Goal: Task Accomplishment & Management: Manage account settings

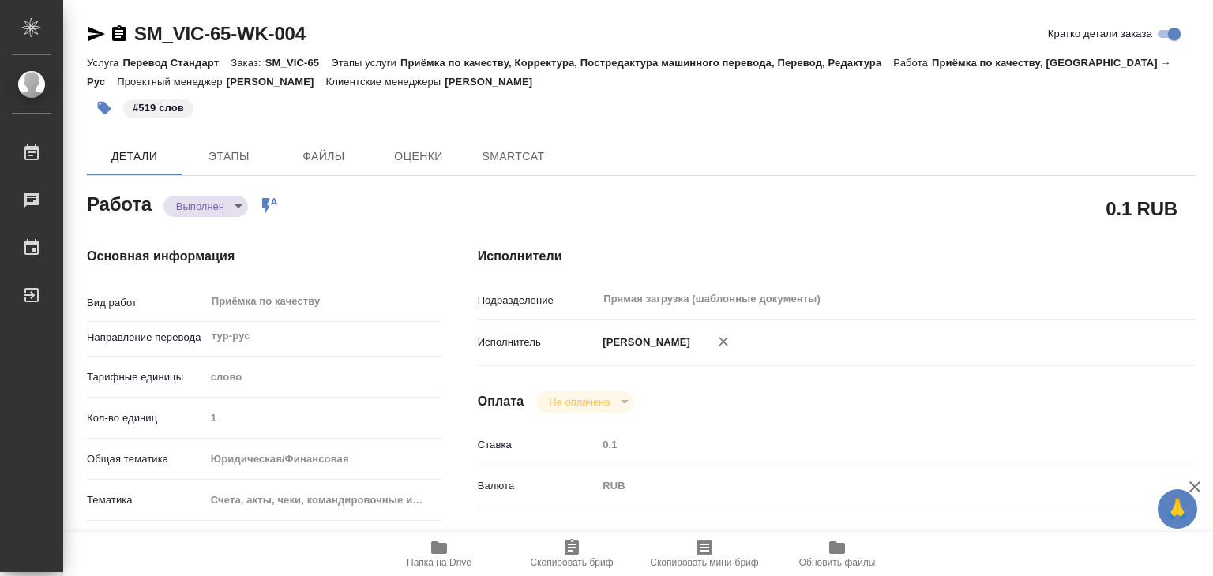
type textarea "x"
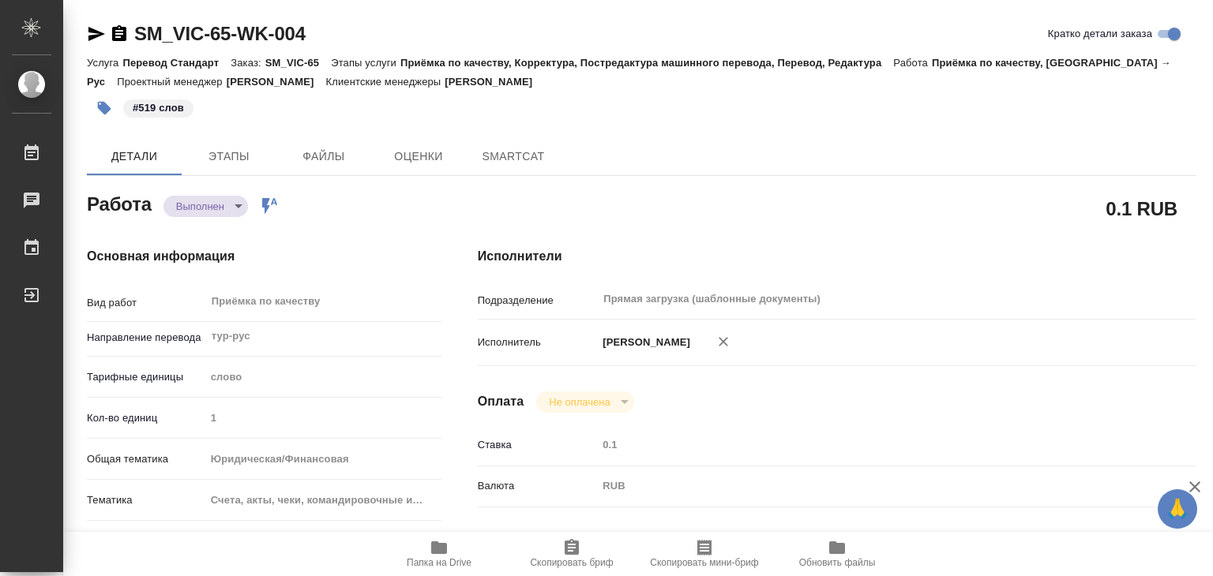
type textarea "x"
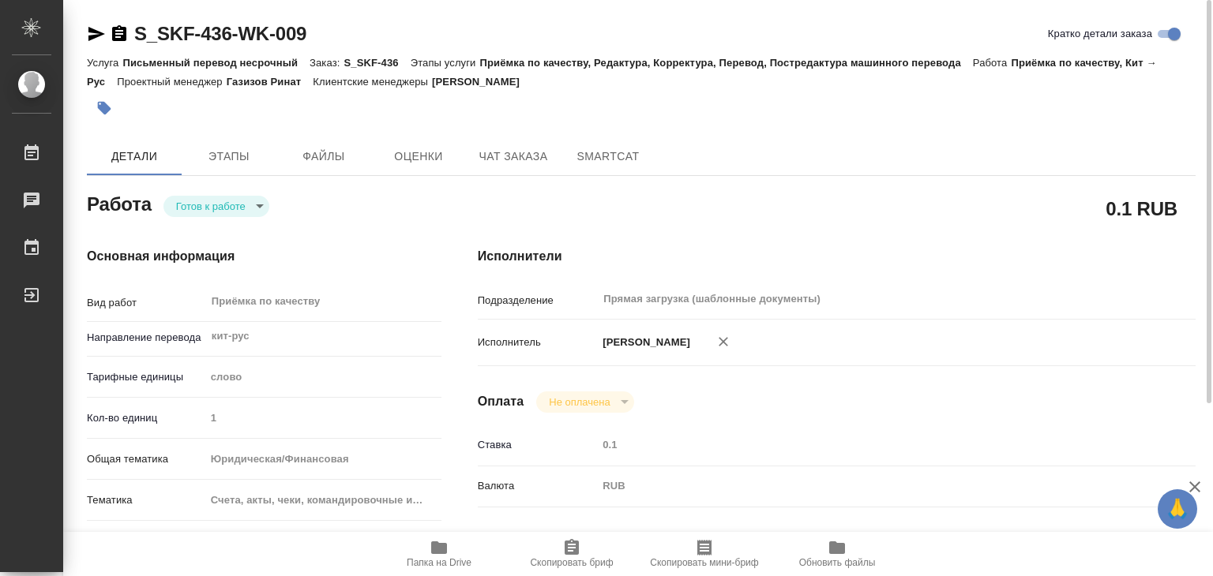
click at [420, 557] on span "Папка на Drive" at bounding box center [439, 562] width 65 height 11
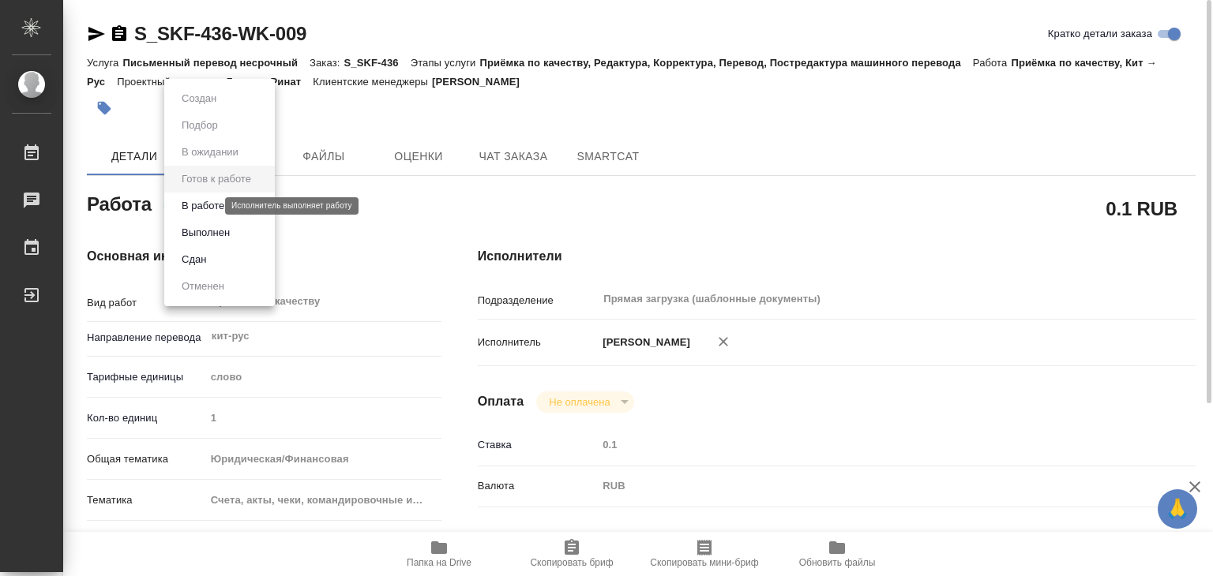
click at [209, 203] on body "🙏 .cls-1 fill:#fff; AWATERA Alilekova Valeriya Работы 0 Чаты График Выйти S_SKF…" at bounding box center [606, 288] width 1213 height 576
click at [228, 208] on button "В работе" at bounding box center [203, 205] width 52 height 17
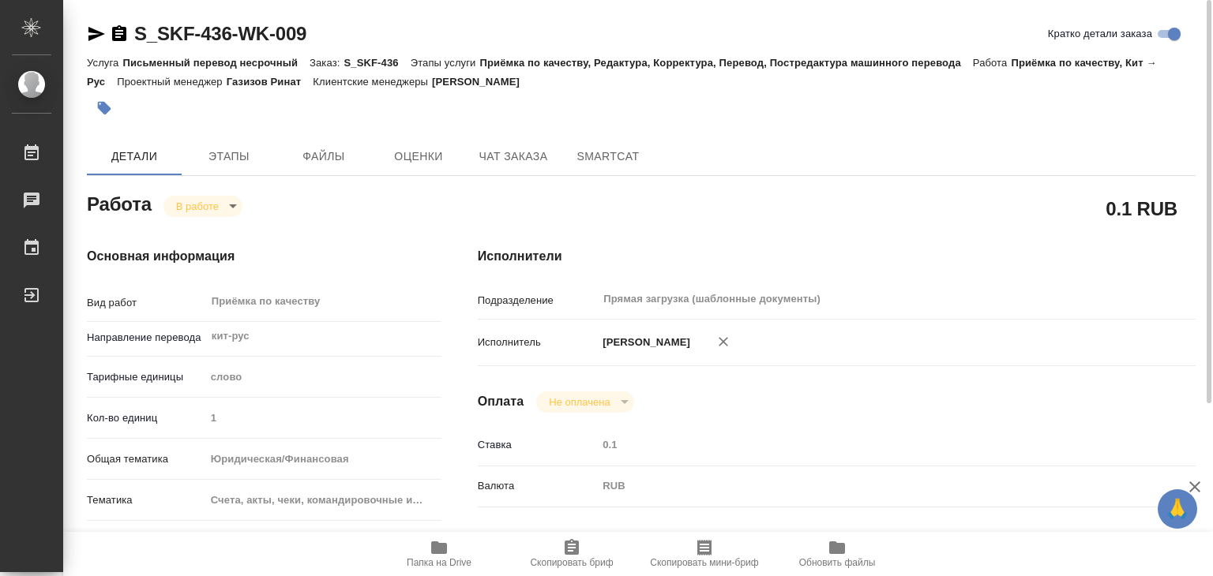
type textarea "x"
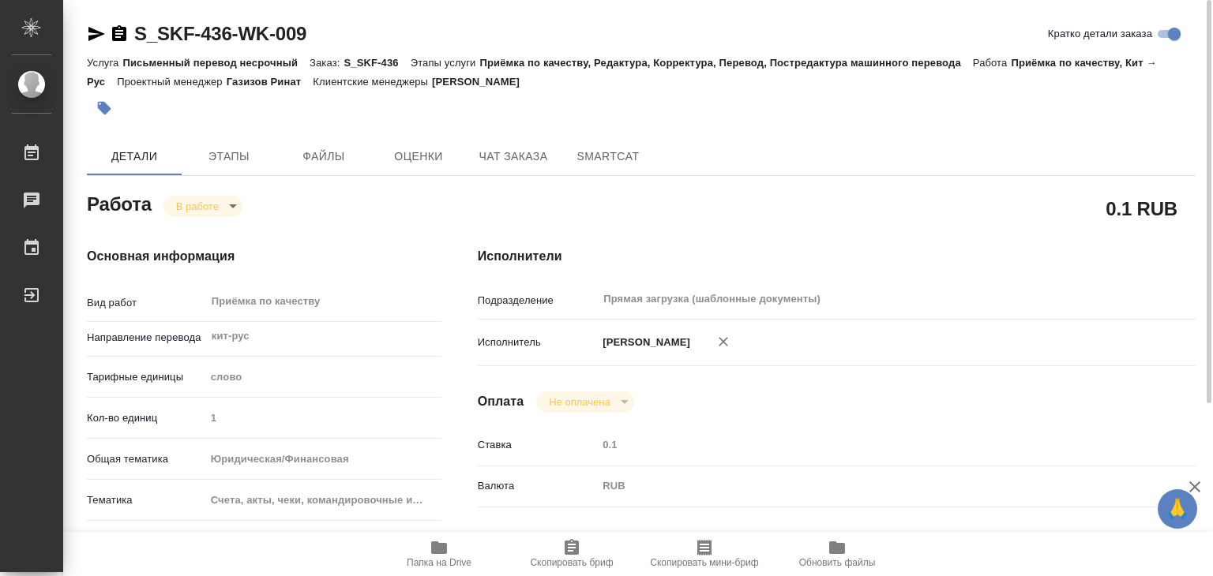
type textarea "x"
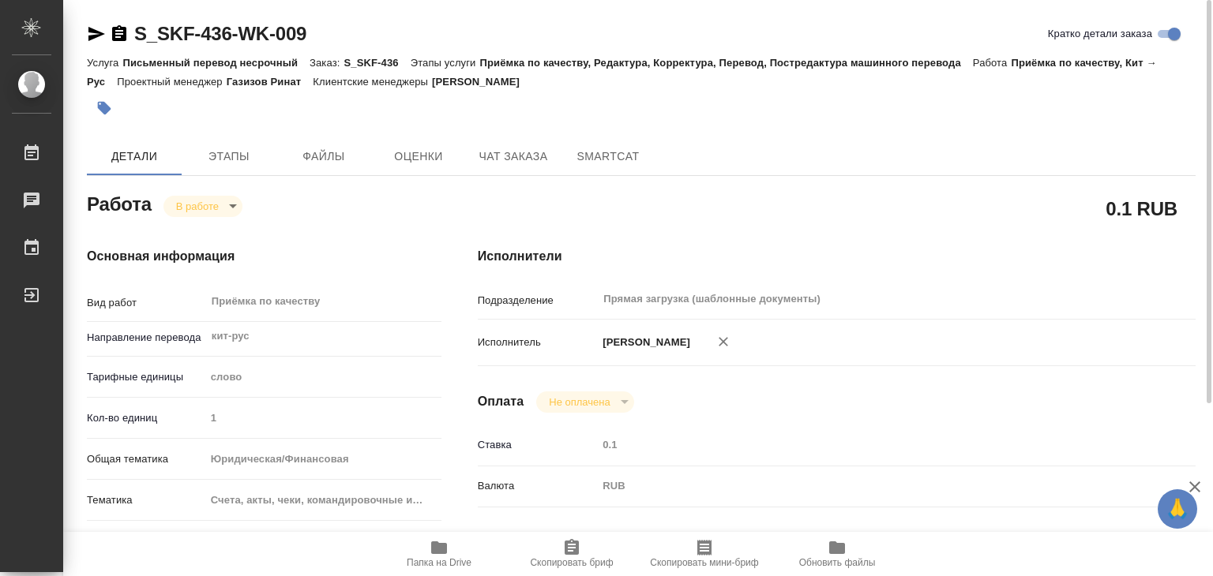
type textarea "x"
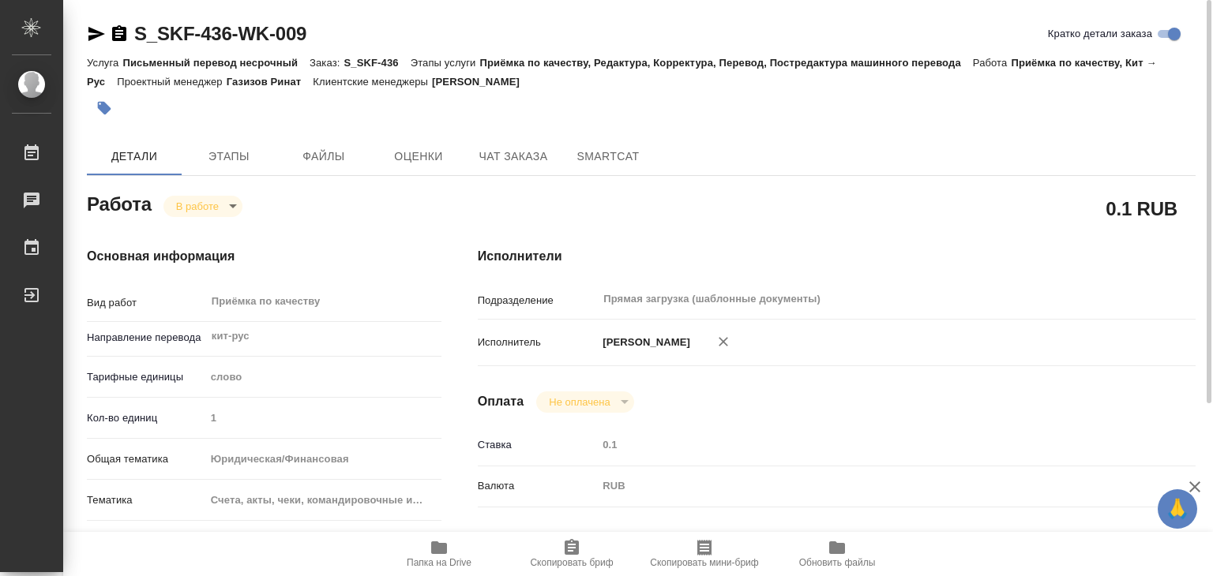
type textarea "x"
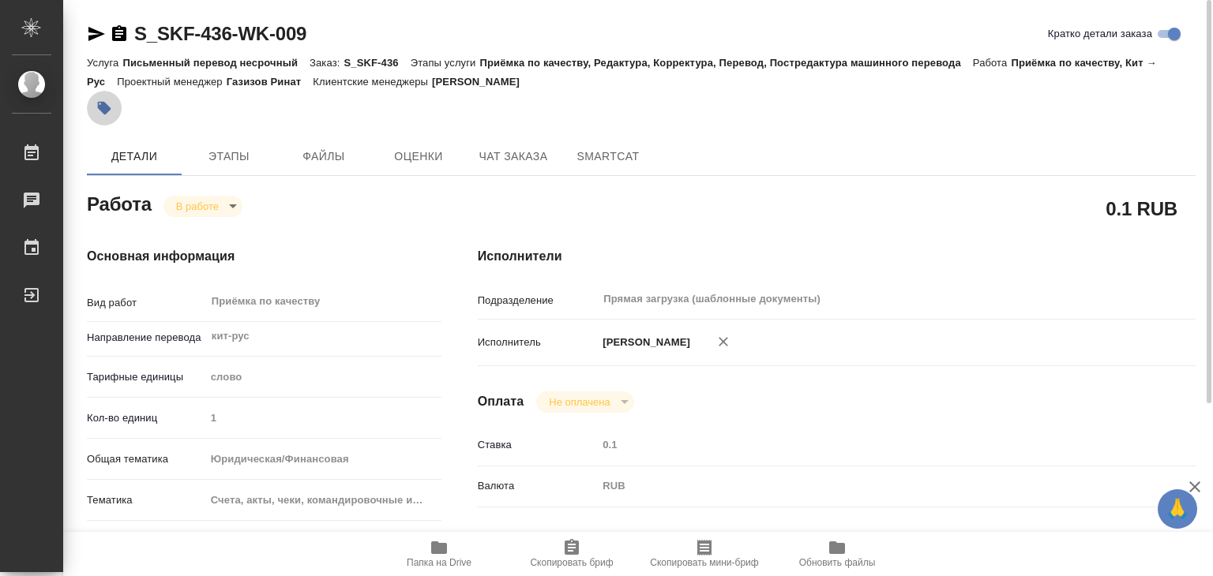
click at [107, 103] on icon "button" at bounding box center [104, 108] width 16 height 16
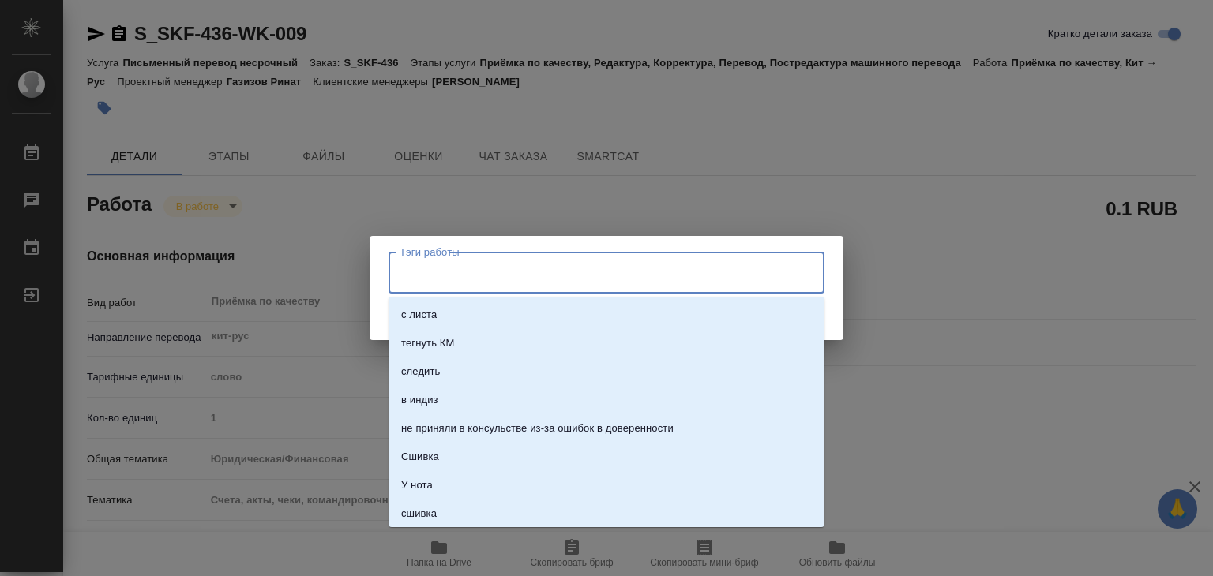
click at [468, 285] on input "Тэги работы" at bounding box center [592, 272] width 392 height 27
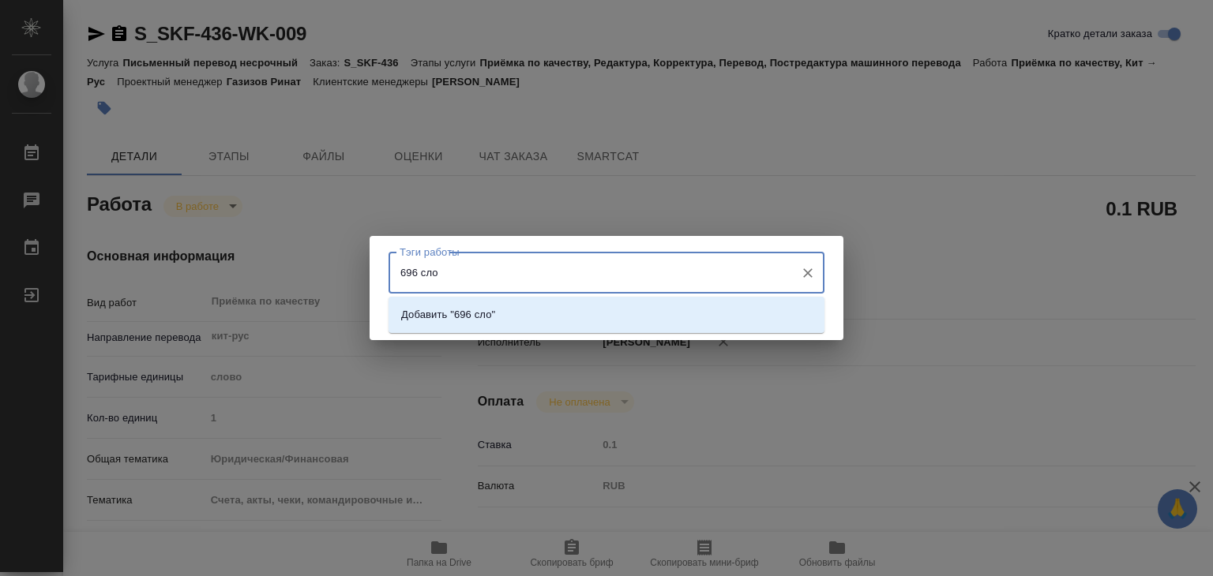
type input "696 слов"
click at [485, 307] on p "Добавить "696 слов"" at bounding box center [450, 315] width 99 height 16
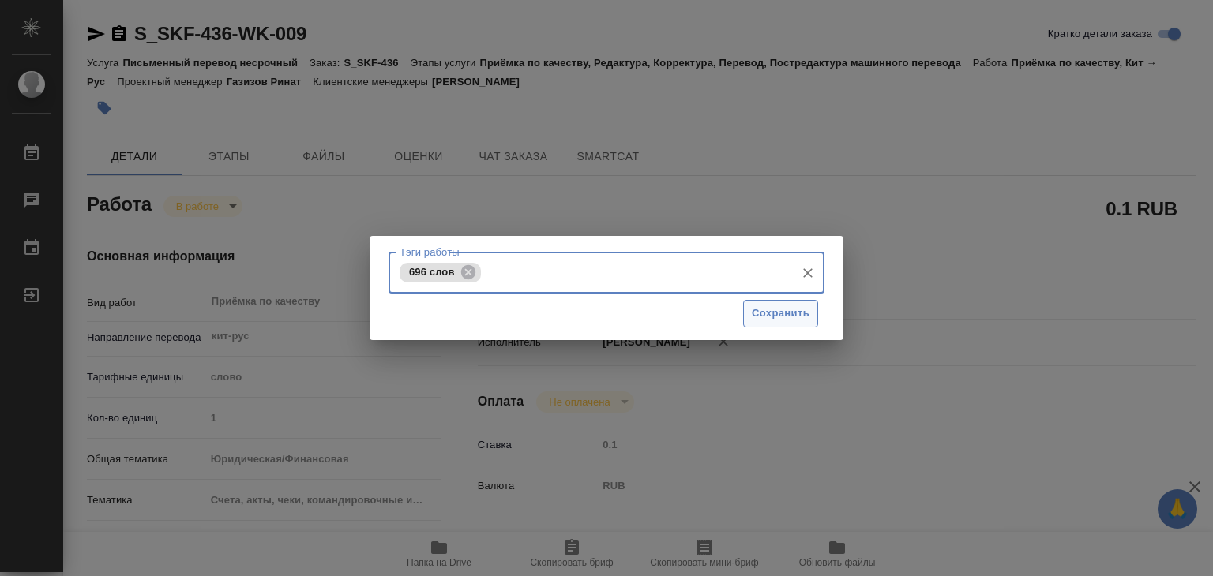
click at [752, 309] on span "Сохранить" at bounding box center [781, 314] width 58 height 18
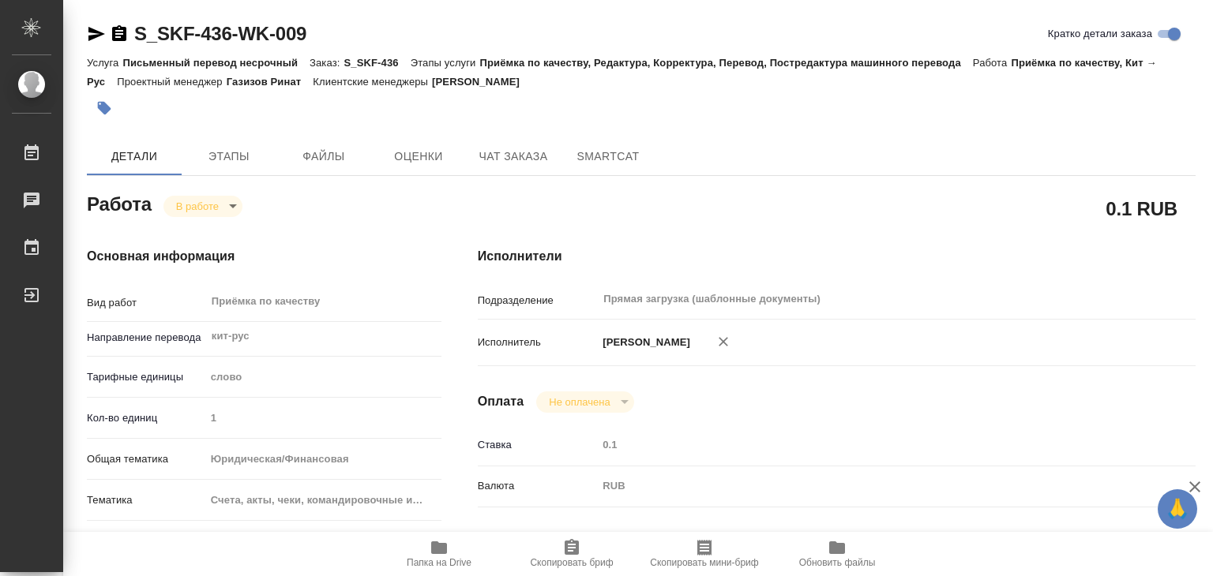
type input "inProgress"
type textarea "Приёмка по качеству"
type textarea "x"
type input "кит-рус"
type input "5a8b1489cc6b4906c91bfd90"
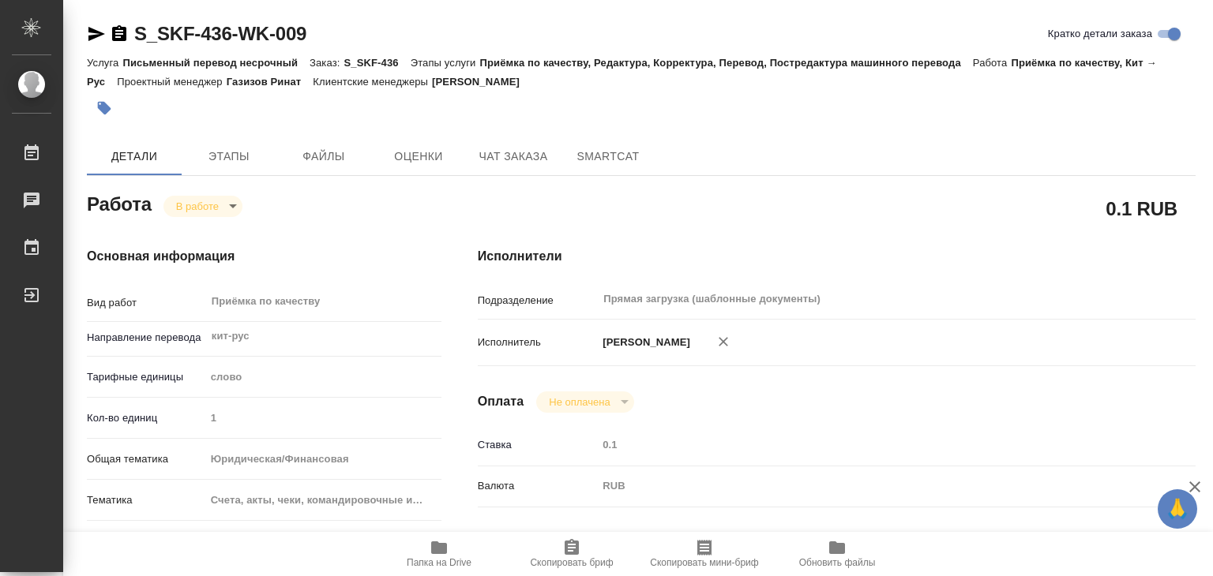
type input "1"
type input "yr-fn"
type input "5f647205b73bc97568ca66c0"
checkbox input "true"
type input "12.09.2025 13:00"
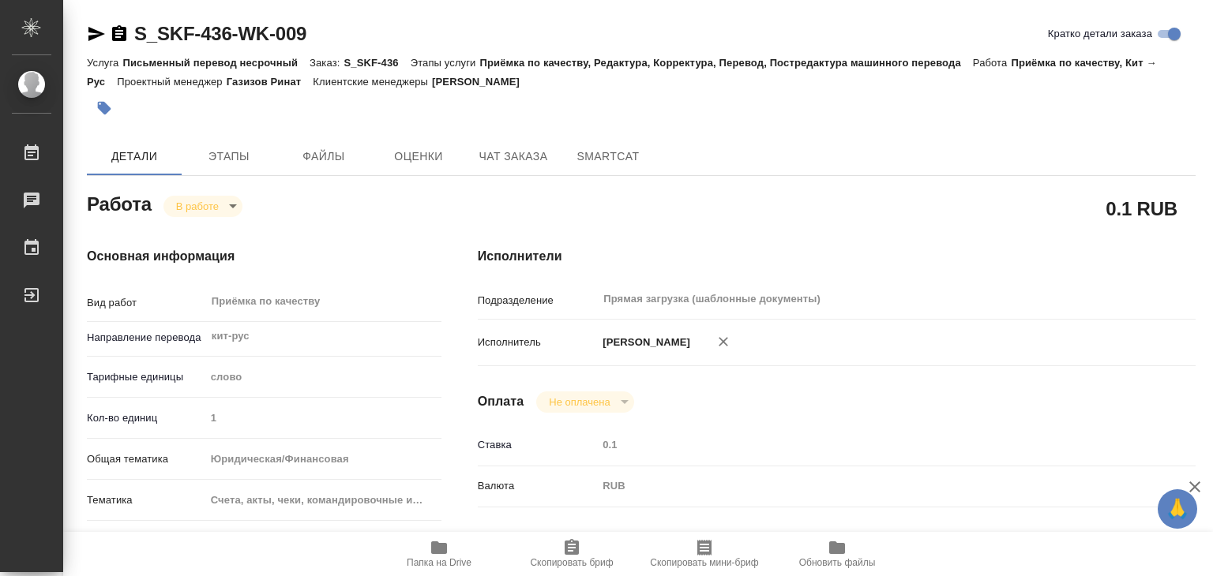
type input "12.09.2025 14:21"
type input "12.09.2025 14:00"
type input "12.09.2025 22:00"
type input "Прямая загрузка (шаблонные документы)"
type input "notPayed"
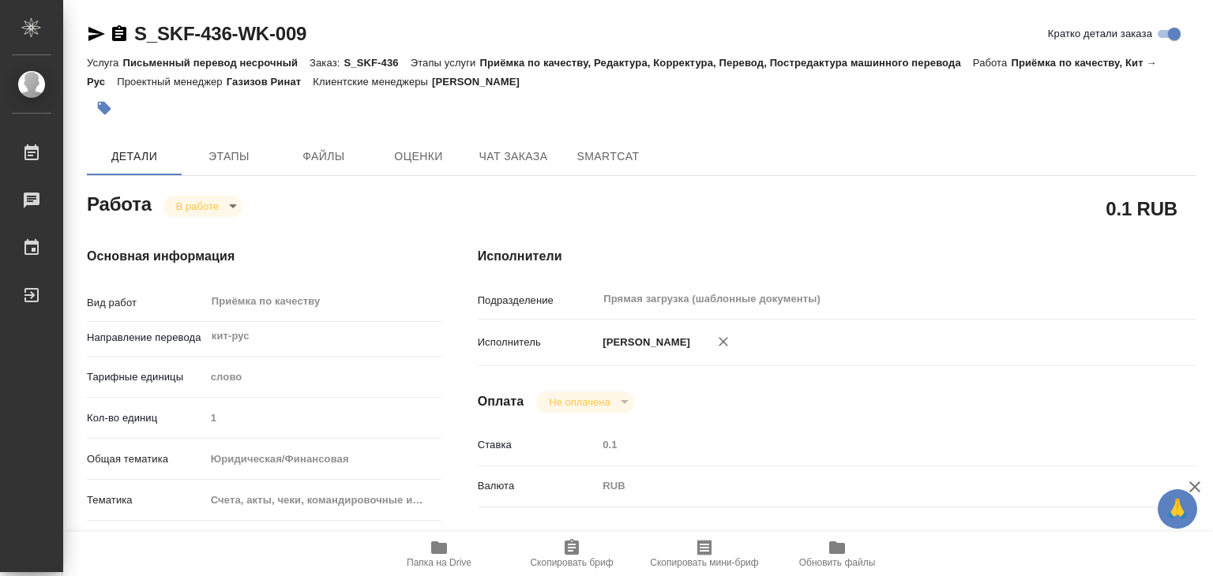
type input "0.1"
type input "RUB"
type input "[PERSON_NAME]"
type textarea "x"
type textarea "/Clients/Orders SKF/Orders/S_SKF-436/Corrected/S_SKF-436-WK-009"
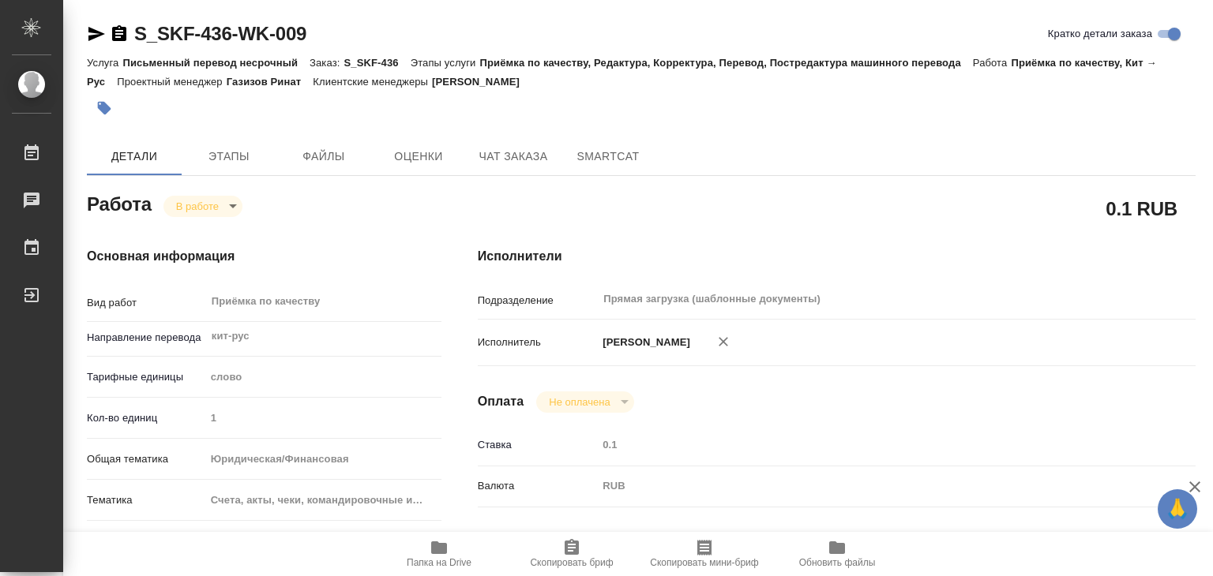
type textarea "x"
type input "S_SKF-436"
type input "Письменный перевод несрочный"
type input "Приёмка по качеству, Редактура, Корректура, Перевод, Постредактура машинного пе…"
type input "Никифорова Валерия"
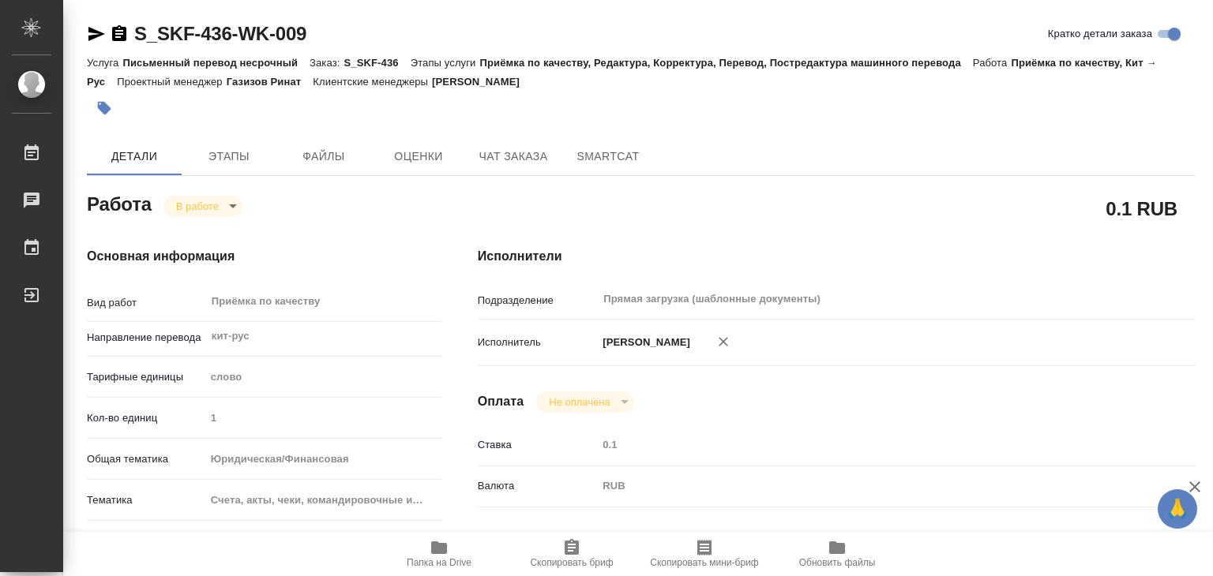
type input "/Clients/Orders SKF/Orders/S_SKF-436"
type textarea "x"
type textarea "кит-рус эксп.декл"
type textarea "x"
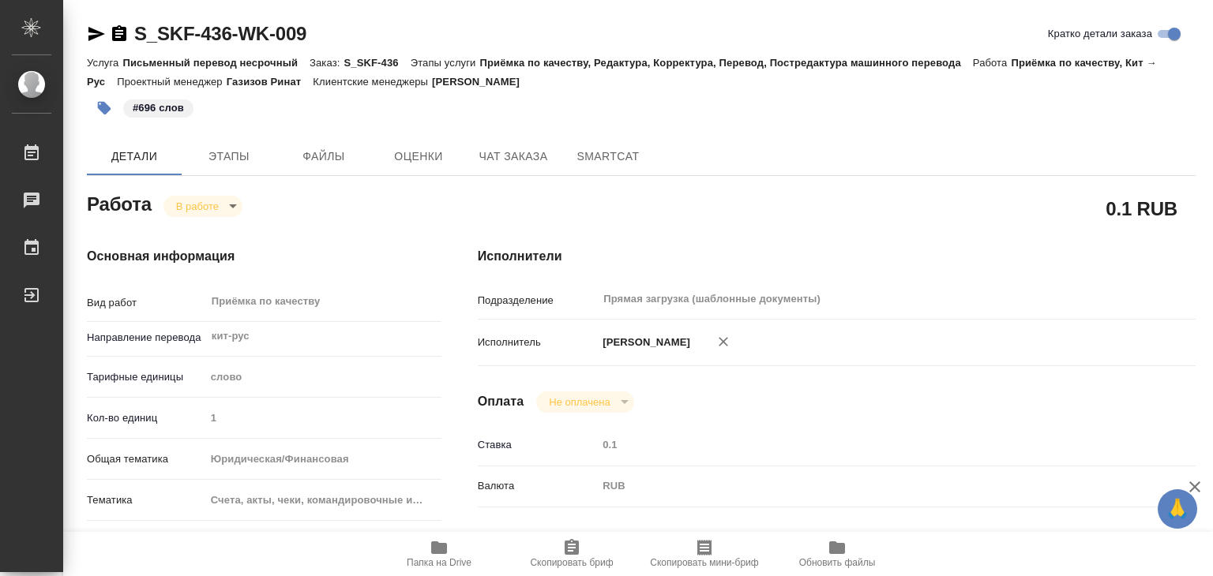
type textarea "x"
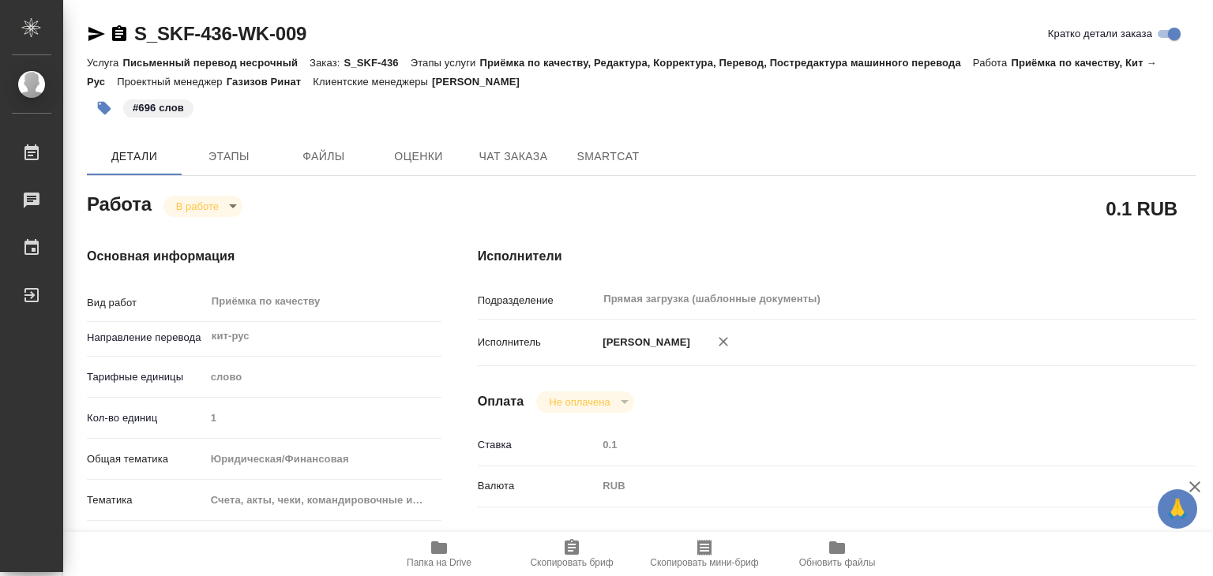
type textarea "x"
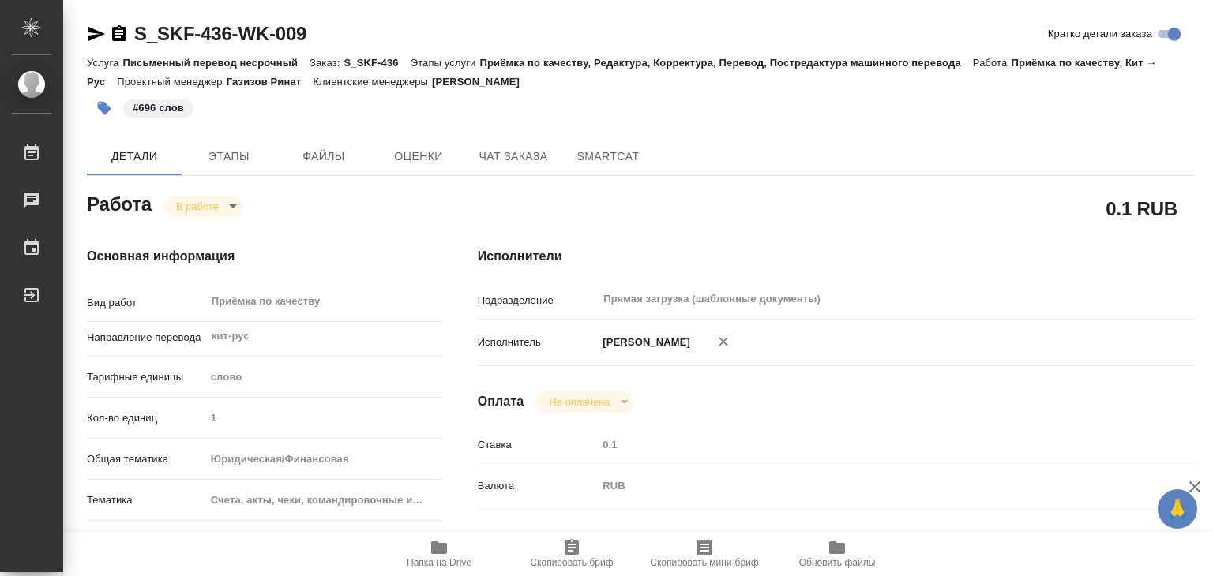
type textarea "x"
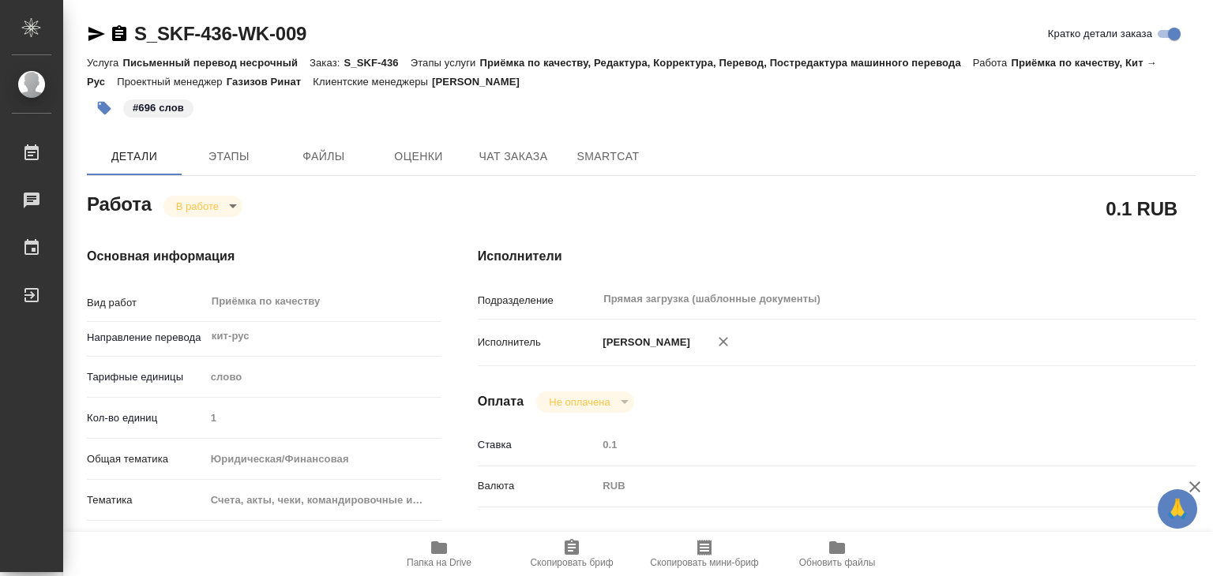
type textarea "x"
click at [297, 157] on span "Файлы" at bounding box center [324, 157] width 76 height 20
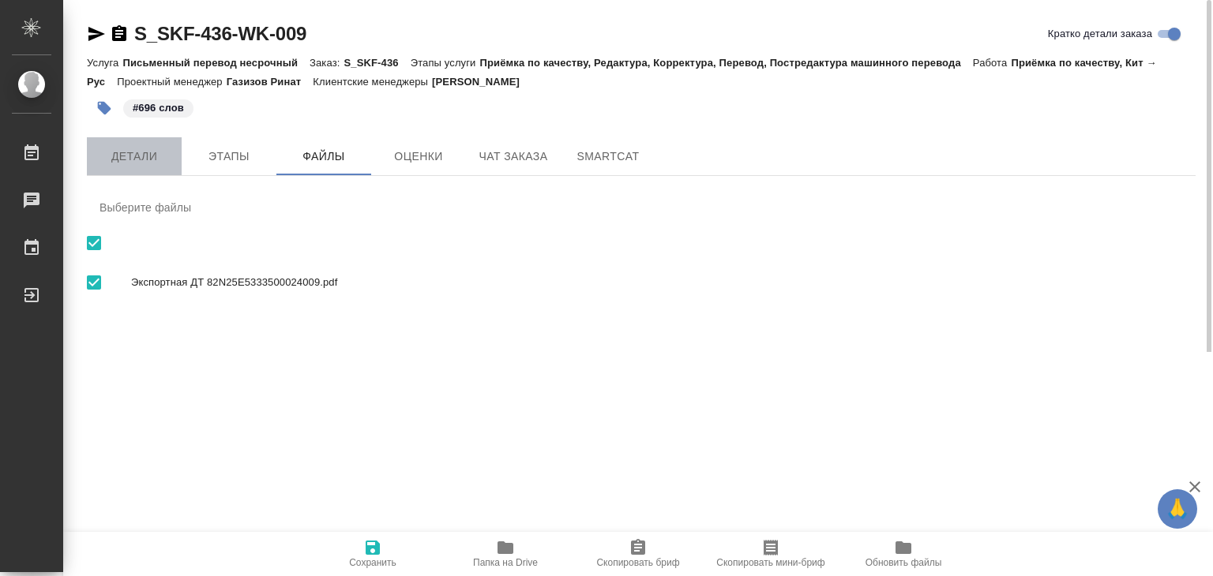
click at [148, 159] on span "Детали" at bounding box center [134, 157] width 76 height 20
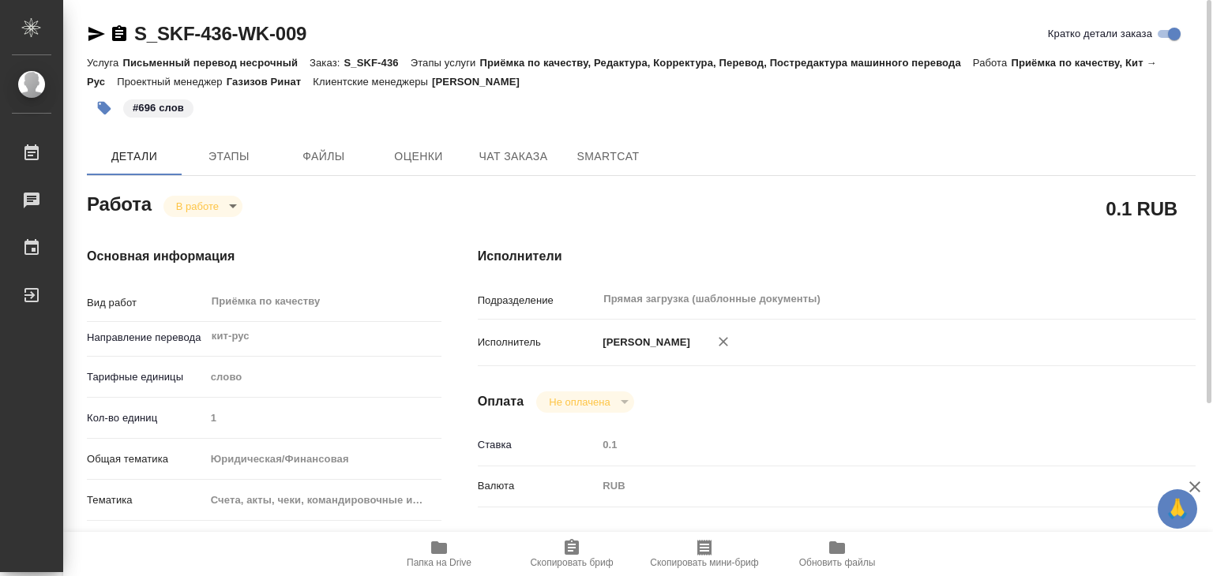
type textarea "x"
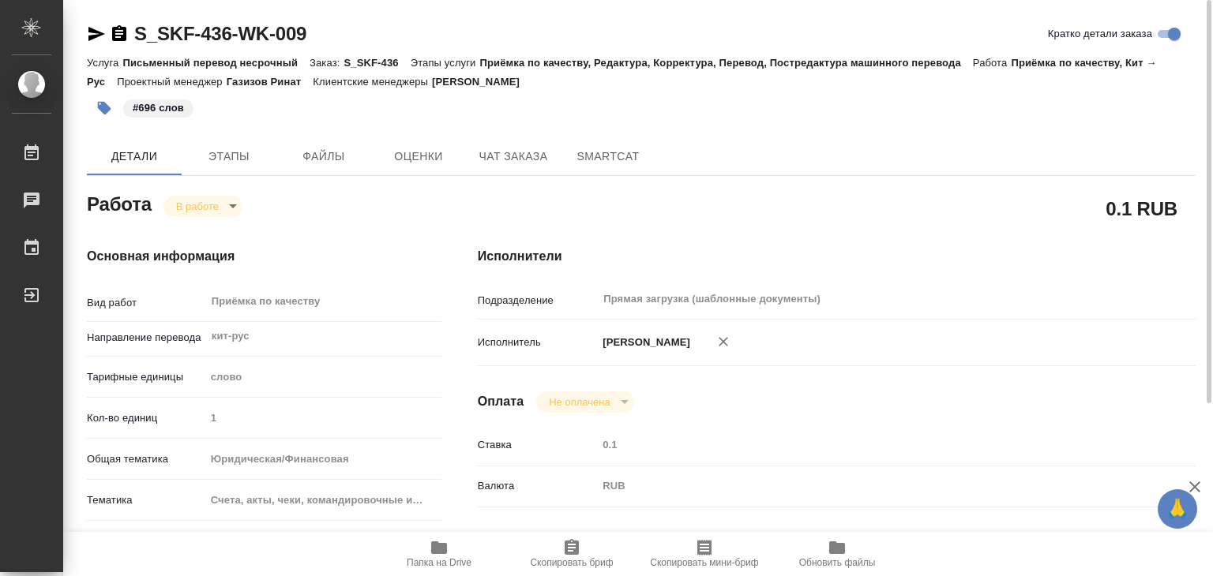
drag, startPoint x: 565, startPoint y: 82, endPoint x: 448, endPoint y: 83, distance: 117.6
click at [448, 83] on div "Услуга Письменный перевод несрочный Заказ: S_SKF-436 Этапы услуги Приёмка по ка…" at bounding box center [641, 72] width 1108 height 38
copy p "[PERSON_NAME]"
drag, startPoint x: 130, startPoint y: 16, endPoint x: 234, endPoint y: 32, distance: 104.7
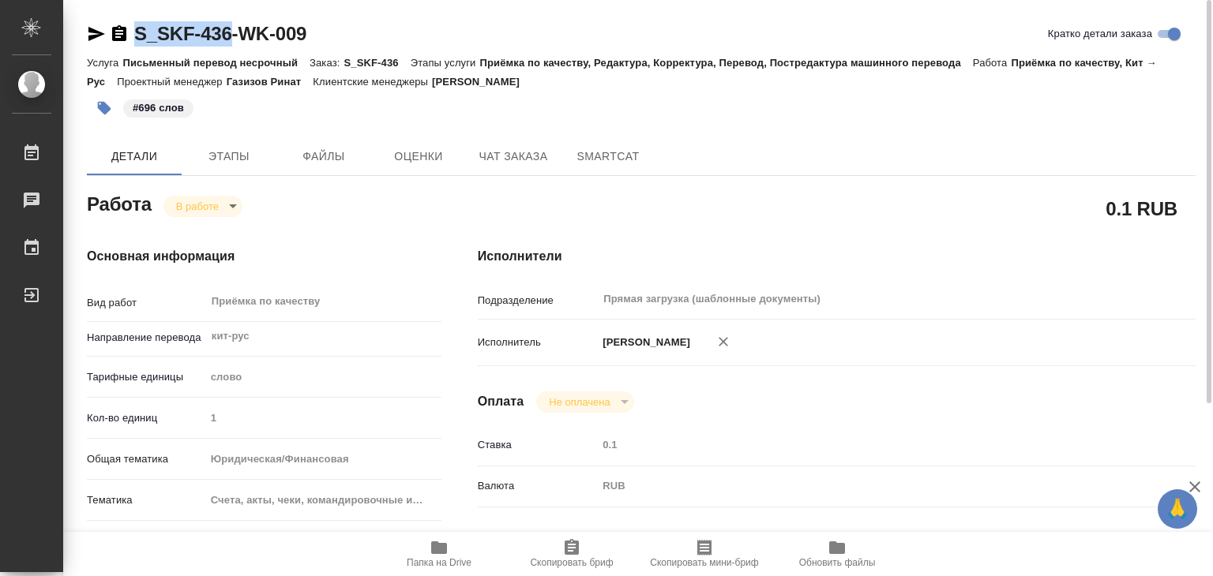
copy link "S_SKF-436"
click at [218, 203] on body "🙏 .cls-1 fill:#fff; AWATERA Alilekova Valeriya Работы 0 Чаты График Выйти S_SKF…" at bounding box center [606, 288] width 1213 height 576
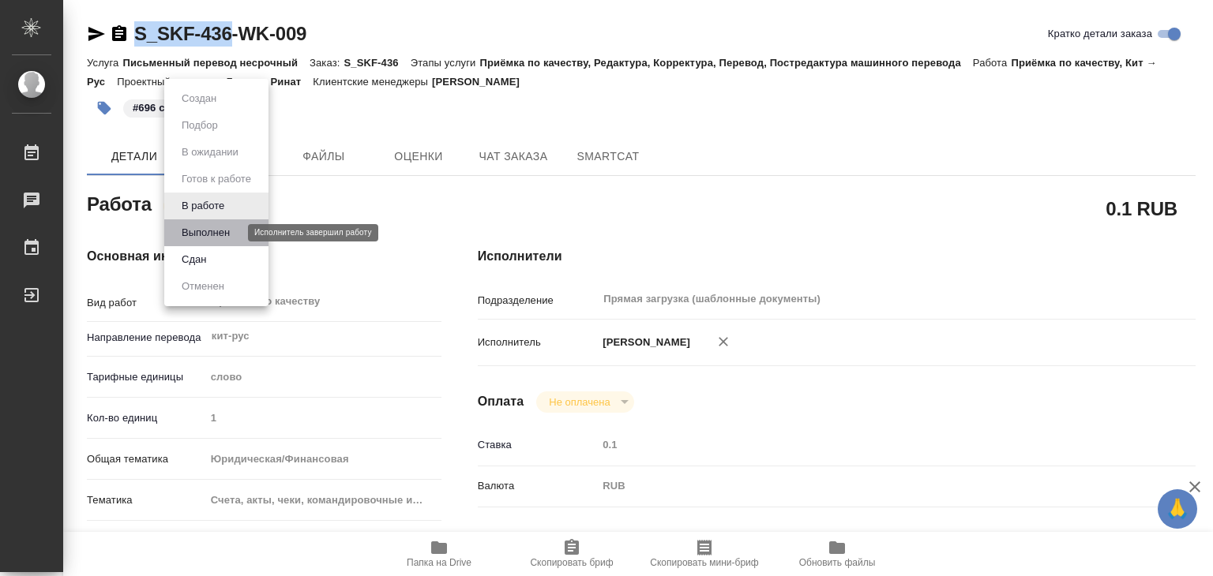
click at [234, 234] on button "Выполнен" at bounding box center [206, 232] width 58 height 17
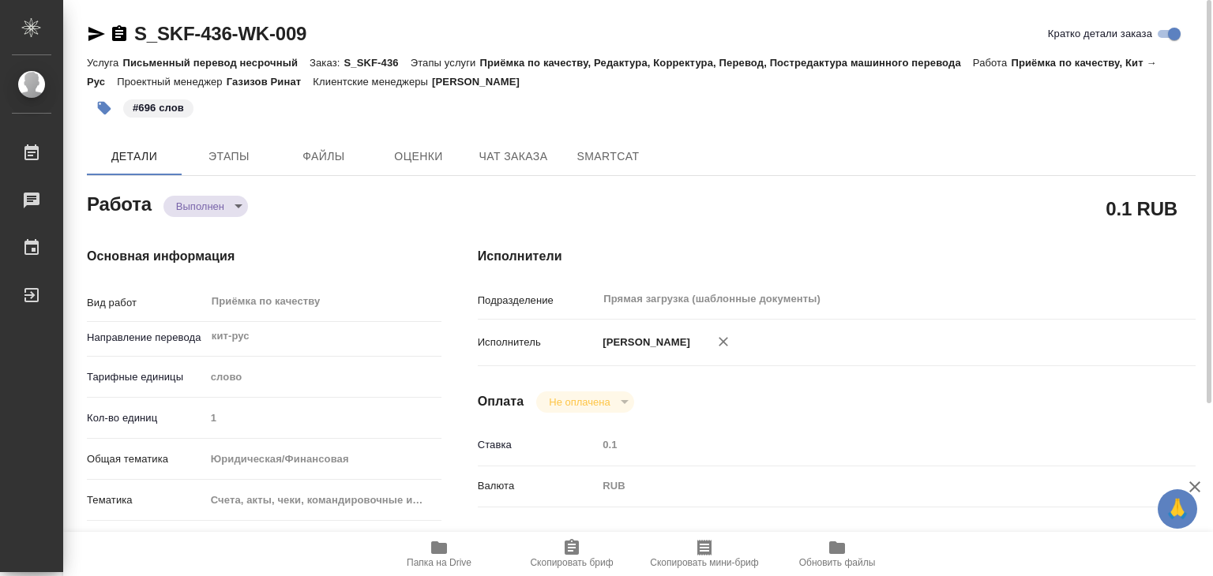
type textarea "x"
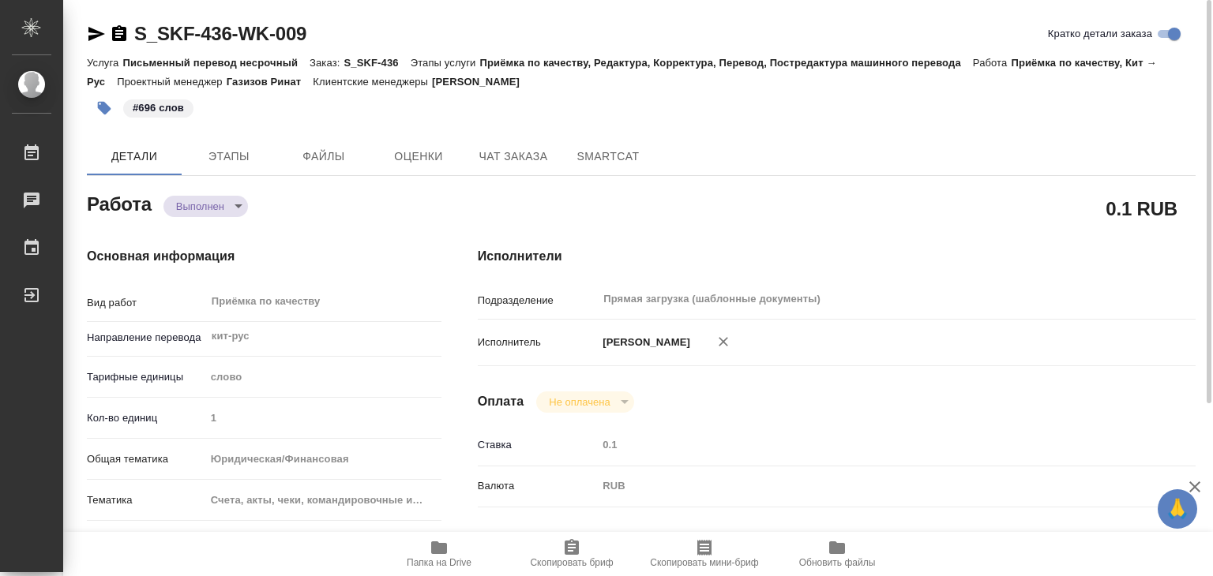
type textarea "x"
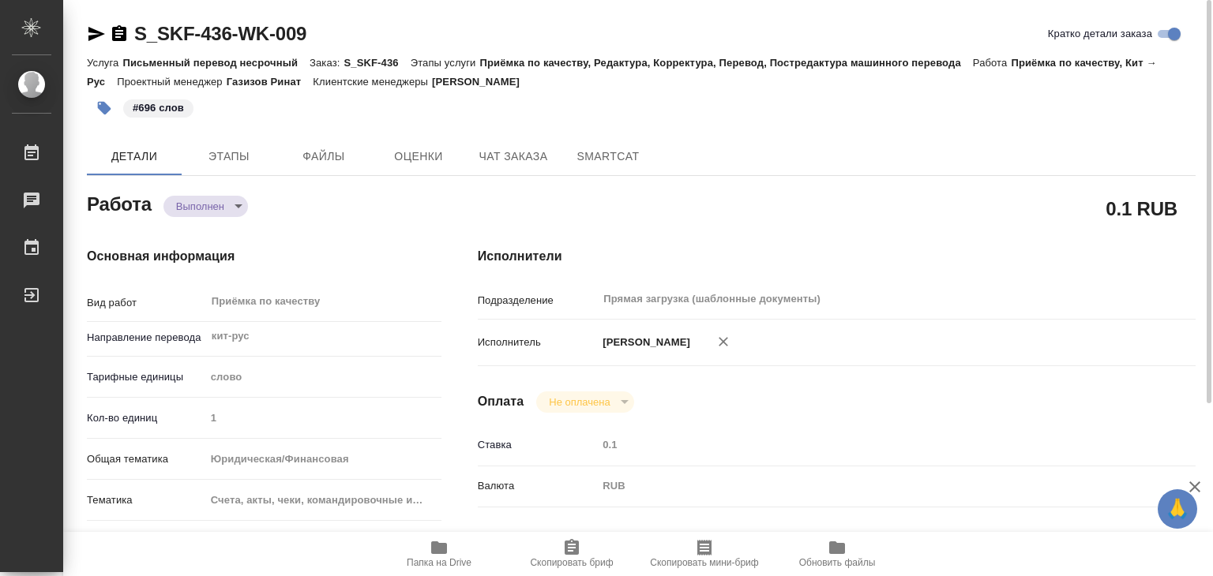
type textarea "x"
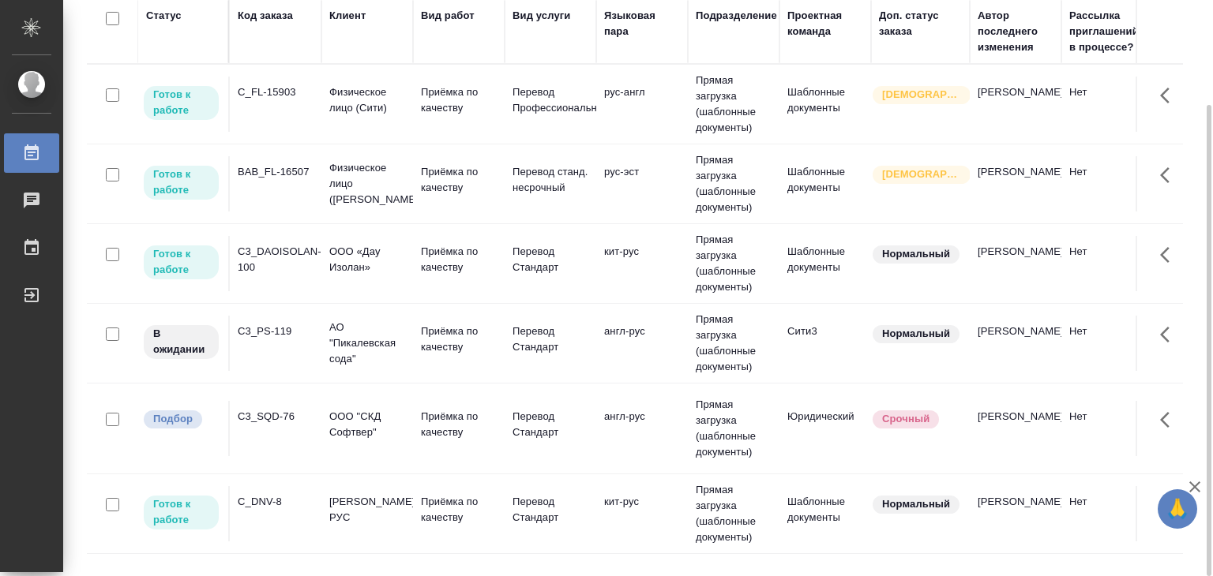
scroll to position [237, 0]
click at [309, 497] on div "C_DNV-8" at bounding box center [276, 505] width 76 height 16
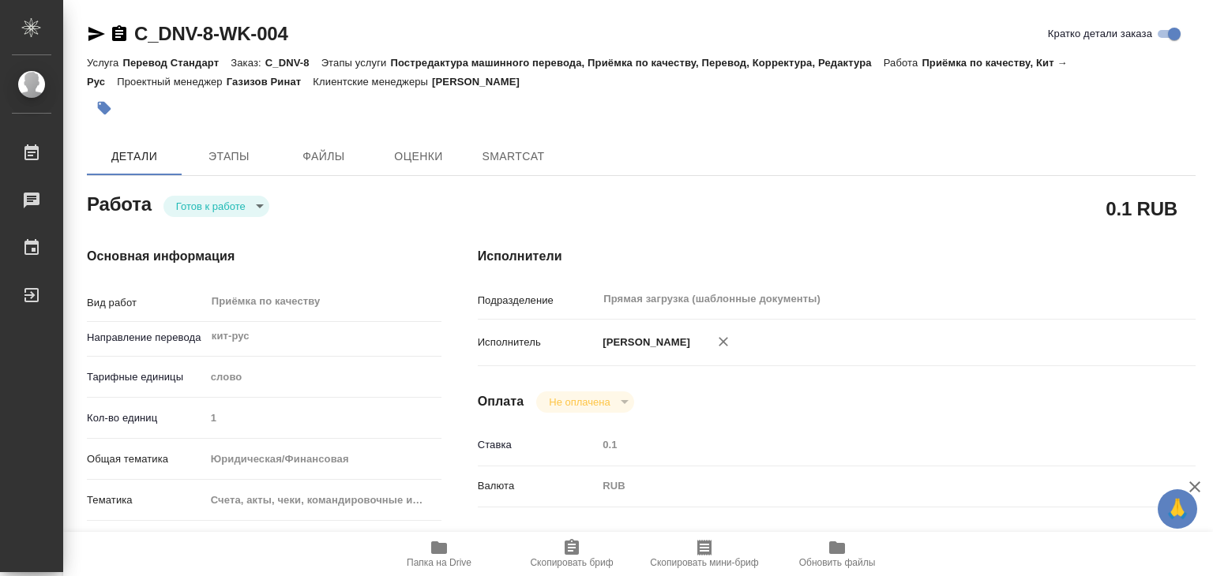
type textarea "x"
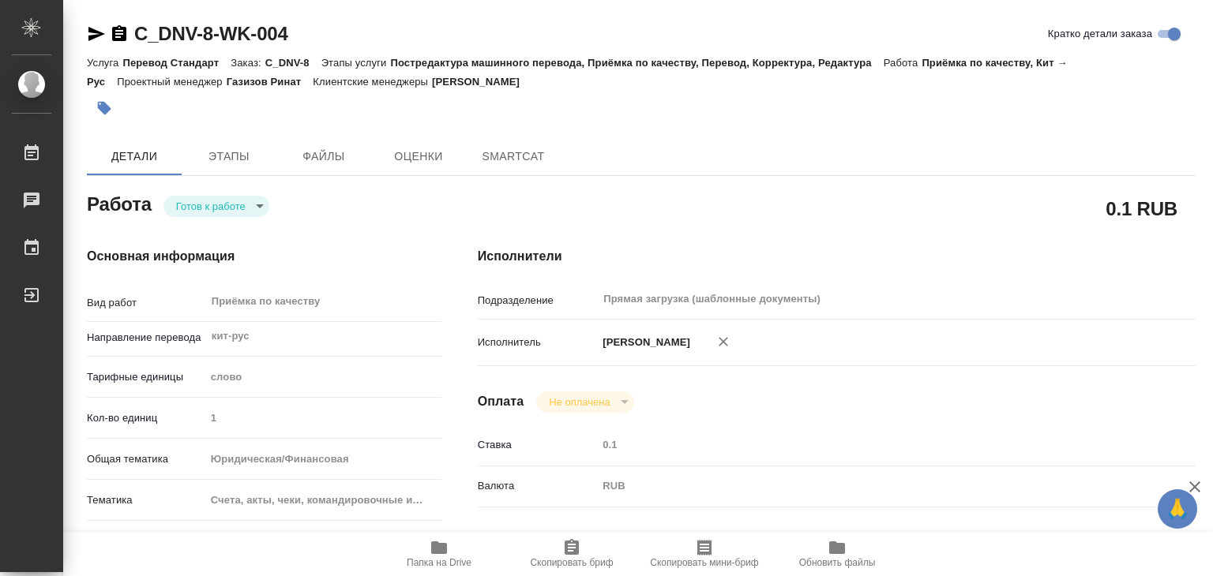
type textarea "x"
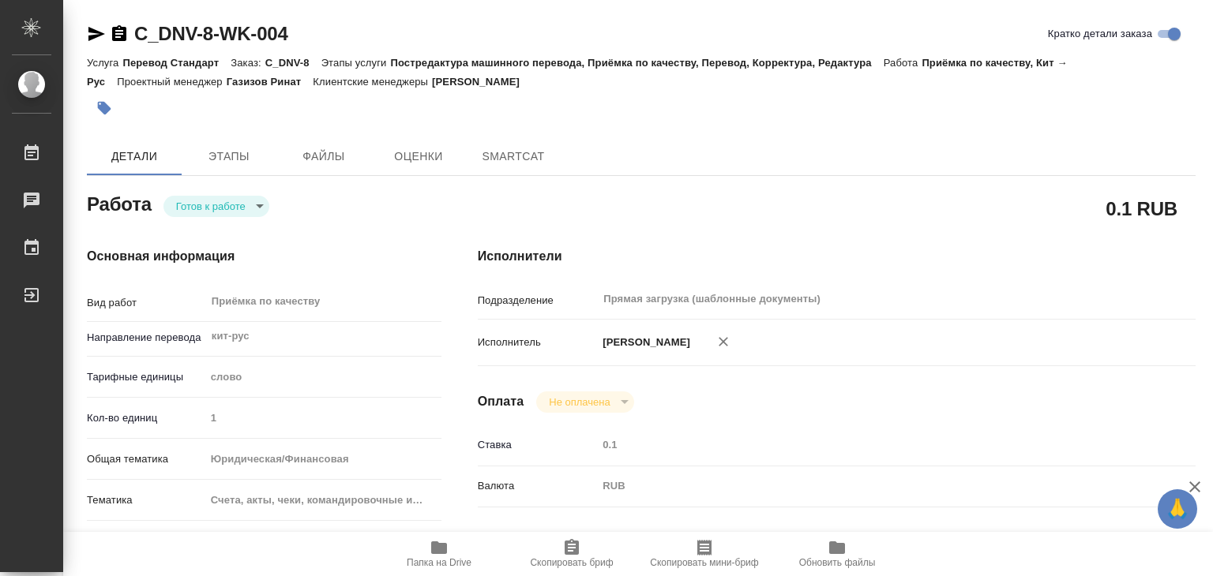
type textarea "x"
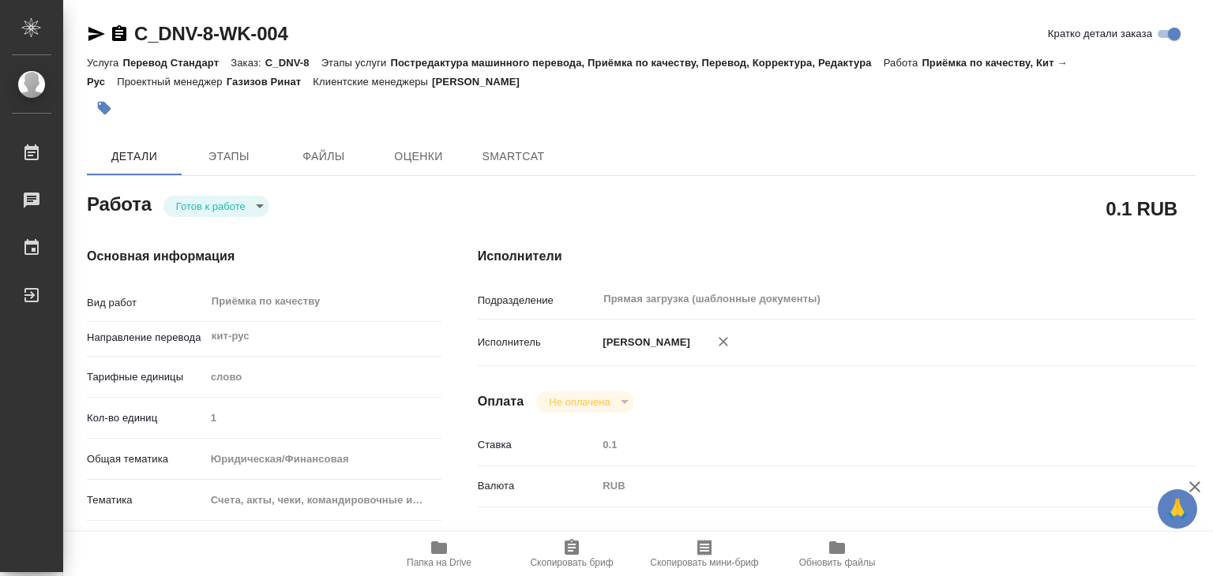
click at [443, 554] on icon "button" at bounding box center [438, 547] width 19 height 19
type textarea "x"
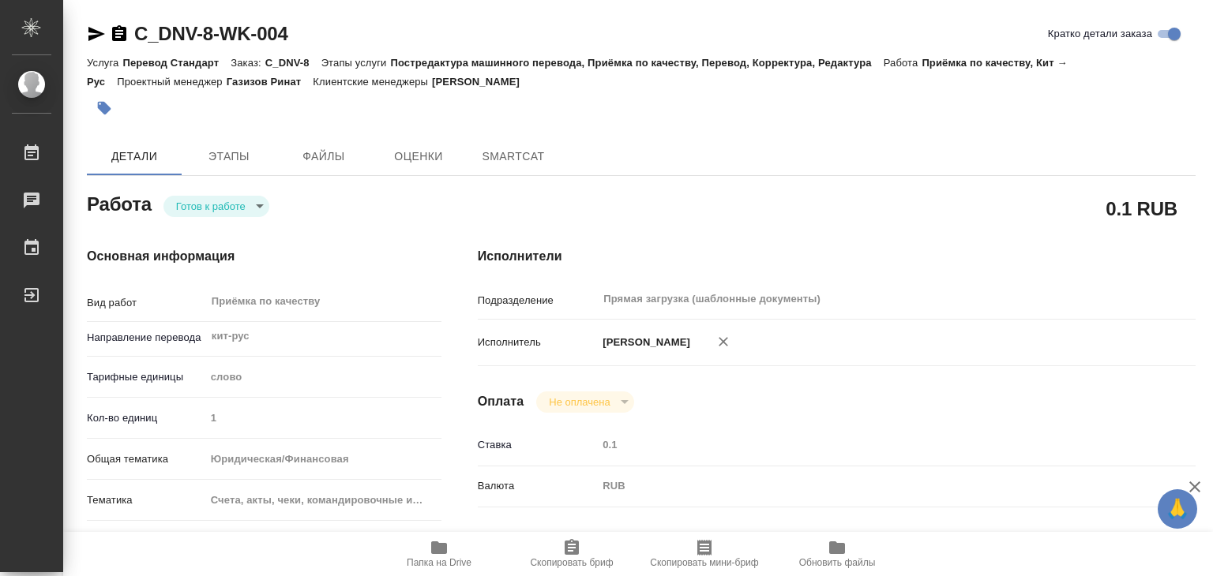
type textarea "x"
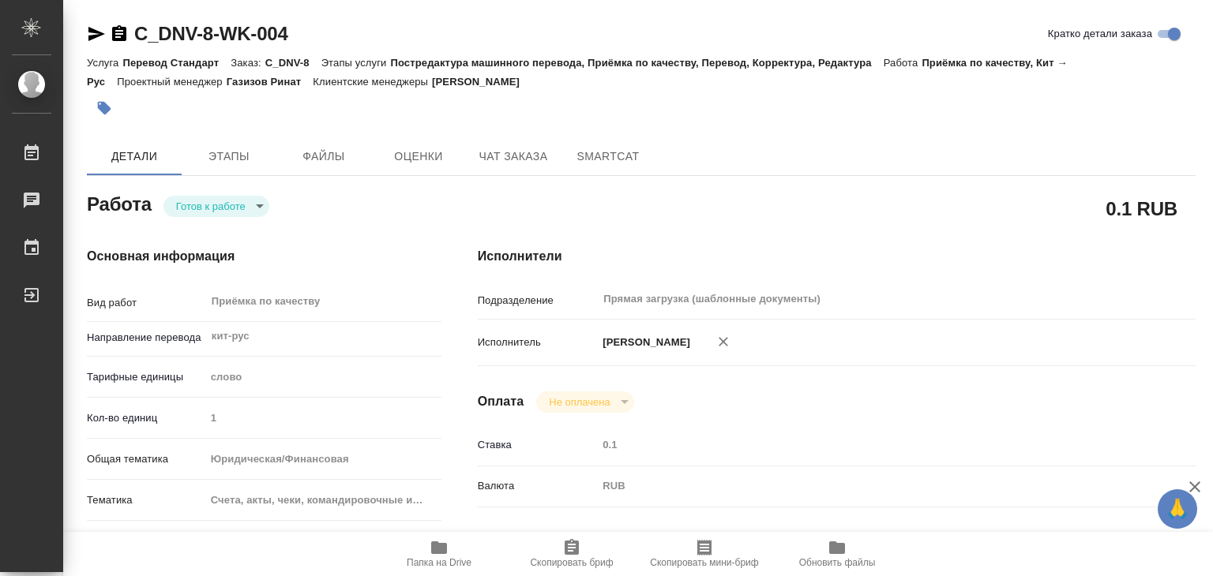
type textarea "x"
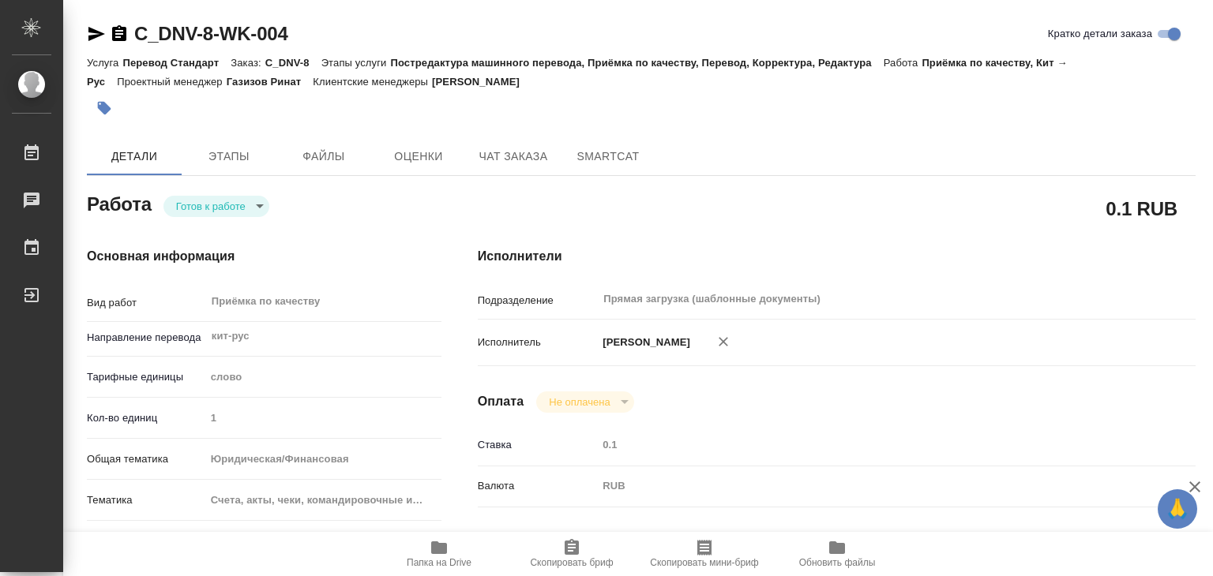
type textarea "x"
click at [309, 159] on span "Файлы" at bounding box center [324, 157] width 76 height 20
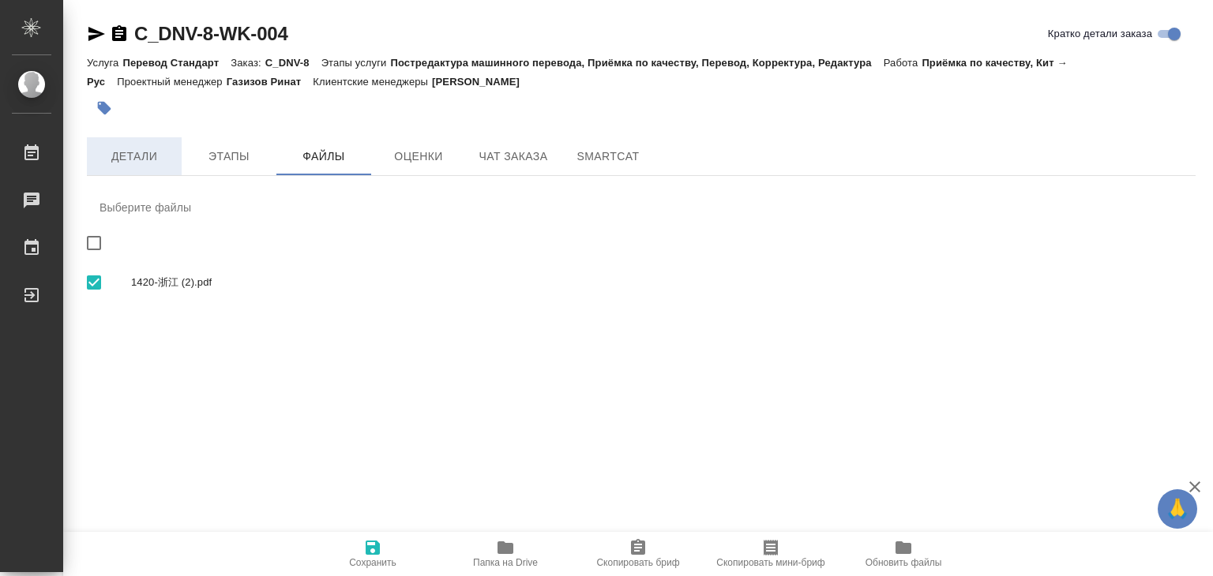
click at [121, 162] on span "Детали" at bounding box center [134, 157] width 76 height 20
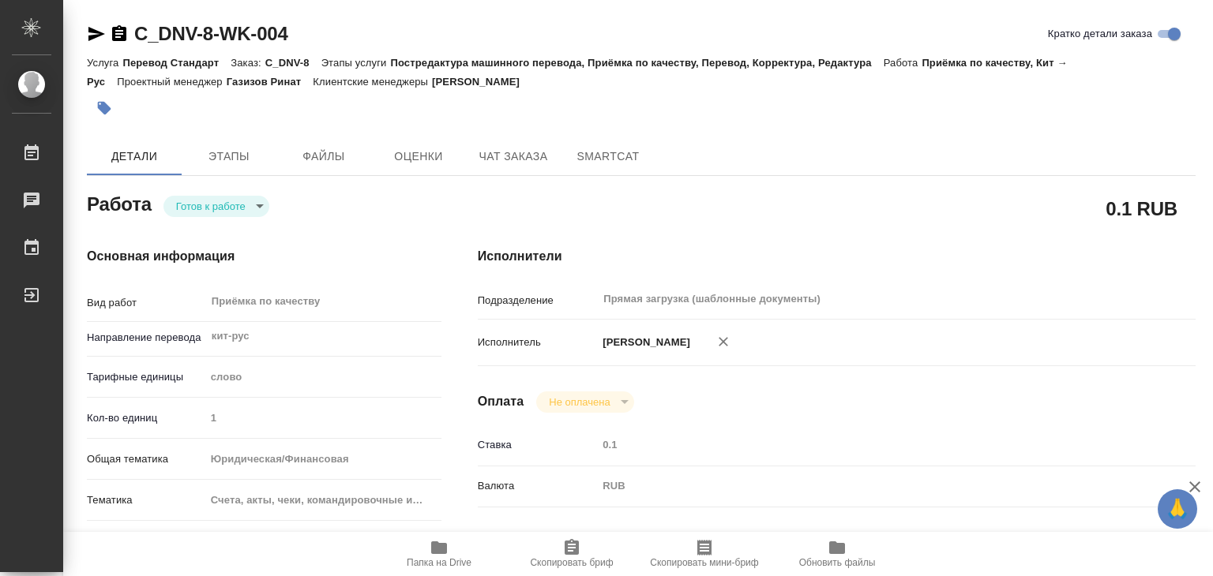
type textarea "x"
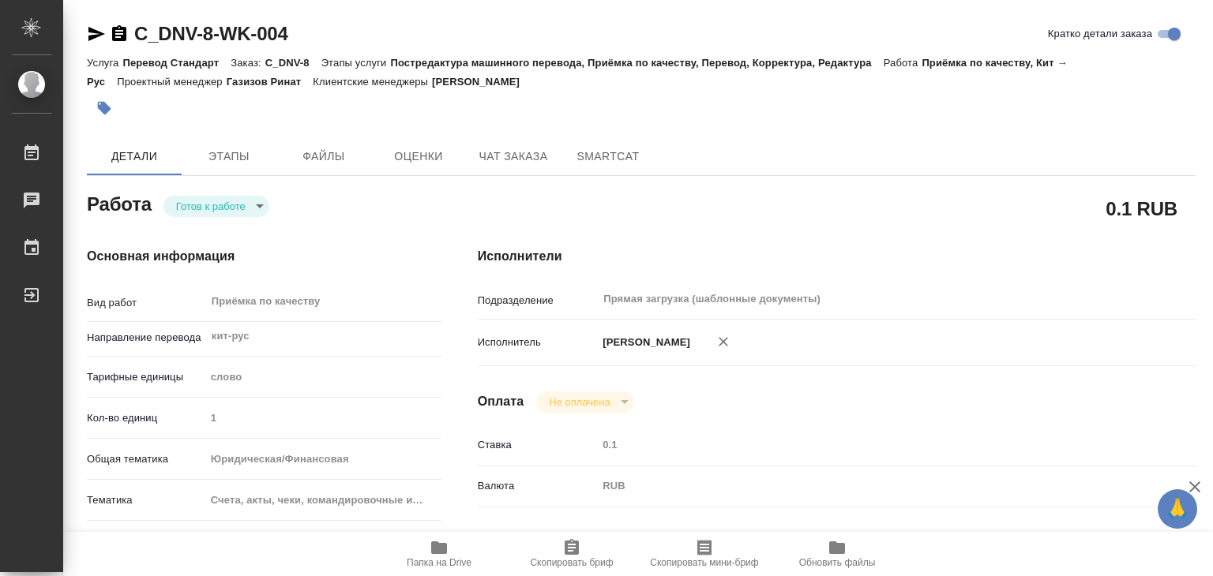
click at [98, 114] on icon "button" at bounding box center [104, 108] width 16 height 16
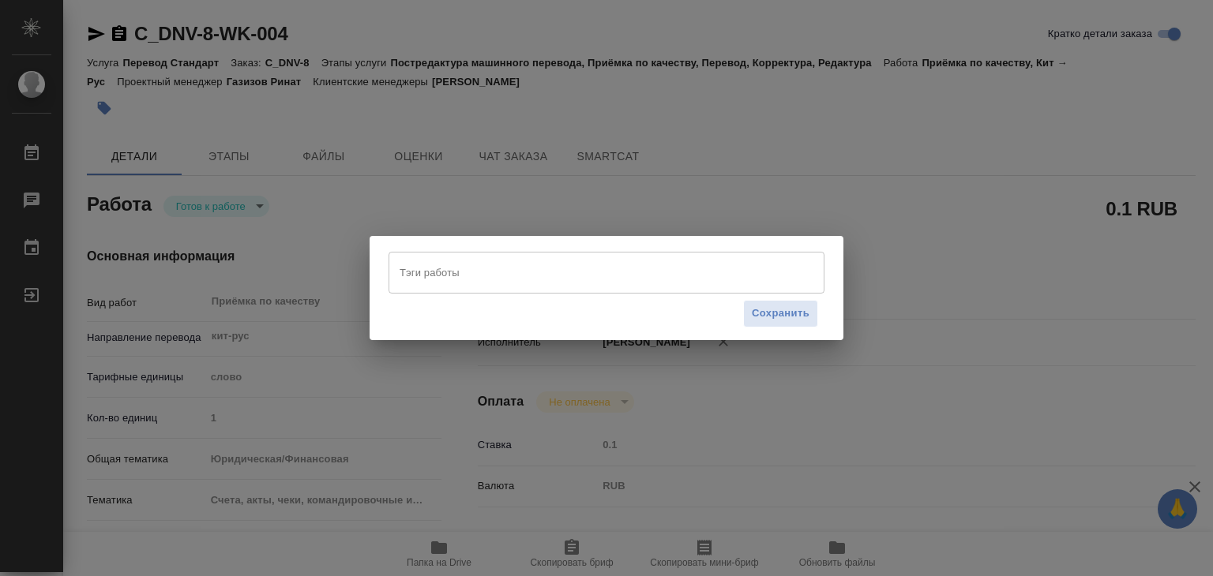
click at [478, 250] on div "Тэги работы Тэги работы Сохранить" at bounding box center [606, 287] width 474 height 103
click at [484, 277] on input "Тэги работы" at bounding box center [592, 272] width 392 height 27
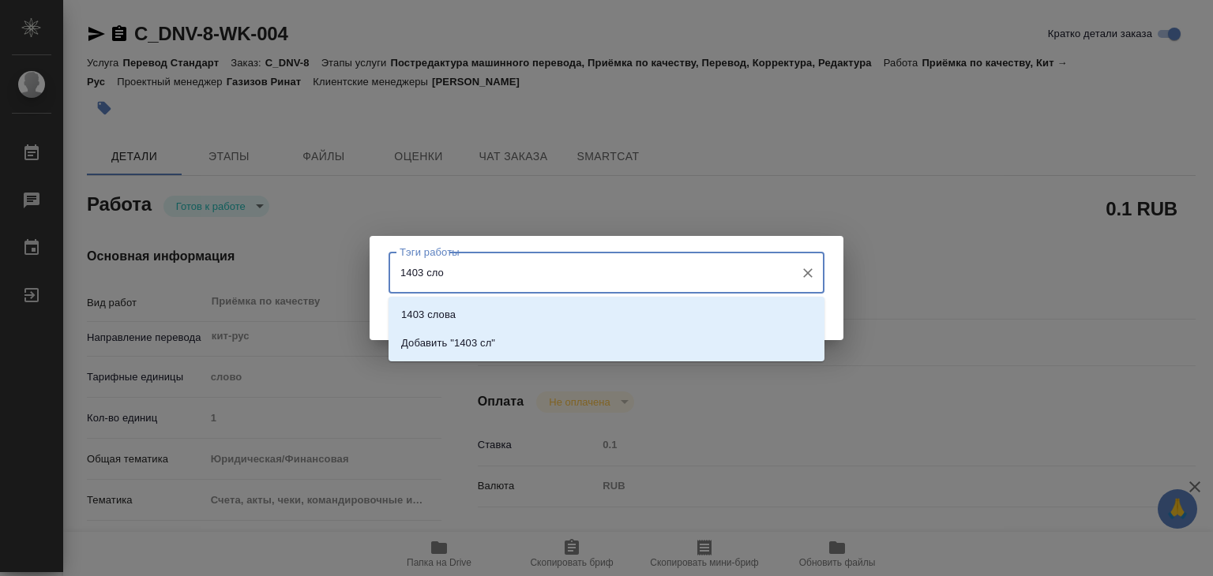
type input "1403 слов"
click at [501, 347] on p "Добавить "1403 слов"" at bounding box center [454, 344] width 106 height 16
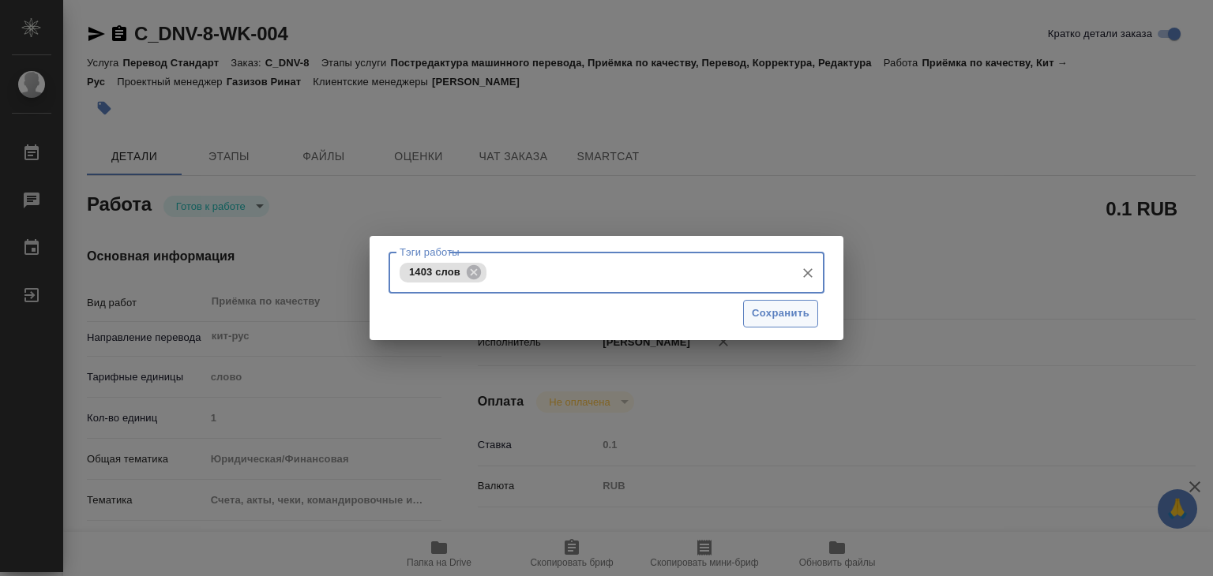
click at [761, 313] on span "Сохранить" at bounding box center [781, 314] width 58 height 18
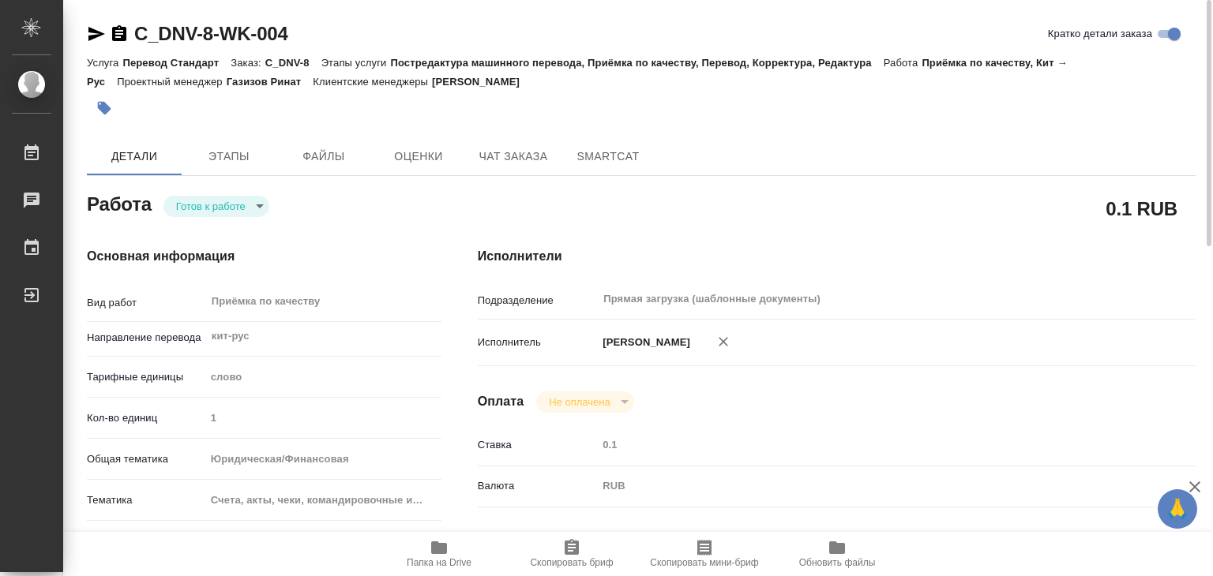
type input "readyForWork"
type textarea "Приёмка по качеству"
type textarea "x"
type input "кит-рус"
type input "5a8b1489cc6b4906c91bfd90"
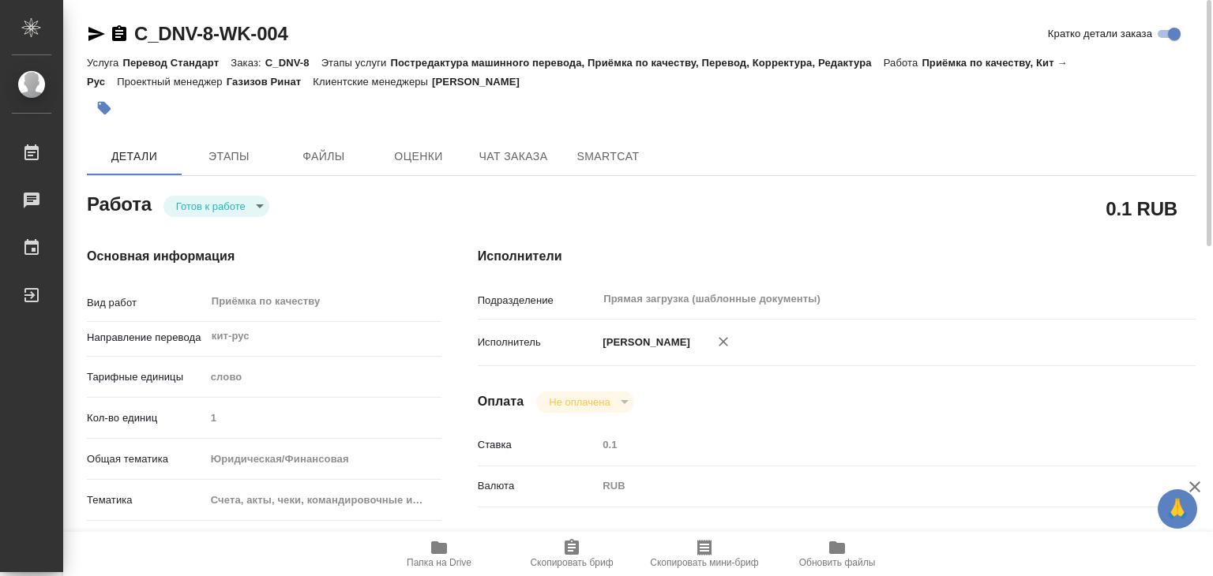
type input "1"
type input "yr-fn"
type input "5f647205b73bc97568ca66c0"
checkbox input "true"
type input "12.09.2025 14:00"
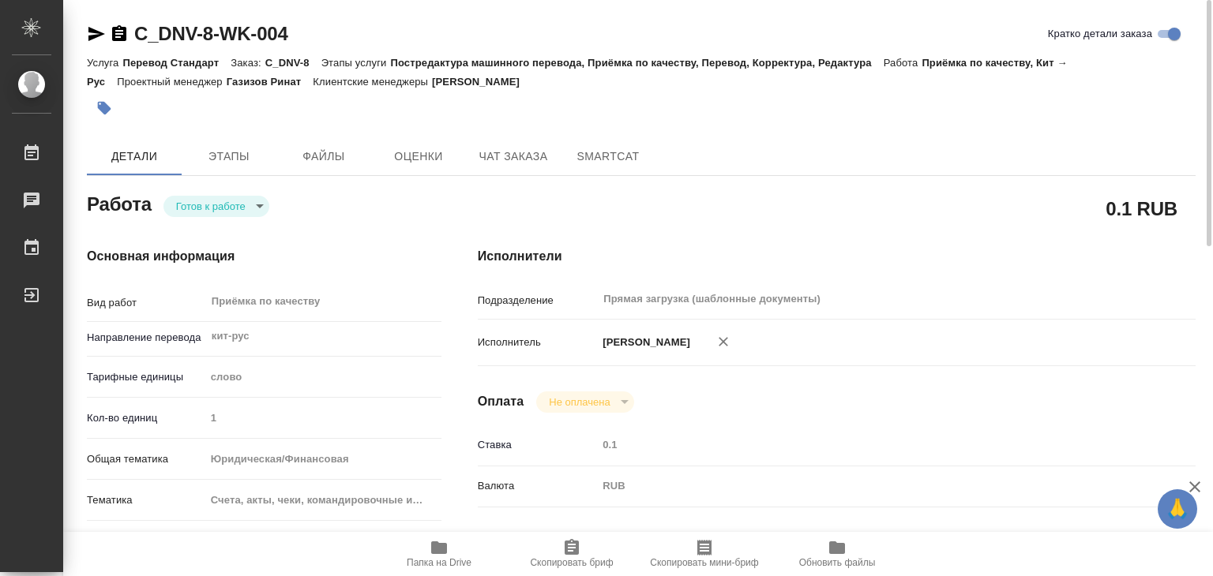
type input "12.09.2025 15:00"
type input "12.09.2025 22:00"
type input "Прямая загрузка (шаблонные документы)"
type input "notPayed"
type input "0.1"
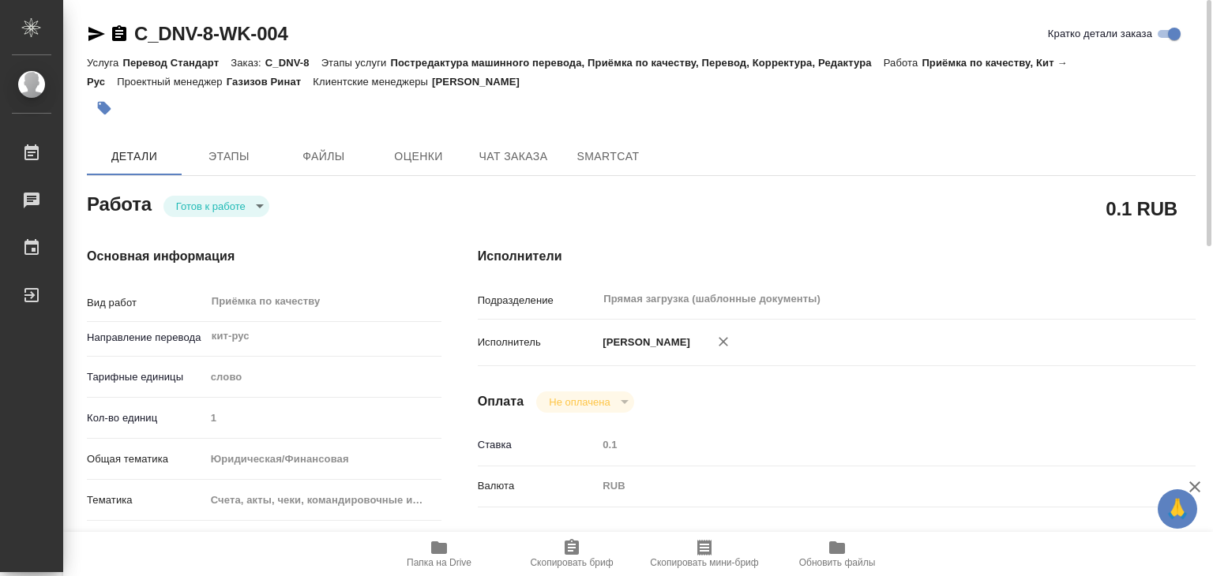
type input "RUB"
type input "[PERSON_NAME]"
type textarea "x"
type textarea "/Clients/DNV/Orders/C_DNV-8/Corrected/C_DNV-8-WK-004"
type textarea "x"
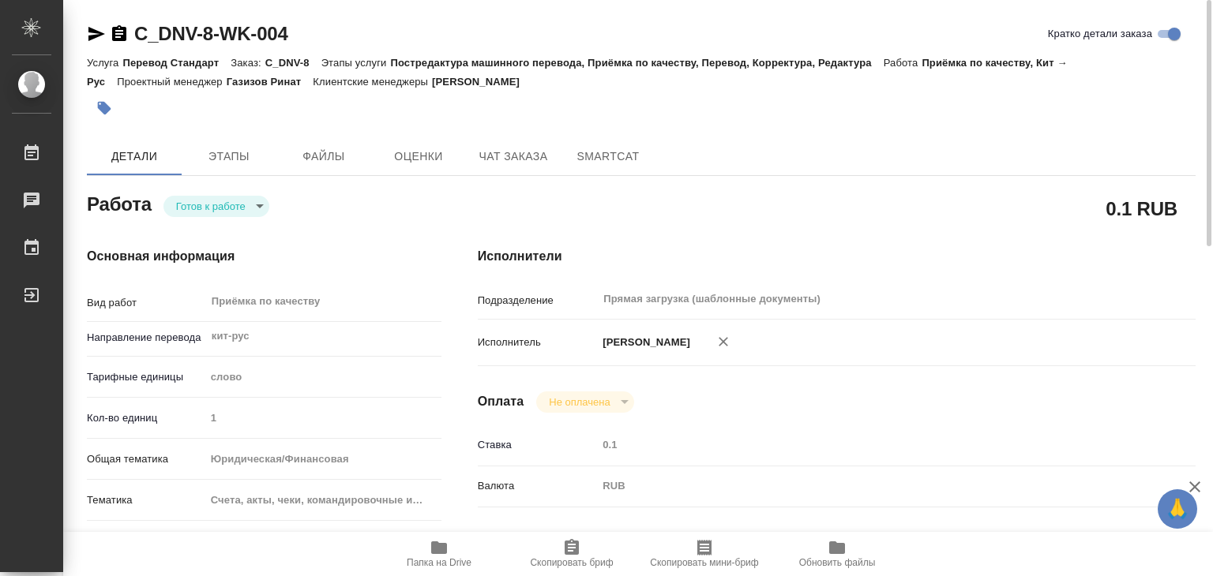
type input "C_DNV-8"
type input "Перевод Стандарт"
type input "Постредактура машинного перевода, Приёмка по качеству, Перевод, Корректура, Ред…"
type input "[PERSON_NAME]"
type input "/Clients/DNV/Orders/C_DNV-8"
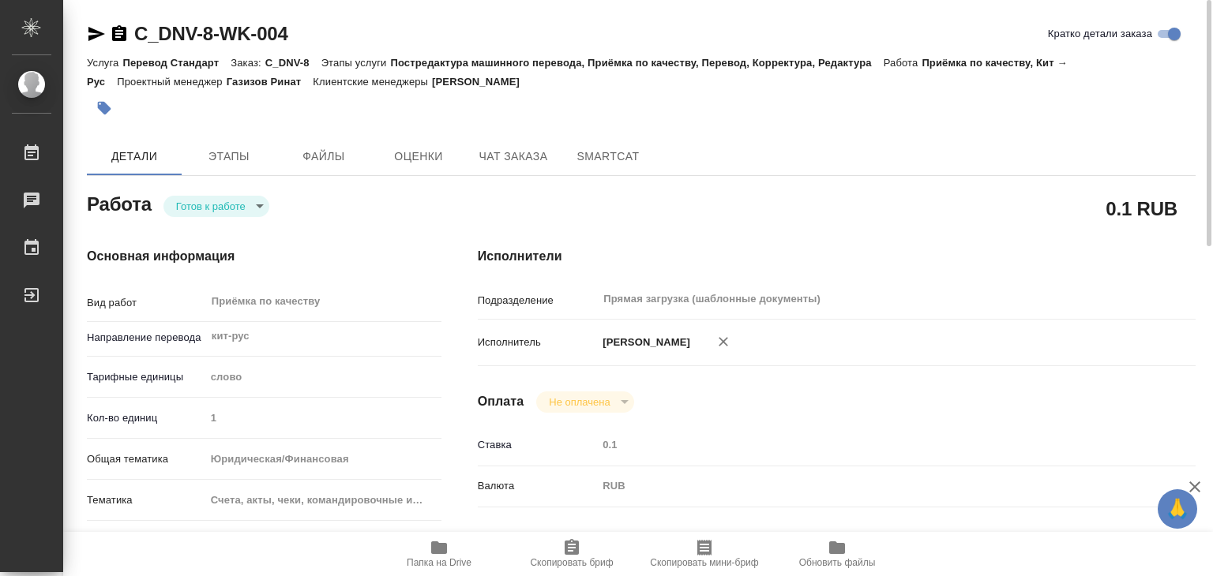
type textarea "x"
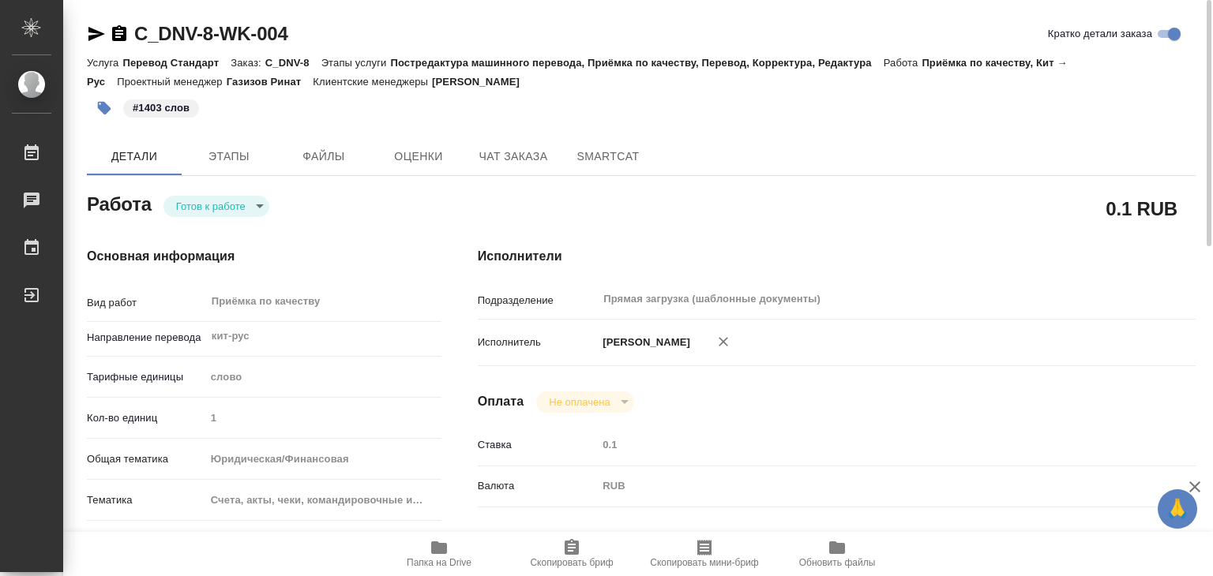
type textarea "x"
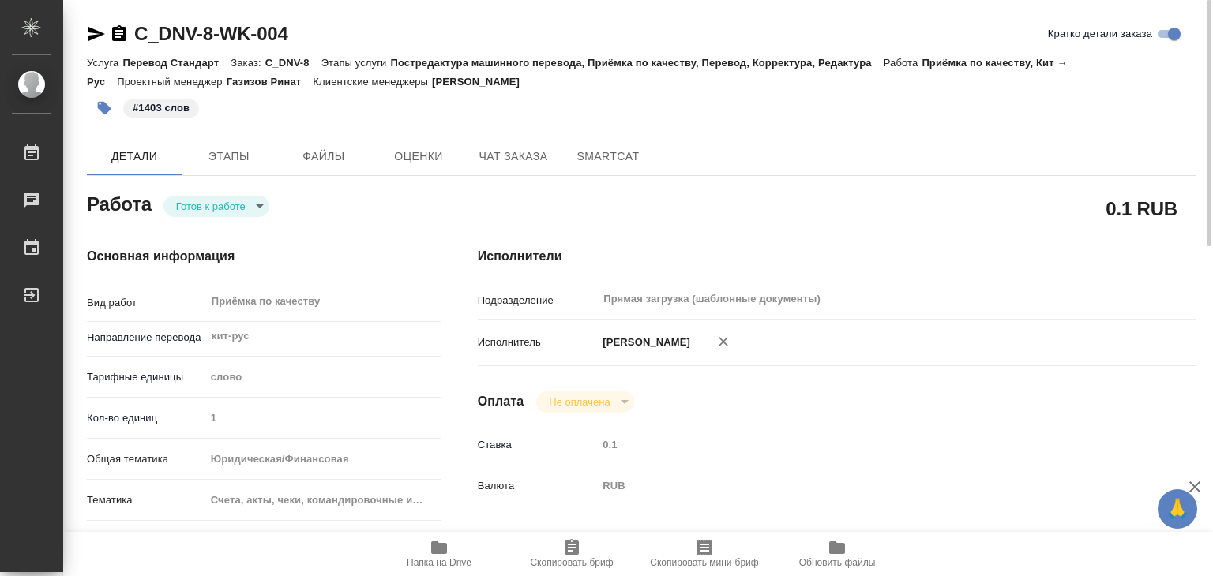
type textarea "x"
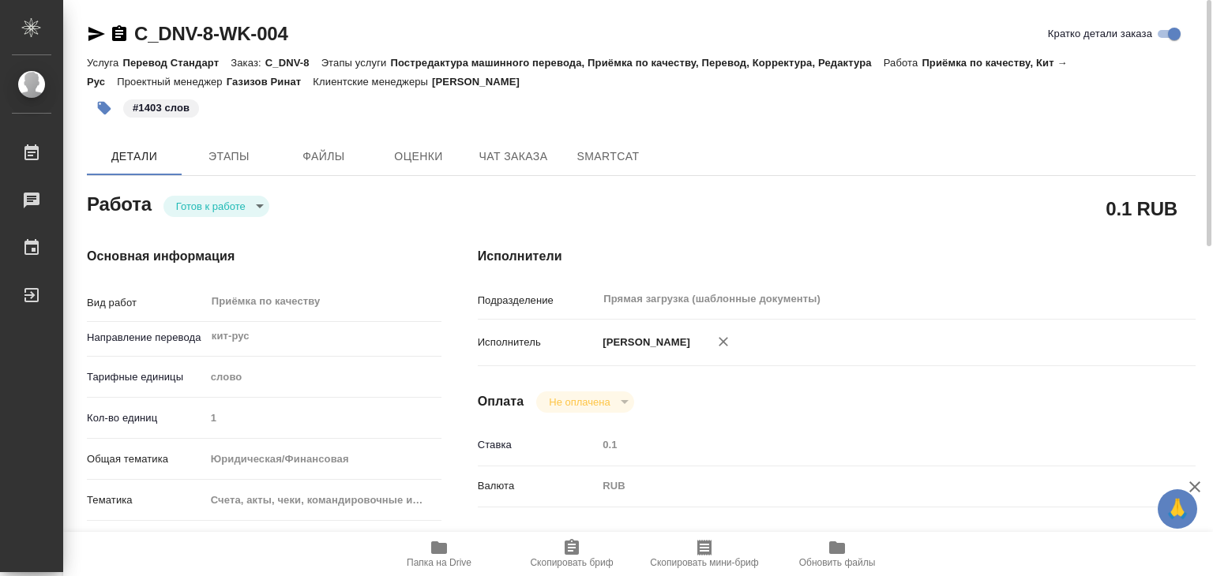
type textarea "x"
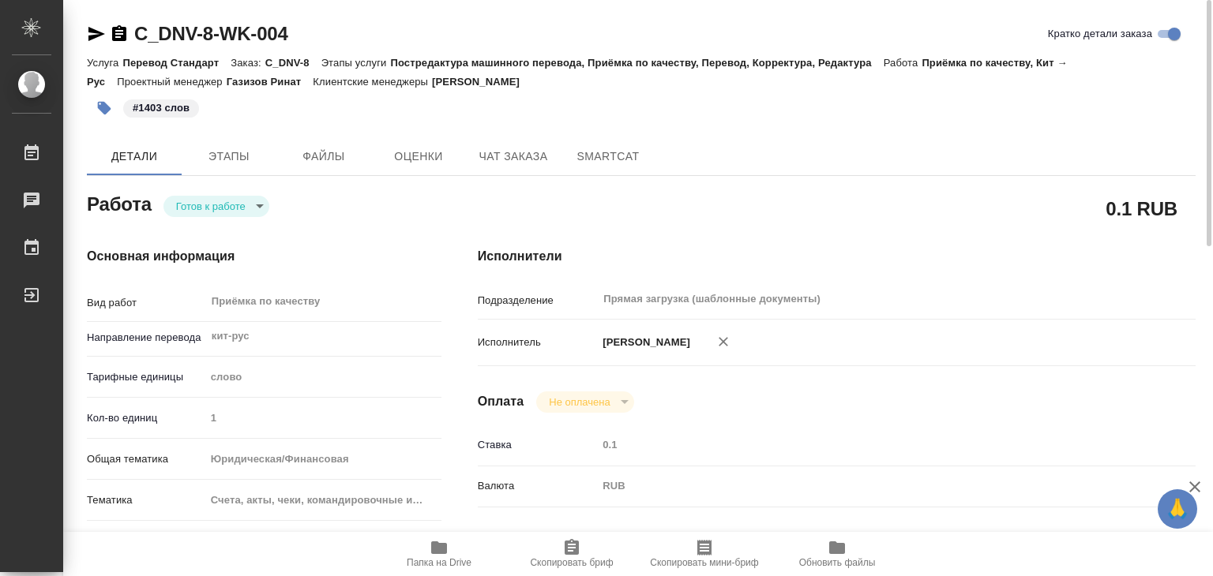
type textarea "x"
drag, startPoint x: 126, startPoint y: 10, endPoint x: 217, endPoint y: 36, distance: 94.2
copy link "C_DNV-8"
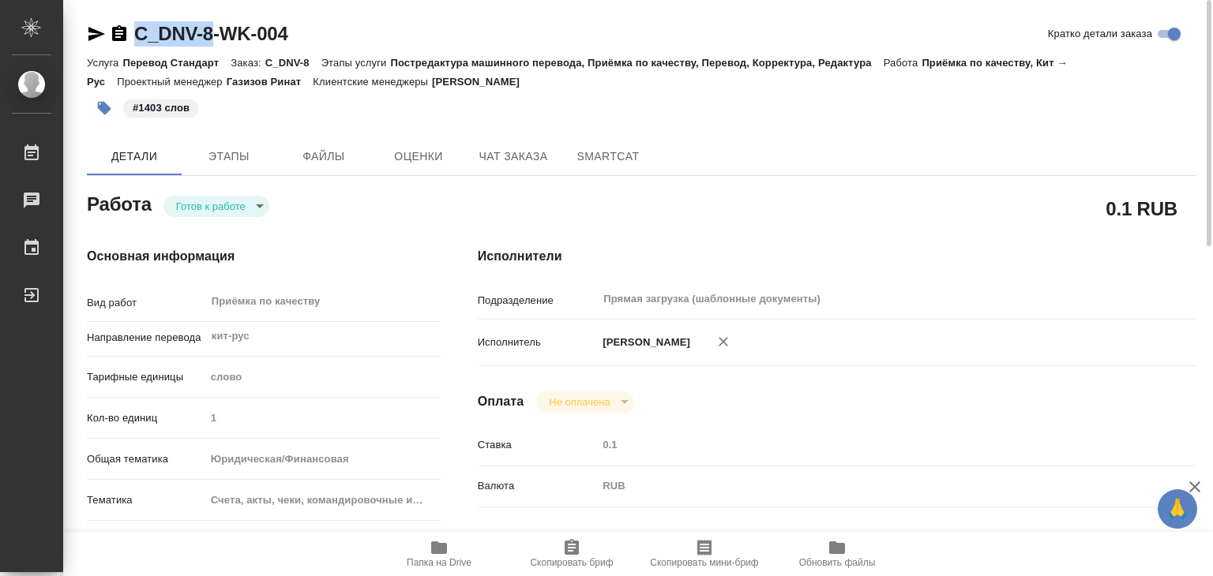
click at [246, 204] on body "🙏 .cls-1 fill:#fff; AWATERA Alilekova Valeriya Работы 0 Чаты График Выйти C_DNV…" at bounding box center [606, 288] width 1213 height 576
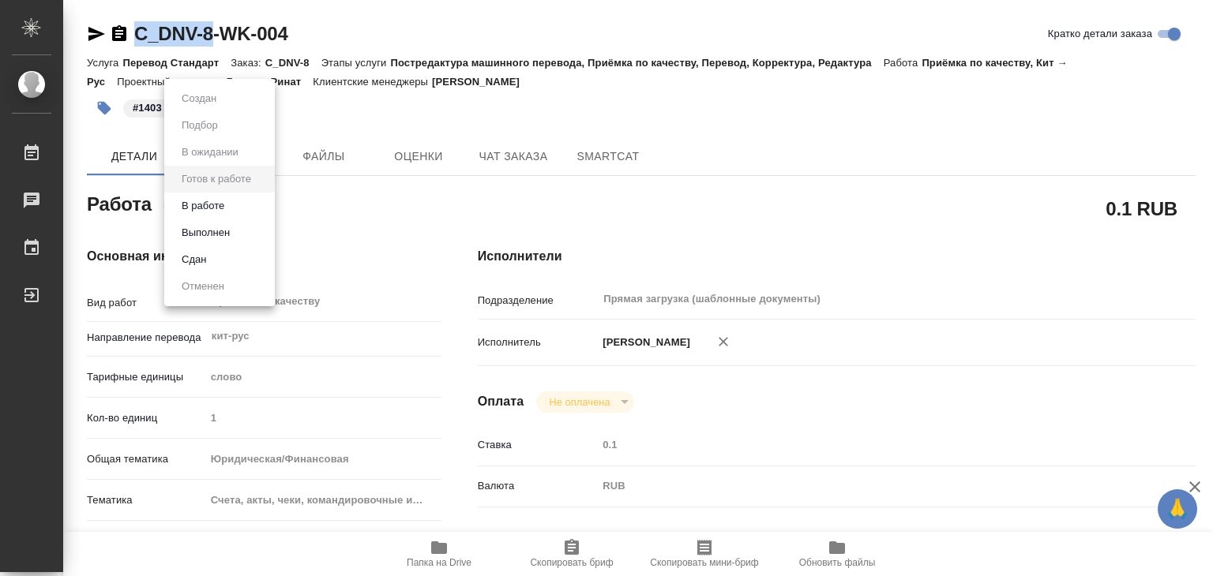
click at [238, 231] on li "Выполнен" at bounding box center [219, 232] width 111 height 27
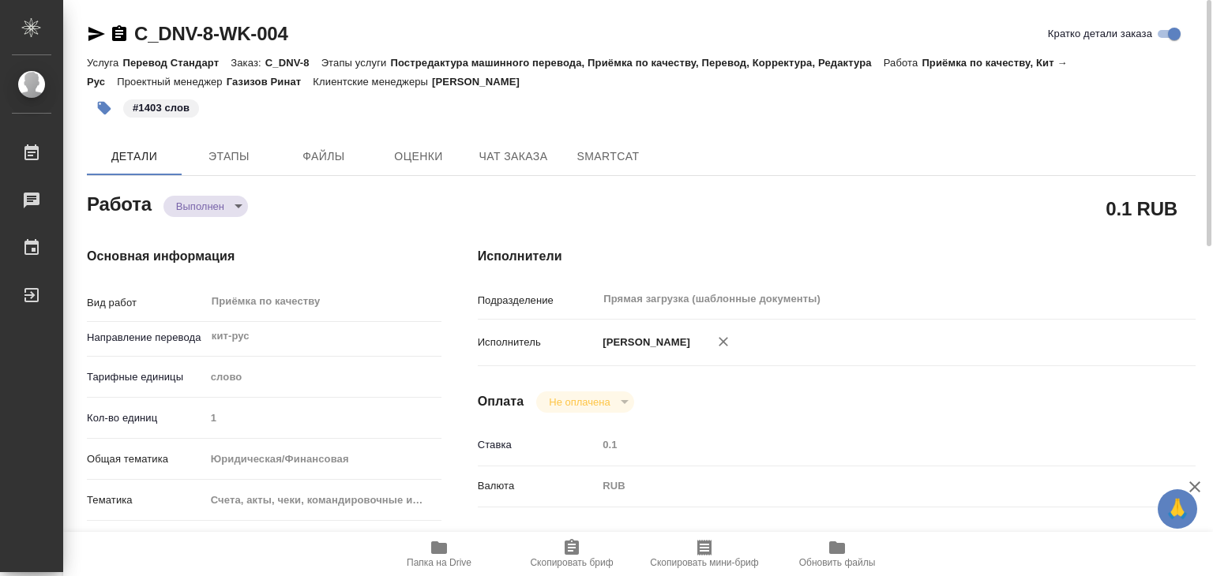
type textarea "x"
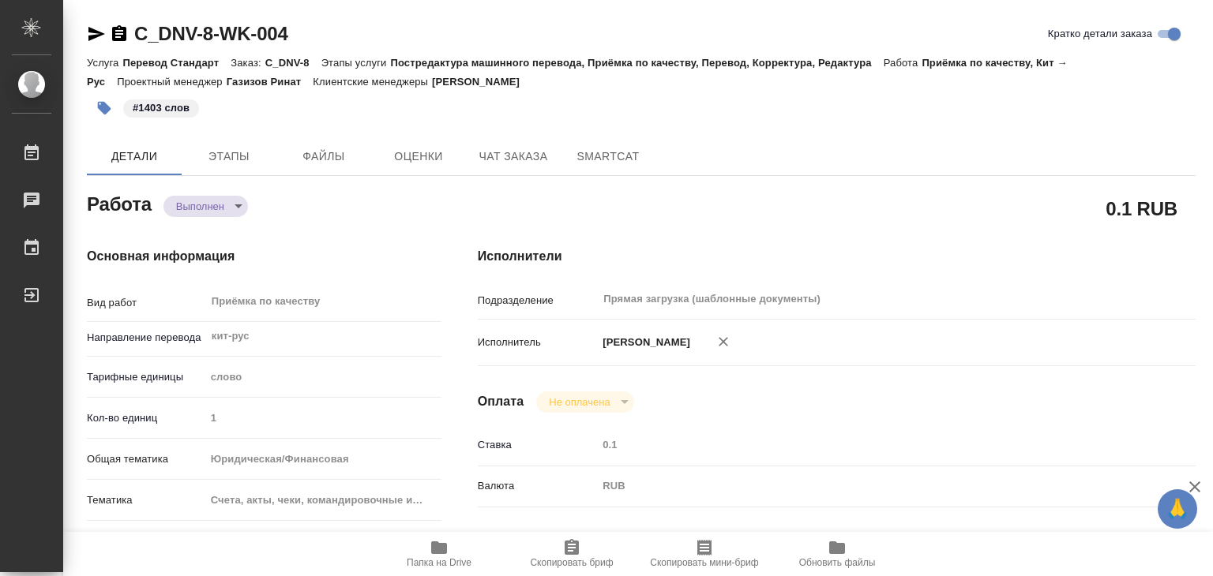
type textarea "x"
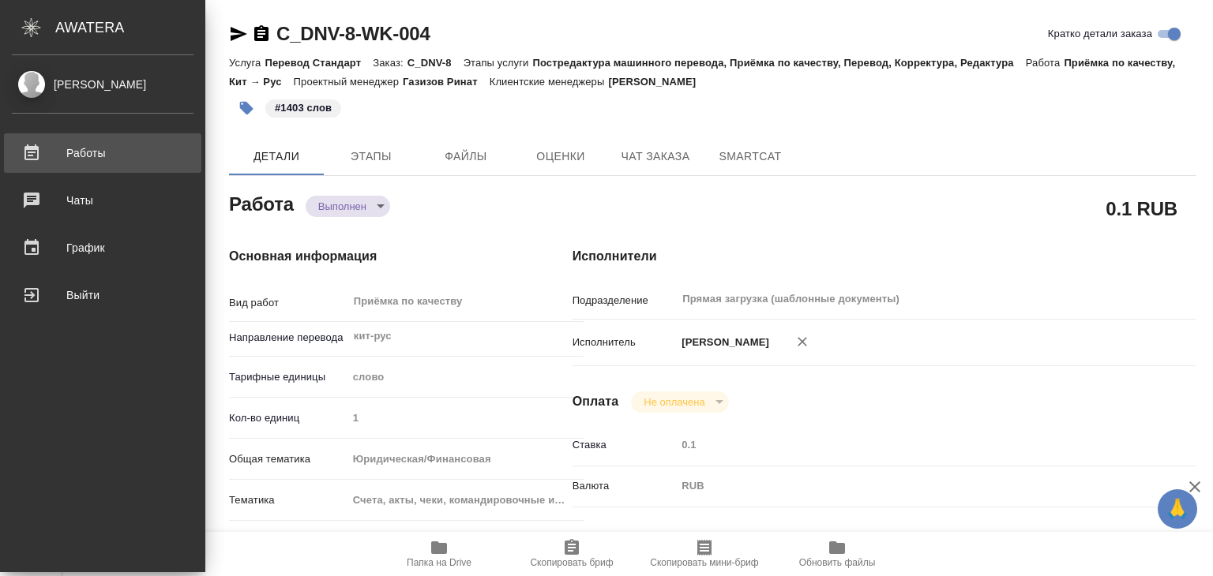
type textarea "x"
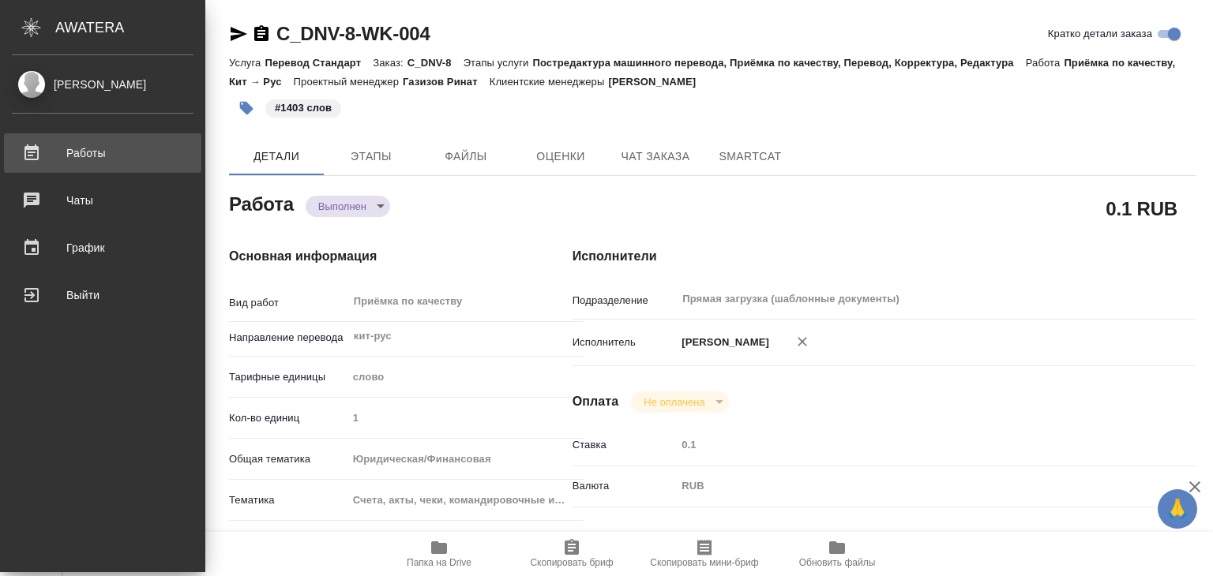
type textarea "x"
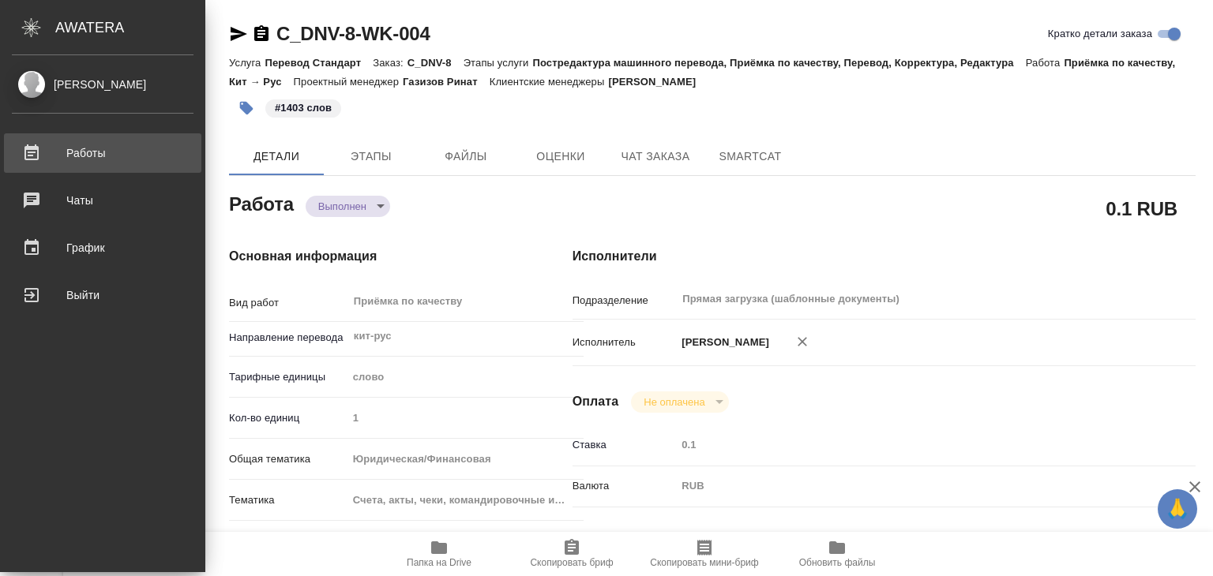
click at [92, 156] on div "Работы" at bounding box center [103, 153] width 182 height 24
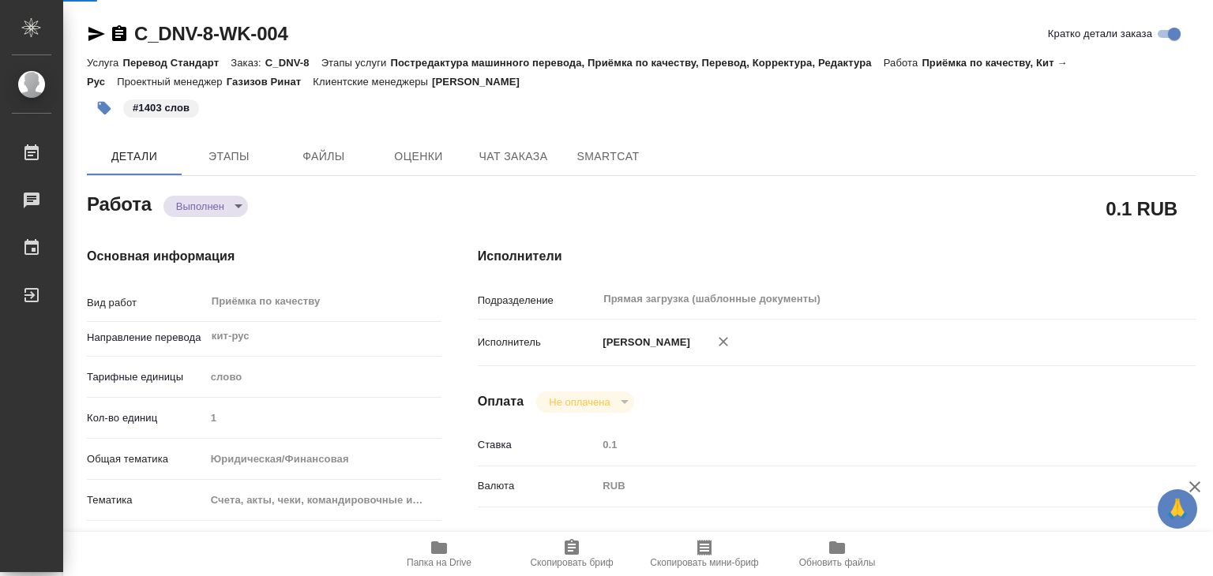
type textarea "x"
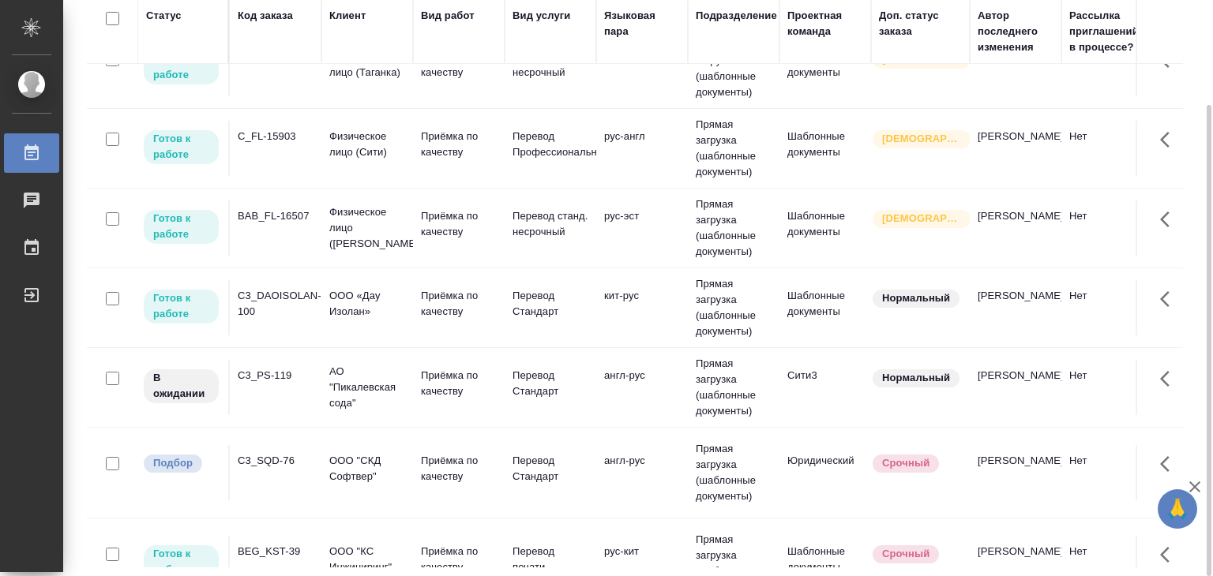
scroll to position [237, 0]
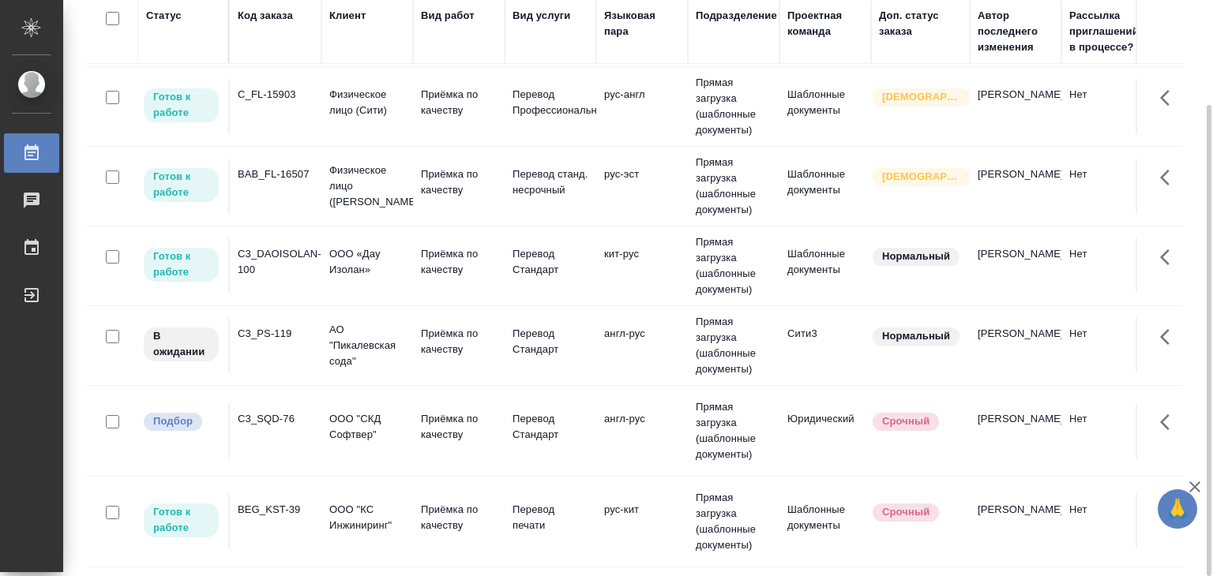
click at [386, 273] on p "ООО «Дау Изолан»" at bounding box center [367, 262] width 76 height 32
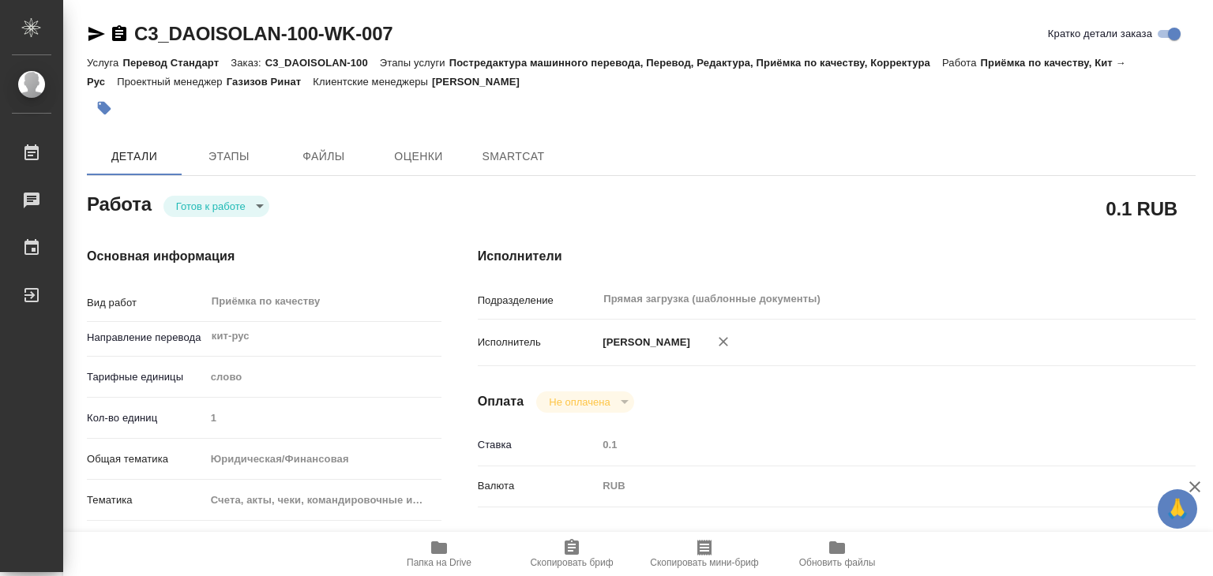
type textarea "x"
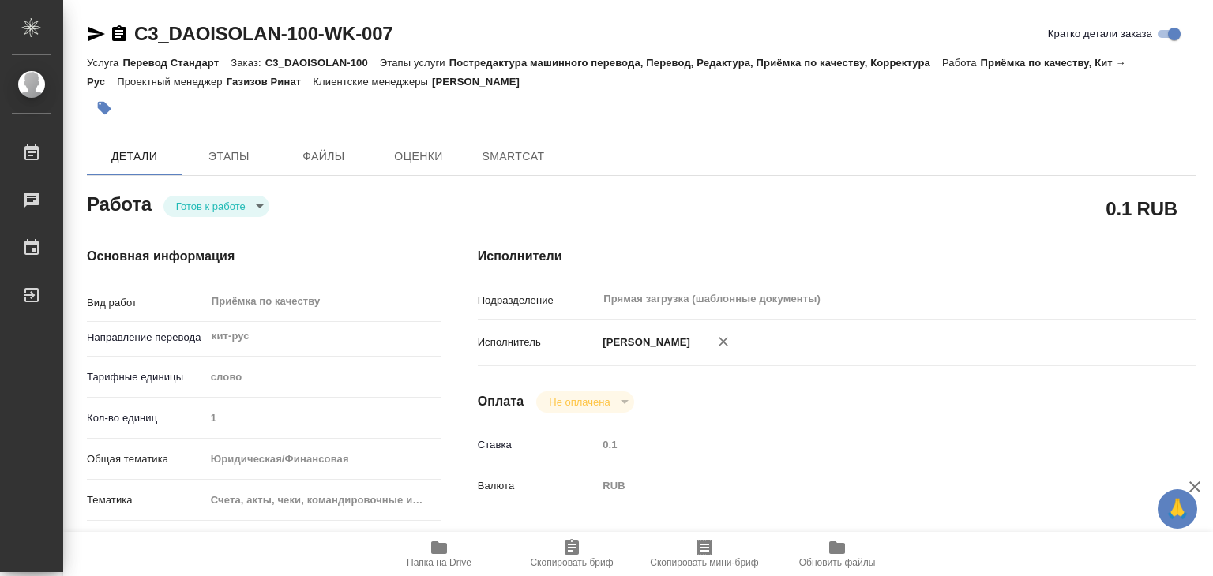
type textarea "x"
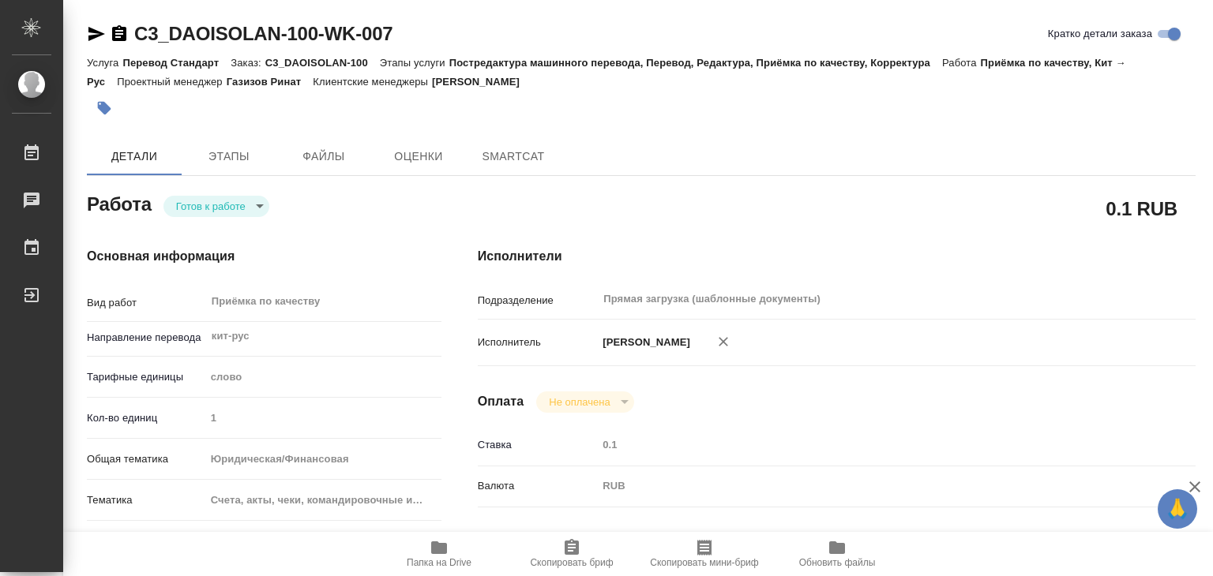
type textarea "x"
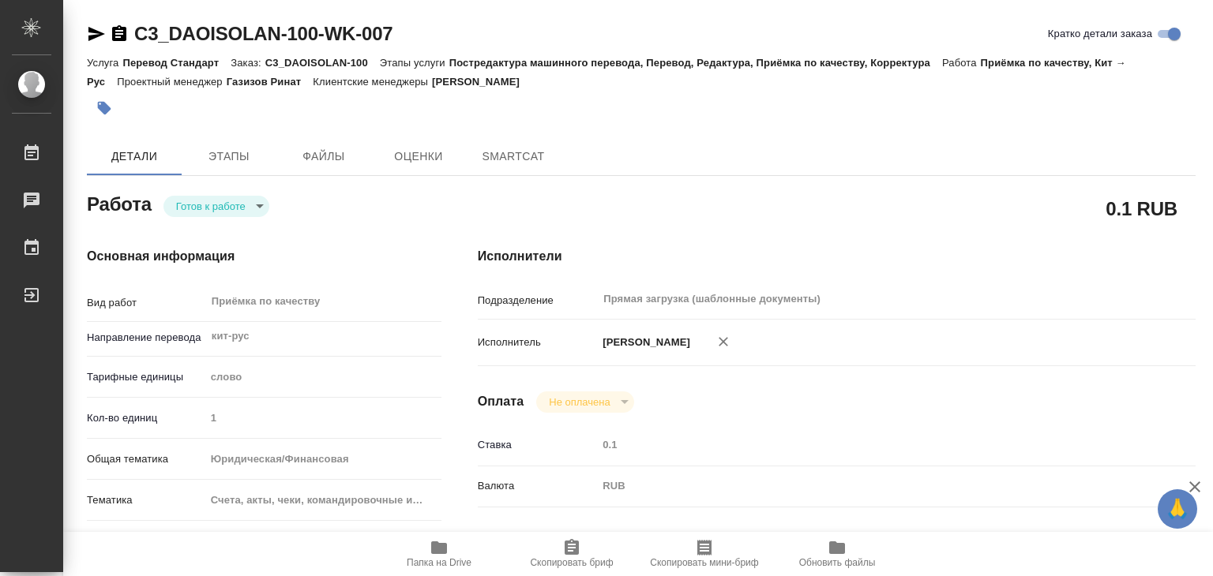
type textarea "x"
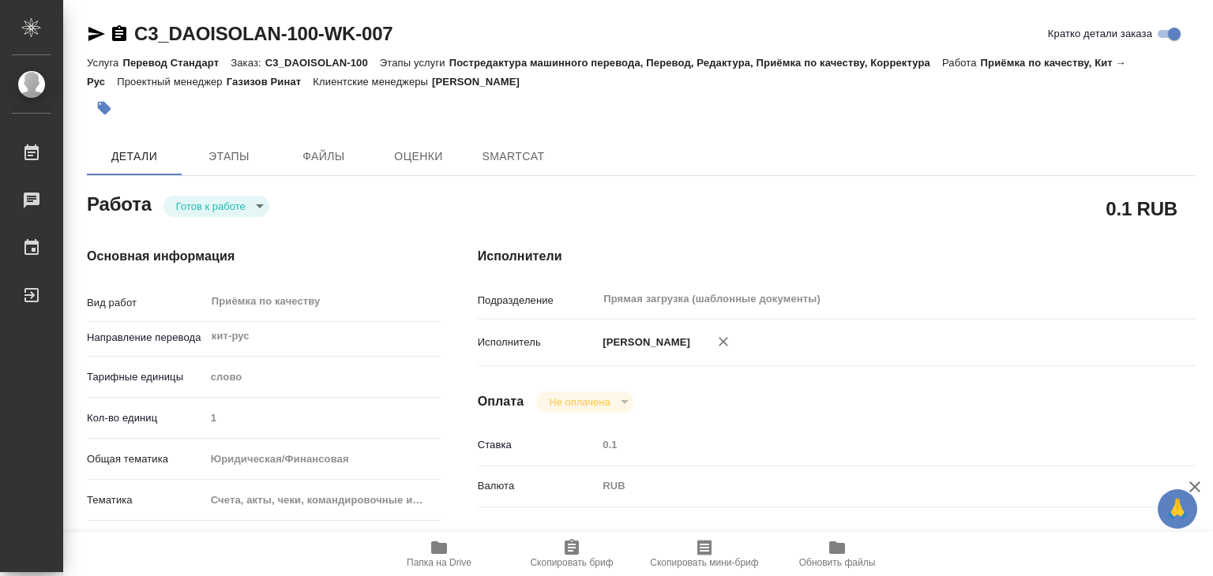
click at [451, 551] on span "Папка на Drive" at bounding box center [439, 553] width 114 height 30
type textarea "x"
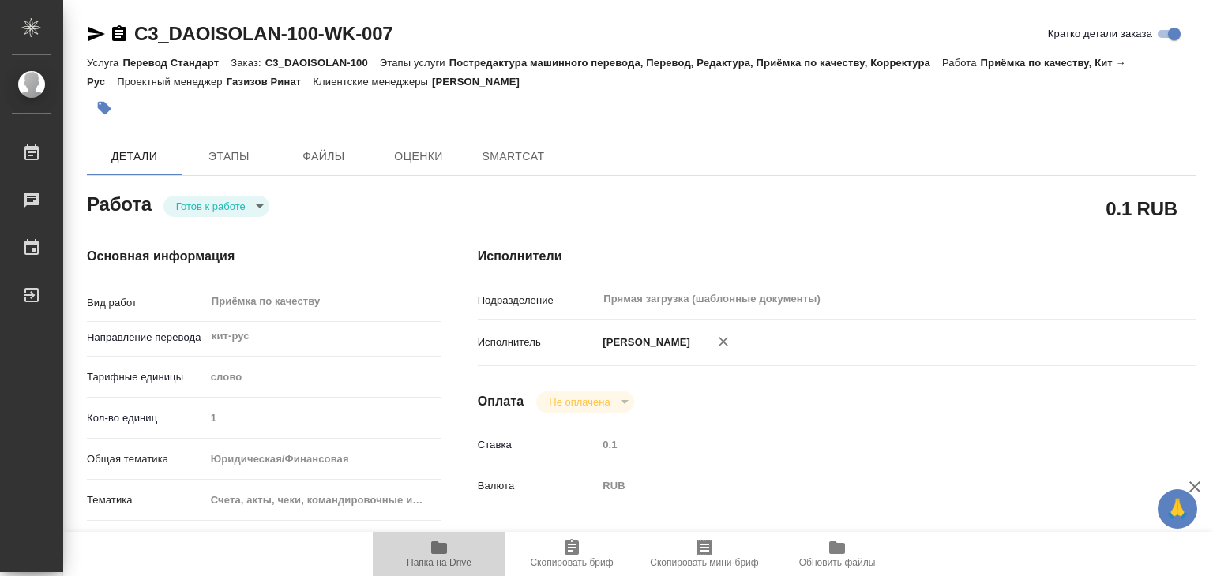
type textarea "x"
click at [451, 551] on span "Папка на Drive" at bounding box center [439, 553] width 114 height 30
type textarea "x"
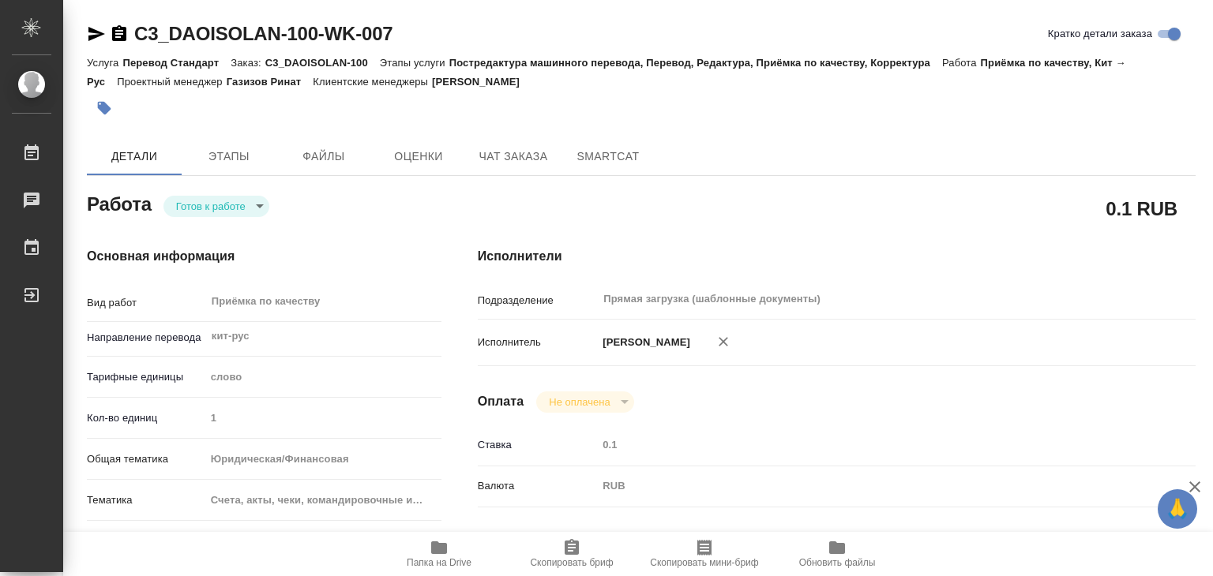
type textarea "x"
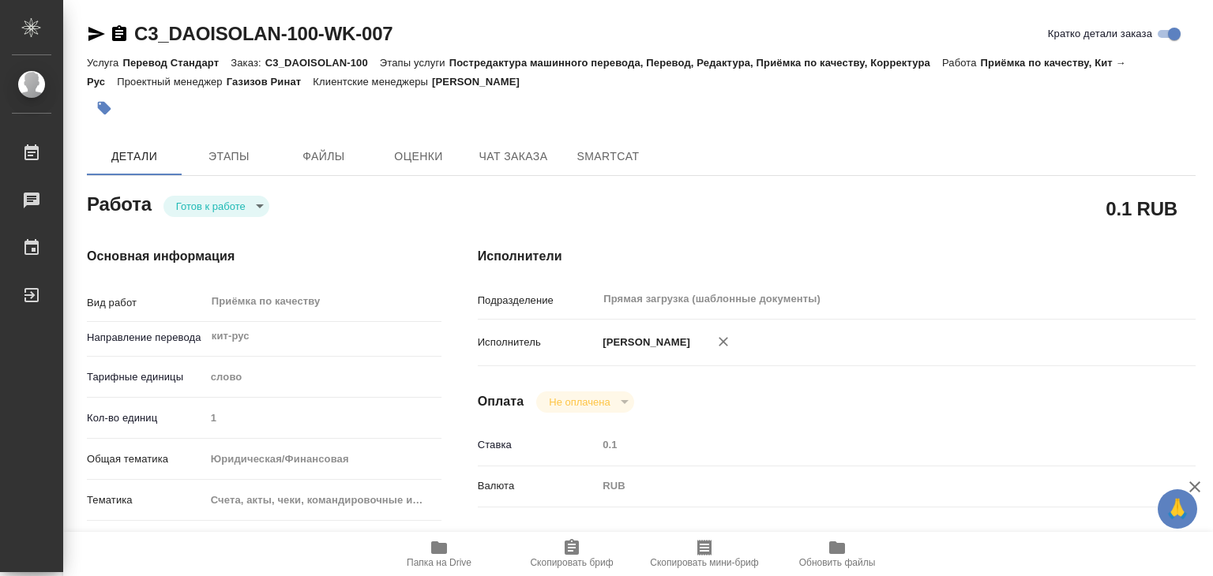
type textarea "x"
drag, startPoint x: 178, startPoint y: 17, endPoint x: 273, endPoint y: 28, distance: 96.2
copy link "DAOISOLAN"
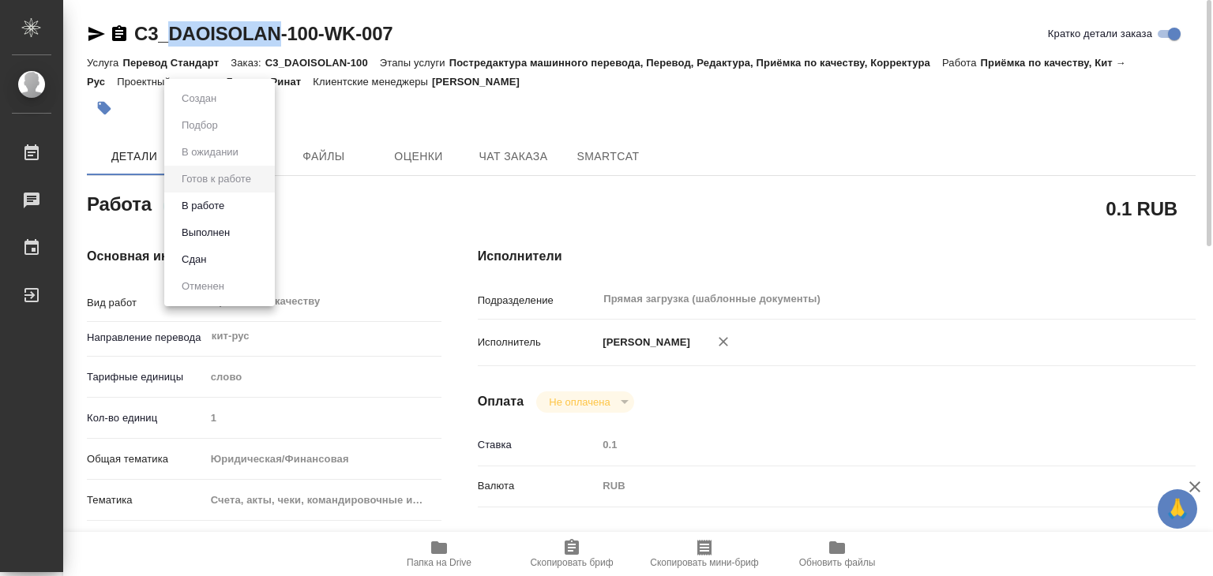
click at [240, 204] on body "🙏 .cls-1 fill:#fff; AWATERA Alilekova Valeriya Работы 0 Чаты График Выйти C3_DA…" at bounding box center [606, 288] width 1213 height 576
click at [248, 207] on li "В работе" at bounding box center [219, 206] width 111 height 27
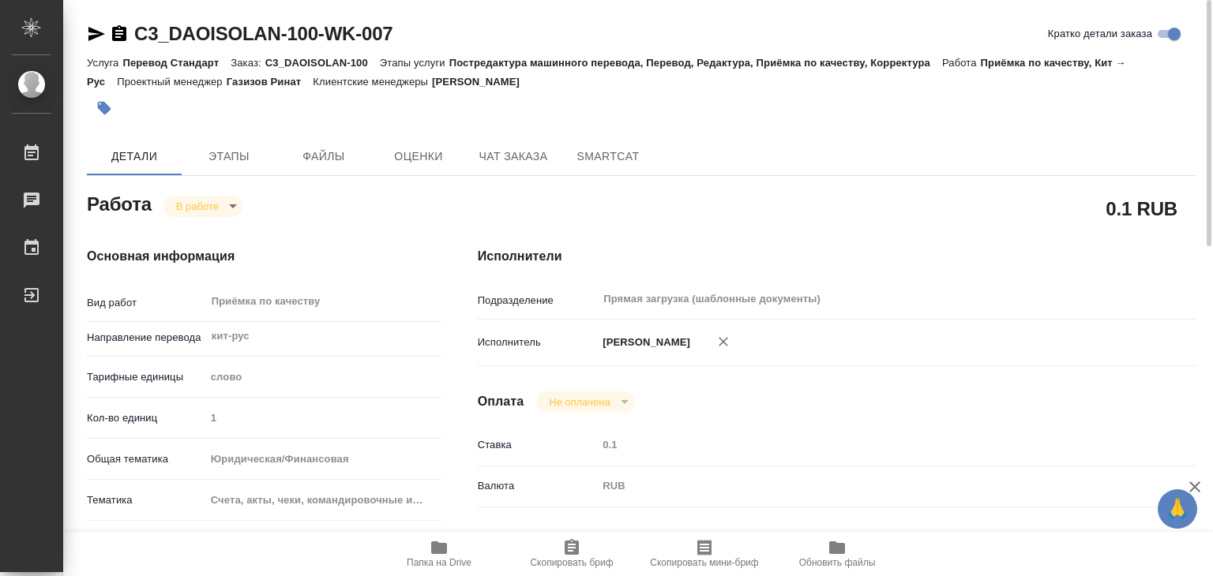
type textarea "x"
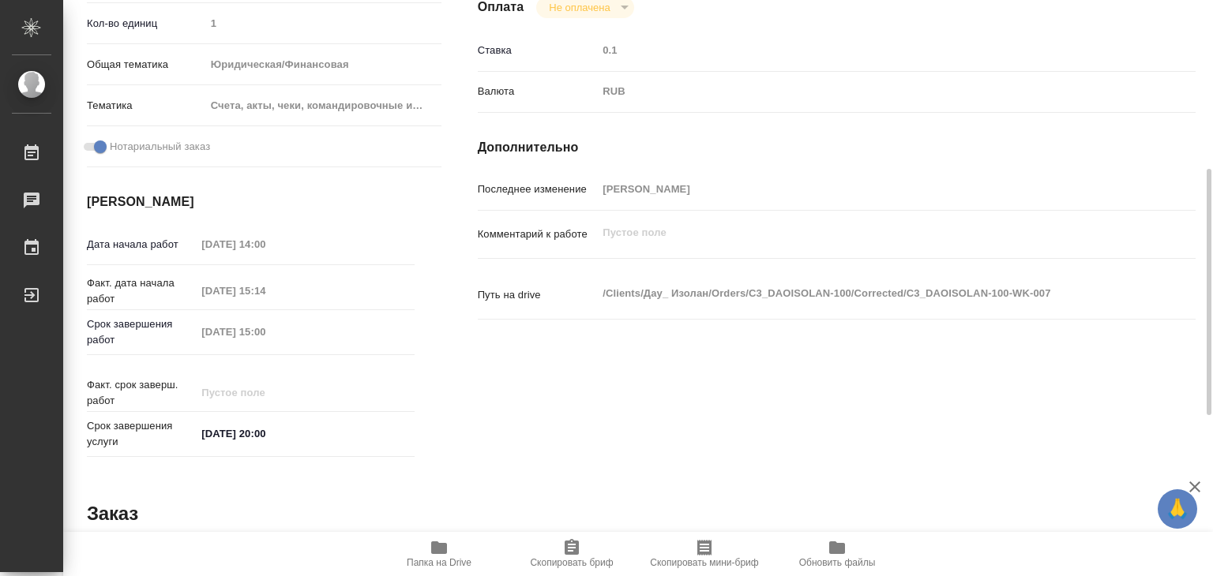
scroll to position [771, 0]
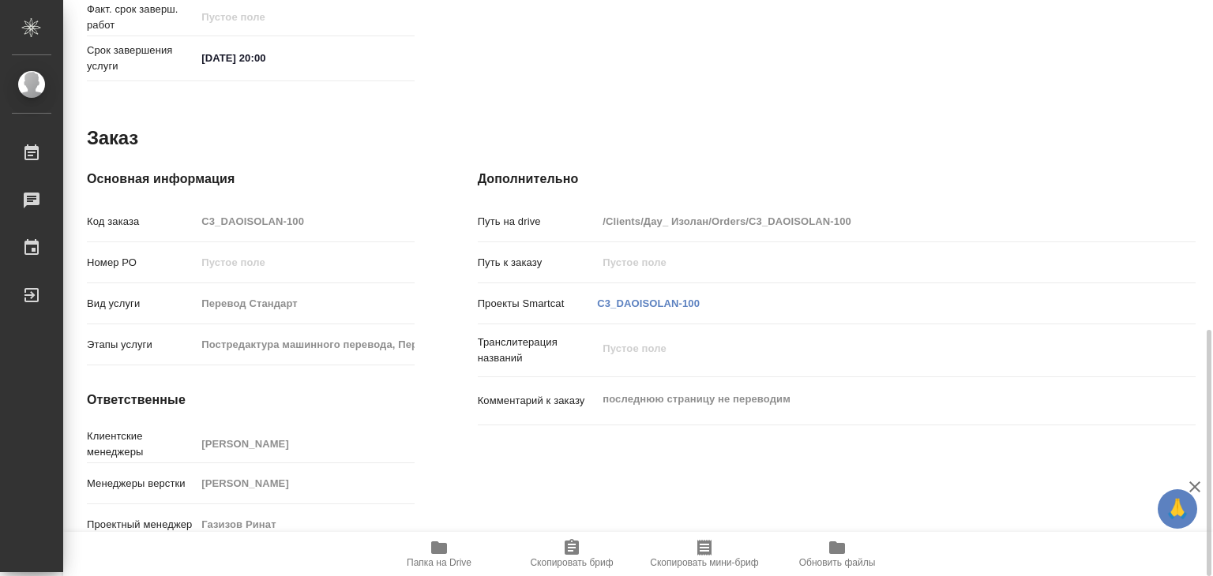
type textarea "x"
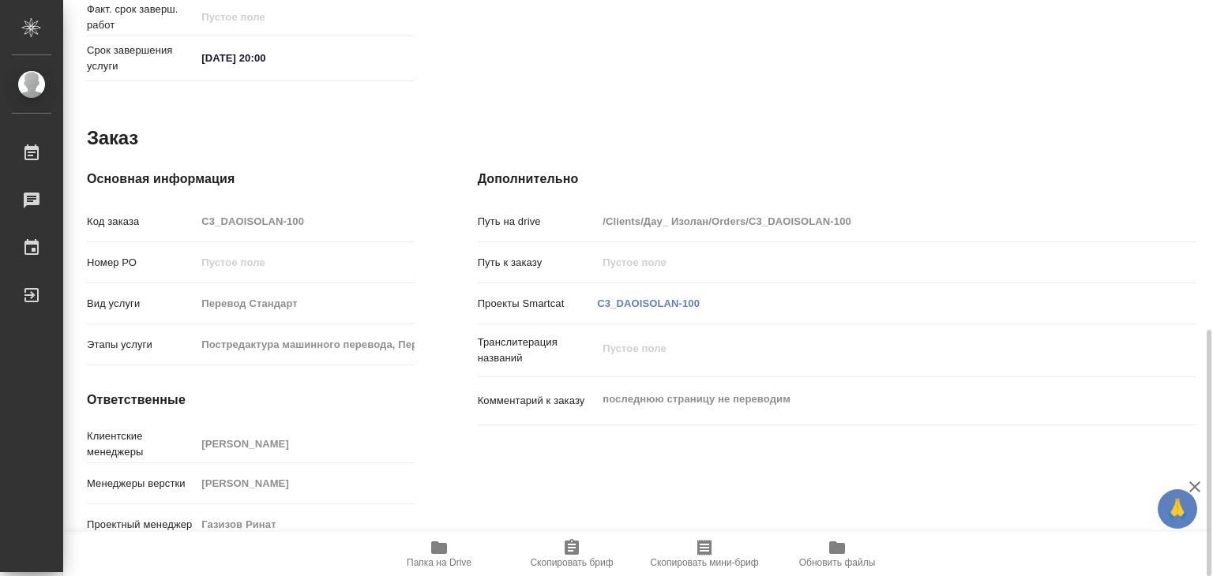
click at [665, 410] on div "Комментарий к заказу последнюю страницу не переводим x" at bounding box center [837, 408] width 718 height 48
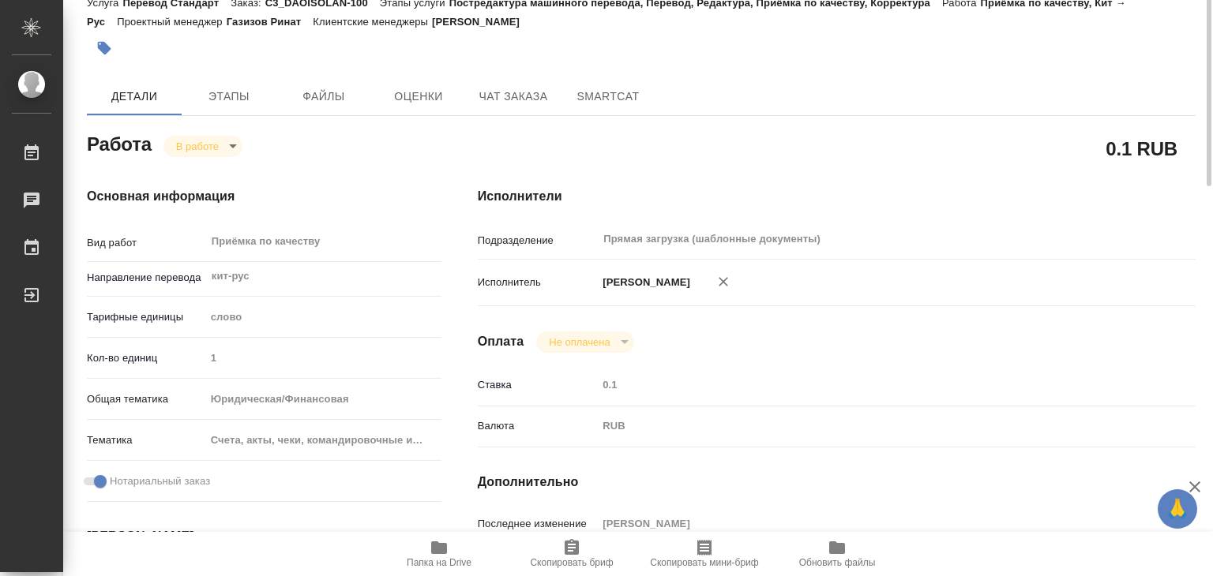
scroll to position [0, 0]
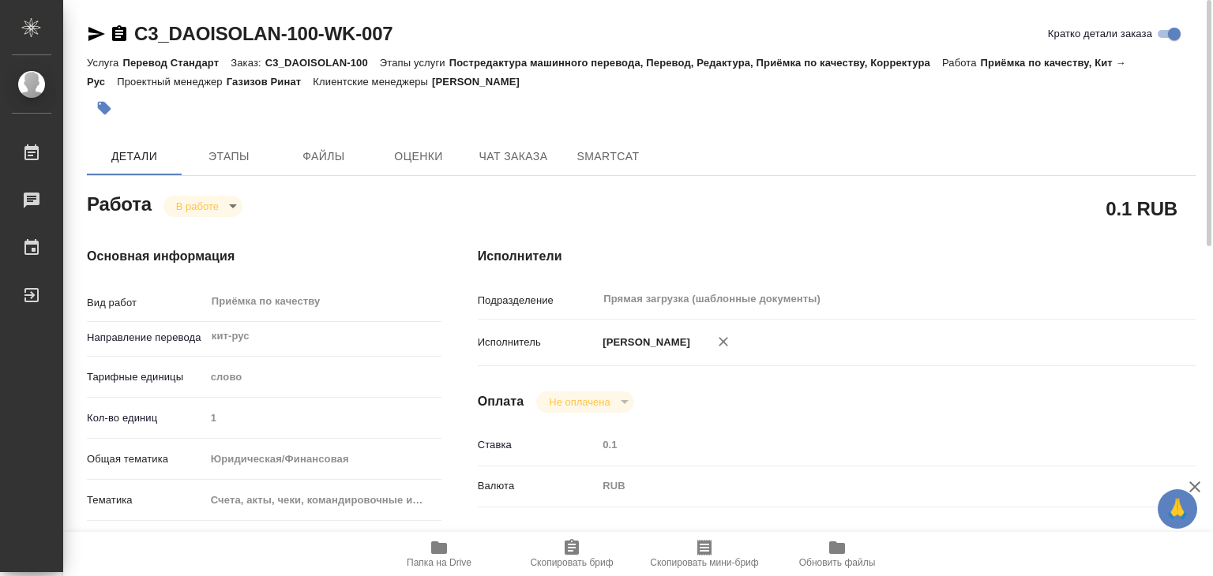
click at [101, 101] on icon "button" at bounding box center [104, 108] width 16 height 16
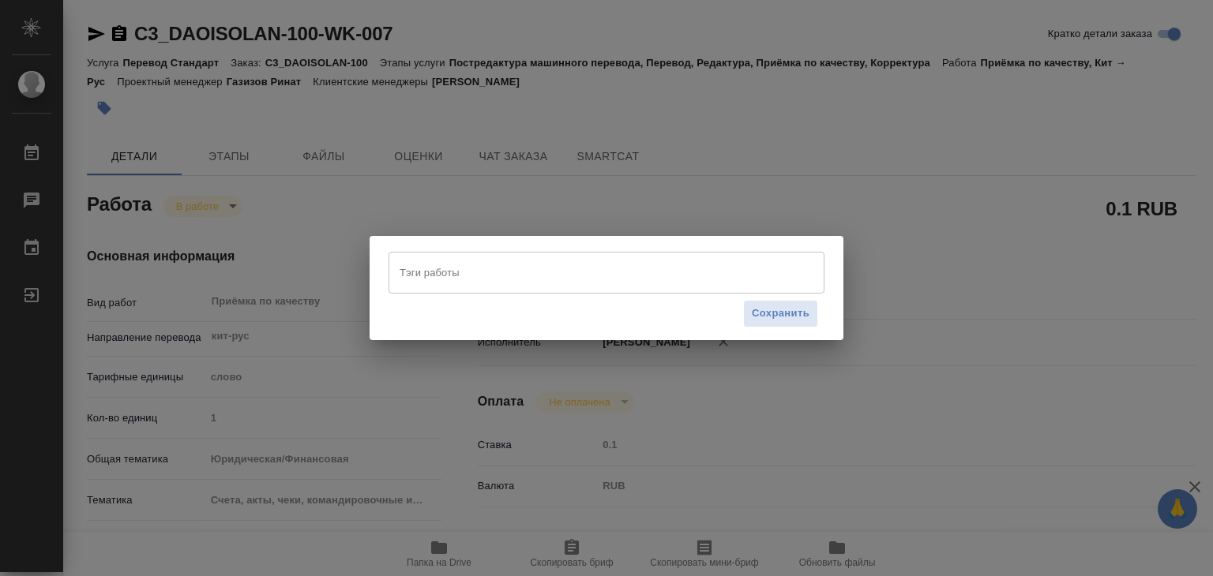
click at [587, 277] on input "Тэги работы" at bounding box center [592, 272] width 392 height 27
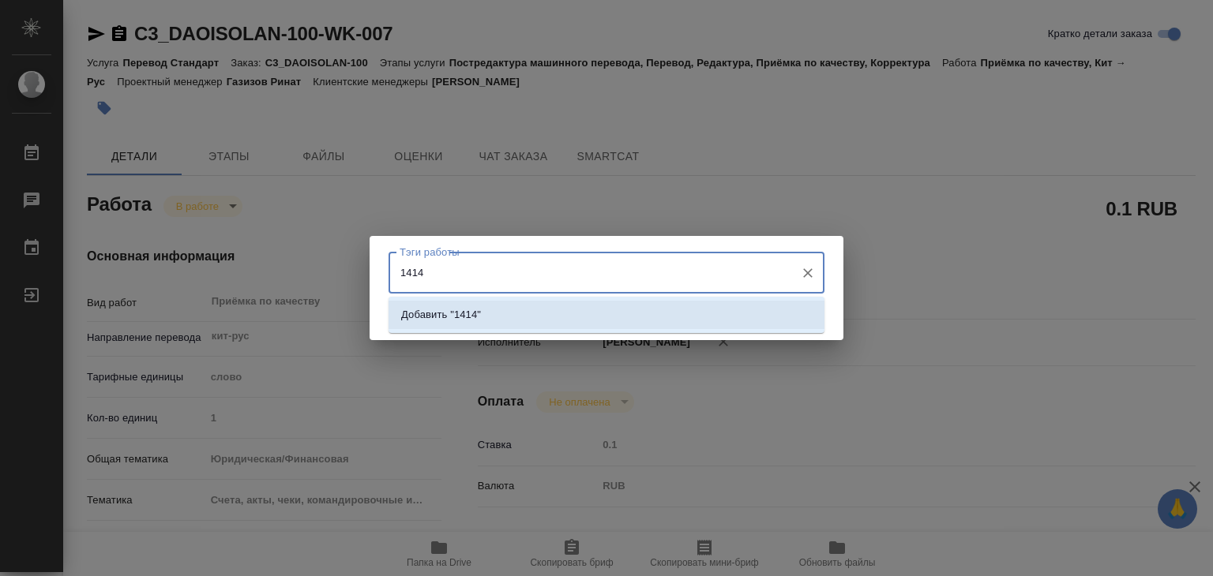
click at [534, 272] on input "1414" at bounding box center [592, 272] width 392 height 27
type input "1414 слов"
click at [544, 306] on li "Добавить "1414 слов"" at bounding box center [606, 315] width 436 height 28
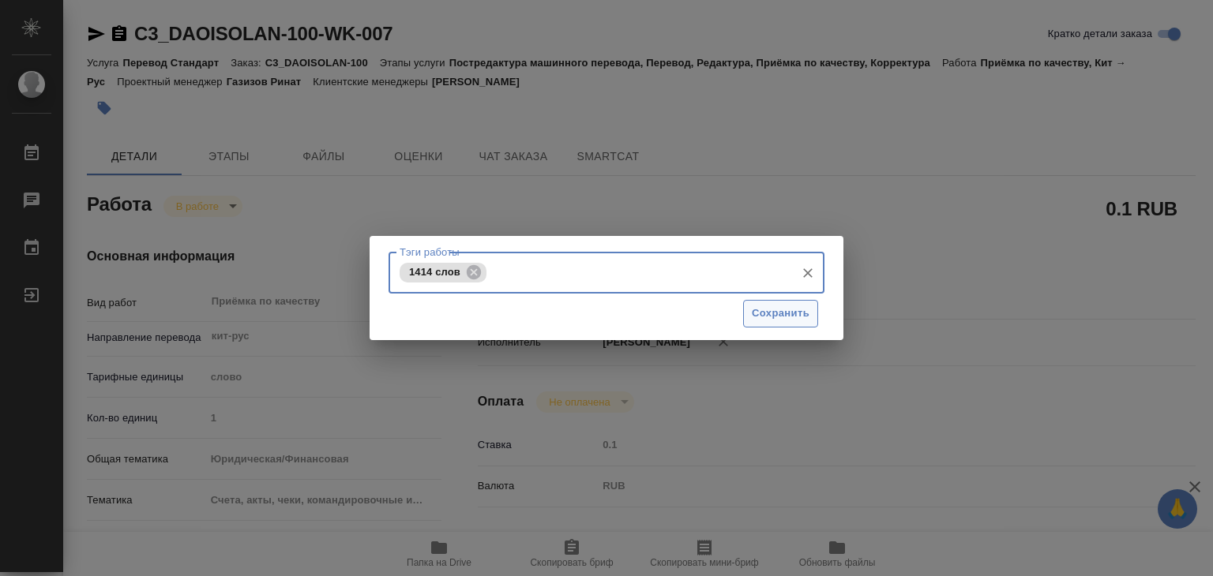
click at [795, 313] on span "Сохранить" at bounding box center [781, 314] width 58 height 18
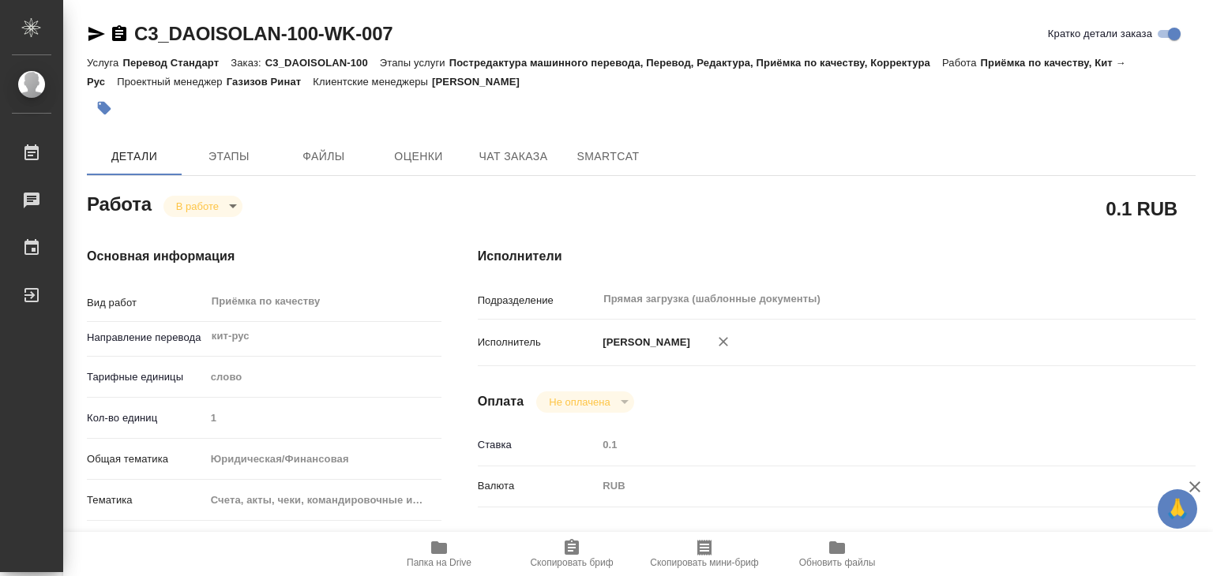
type input "inProgress"
type textarea "Приёмка по качеству"
type textarea "x"
type input "кит-рус"
type input "5a8b1489cc6b4906c91bfd90"
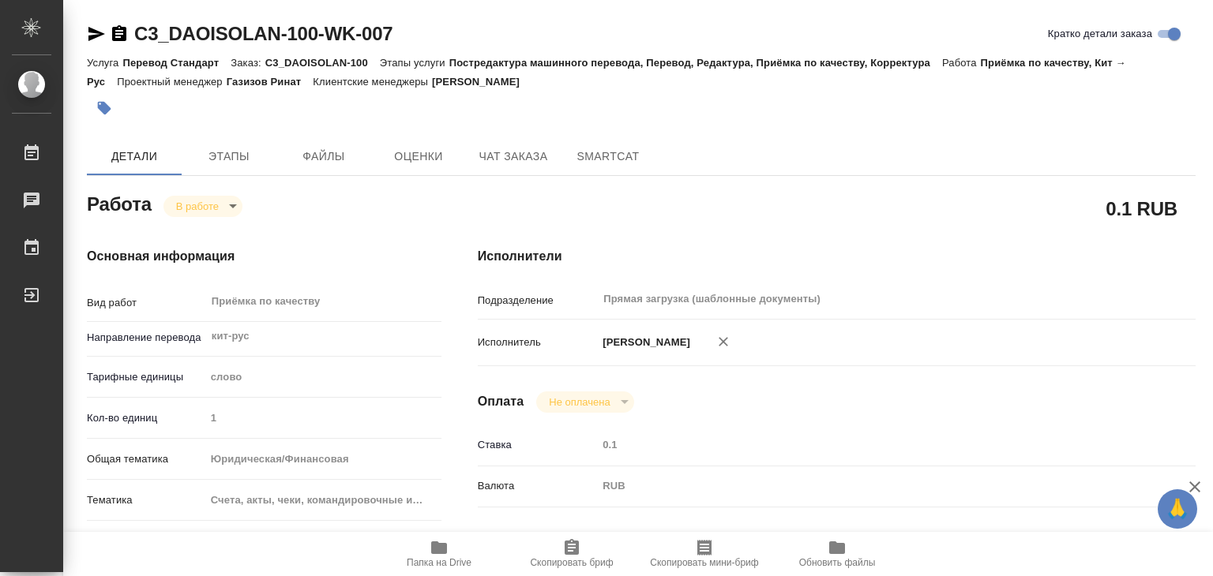
type input "1"
type input "yr-fn"
type input "5f647205b73bc97568ca66c0"
checkbox input "true"
type input "12.09.2025 14:00"
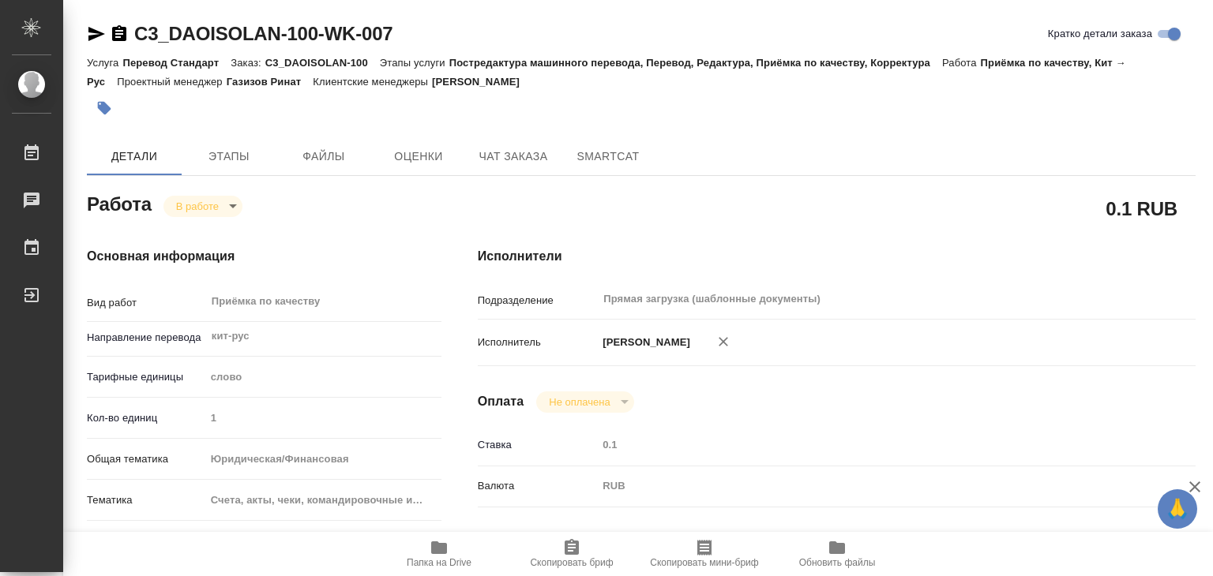
type input "12.09.2025 15:14"
type input "12.09.2025 15:00"
type input "12.09.2025 20:00"
type input "Прямая загрузка (шаблонные документы)"
type input "notPayed"
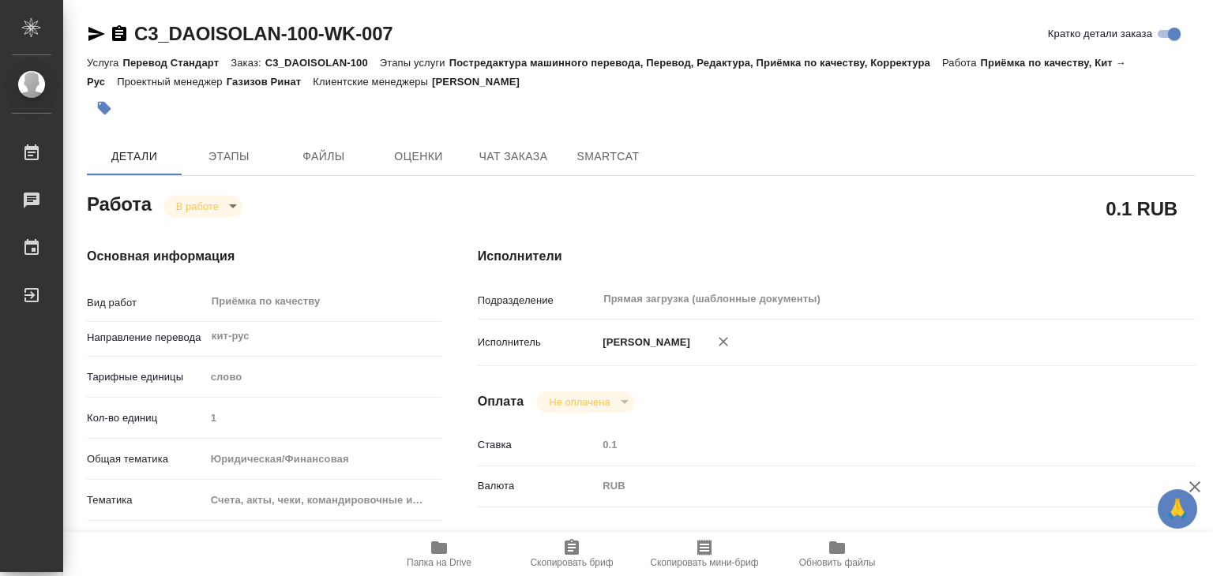
type input "0.1"
type input "RUB"
type input "[PERSON_NAME]"
type textarea "x"
type textarea "/Clients/Дау_ Изолан/Orders/C3_DAOISOLAN-100/Corrected/C3_DAOISOLAN-100-WK-007"
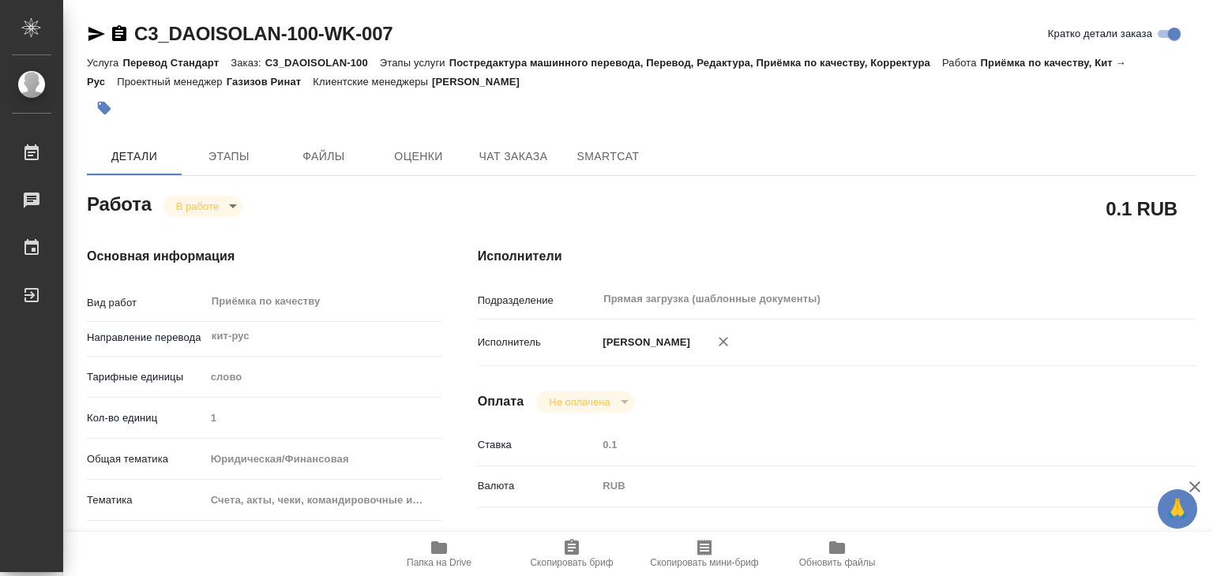
type textarea "x"
type input "C3_DAOISOLAN-100"
type input "Перевод Стандарт"
type input "Постредактура машинного перевода, Перевод, Редактура, Приёмка по качеству, Корр…"
type input "Никитина Татьяна"
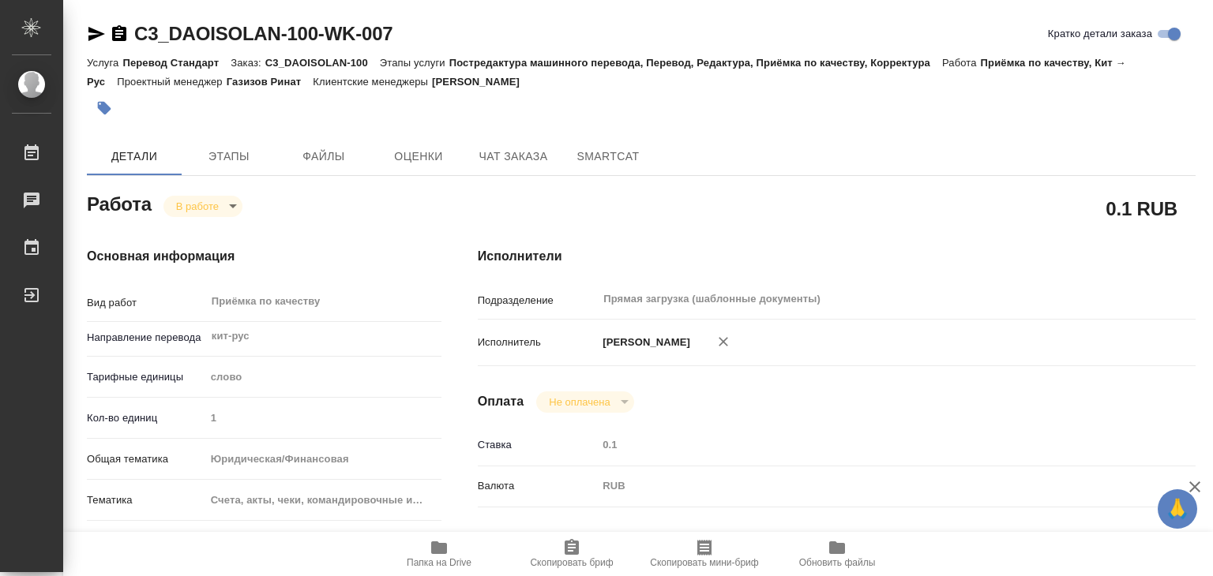
type input "Арсеньева Вера"
type input "/Clients/Дау_ Изолан/Orders/C3_DAOISOLAN-100"
type textarea "x"
type textarea "последнюю страницу не переводим"
type textarea "x"
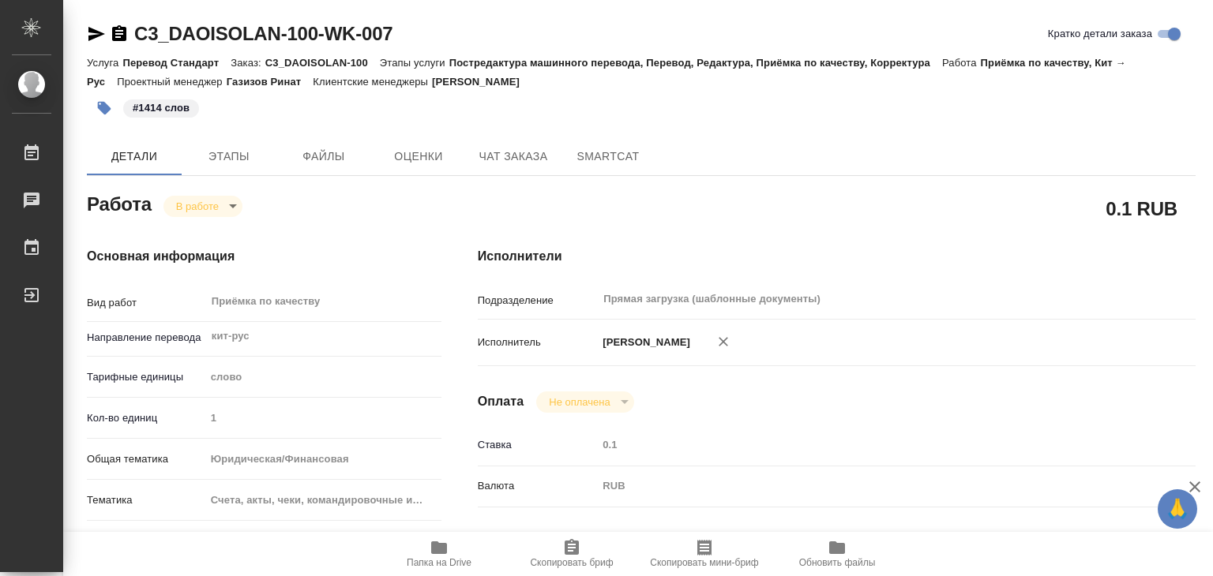
type textarea "x"
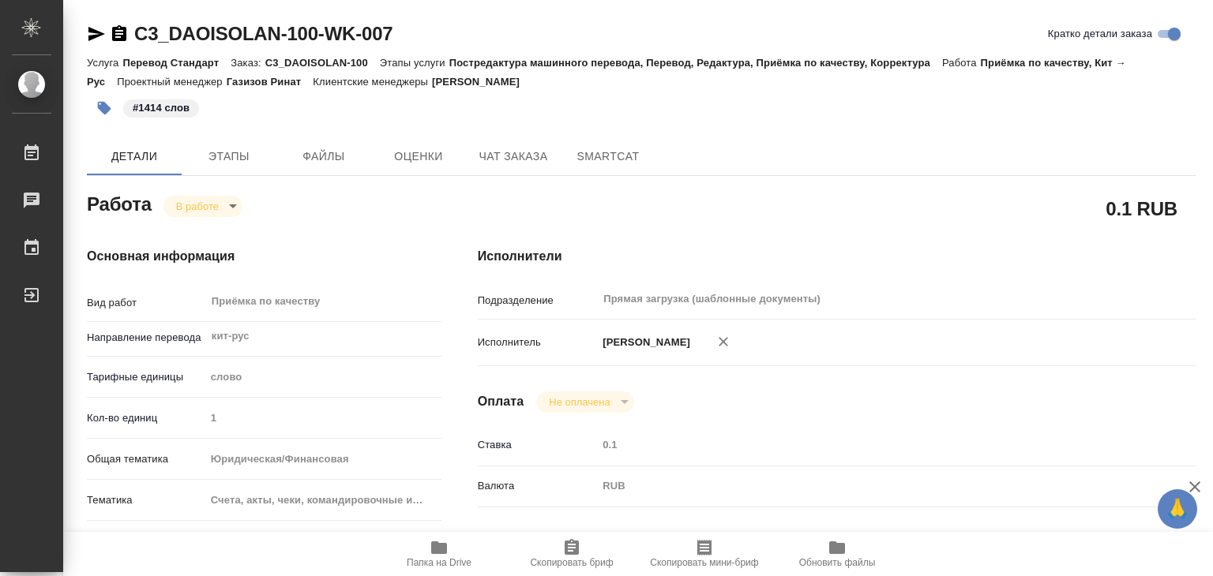
type textarea "x"
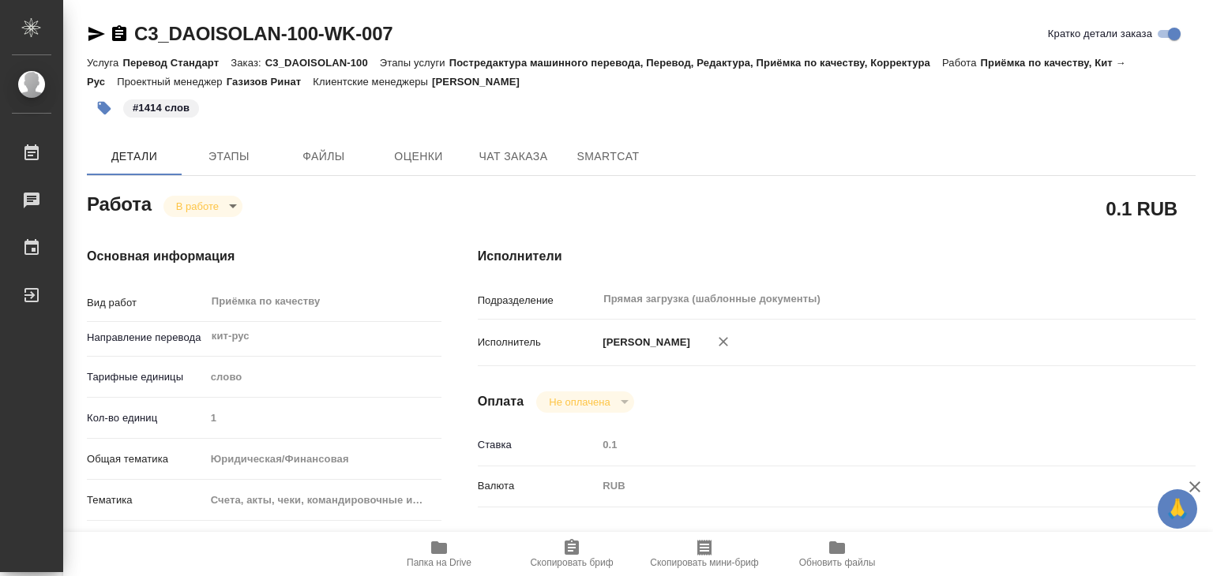
type textarea "x"
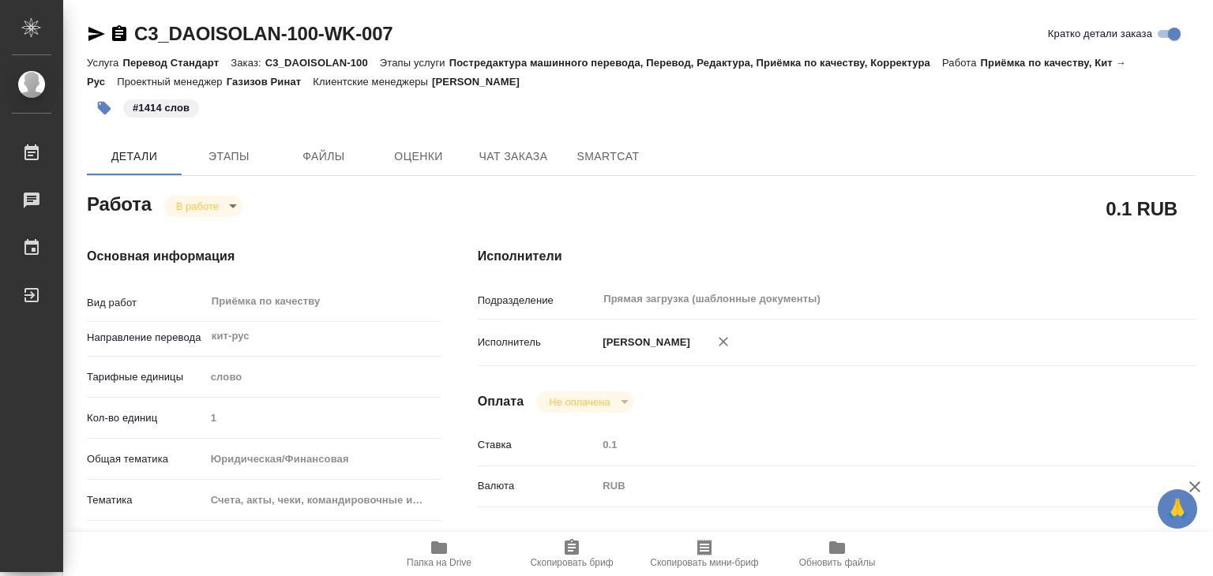
type textarea "x"
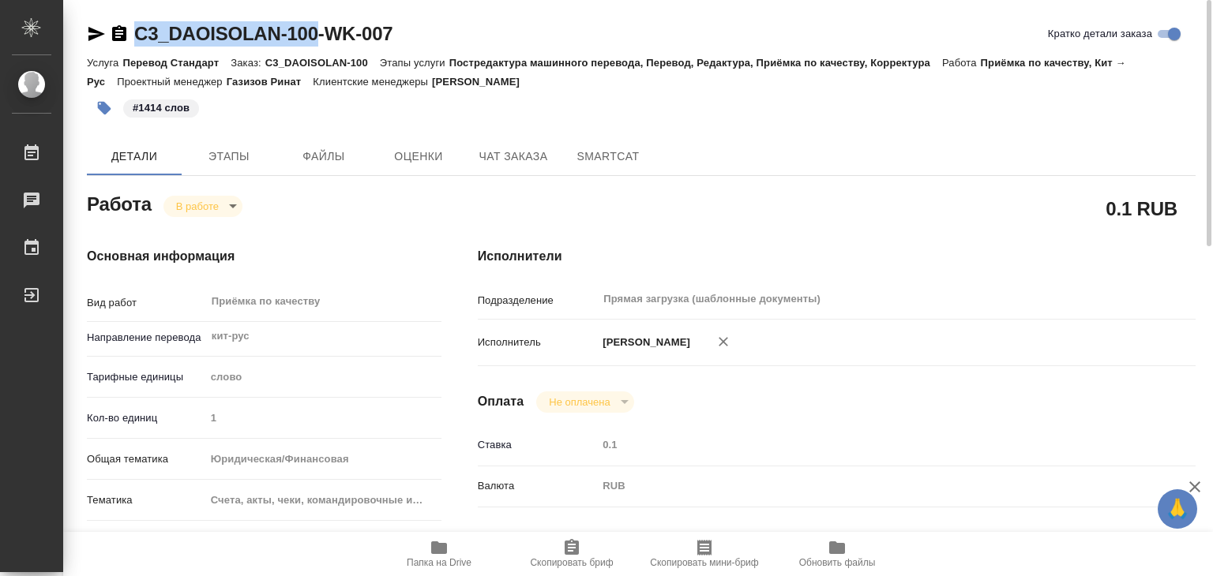
drag, startPoint x: 129, startPoint y: 17, endPoint x: 322, endPoint y: 37, distance: 193.6
copy link "C3_DAOISOLAN-100"
click at [212, 202] on body "🙏 .cls-1 fill:#fff; AWATERA Alilekova Valeriya Работы 0 Чаты График Выйти C3_DA…" at bounding box center [606, 288] width 1213 height 576
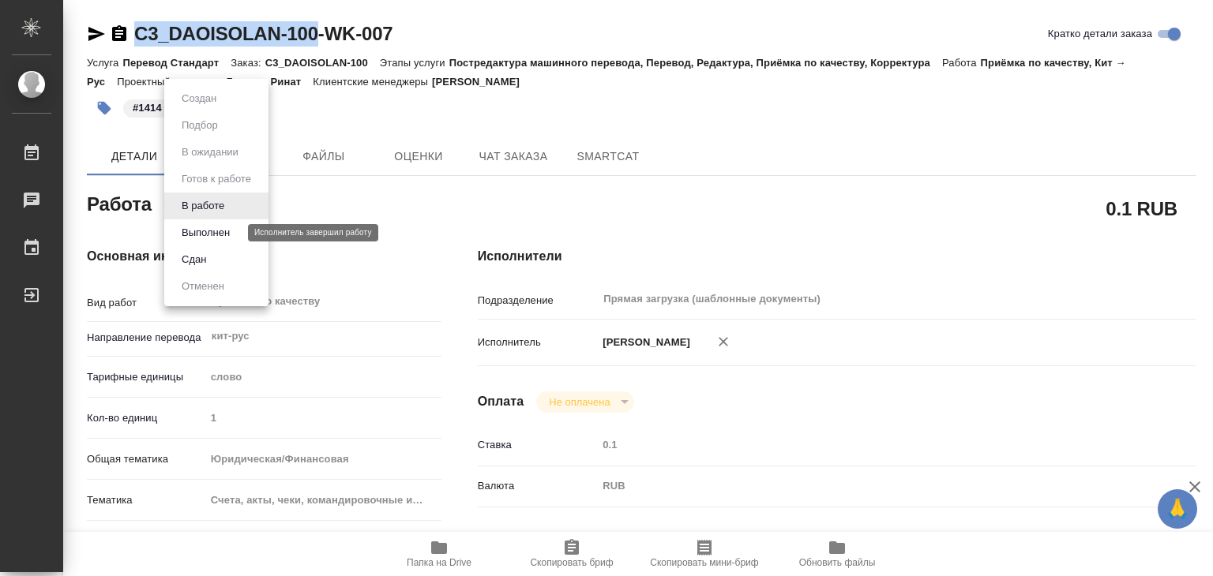
click at [225, 228] on button "Выполнен" at bounding box center [206, 232] width 58 height 17
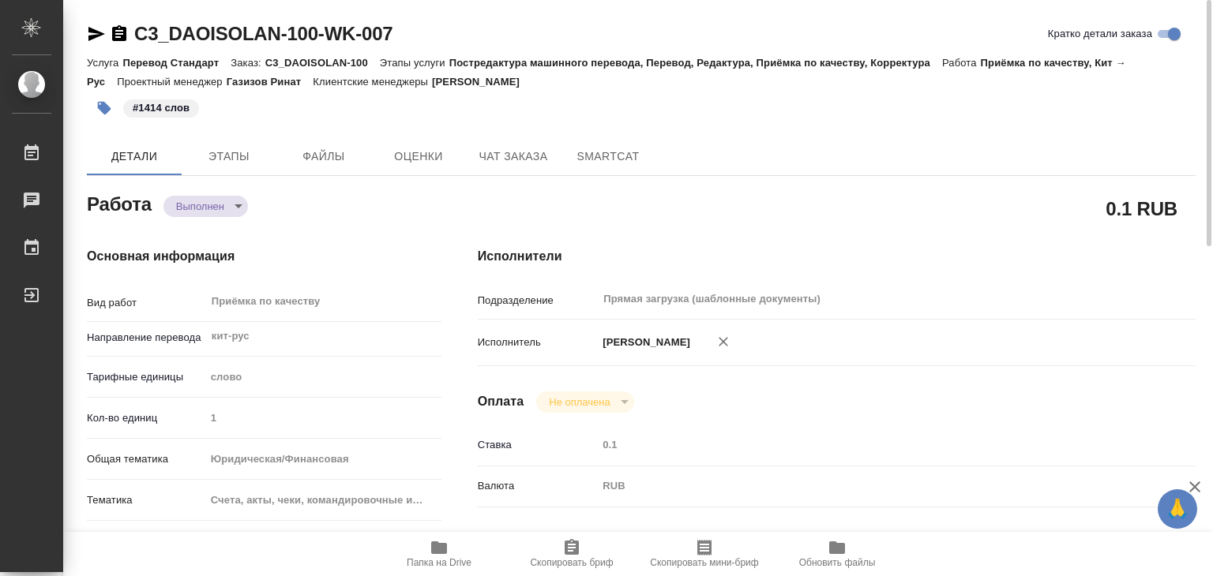
type textarea "x"
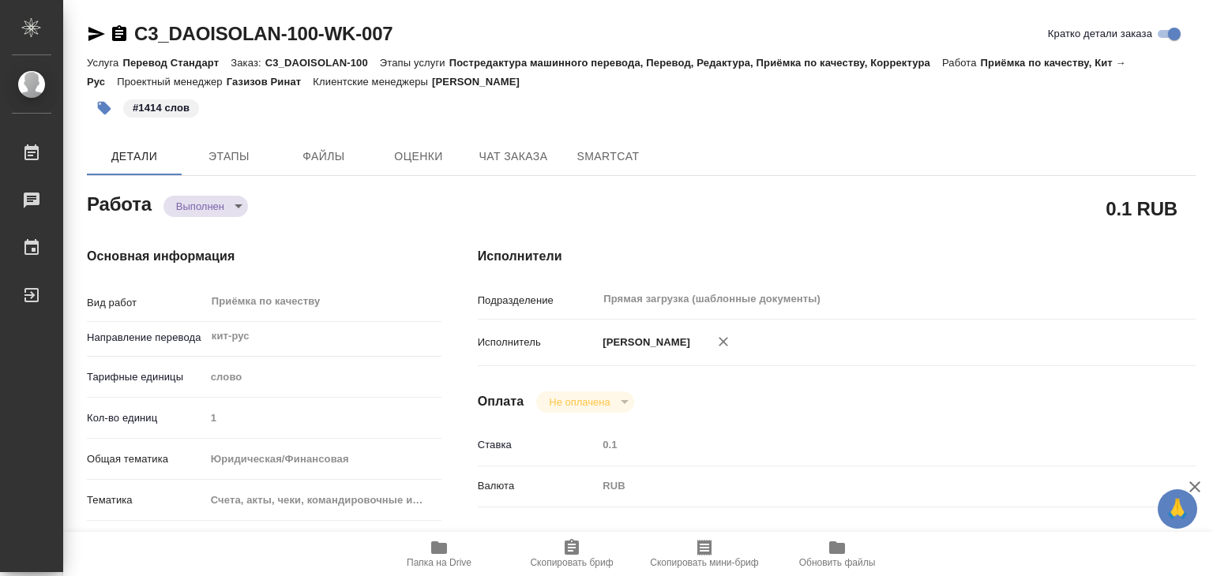
type textarea "x"
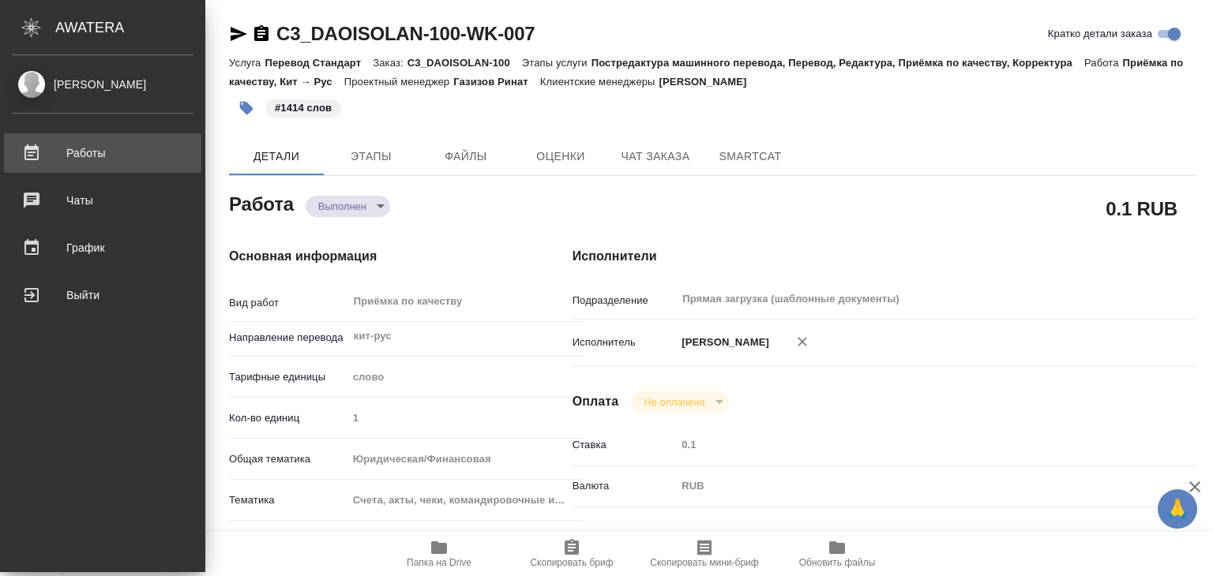
type textarea "x"
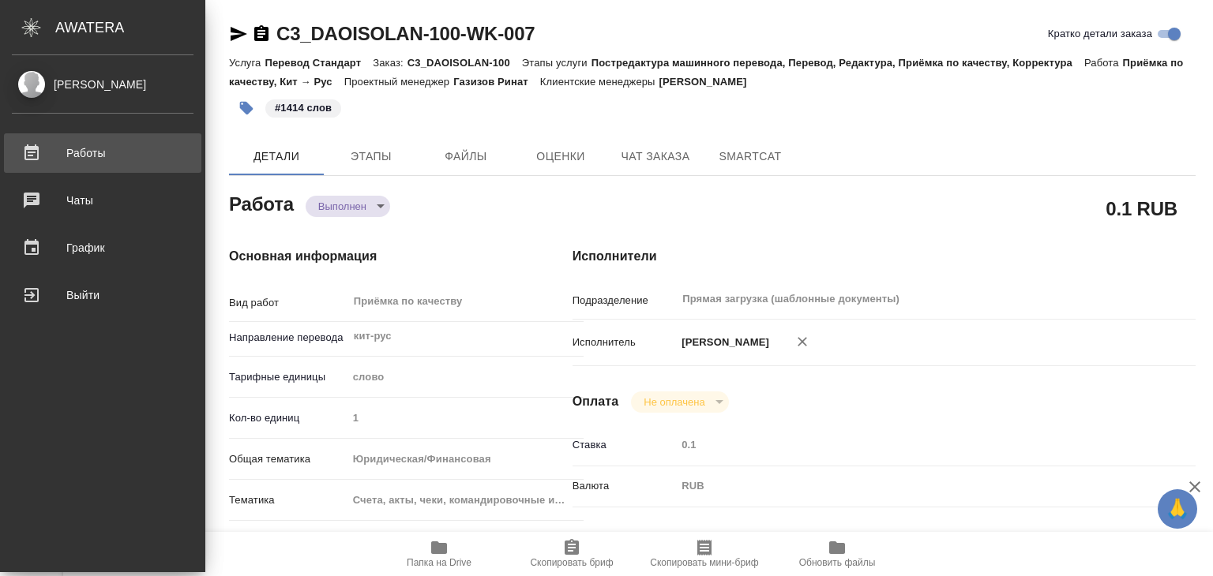
type textarea "x"
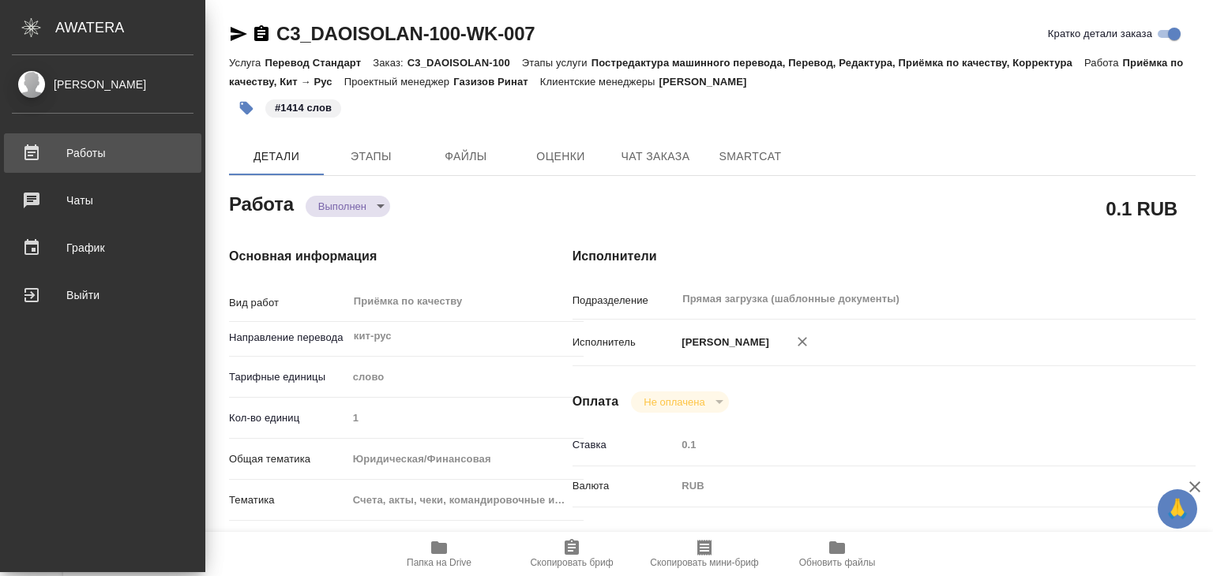
click at [84, 144] on div "Работы" at bounding box center [103, 153] width 182 height 24
type textarea "x"
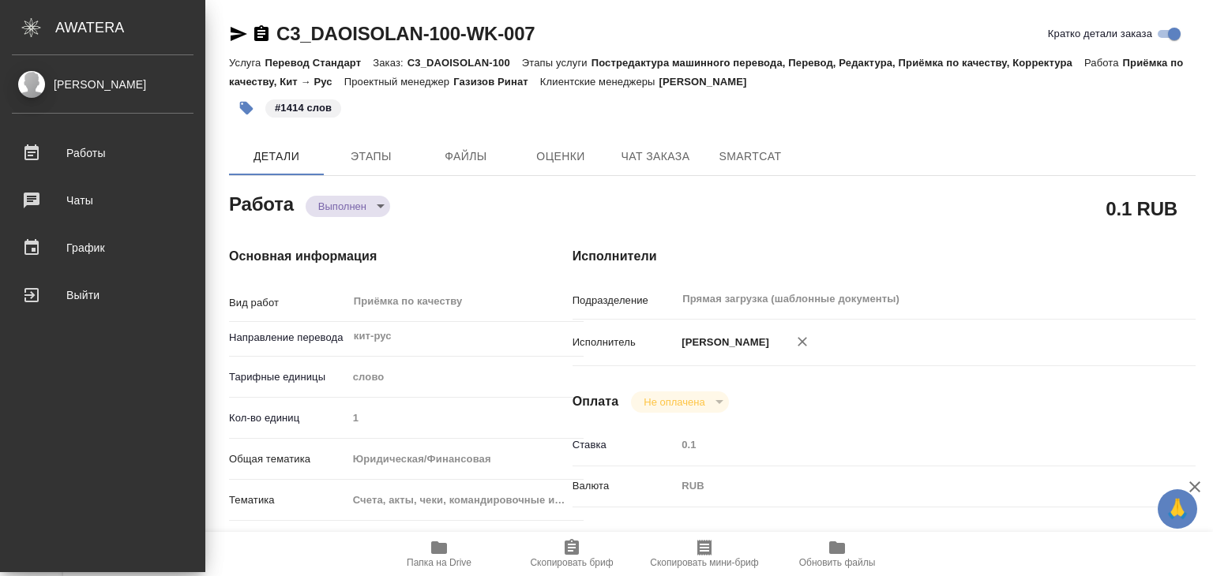
type textarea "x"
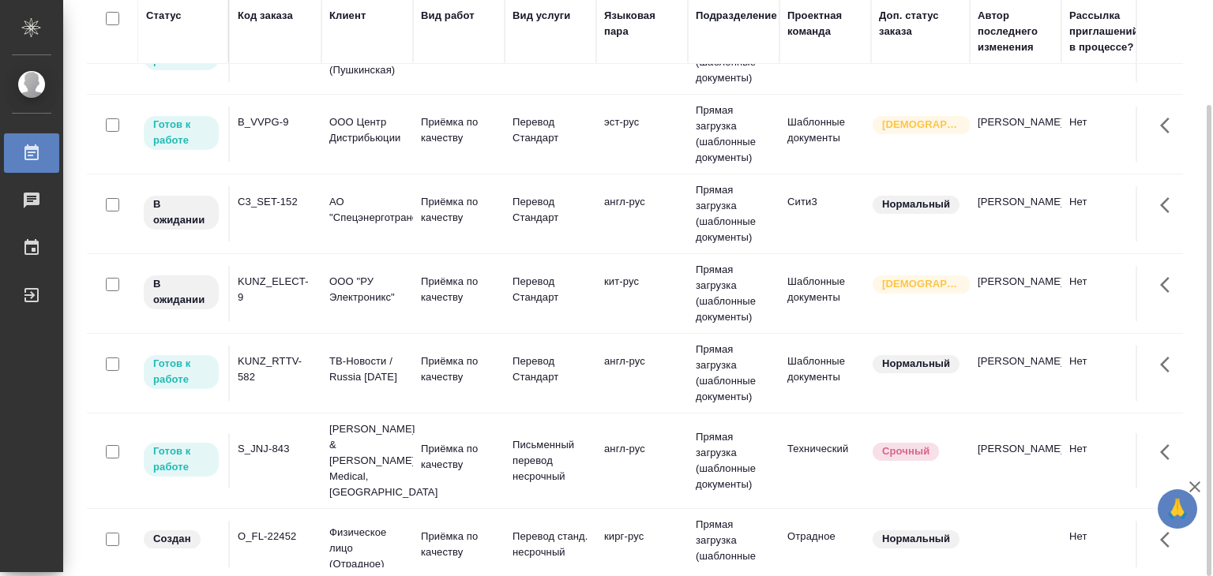
scroll to position [711, 0]
click at [384, 288] on p "ООО "РУ Электроникс"" at bounding box center [367, 289] width 76 height 32
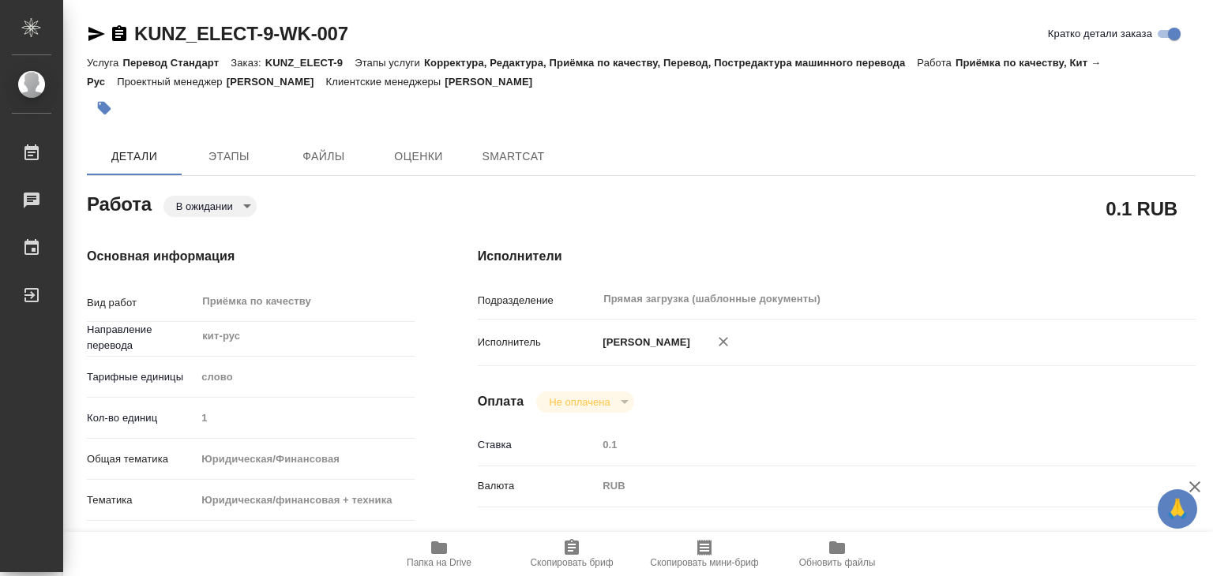
type textarea "x"
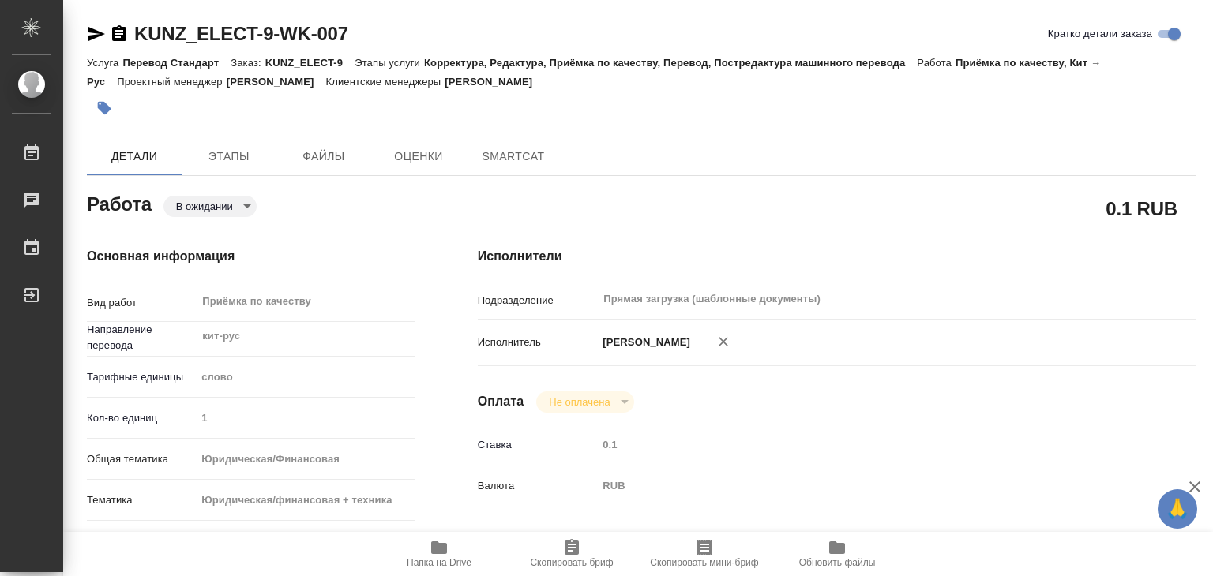
type textarea "x"
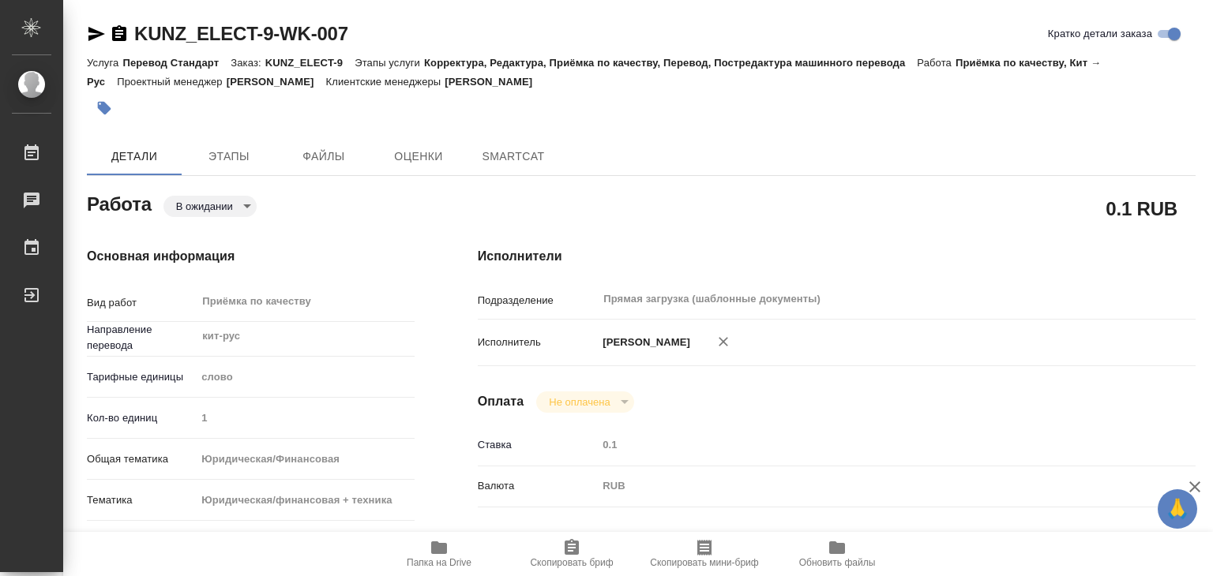
type textarea "x"
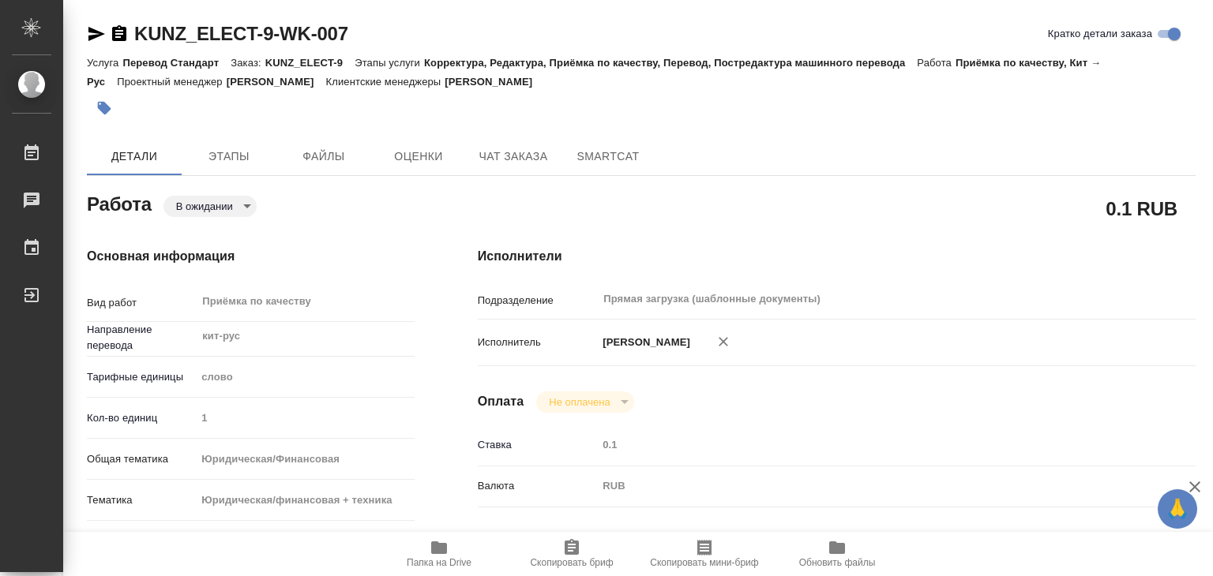
type textarea "x"
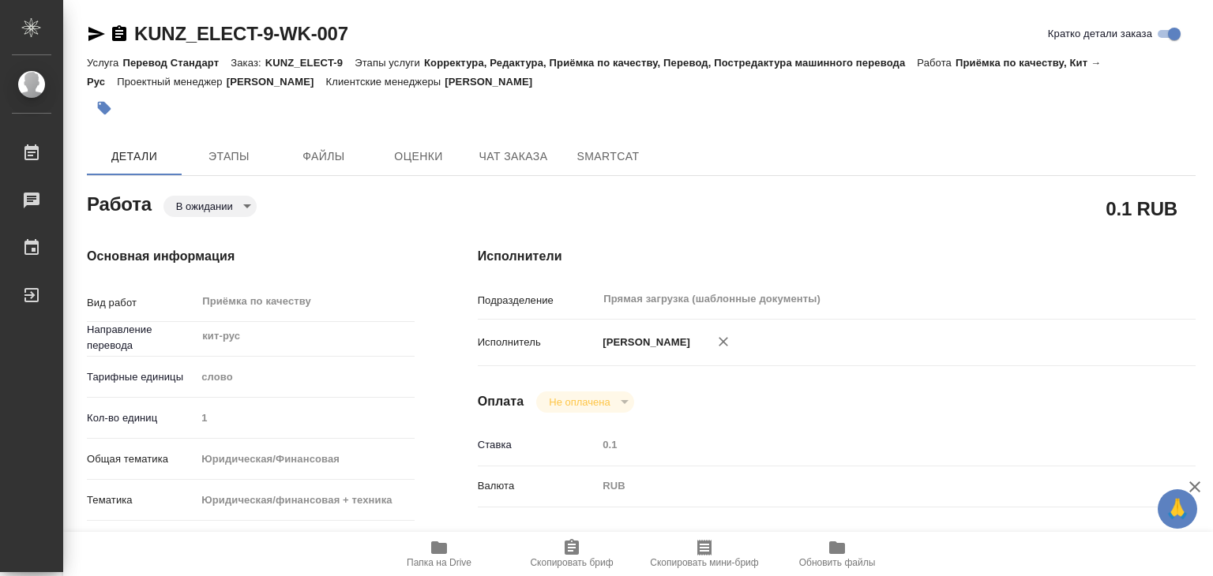
type textarea "x"
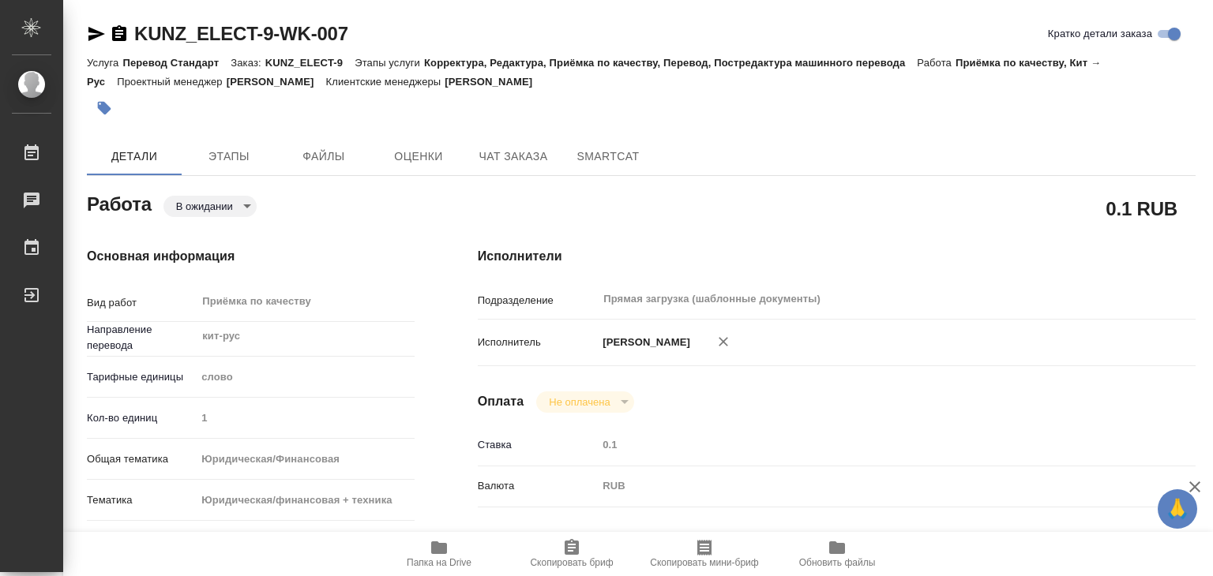
click at [221, 196] on body "🙏 .cls-1 fill:#fff; AWATERA Alilekova [PERSON_NAME] Работы 0 Чаты График Выйти …" at bounding box center [606, 288] width 1213 height 576
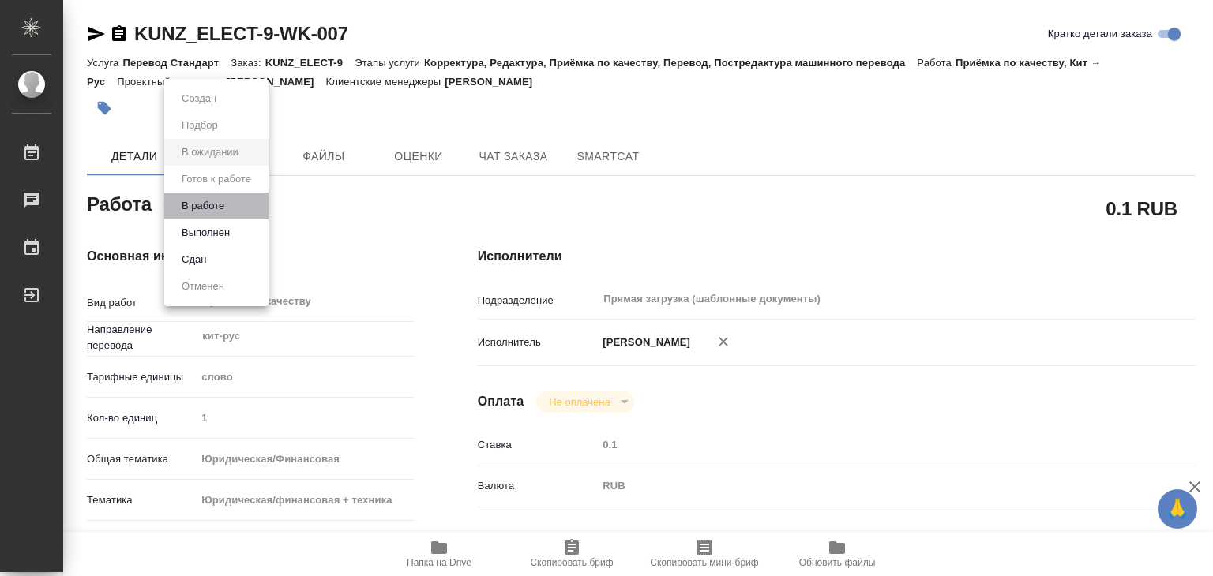
click at [235, 200] on li "В работе" at bounding box center [216, 206] width 104 height 27
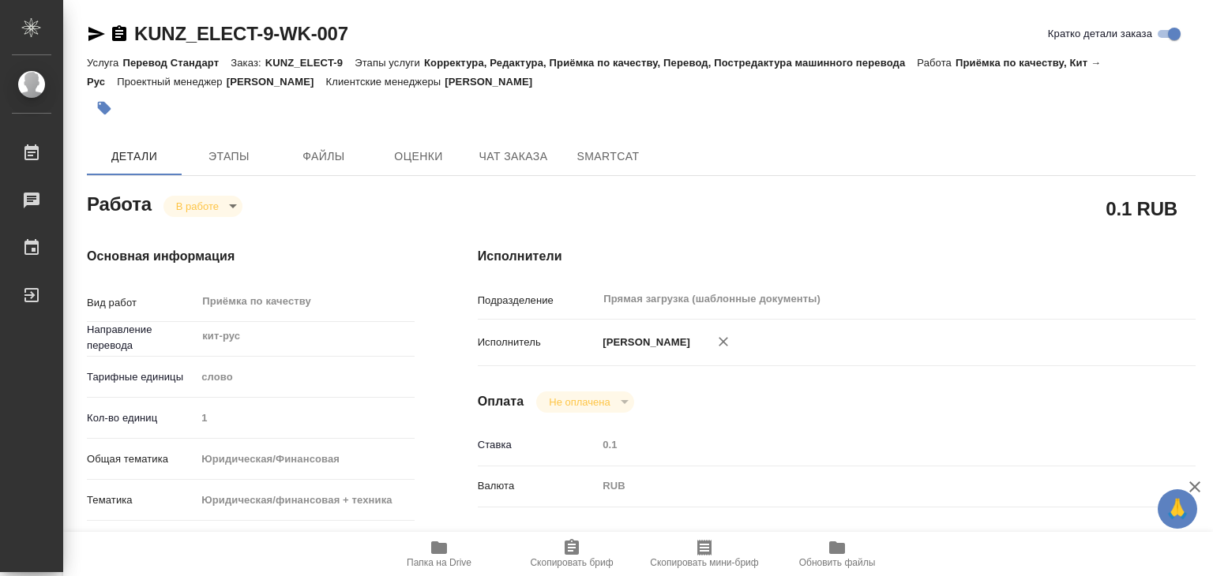
type textarea "x"
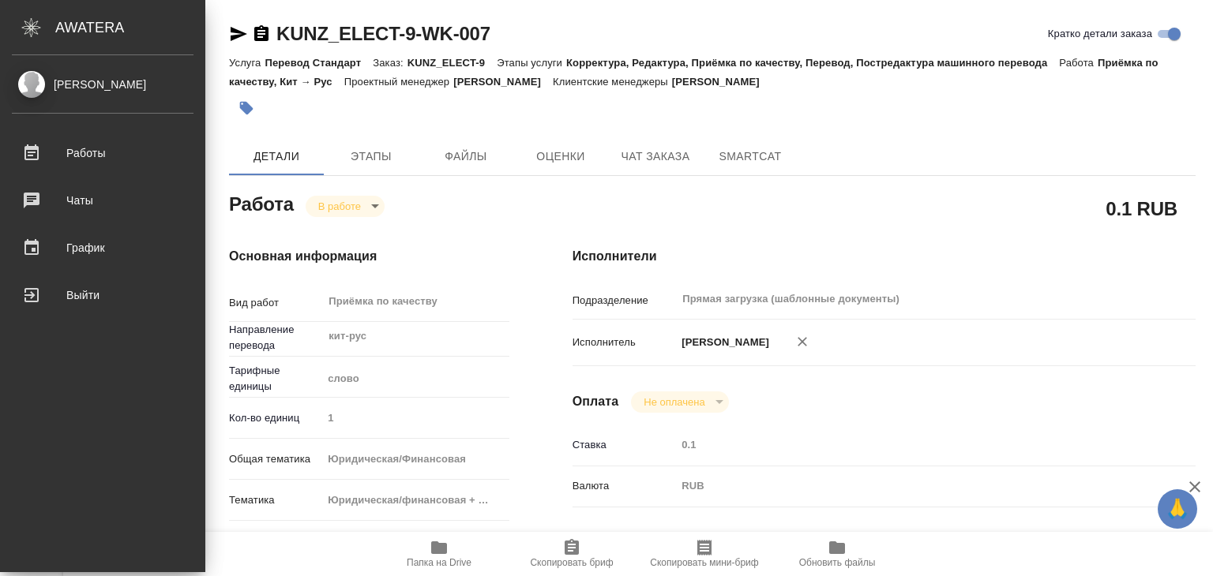
type textarea "x"
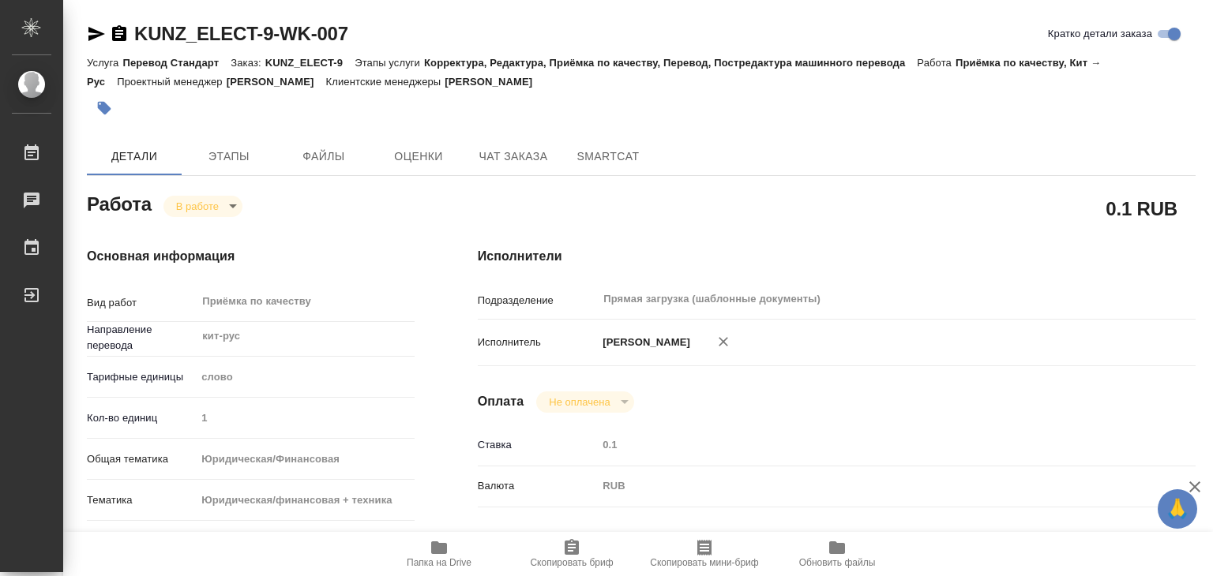
type textarea "x"
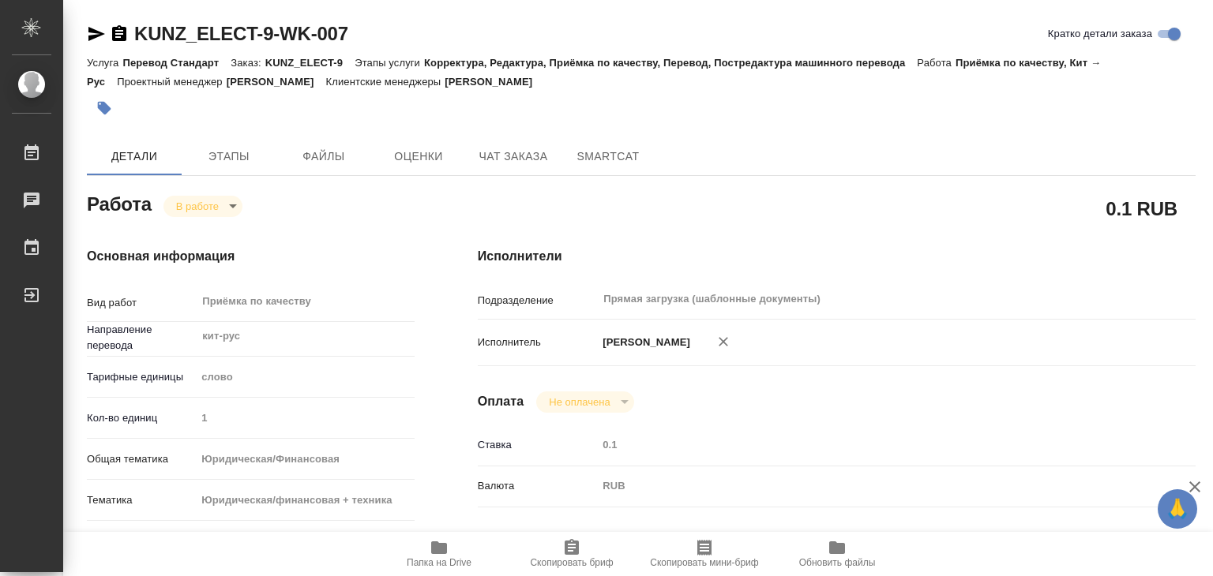
click at [106, 103] on icon "button" at bounding box center [104, 108] width 16 height 16
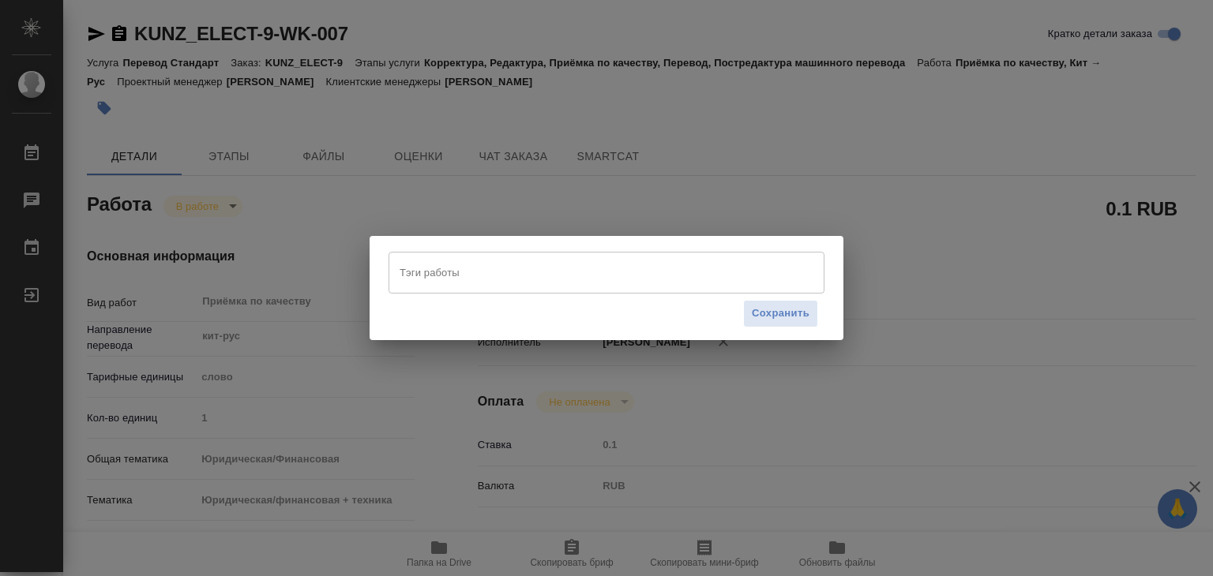
click at [451, 269] on input "Тэги работы" at bounding box center [592, 272] width 392 height 27
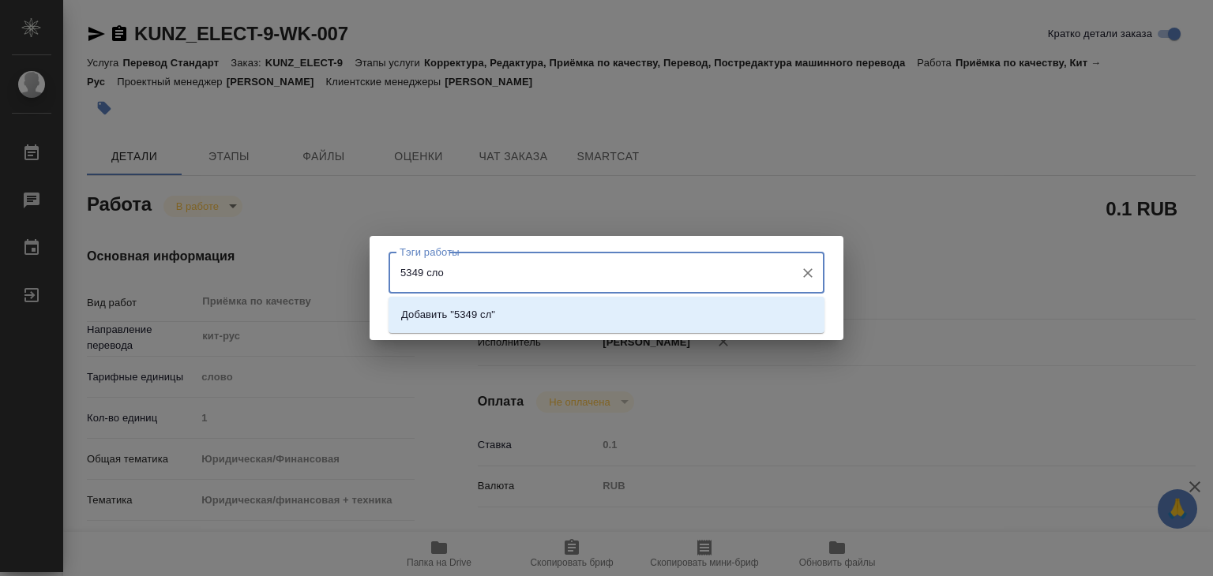
type input "5349 слов"
click at [500, 313] on p "Добавить "5349 слов"" at bounding box center [454, 315] width 106 height 16
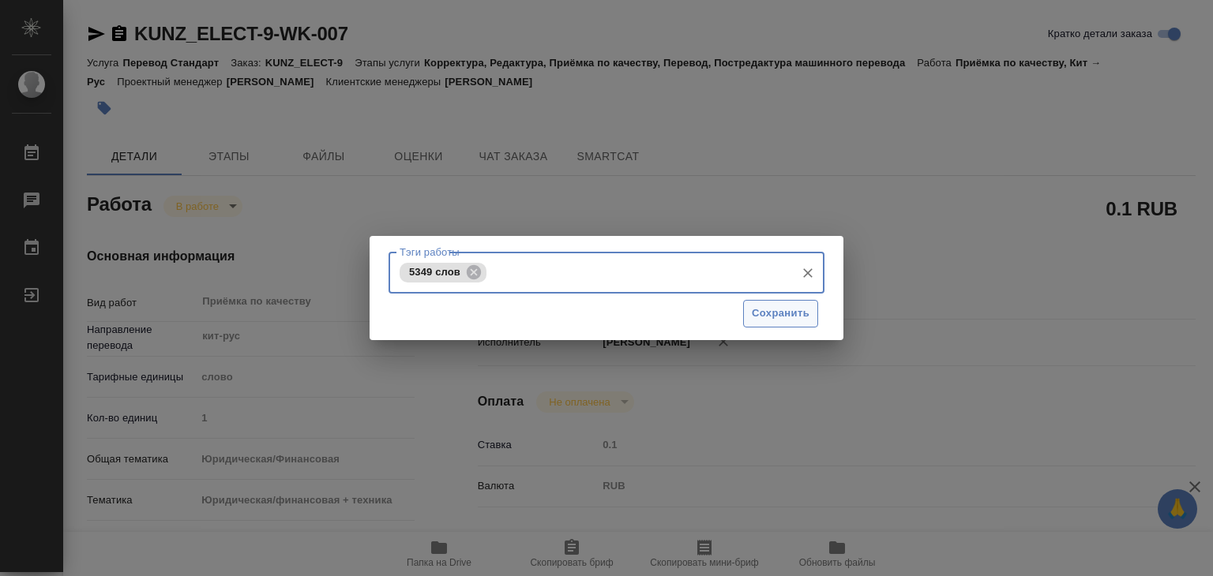
click at [781, 318] on span "Сохранить" at bounding box center [781, 314] width 58 height 18
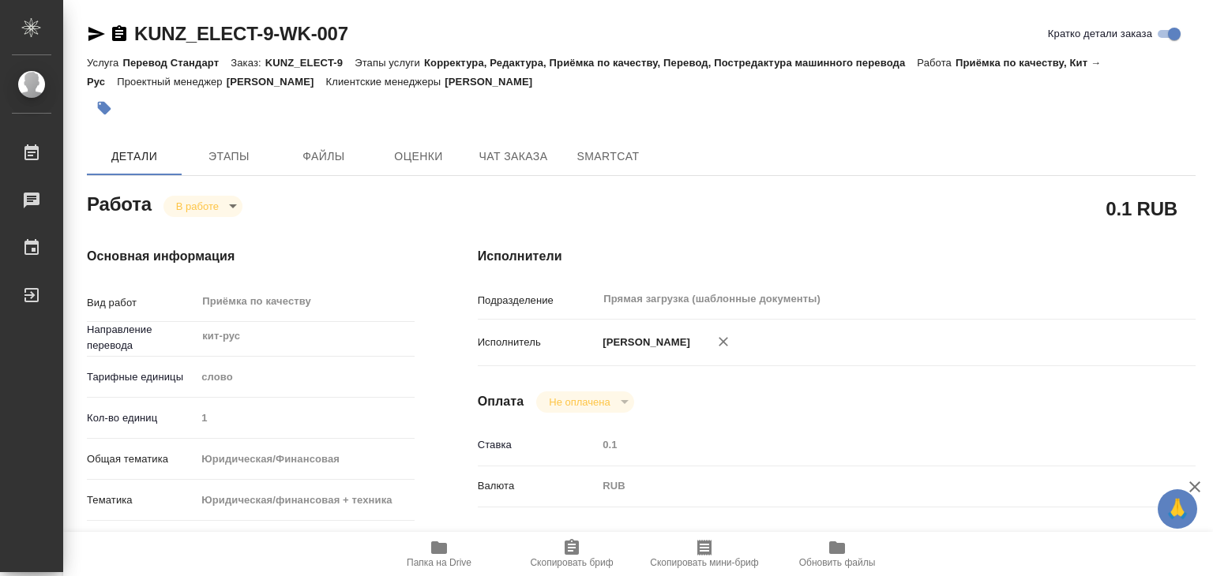
type input "inProgress"
type textarea "Приёмка по качеству"
type textarea "x"
type input "кит-рус"
type input "5a8b1489cc6b4906c91bfd90"
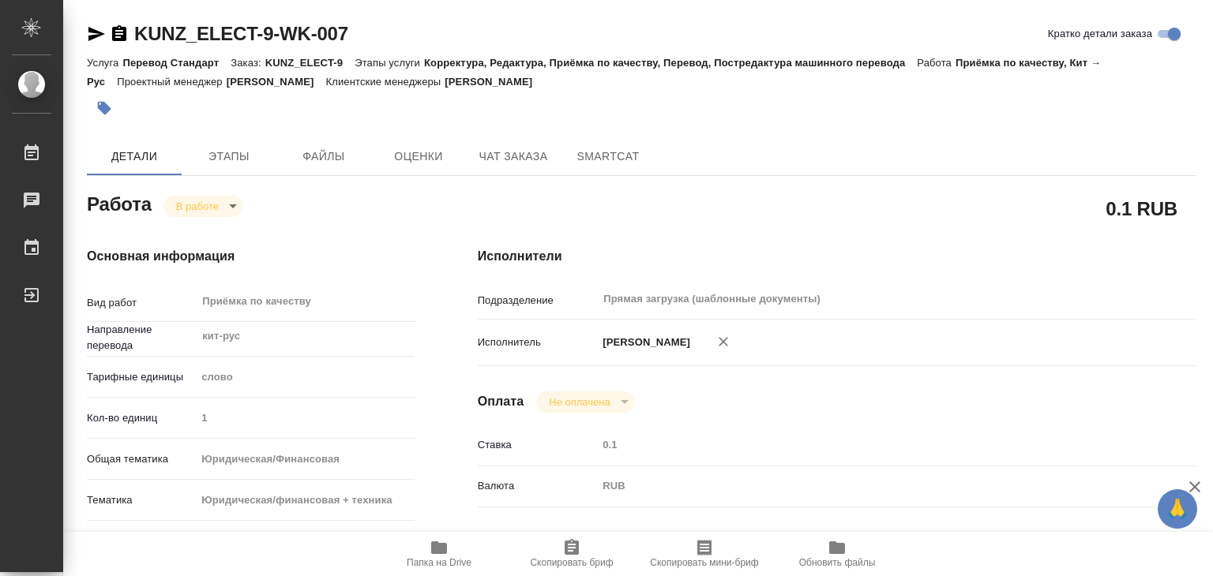
type input "1"
type input "yr-fn"
type input "5a8b8b956a9677013d343e73"
checkbox input "true"
type input "08.09.2025 16:00"
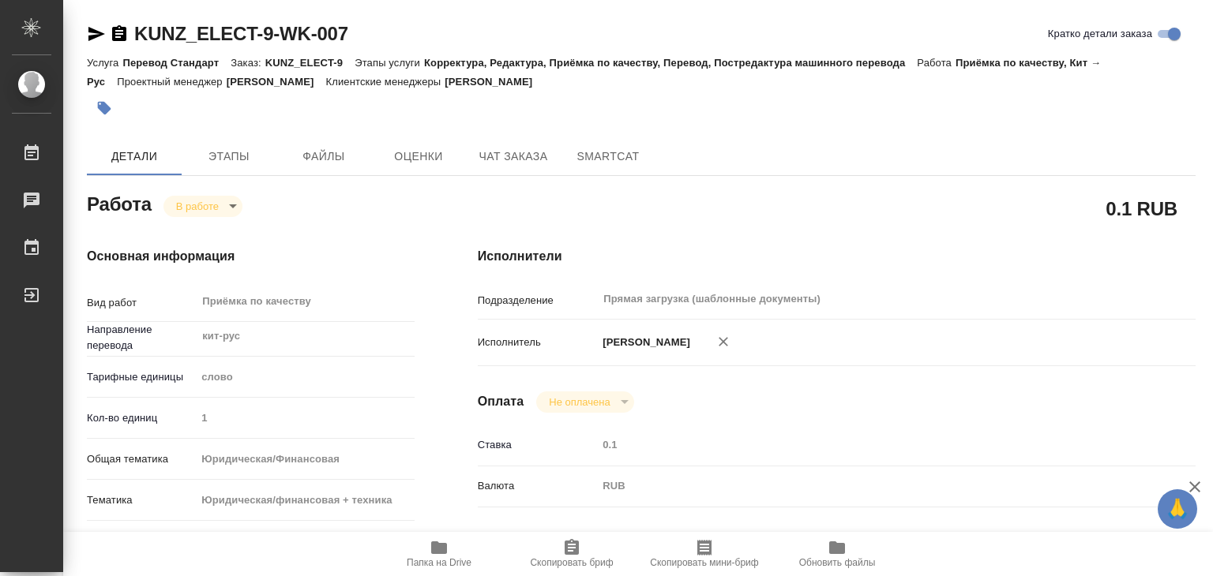
type input "12.09.2025 15:24"
type input "12.09.2025 16:00"
type input "Прямая загрузка (шаблонные документы)"
type input "notPayed"
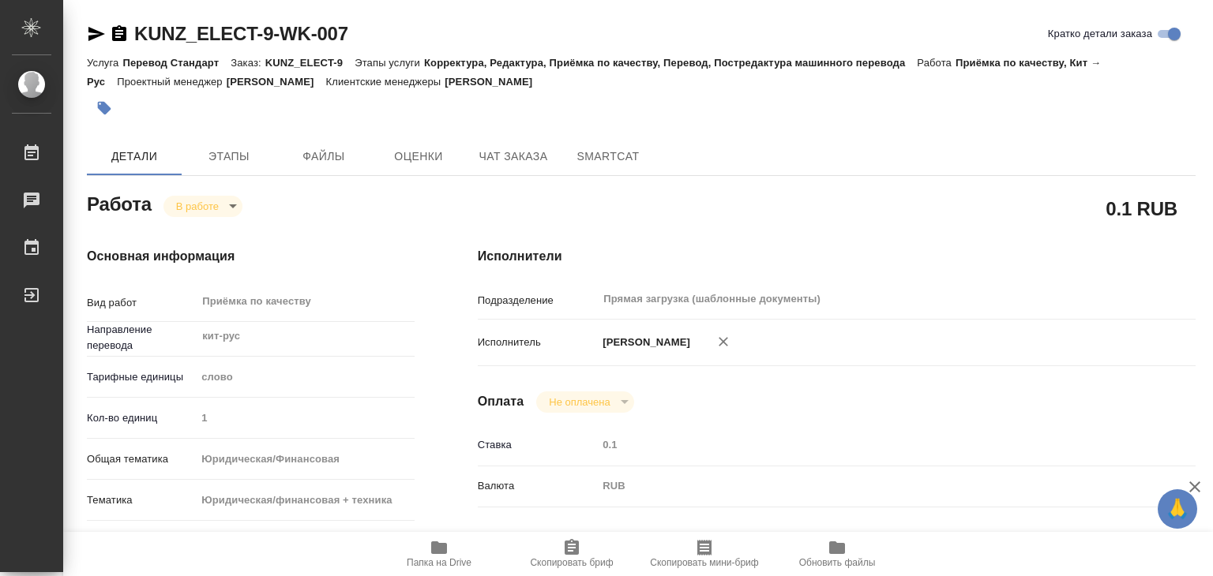
type input "0.1"
type input "RUB"
type input "[PERSON_NAME]"
type textarea "x"
type textarea "/Clients/ООО «РУ Электроникс/Orders/KUNZ_ELECT-9/Corrected/KUNZ_ELECT-9-WK-007"
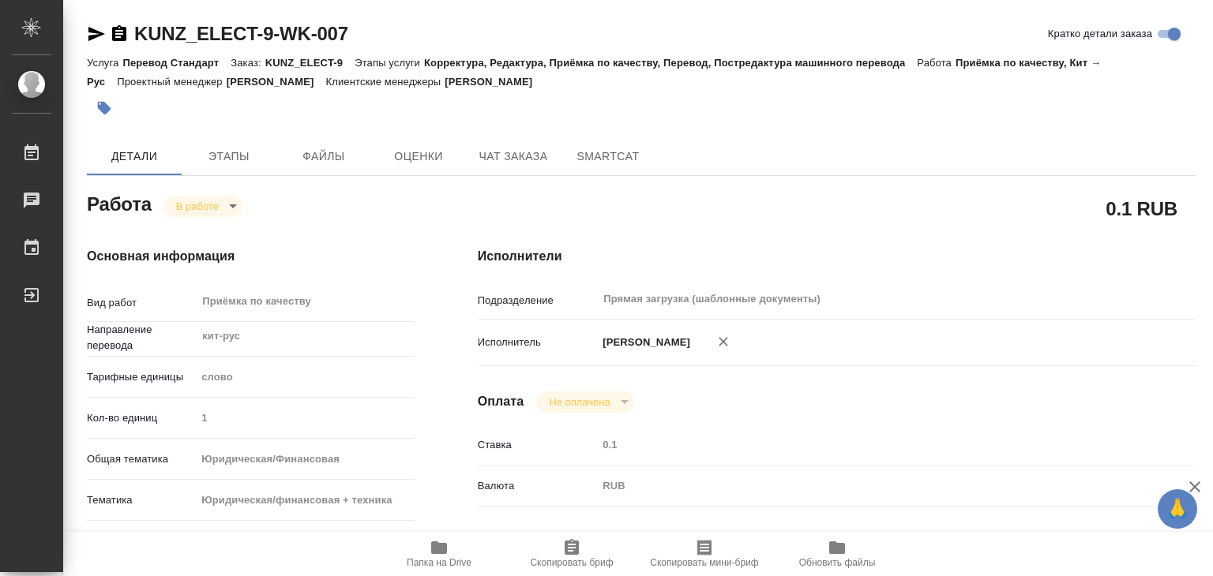
type textarea "x"
type input "KUNZ_ELECT-9"
type input "Перевод Стандарт"
type input "Корректура, Редактура, Приёмка по качеству, Перевод, Постредактура машинного пе…"
type input "[PERSON_NAME]"
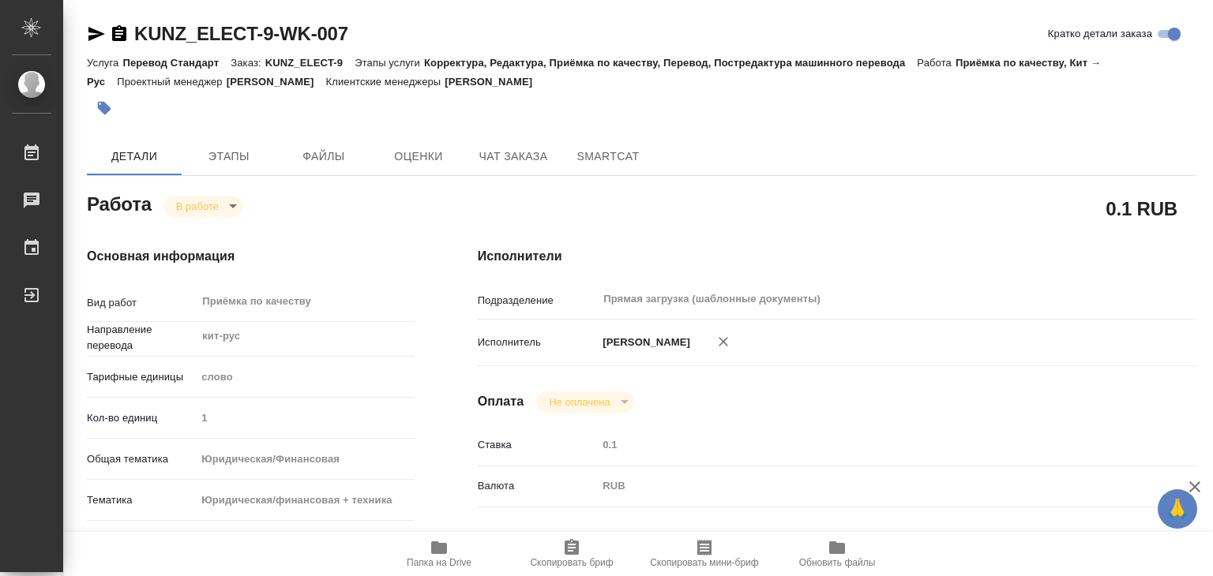
type input "[PERSON_NAME]"
type input "/Clients/ООО «РУ Электроникс/Orders/KUNZ_ELECT-9"
type textarea "x"
type textarea "англ/кит-рус, под нот"
type textarea "x"
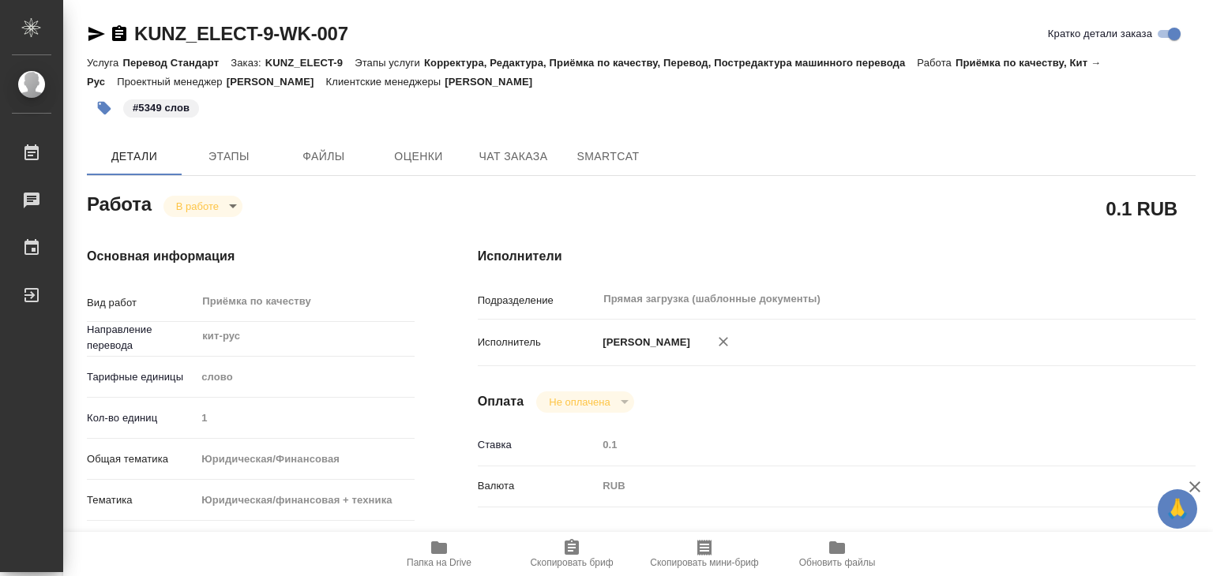
type textarea "x"
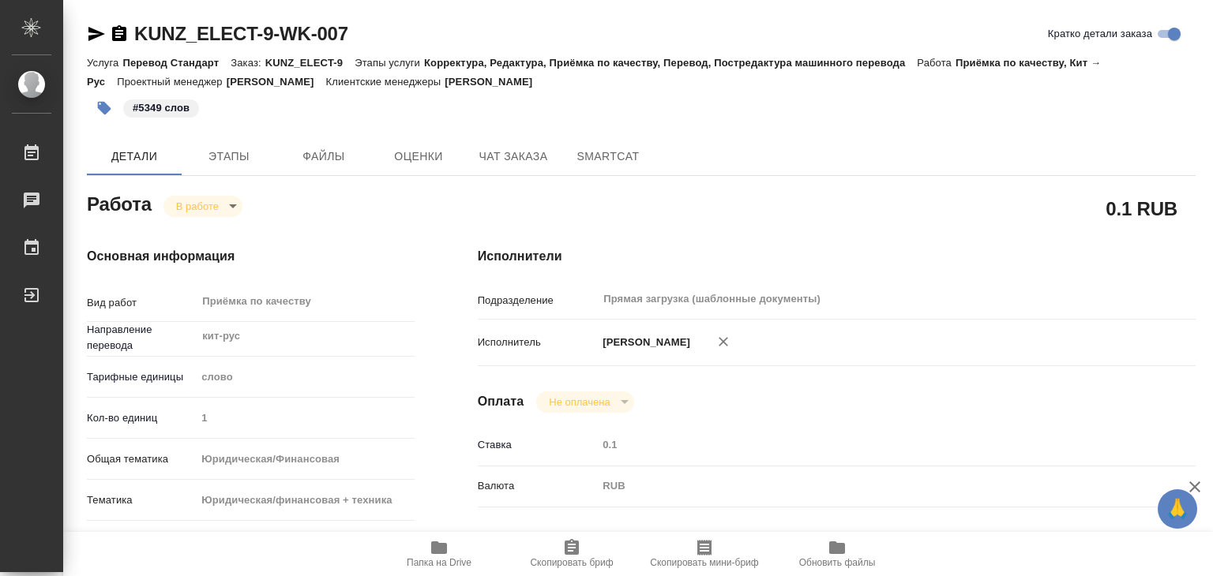
type textarea "x"
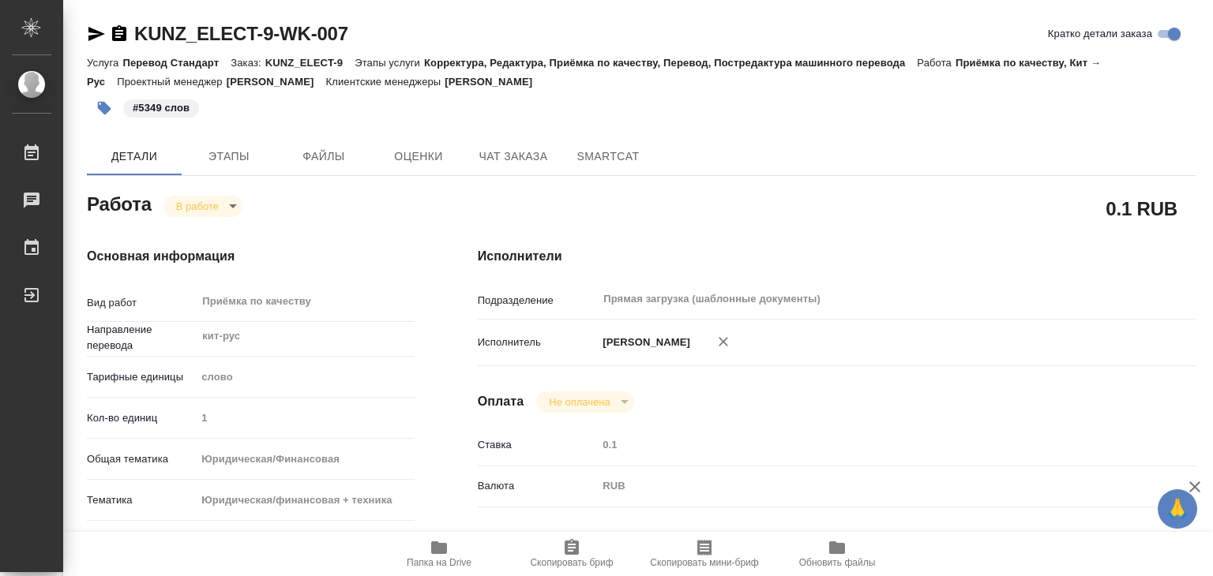
type textarea "x"
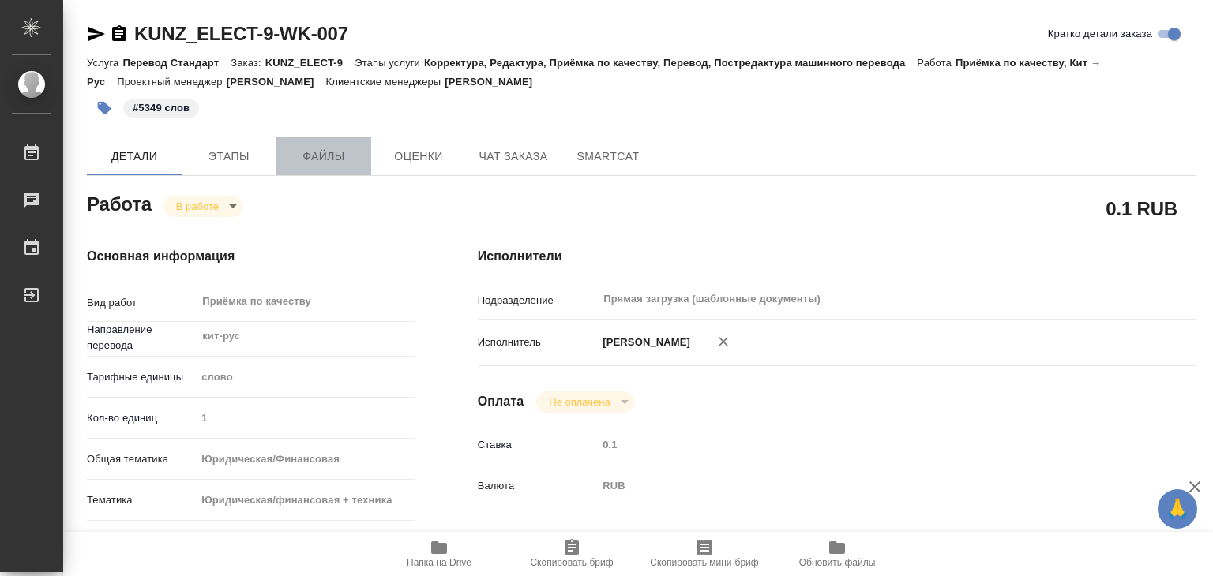
click at [315, 159] on span "Файлы" at bounding box center [324, 157] width 76 height 20
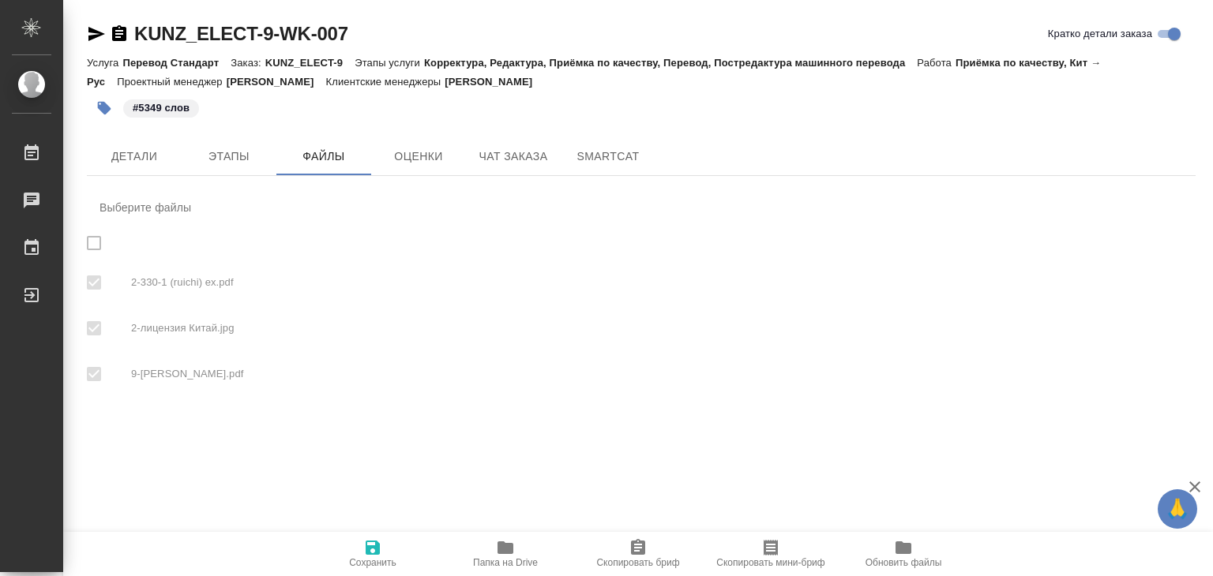
checkbox input "true"
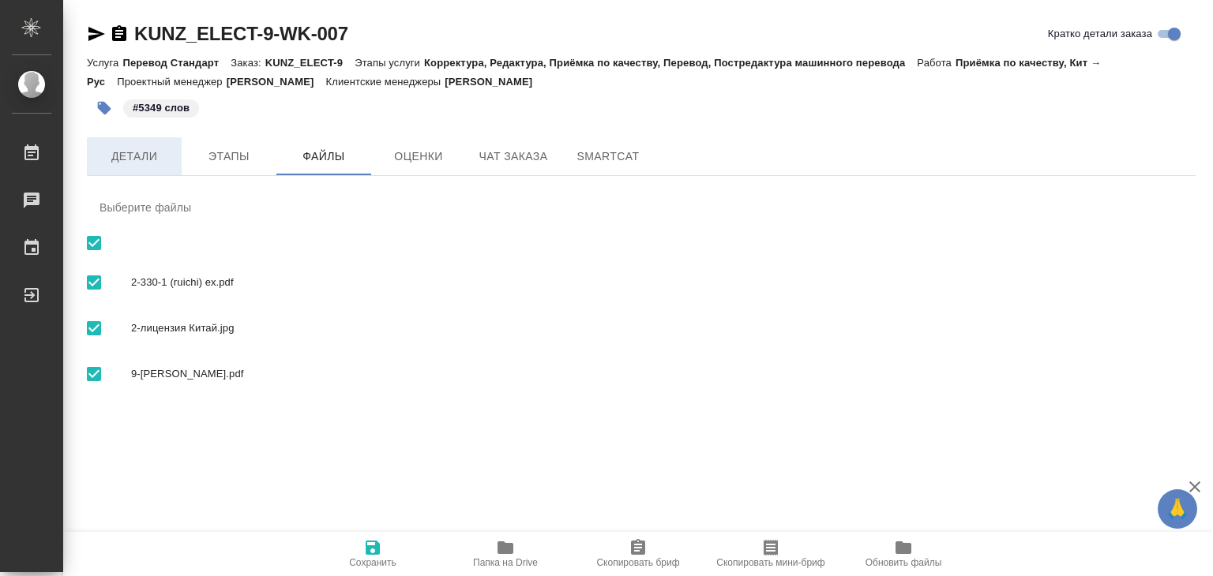
click at [152, 150] on span "Детали" at bounding box center [134, 157] width 76 height 20
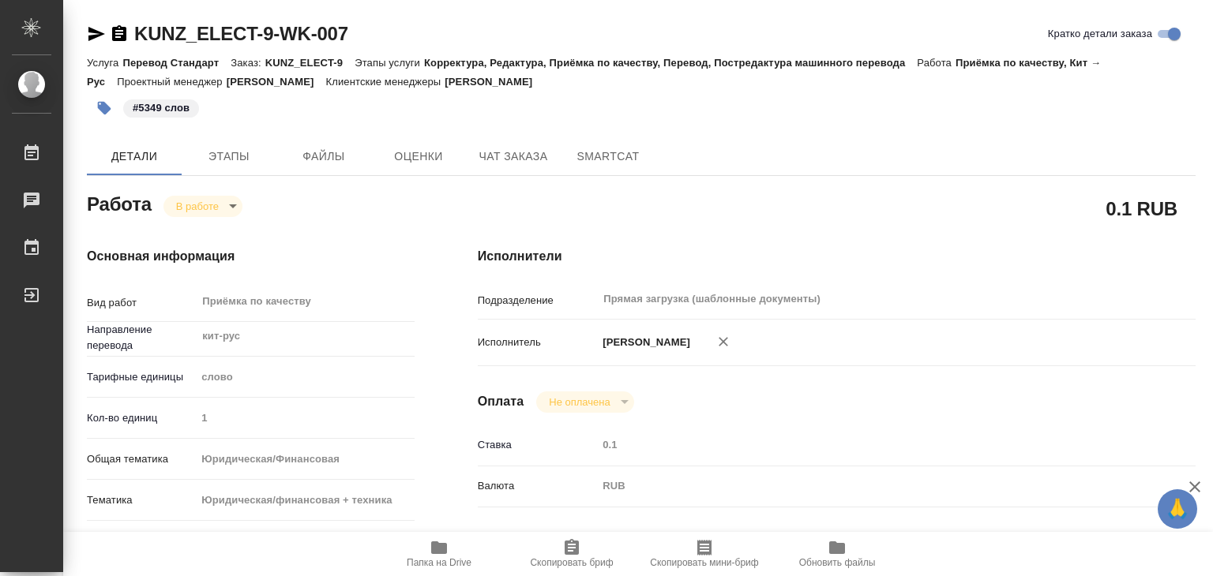
type textarea "x"
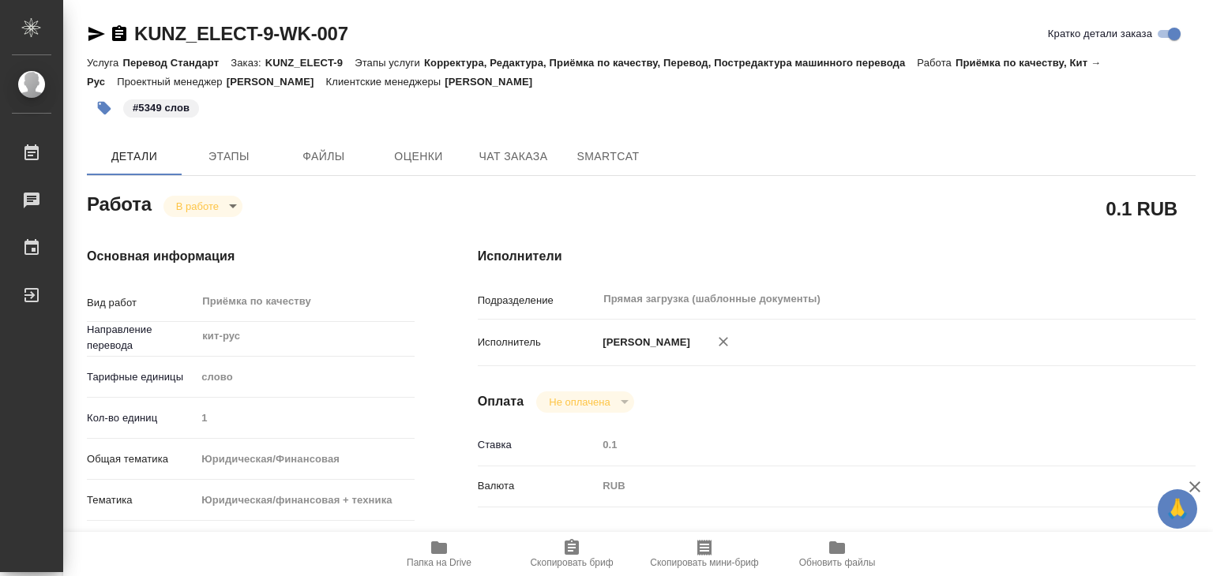
type textarea "x"
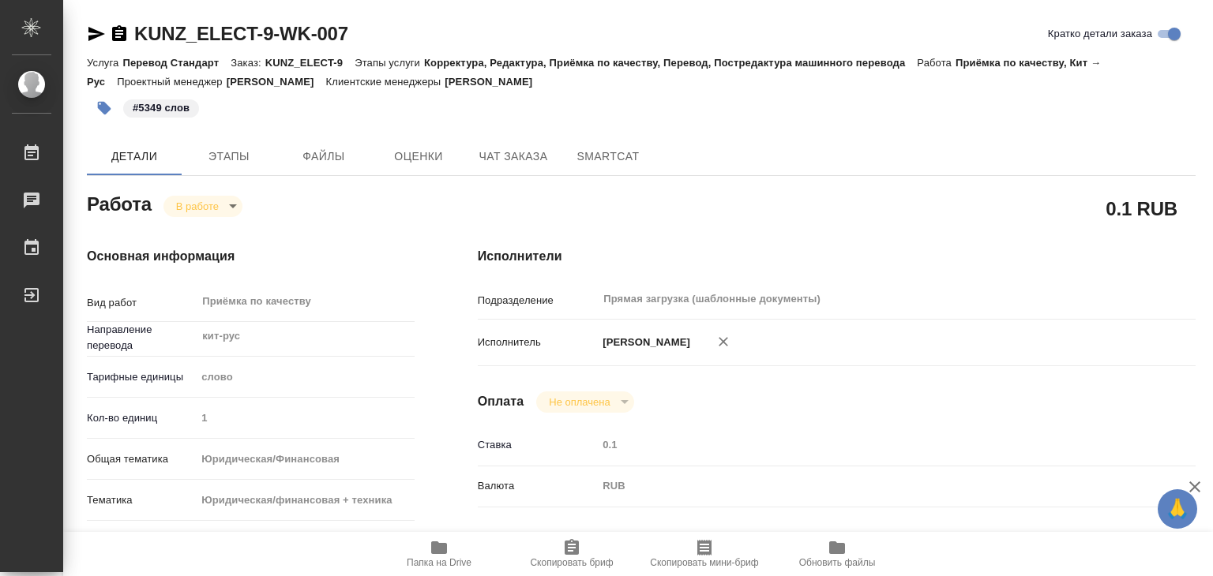
type textarea "x"
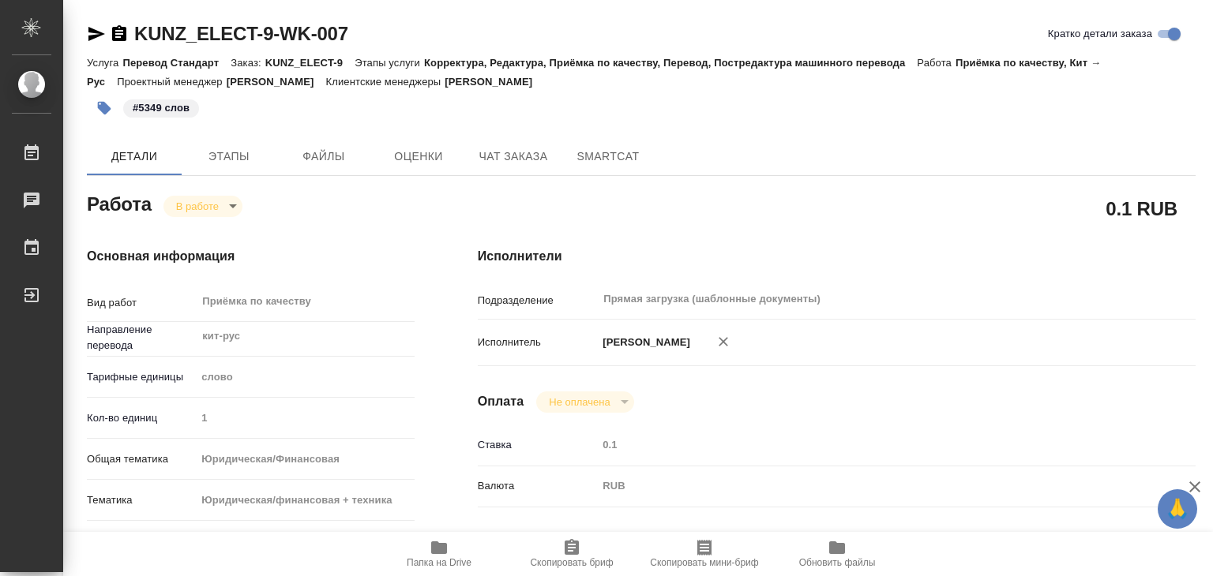
type textarea "x"
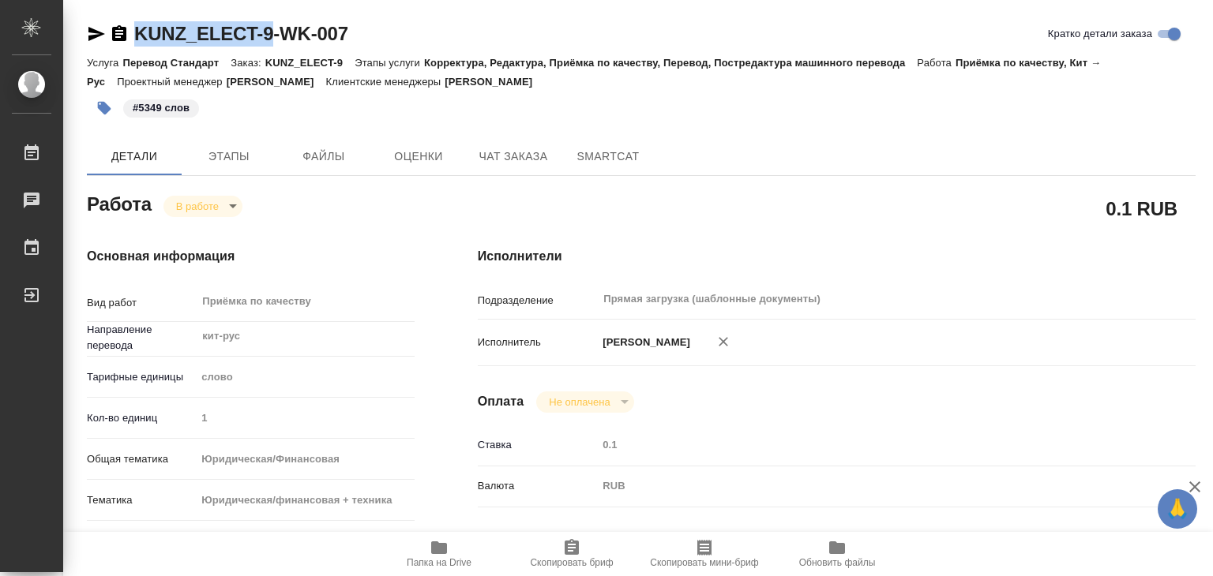
drag, startPoint x: 132, startPoint y: 11, endPoint x: 273, endPoint y: 43, distance: 145.0
copy link "KUNZ_ELECT-9"
click at [213, 212] on body "🙏 .cls-1 fill:#fff; AWATERA Alilekova Valeriya Работы 0 Чаты График Выйти KUNZ_…" at bounding box center [606, 288] width 1213 height 576
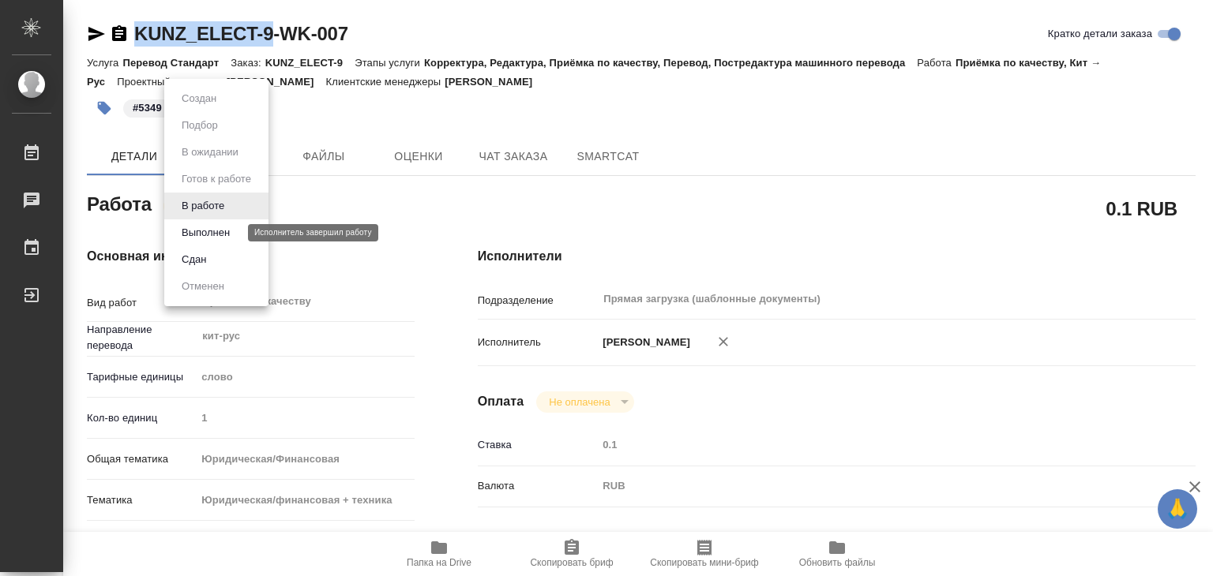
click at [225, 235] on button "Выполнен" at bounding box center [206, 232] width 58 height 17
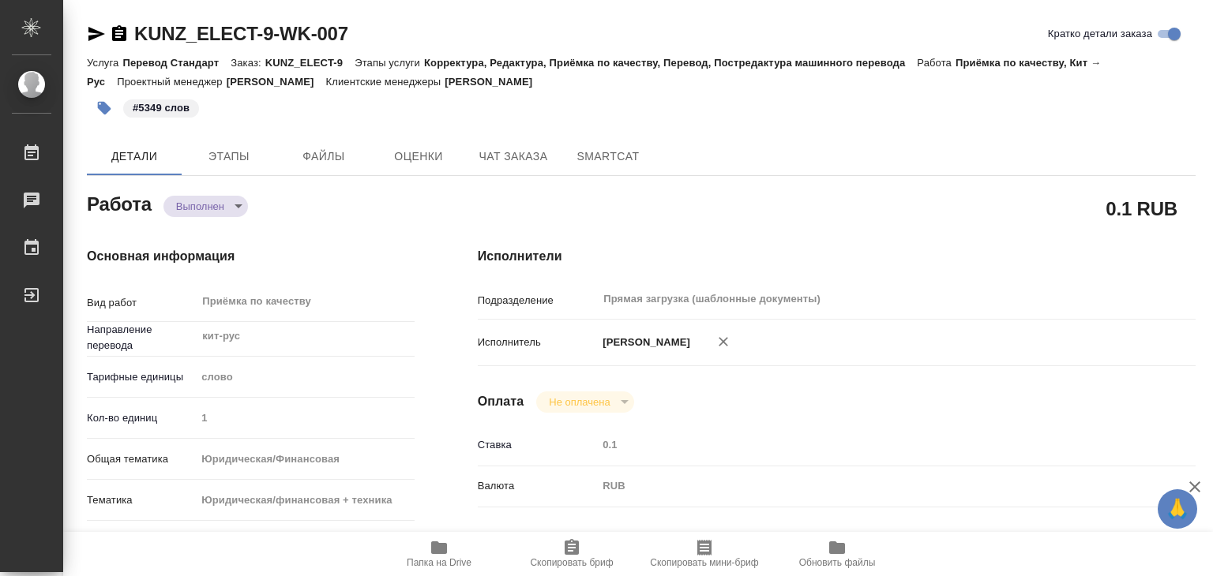
type textarea "x"
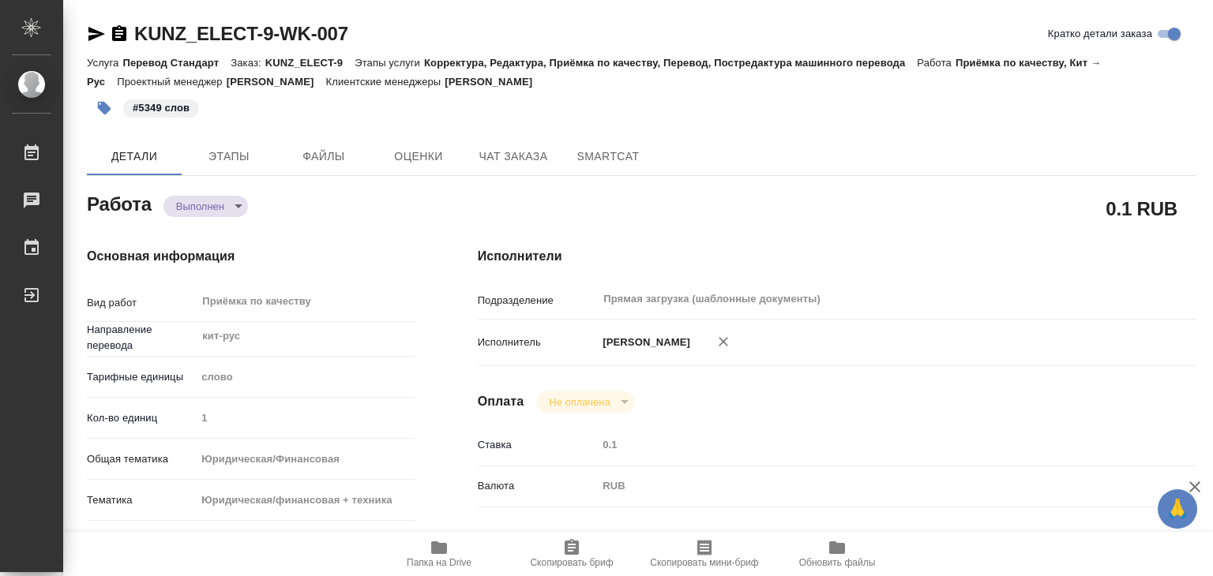
type textarea "x"
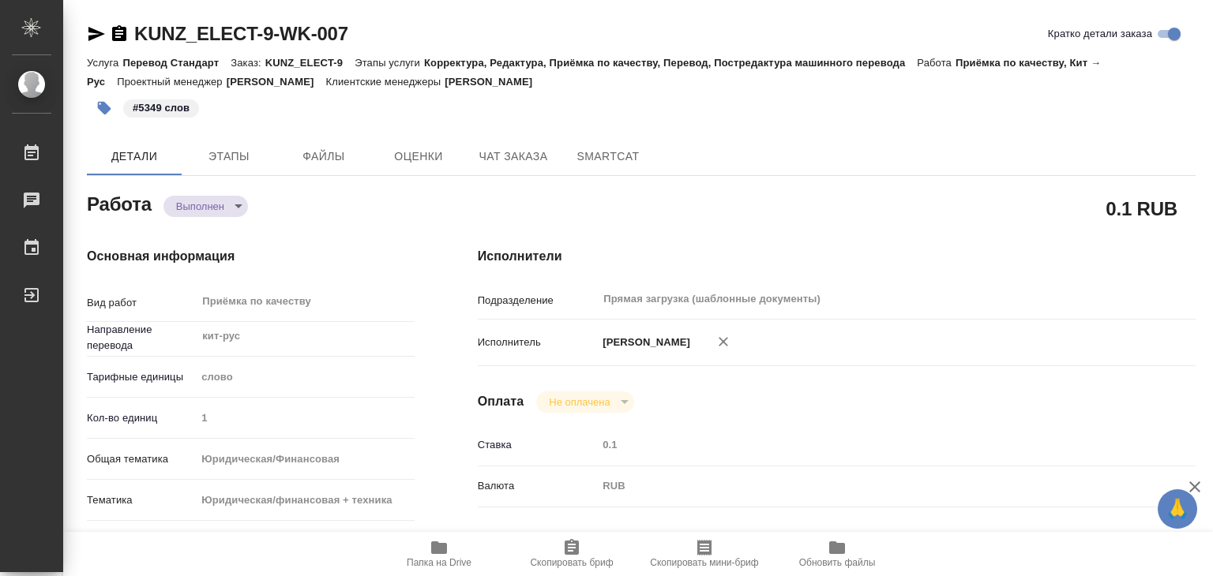
type textarea "x"
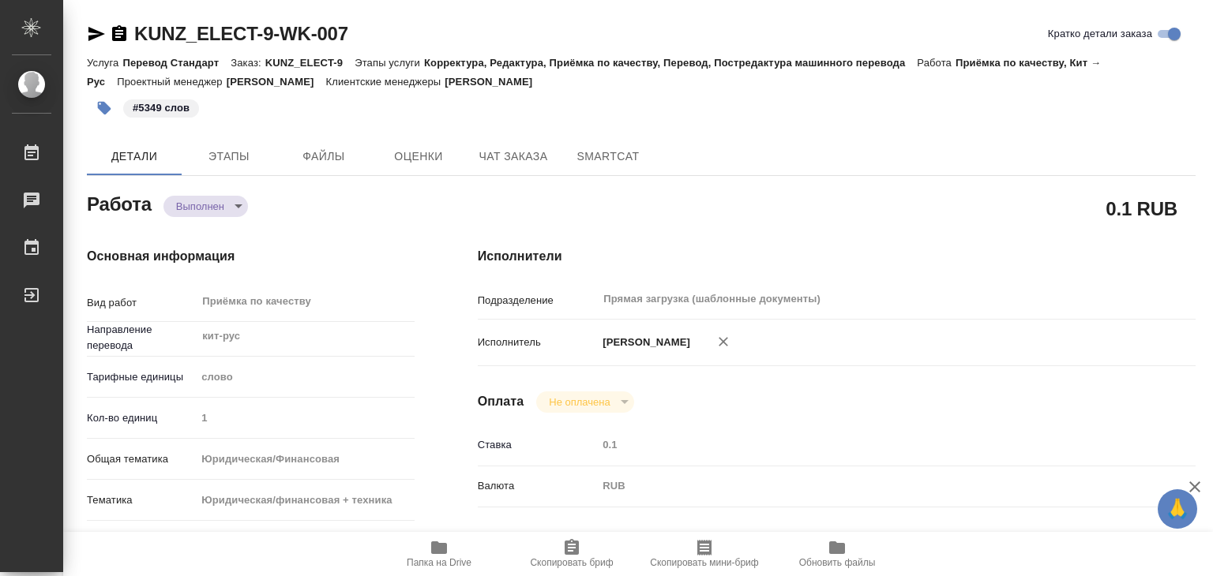
type textarea "x"
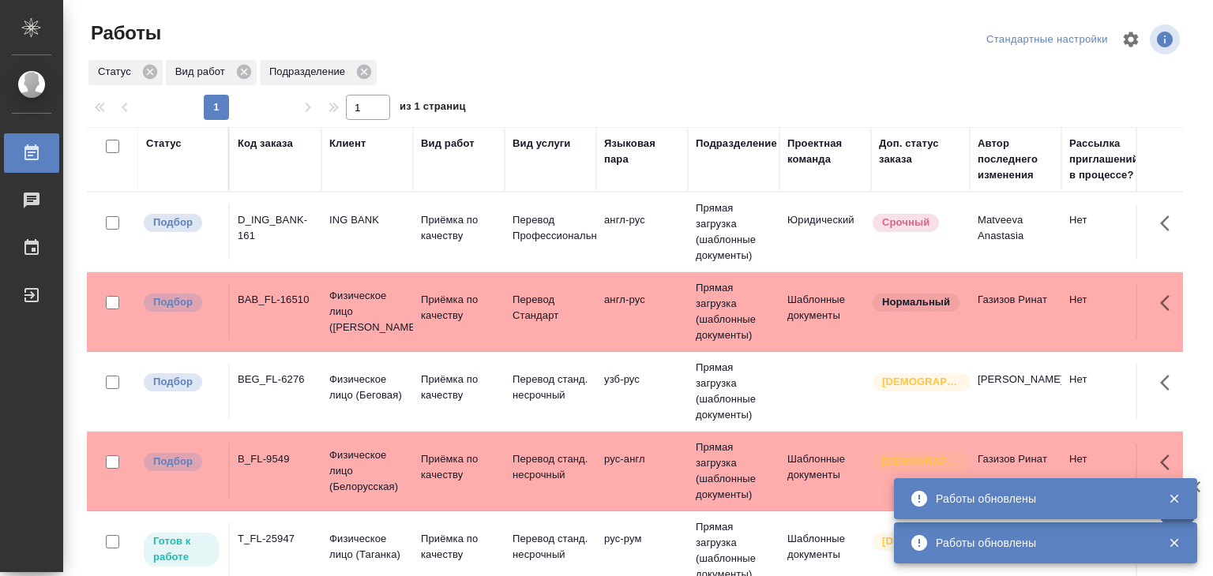
scroll to position [711, 0]
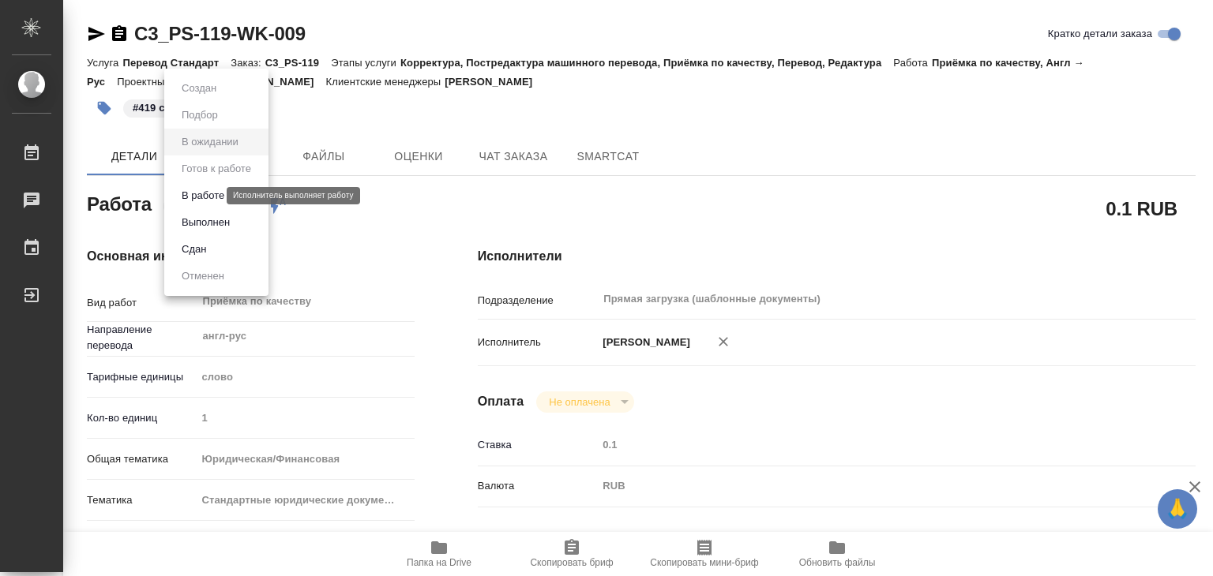
scroll to position [9, 0]
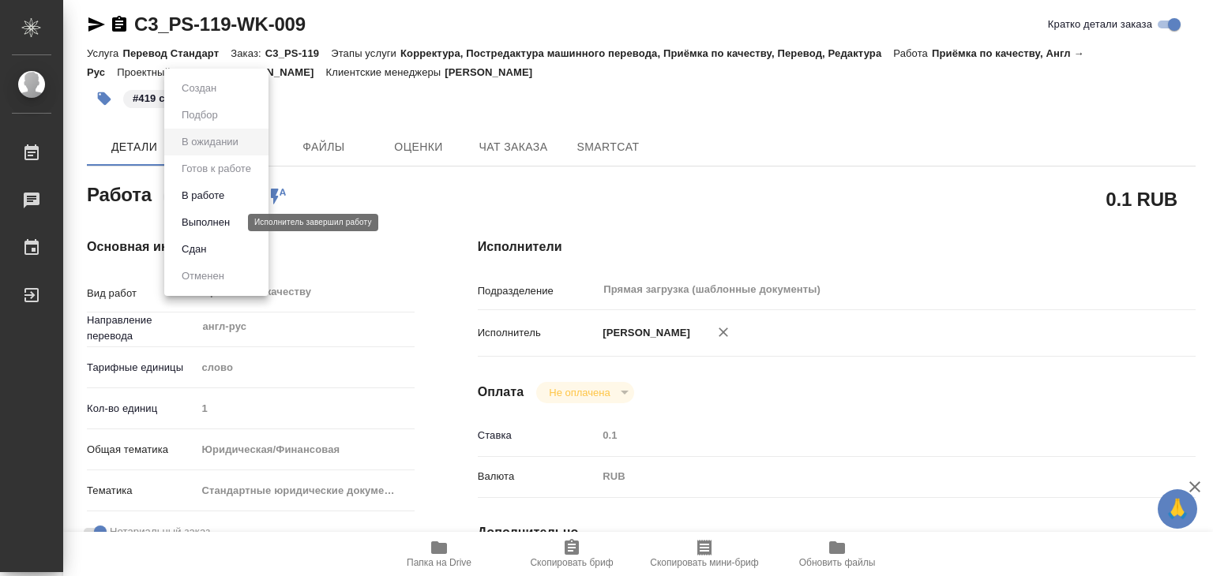
click at [224, 224] on button "Выполнен" at bounding box center [206, 222] width 58 height 17
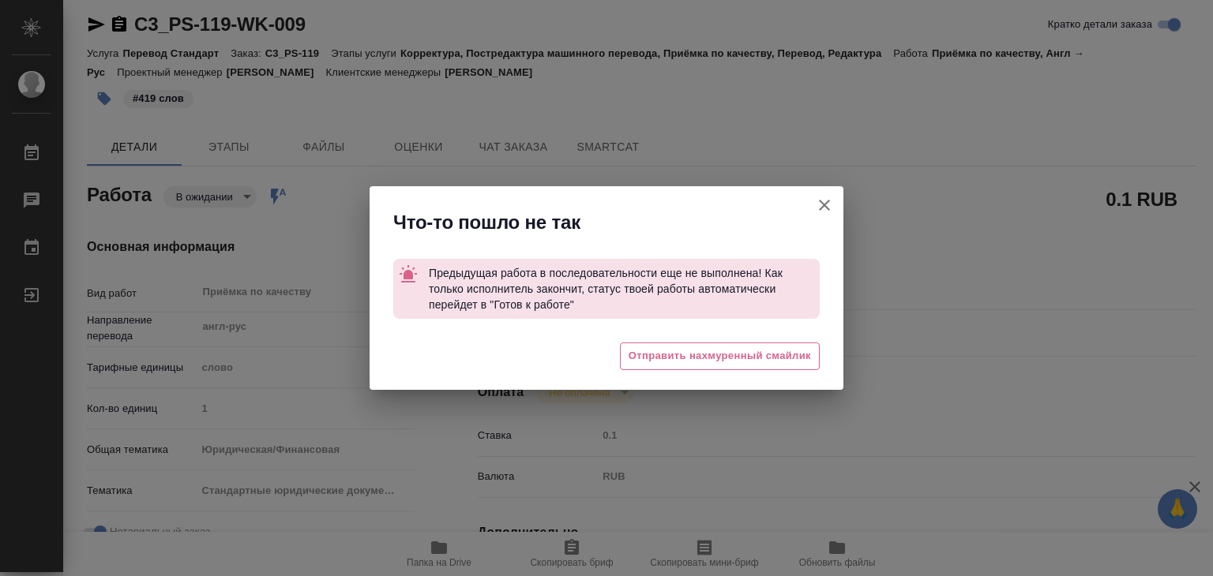
type textarea "x"
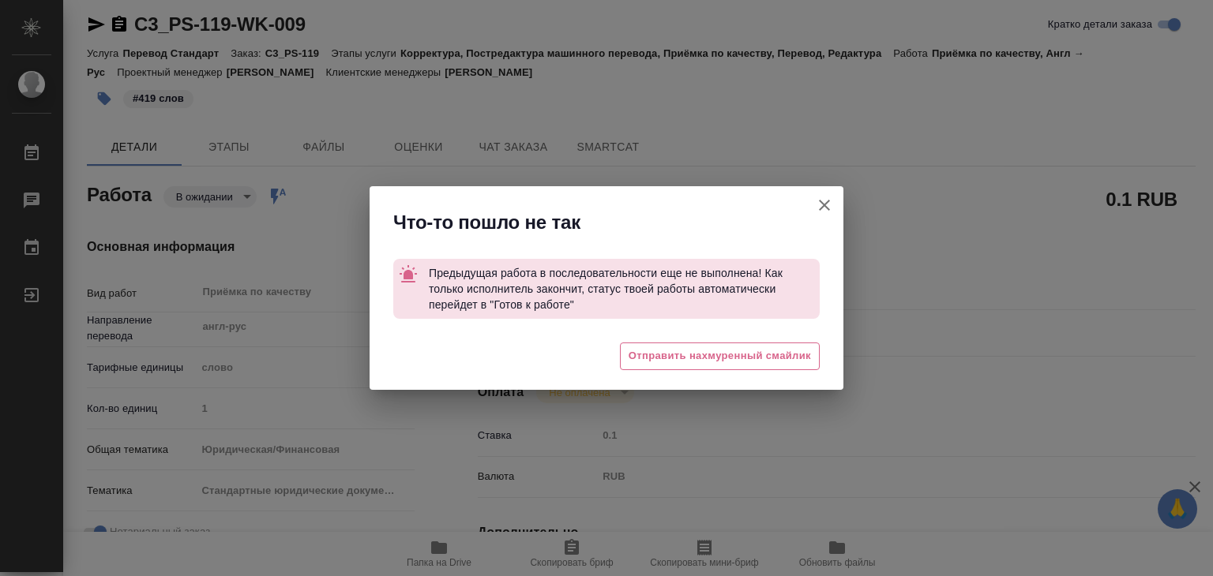
type textarea "x"
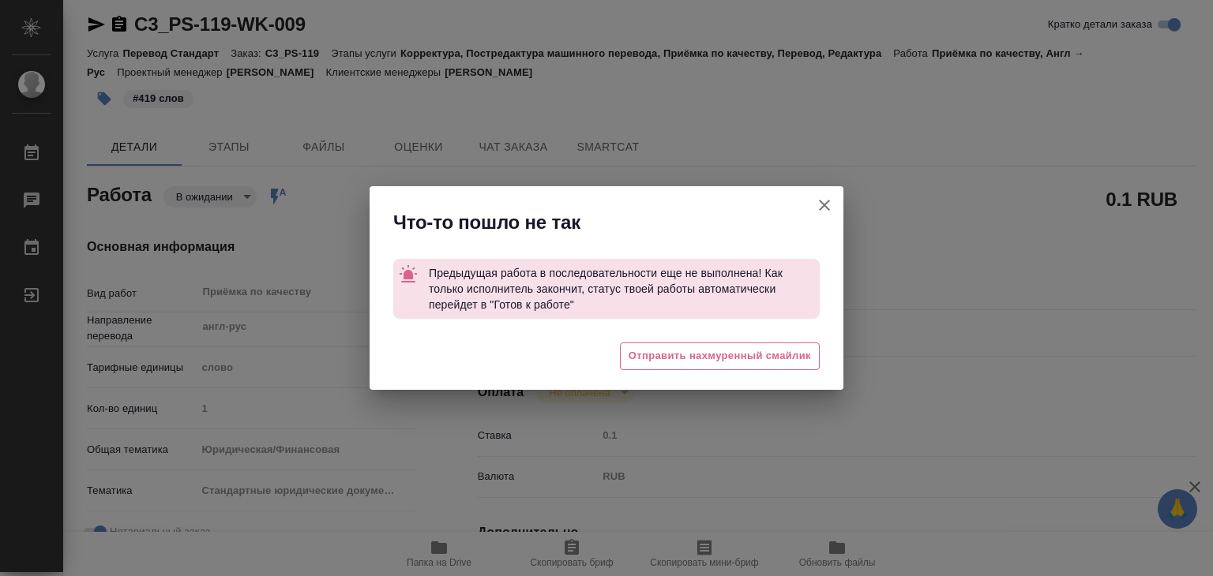
type textarea "x"
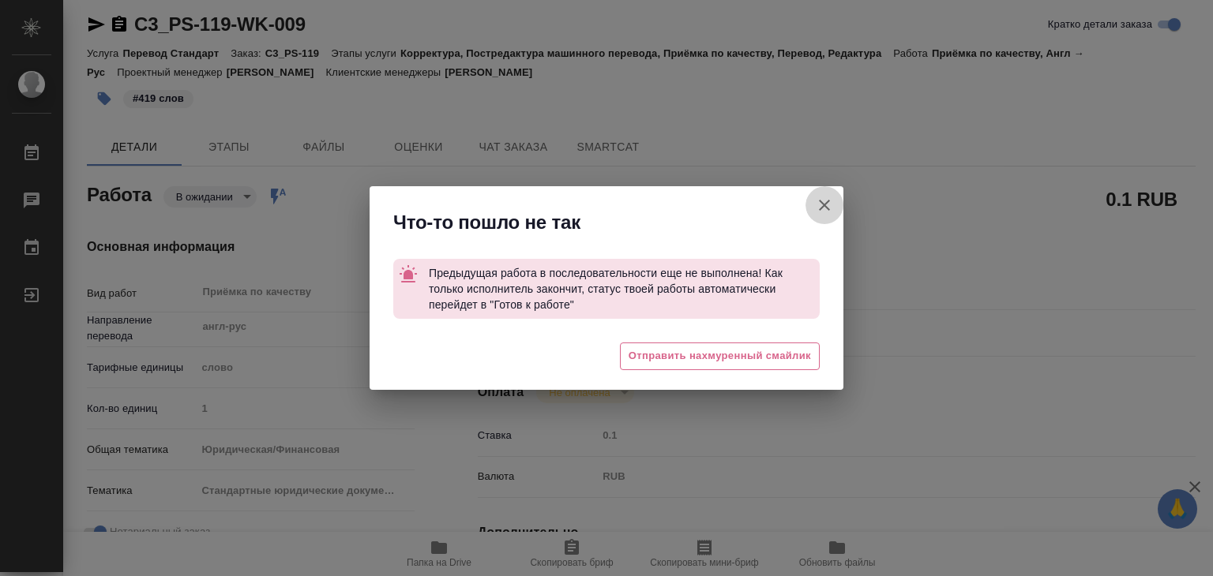
click at [812, 203] on button "Кратко детали заказа" at bounding box center [824, 205] width 38 height 38
type textarea "x"
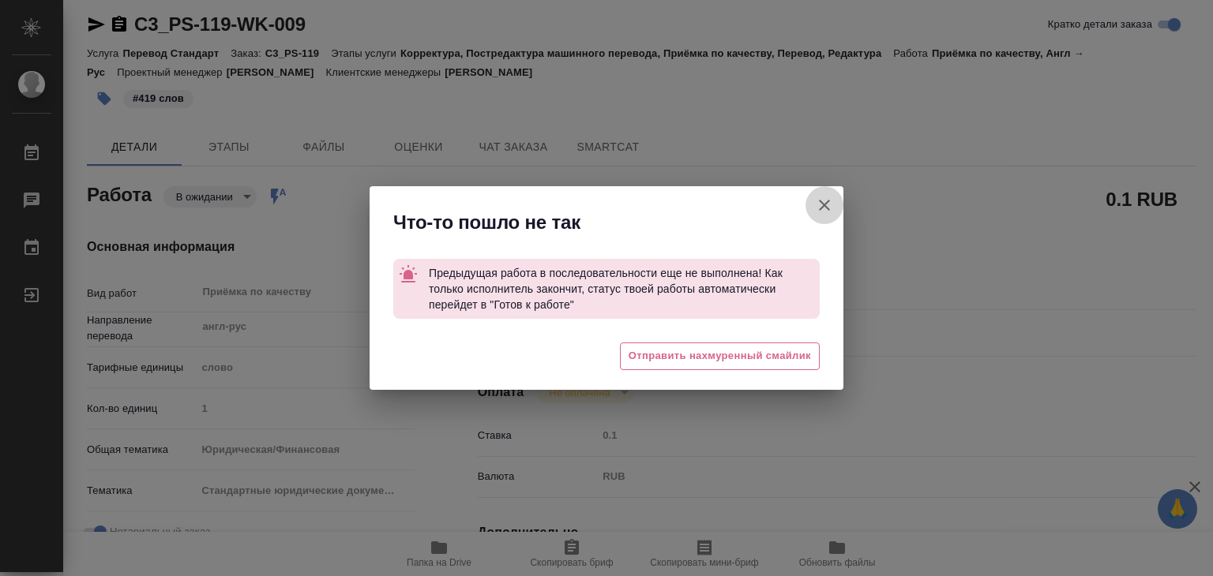
type textarea "x"
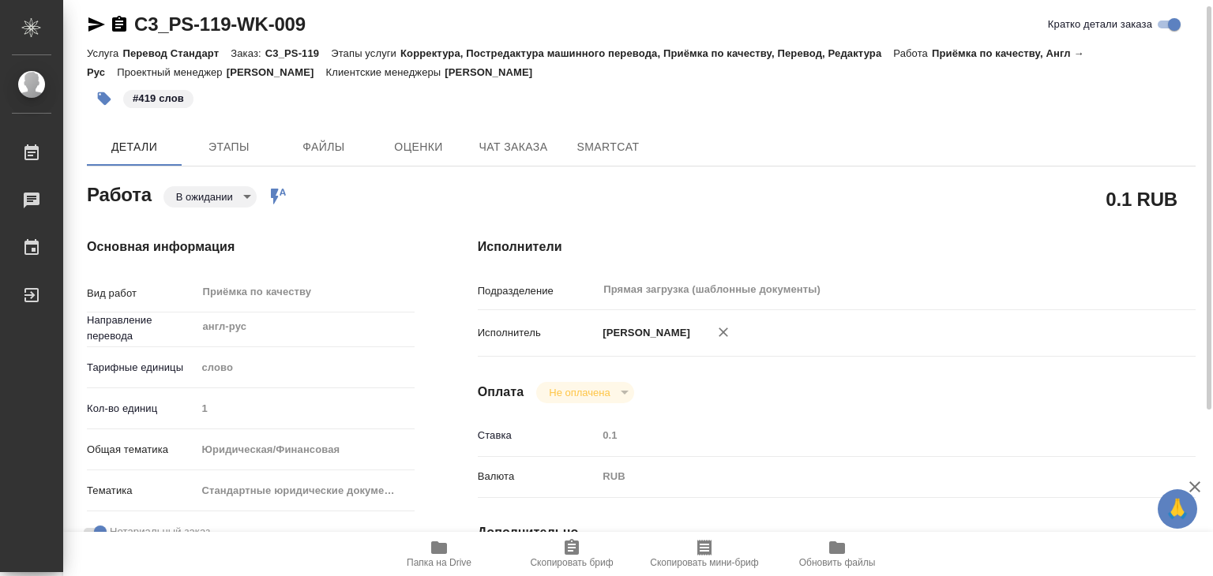
type textarea "x"
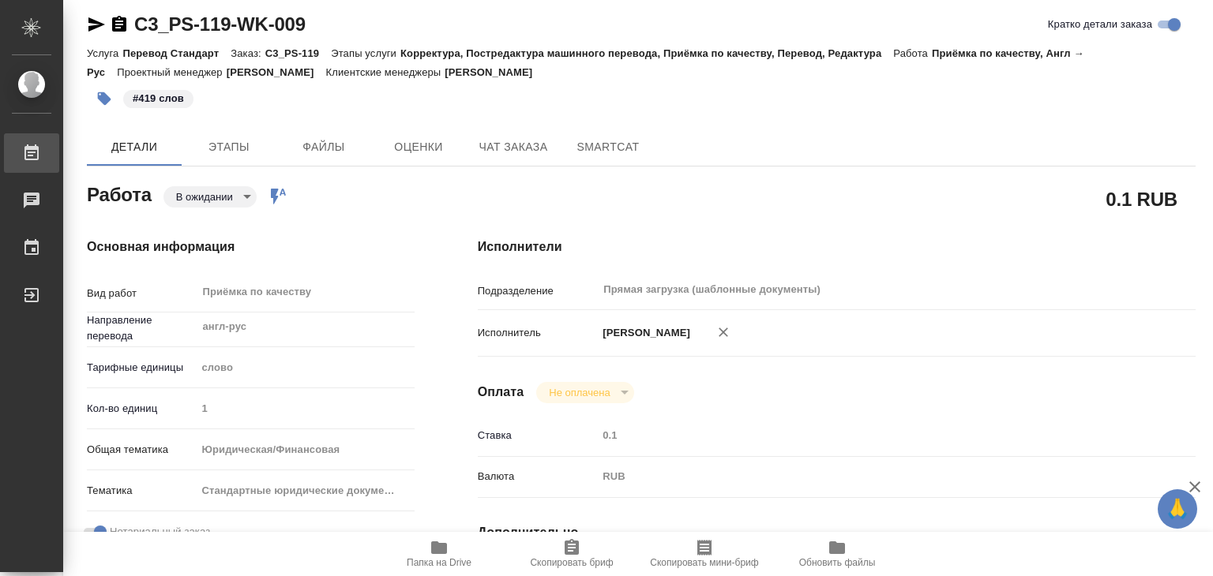
type textarea "x"
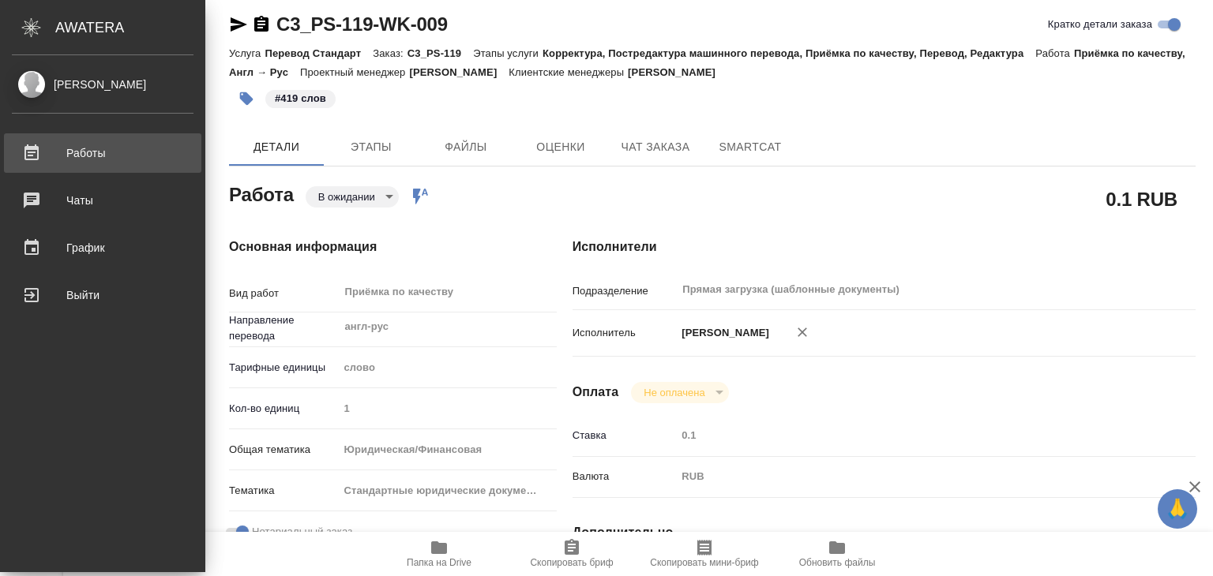
type textarea "x"
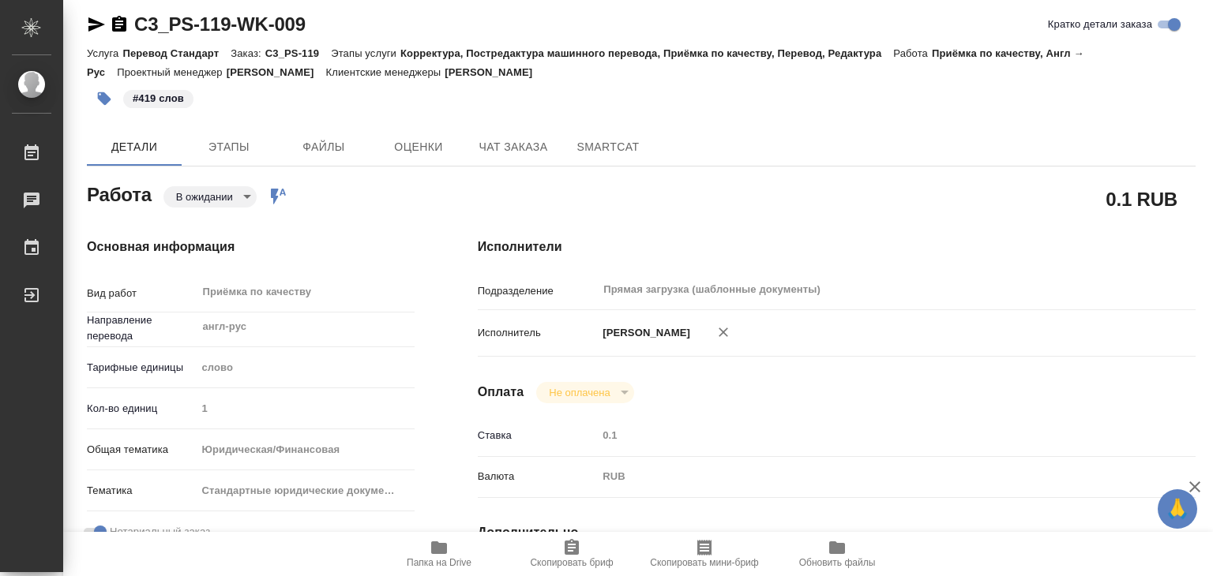
type textarea "x"
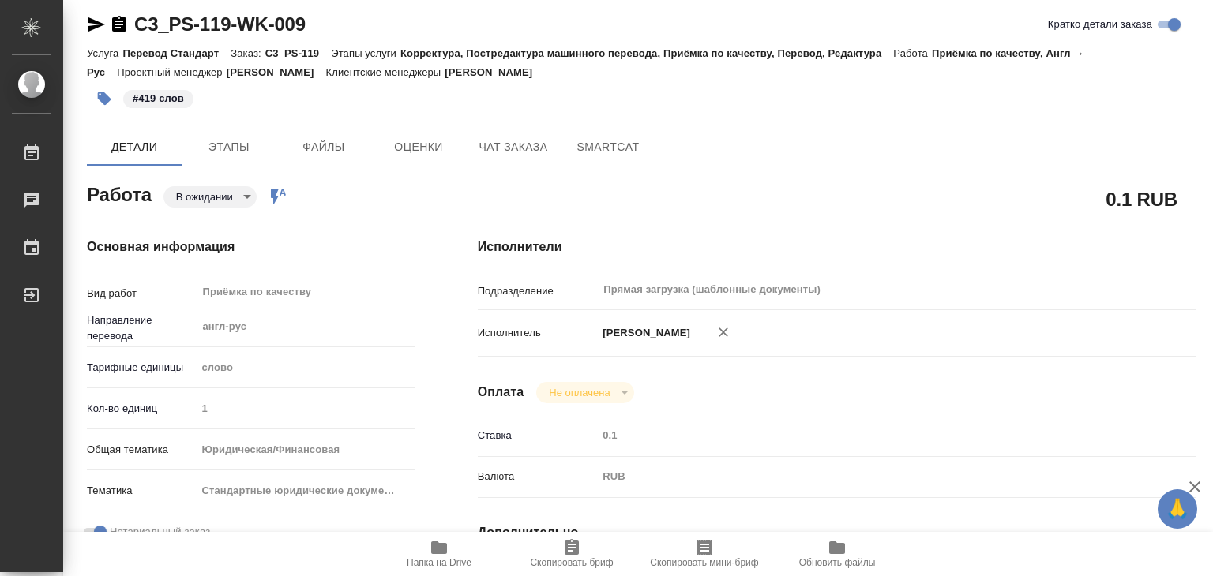
type textarea "x"
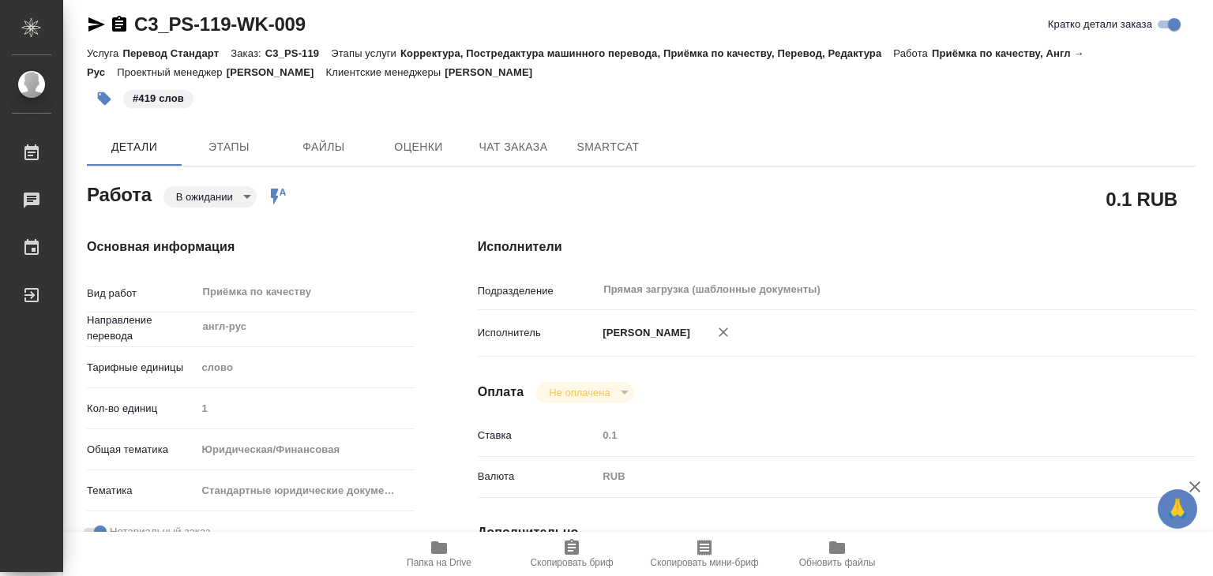
type textarea "x"
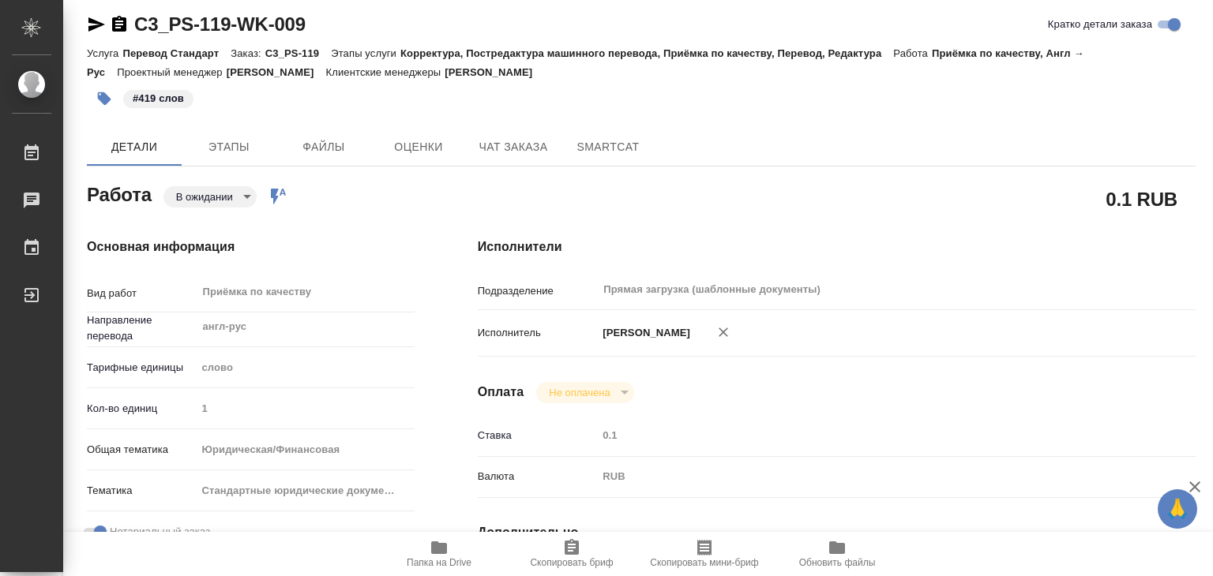
type textarea "x"
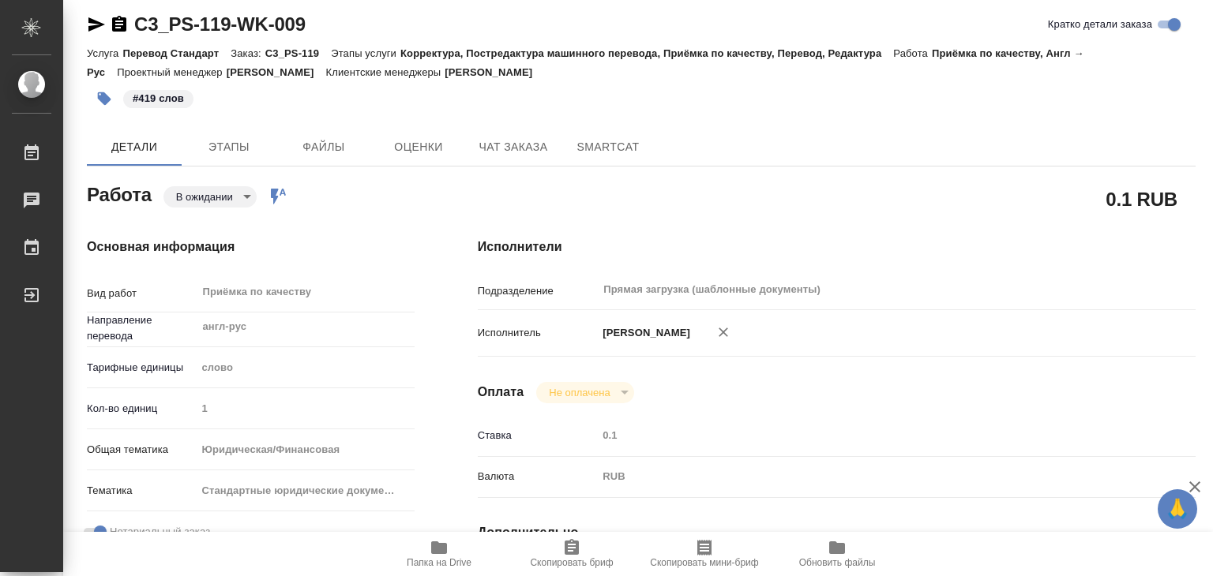
click at [215, 190] on body "🙏 .cls-1 fill:#fff; AWATERA Alilekova Valeriya Работы 0 Чаты График Выйти C3_PS…" at bounding box center [606, 288] width 1213 height 576
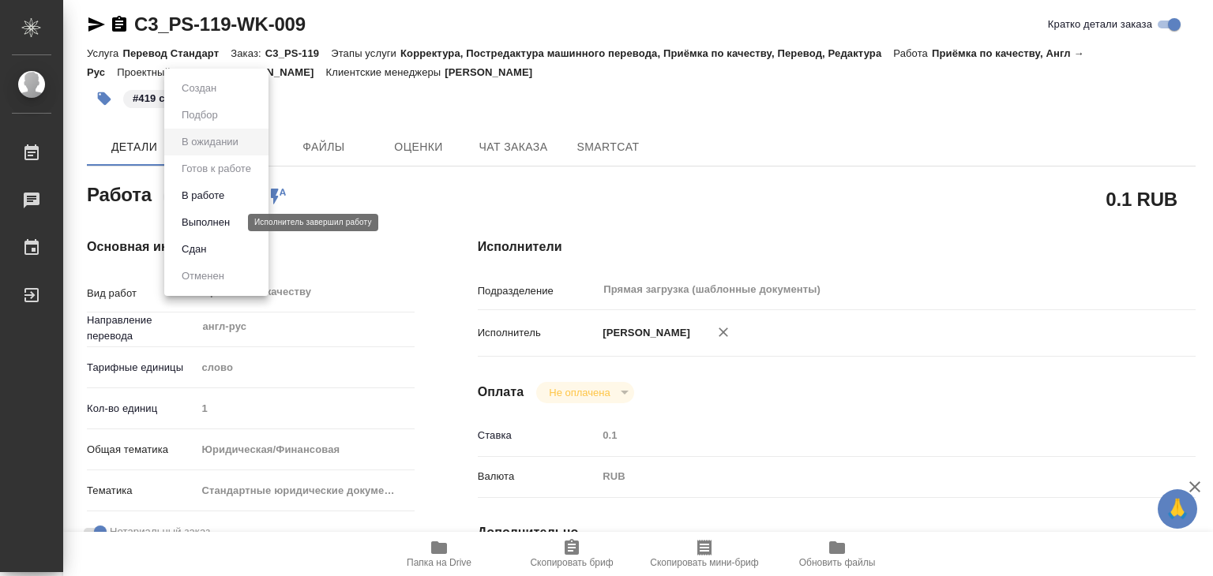
click at [221, 222] on button "Выполнен" at bounding box center [206, 222] width 58 height 17
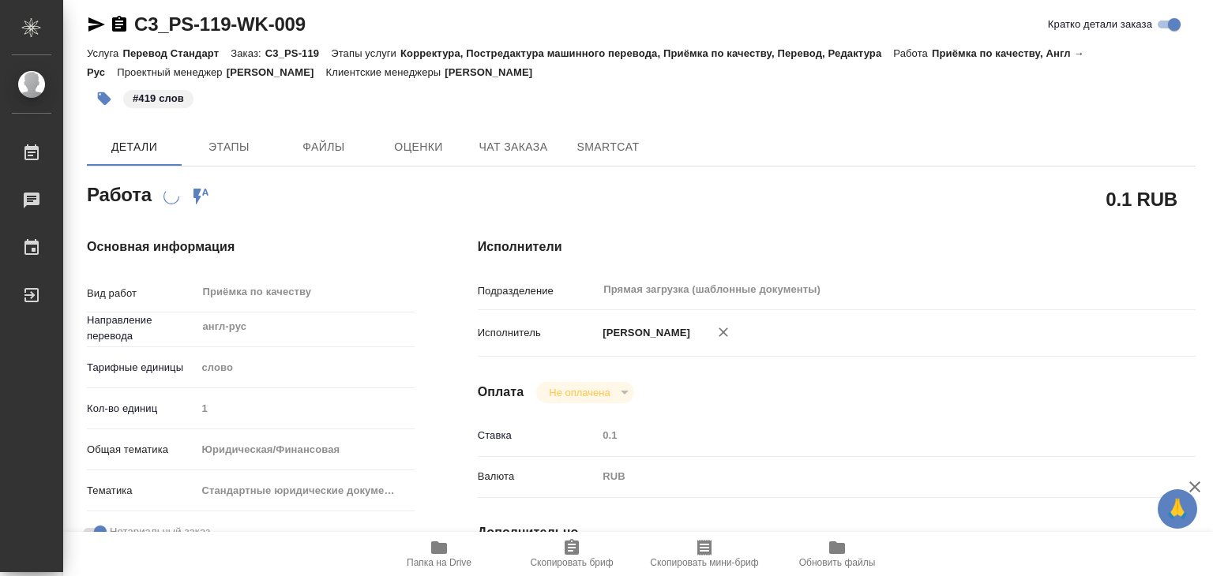
scroll to position [0, 0]
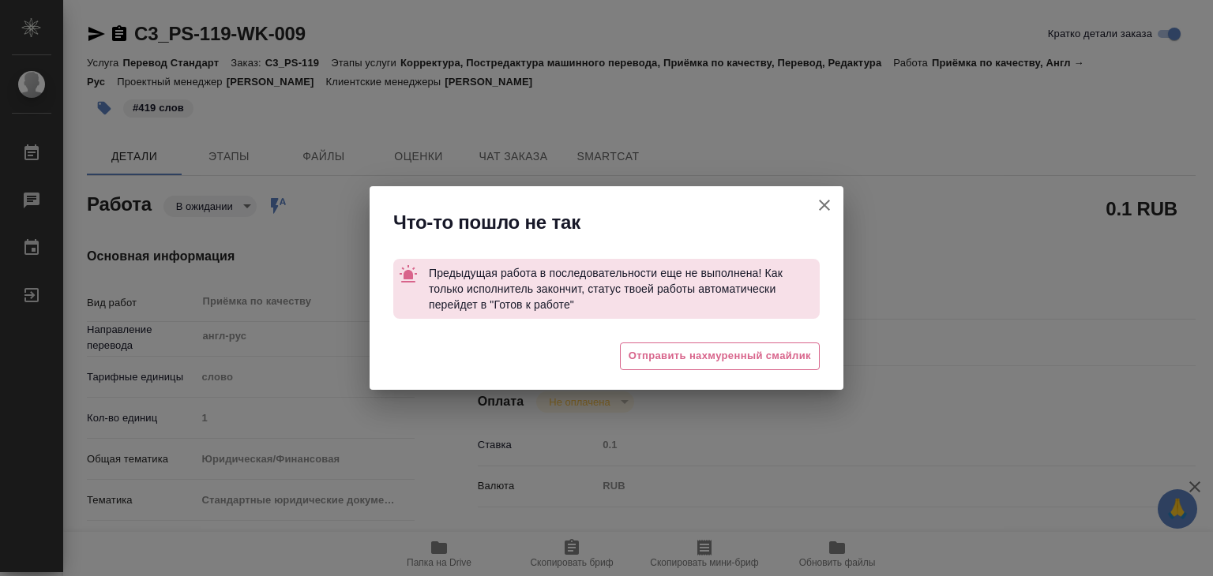
type textarea "x"
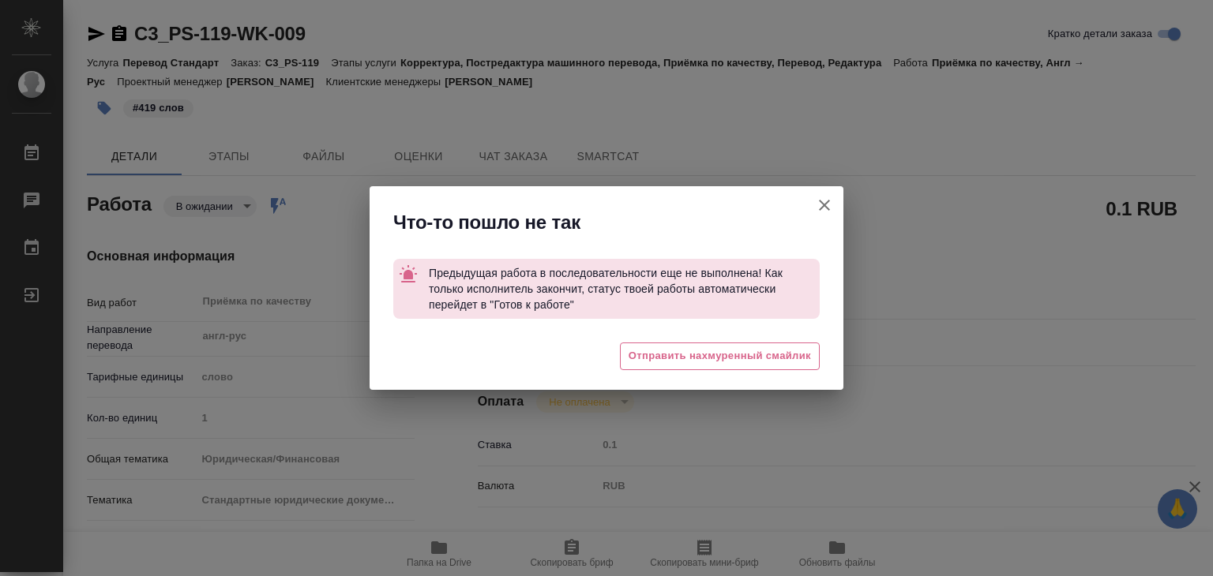
type textarea "x"
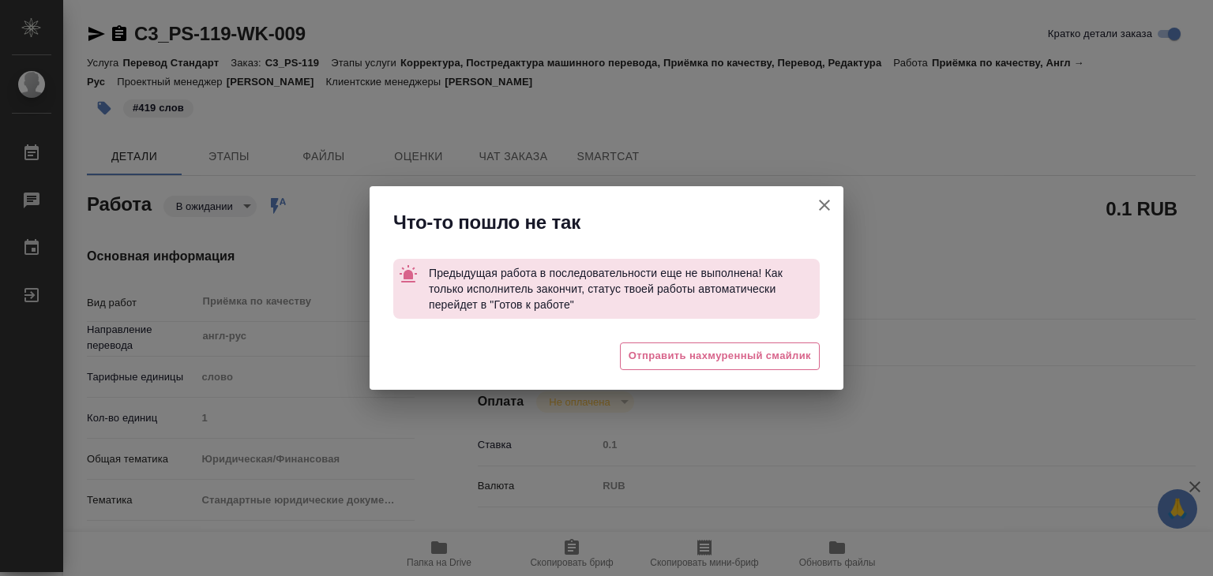
click at [819, 201] on icon "button" at bounding box center [824, 205] width 11 height 11
type textarea "x"
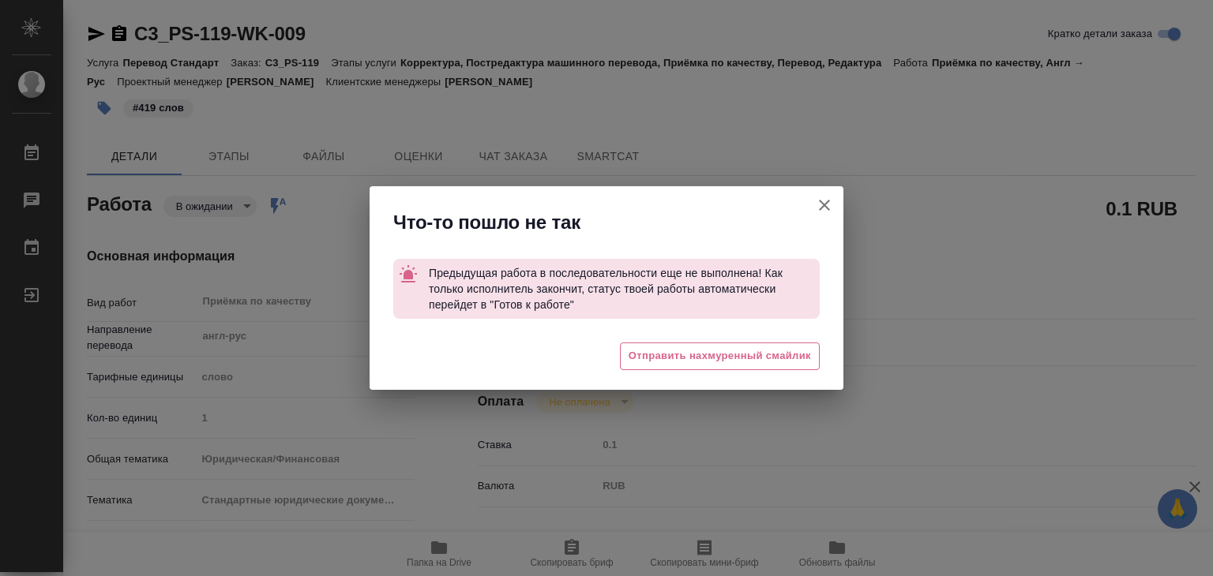
type textarea "x"
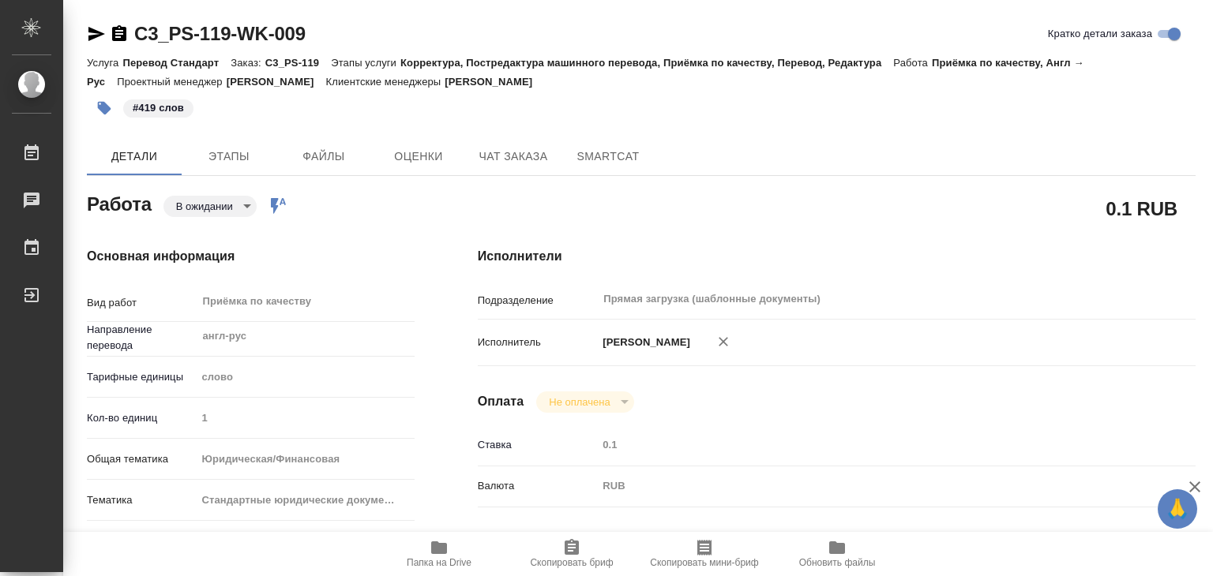
type textarea "x"
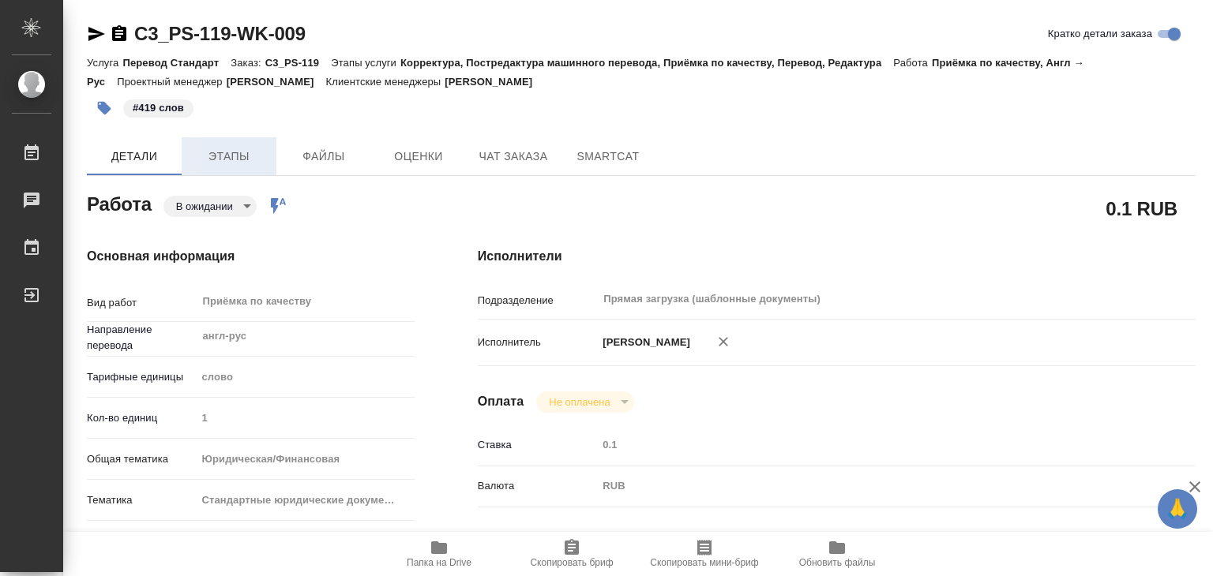
click at [194, 147] on span "Этапы" at bounding box center [229, 157] width 76 height 20
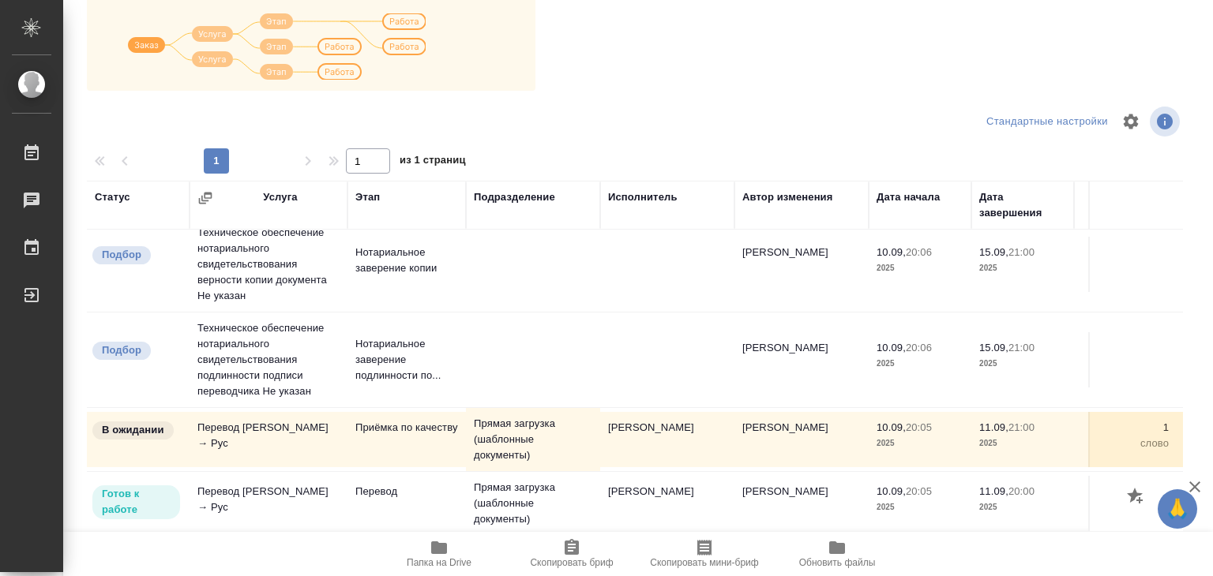
scroll to position [88, 0]
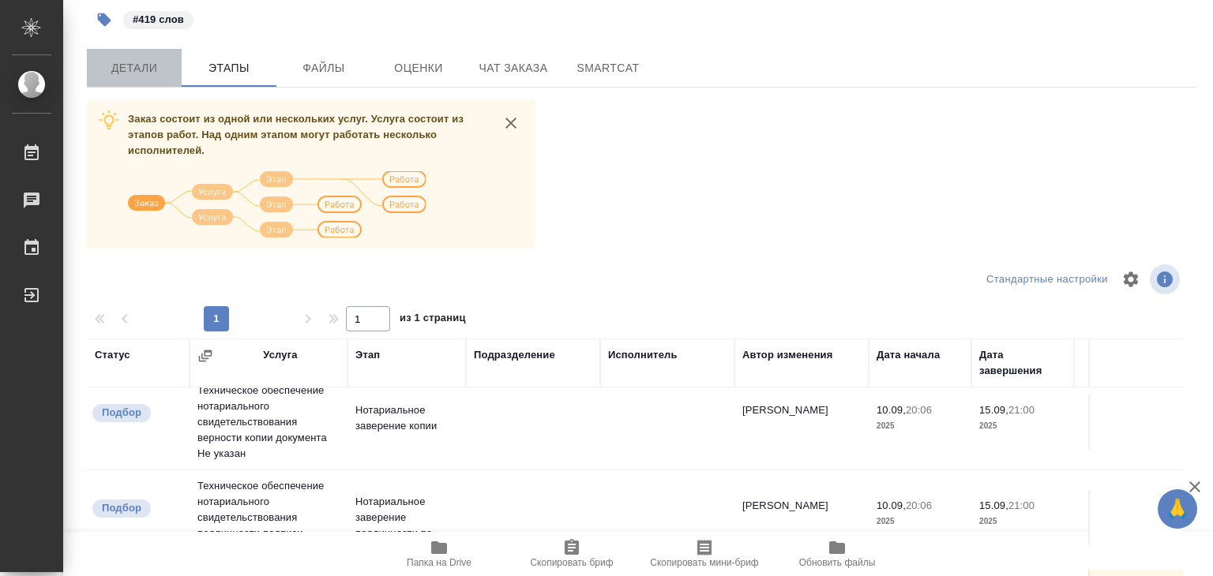
click at [116, 58] on span "Детали" at bounding box center [134, 68] width 76 height 20
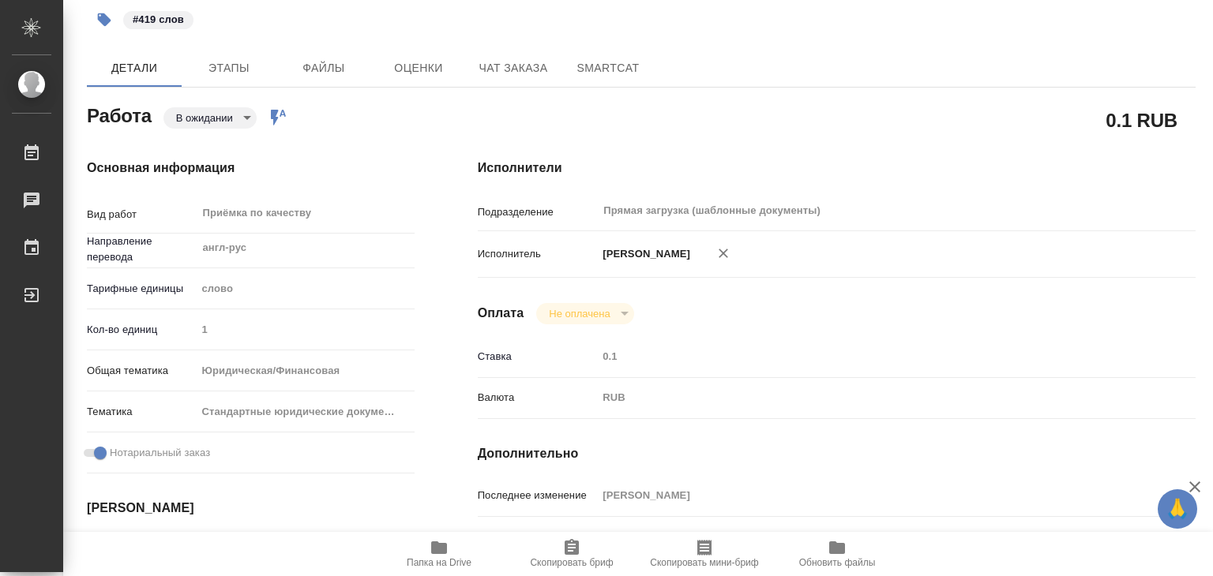
type textarea "x"
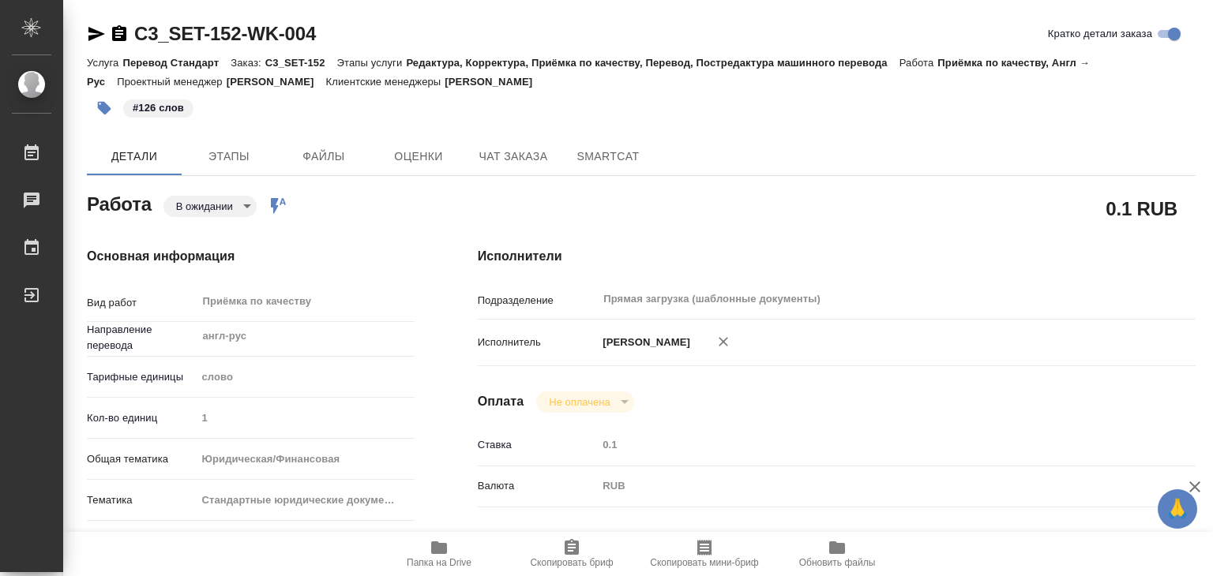
click at [224, 197] on body "🙏 .cls-1 fill:#fff; AWATERA Alilekova [PERSON_NAME] Работы 0 Чаты График Выйти …" at bounding box center [606, 288] width 1213 height 576
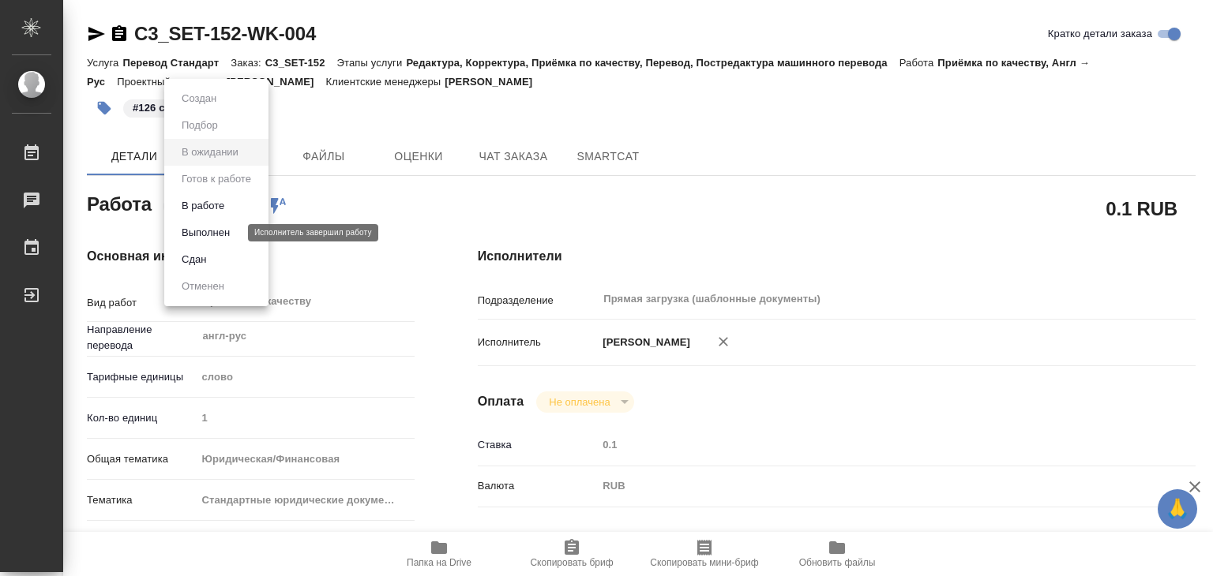
click at [224, 231] on button "Выполнен" at bounding box center [206, 232] width 58 height 17
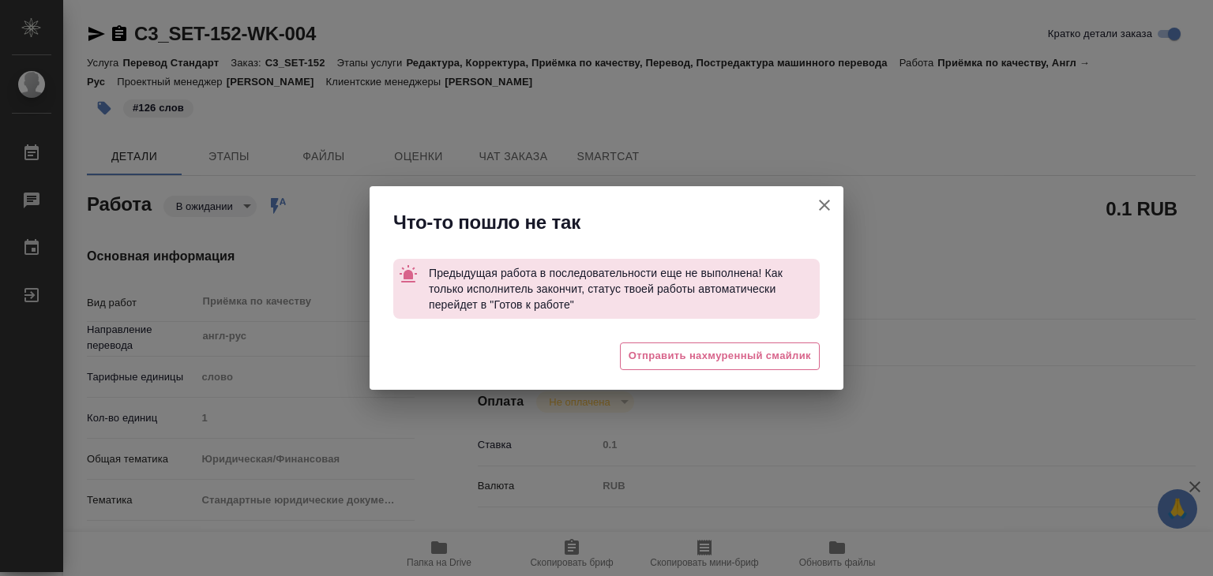
type textarea "x"
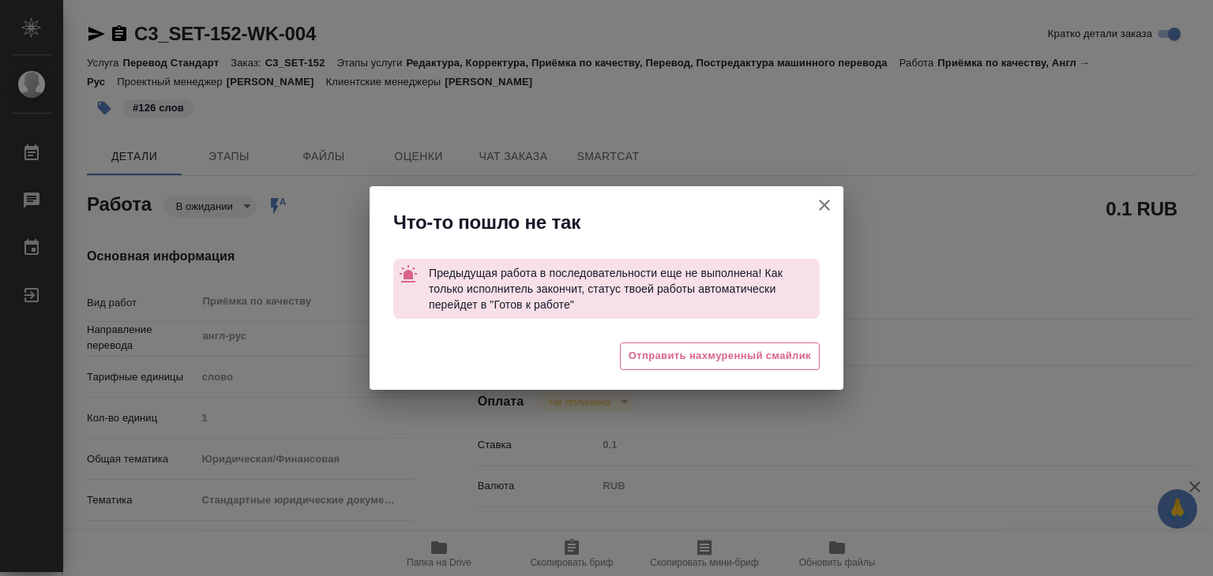
type textarea "x"
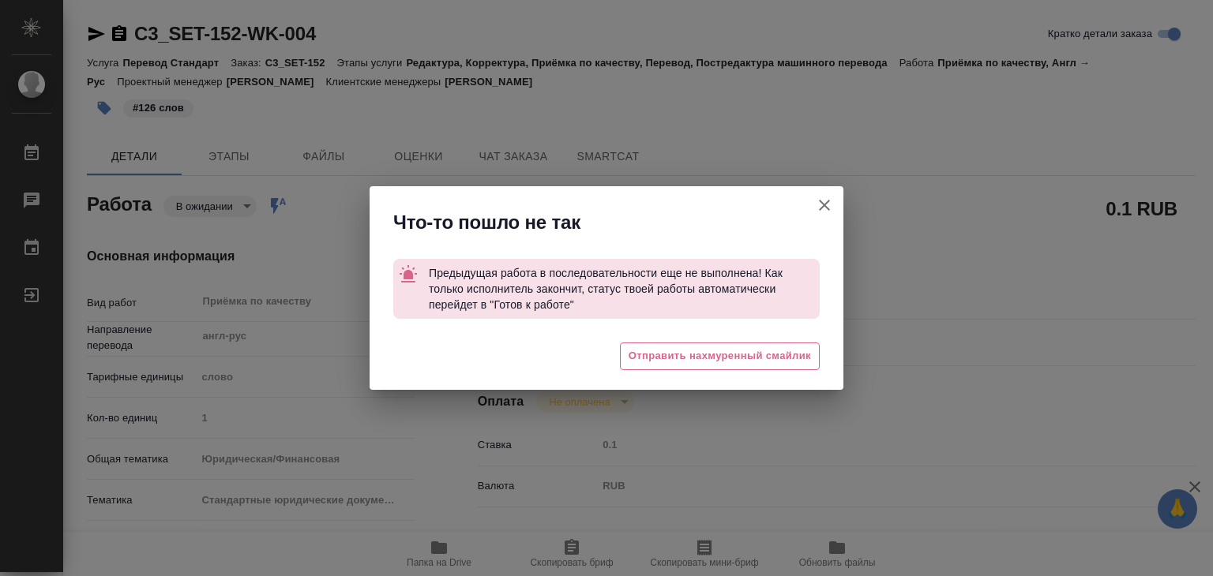
click at [822, 208] on icon "button" at bounding box center [824, 205] width 11 height 11
type textarea "x"
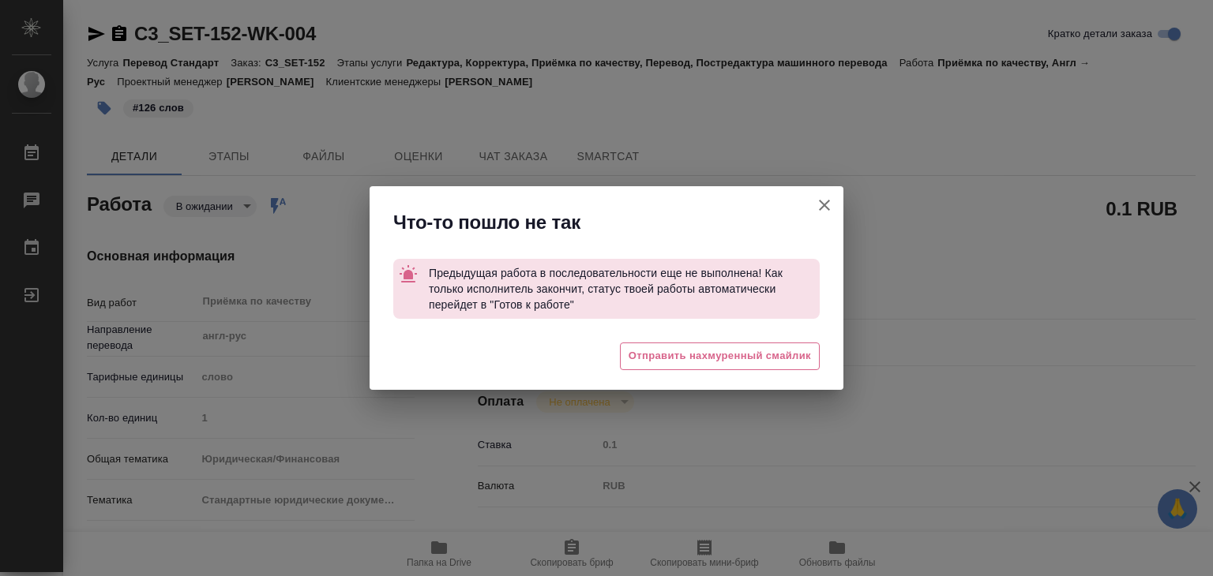
type textarea "x"
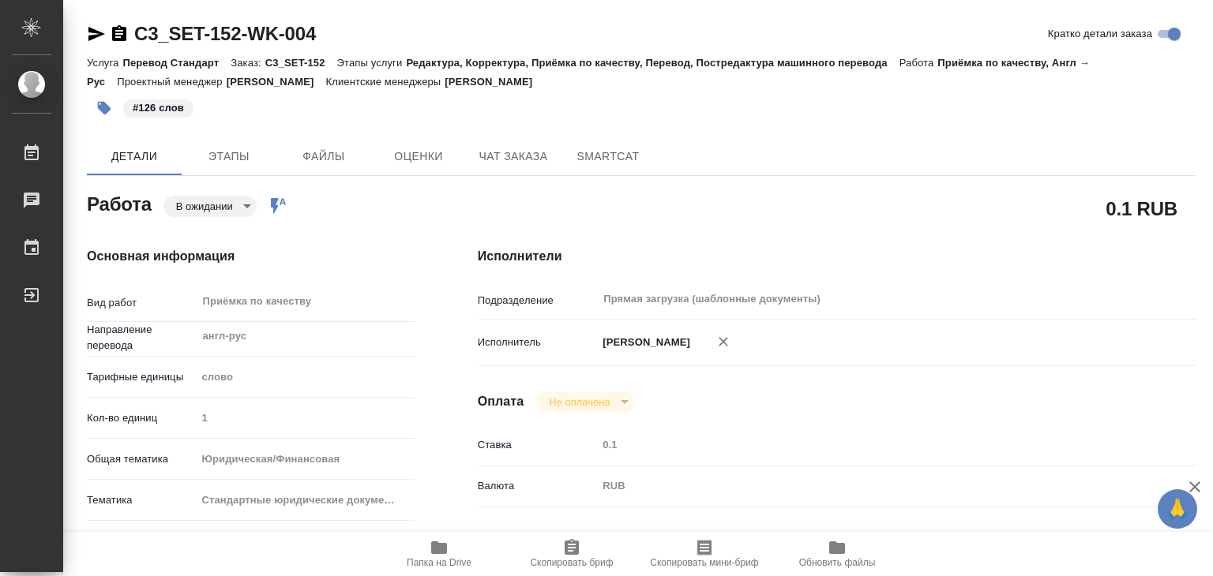
type textarea "x"
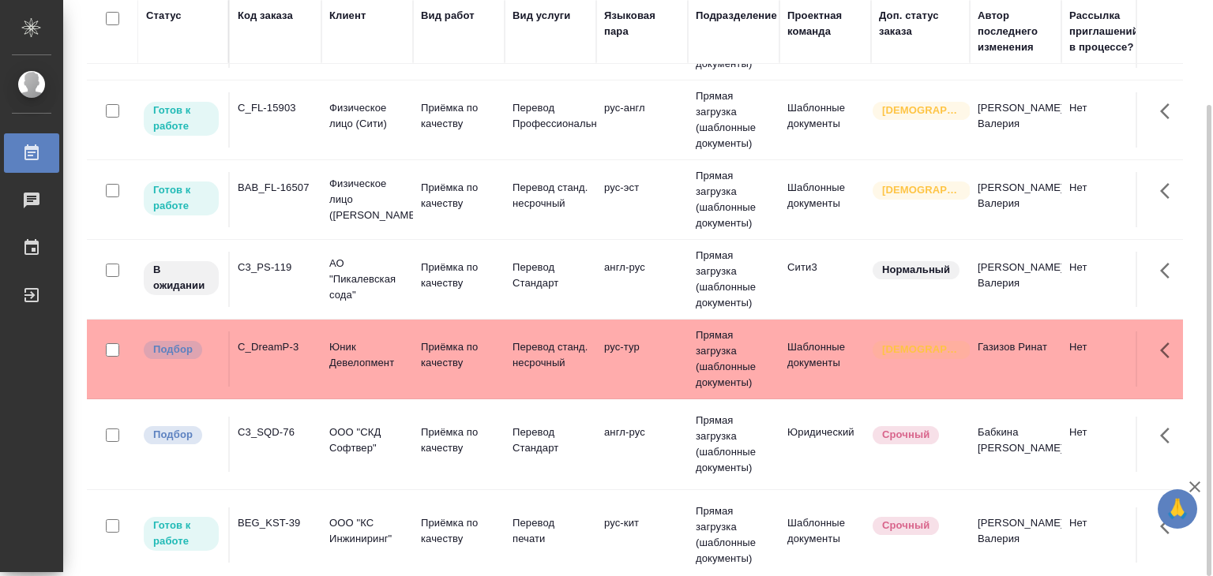
scroll to position [474, 0]
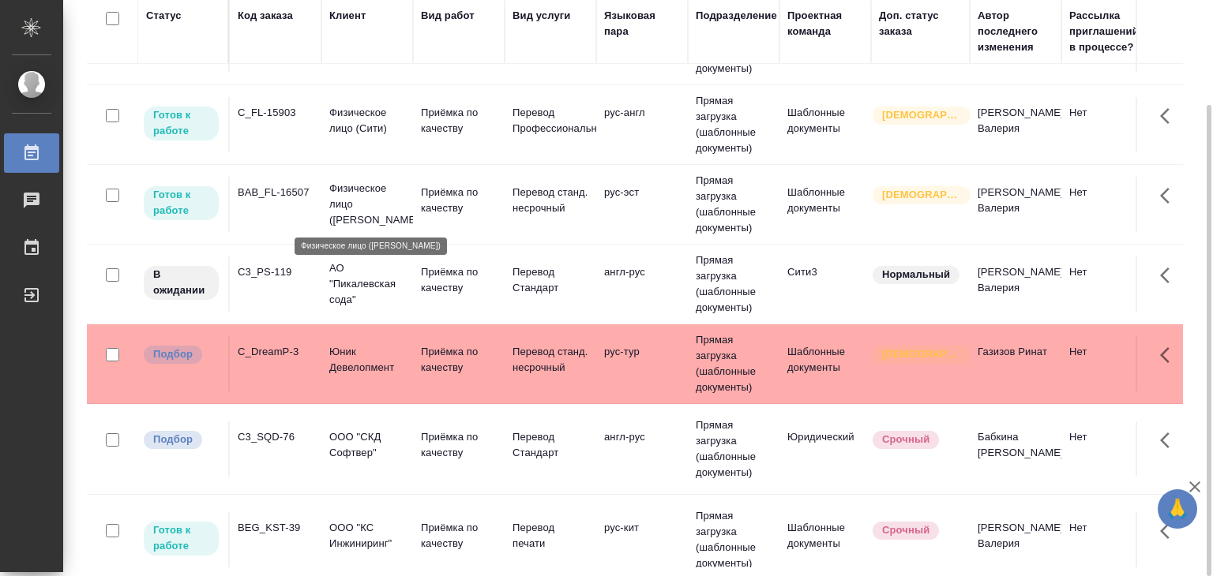
click at [342, 181] on p "Физическое лицо ([PERSON_NAME])" at bounding box center [367, 204] width 76 height 47
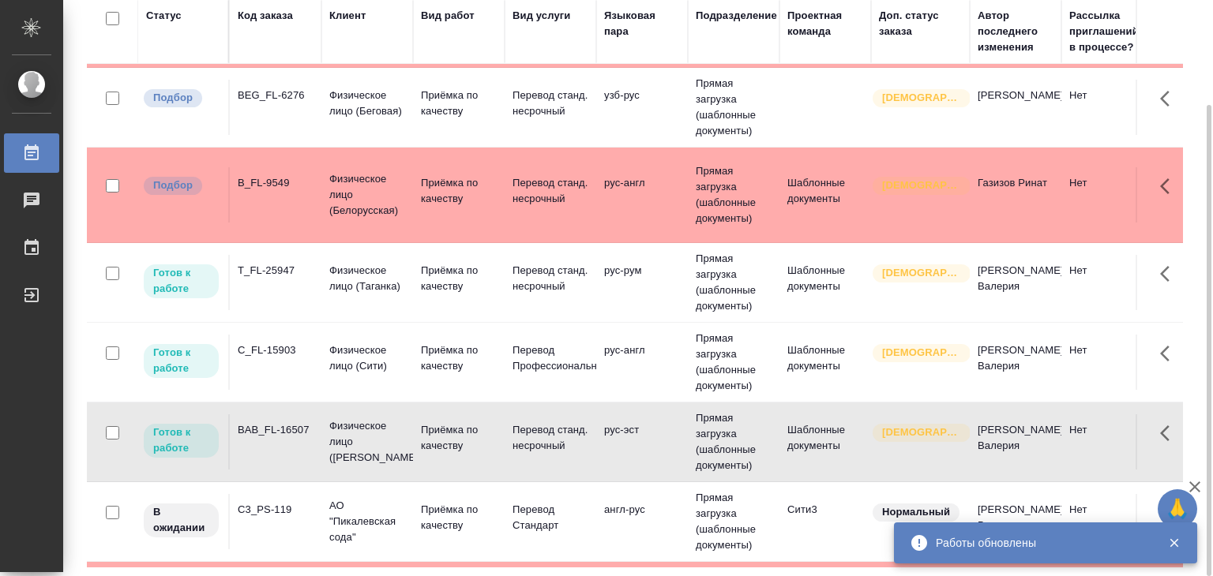
scroll to position [237, 0]
click at [362, 281] on p "Физическое лицо (Таганка)" at bounding box center [367, 278] width 76 height 32
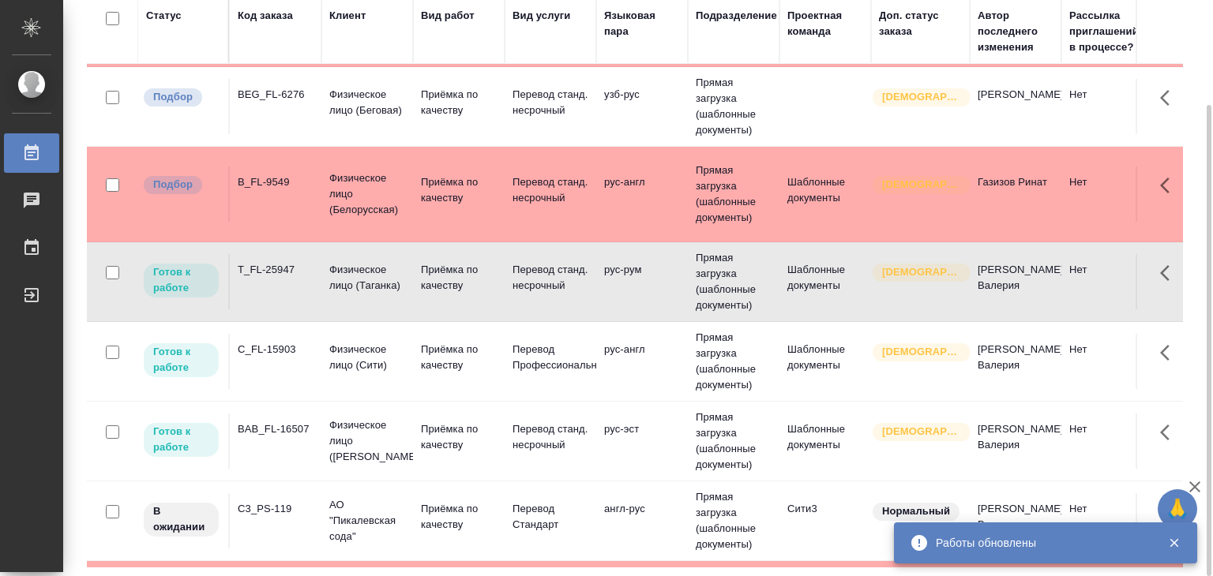
click at [302, 358] on td "C_FL-15903" at bounding box center [276, 361] width 92 height 55
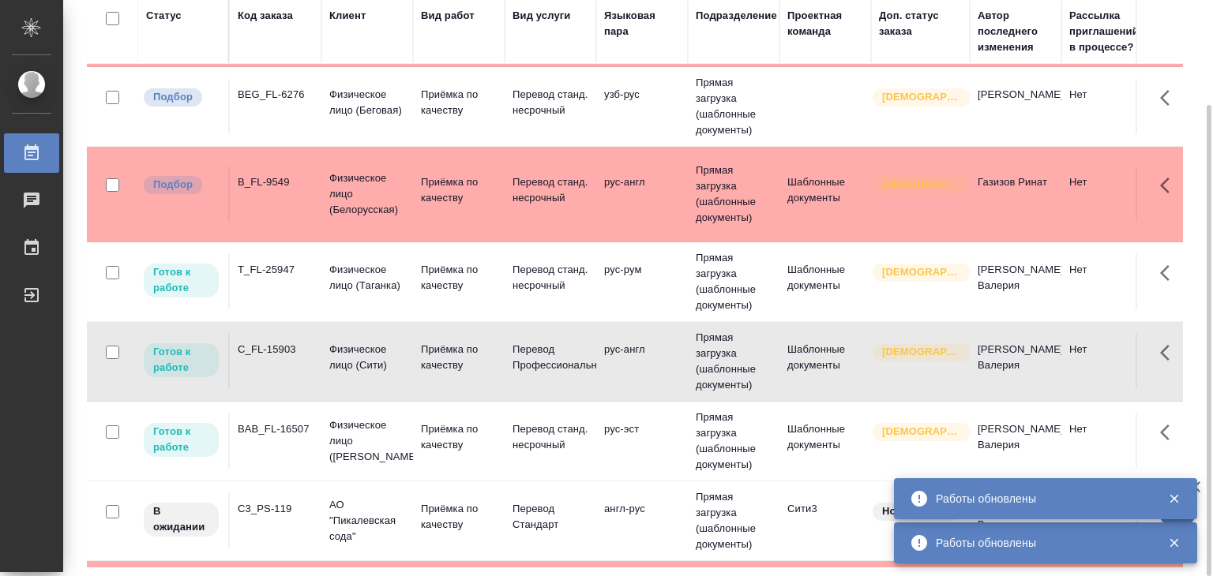
scroll to position [0, 0]
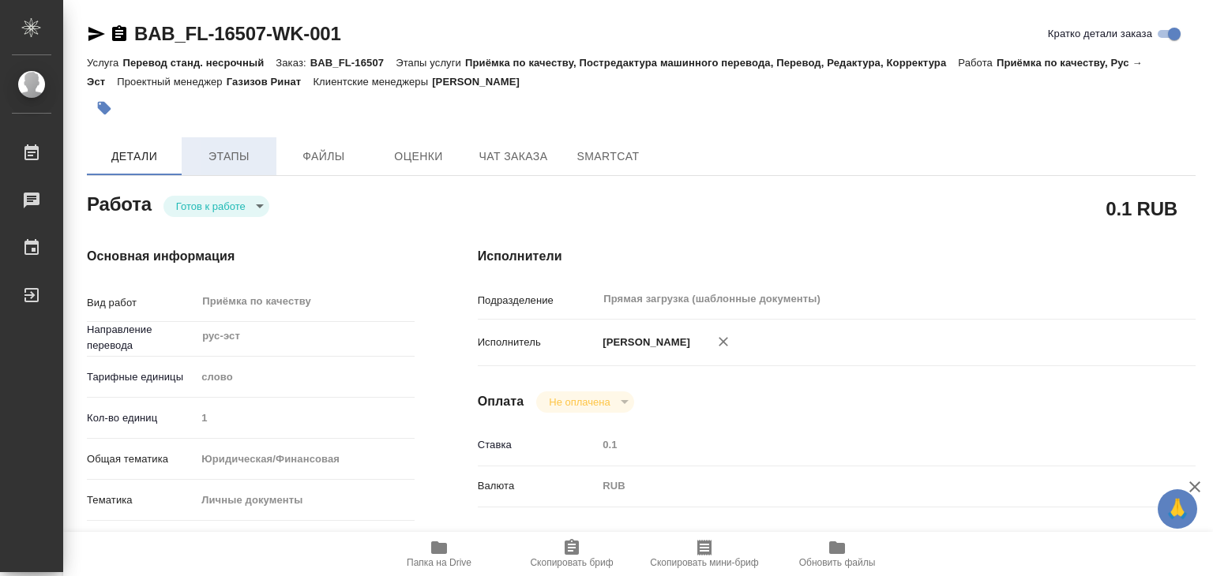
click at [218, 165] on span "Этапы" at bounding box center [229, 157] width 76 height 20
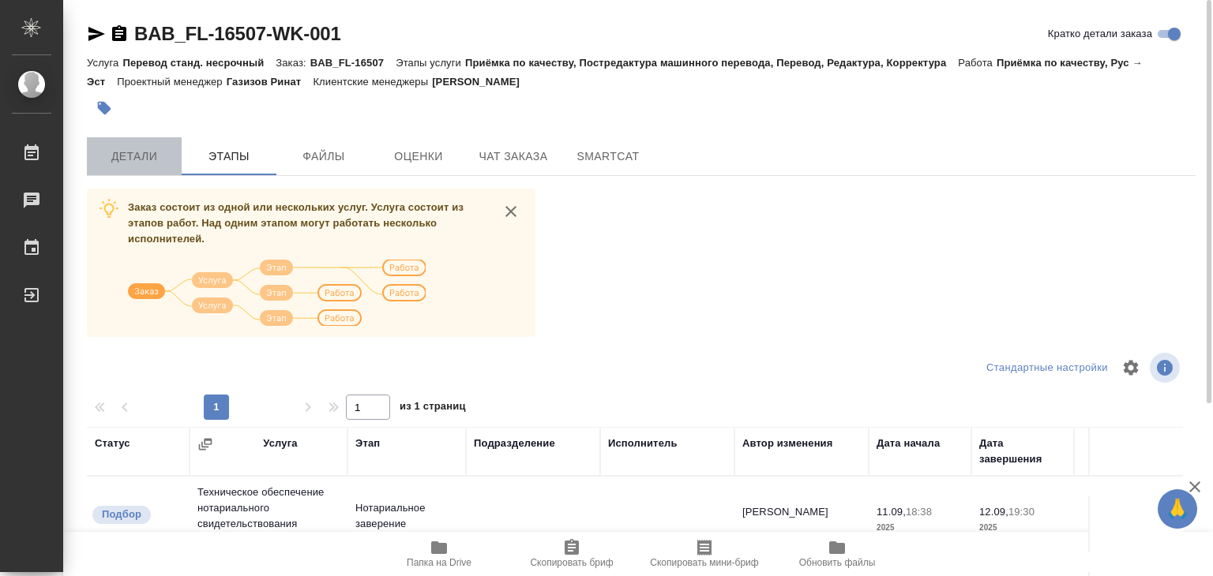
click at [144, 159] on span "Детали" at bounding box center [134, 157] width 76 height 20
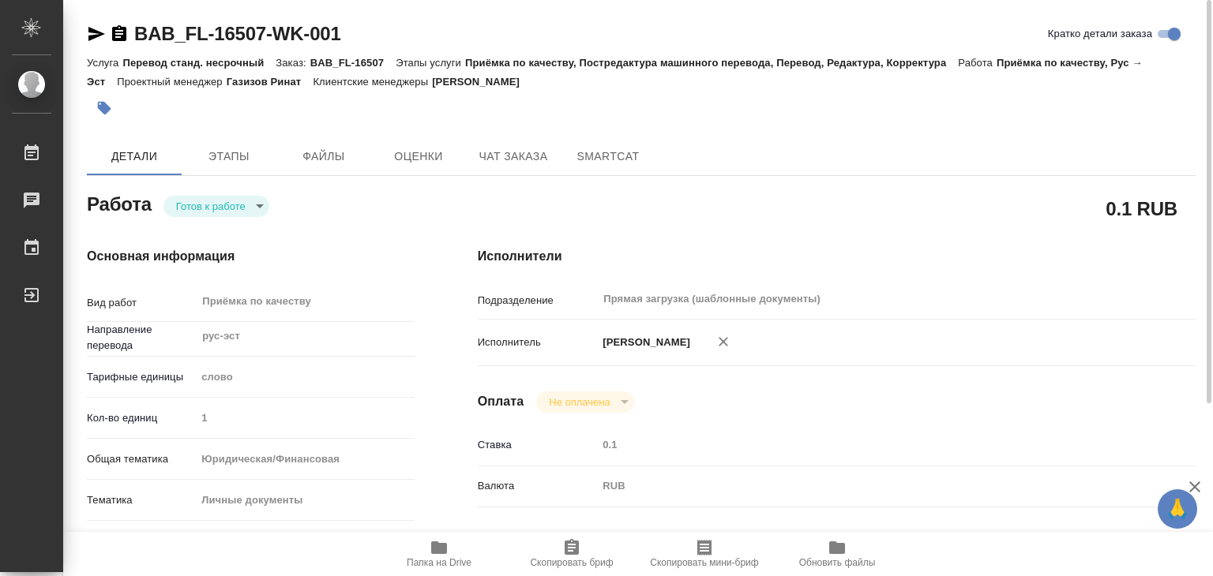
type textarea "x"
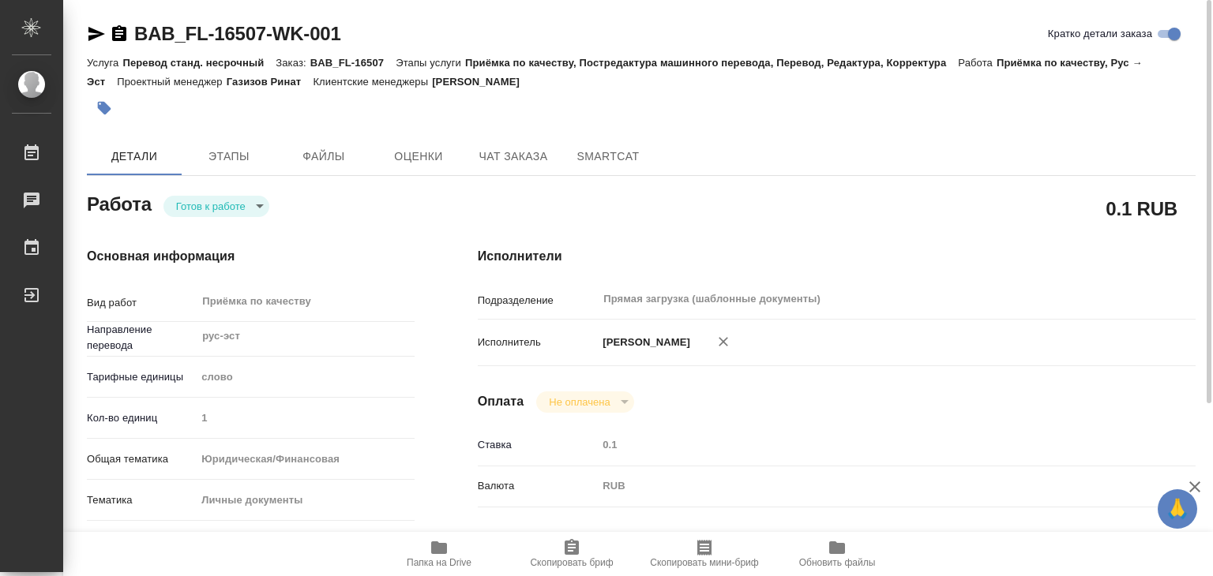
type textarea "x"
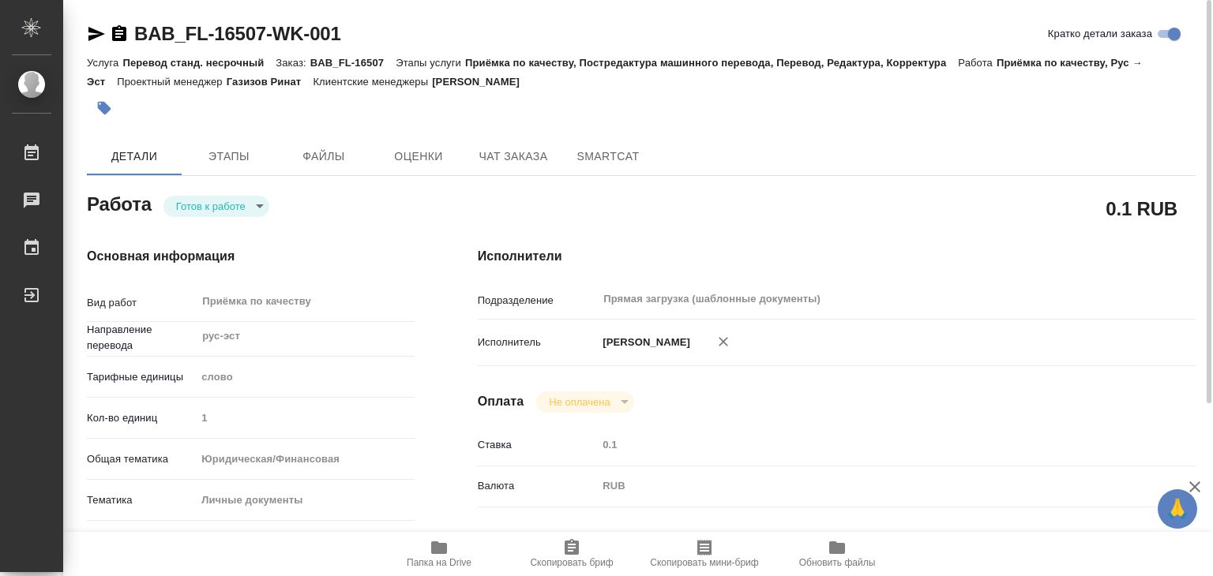
click at [435, 547] on icon "button" at bounding box center [439, 548] width 16 height 13
type textarea "x"
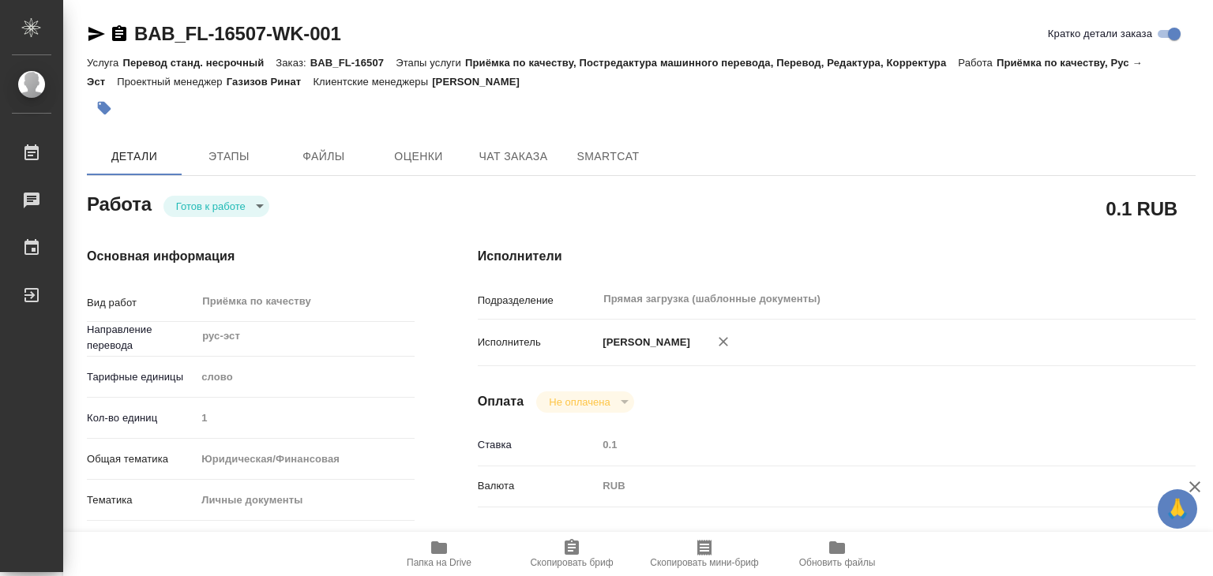
type textarea "x"
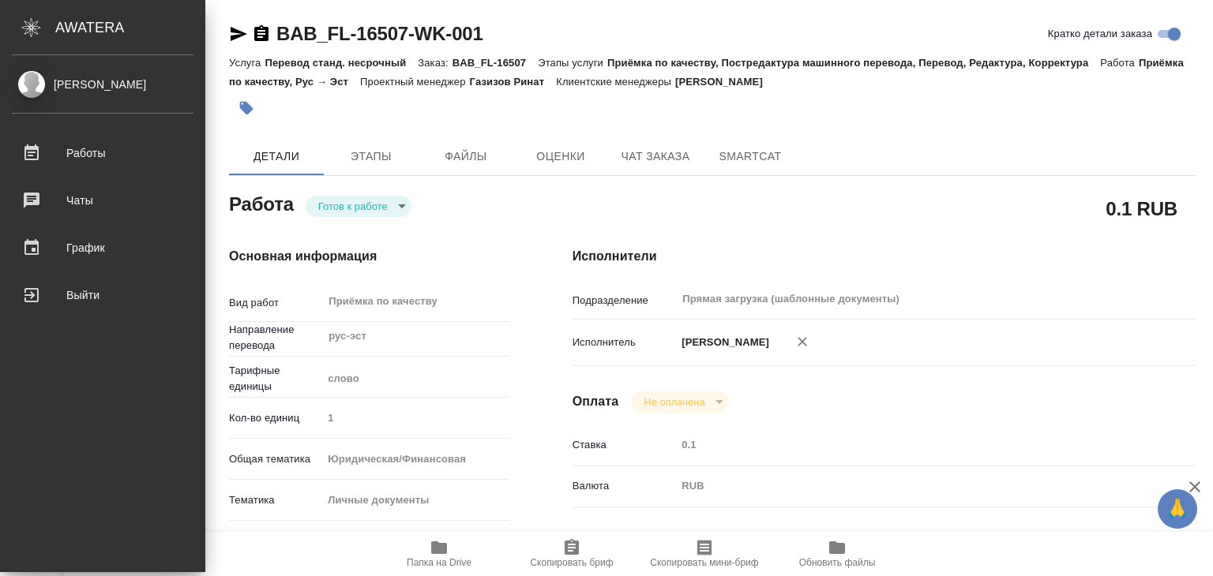
type textarea "x"
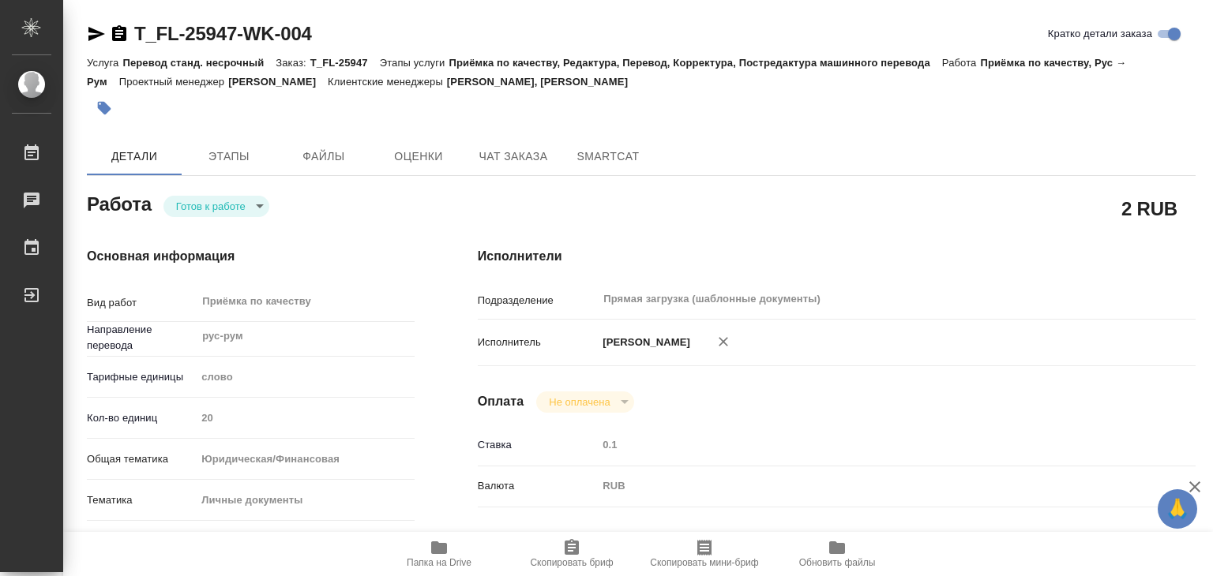
type textarea "x"
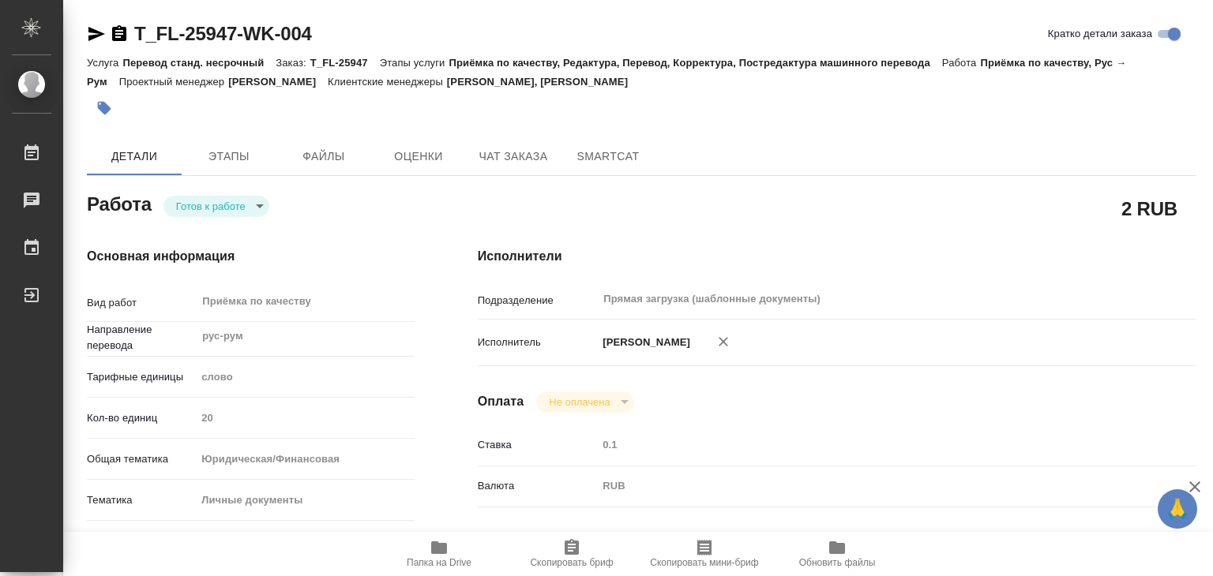
type textarea "x"
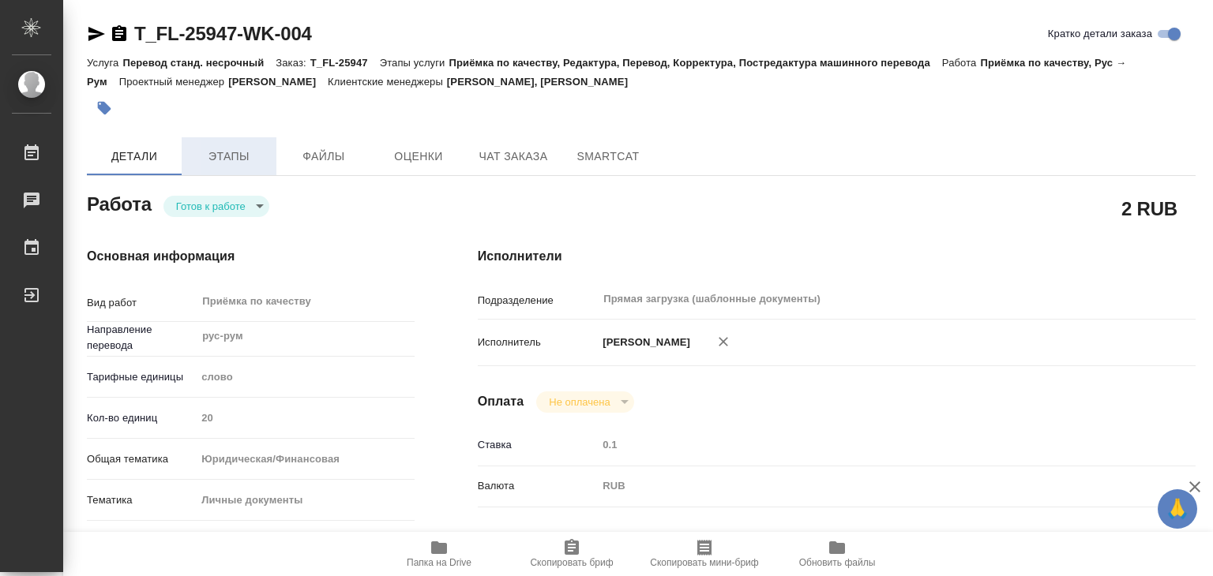
type textarea "x"
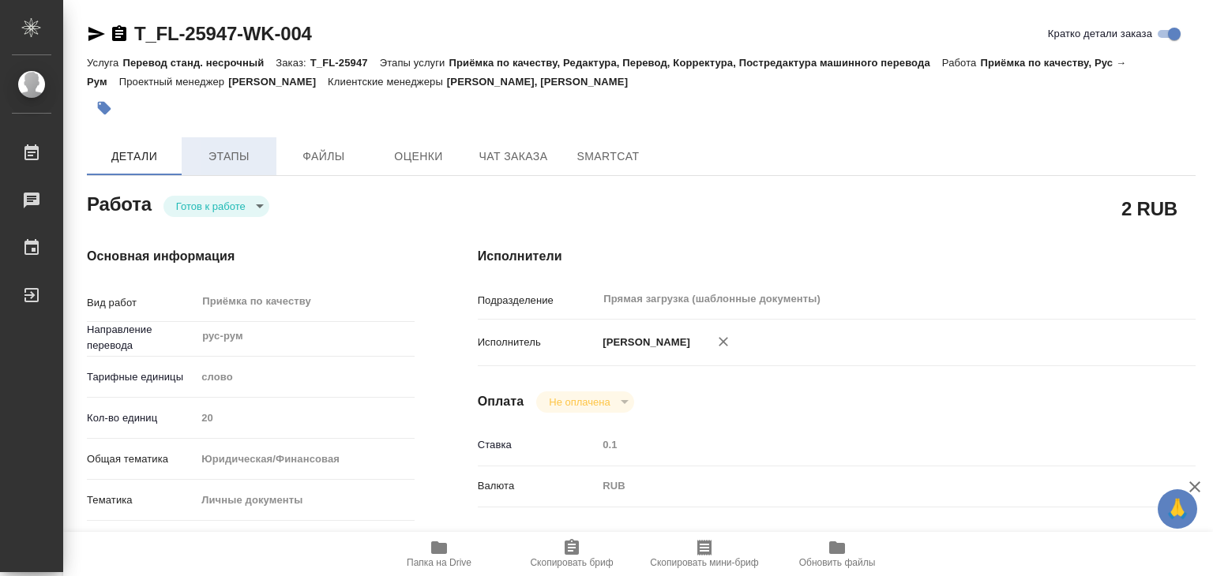
click at [206, 168] on button "Этапы" at bounding box center [229, 156] width 95 height 38
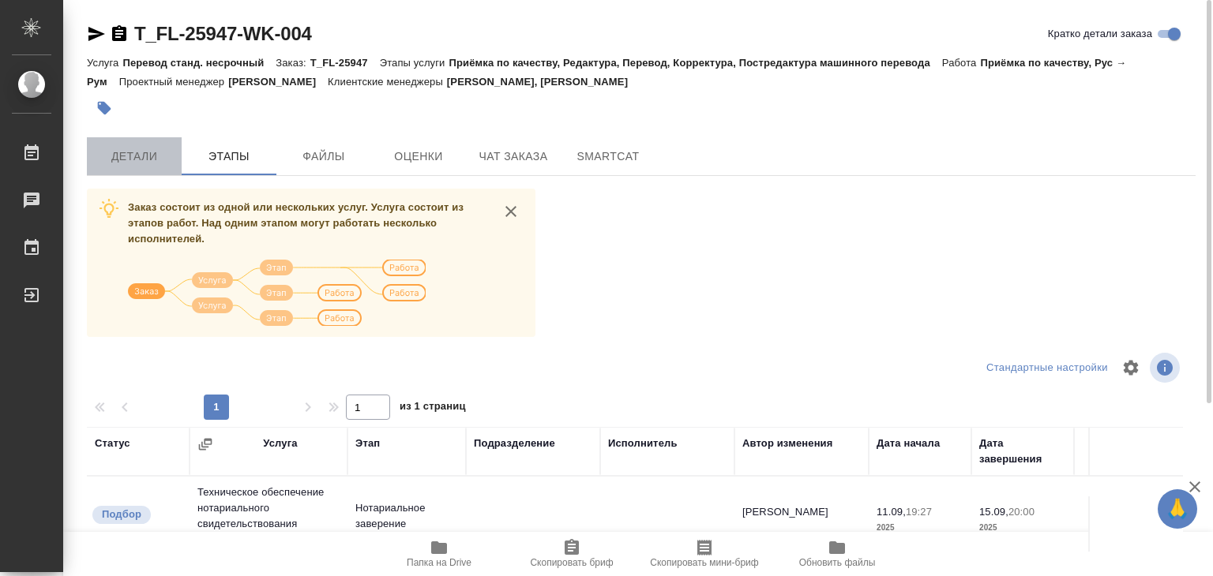
click at [144, 152] on span "Детали" at bounding box center [134, 157] width 76 height 20
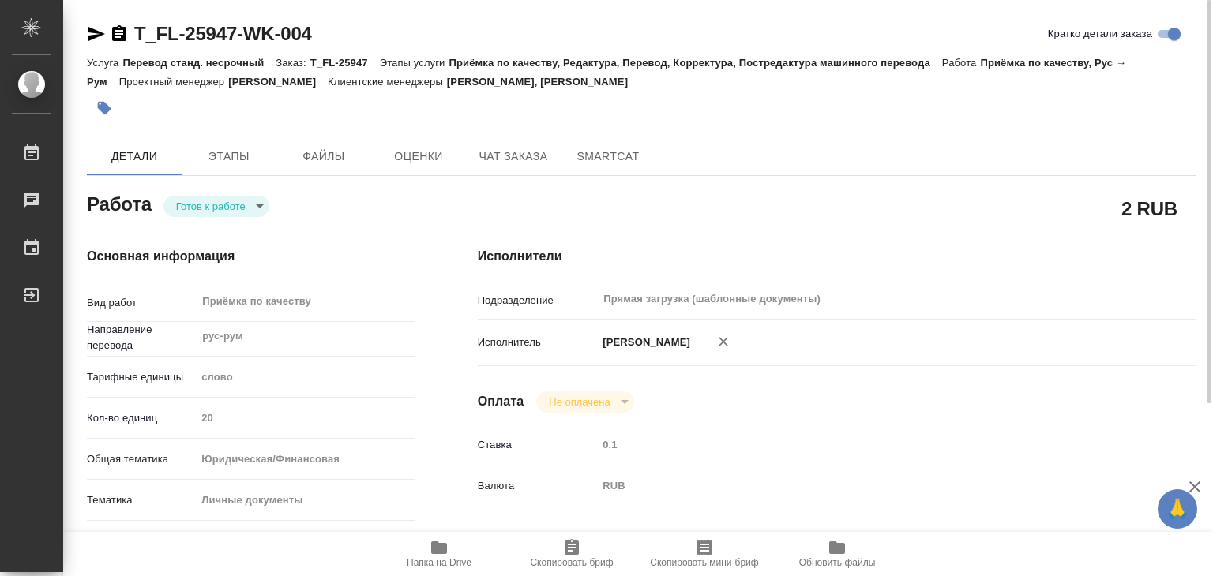
type textarea "x"
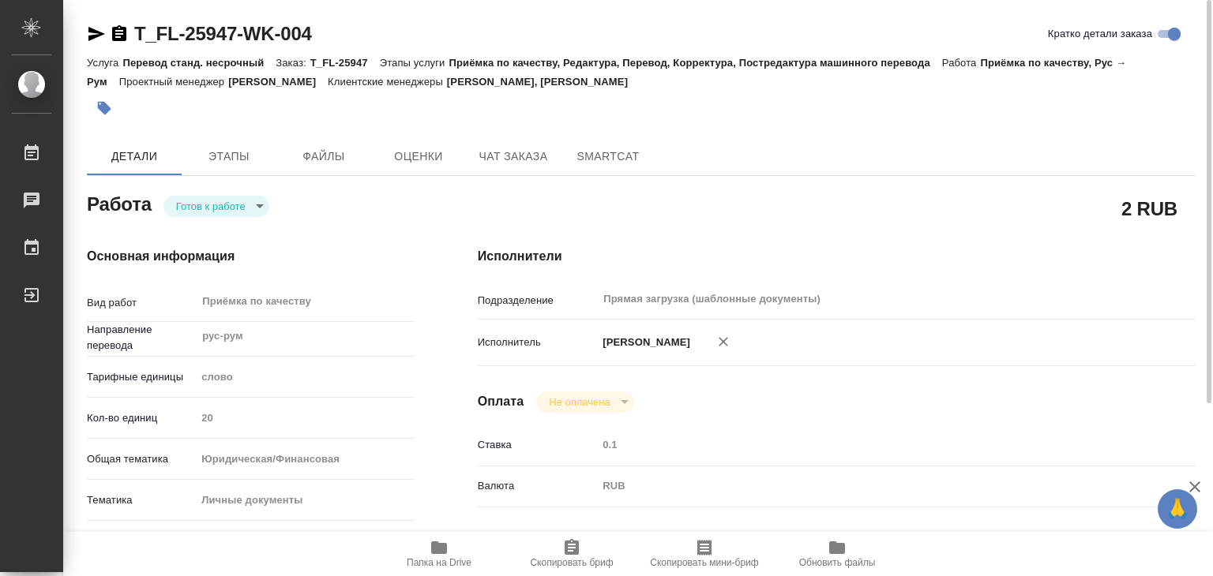
click at [430, 550] on icon "button" at bounding box center [438, 547] width 19 height 19
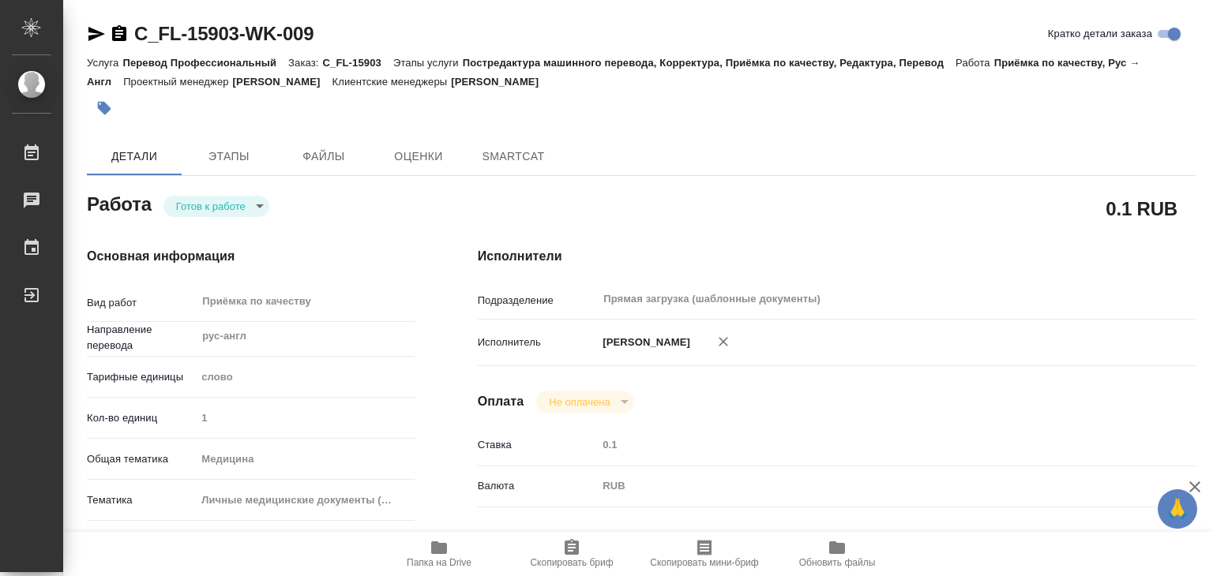
type textarea "x"
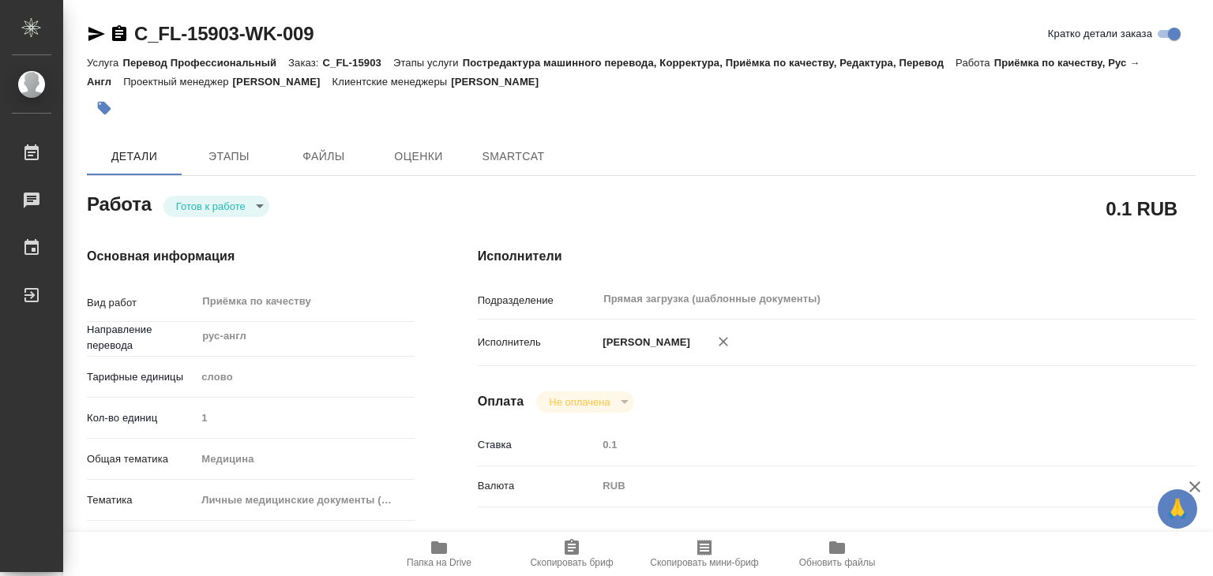
type textarea "x"
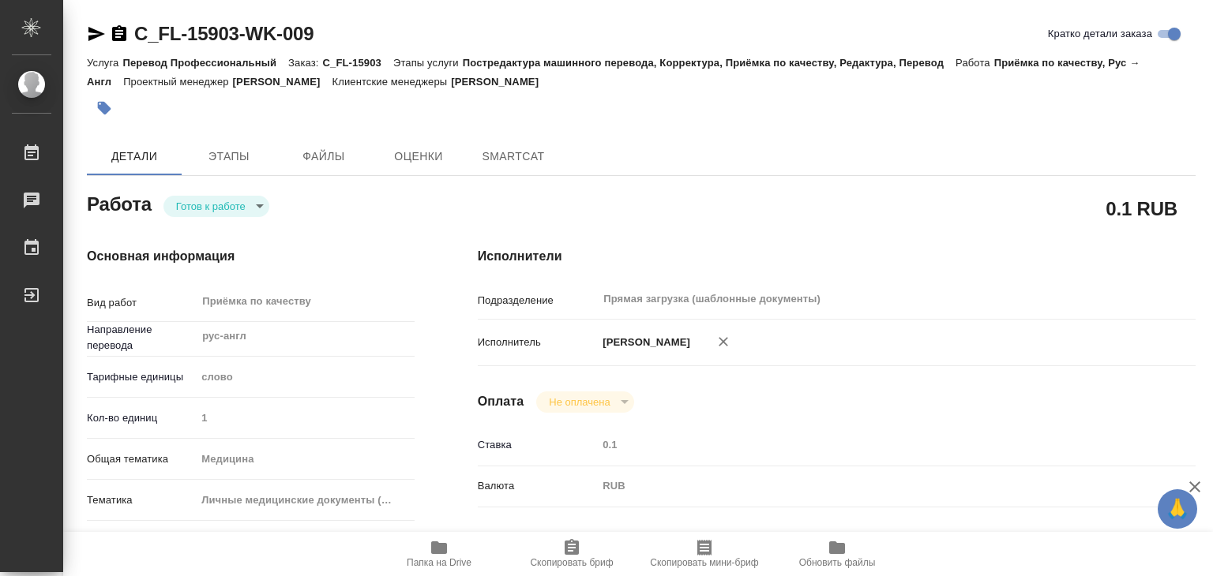
type textarea "x"
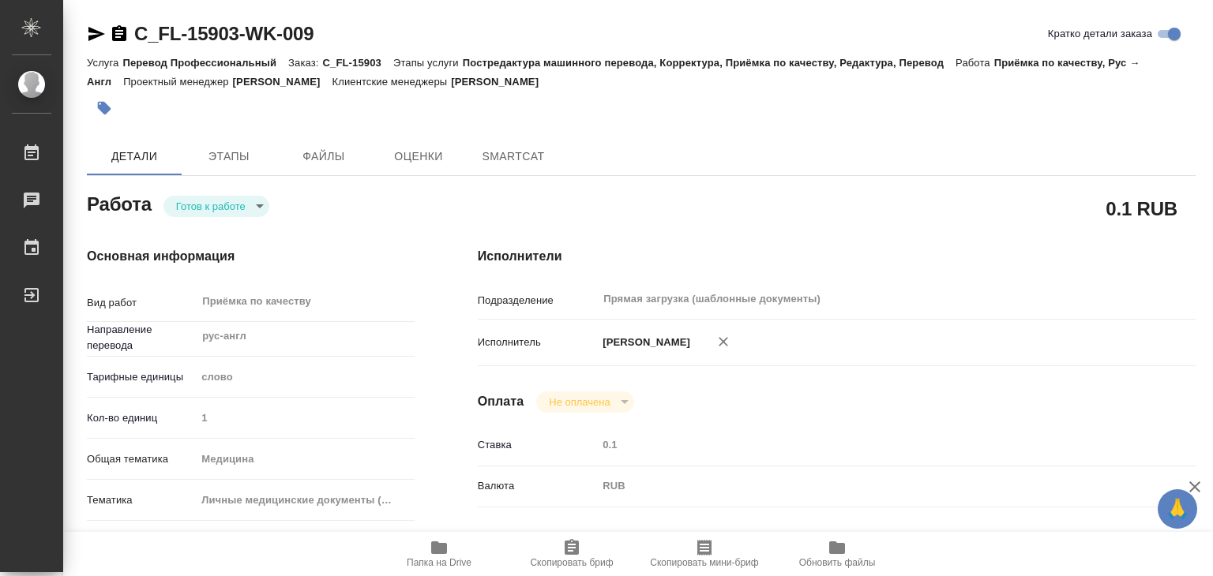
type textarea "x"
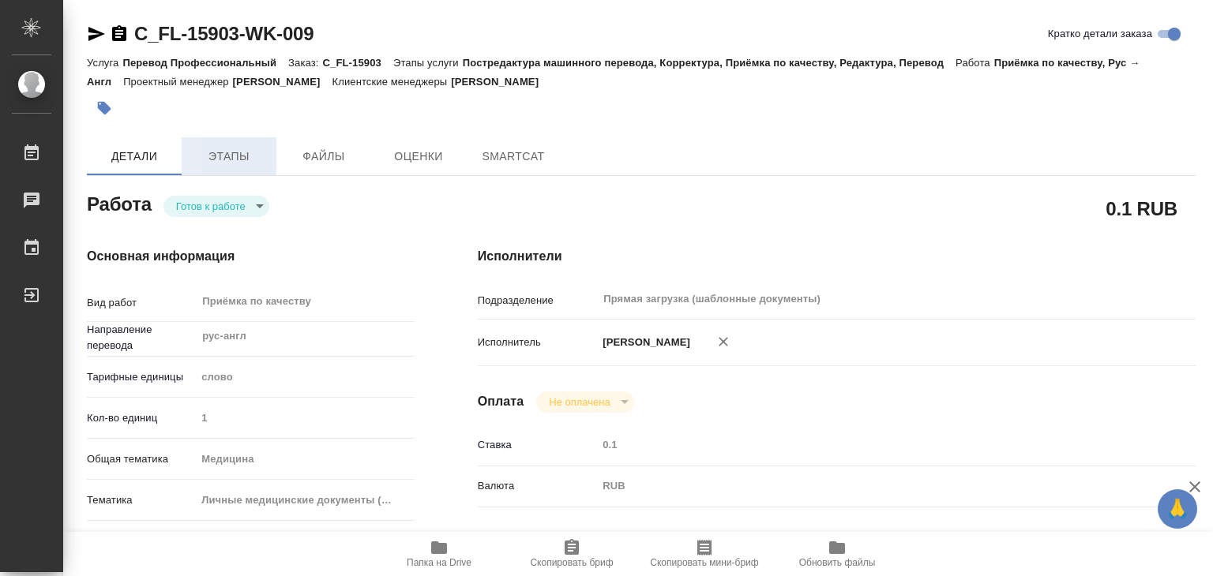
click at [220, 148] on span "Этапы" at bounding box center [229, 157] width 76 height 20
type textarea "x"
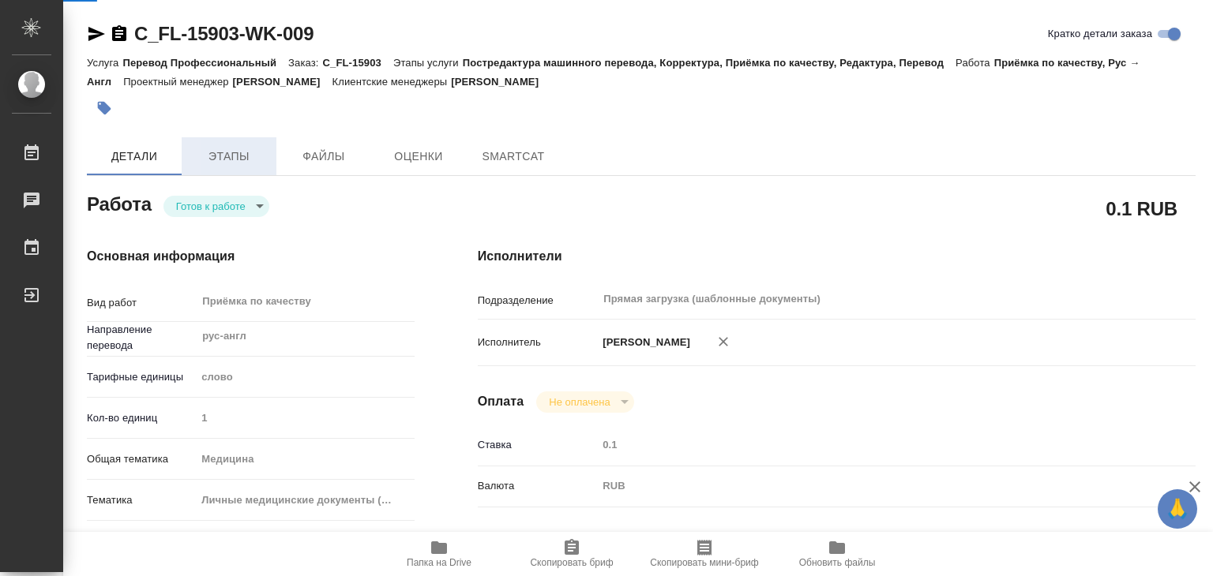
type textarea "x"
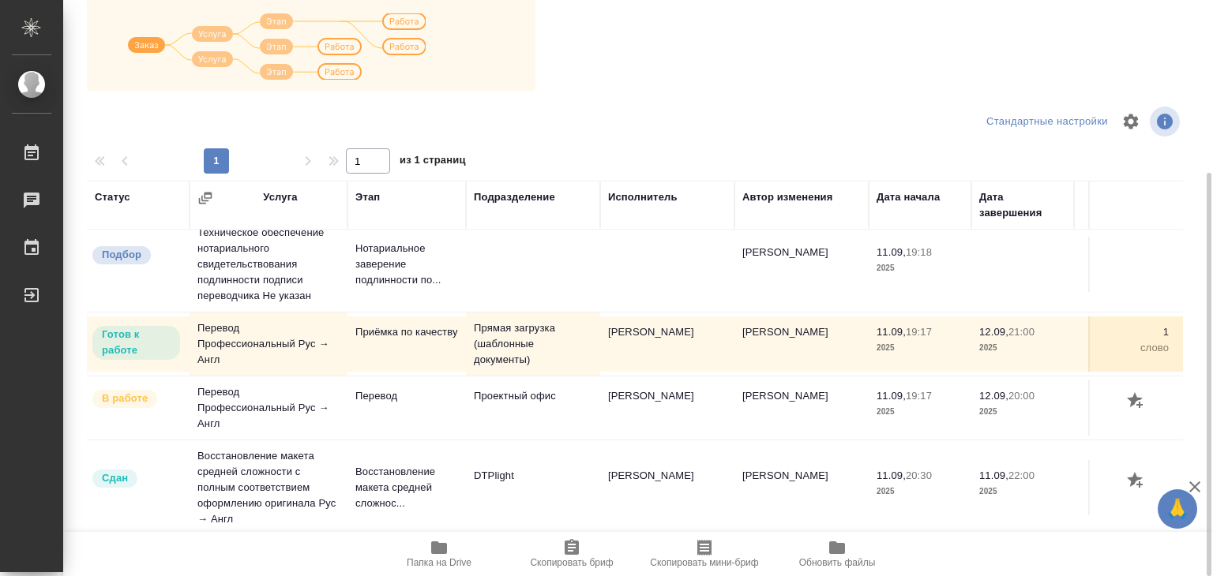
scroll to position [9, 0]
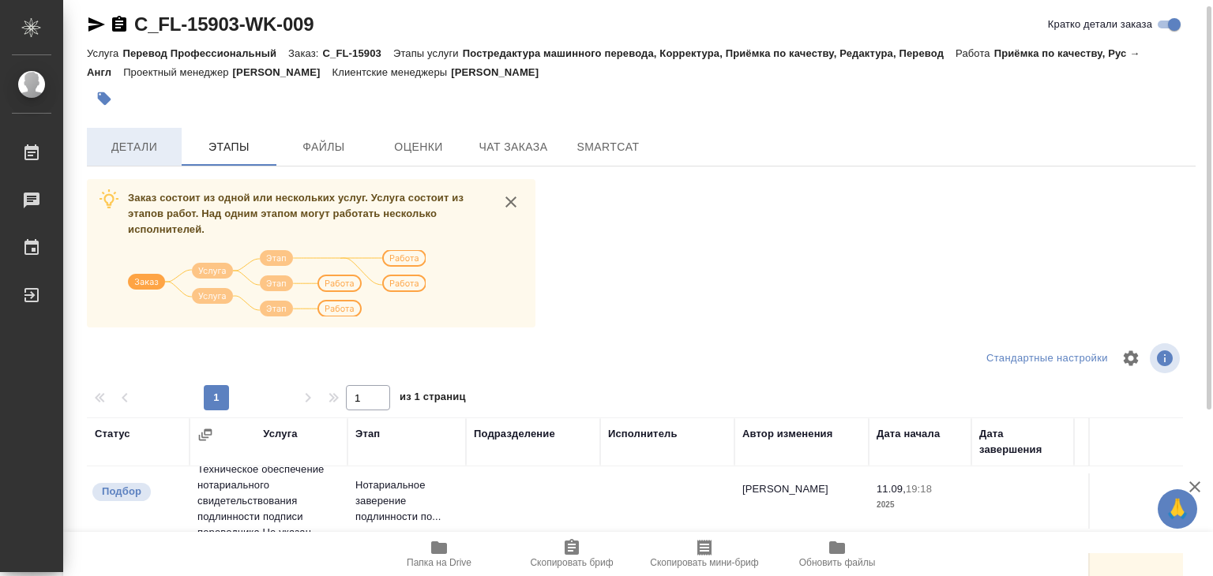
click at [144, 146] on span "Детали" at bounding box center [134, 147] width 76 height 20
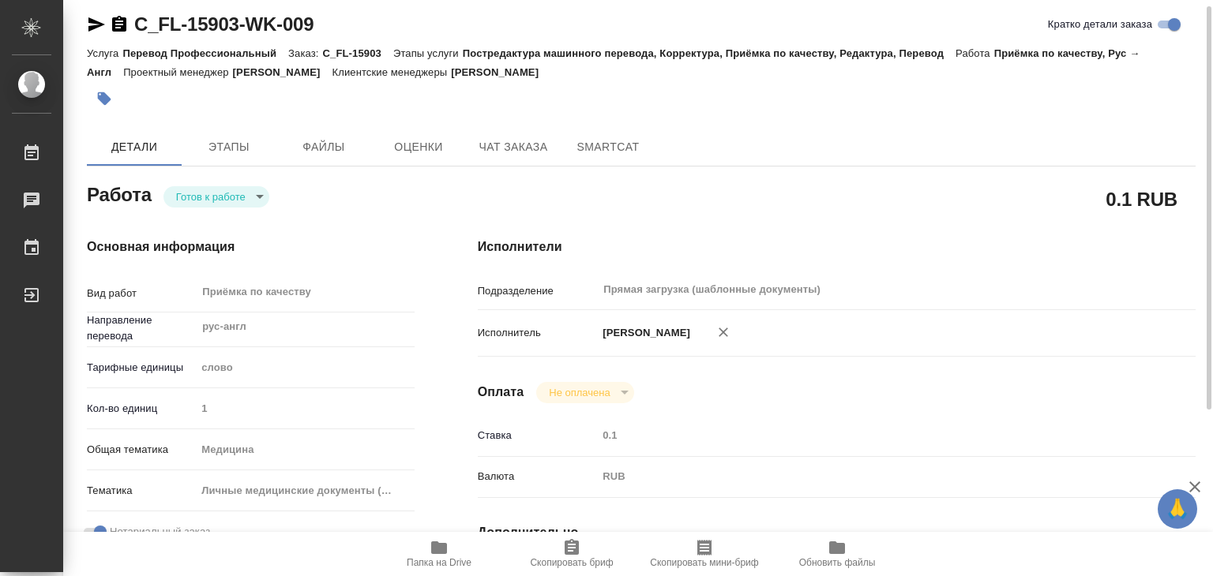
type textarea "x"
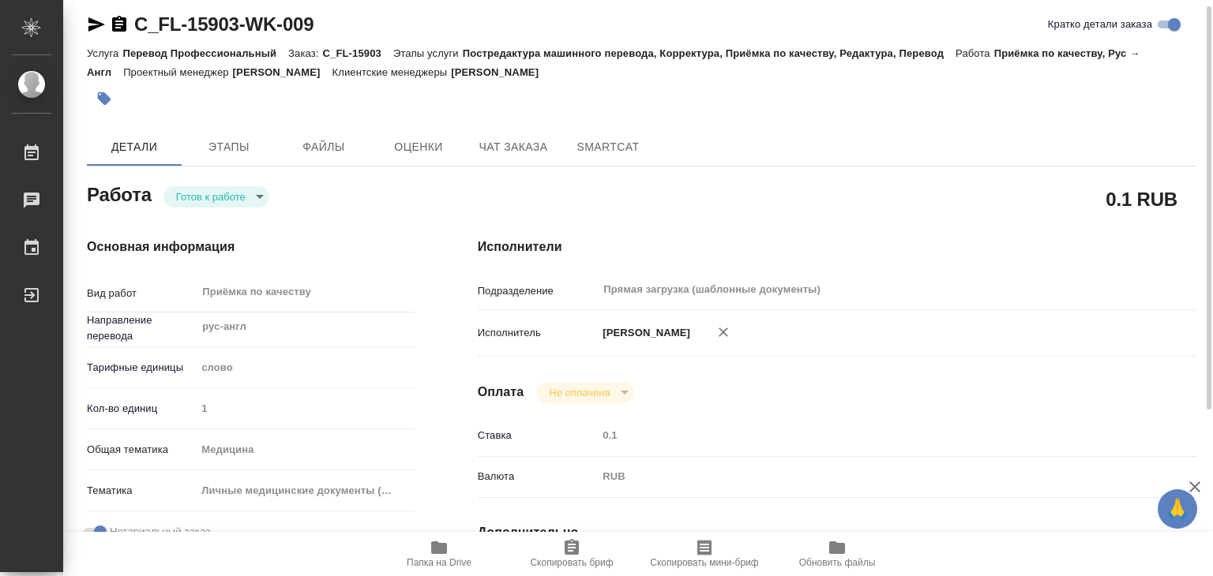
click at [430, 553] on icon "button" at bounding box center [438, 547] width 19 height 19
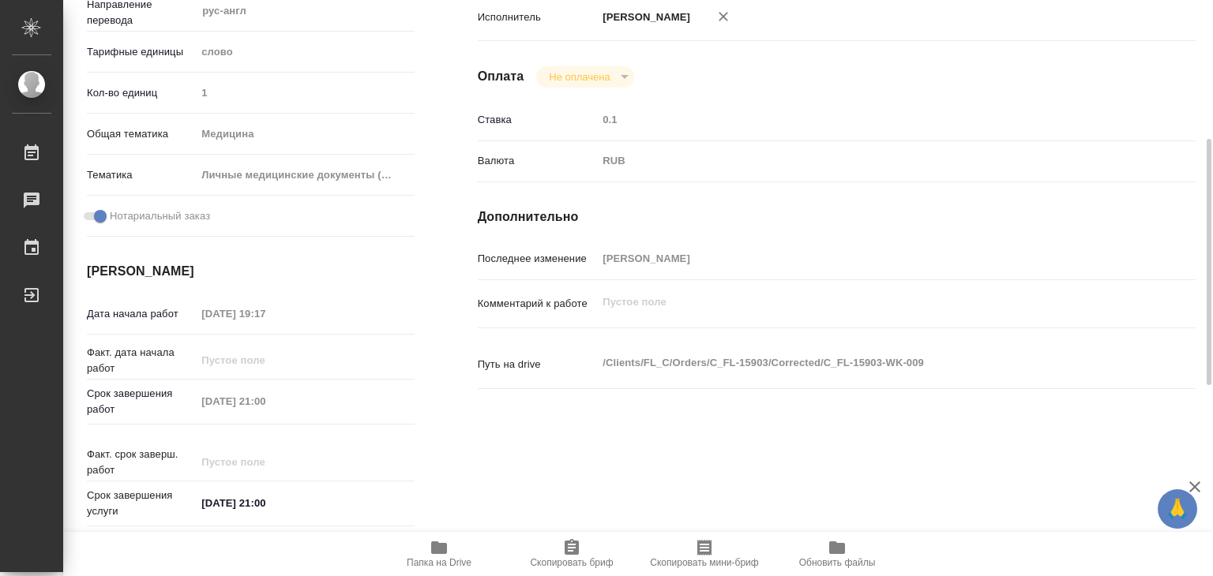
scroll to position [9, 0]
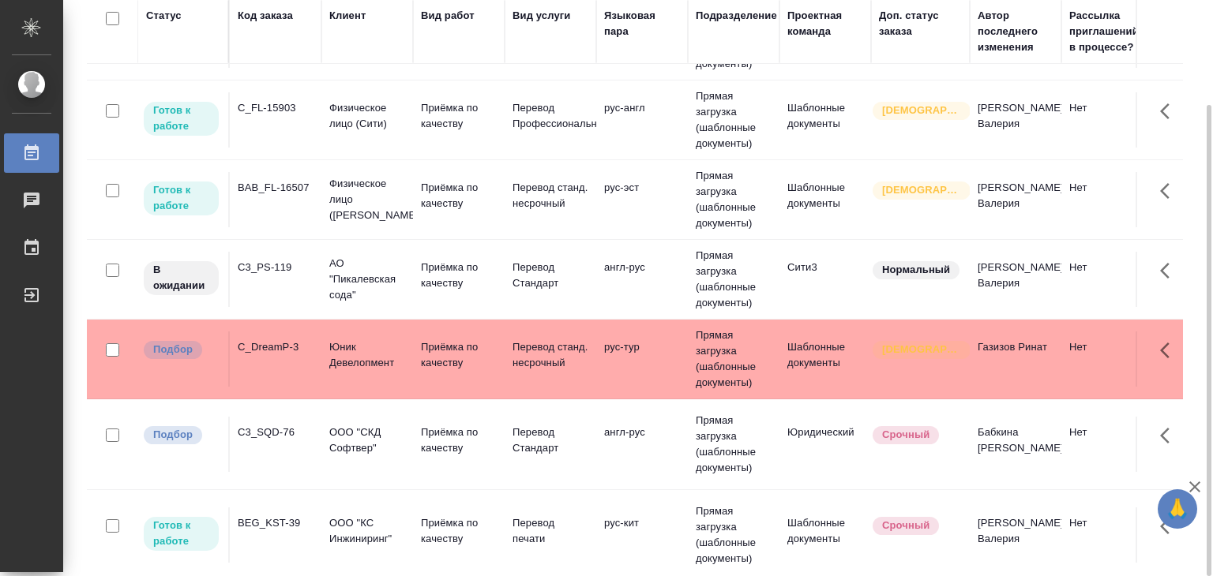
scroll to position [474, 0]
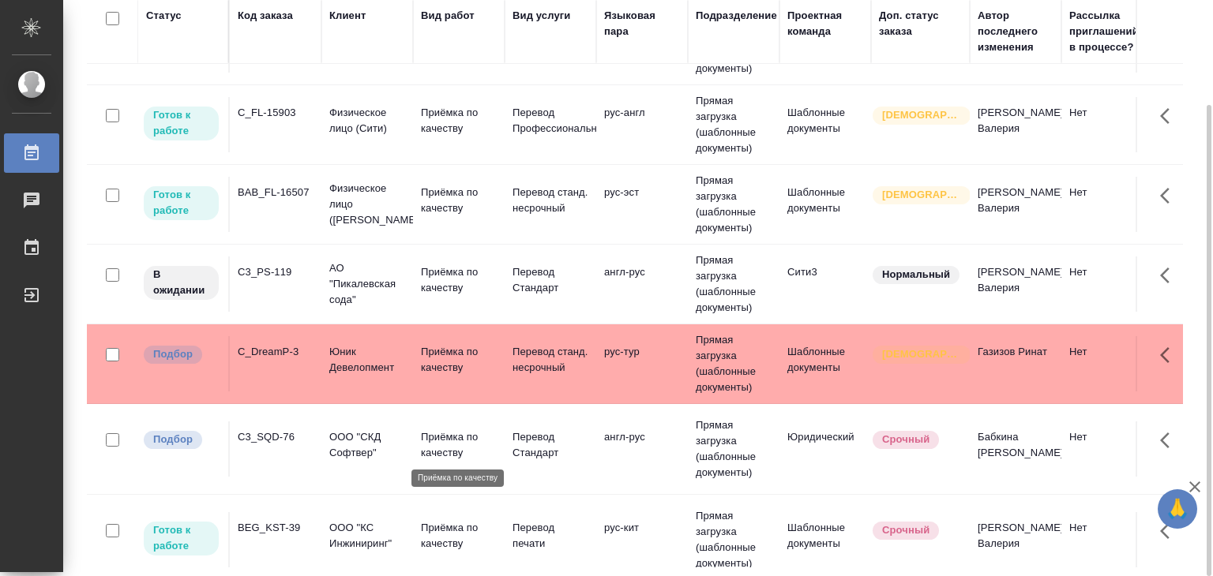
click at [460, 448] on p "Приёмка по качеству" at bounding box center [459, 445] width 76 height 32
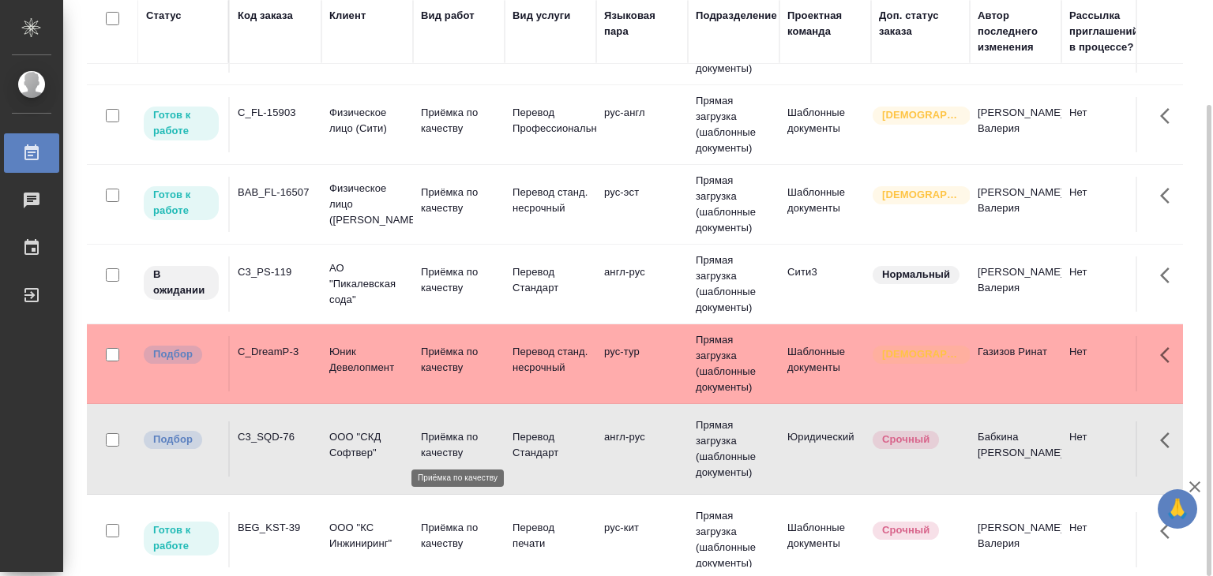
click at [460, 361] on p "Приёмка по качеству" at bounding box center [459, 360] width 76 height 32
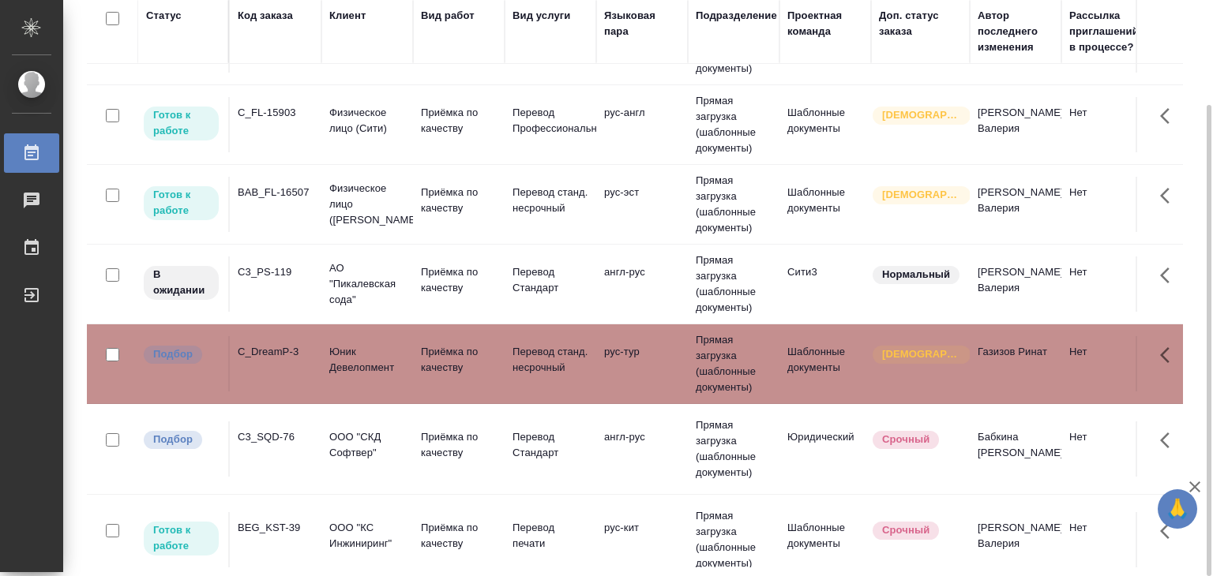
click at [460, 361] on p "Приёмка по качеству" at bounding box center [459, 360] width 76 height 32
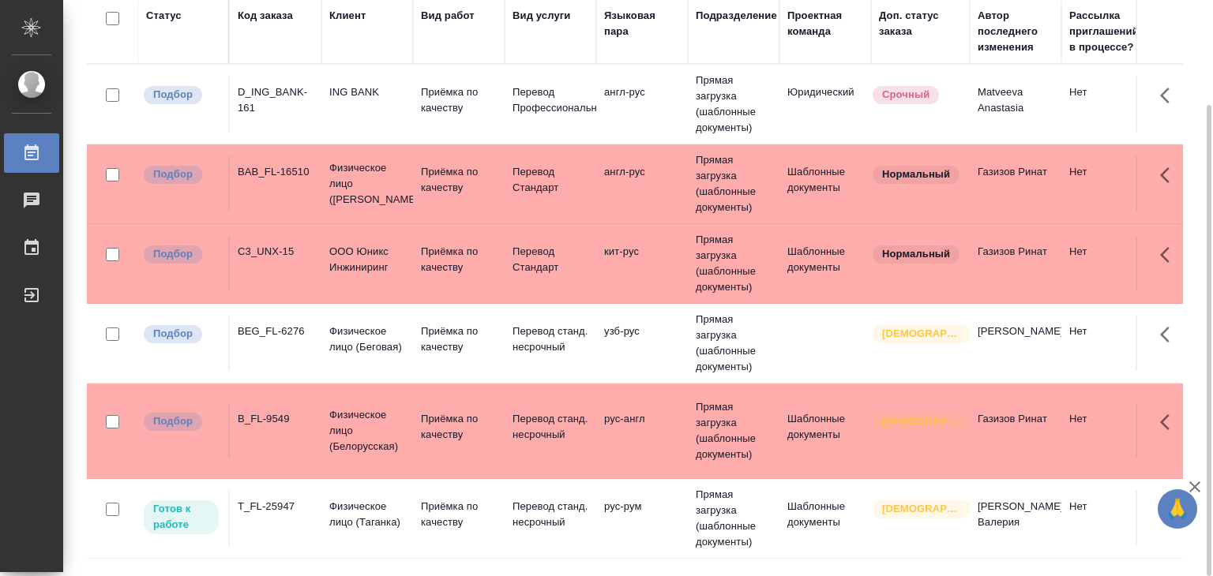
click at [346, 450] on p "Физическое лицо (Белорусская)" at bounding box center [367, 430] width 76 height 47
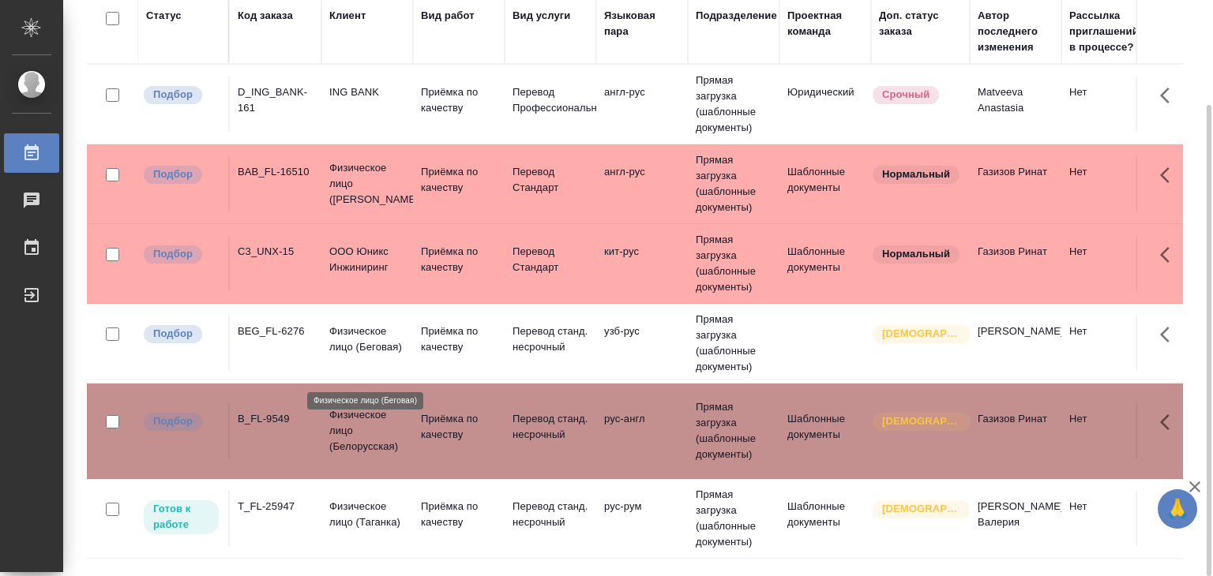
click at [319, 343] on td "BEG_FL-6276" at bounding box center [276, 343] width 92 height 55
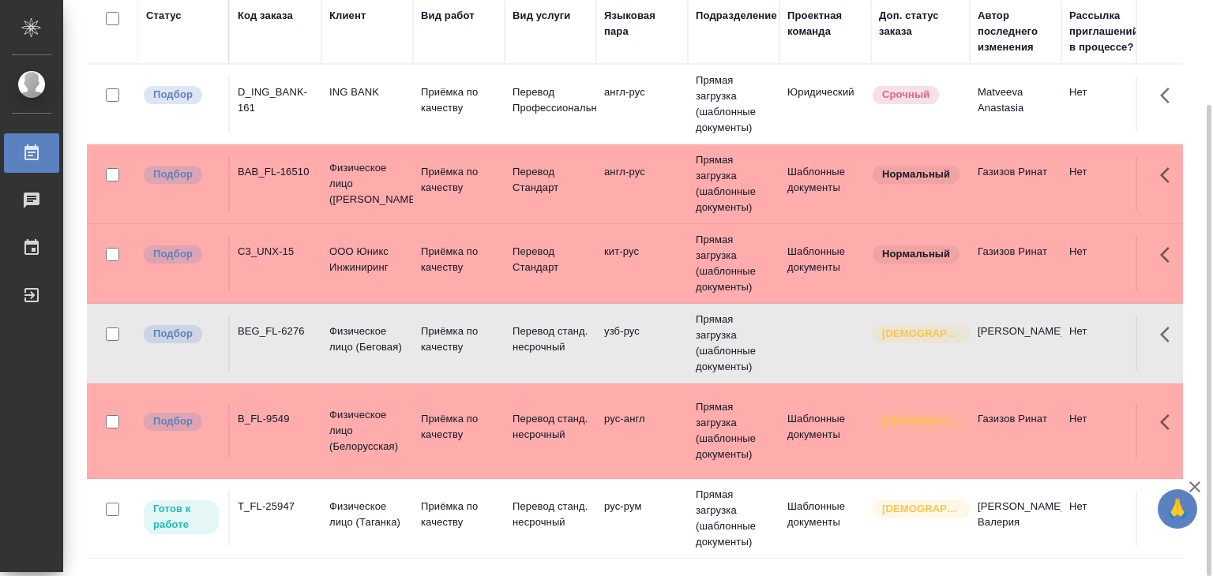
click at [268, 260] on div "C3_UNX-15" at bounding box center [276, 252] width 76 height 16
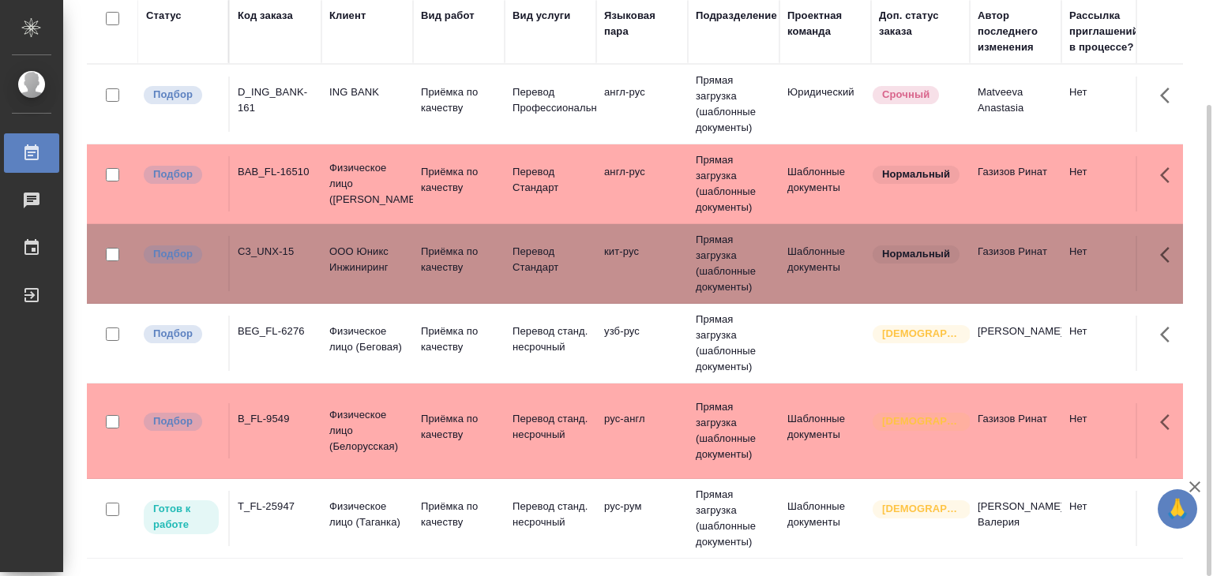
click at [241, 180] on div "BAB_FL-16510" at bounding box center [276, 172] width 76 height 16
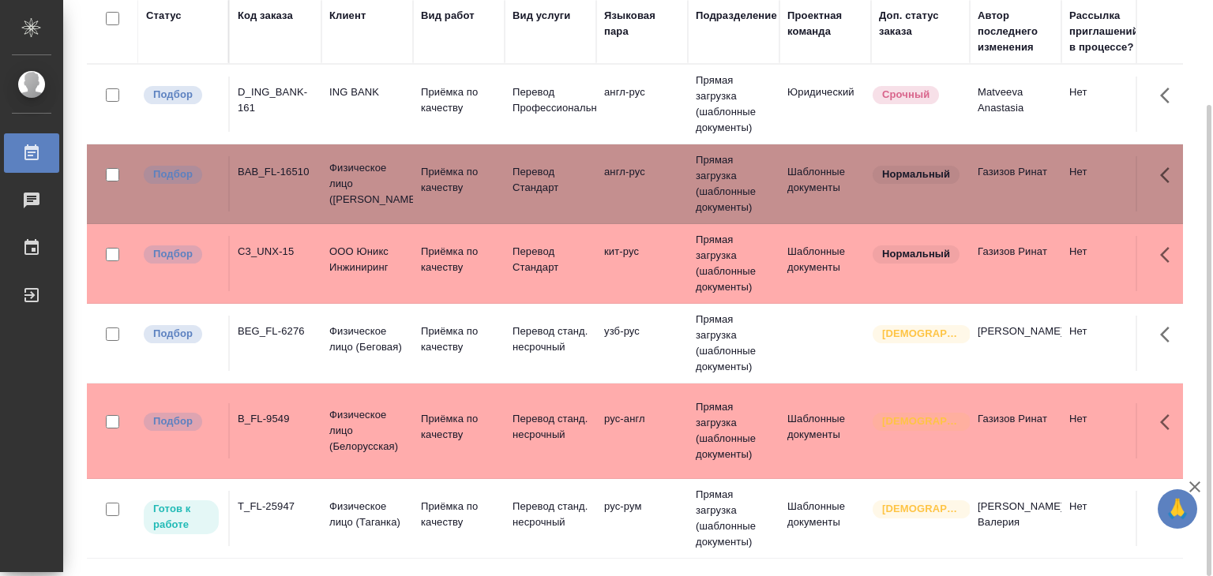
click at [257, 132] on td "D_ING_BANK-161" at bounding box center [276, 104] width 92 height 55
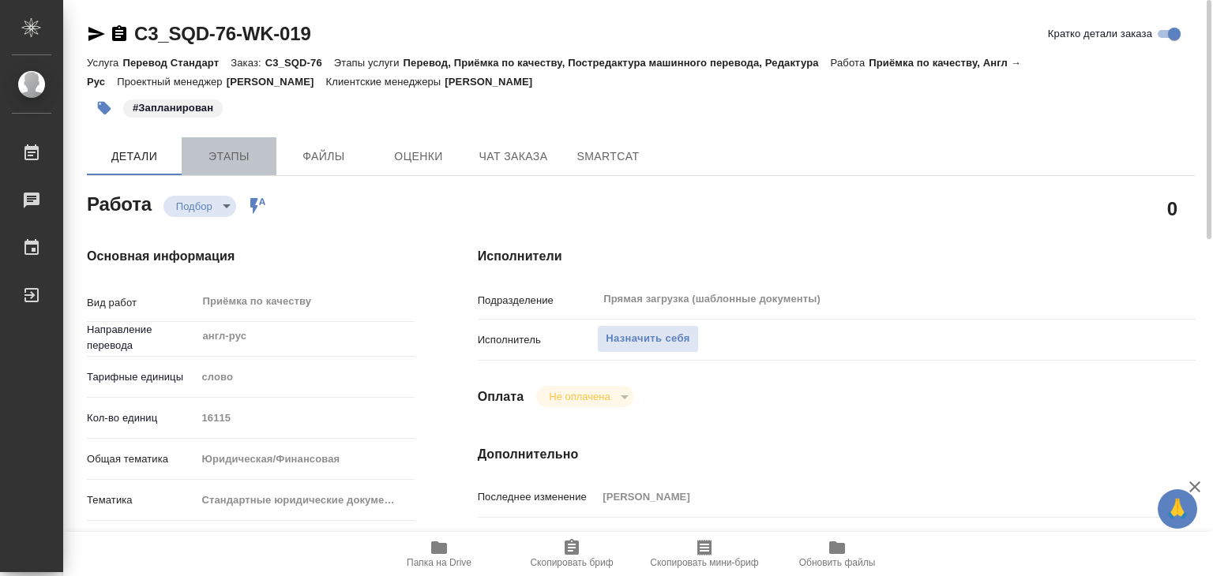
click at [212, 158] on span "Этапы" at bounding box center [229, 157] width 76 height 20
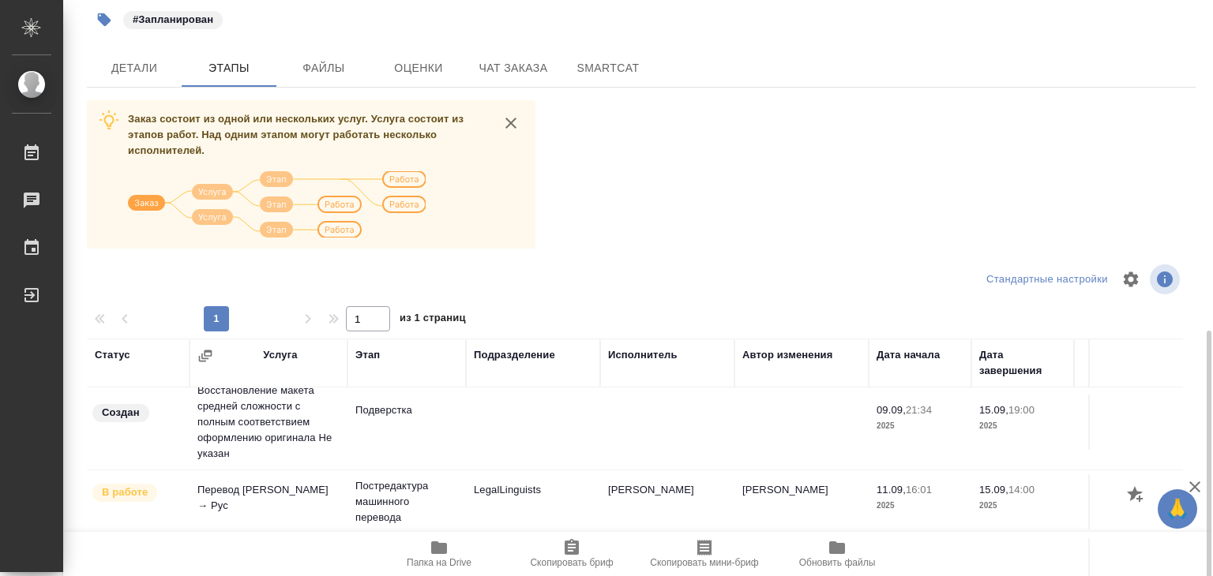
scroll to position [9, 0]
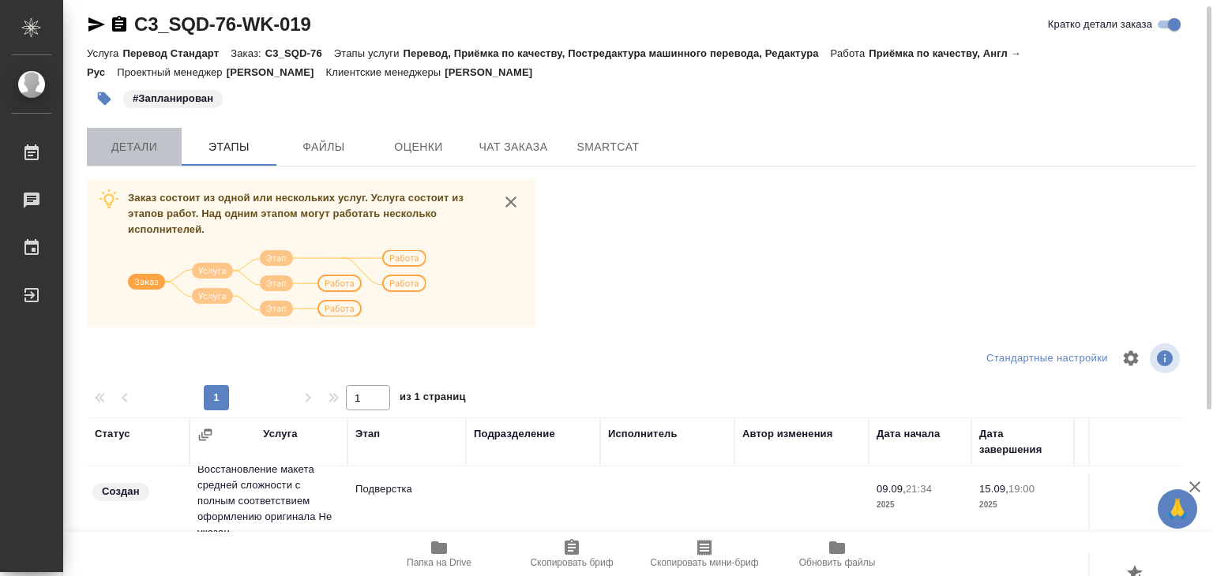
click at [148, 148] on span "Детали" at bounding box center [134, 147] width 76 height 20
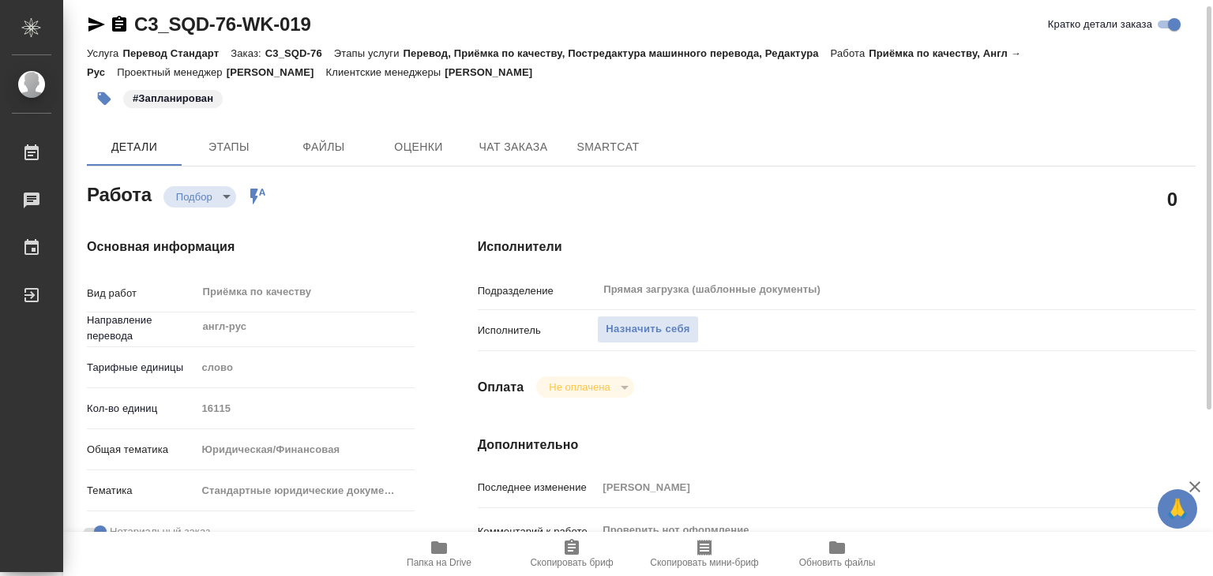
type textarea "x"
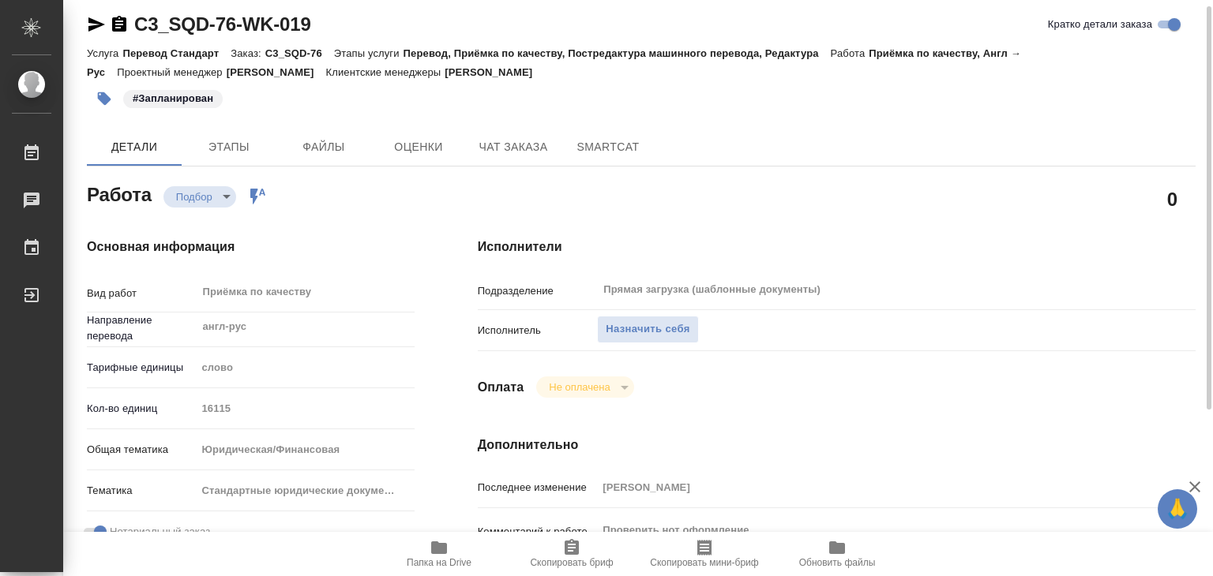
scroll to position [246, 0]
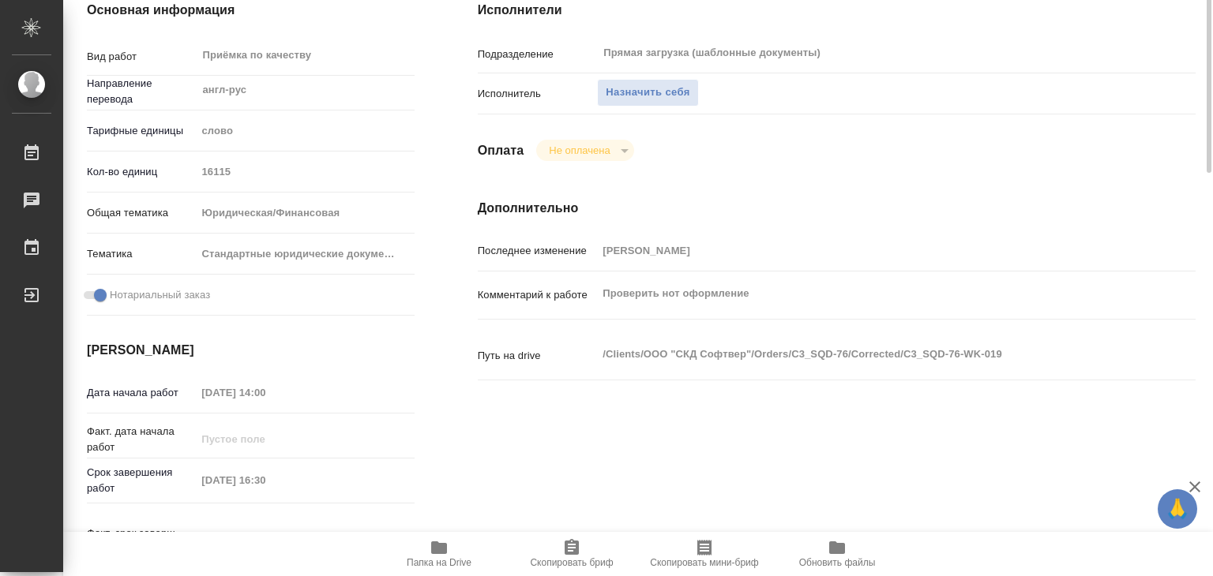
type textarea "x"
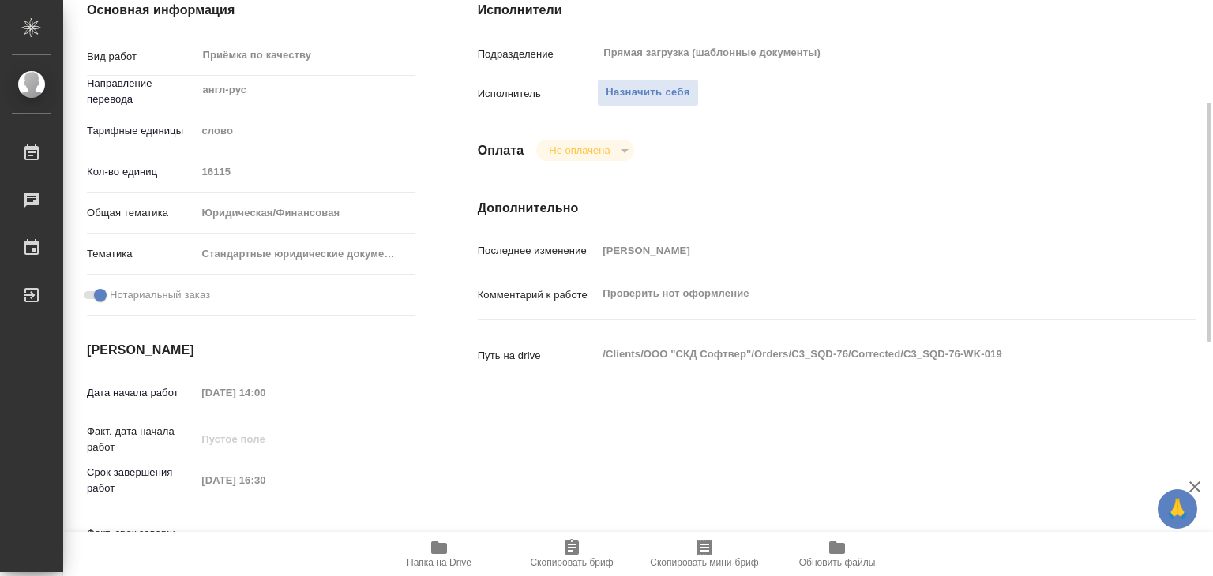
type textarea "x"
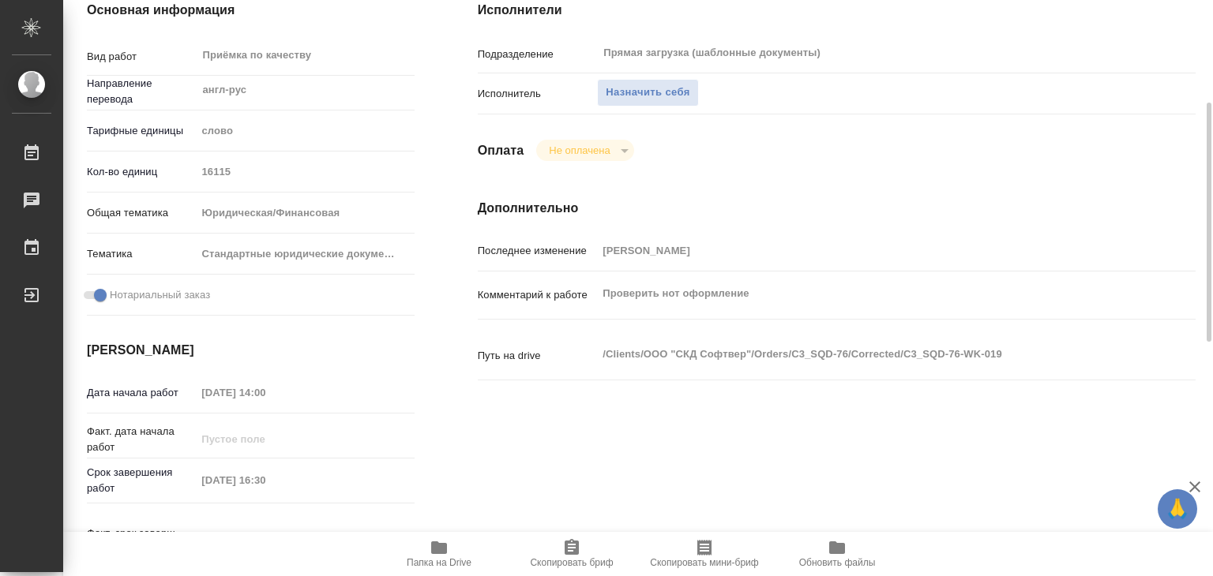
scroll to position [0, 0]
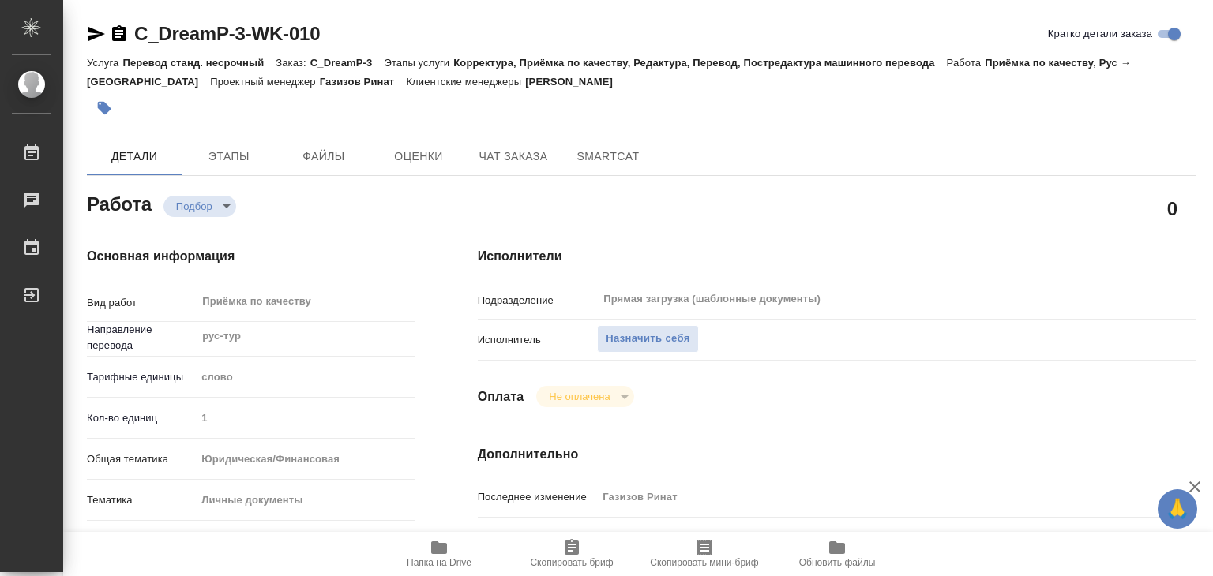
scroll to position [395, 0]
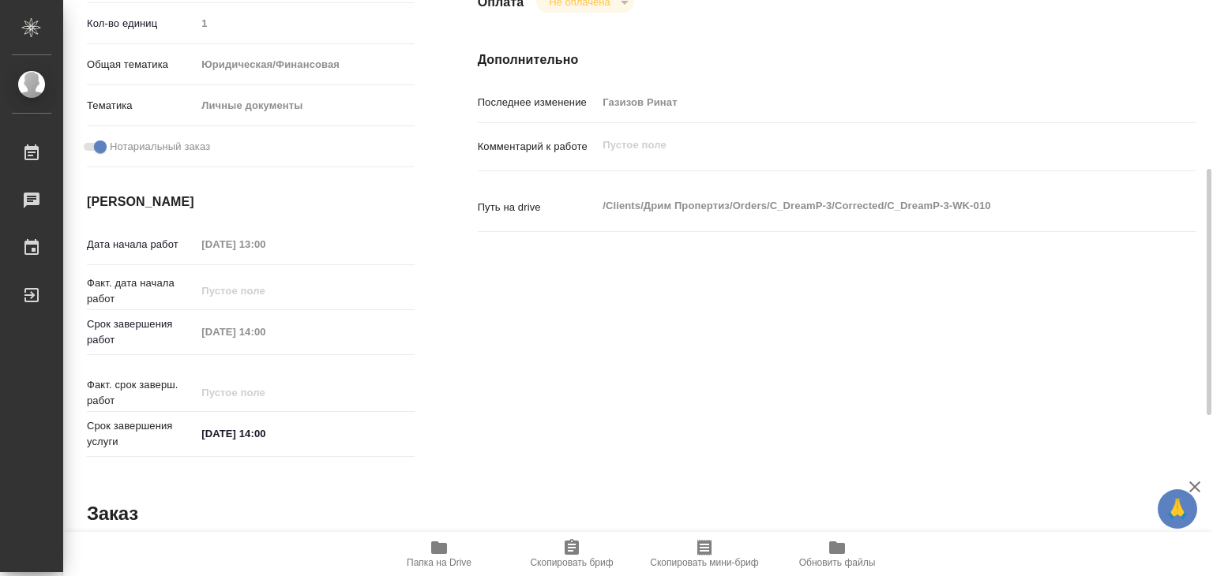
click at [442, 554] on icon "button" at bounding box center [438, 547] width 19 height 19
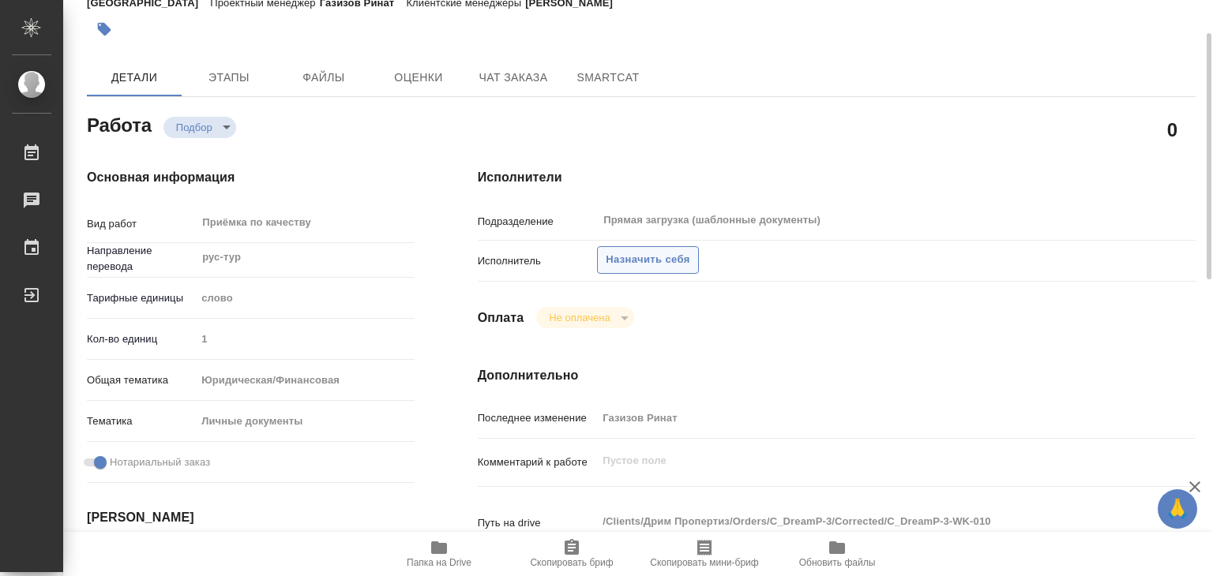
click at [643, 261] on span "Назначить себя" at bounding box center [648, 260] width 84 height 18
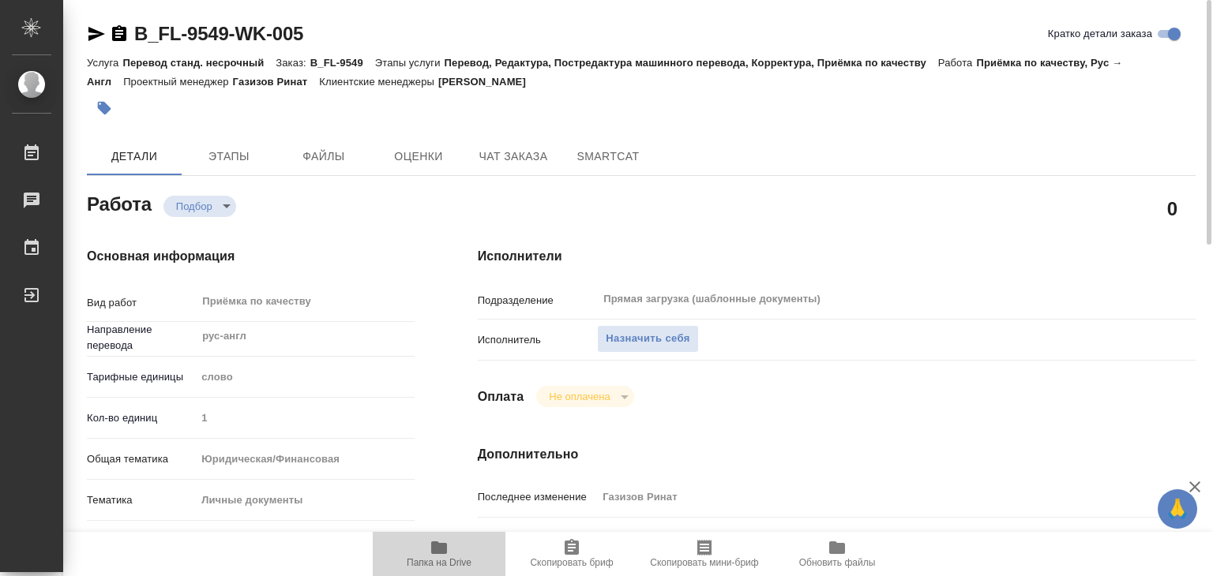
click at [435, 558] on span "Папка на Drive" at bounding box center [439, 562] width 65 height 11
click at [609, 339] on span "Назначить себя" at bounding box center [648, 339] width 84 height 18
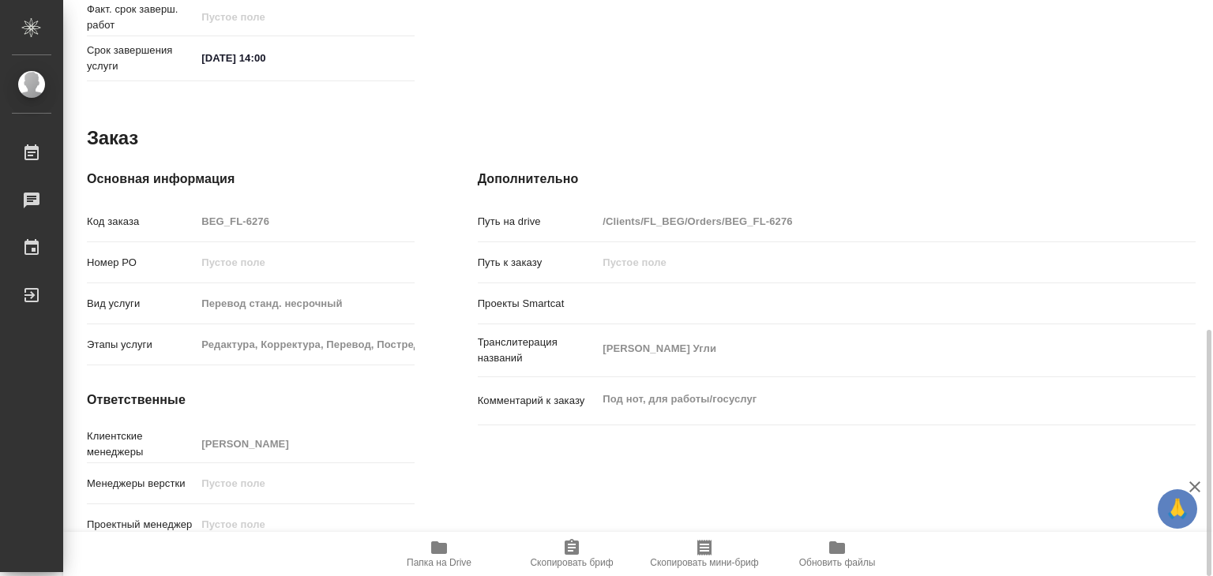
scroll to position [692, 0]
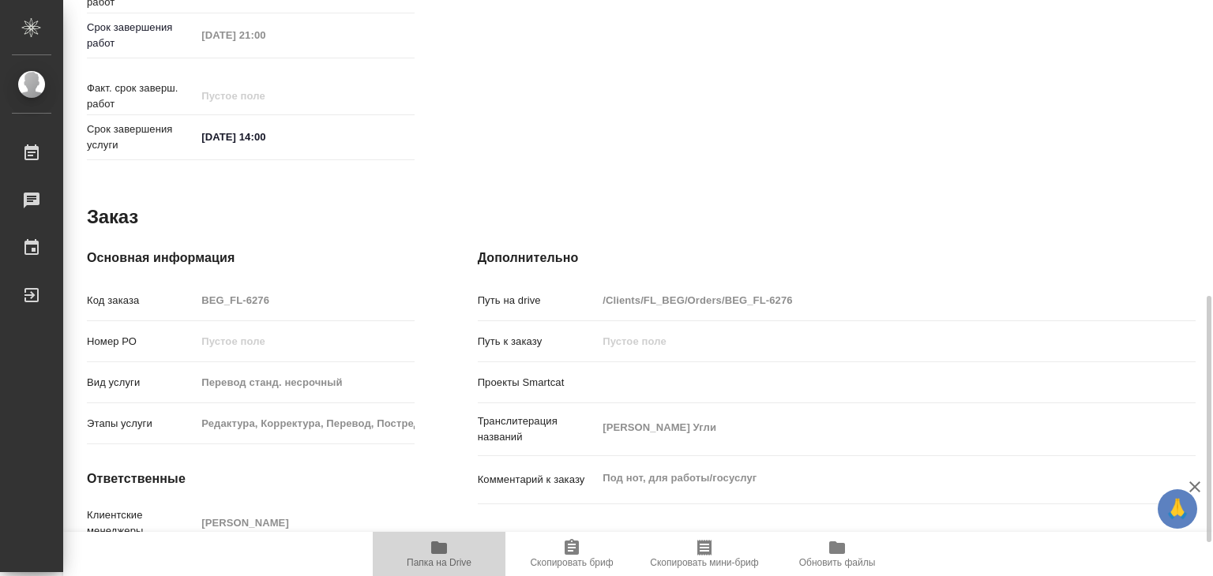
click at [439, 549] on icon "button" at bounding box center [439, 548] width 16 height 13
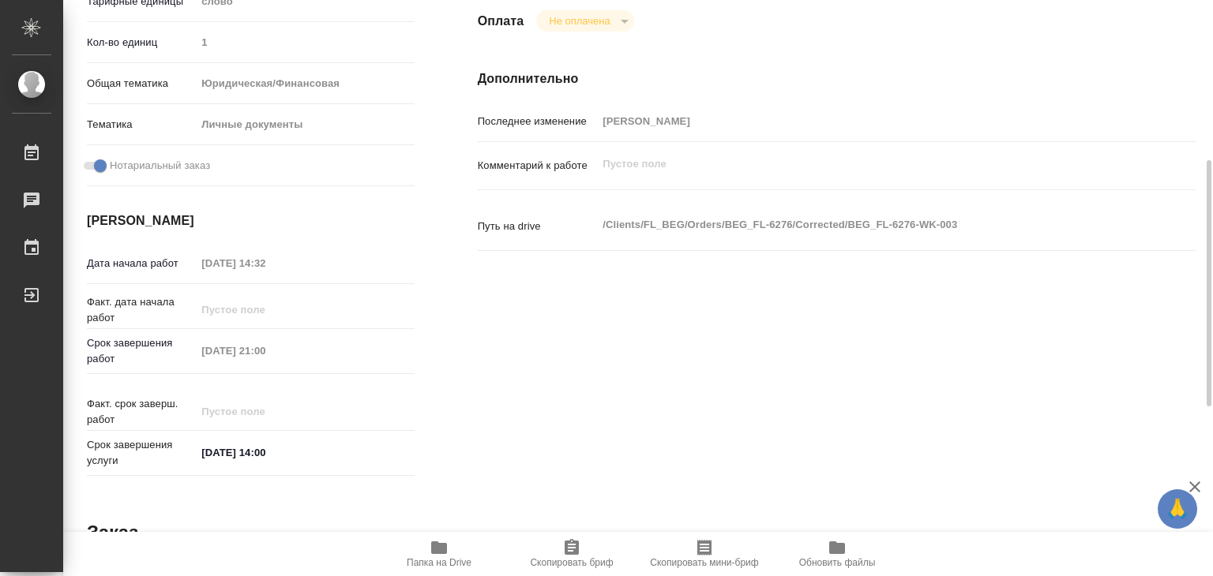
scroll to position [0, 0]
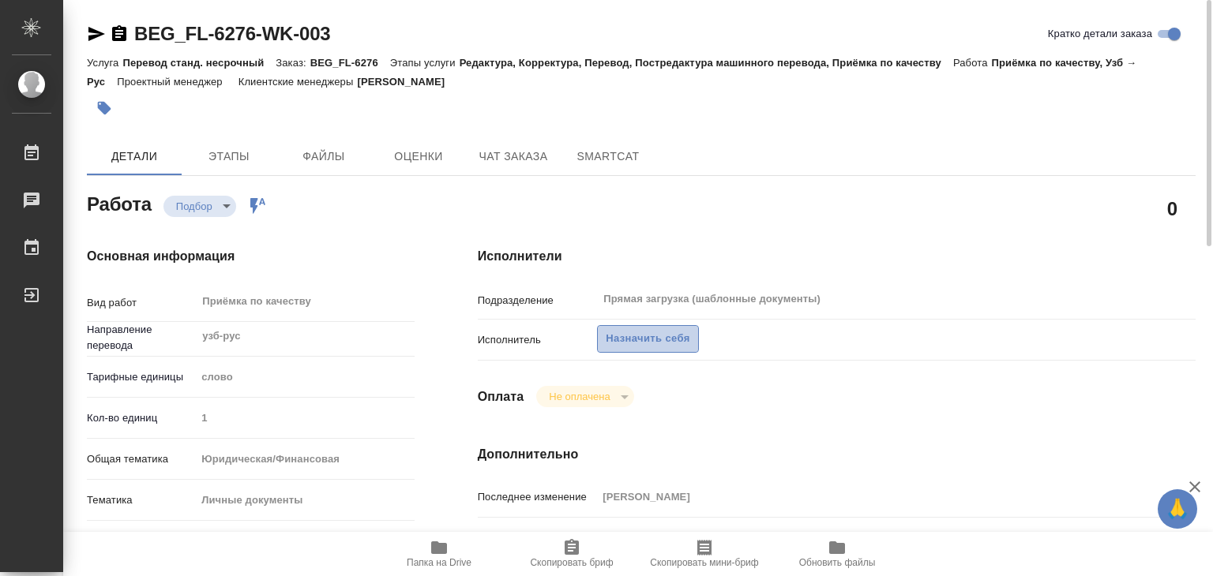
click at [626, 343] on span "Назначить себя" at bounding box center [648, 339] width 84 height 18
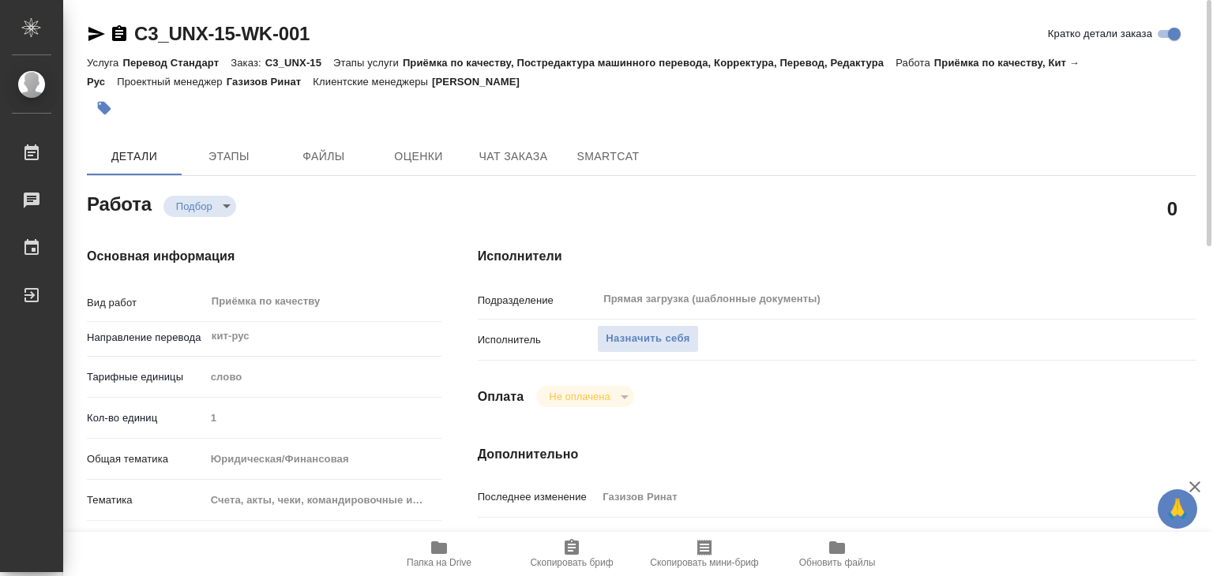
click at [452, 547] on span "Папка на Drive" at bounding box center [439, 553] width 114 height 30
click at [648, 332] on span "Назначить себя" at bounding box center [648, 339] width 84 height 18
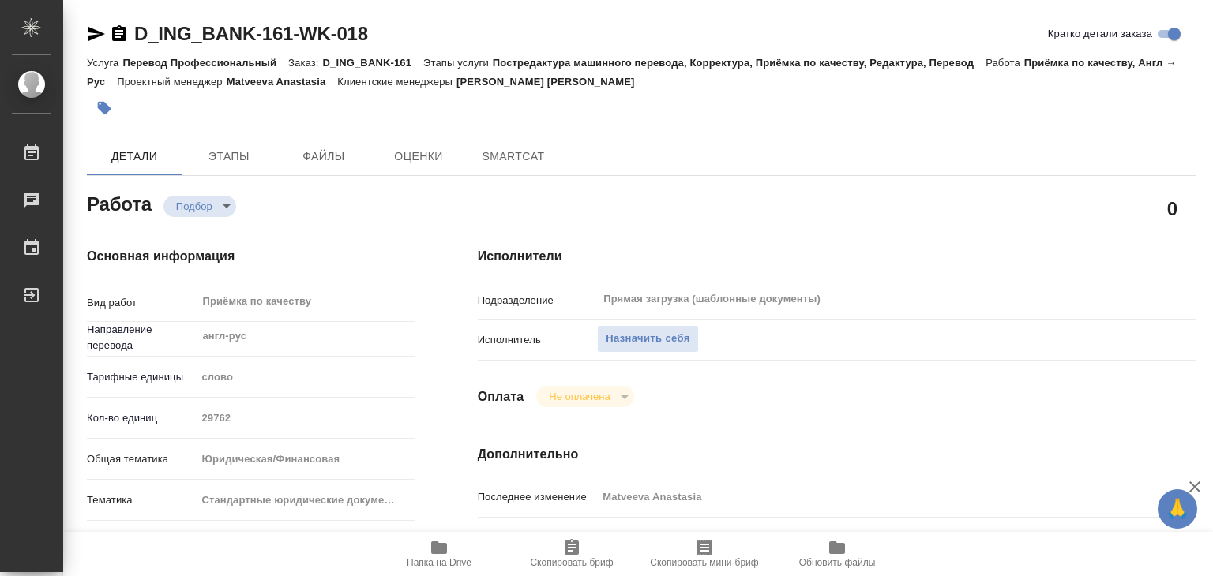
type textarea "x"
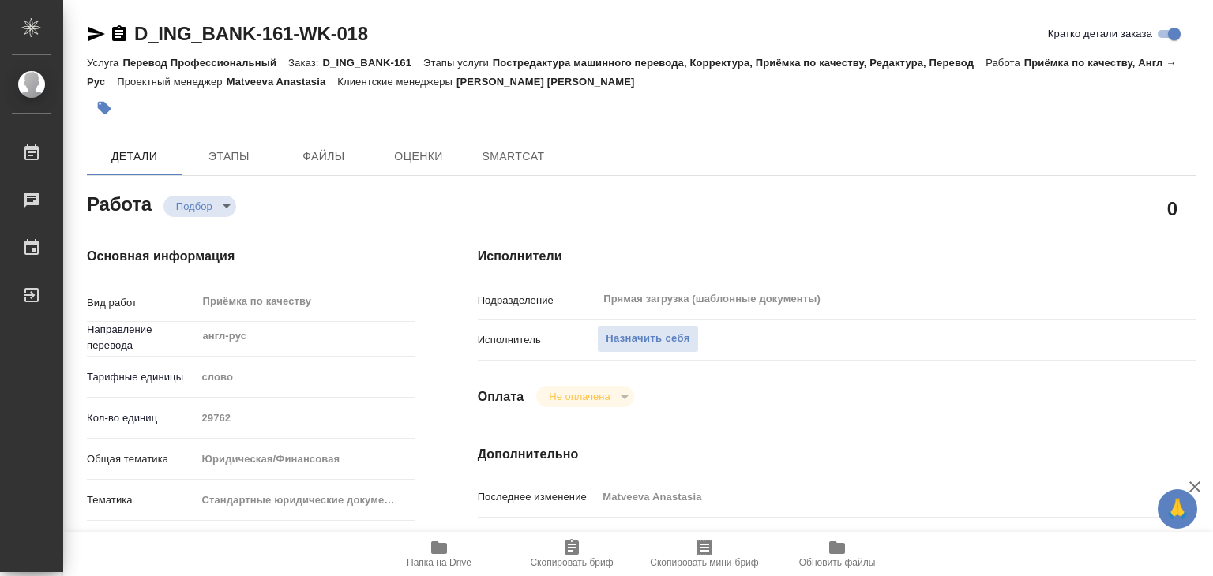
type textarea "x"
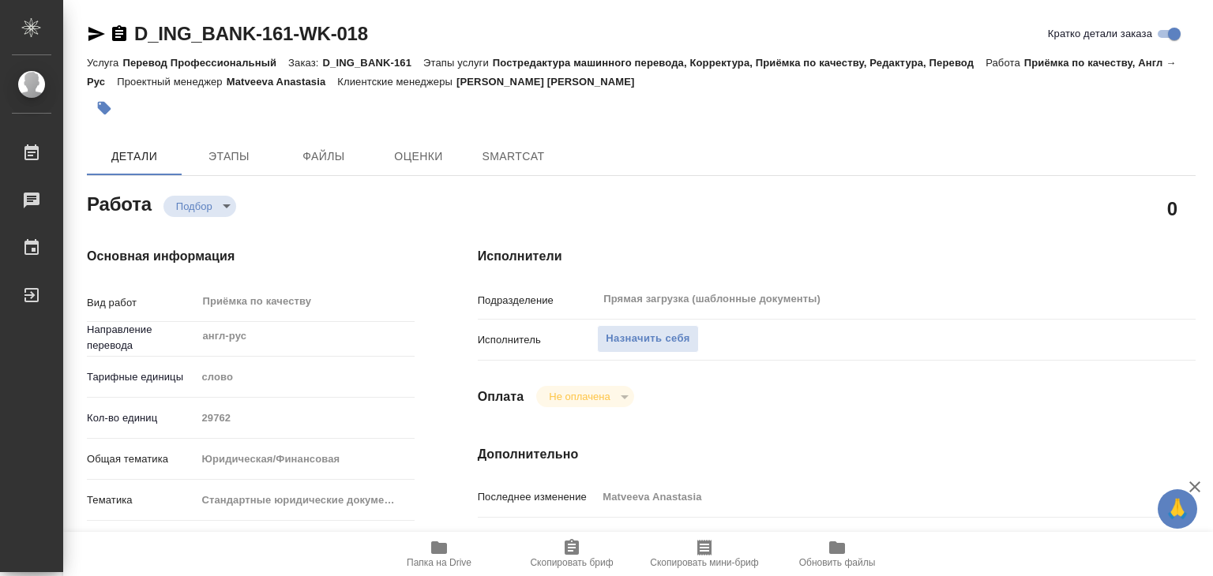
type textarea "x"
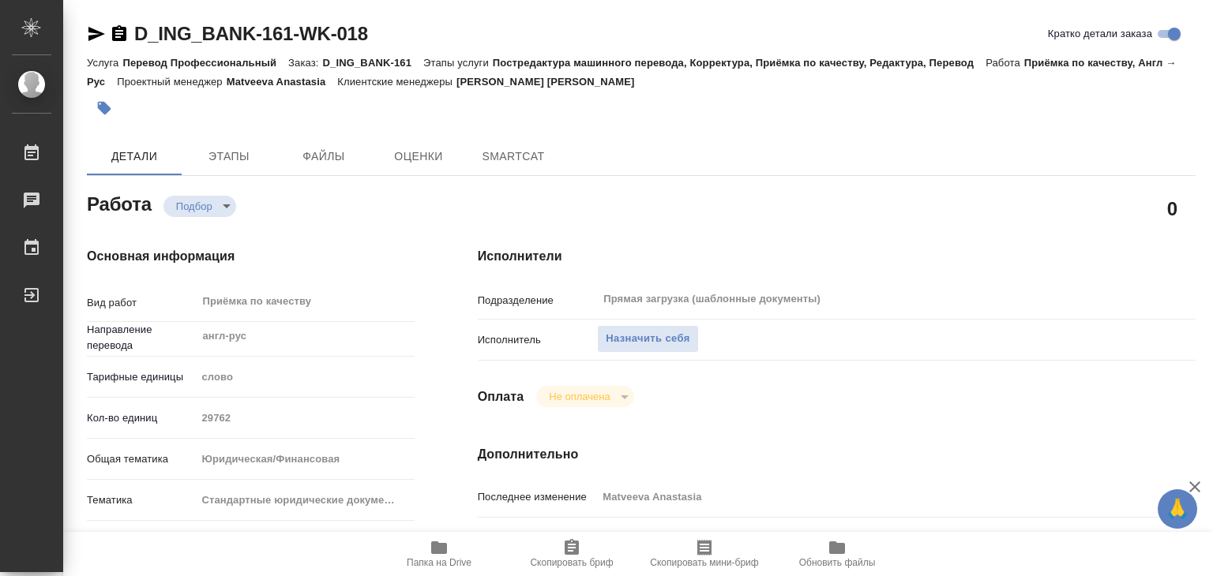
type textarea "x"
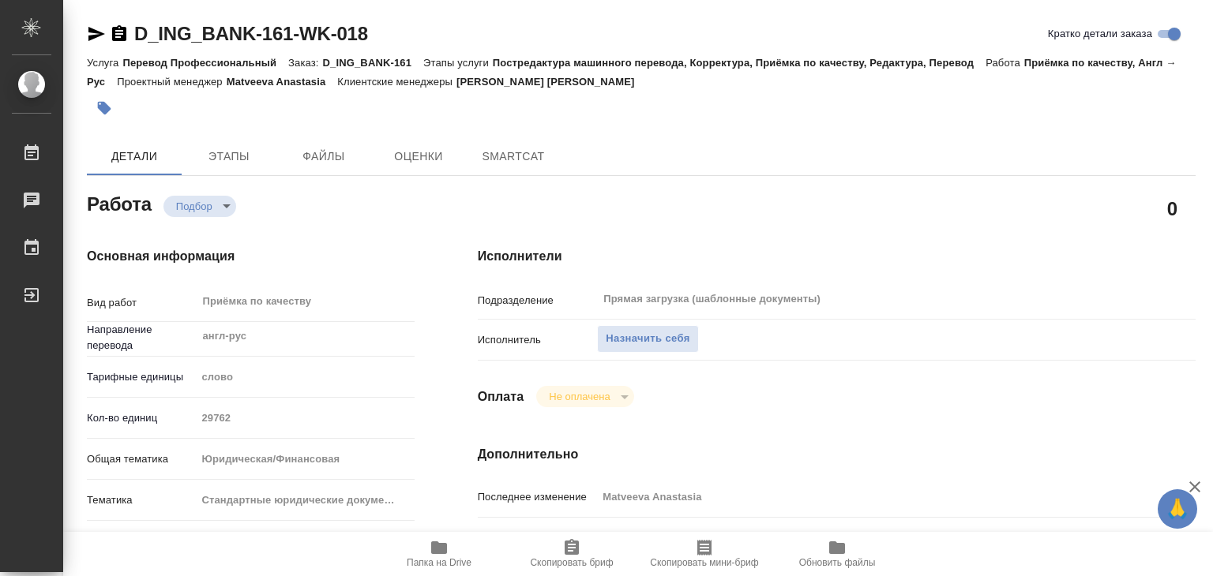
type textarea "x"
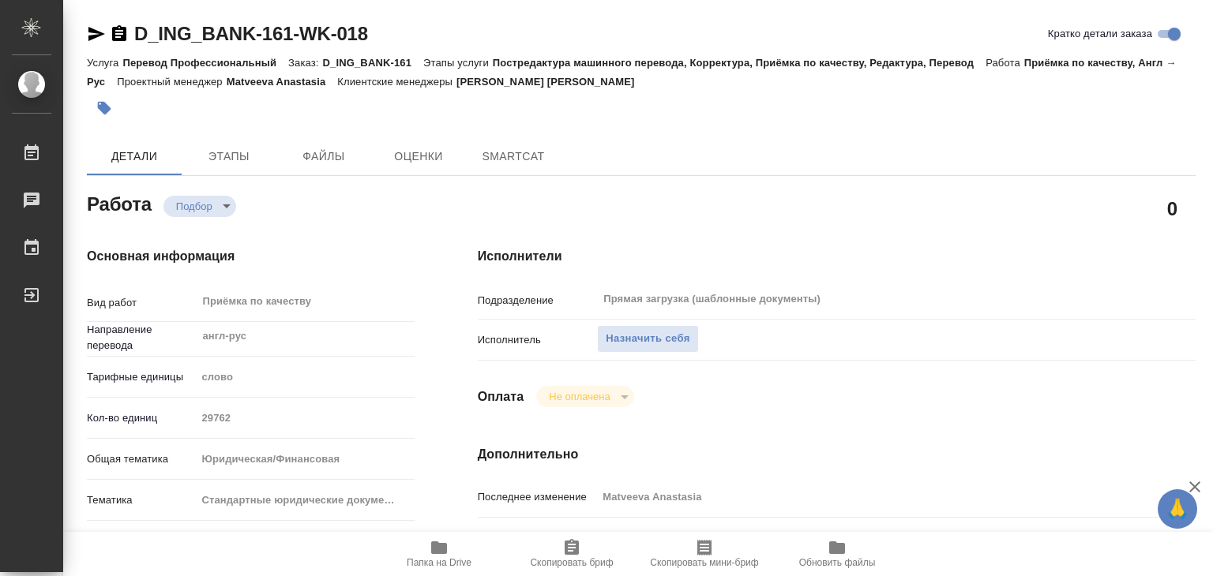
type textarea "x"
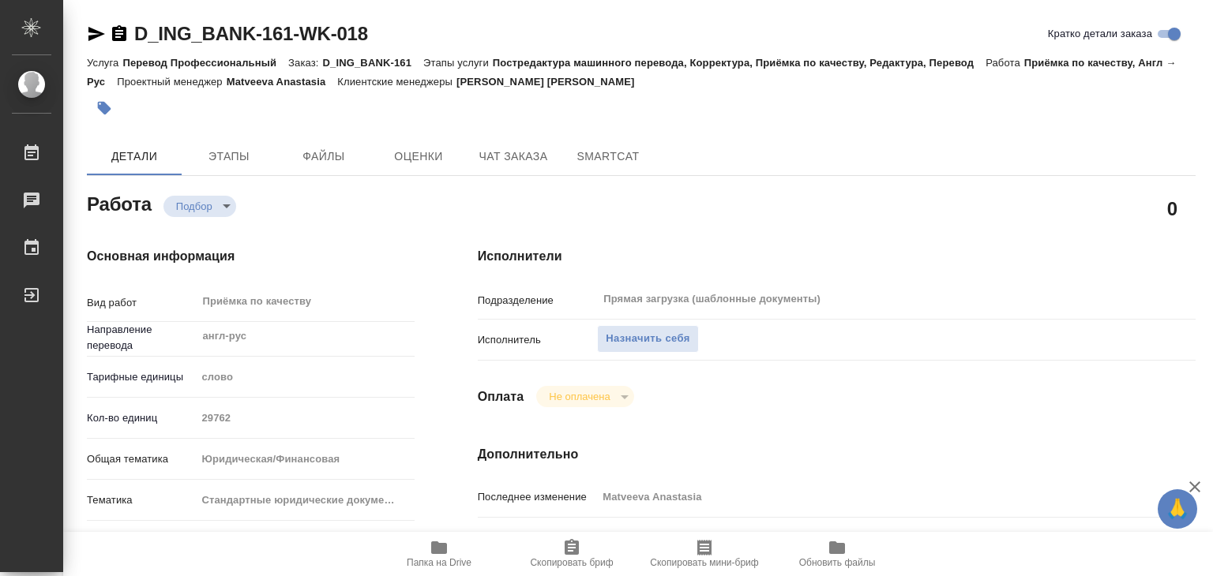
type textarea "x"
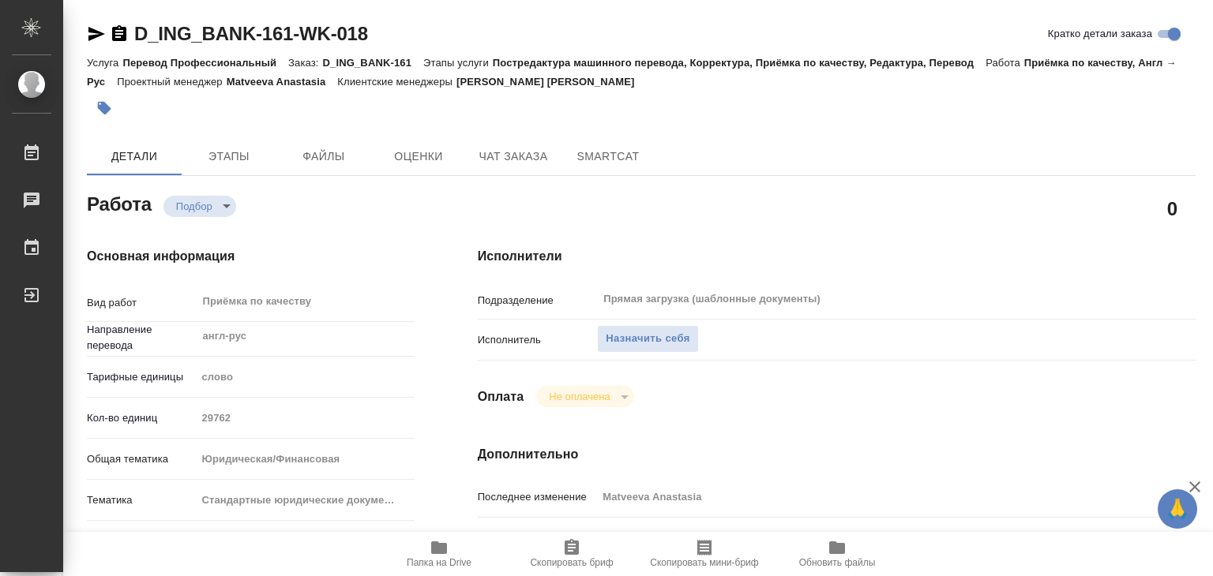
type textarea "x"
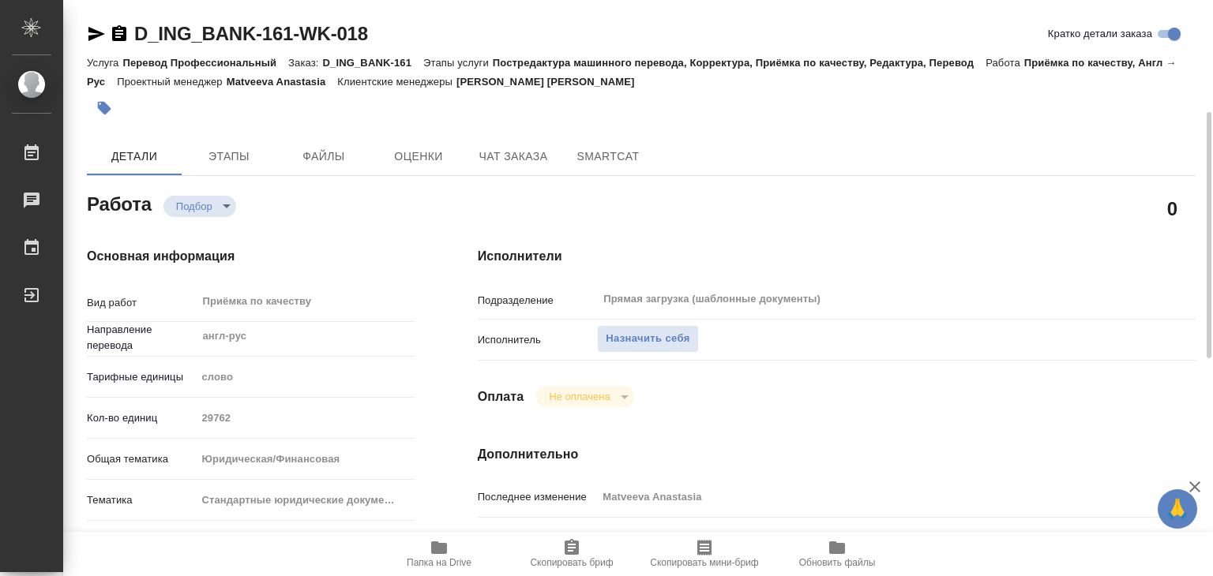
scroll to position [395, 0]
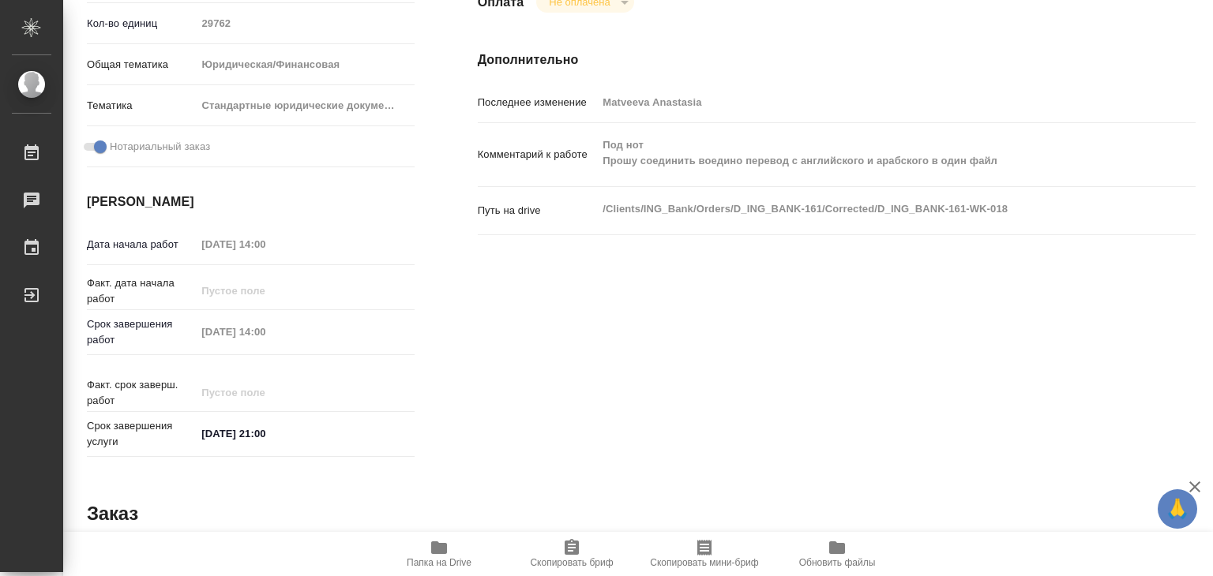
type textarea "x"
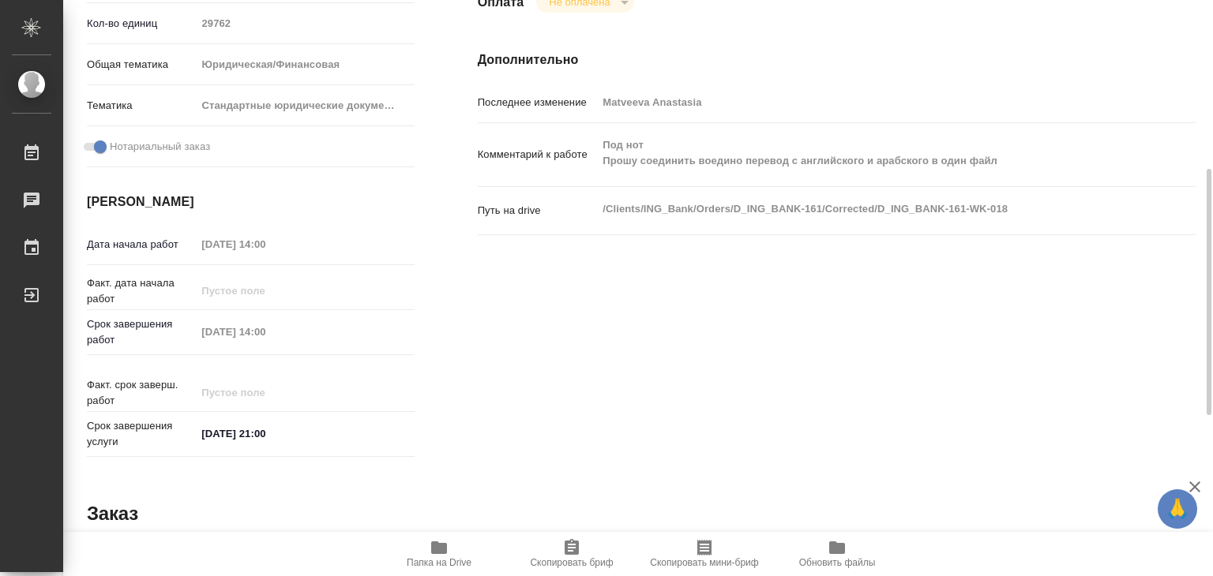
type textarea "x"
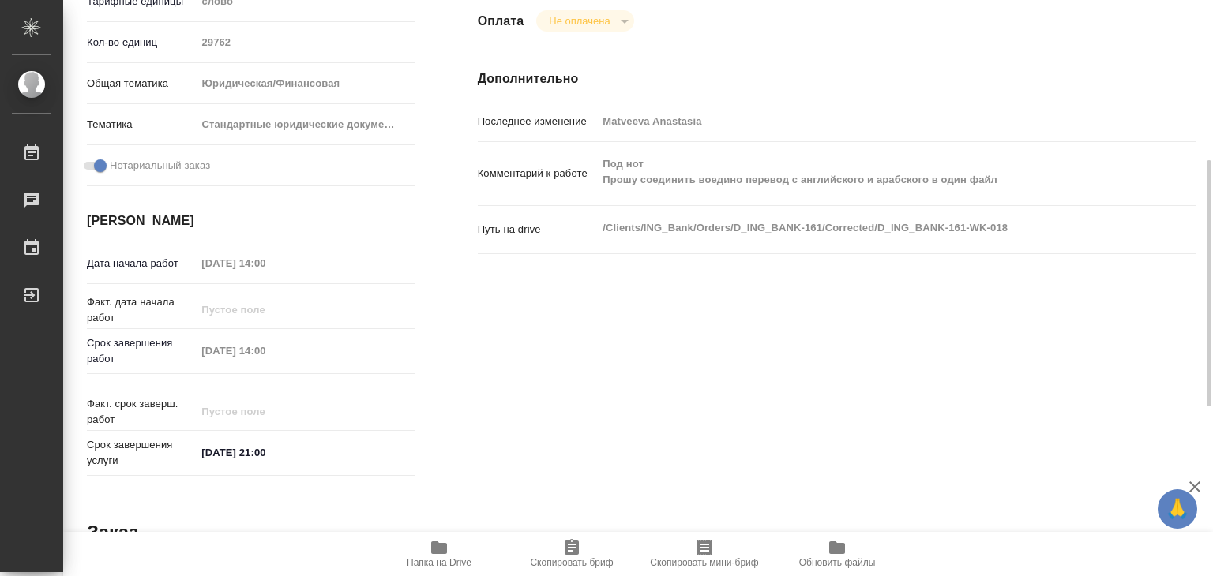
scroll to position [0, 0]
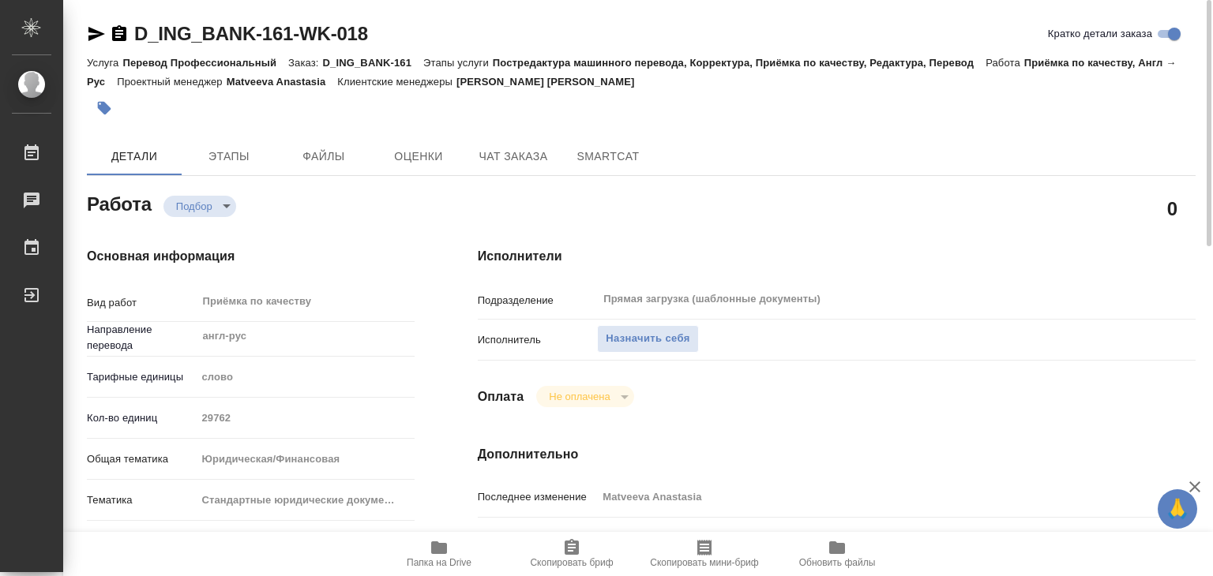
click at [440, 548] on icon "button" at bounding box center [439, 548] width 16 height 13
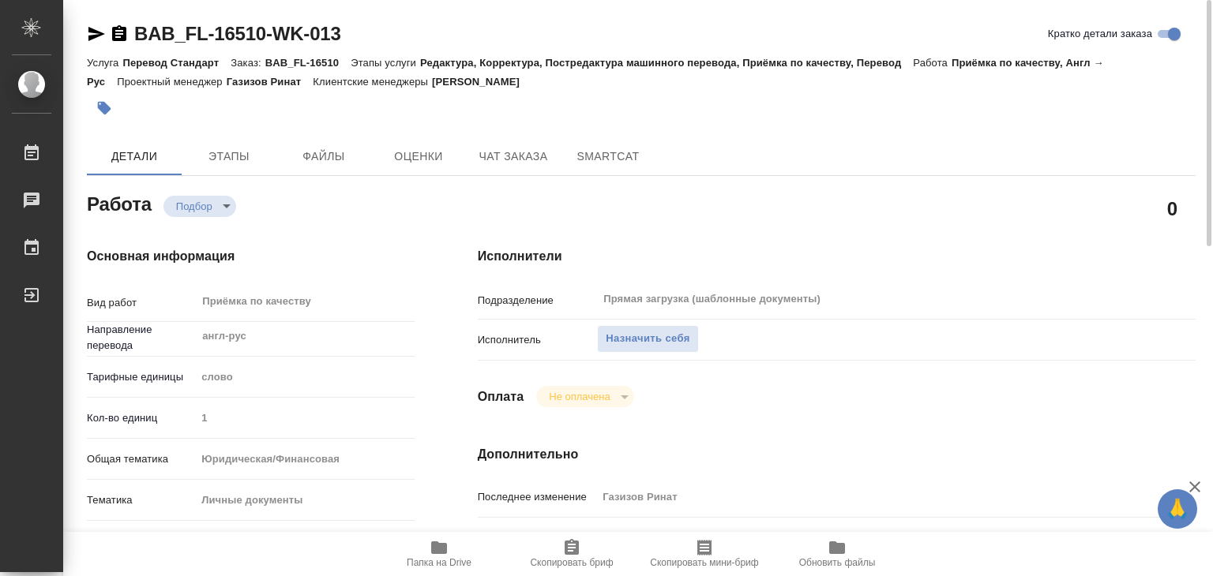
click at [427, 553] on span "Папка на Drive" at bounding box center [439, 553] width 114 height 30
click at [625, 339] on span "Назначить себя" at bounding box center [648, 339] width 84 height 18
type textarea "x"
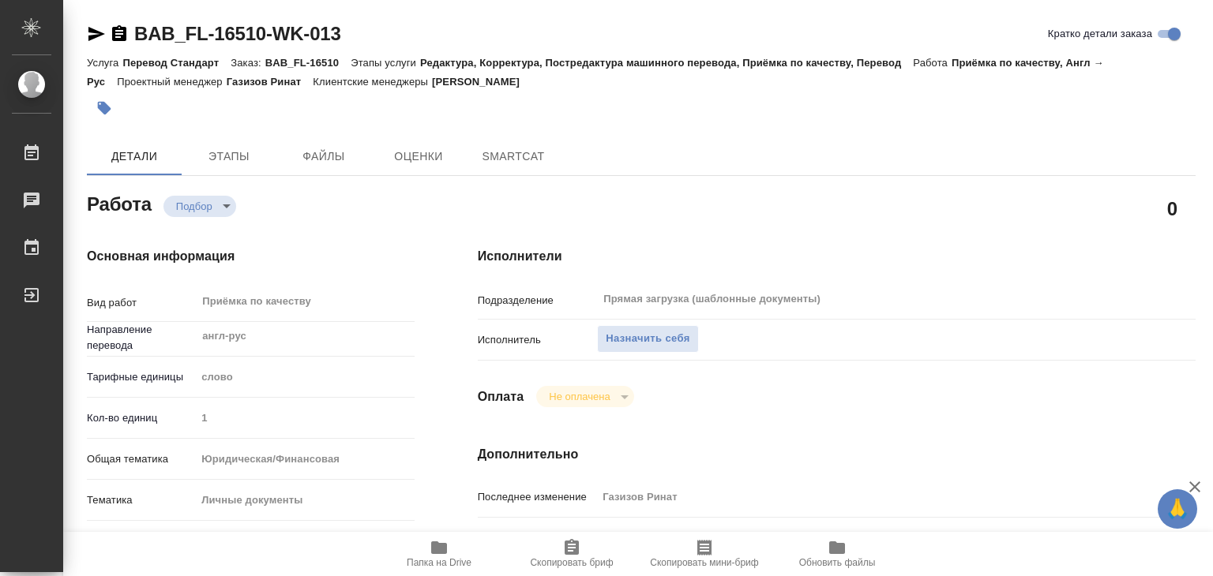
type textarea "x"
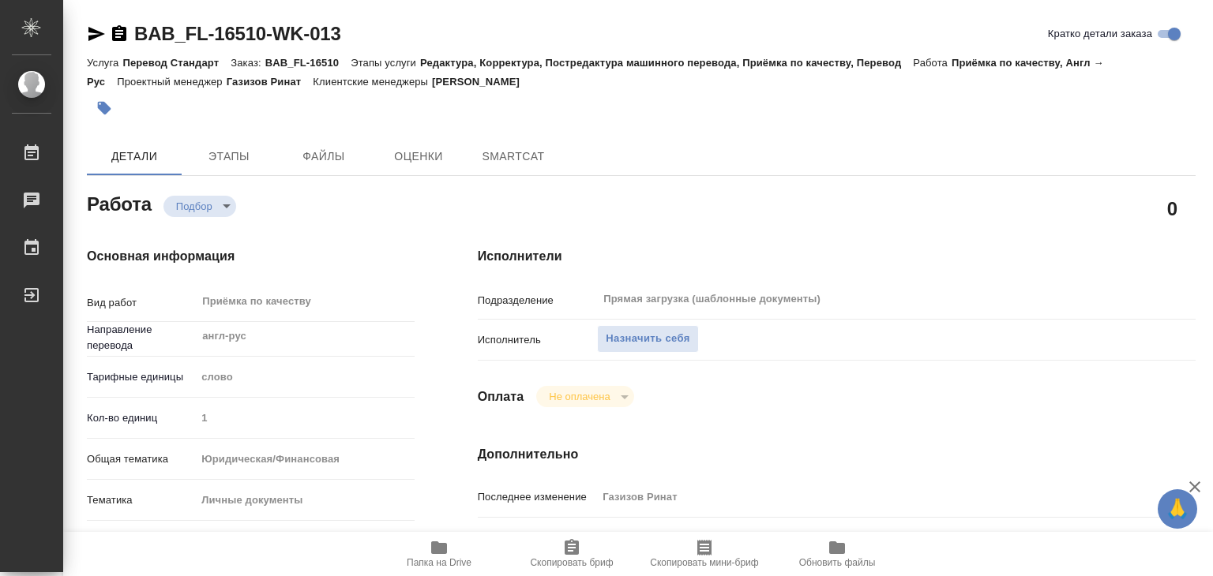
type textarea "x"
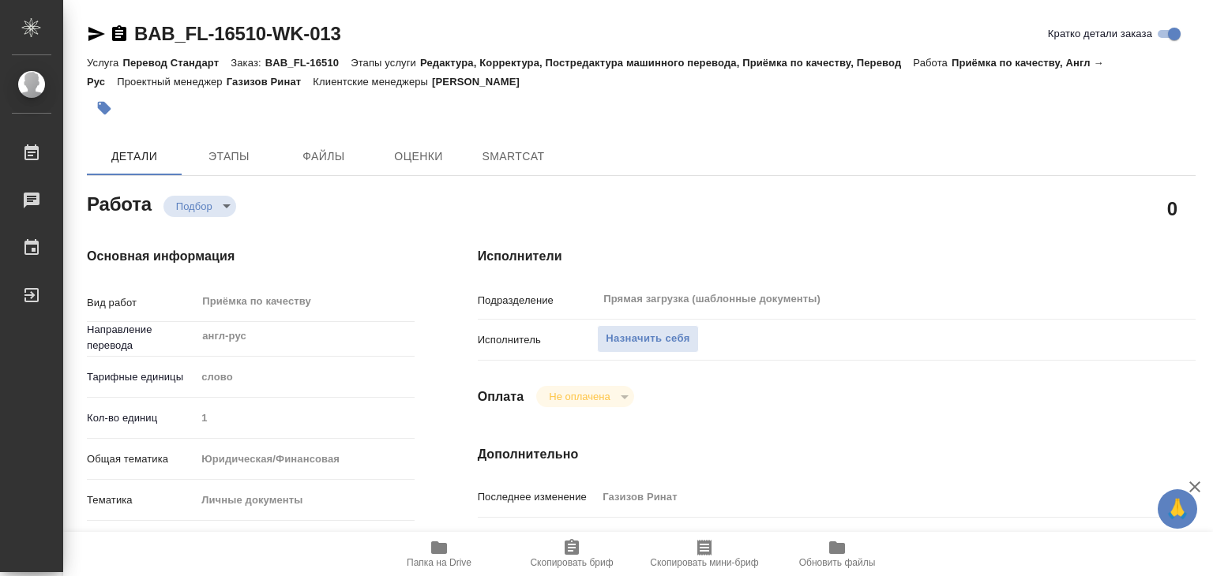
type textarea "x"
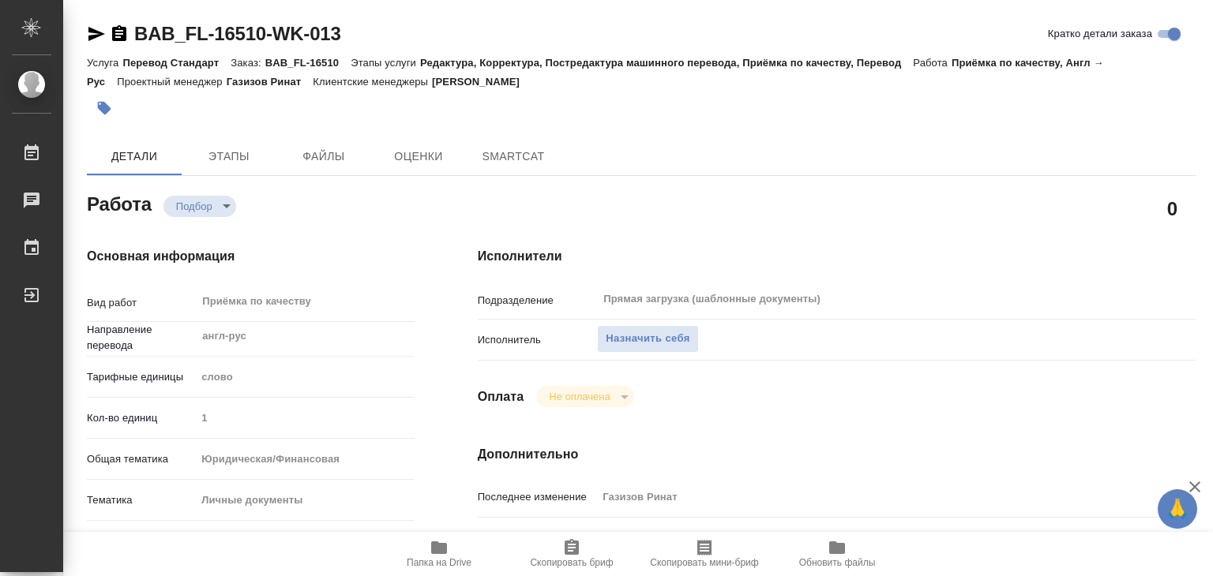
type textarea "x"
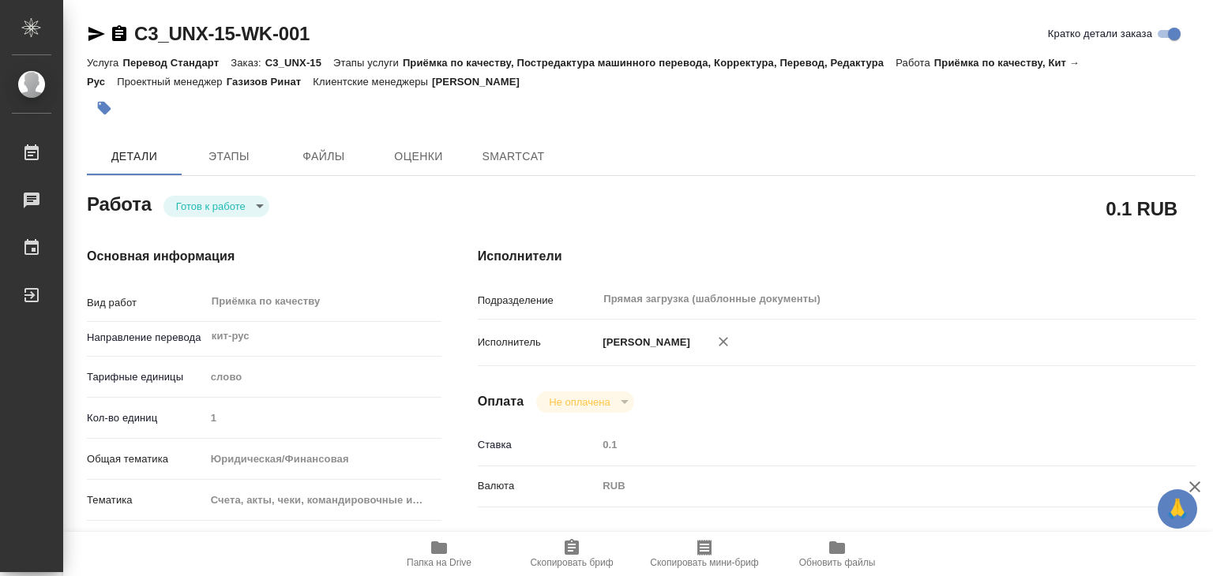
type textarea "x"
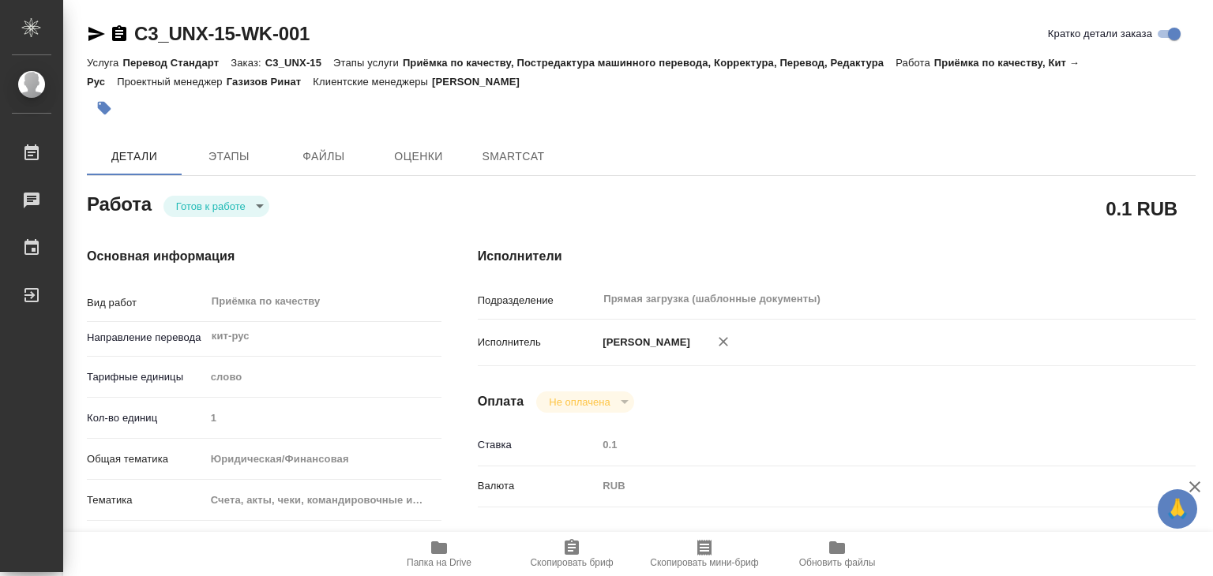
type textarea "x"
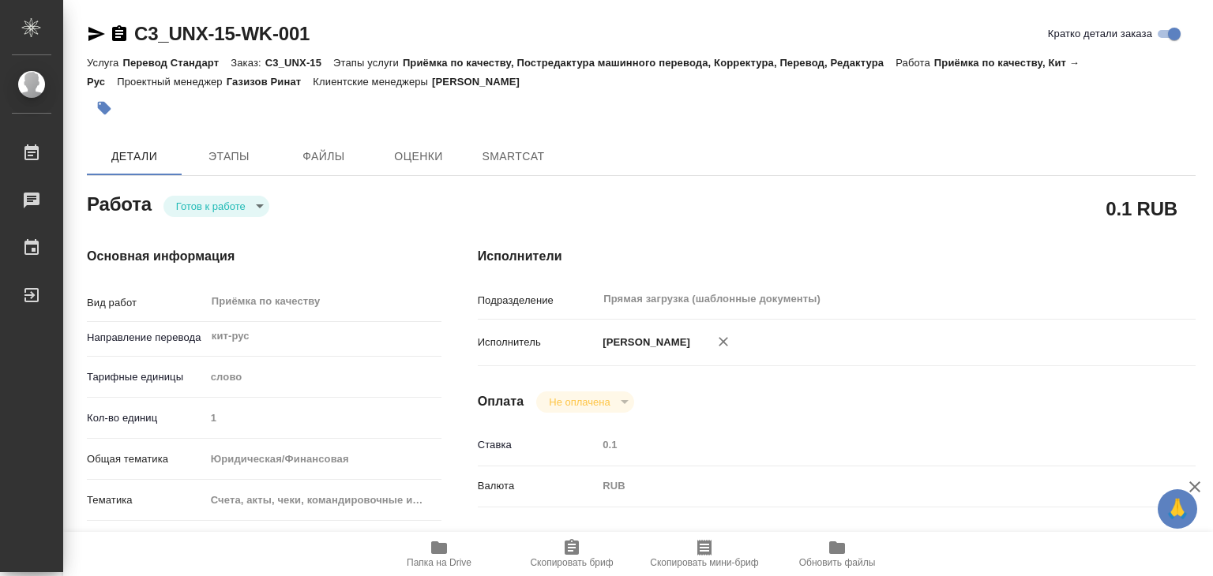
type textarea "x"
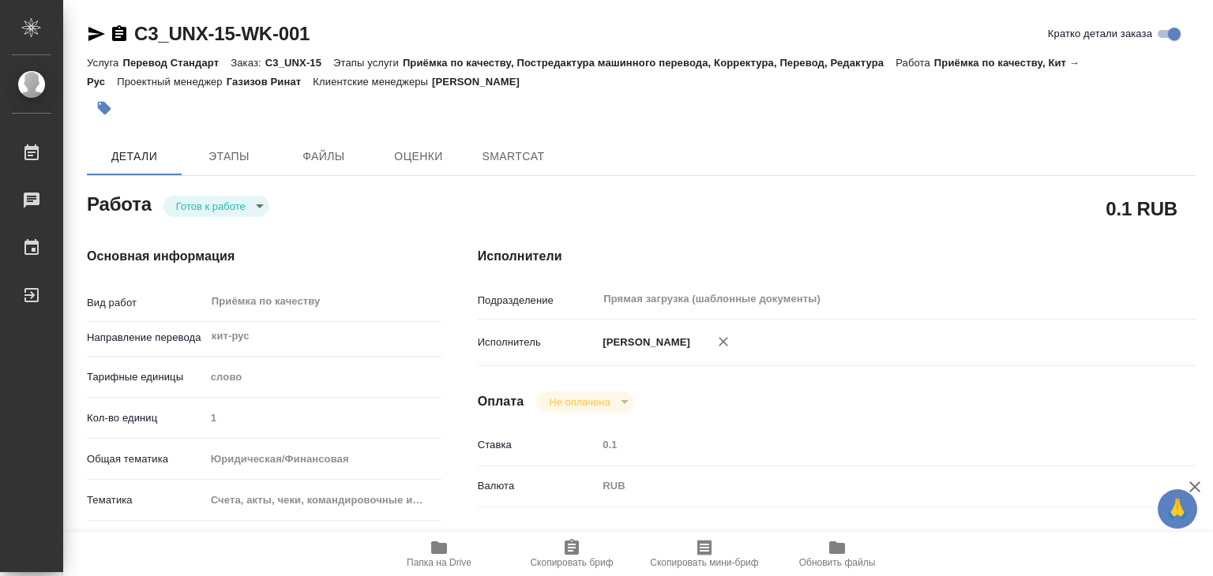
type textarea "x"
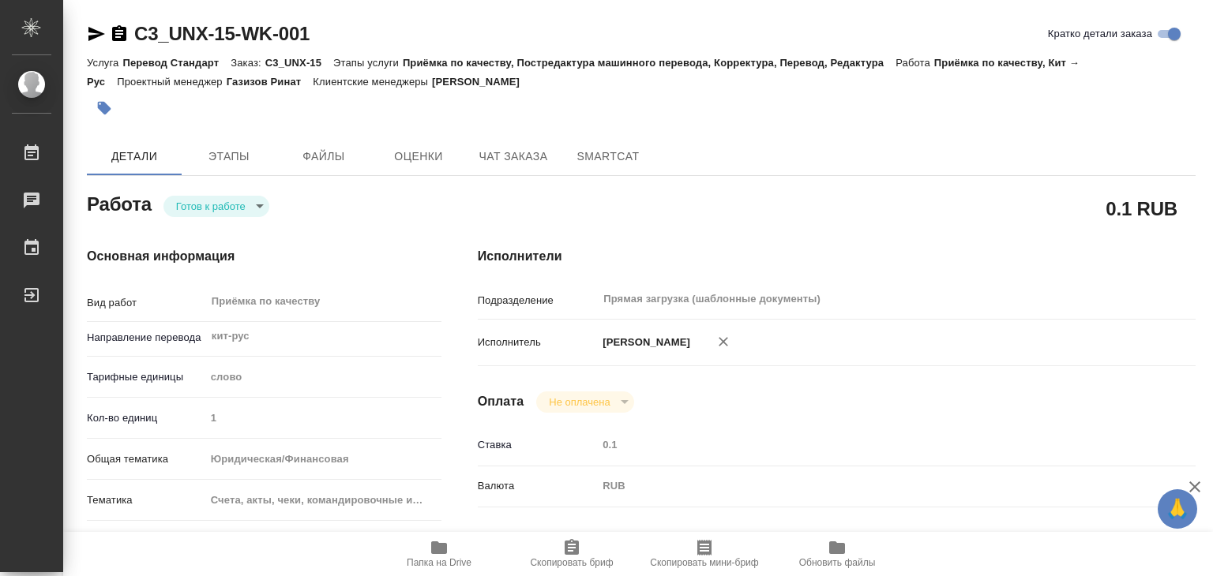
type textarea "x"
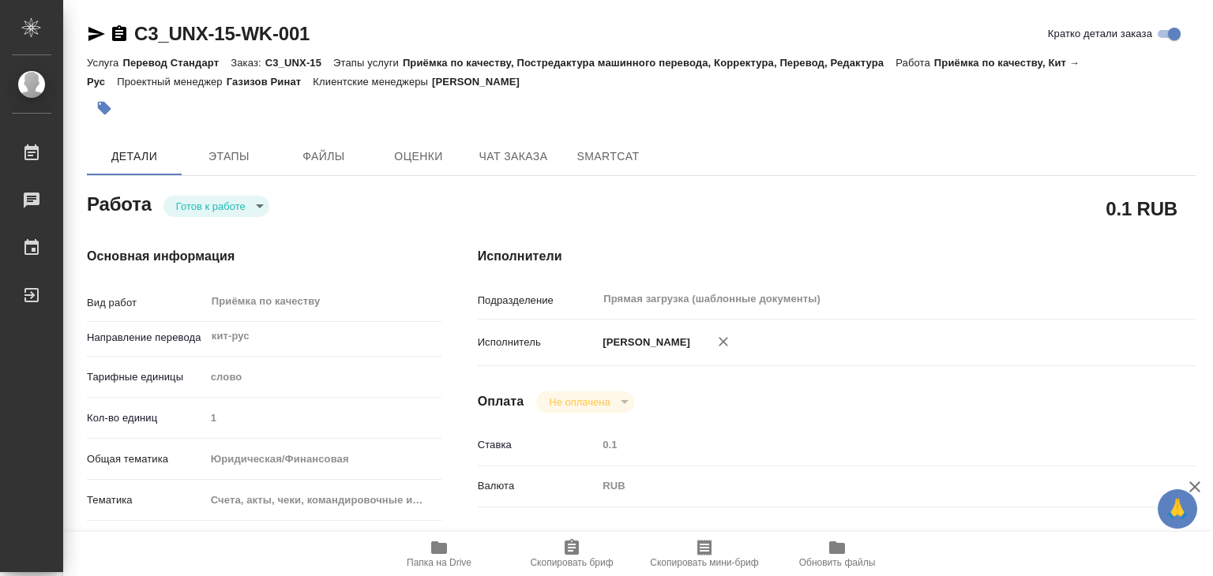
type textarea "x"
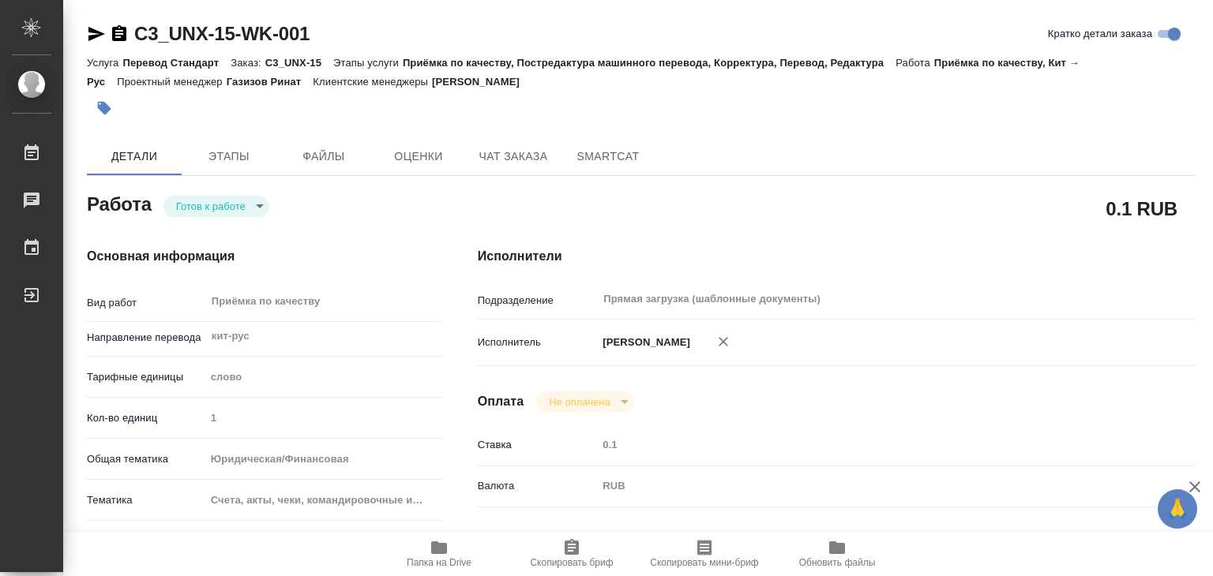
type textarea "x"
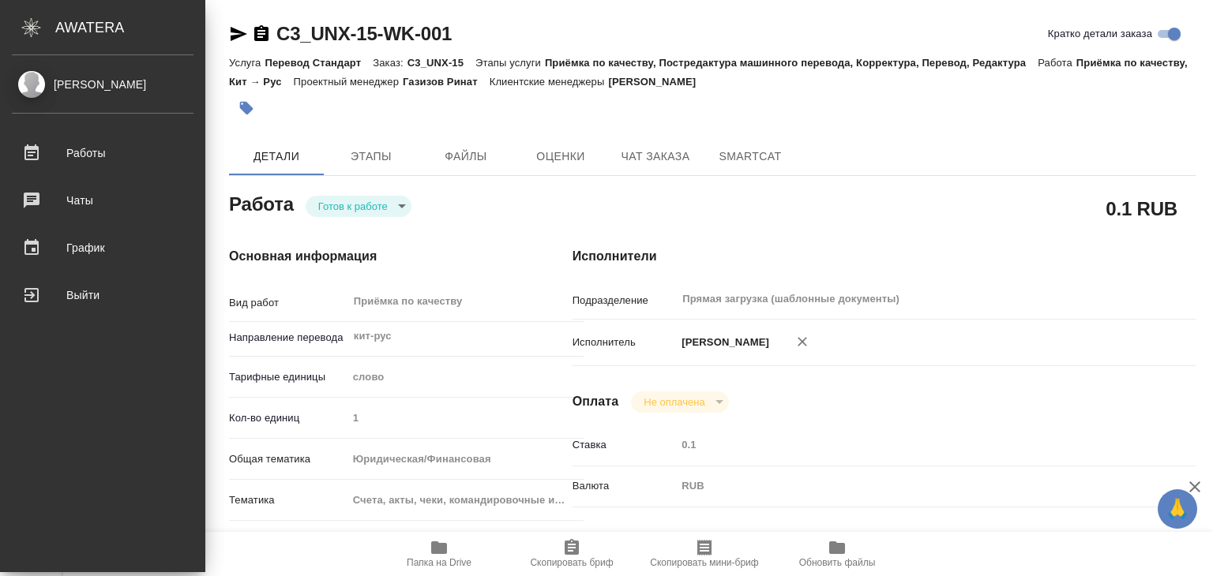
type textarea "x"
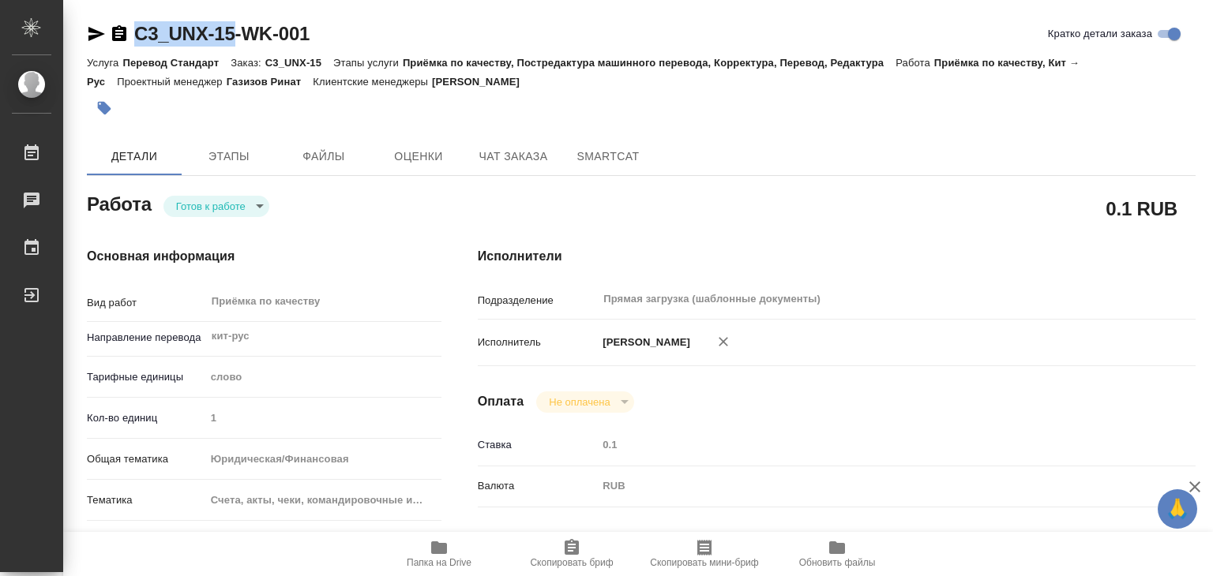
drag, startPoint x: 133, startPoint y: 19, endPoint x: 234, endPoint y: 35, distance: 102.3
copy link "C3_UNX-15"
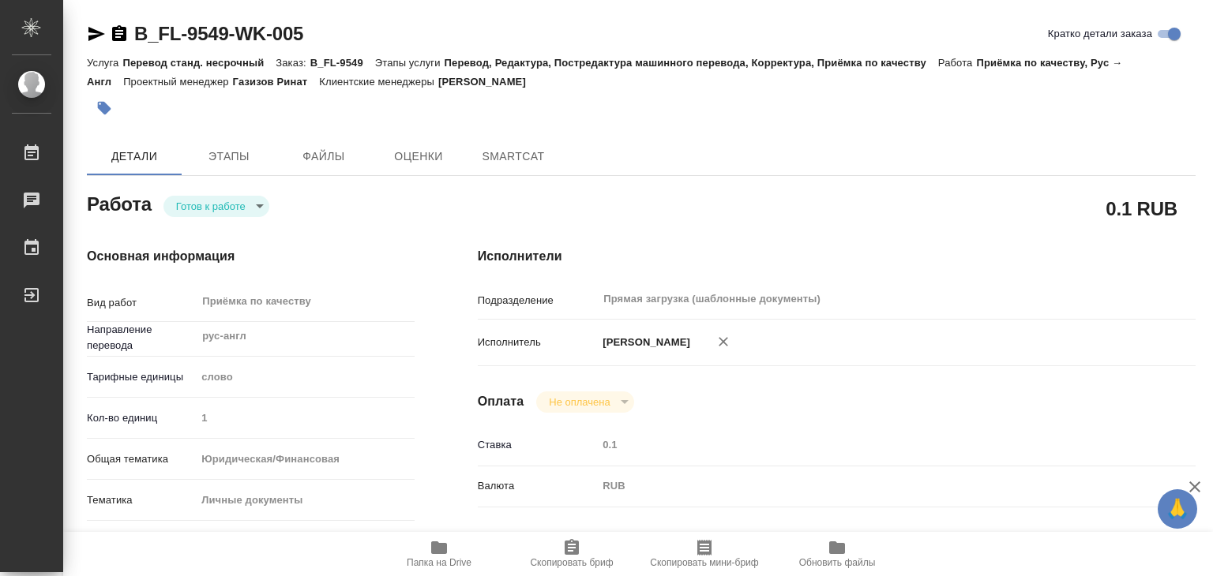
type textarea "x"
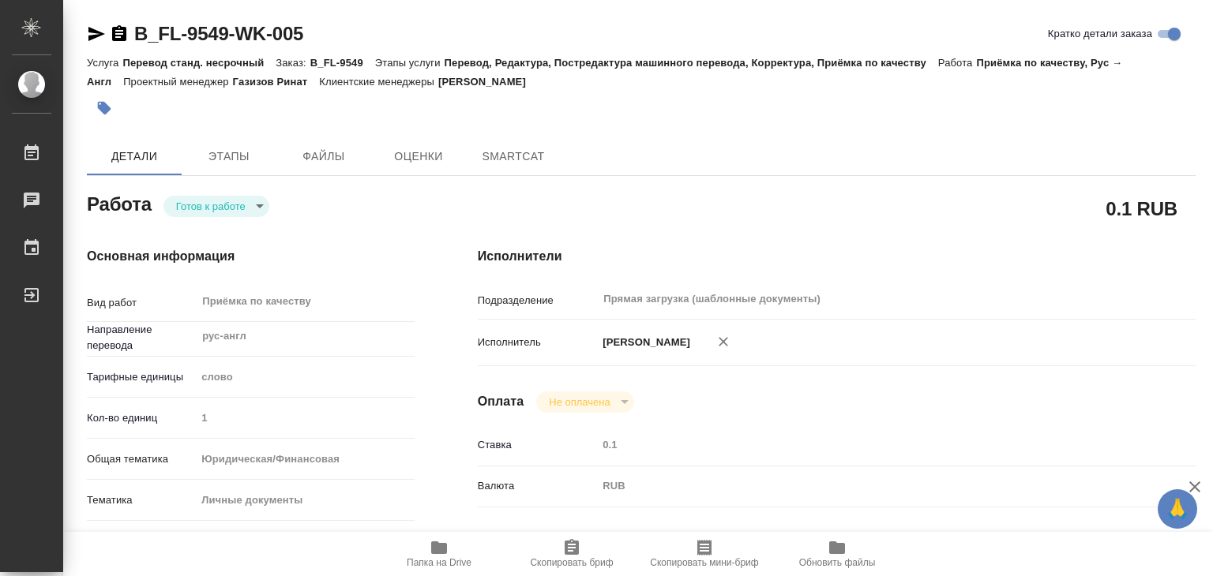
type textarea "x"
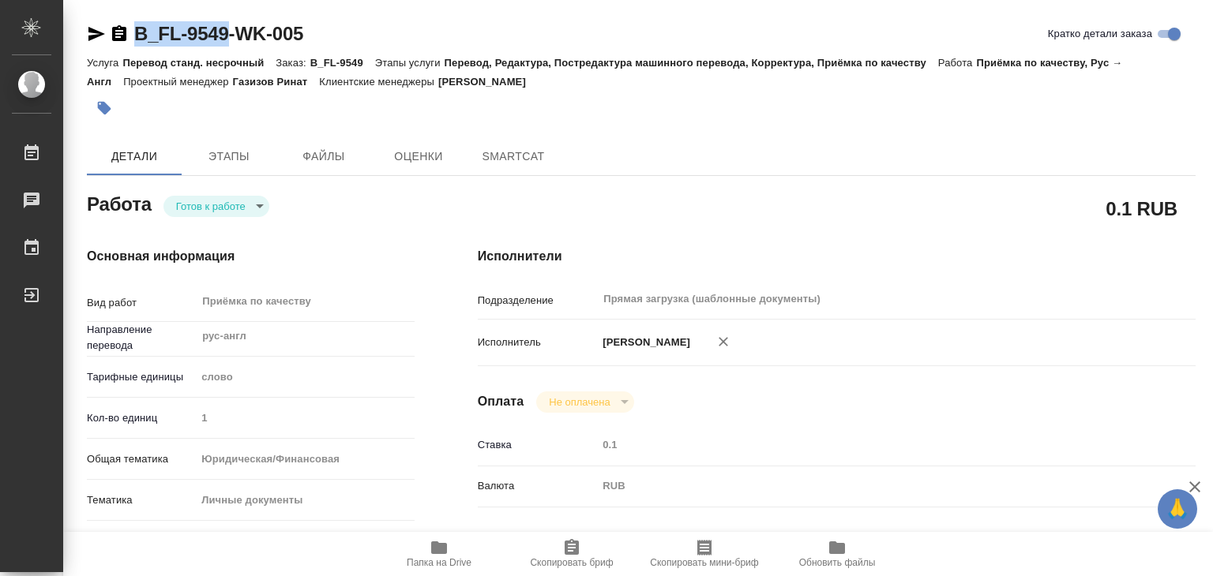
drag, startPoint x: 133, startPoint y: 14, endPoint x: 233, endPoint y: 30, distance: 101.5
type textarea "x"
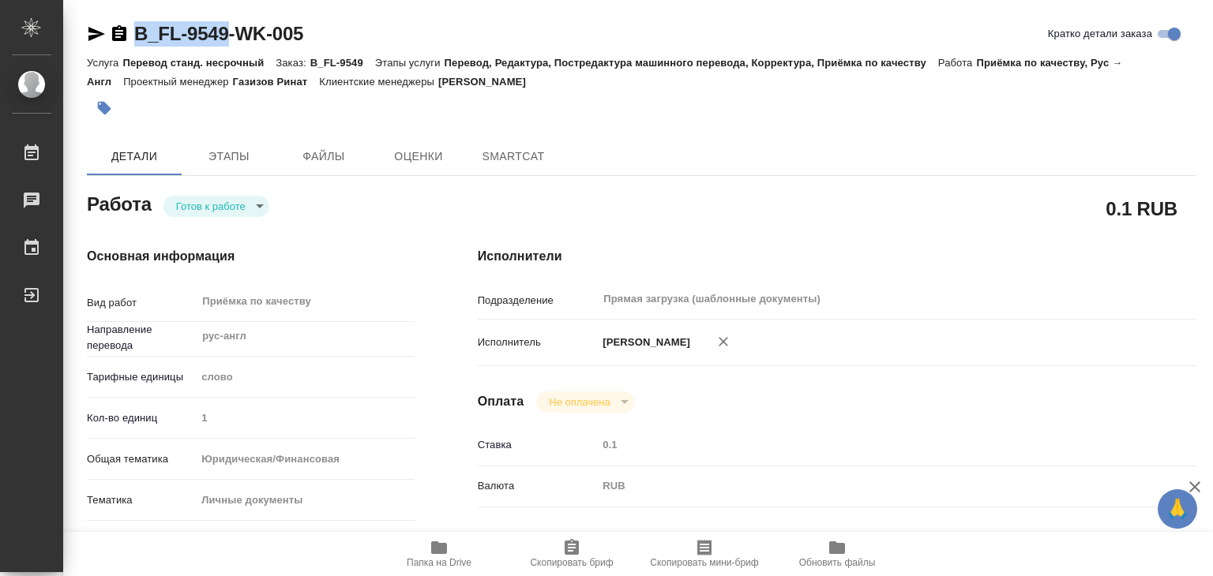
type textarea "x"
copy link "B_FL-9549"
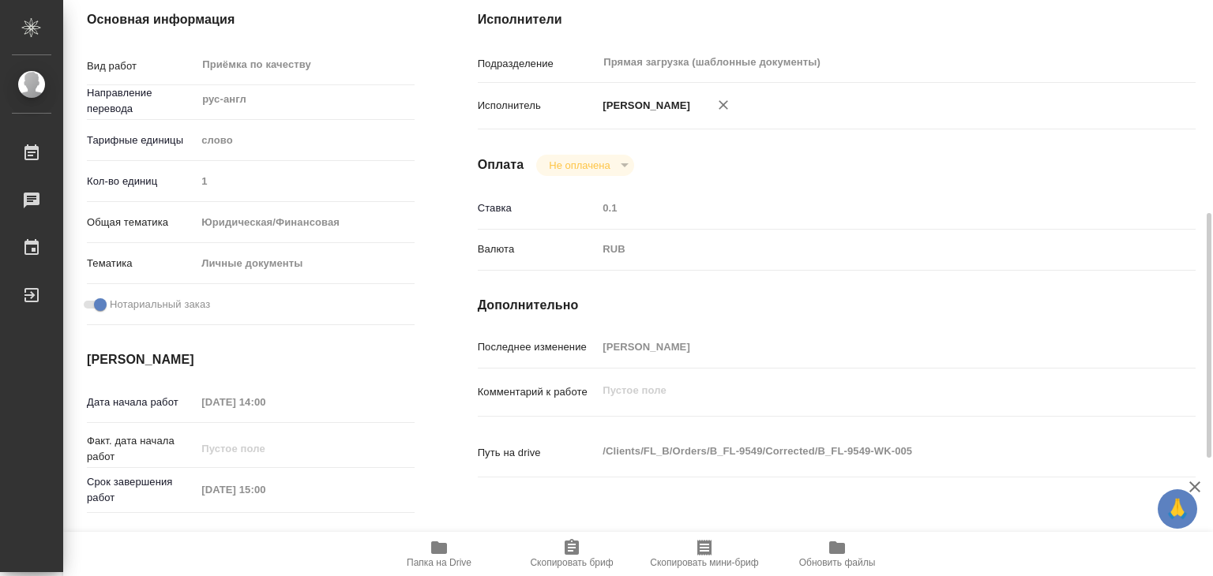
scroll to position [316, 0]
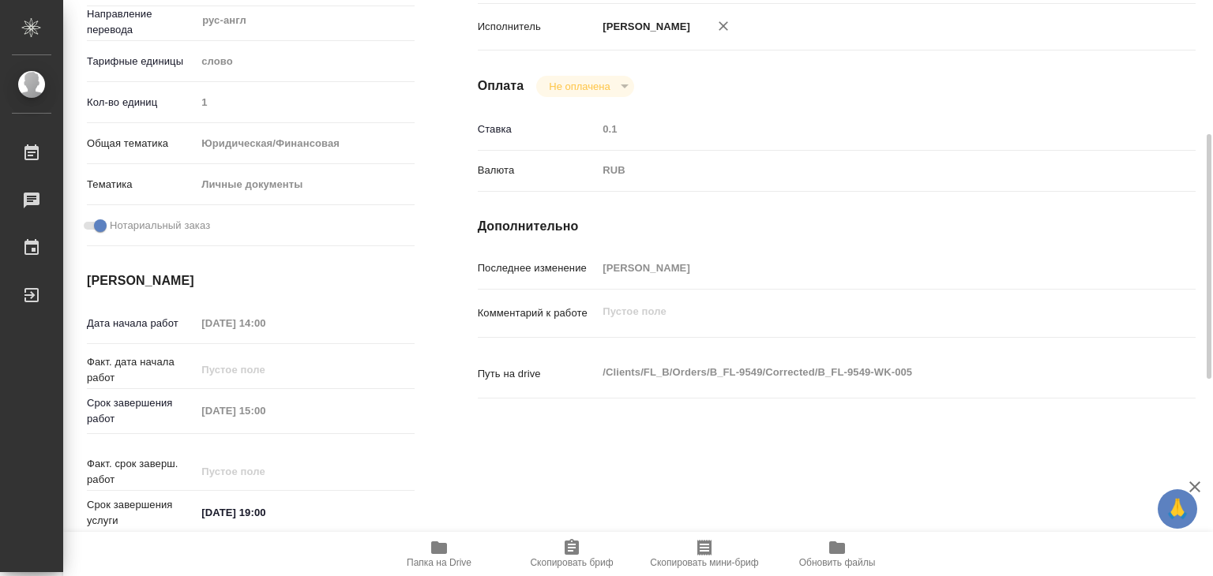
type textarea "x"
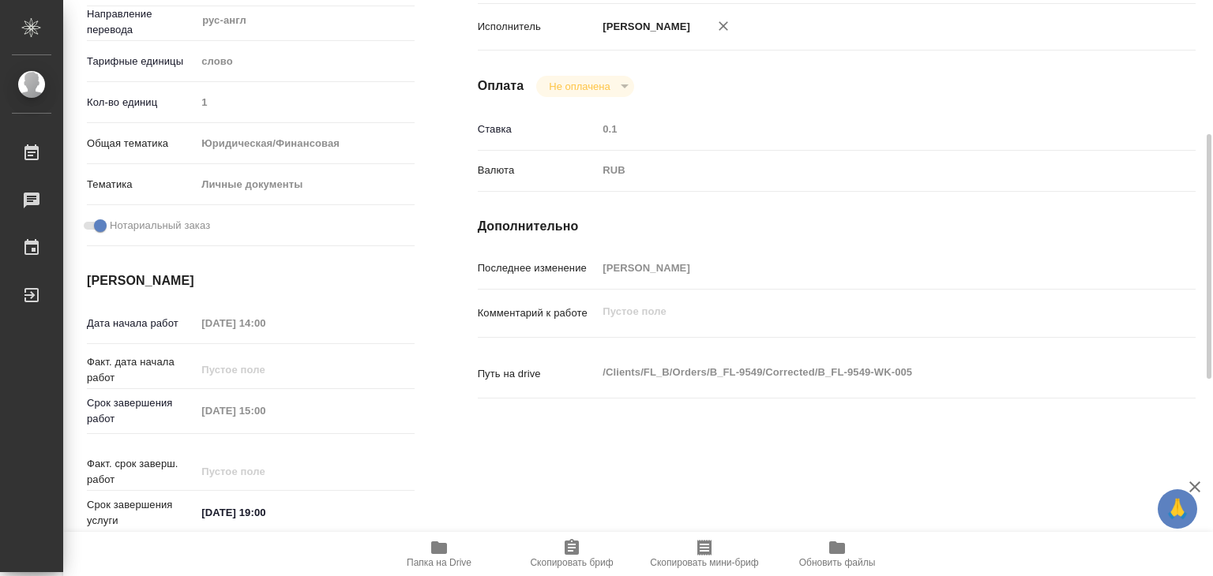
type textarea "x"
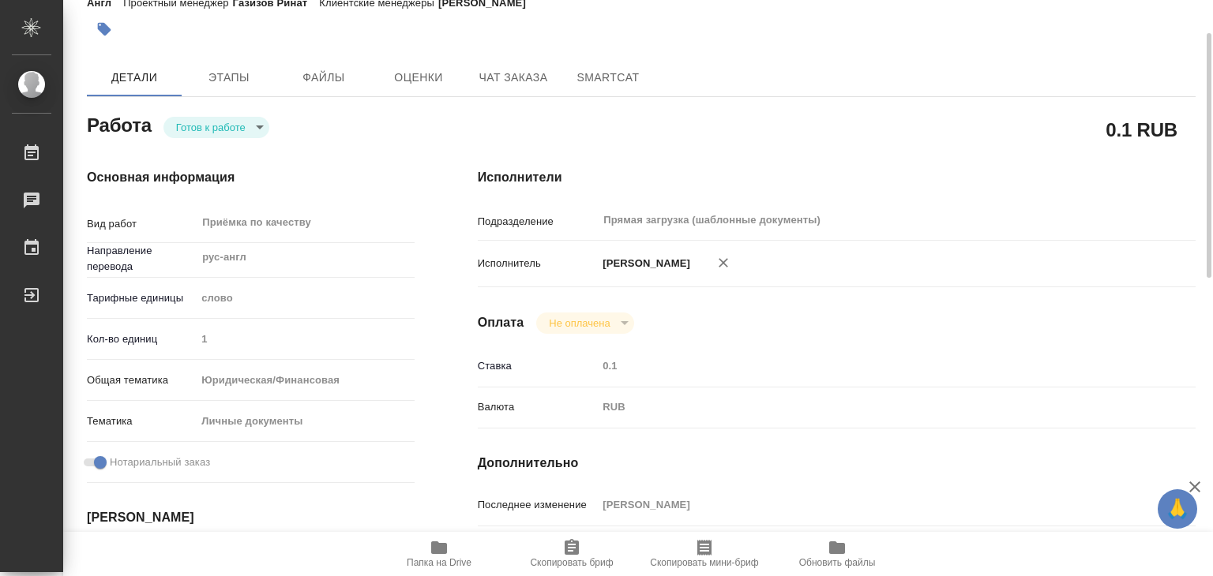
scroll to position [0, 0]
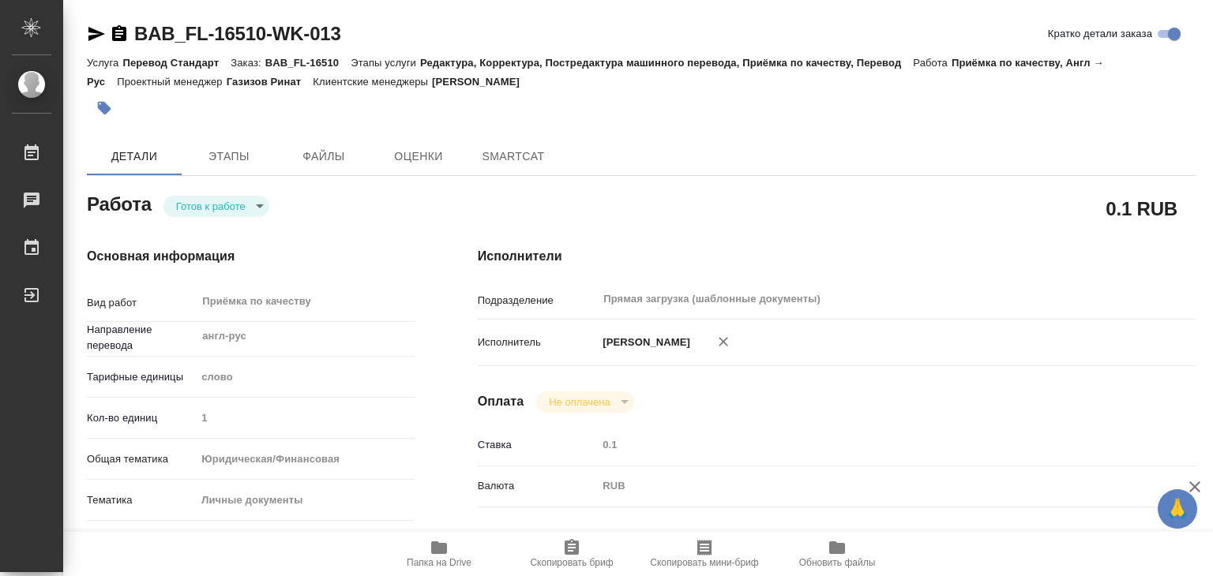
type textarea "x"
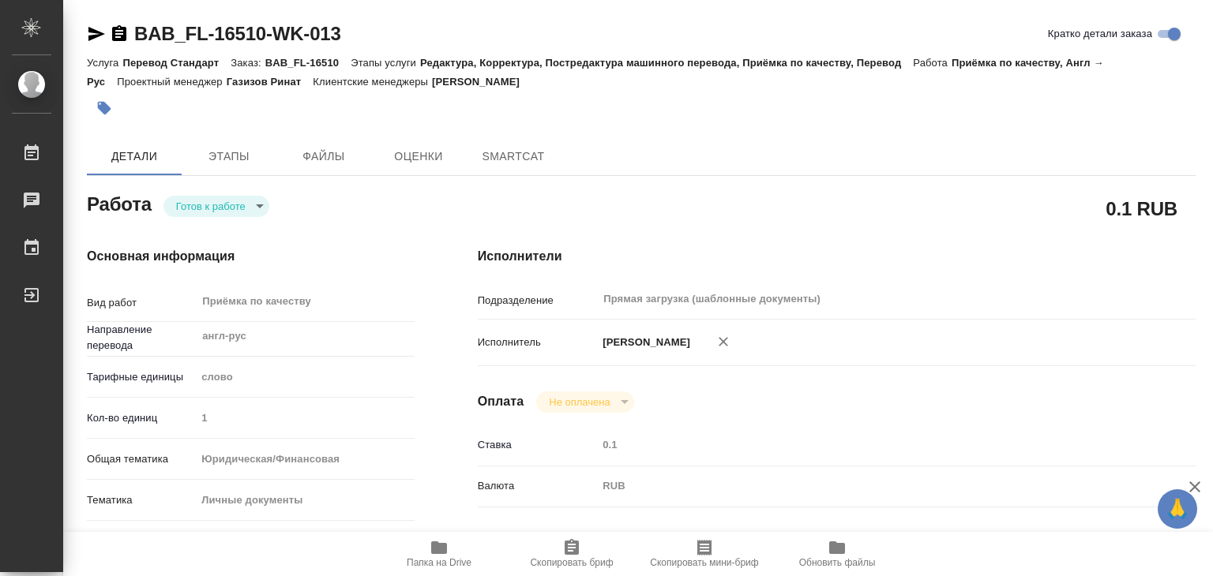
type textarea "x"
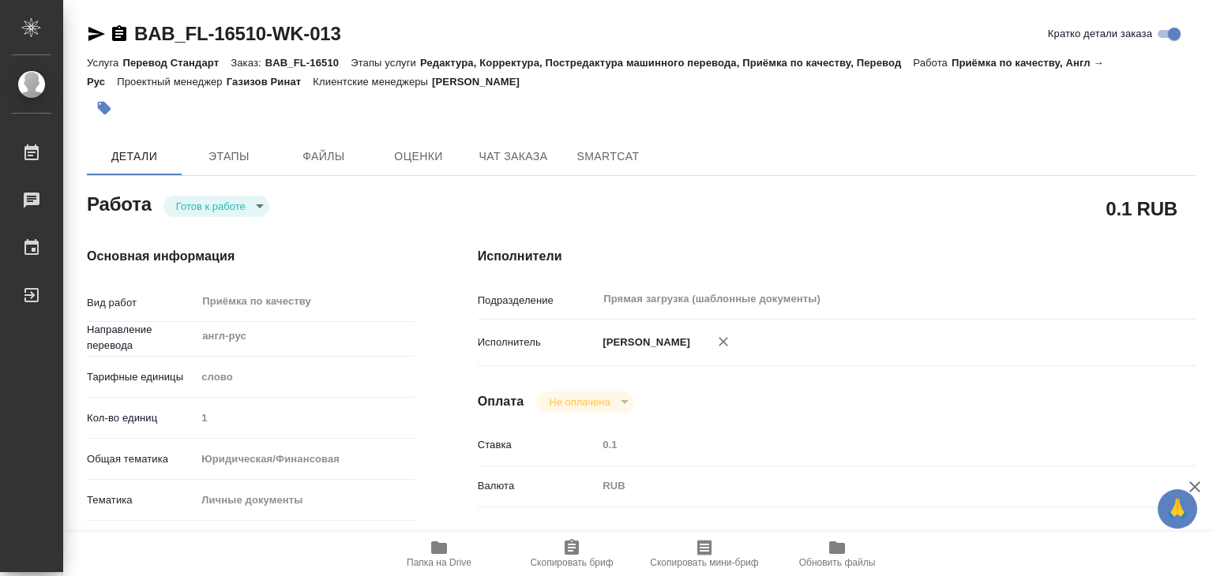
type textarea "x"
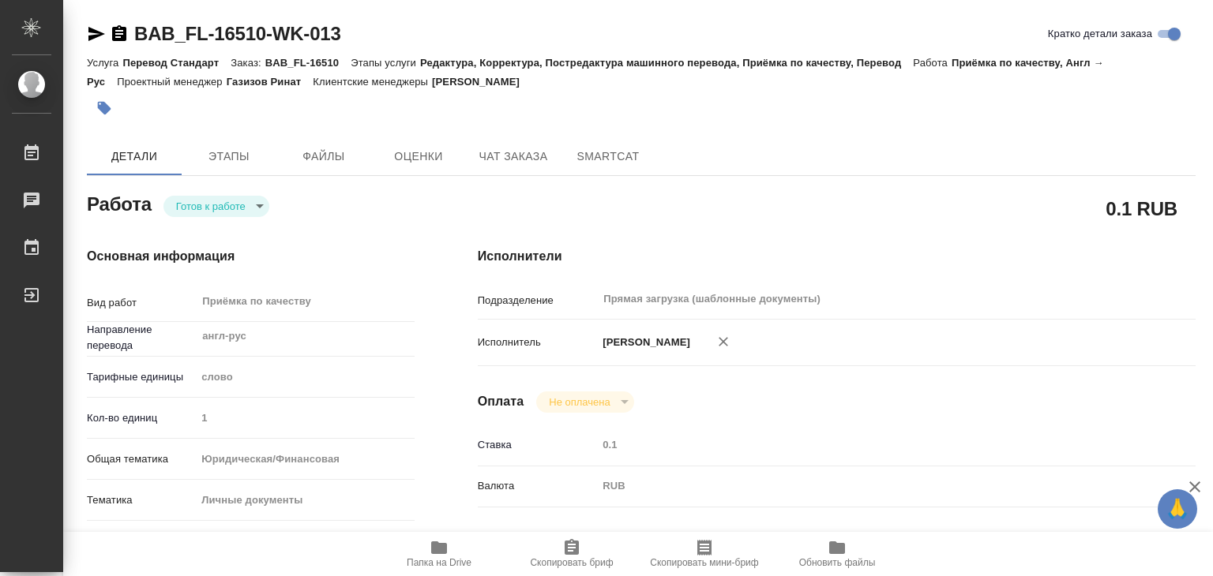
type textarea "x"
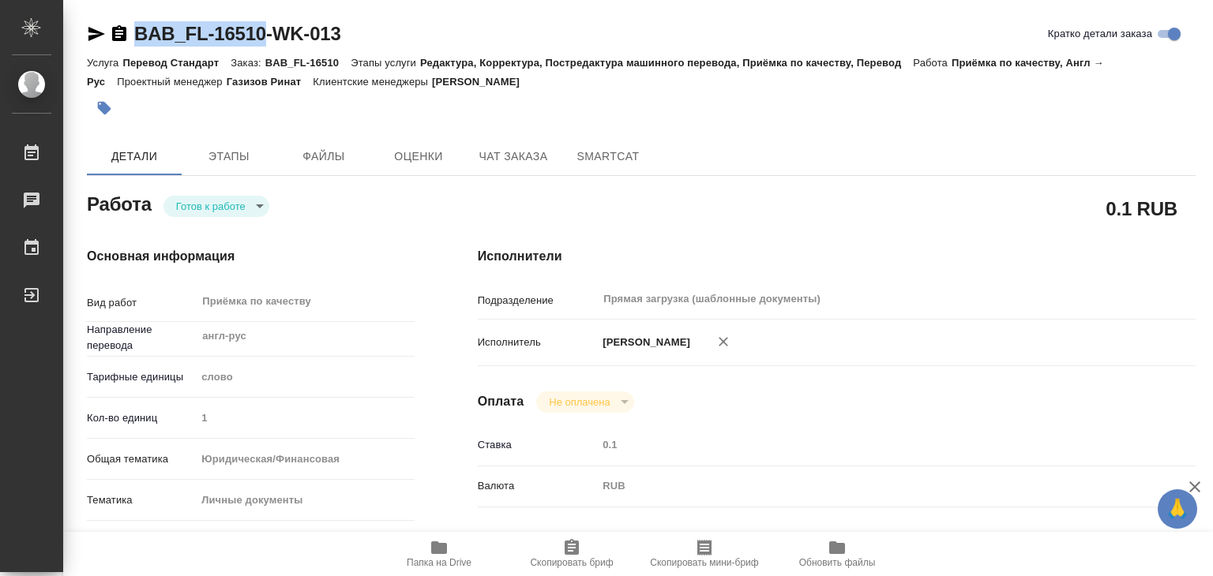
drag, startPoint x: 133, startPoint y: 17, endPoint x: 263, endPoint y: 43, distance: 132.1
copy link "BAB_FL-16510"
click at [321, 159] on span "Файлы" at bounding box center [324, 157] width 76 height 20
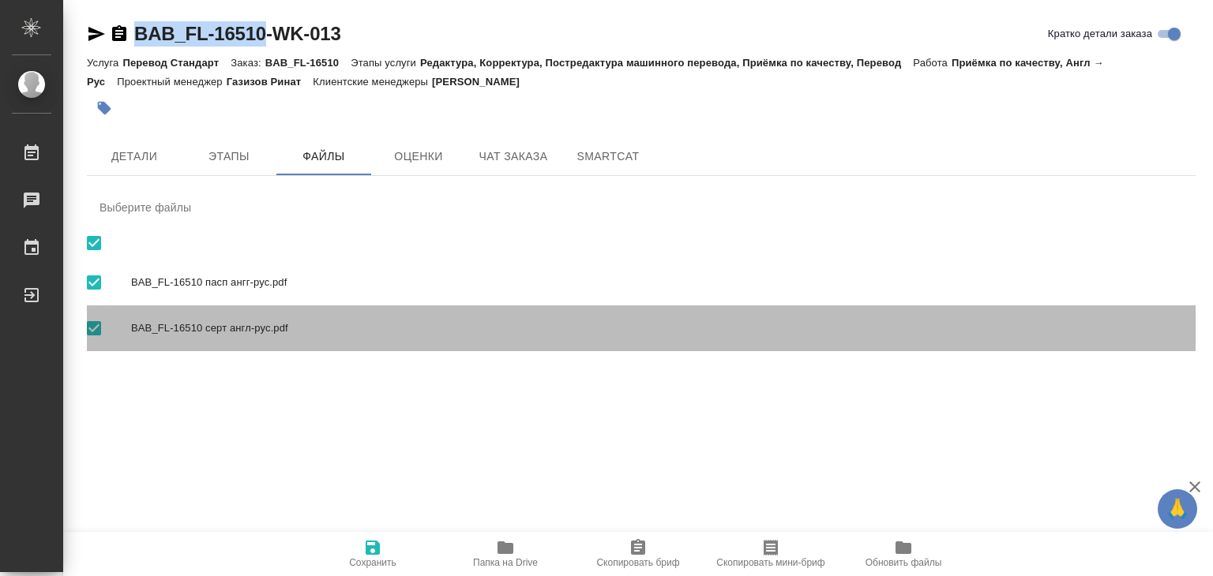
click at [514, 306] on div "BAB_FL-16510 серт англ-рус.pdf" at bounding box center [641, 329] width 1108 height 46
checkbox input "false"
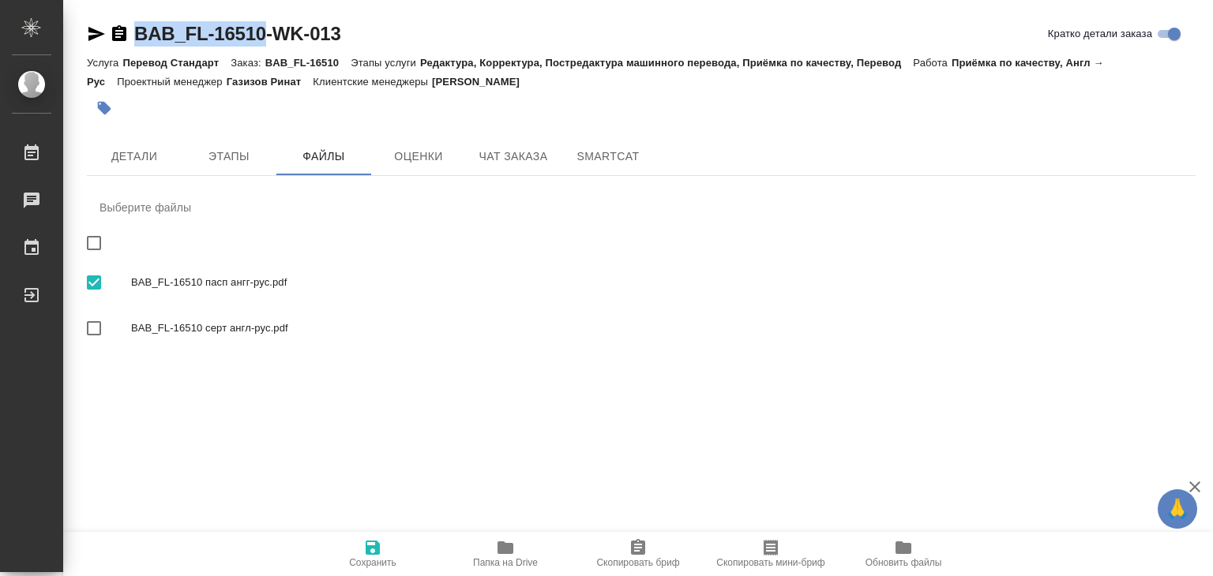
click at [507, 312] on div "BAB_FL-16510 серт англ-рус.pdf" at bounding box center [641, 329] width 1108 height 46
checkbox input "true"
click at [257, 157] on span "Этапы" at bounding box center [229, 157] width 76 height 20
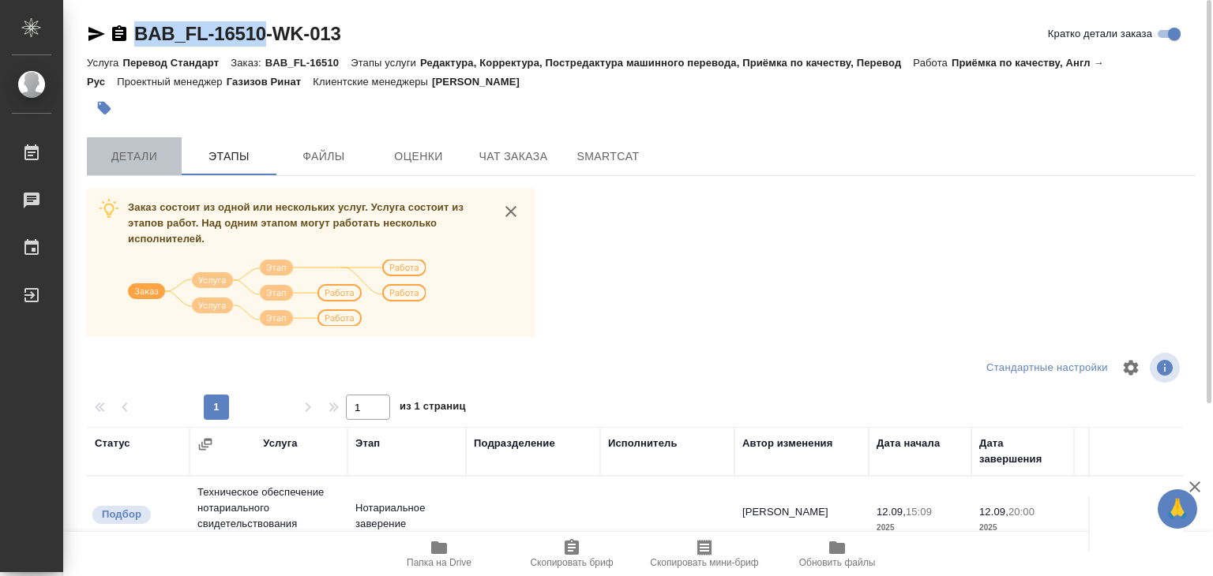
click at [143, 153] on span "Детали" at bounding box center [134, 157] width 76 height 20
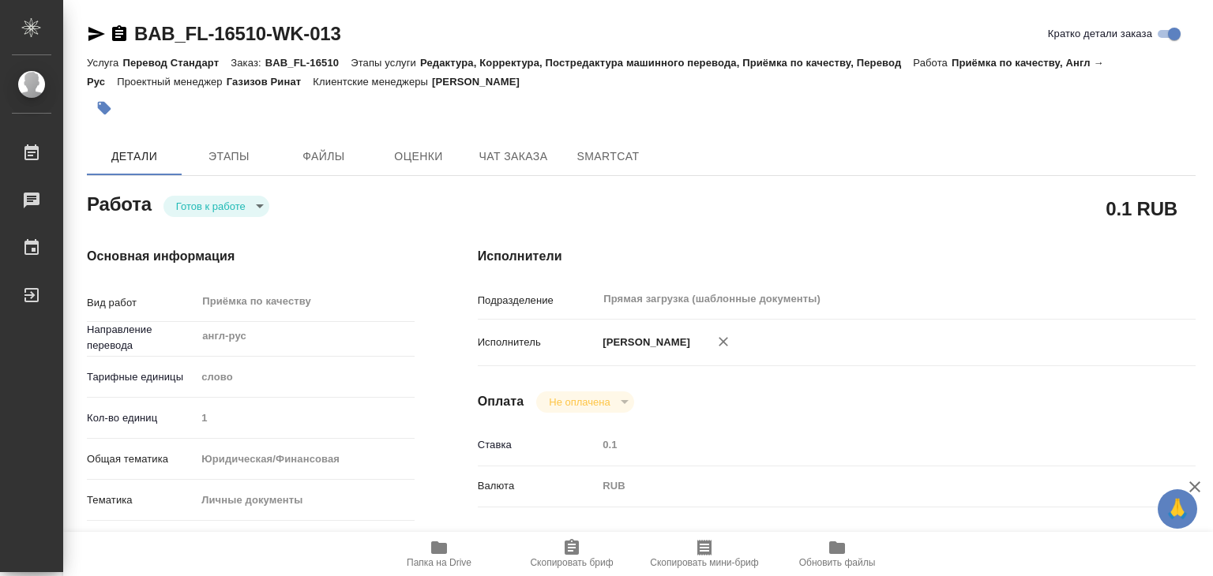
type textarea "x"
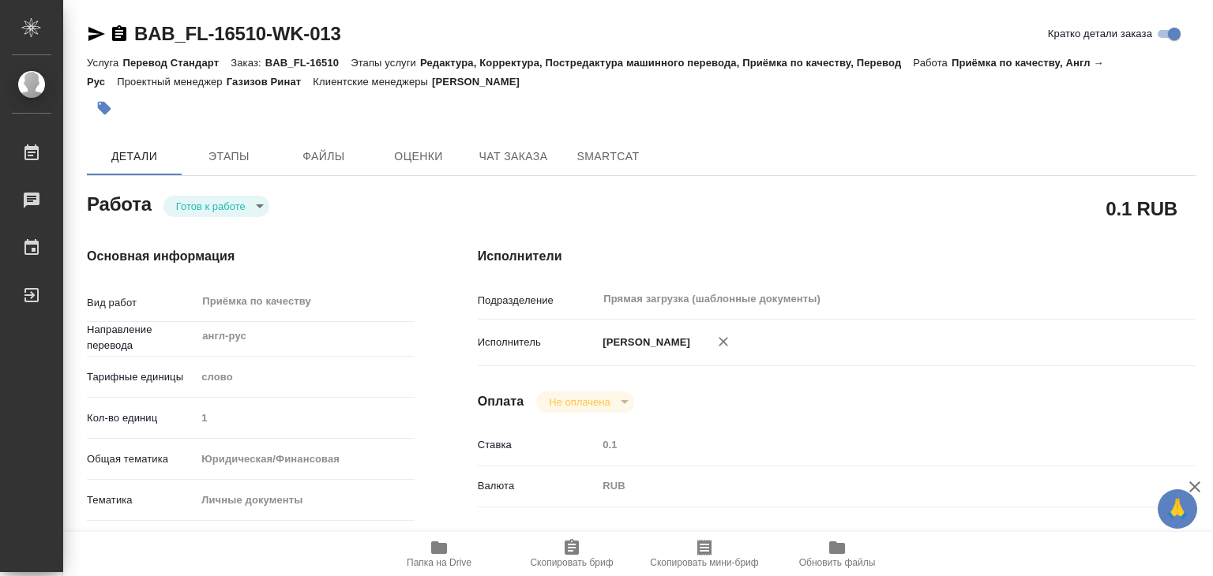
type textarea "x"
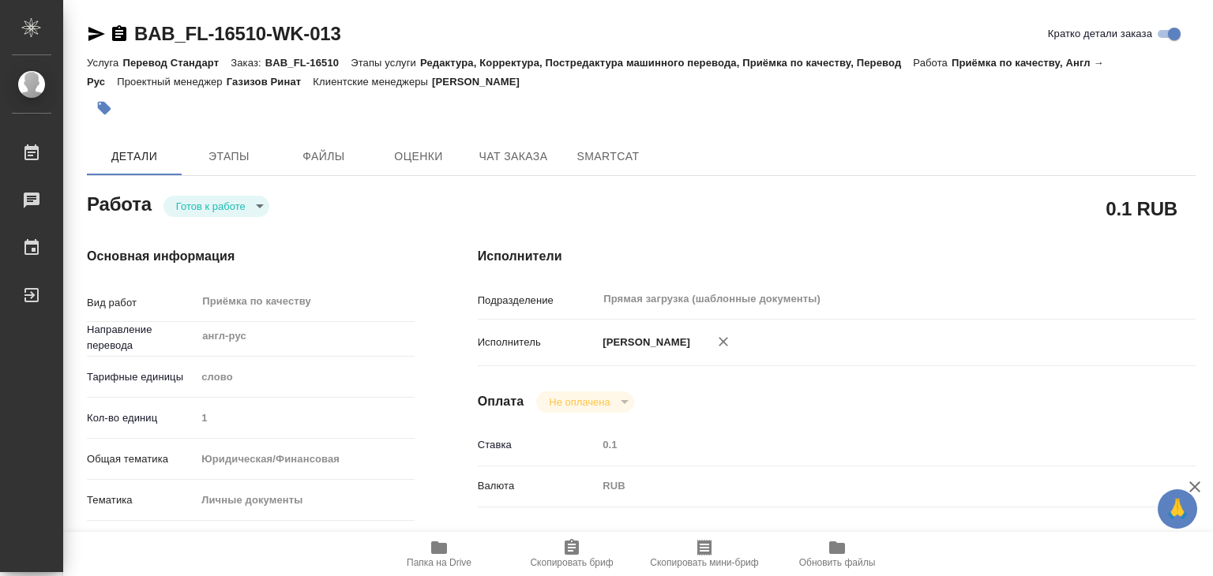
type textarea "x"
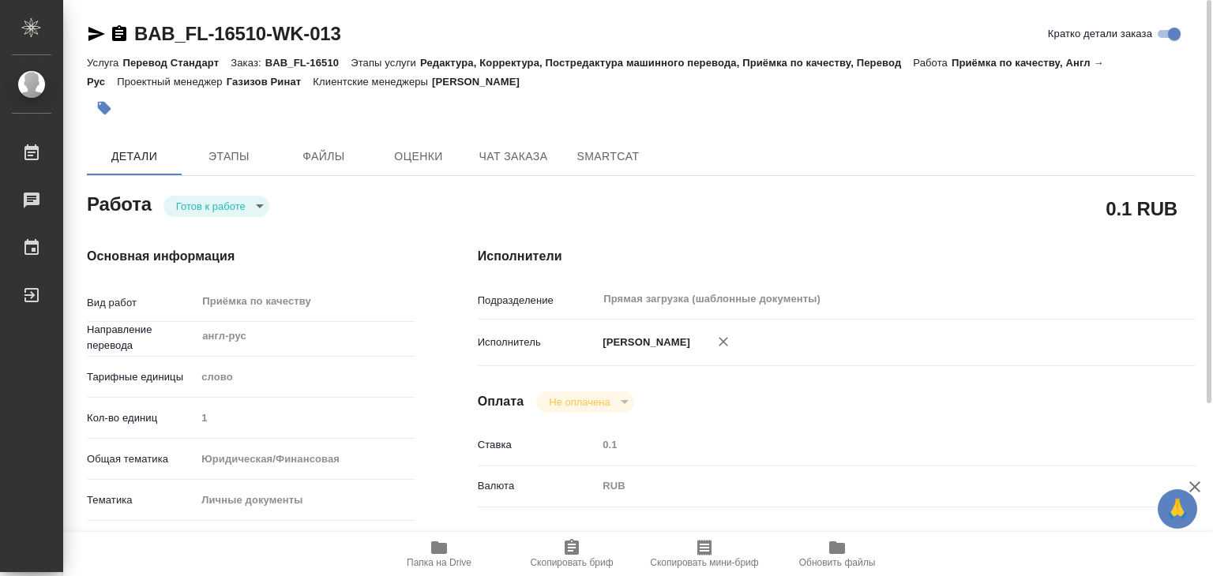
type textarea "x"
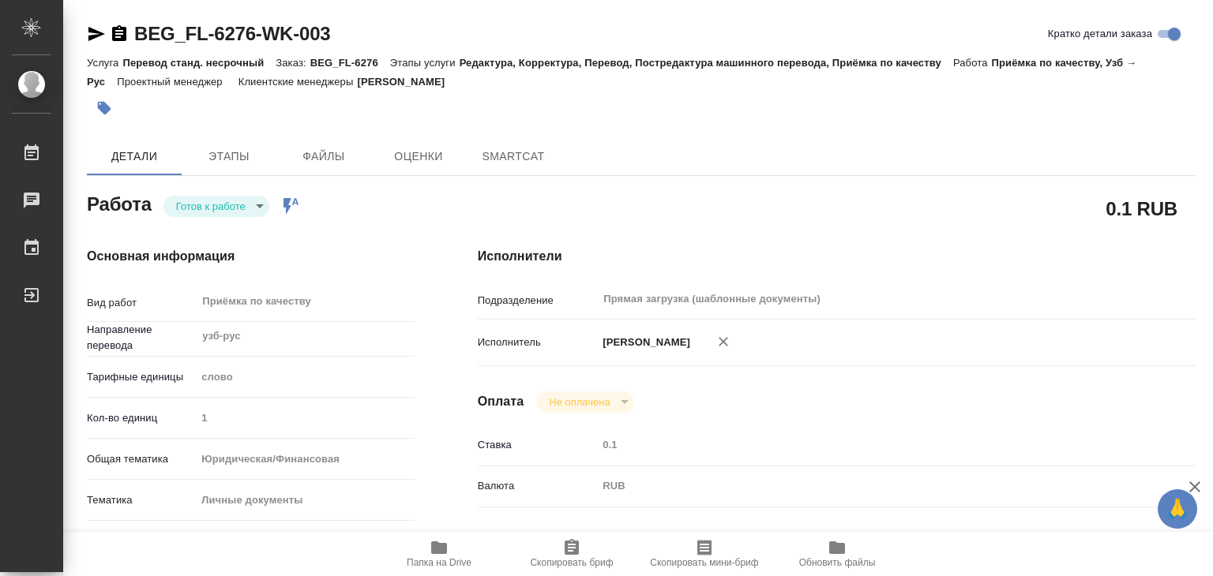
type textarea "x"
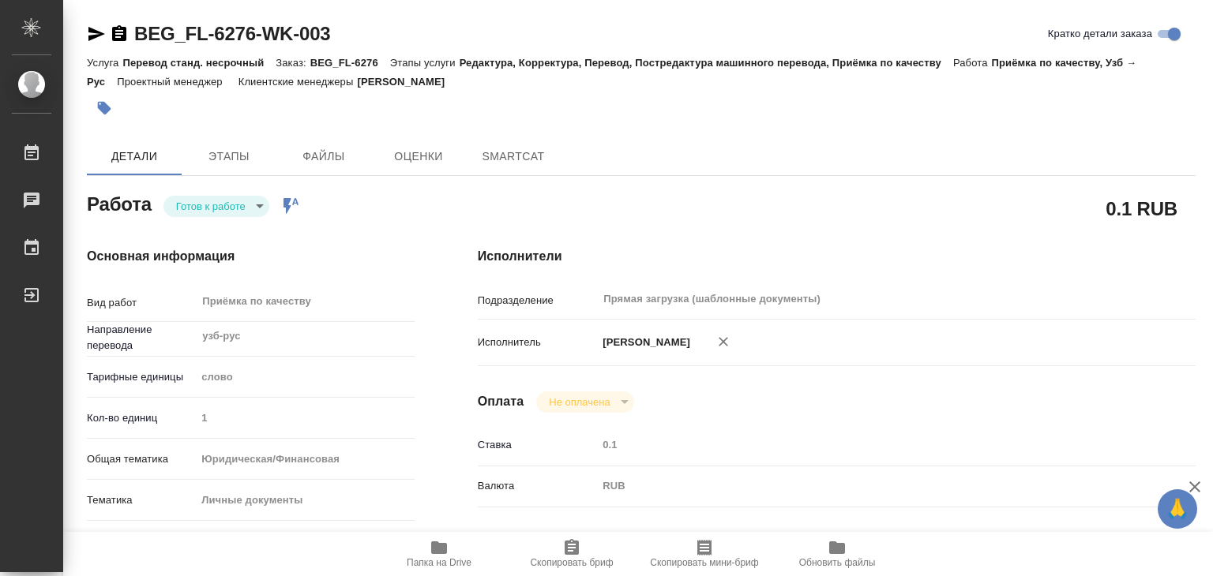
type textarea "x"
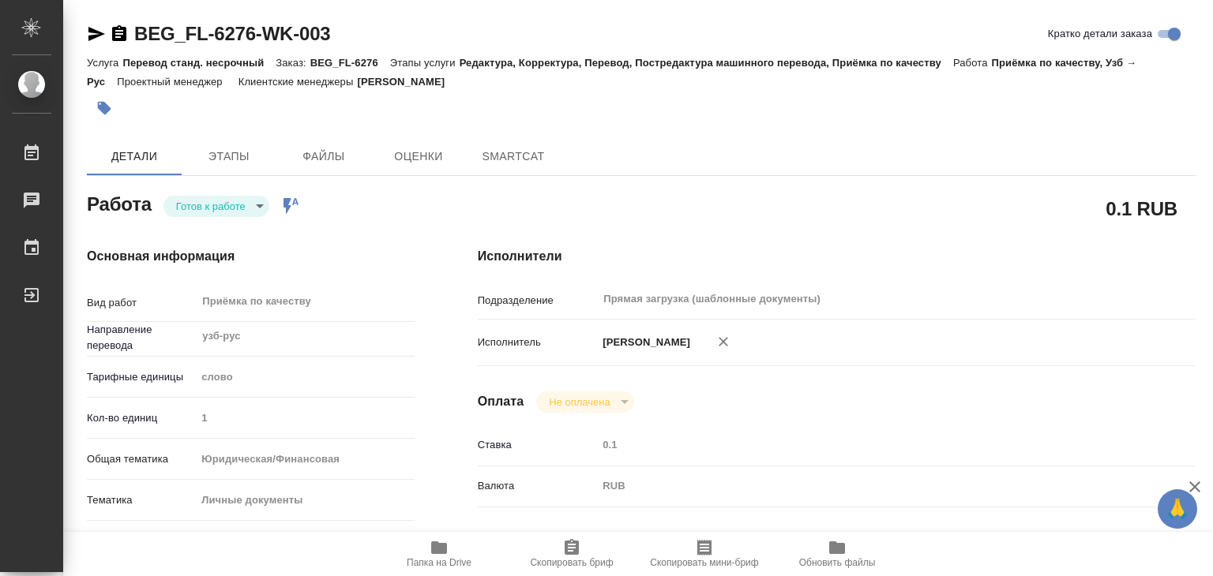
type textarea "x"
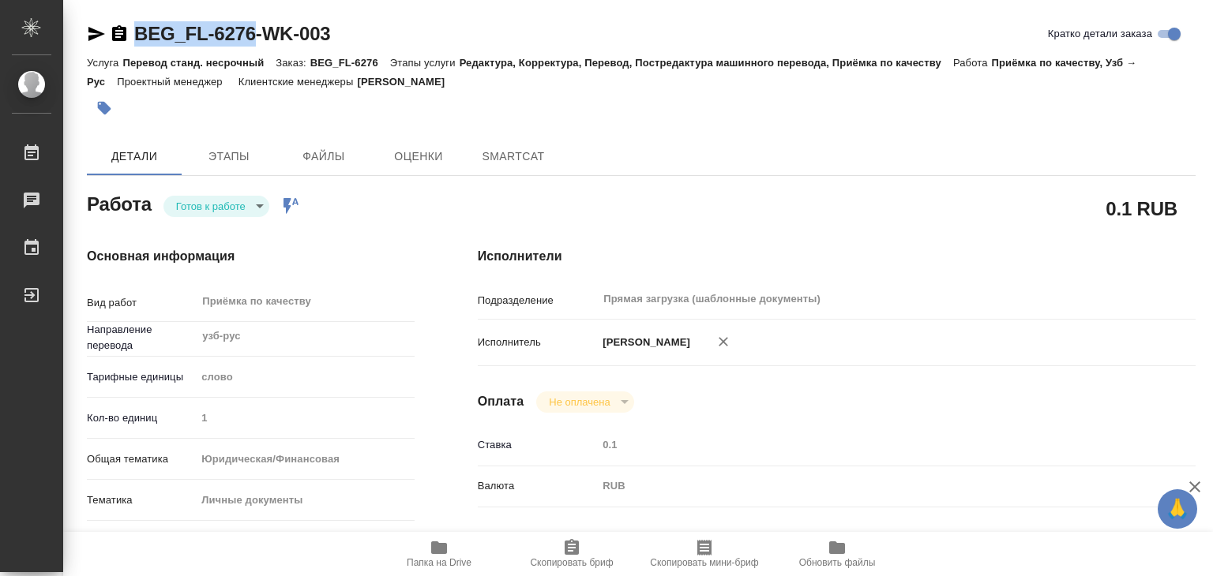
type textarea "x"
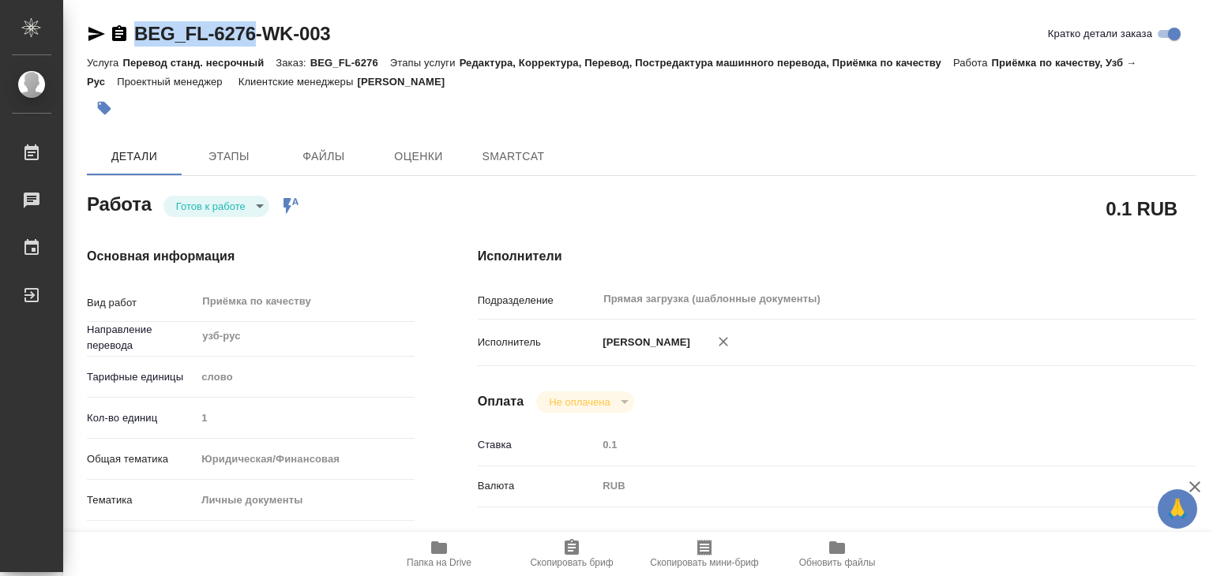
drag, startPoint x: 133, startPoint y: 13, endPoint x: 251, endPoint y: 36, distance: 120.6
copy link "BEG_FL-6276"
type textarea "x"
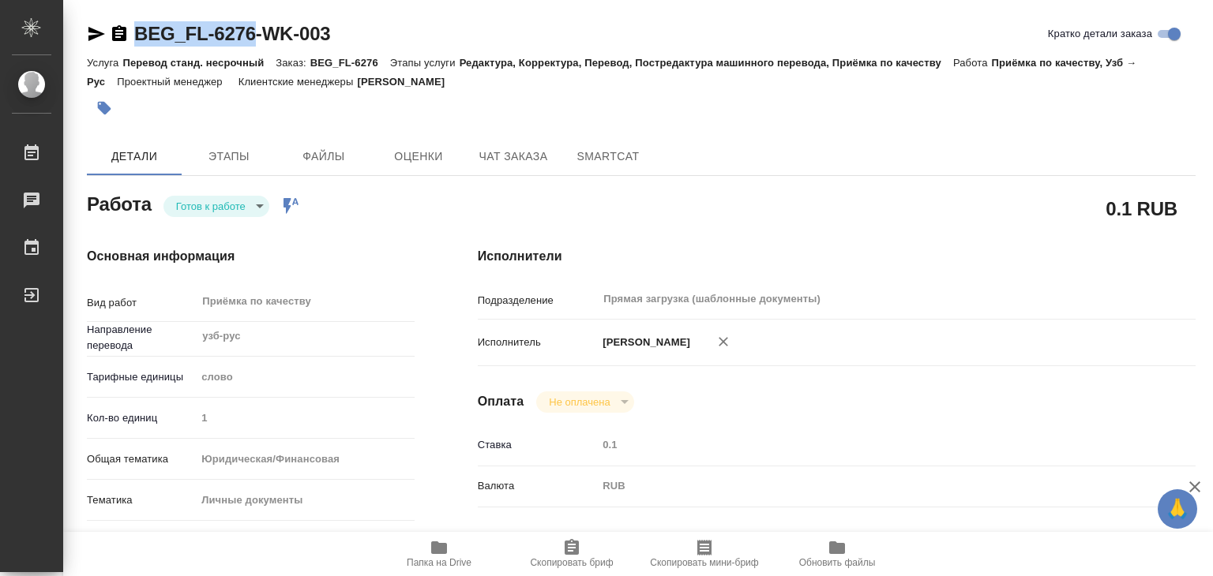
type textarea "x"
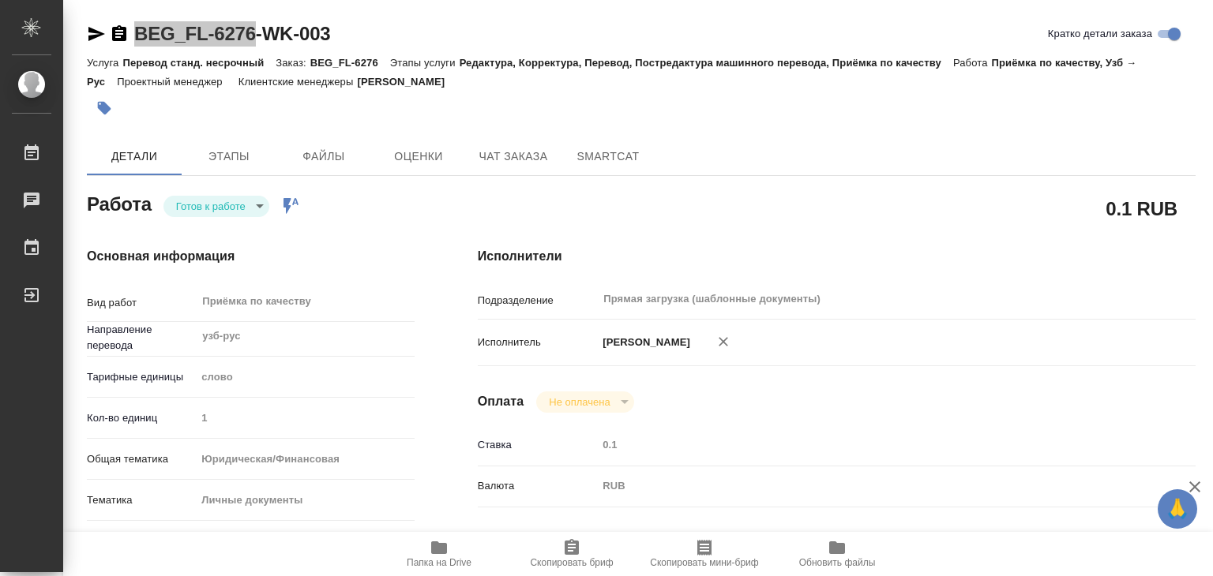
type textarea "x"
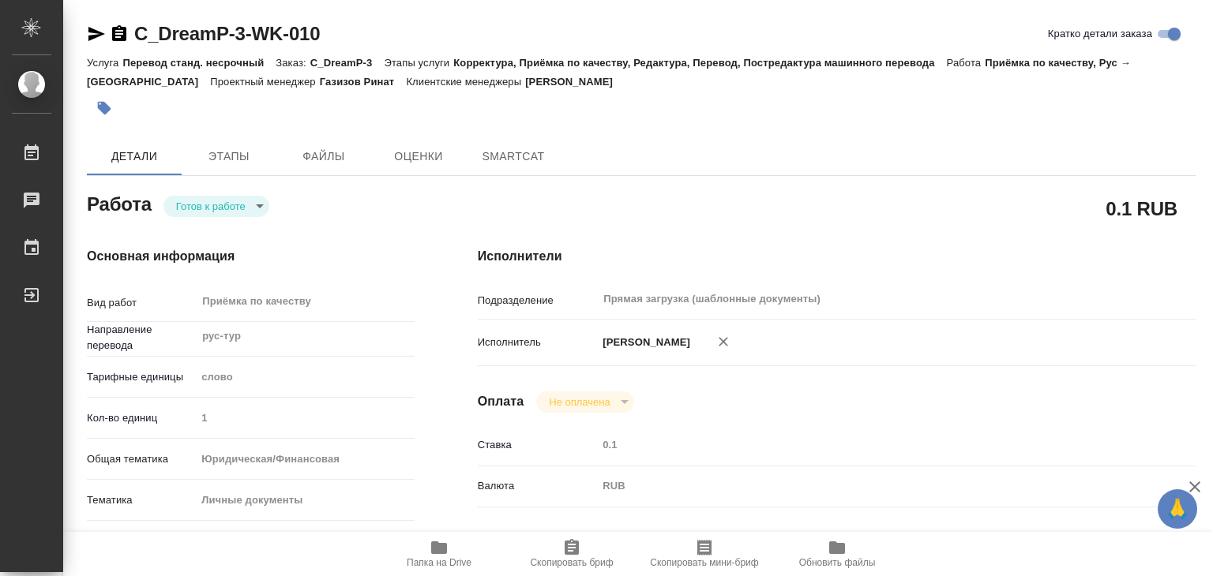
type textarea "x"
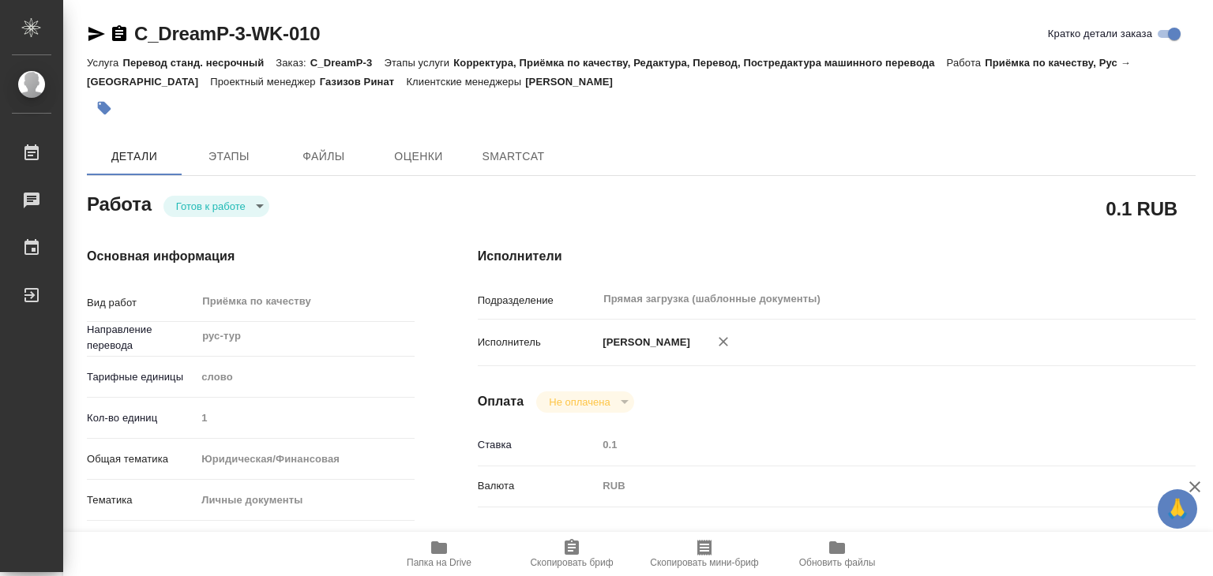
type textarea "x"
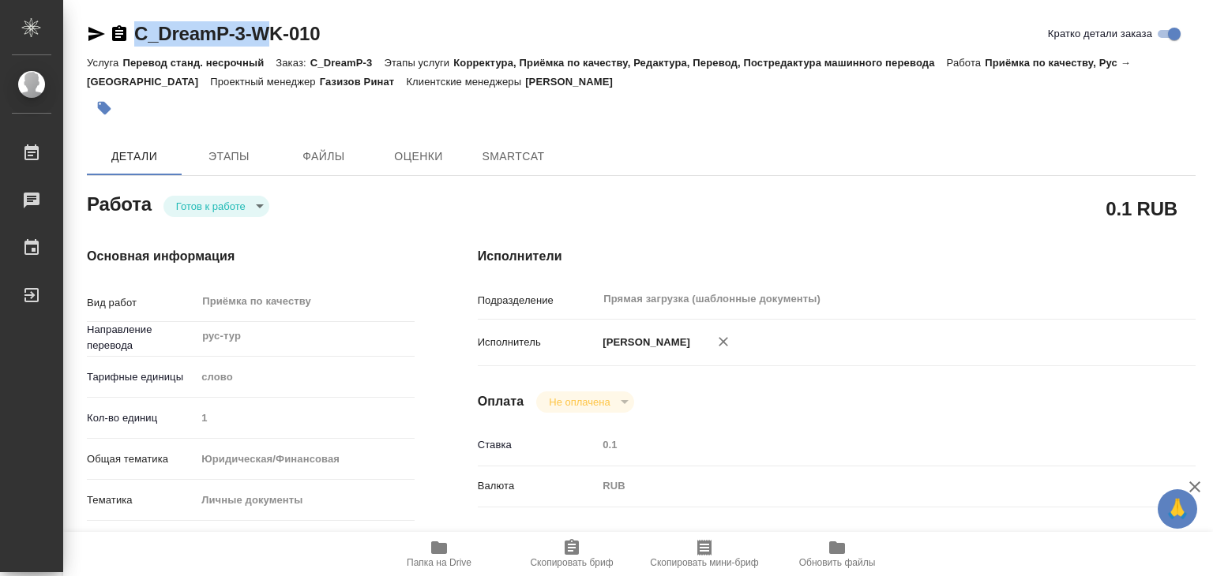
type textarea "x"
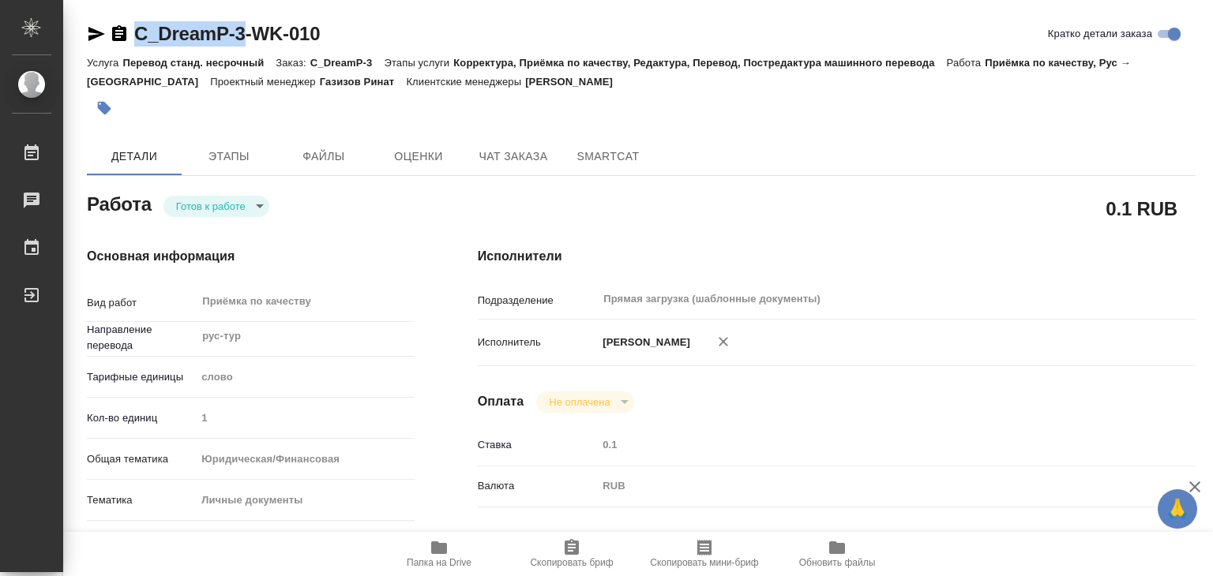
drag, startPoint x: 134, startPoint y: 13, endPoint x: 249, endPoint y: 36, distance: 116.6
type textarea "x"
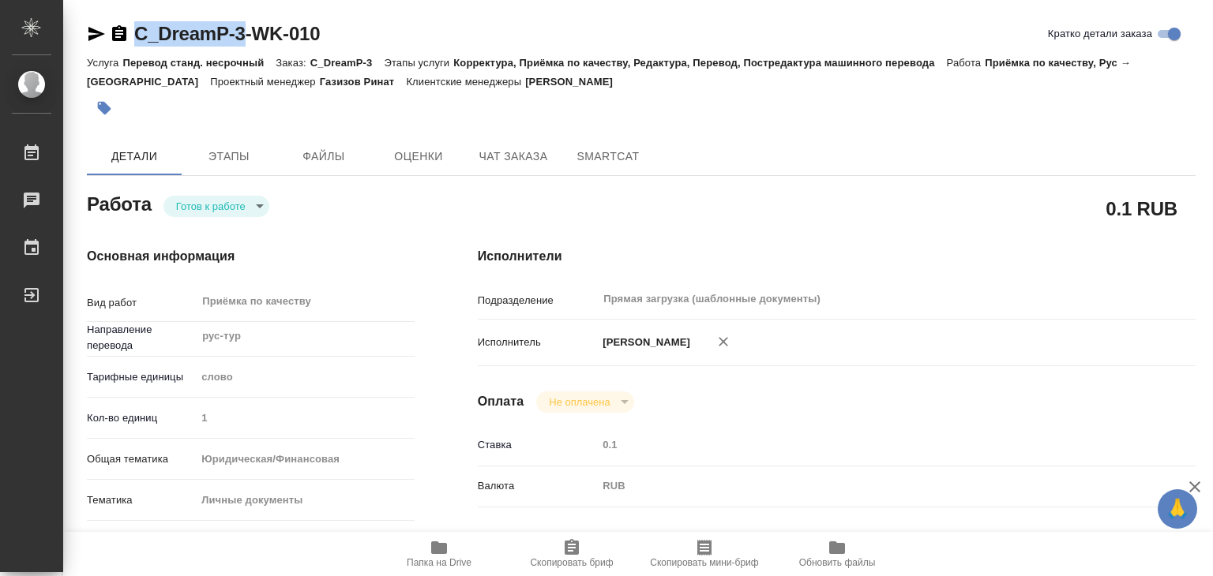
type textarea "x"
copy link "C_DreamP-3"
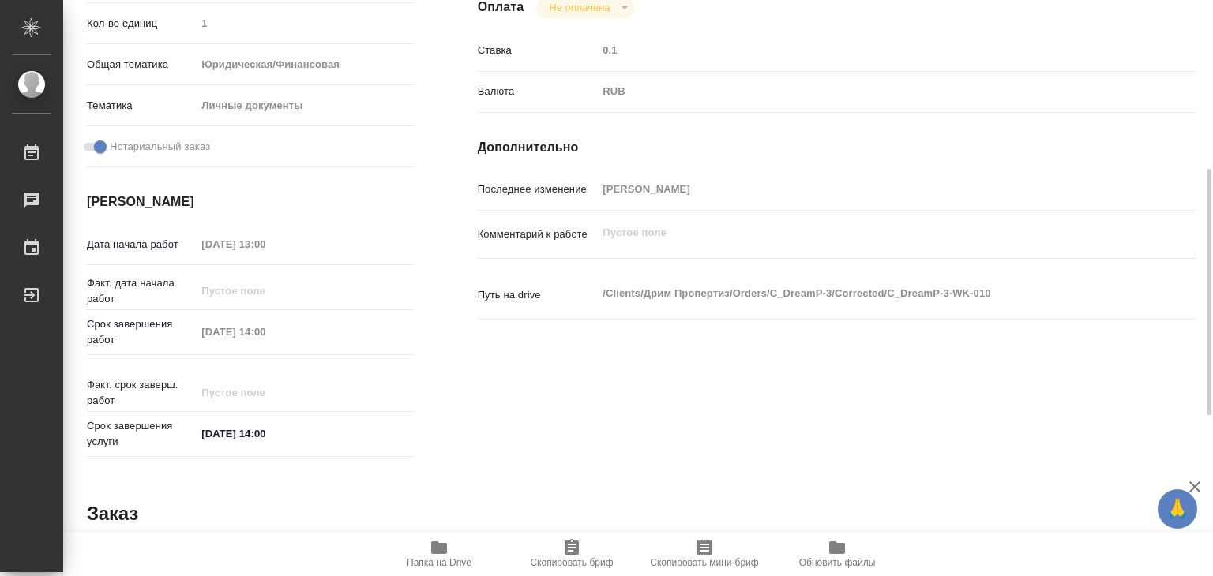
type textarea "x"
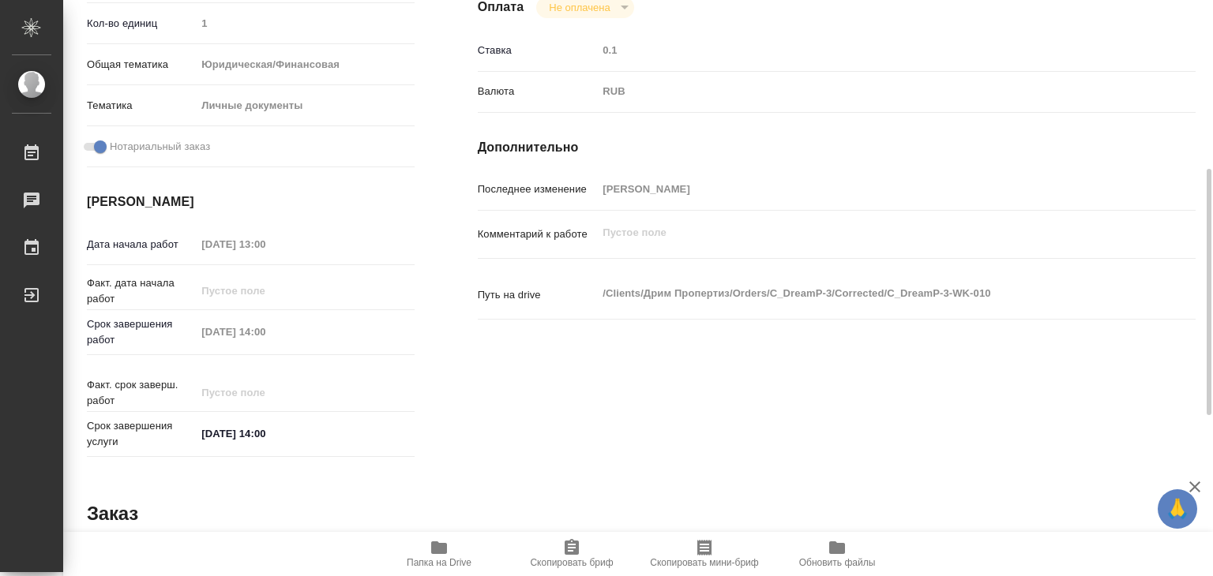
scroll to position [0, 0]
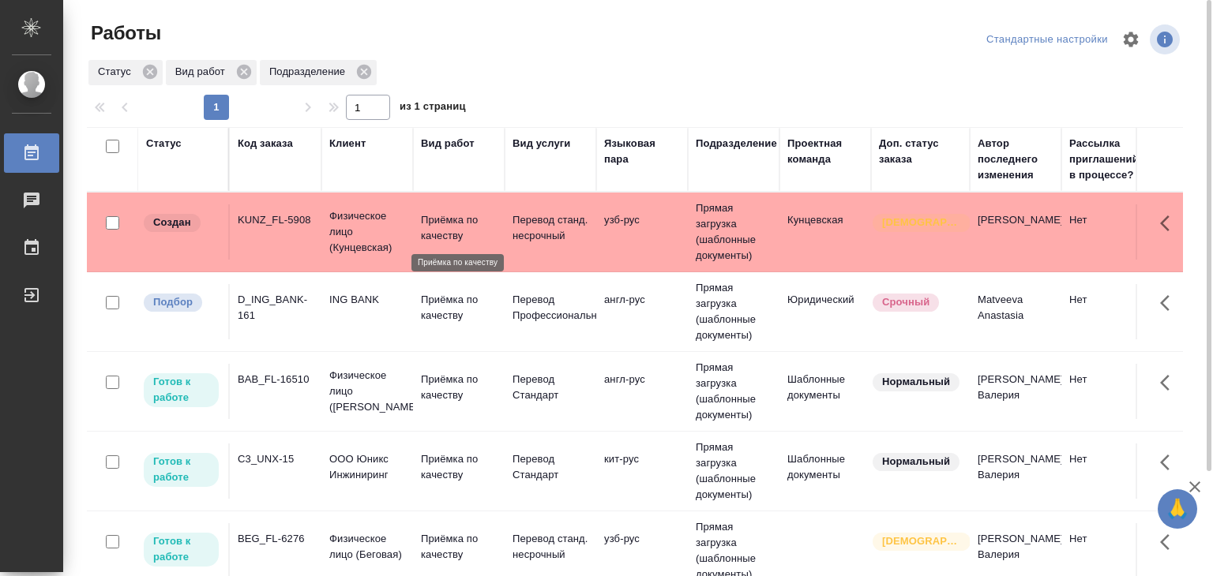
click at [489, 239] on p "Приёмка по качеству" at bounding box center [459, 228] width 76 height 32
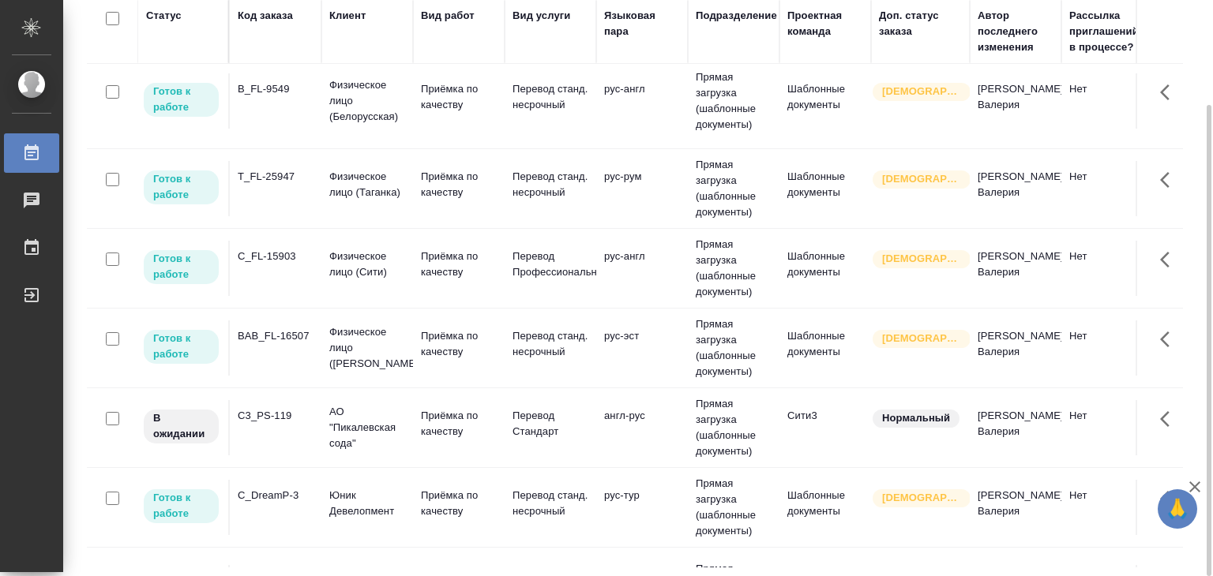
scroll to position [395, 0]
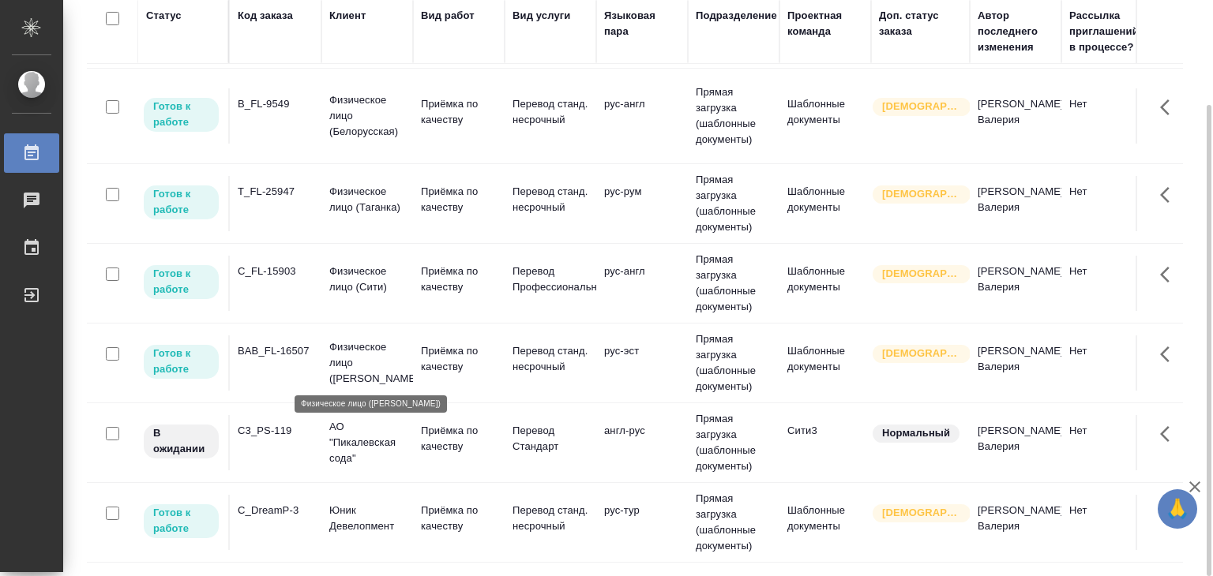
click at [382, 351] on p "Физическое лицо (Бабушкинская)" at bounding box center [367, 362] width 76 height 47
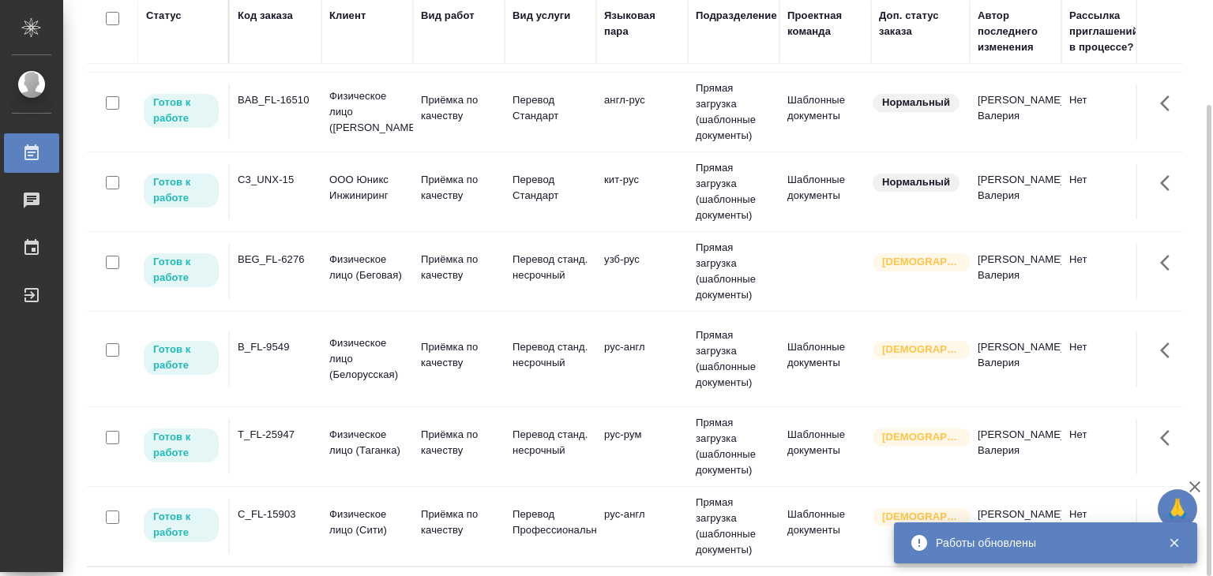
scroll to position [0, 0]
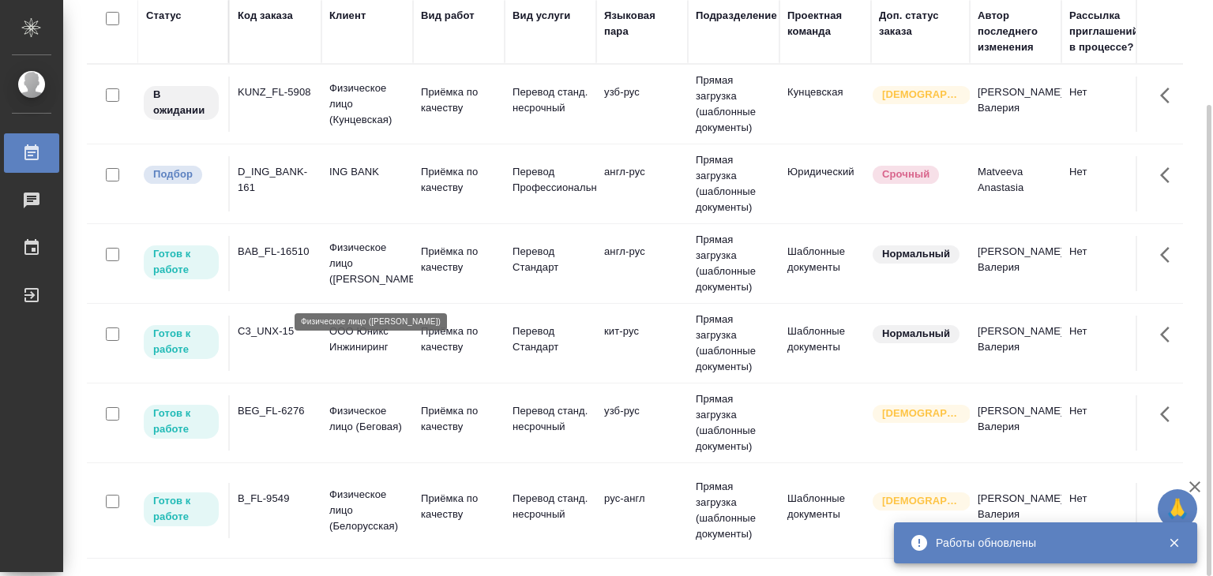
click at [388, 282] on p "Физическое лицо (Бабушкинская)" at bounding box center [367, 263] width 76 height 47
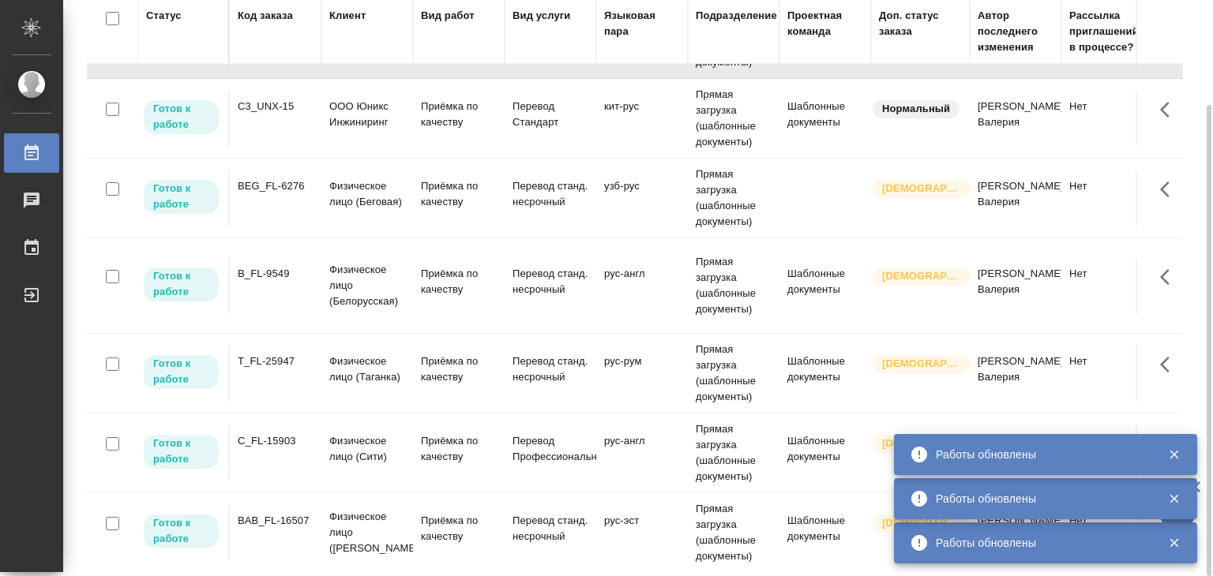
scroll to position [237, 0]
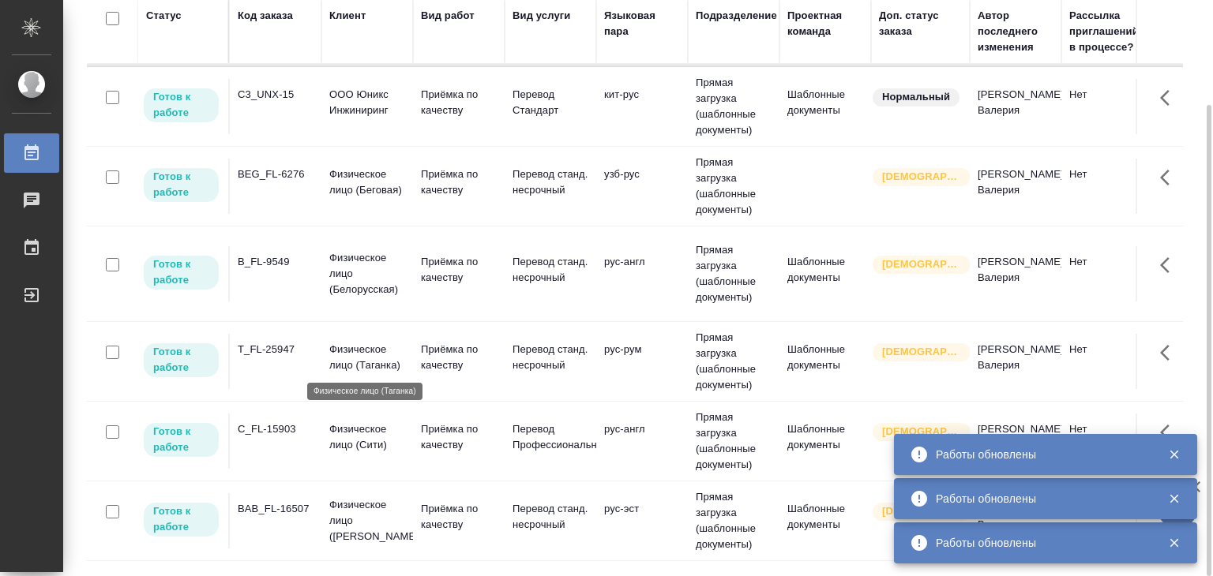
click at [396, 361] on p "Физическое лицо (Таганка)" at bounding box center [367, 358] width 76 height 32
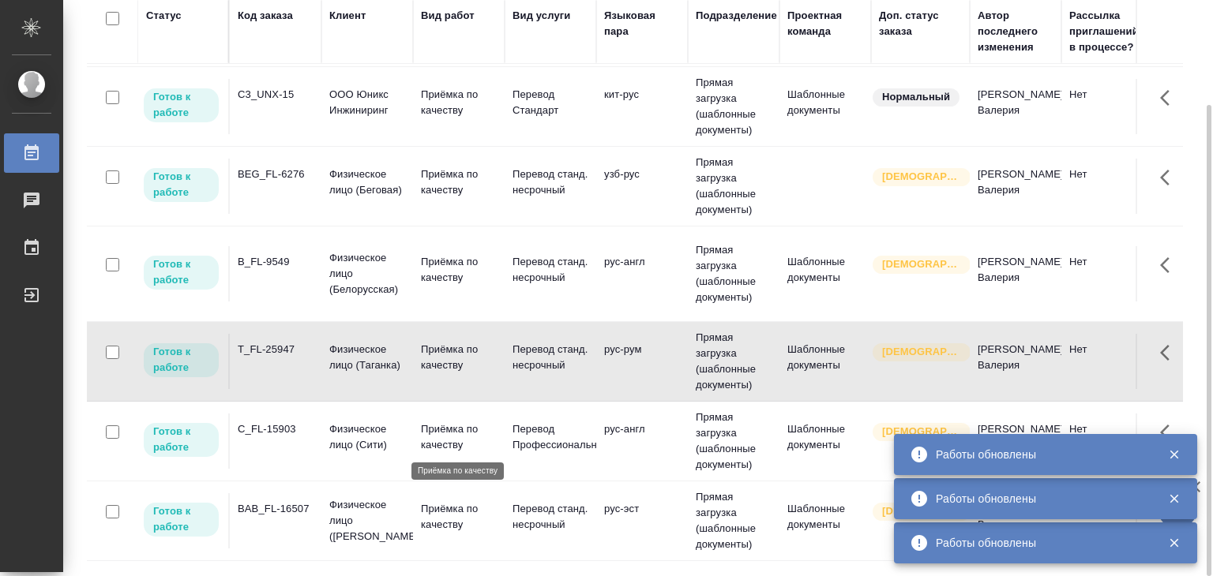
click at [438, 430] on p "Приёмка по качеству" at bounding box center [459, 438] width 76 height 32
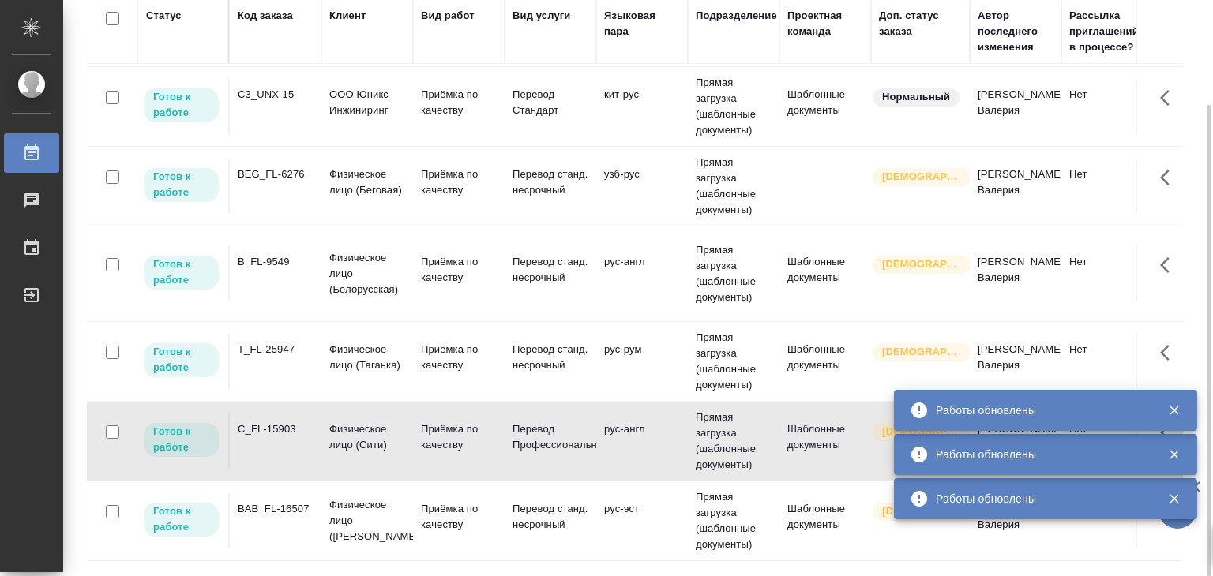
click at [337, 193] on p "Физическое лицо (Беговая)" at bounding box center [367, 183] width 76 height 32
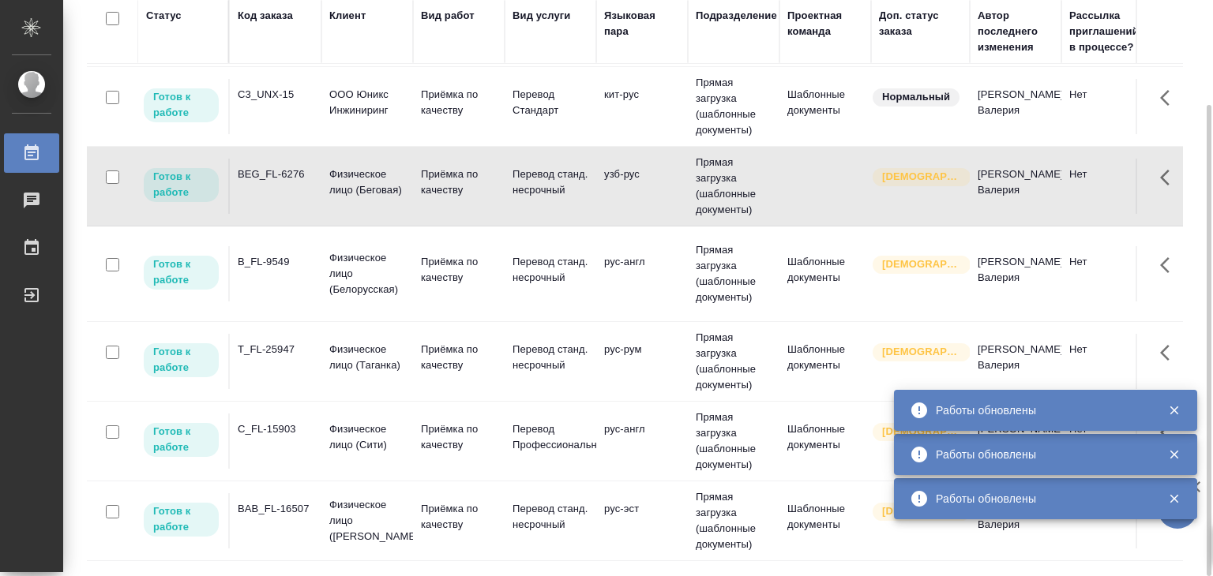
click at [337, 193] on p "Физическое лицо (Беговая)" at bounding box center [367, 183] width 76 height 32
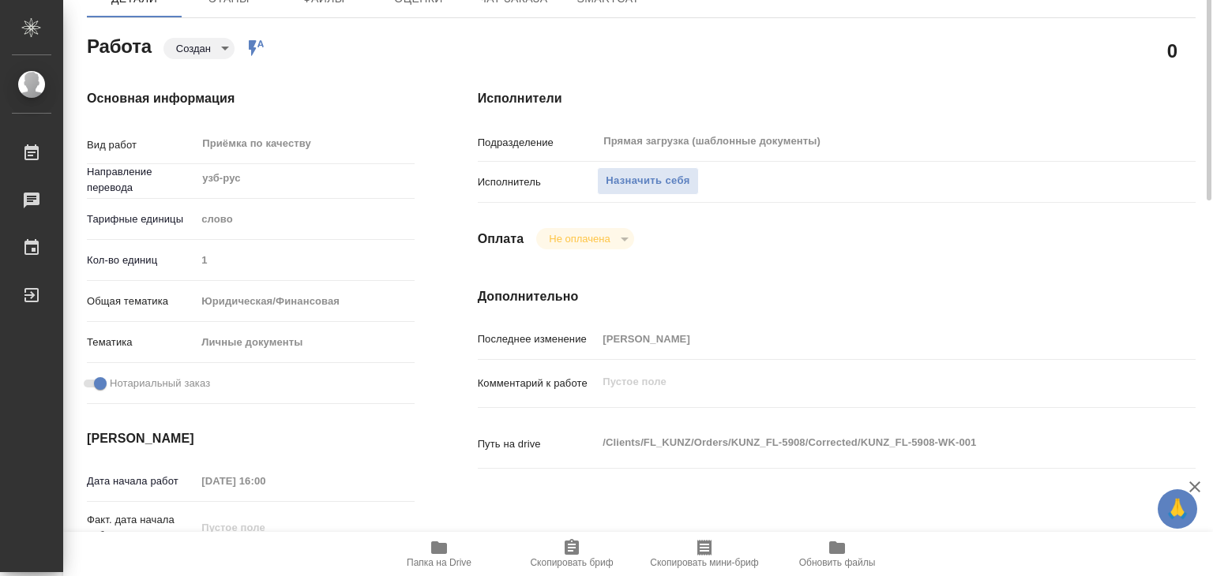
scroll to position [79, 0]
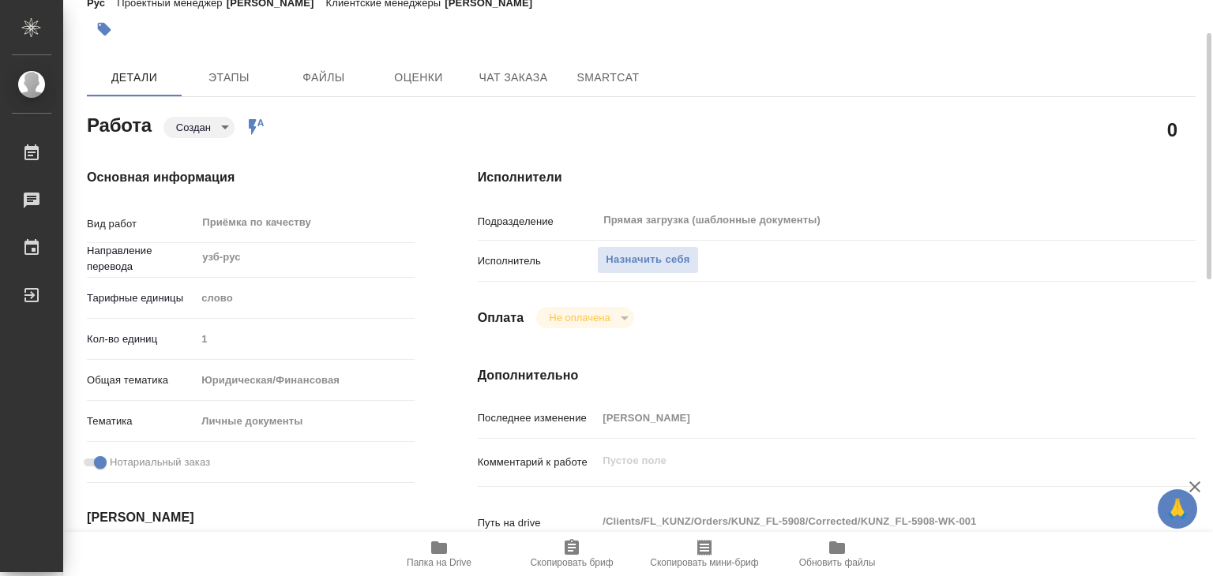
click at [456, 563] on span "Папка на Drive" at bounding box center [439, 562] width 65 height 11
click at [645, 257] on span "Назначить себя" at bounding box center [648, 260] width 84 height 18
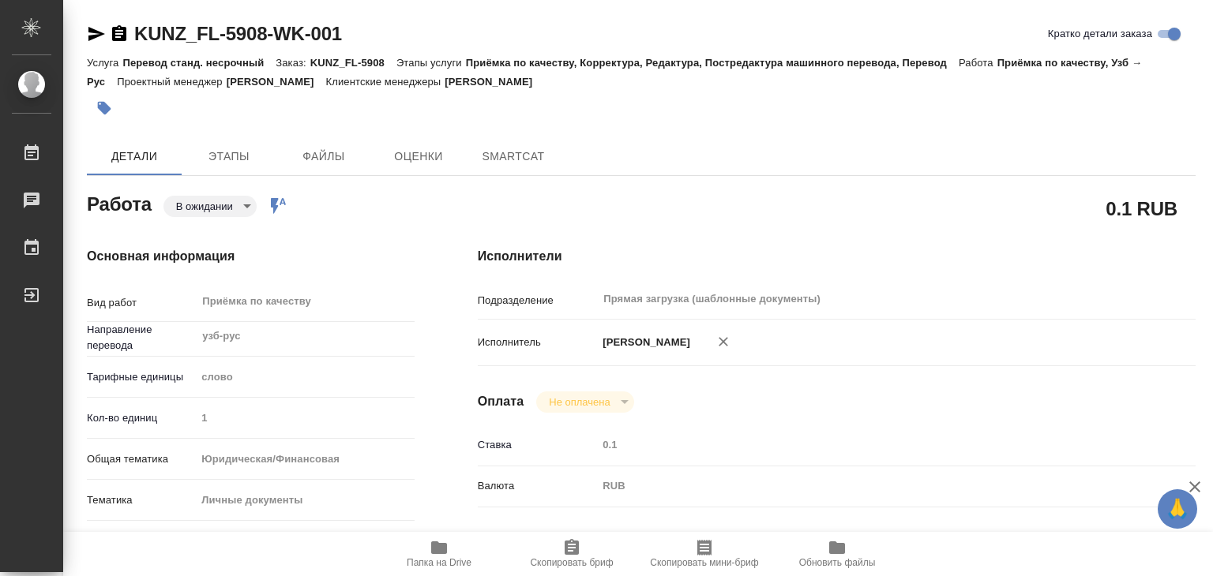
type textarea "x"
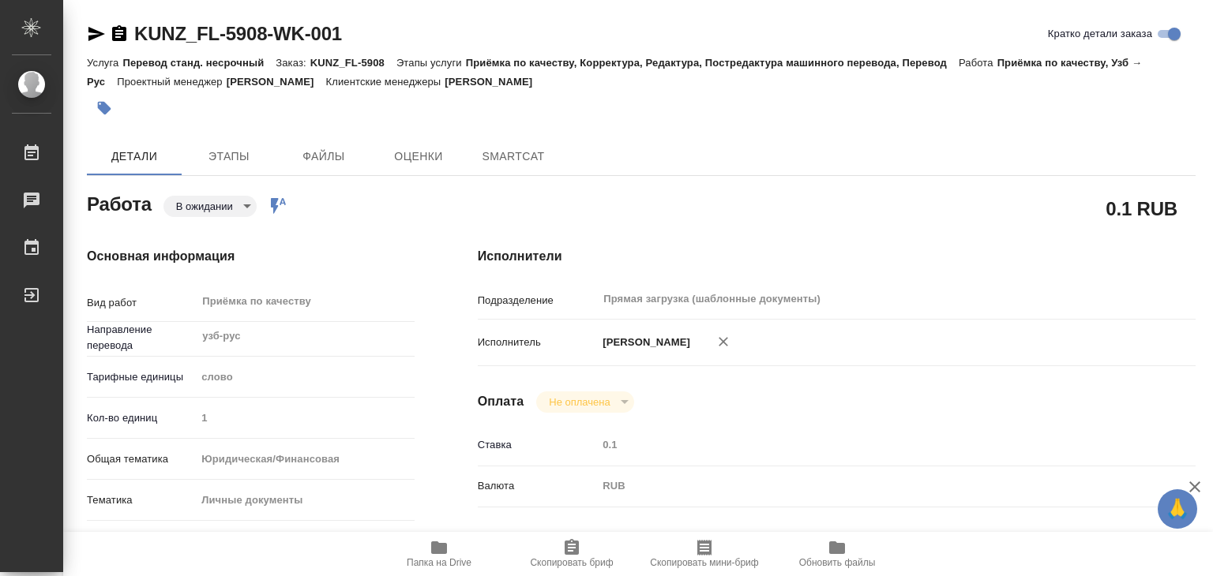
type textarea "x"
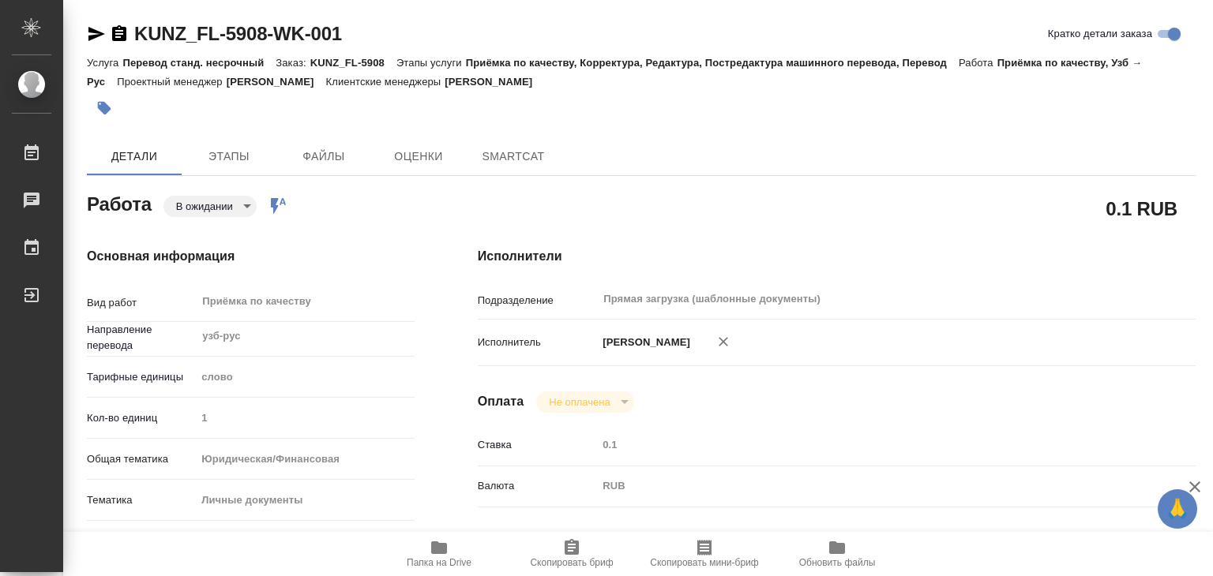
type textarea "x"
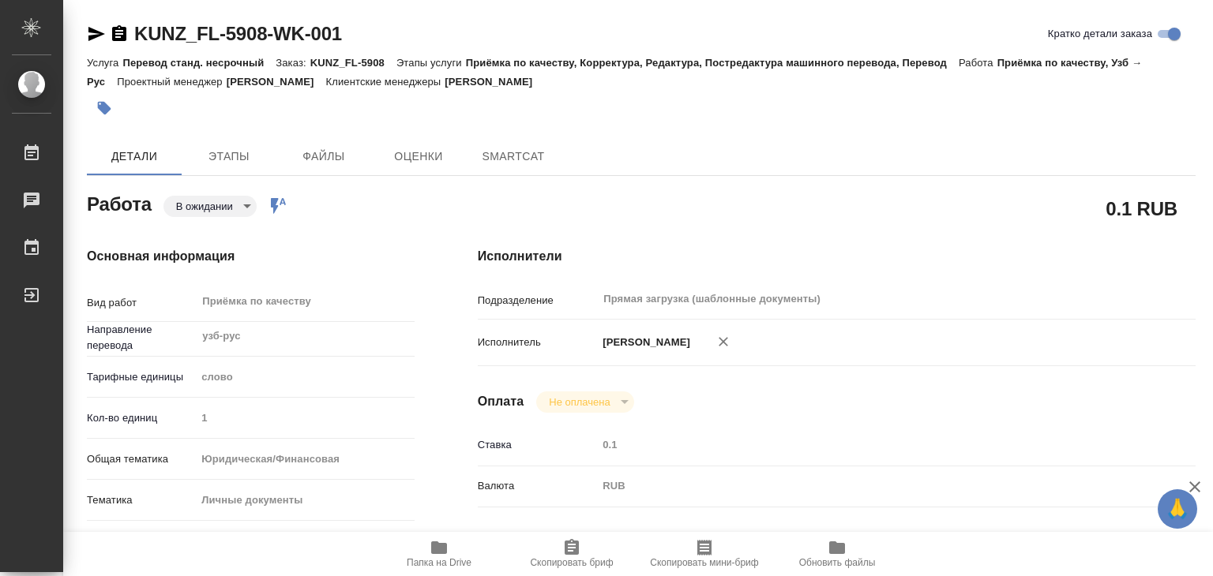
type textarea "x"
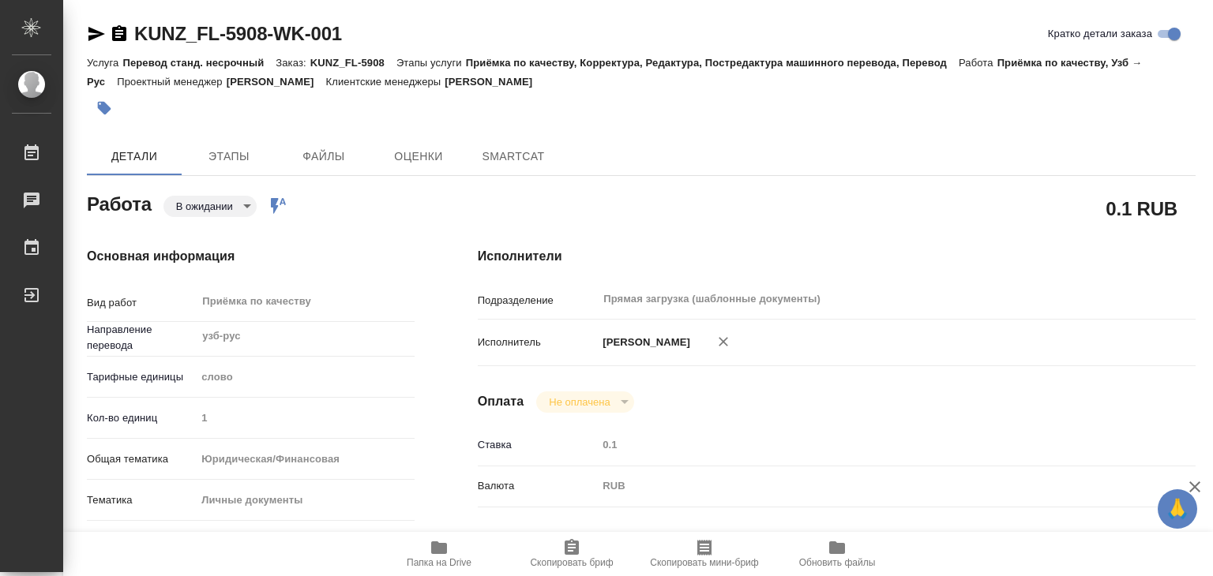
type textarea "x"
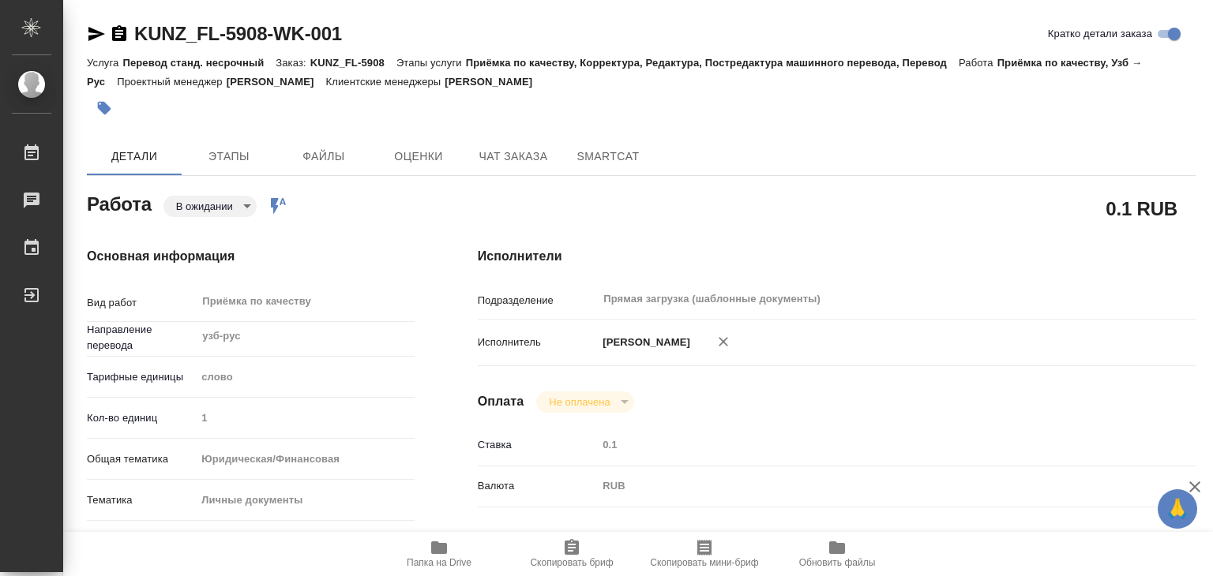
type textarea "x"
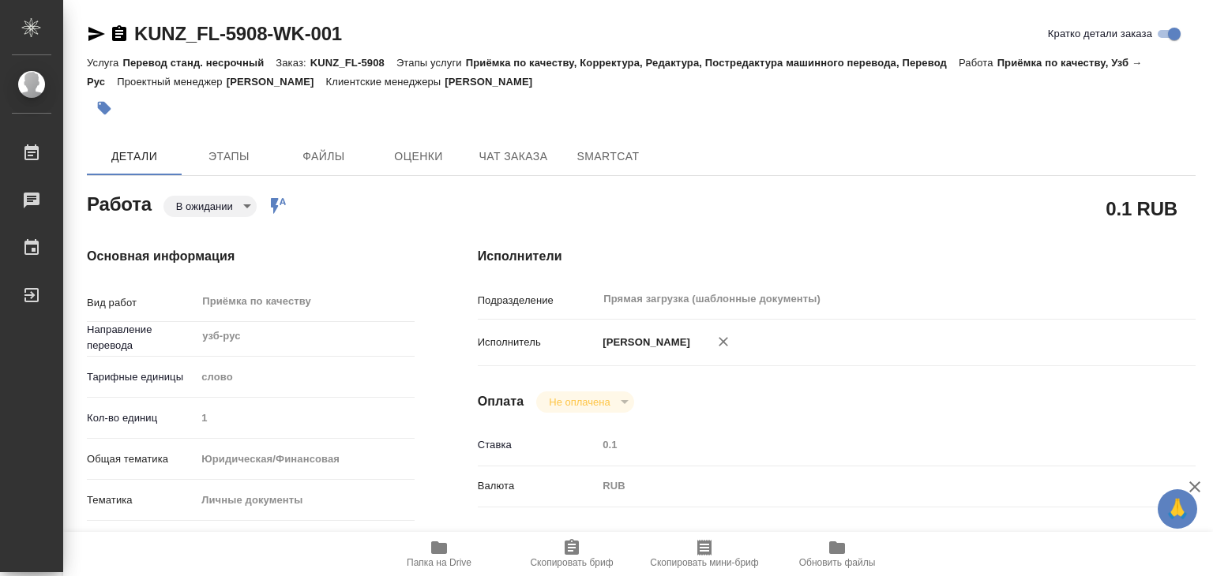
type textarea "x"
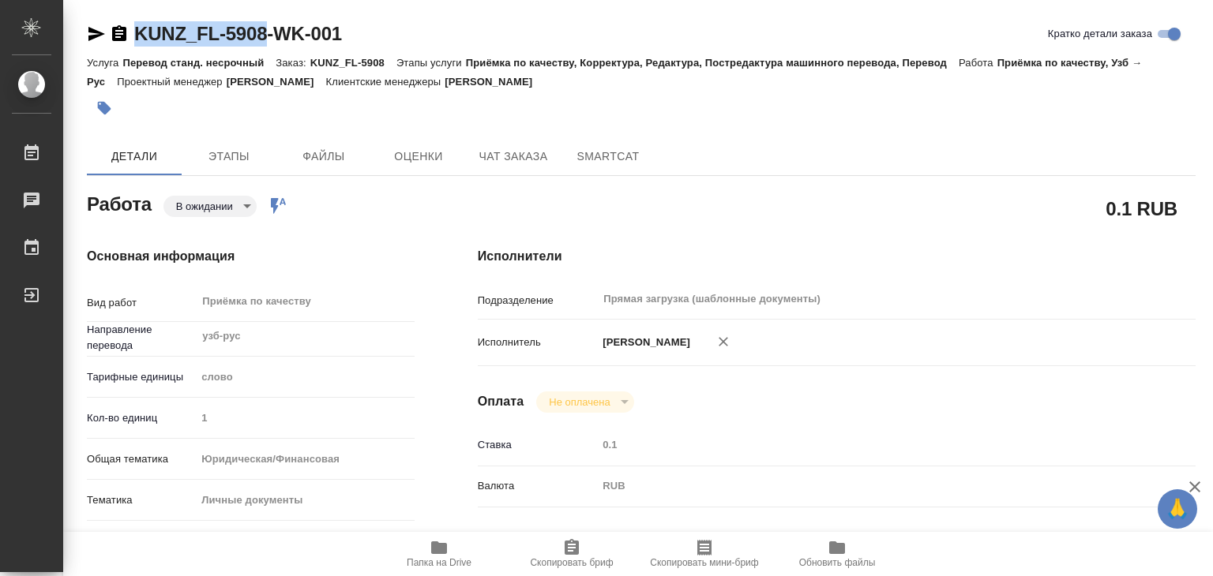
drag, startPoint x: 128, startPoint y: 17, endPoint x: 274, endPoint y: 34, distance: 147.0
copy link "KUNZ_FL-5908"
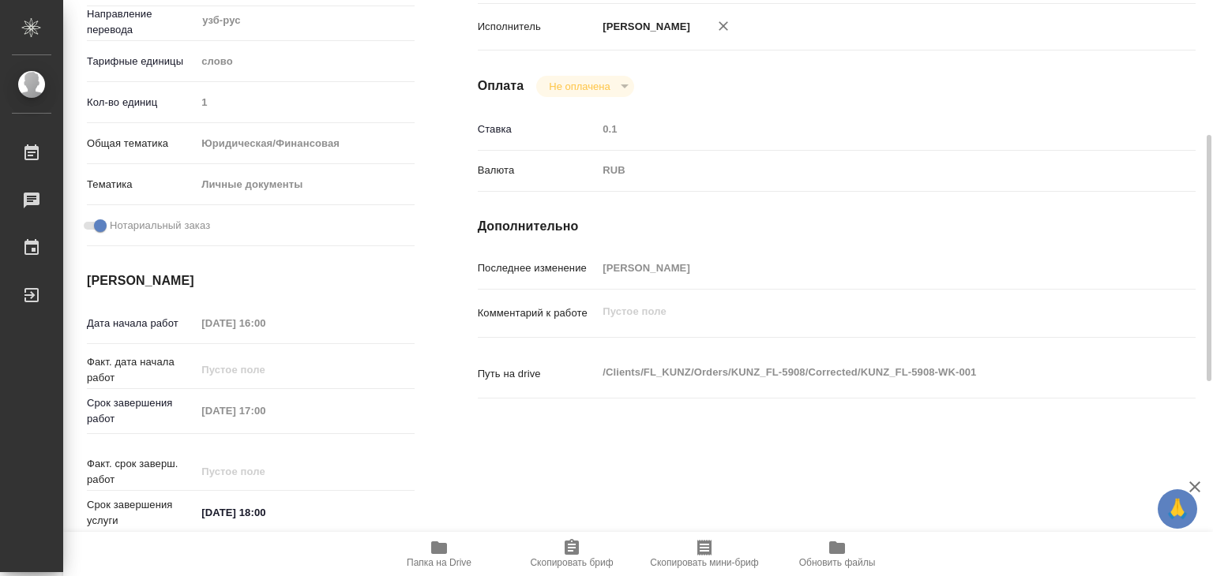
scroll to position [553, 0]
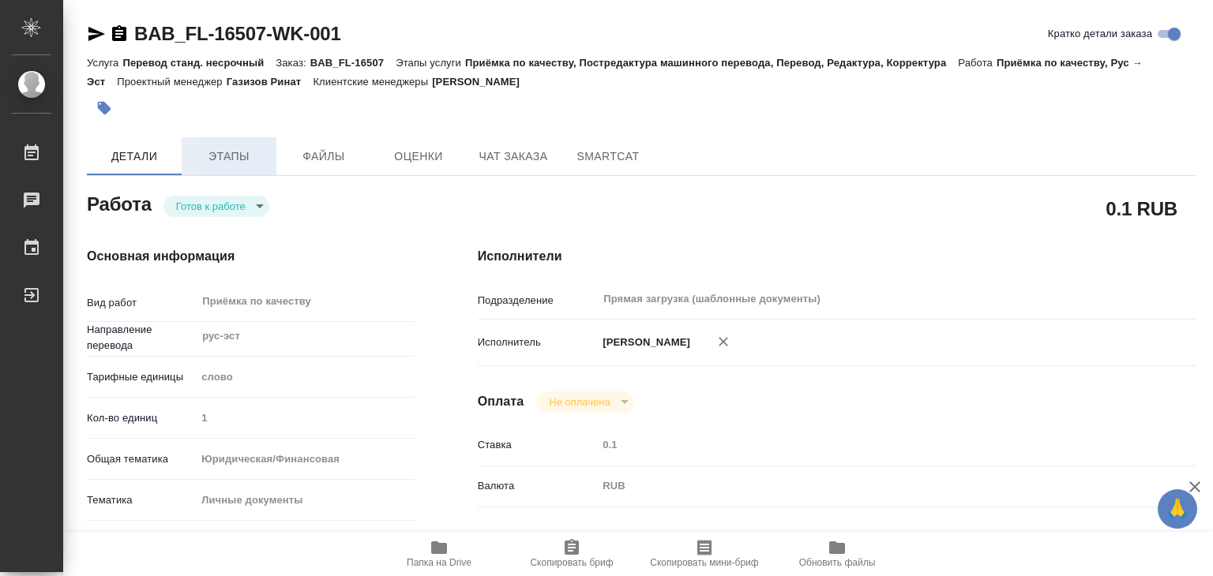
click at [227, 156] on span "Этапы" at bounding box center [229, 157] width 76 height 20
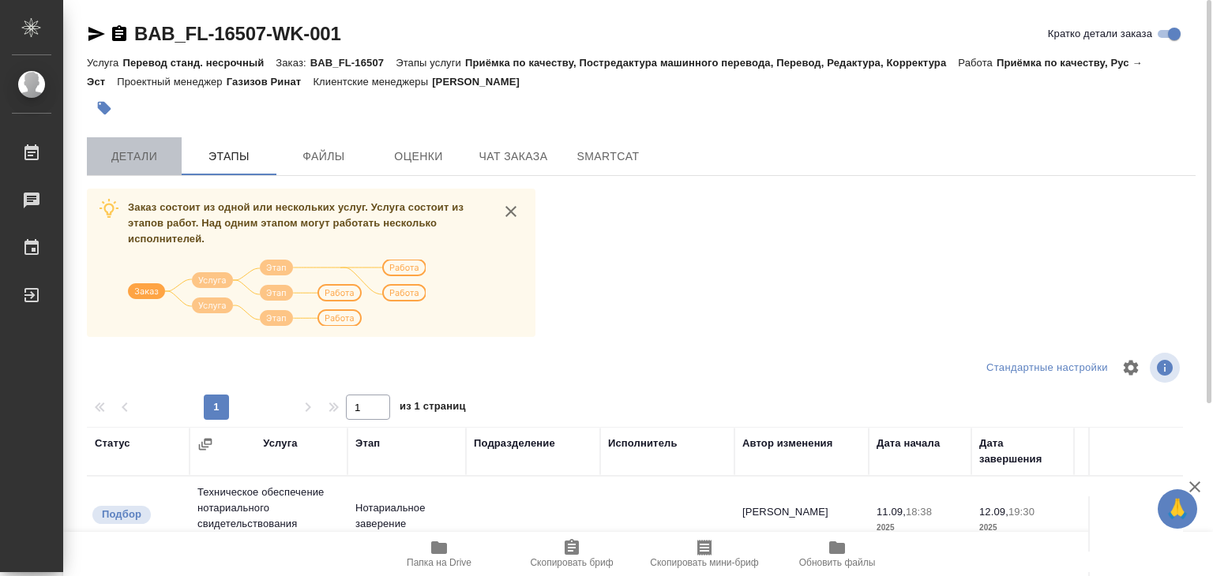
click at [142, 153] on span "Детали" at bounding box center [134, 157] width 76 height 20
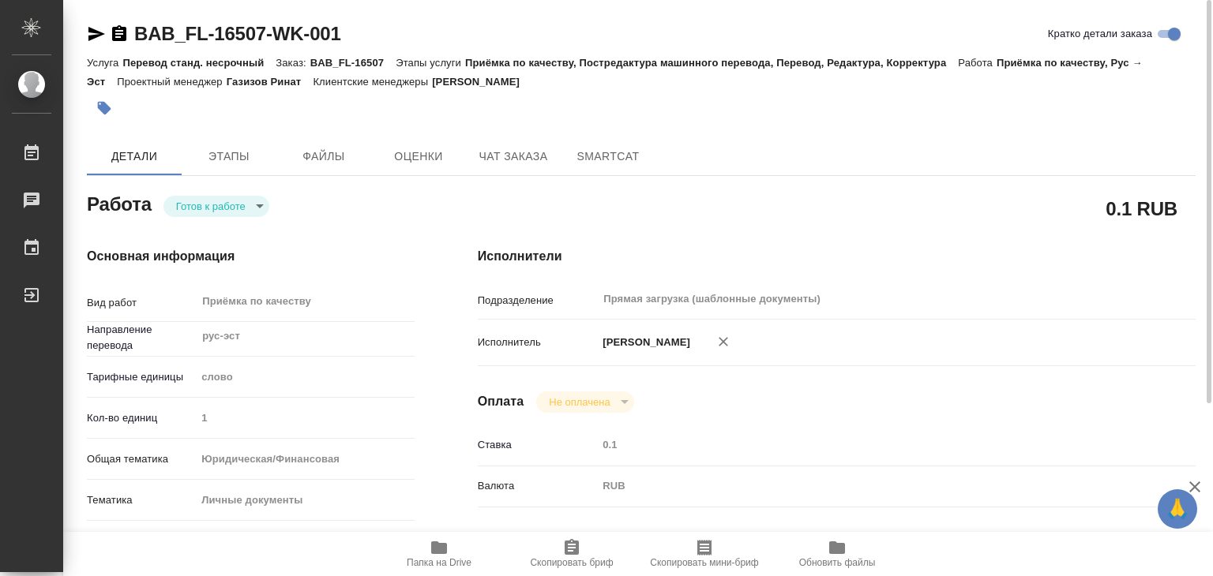
type textarea "x"
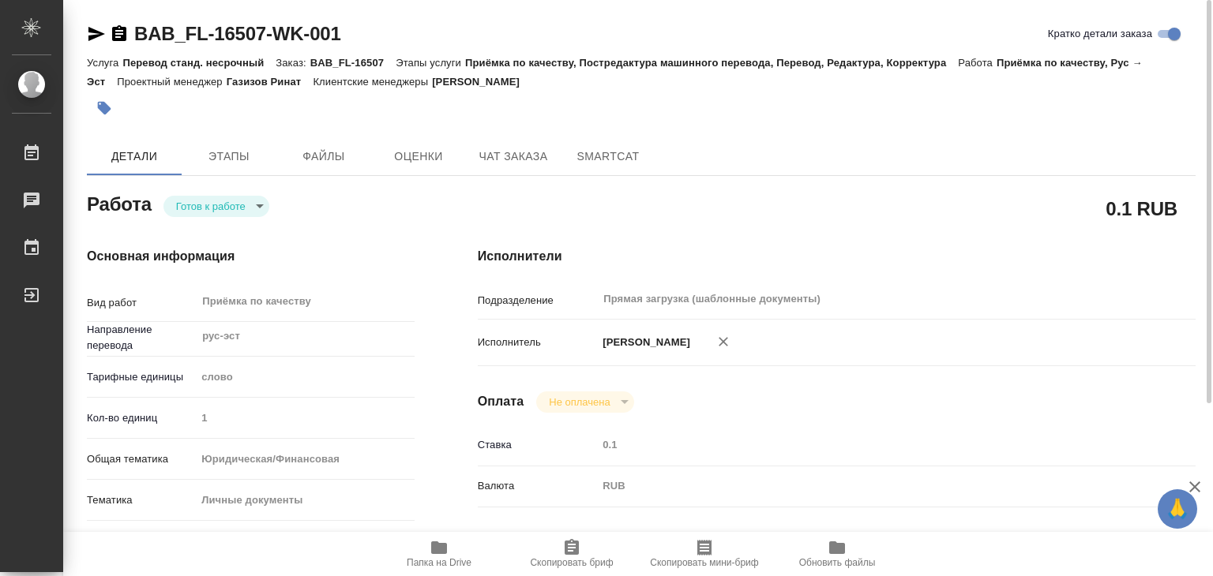
type textarea "x"
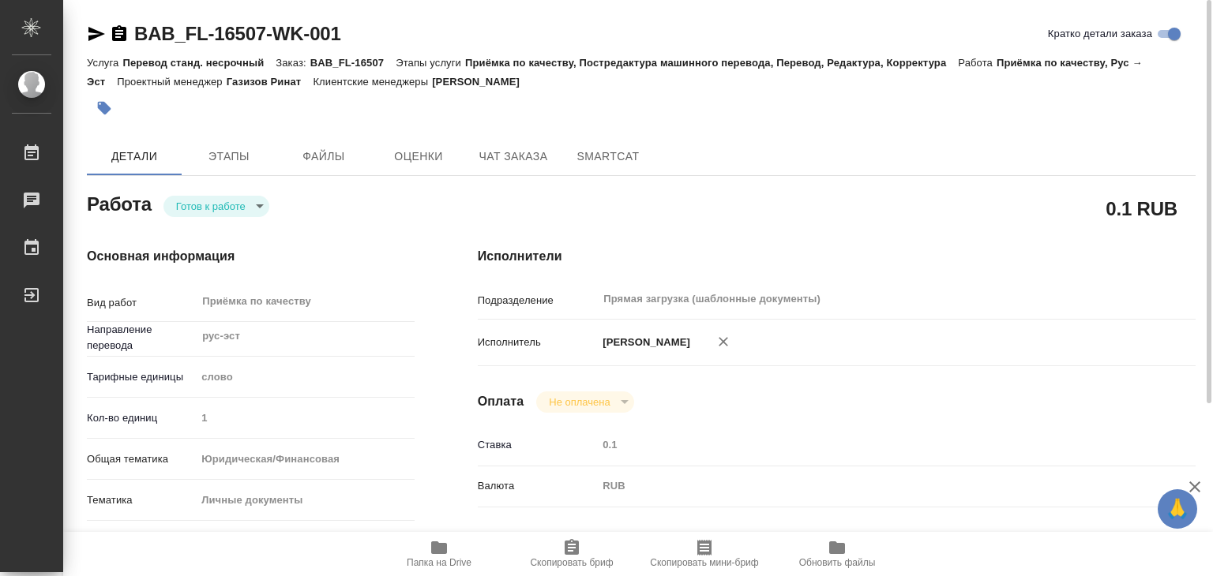
type textarea "x"
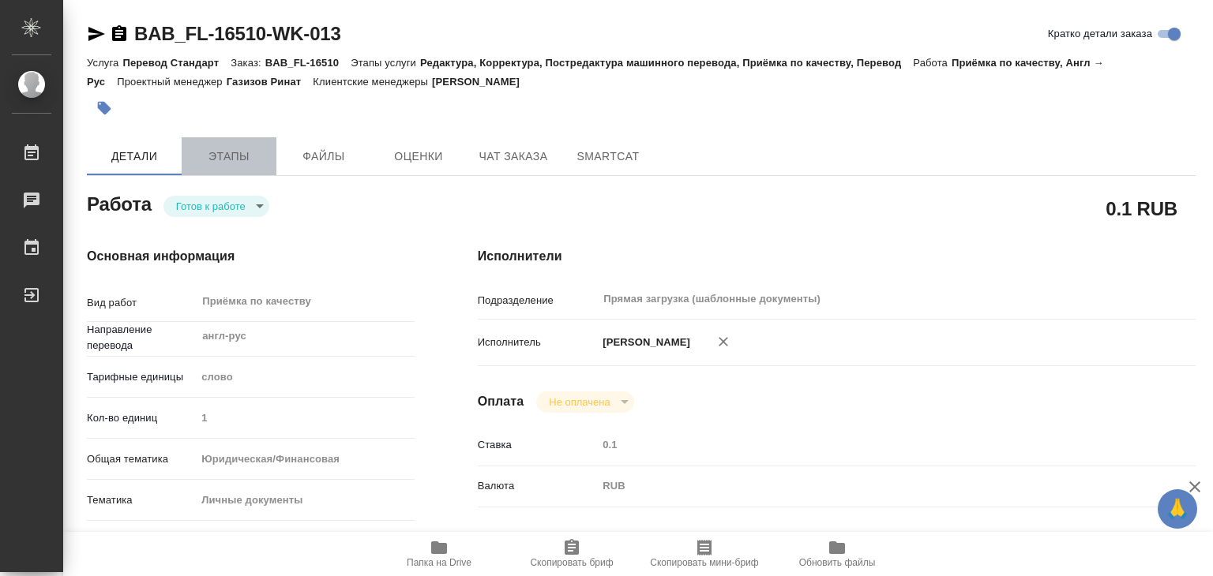
click at [260, 161] on span "Этапы" at bounding box center [229, 157] width 76 height 20
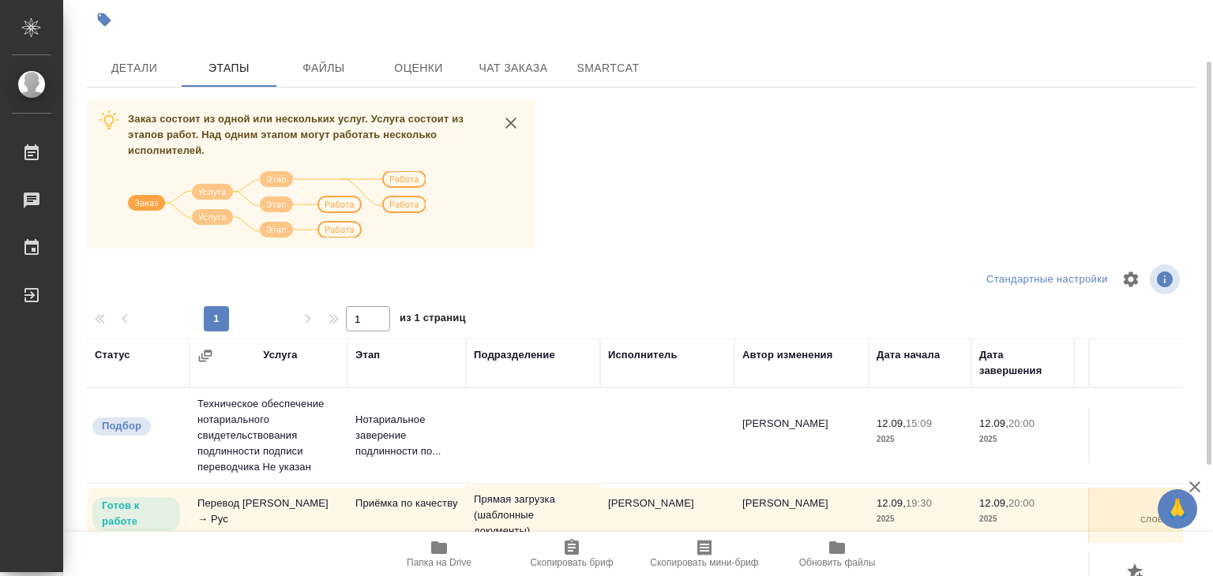
scroll to position [9, 0]
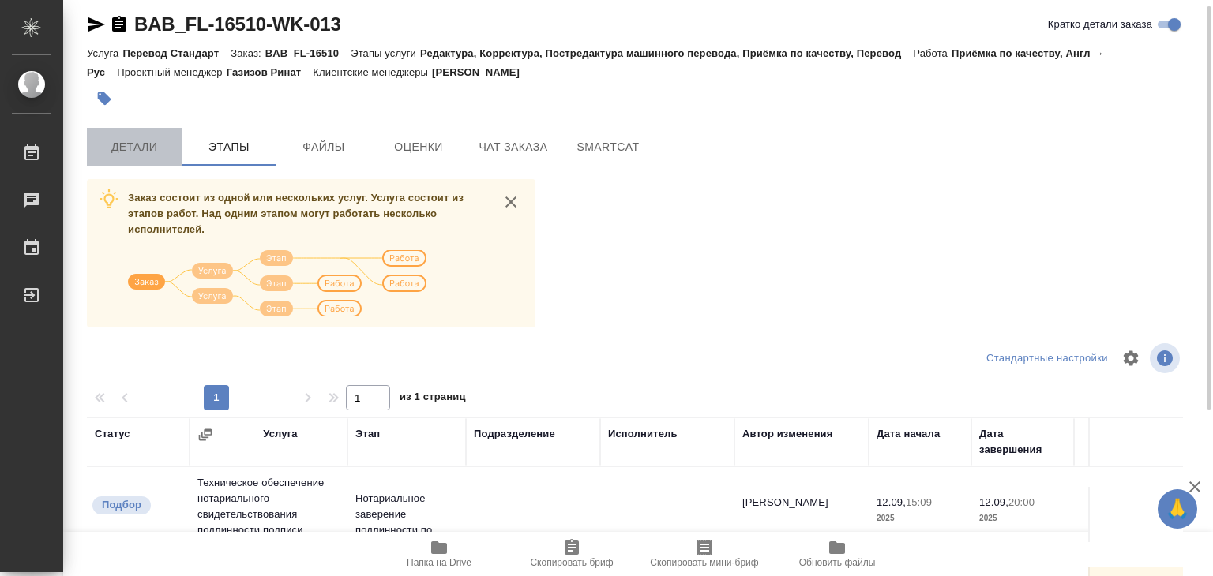
click at [136, 133] on button "Детали" at bounding box center [134, 147] width 95 height 38
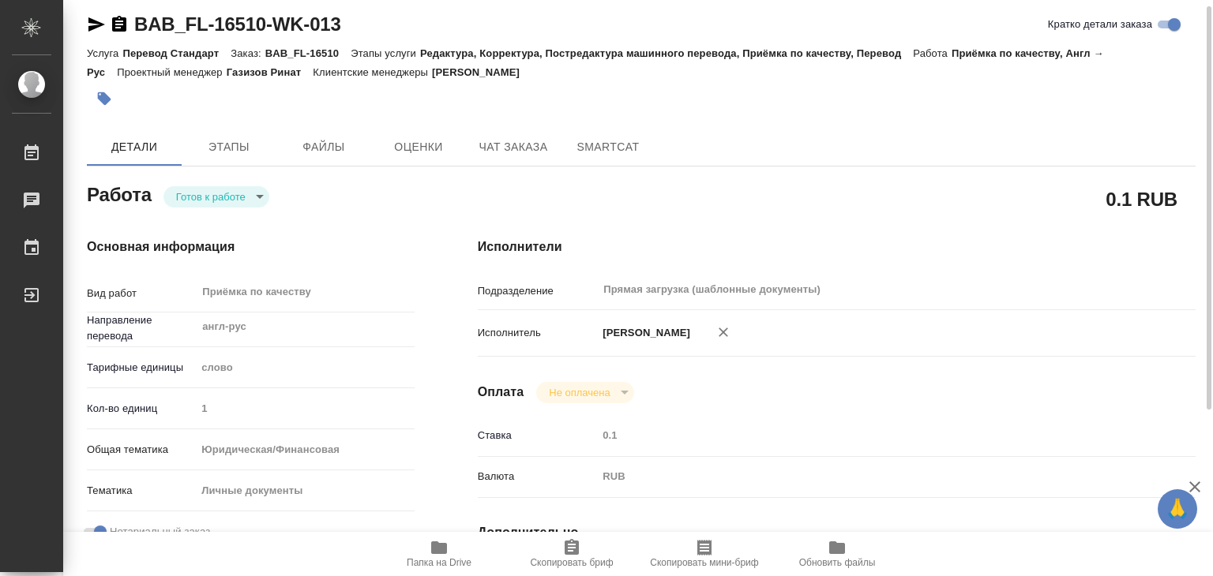
type textarea "x"
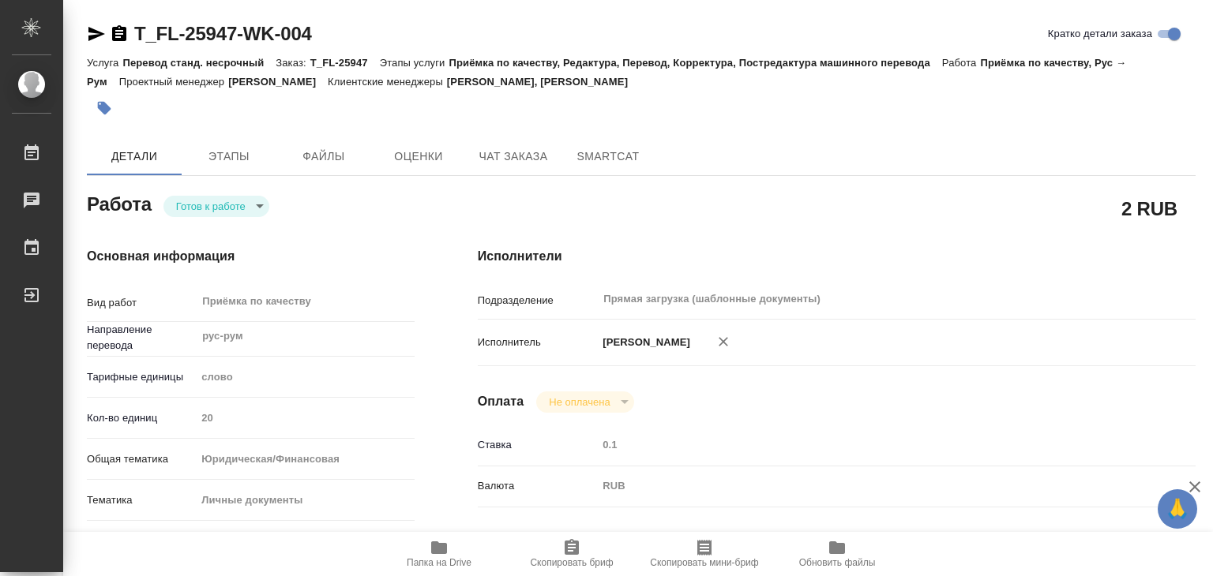
type textarea "x"
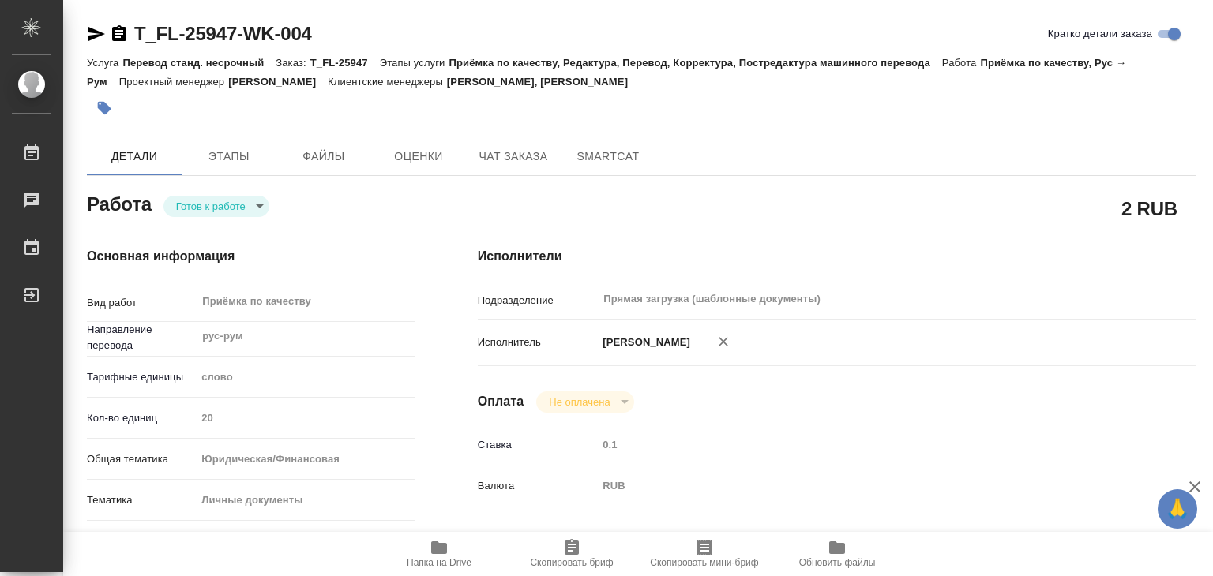
type textarea "x"
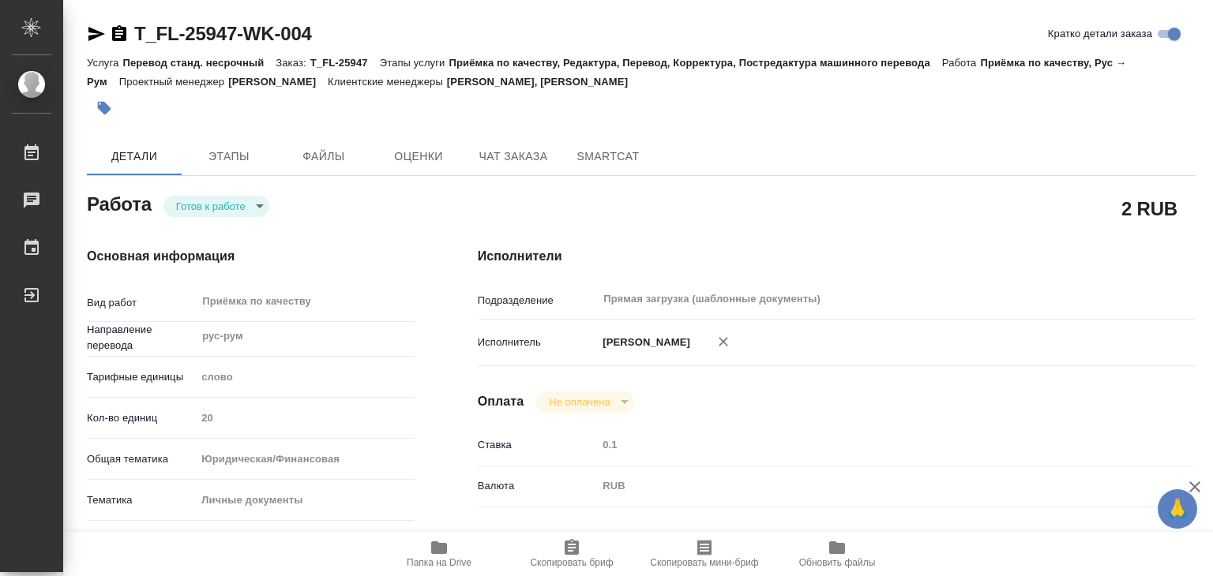
type textarea "x"
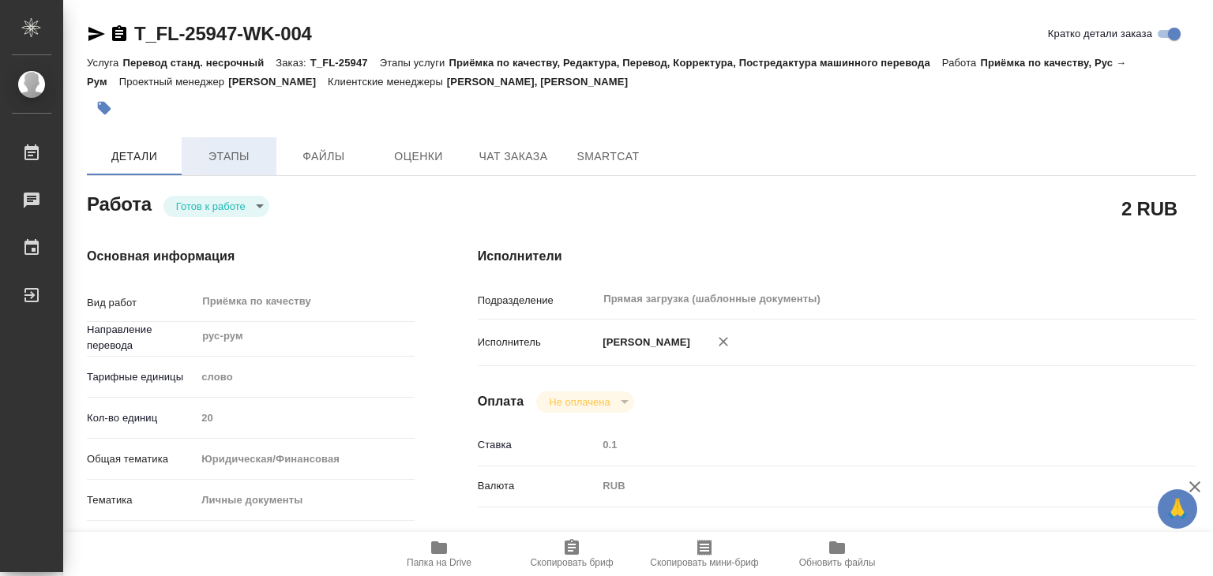
click at [215, 171] on button "Этапы" at bounding box center [229, 156] width 95 height 38
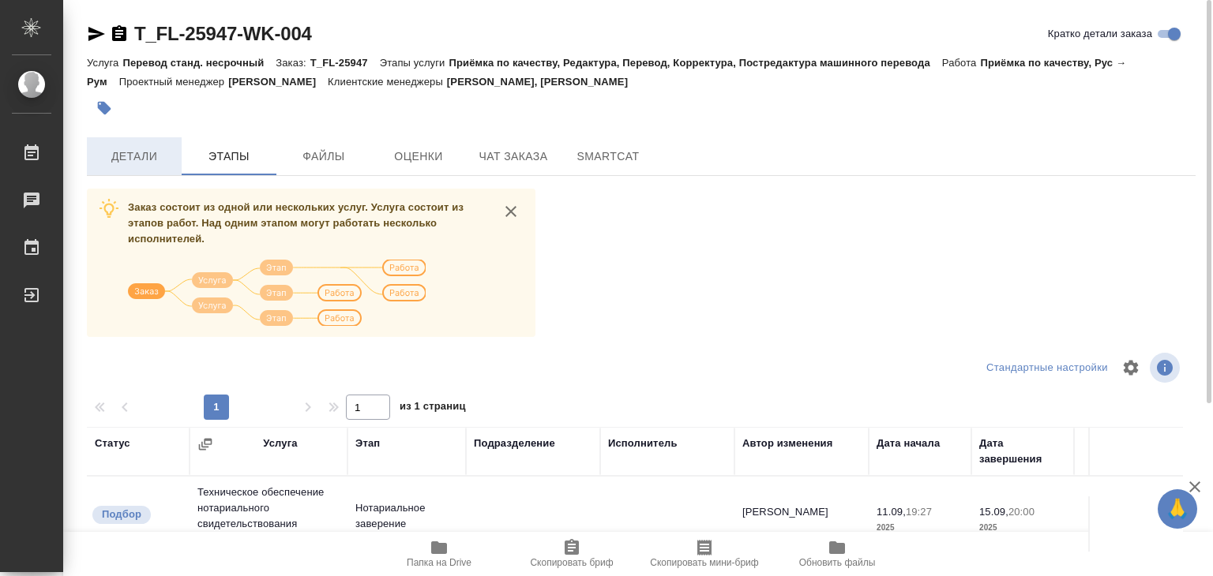
click at [112, 155] on span "Детали" at bounding box center [134, 157] width 76 height 20
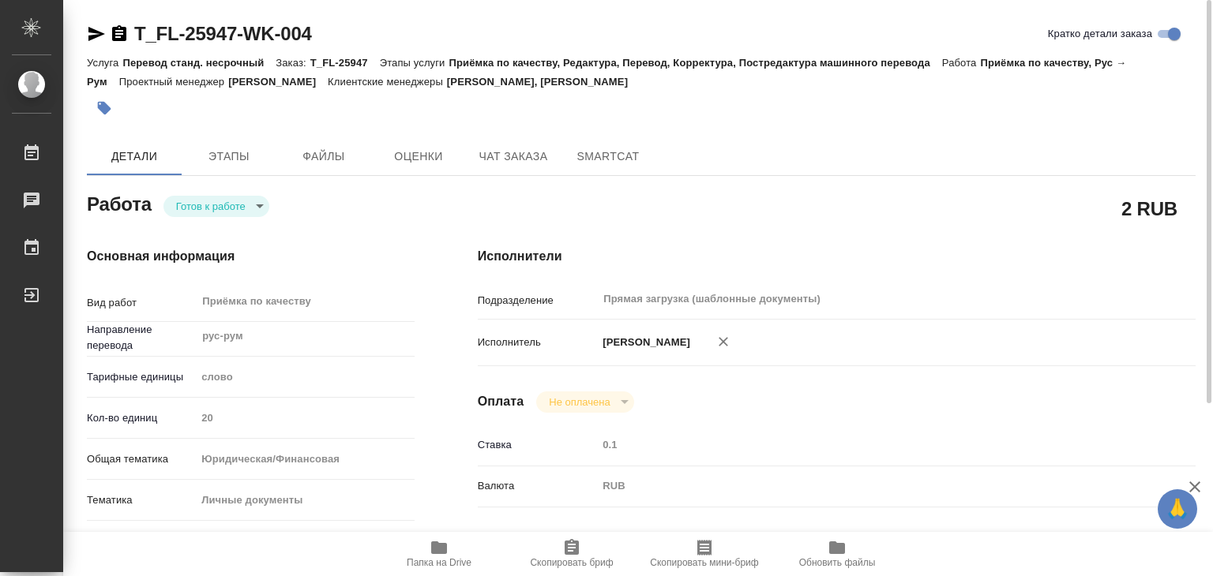
type textarea "x"
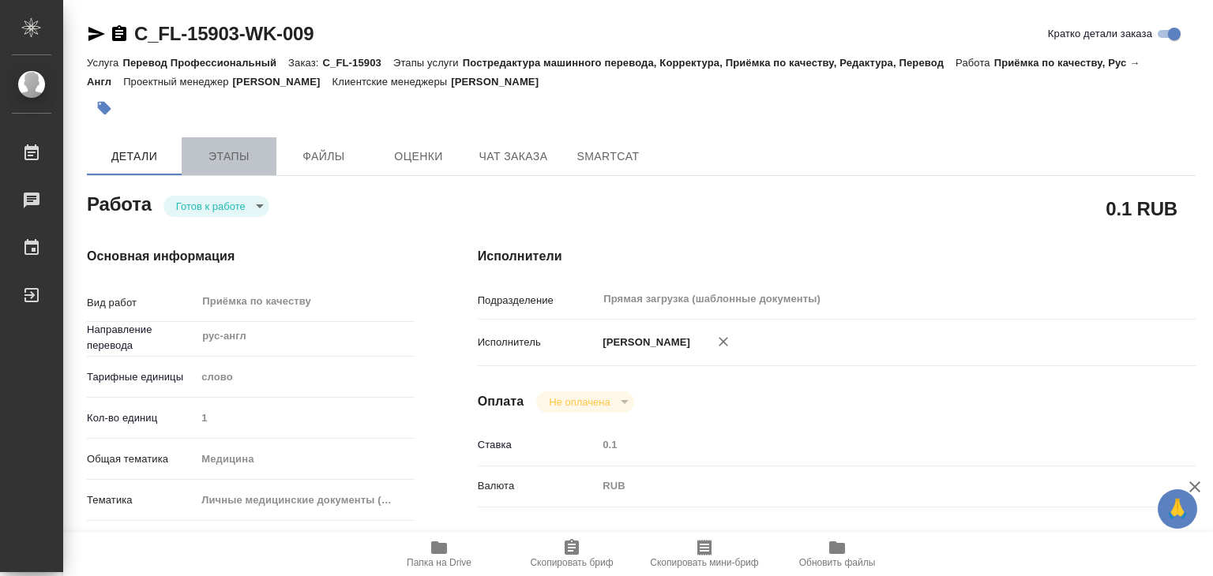
click at [224, 149] on span "Этапы" at bounding box center [229, 157] width 76 height 20
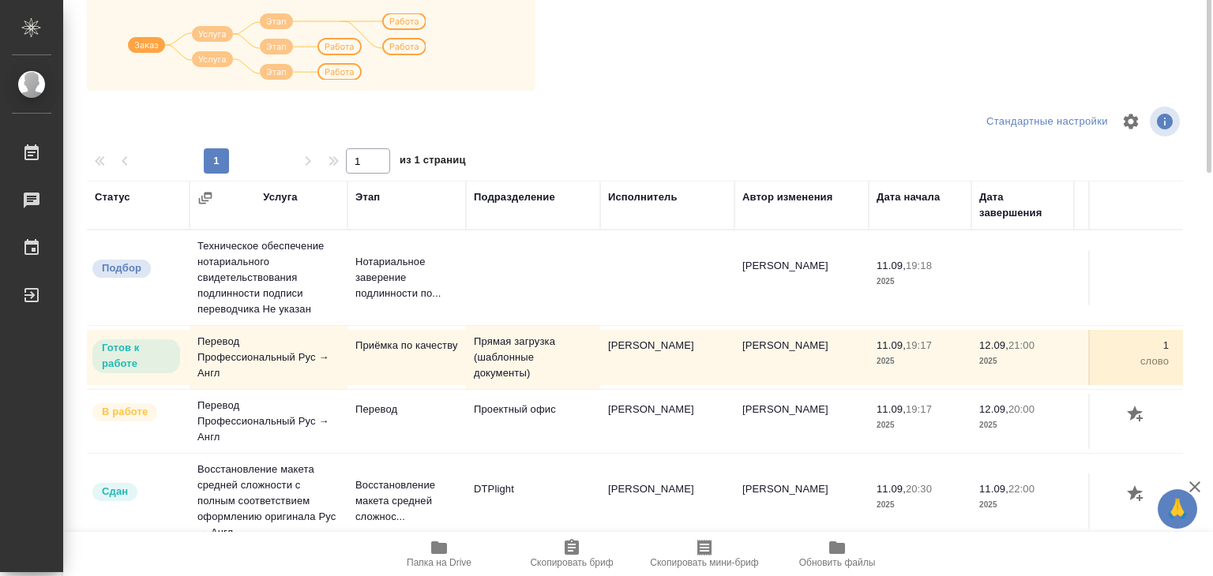
scroll to position [9, 0]
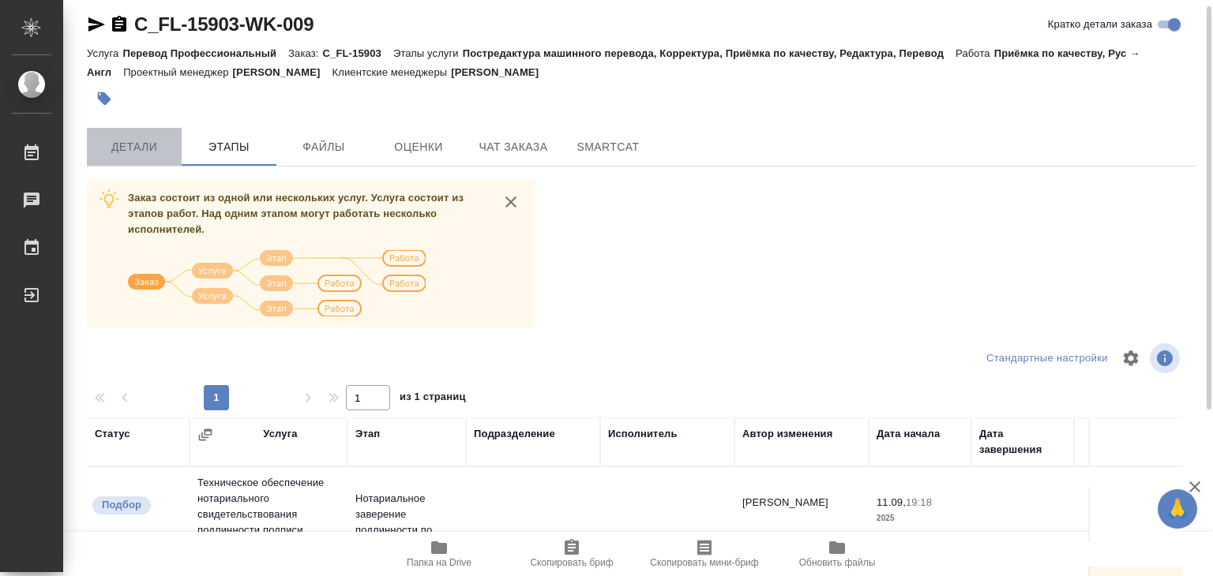
click at [129, 148] on span "Детали" at bounding box center [134, 147] width 76 height 20
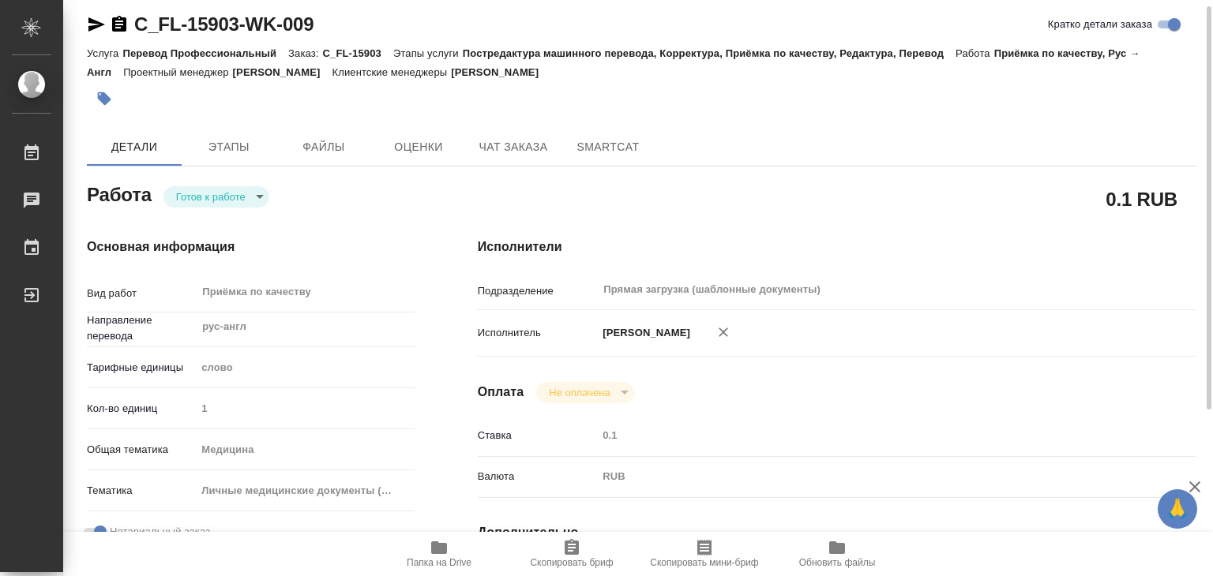
type textarea "x"
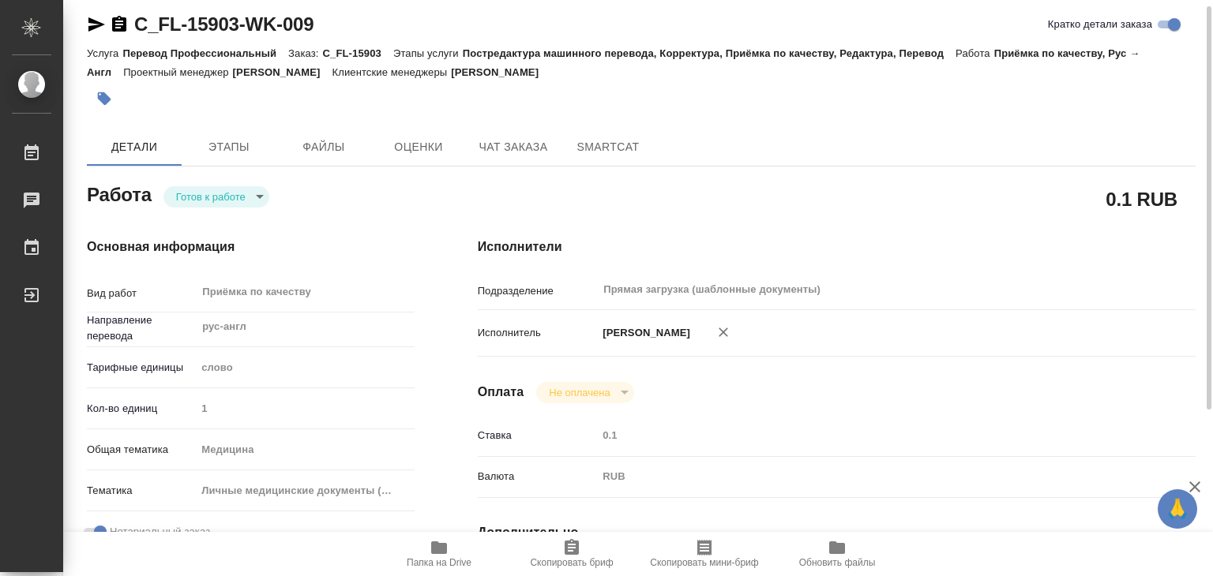
type textarea "x"
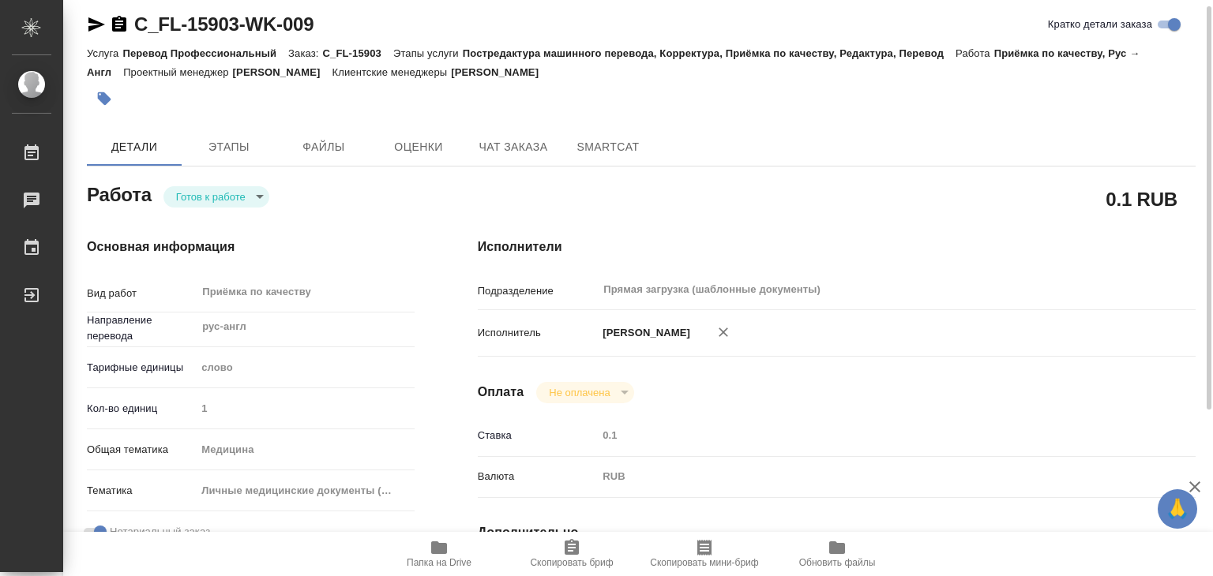
type textarea "x"
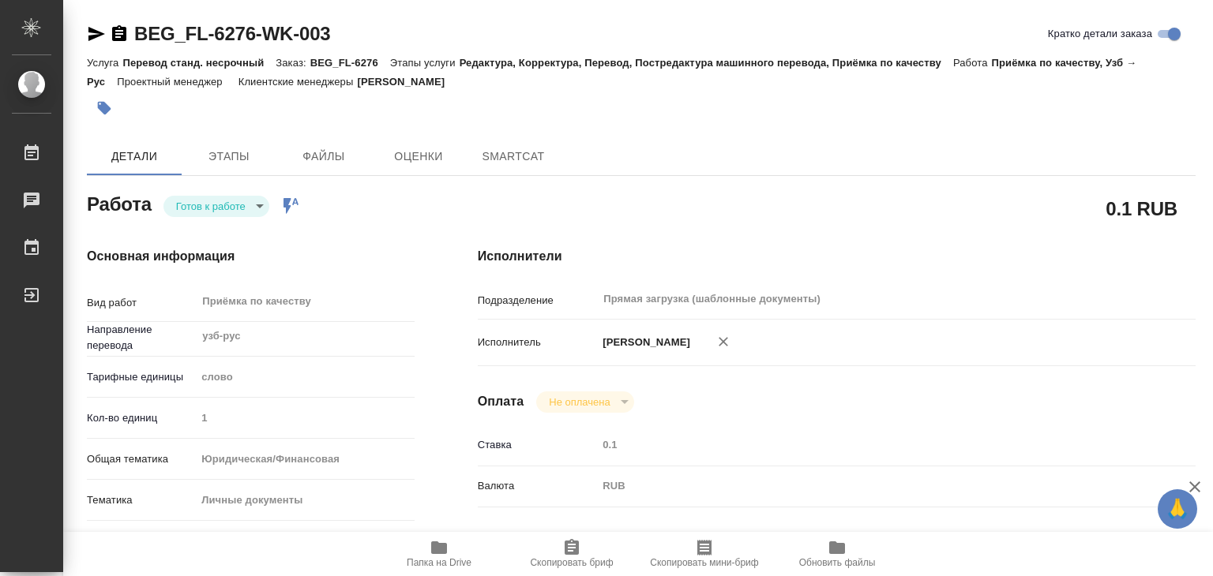
type textarea "x"
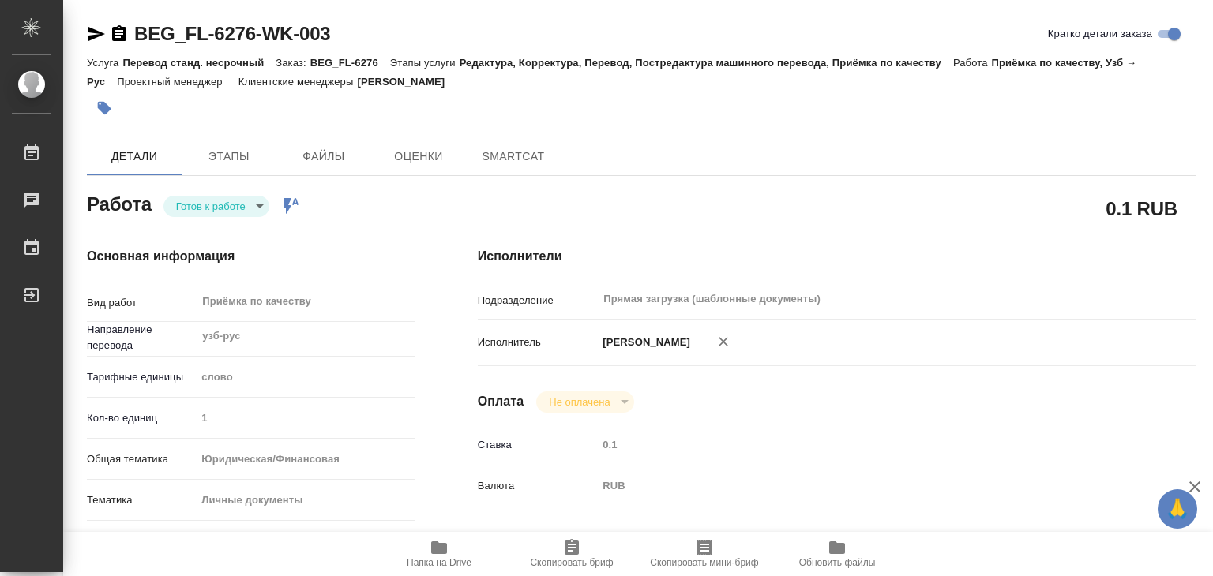
type textarea "x"
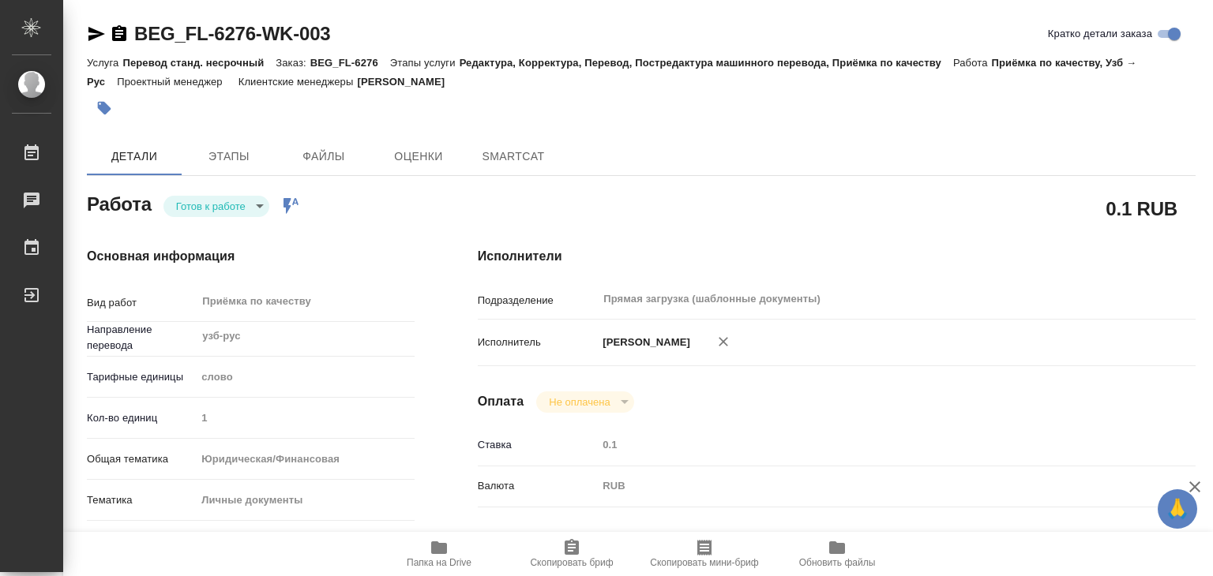
type textarea "x"
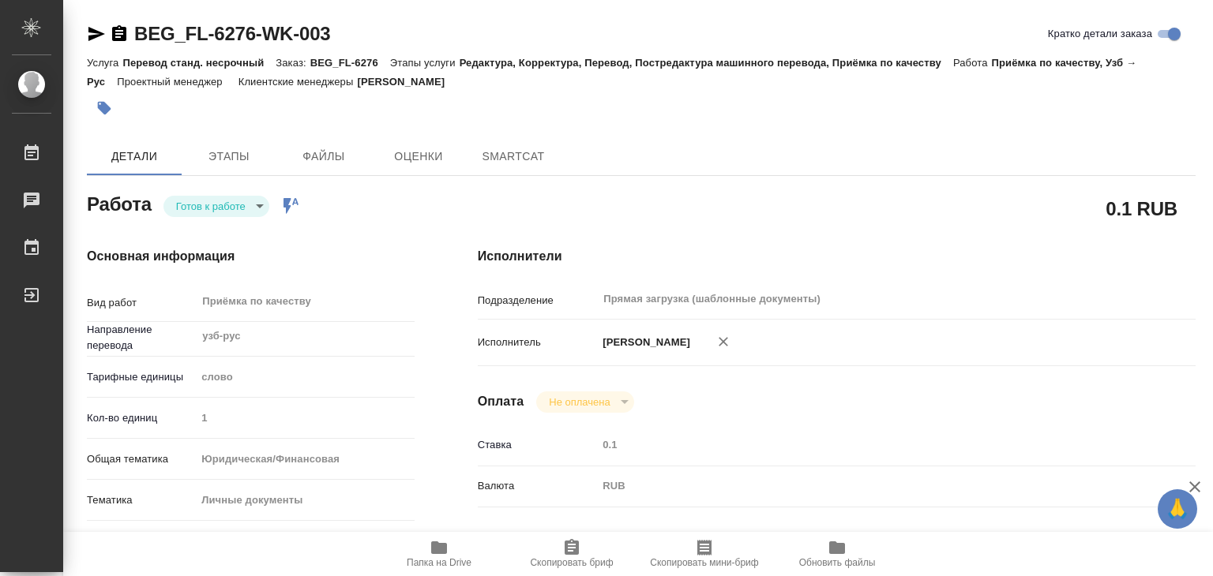
type textarea "x"
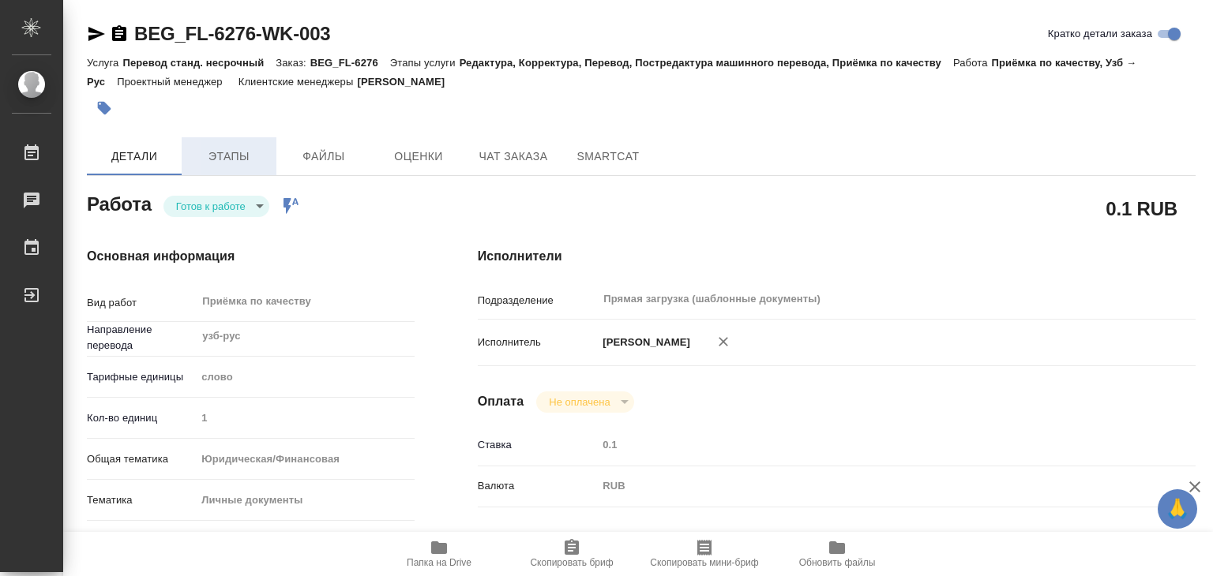
click at [193, 158] on span "Этапы" at bounding box center [229, 157] width 76 height 20
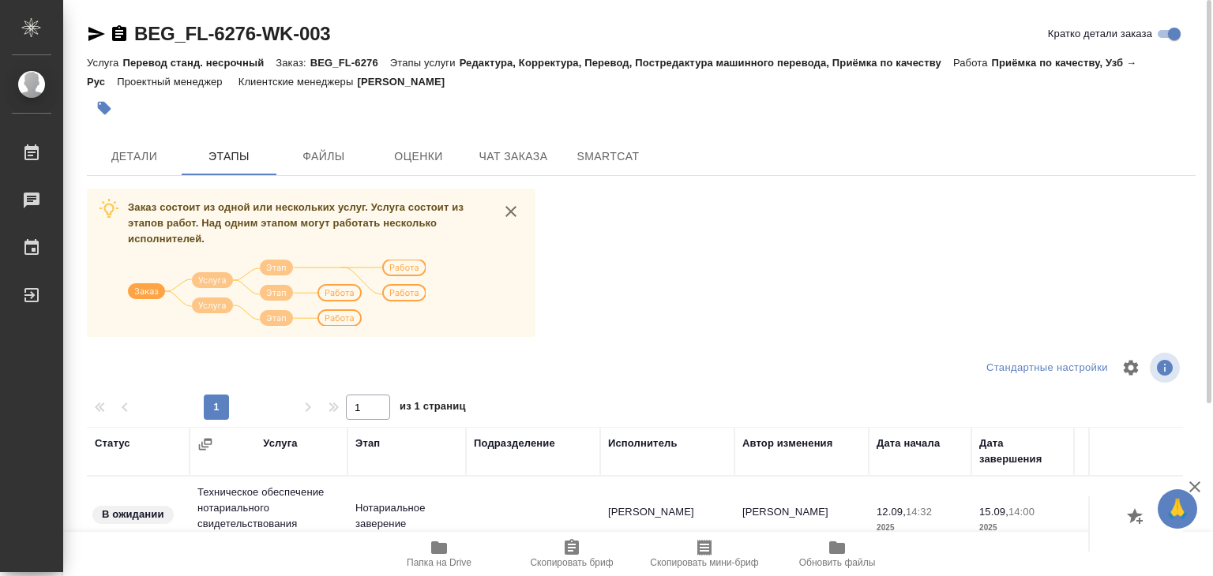
click at [436, 560] on span "Папка на Drive" at bounding box center [439, 562] width 65 height 11
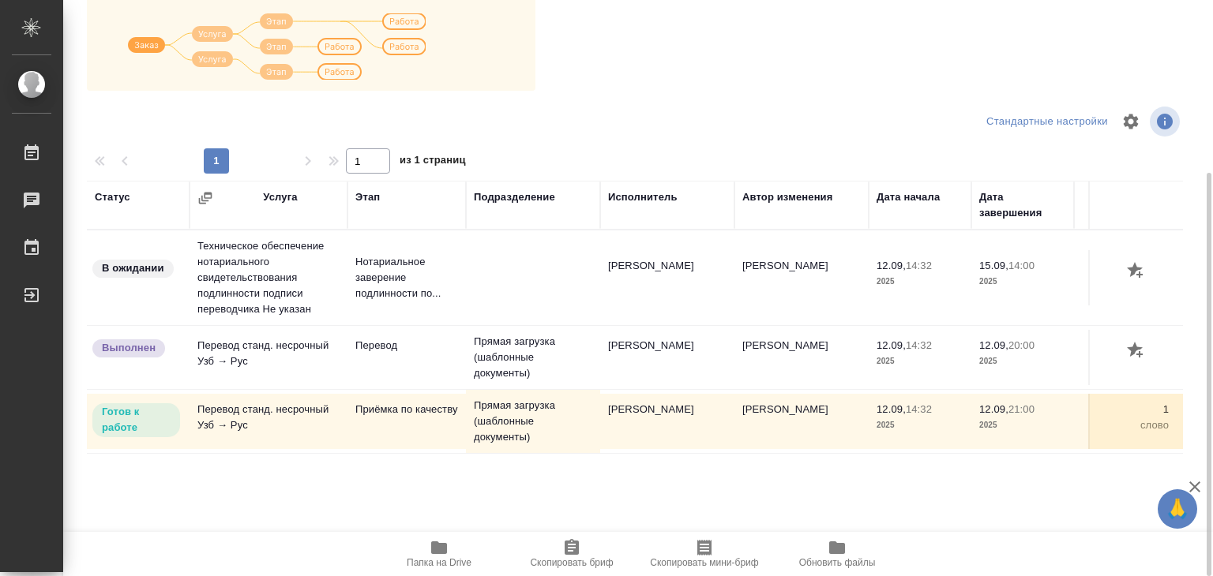
scroll to position [9, 0]
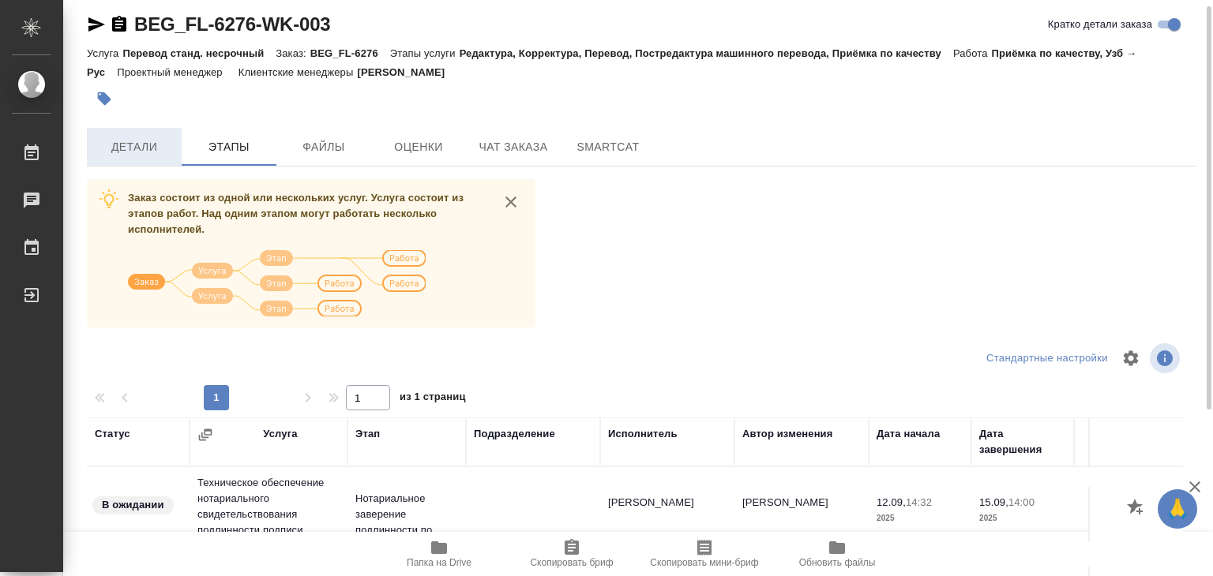
click at [148, 137] on span "Детали" at bounding box center [134, 147] width 76 height 20
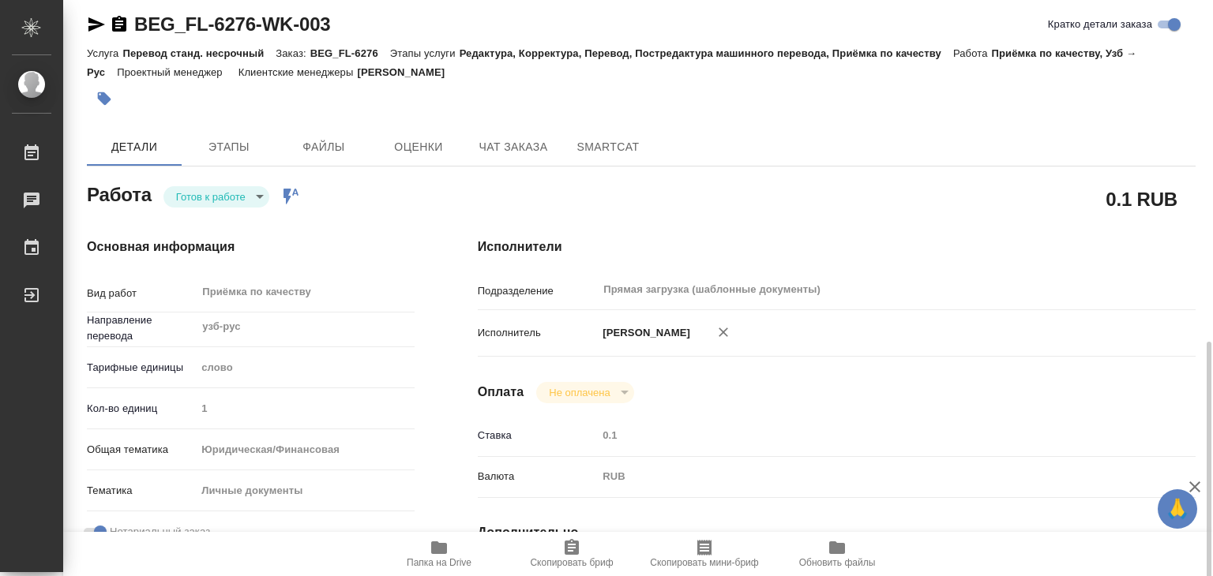
type textarea "x"
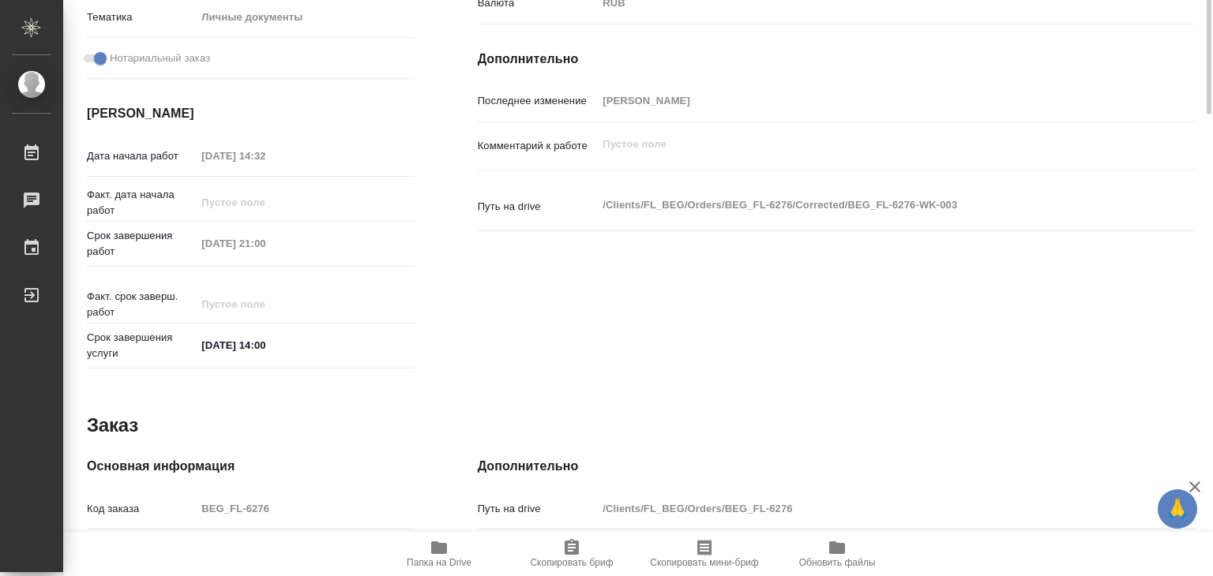
type textarea "x"
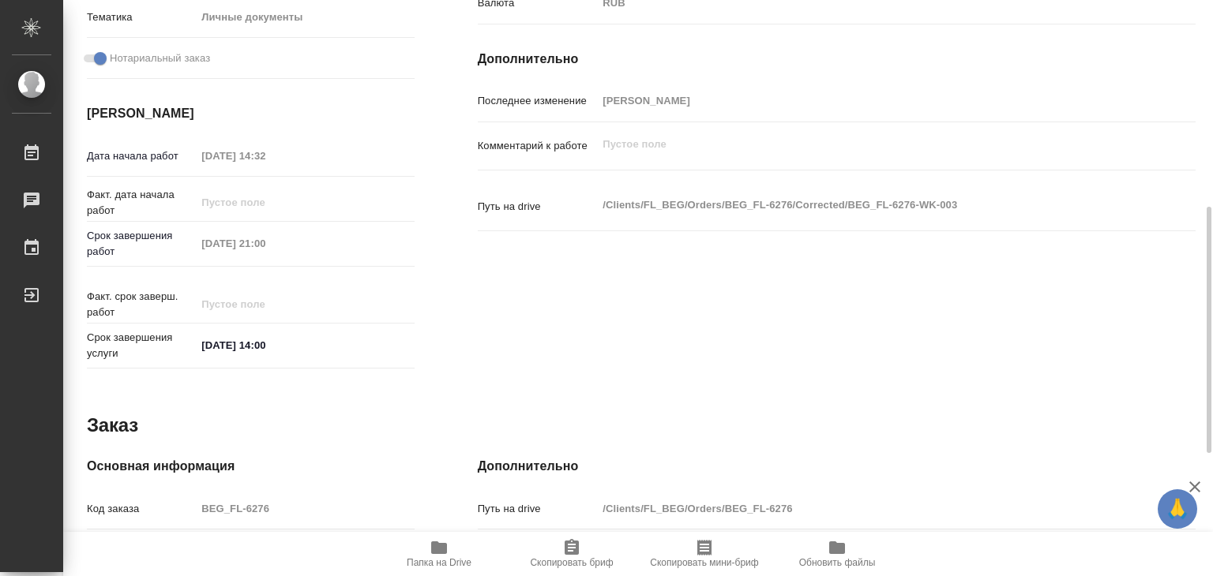
scroll to position [771, 0]
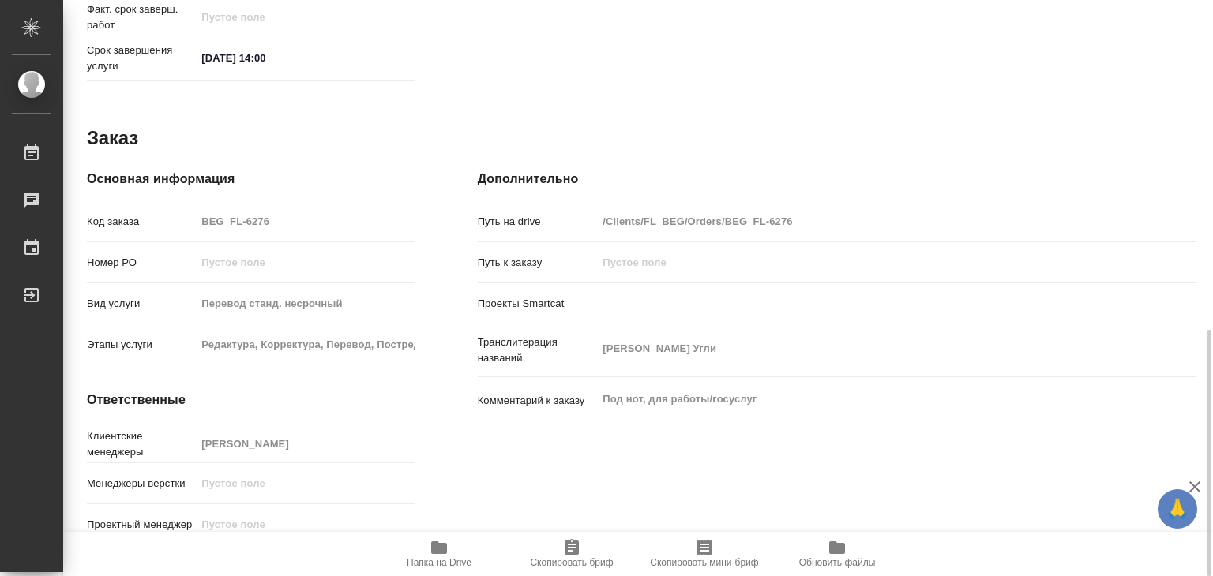
type textarea "x"
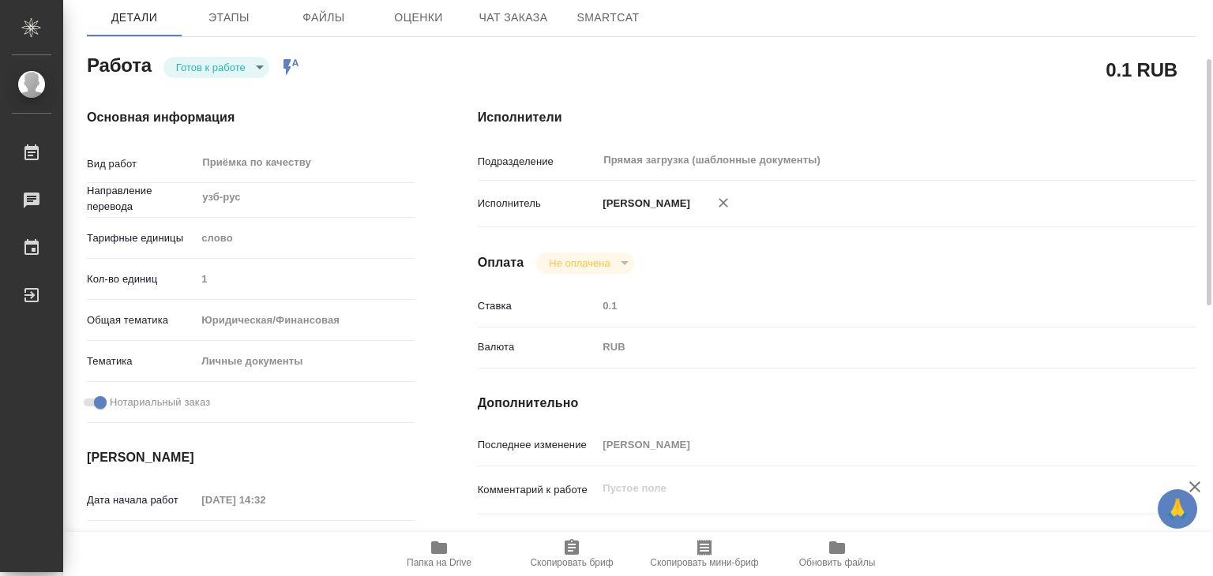
scroll to position [0, 0]
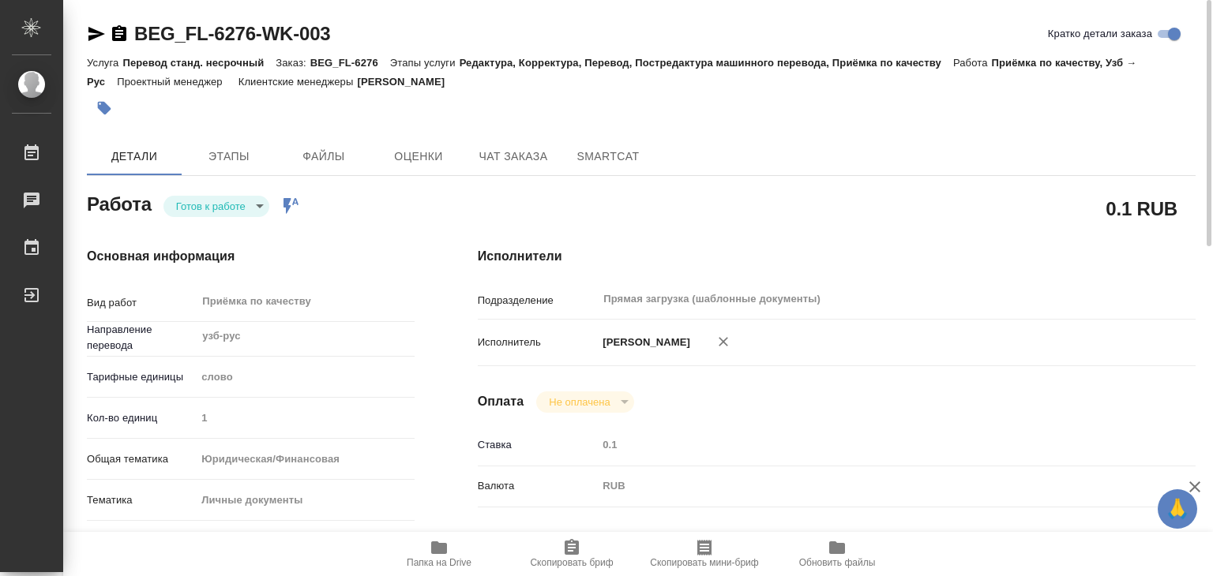
click at [104, 111] on icon "button" at bounding box center [104, 108] width 13 height 13
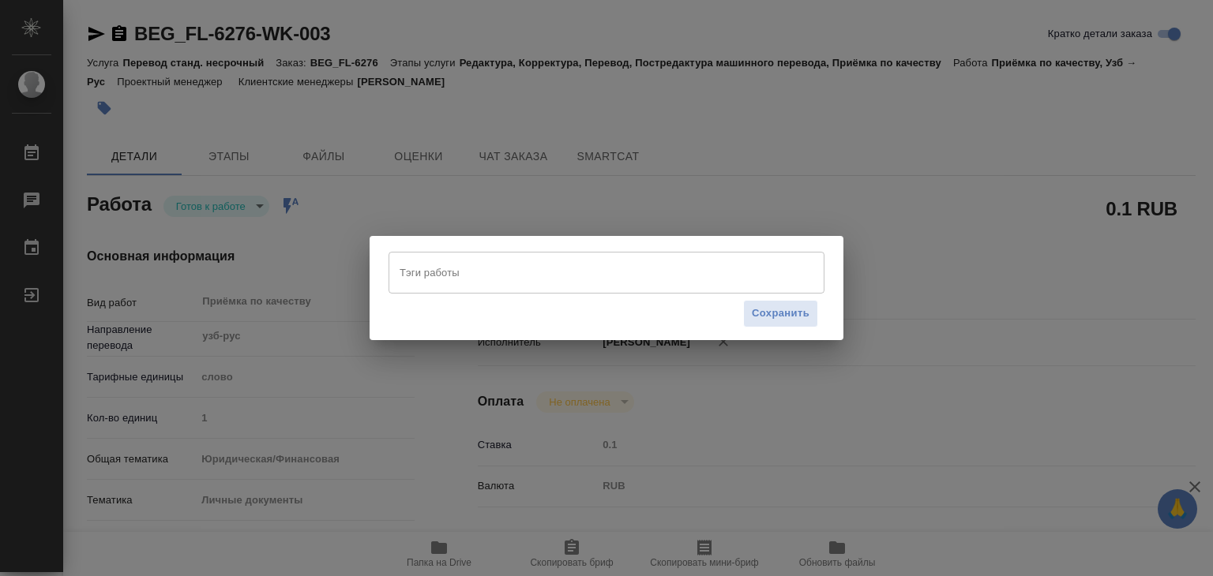
click at [438, 265] on input "Тэги работы" at bounding box center [592, 272] width 392 height 27
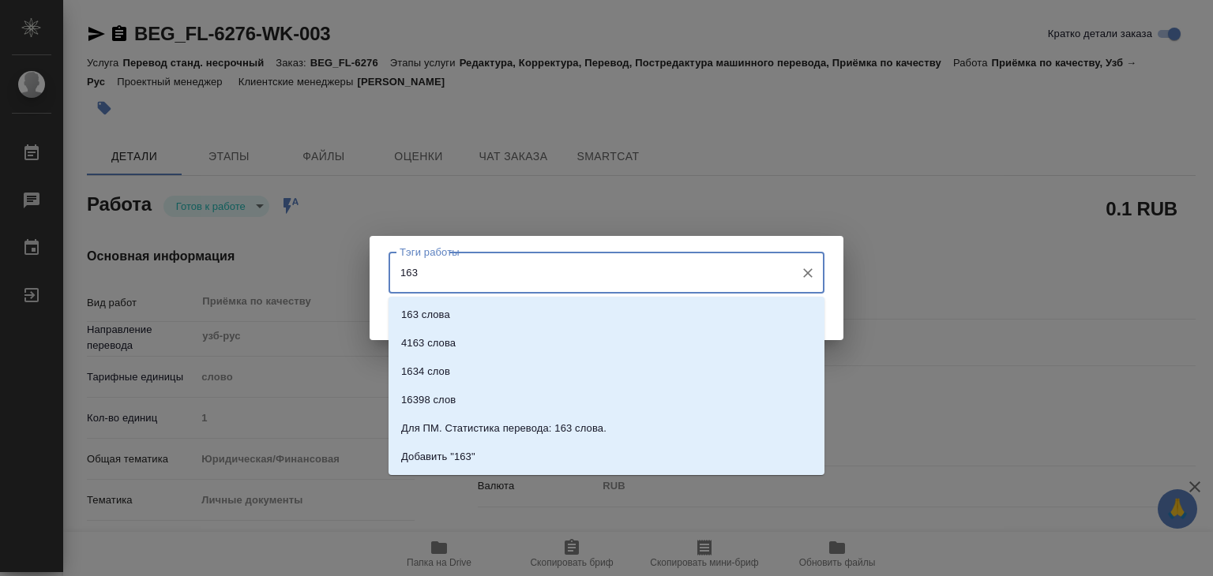
type input "163"
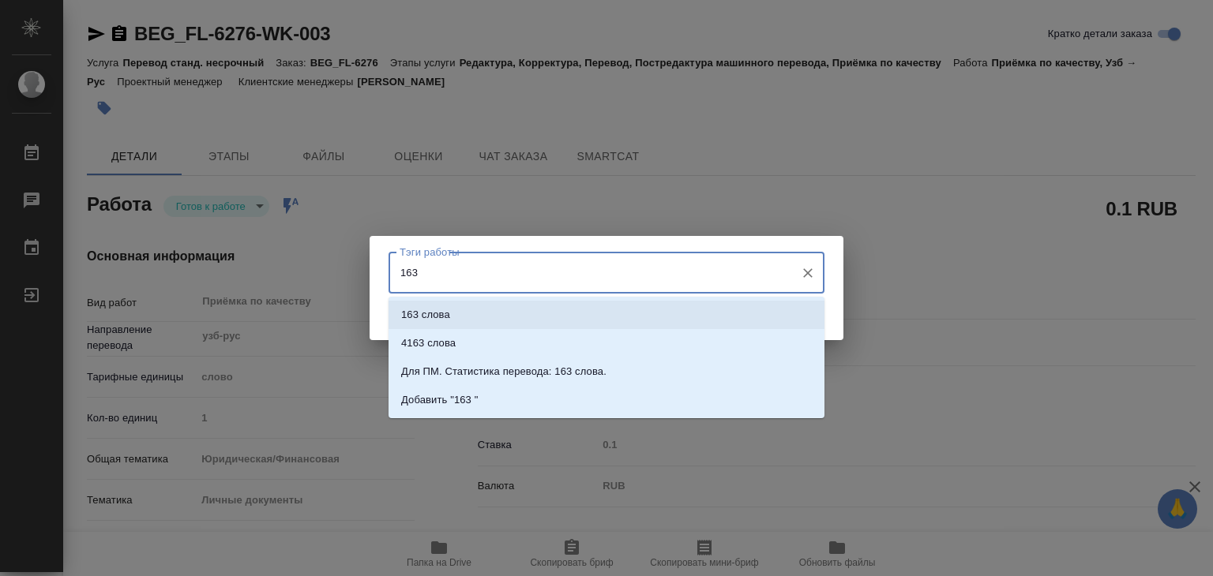
click at [456, 304] on li "163 слова" at bounding box center [606, 315] width 436 height 28
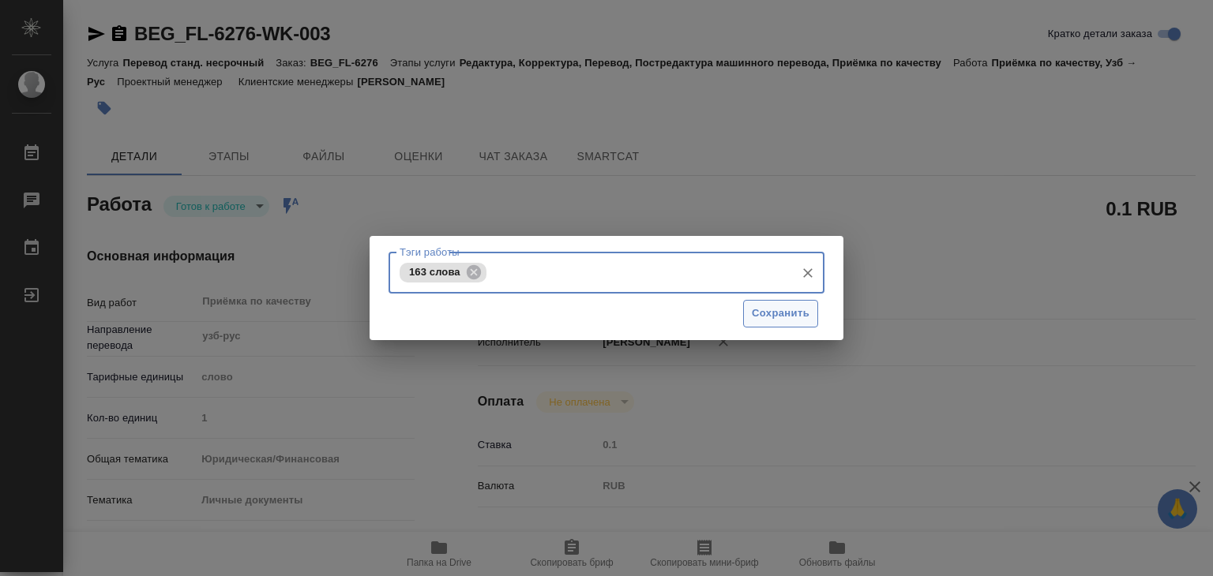
click at [808, 321] on span "Сохранить" at bounding box center [781, 314] width 58 height 18
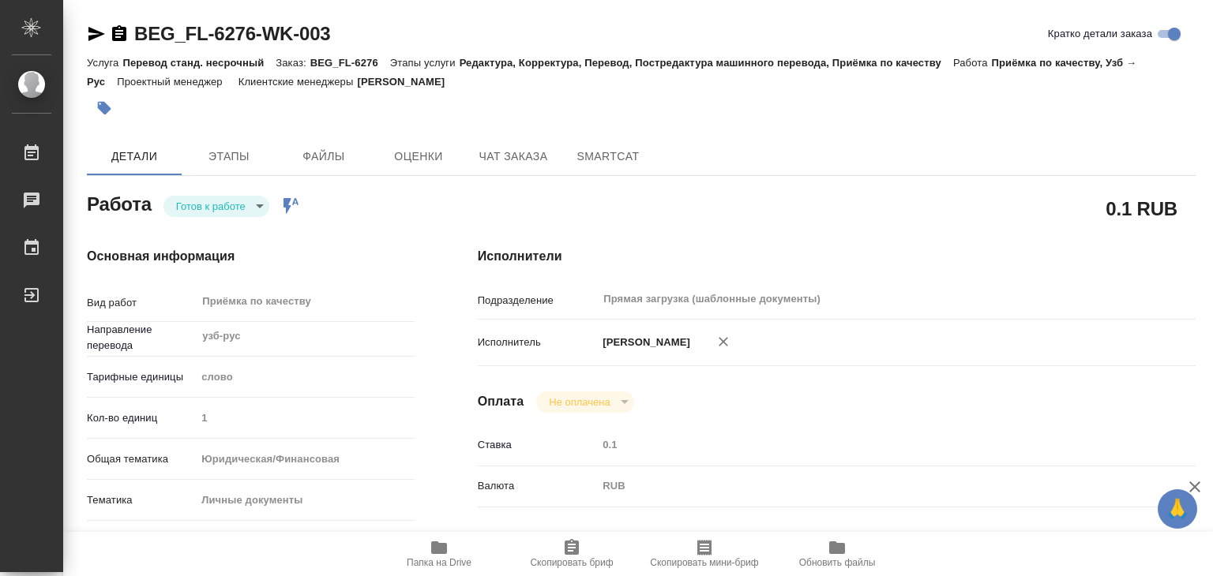
type input "readyForWork"
type textarea "Приёмка по качеству"
type textarea "x"
type input "узб-рус"
type input "5a8b1489cc6b4906c91bfd90"
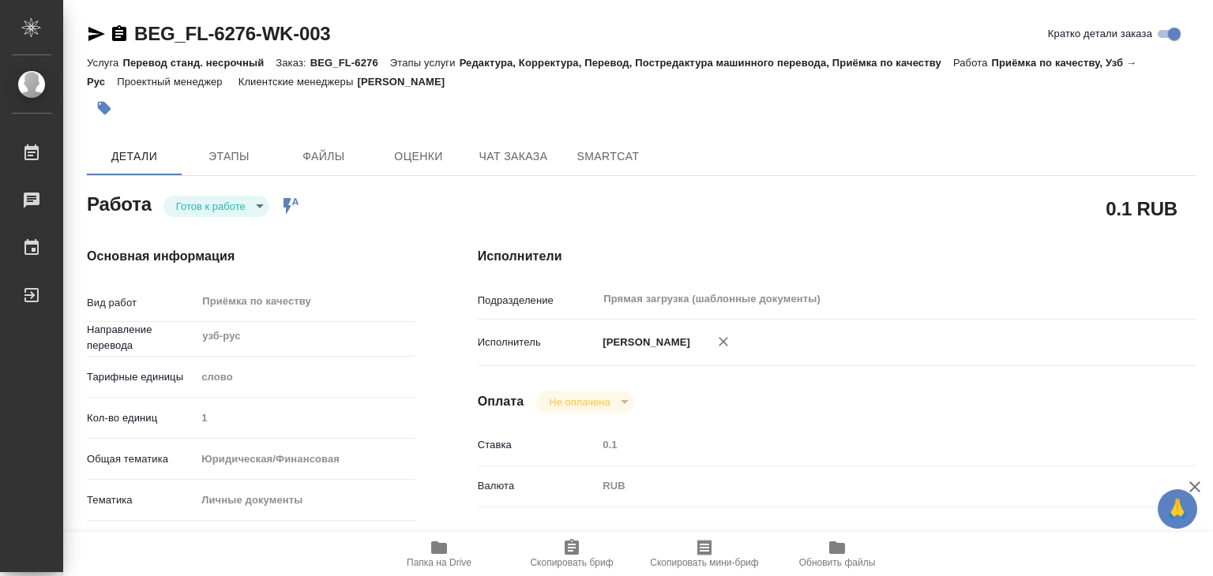
type input "1"
type input "yr-fn"
type input "5a8b8b956a9677013d343cfe"
checkbox input "true"
type input "[DATE] 14:32"
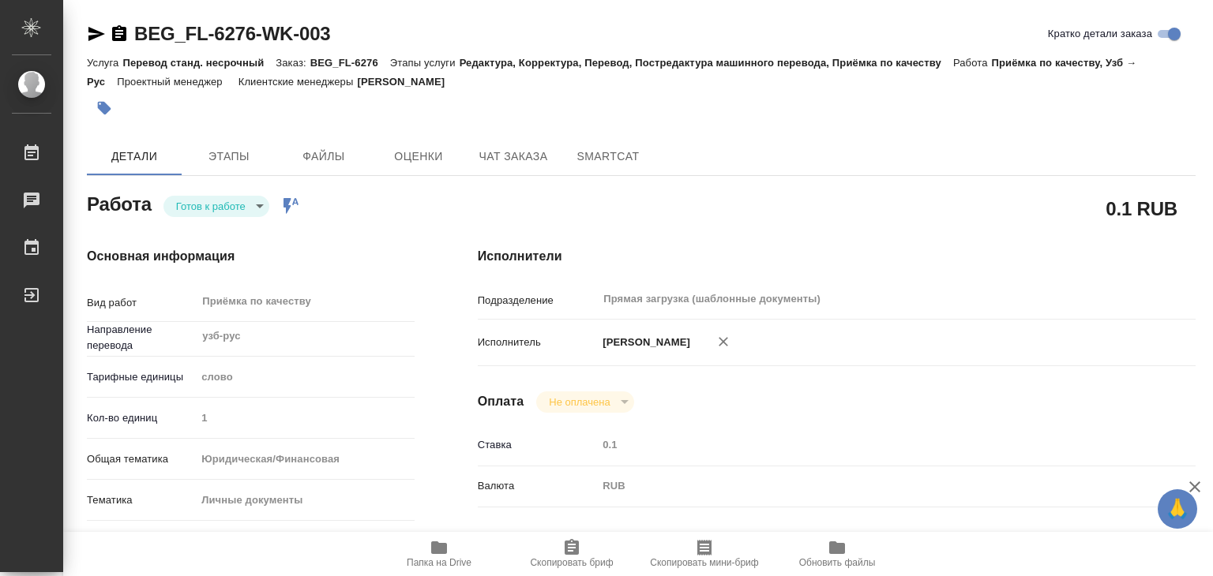
type input "[DATE] 21:00"
type input "[DATE] 14:00"
type input "Прямая загрузка (шаблонные документы)"
type input "notPayed"
type input "0.1"
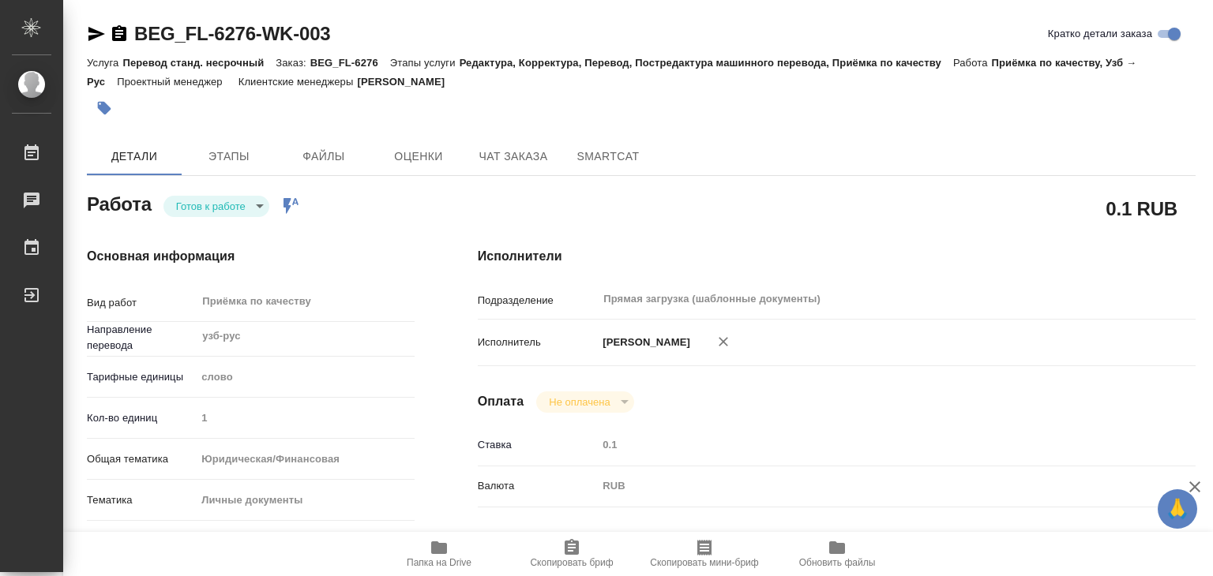
type input "RUB"
type input "[PERSON_NAME]"
type textarea "x"
type textarea "/Clients/FL_BEG/Orders/BEG_FL-6276/Corrected/BEG_FL-6276-WK-003"
type textarea "x"
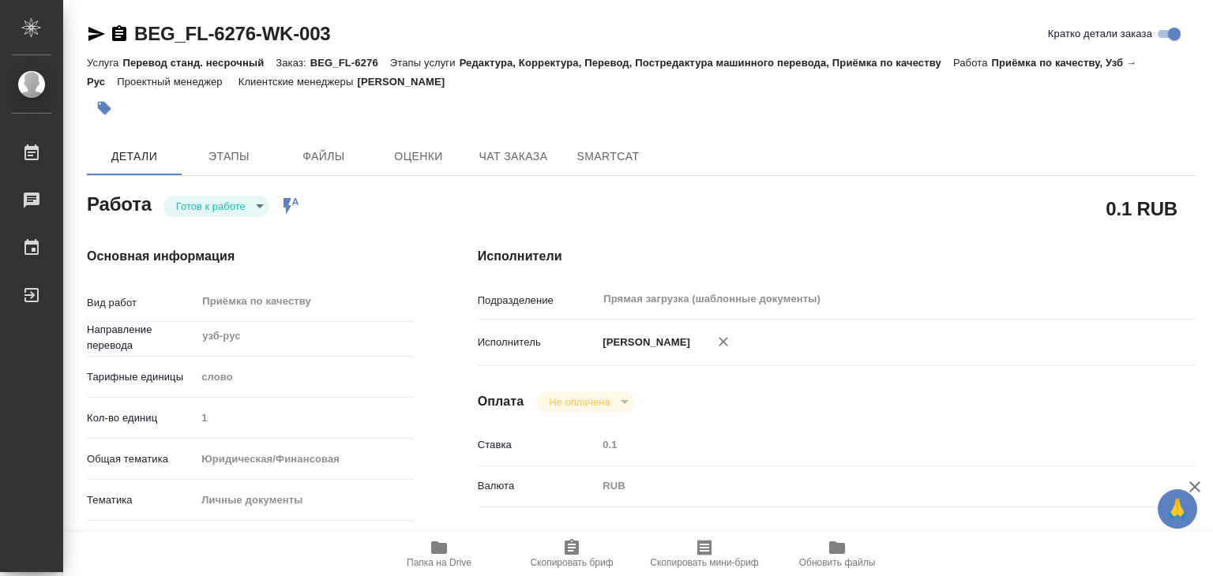
type input "BEG_FL-6276"
type input "Перевод станд. несрочный"
type input "Редактура, Корректура, Перевод, Постредактура машинного перевода, Приёмка по ка…"
type input "[PERSON_NAME]"
type input "/Clients/FL_BEG/Orders/BEG_FL-6276"
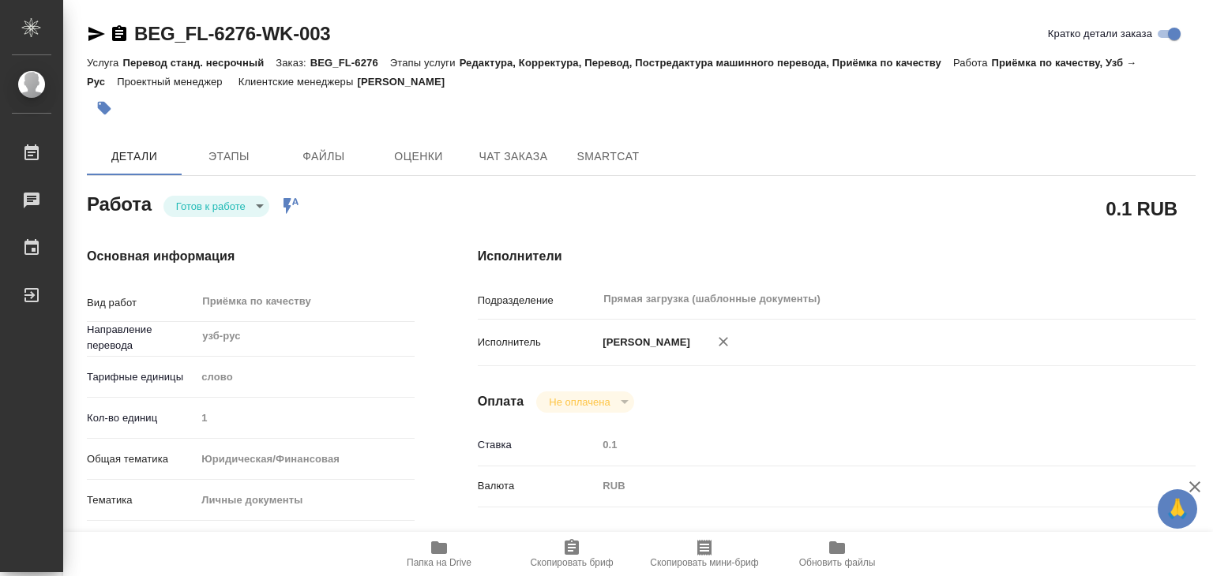
type textarea "[PERSON_NAME] Угли"
type textarea "x"
type textarea "Под нот, для работы/госуслуг"
type textarea "x"
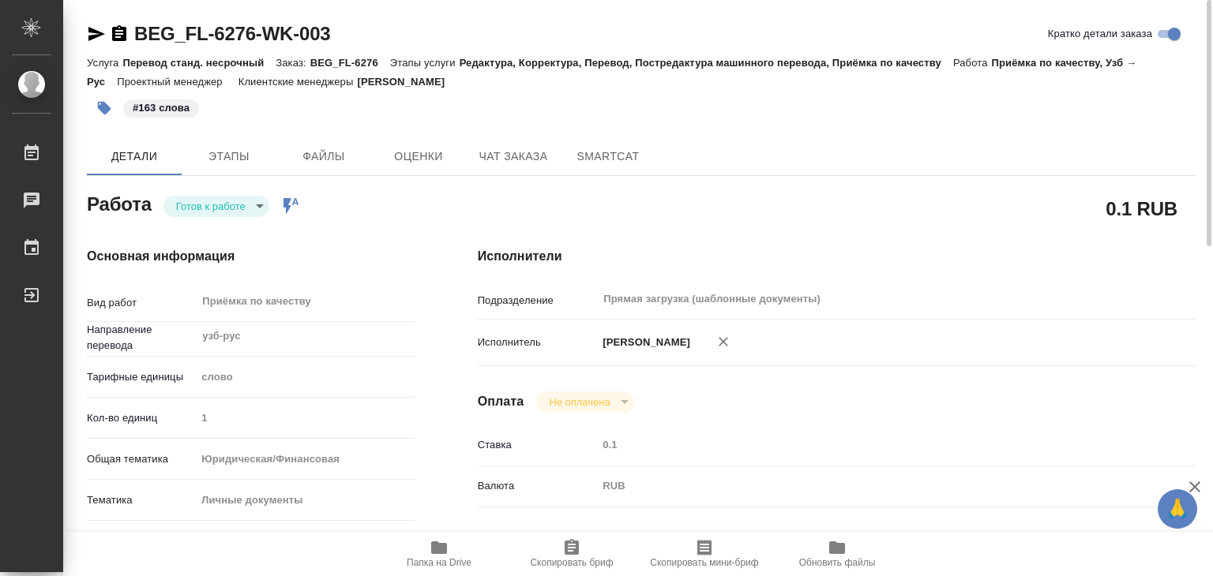
type textarea "x"
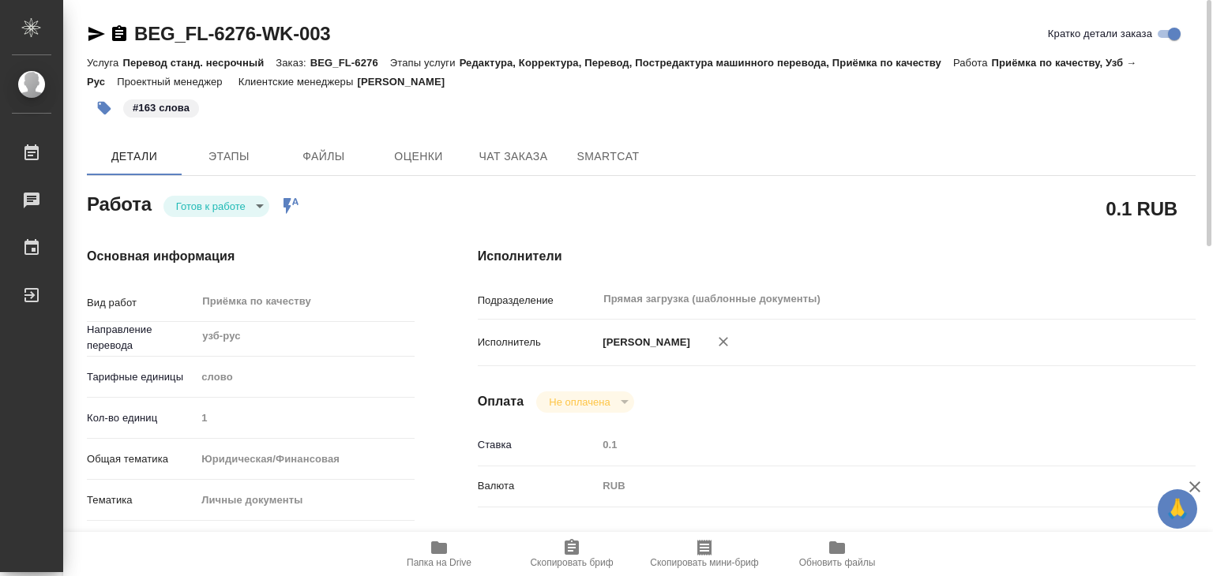
type textarea "x"
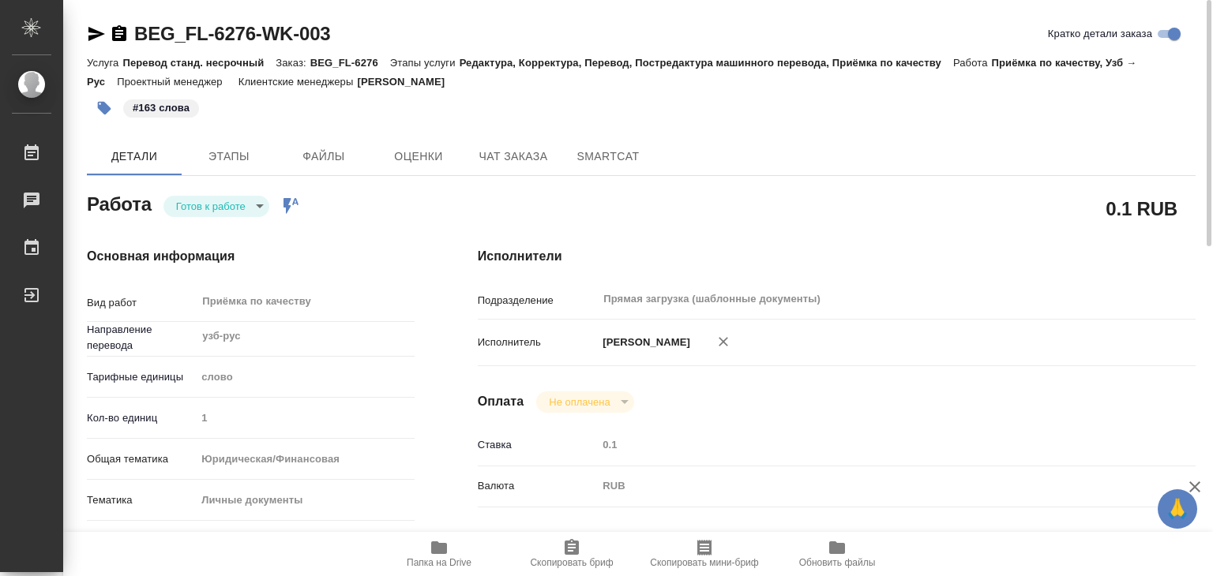
type textarea "x"
drag, startPoint x: 132, startPoint y: 16, endPoint x: 256, endPoint y: 38, distance: 125.9
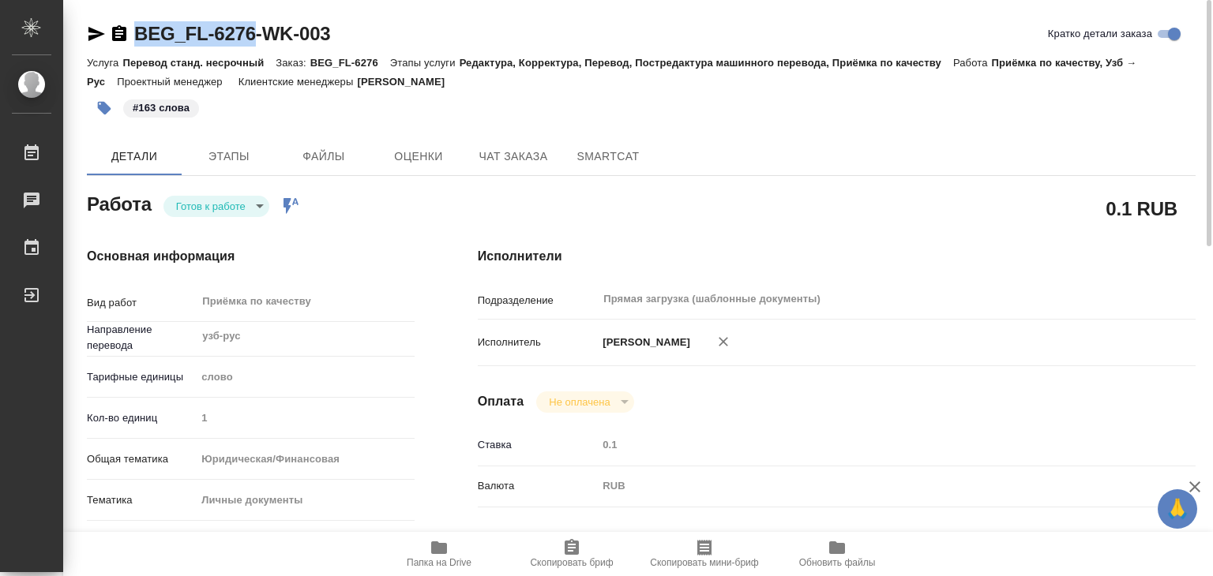
copy link "BEG_FL-6276"
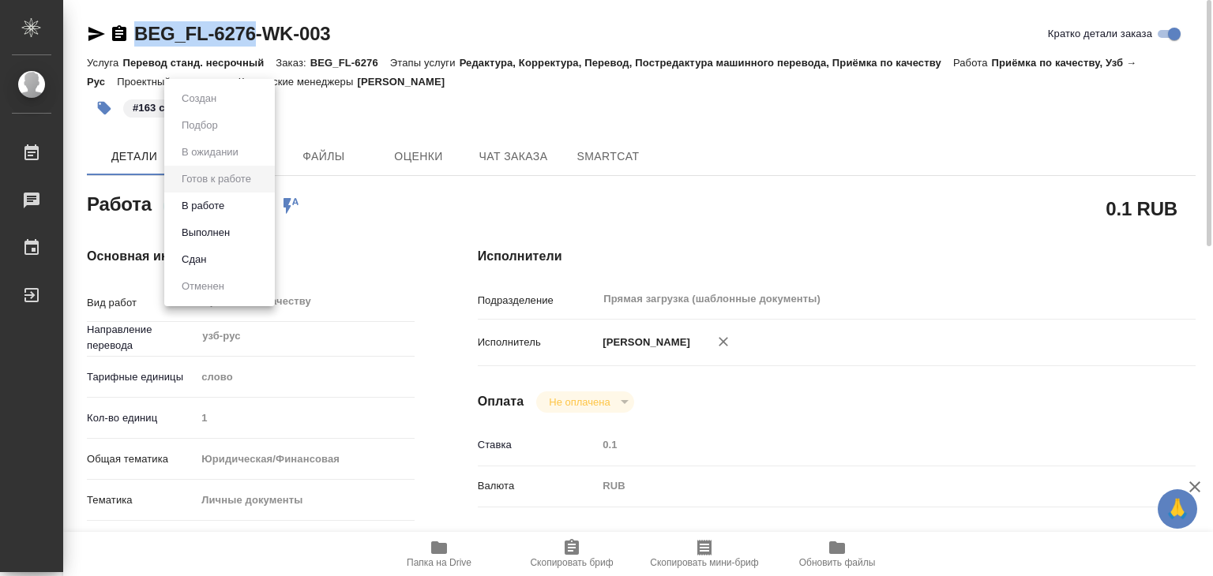
click at [210, 200] on body "🙏 .cls-1 fill:#fff; AWATERA Alilekova [PERSON_NAME] Работы 0 Чаты График Выйти …" at bounding box center [606, 288] width 1213 height 576
click at [244, 233] on li "Выполнен" at bounding box center [219, 232] width 111 height 27
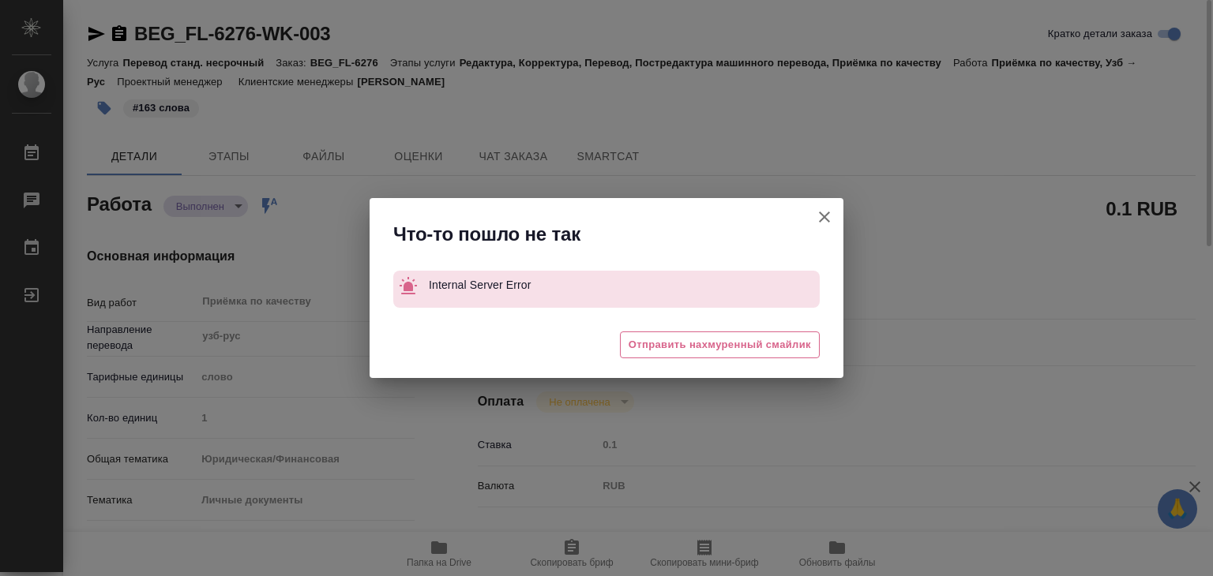
type textarea "x"
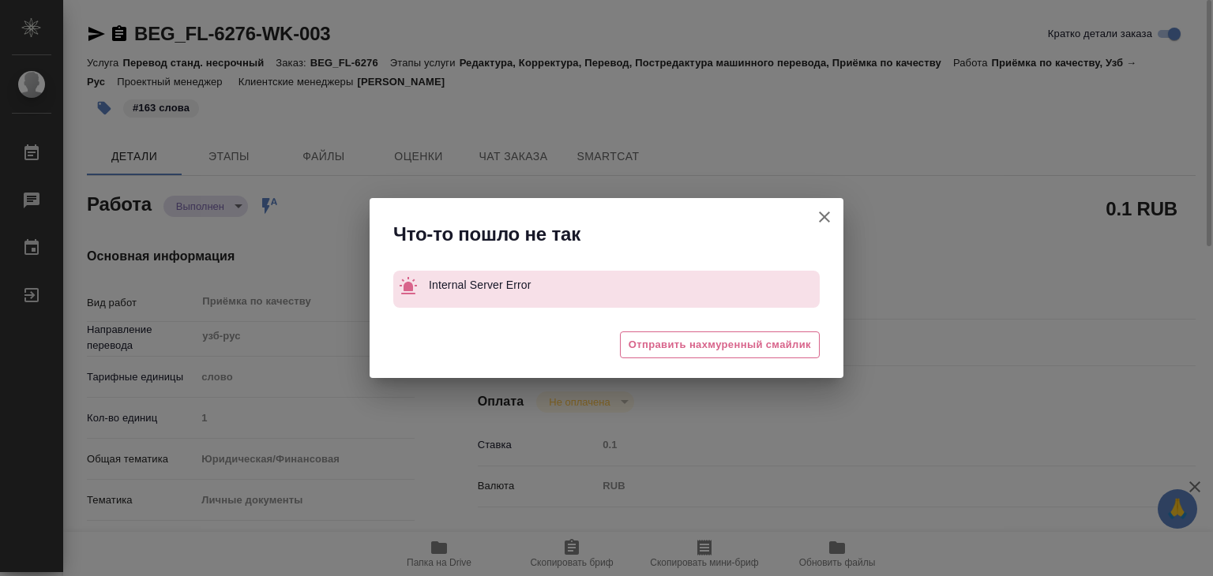
type textarea "x"
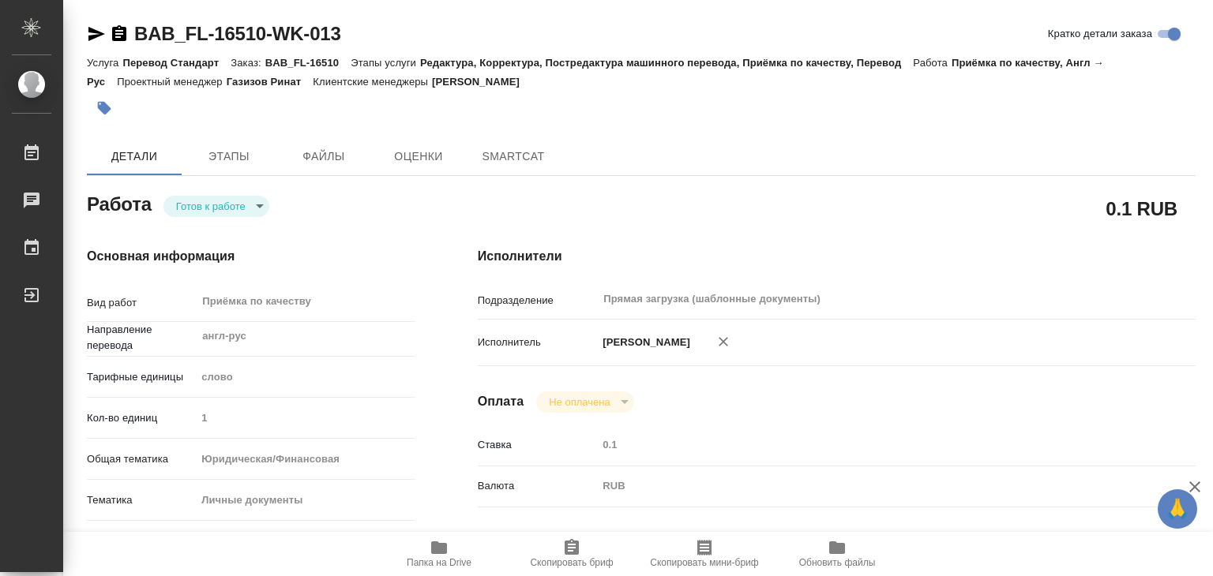
type textarea "x"
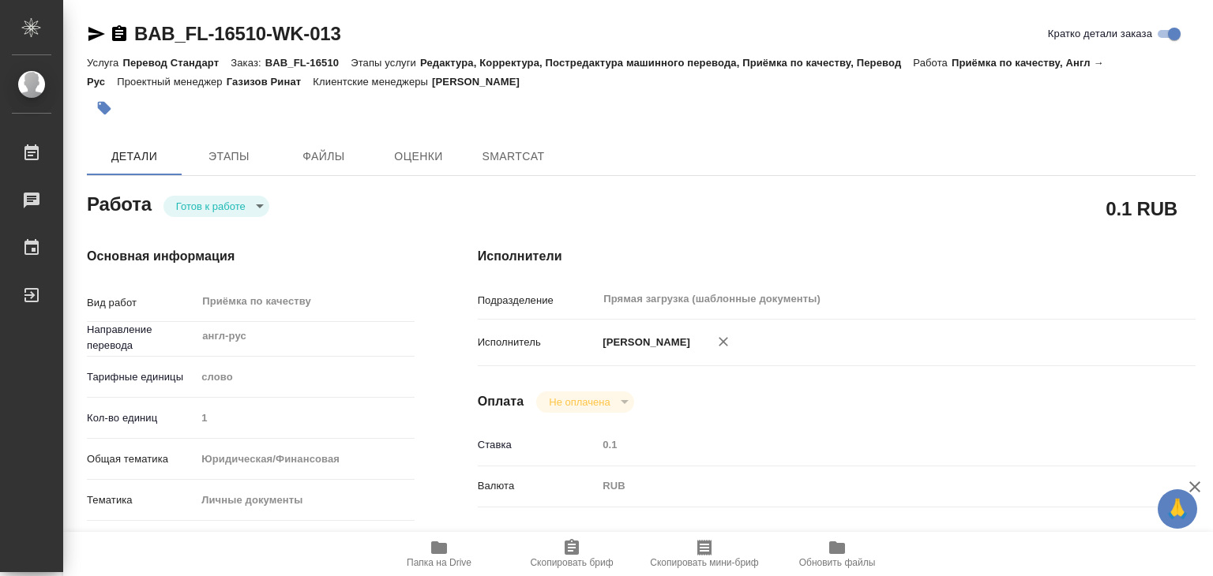
type textarea "x"
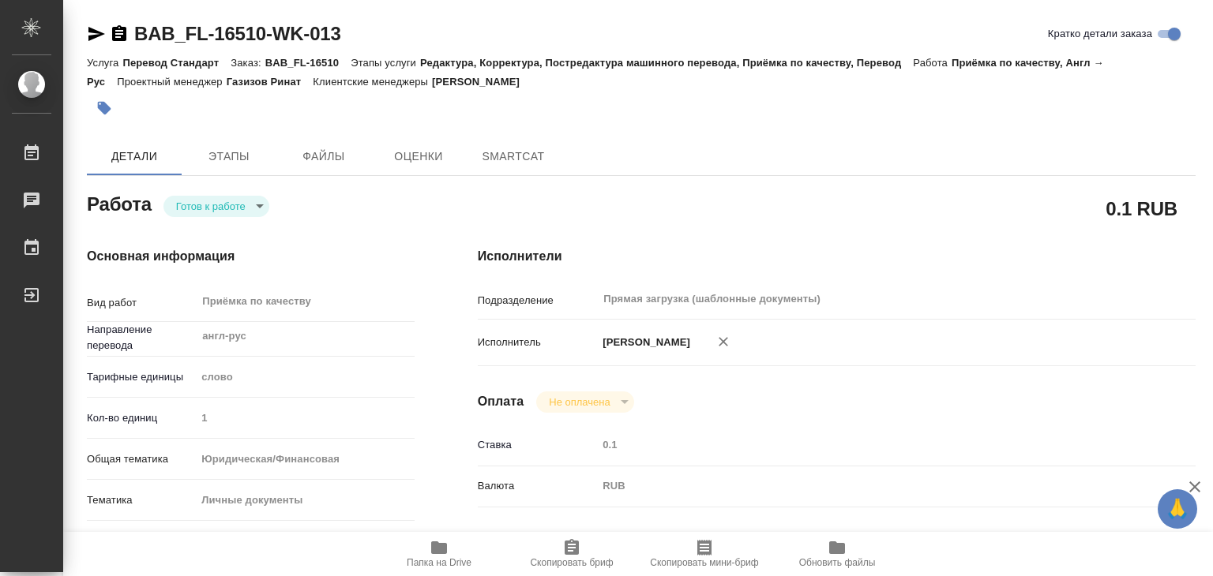
type textarea "x"
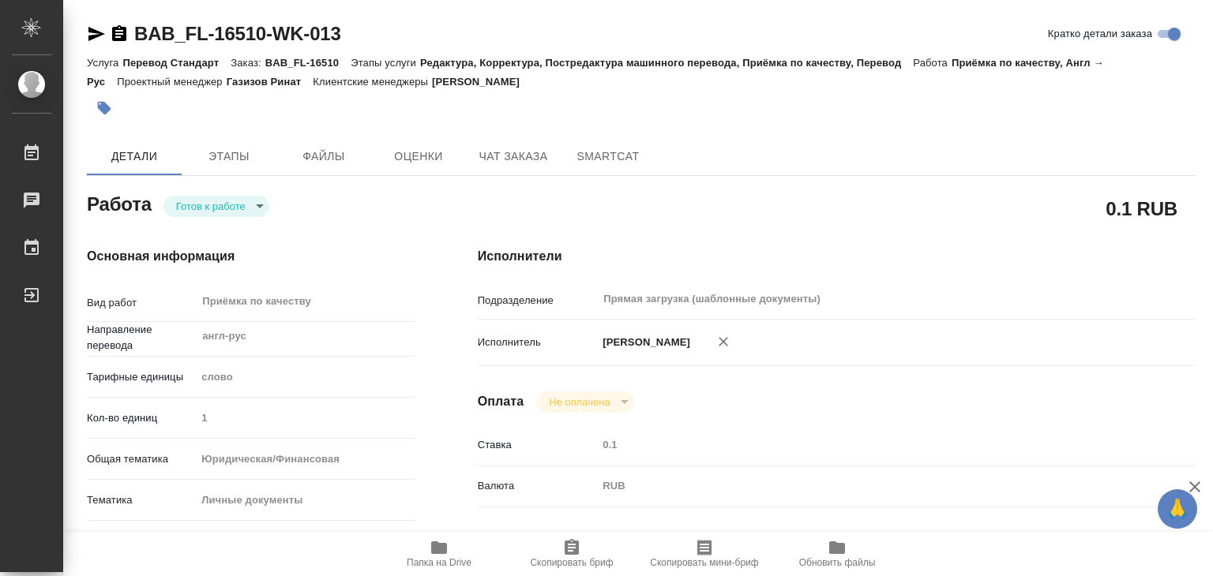
type textarea "x"
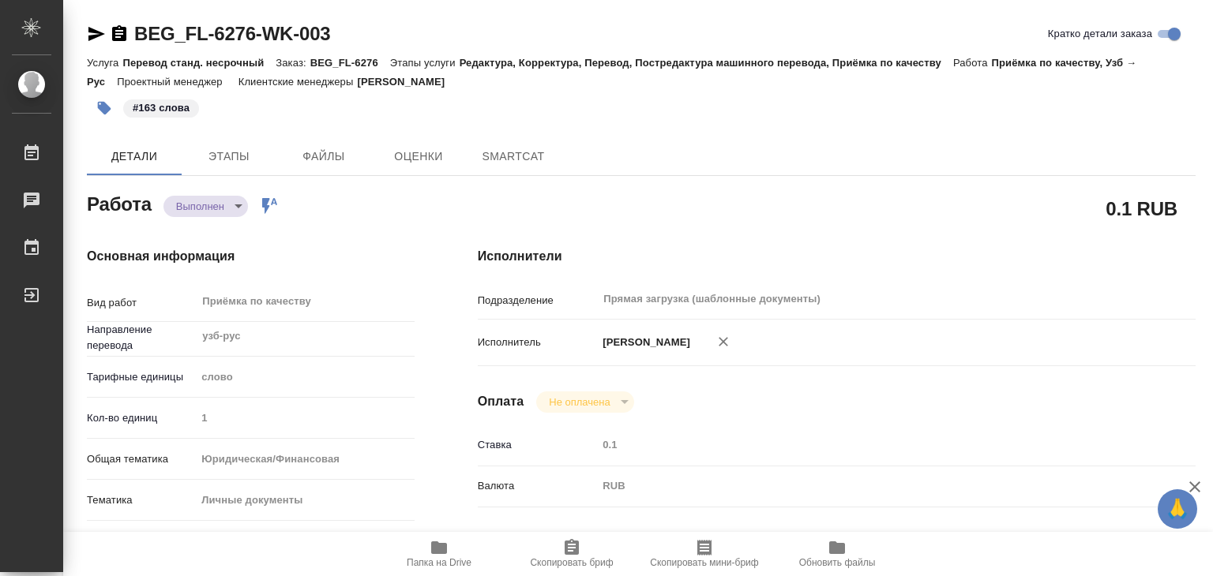
type textarea "x"
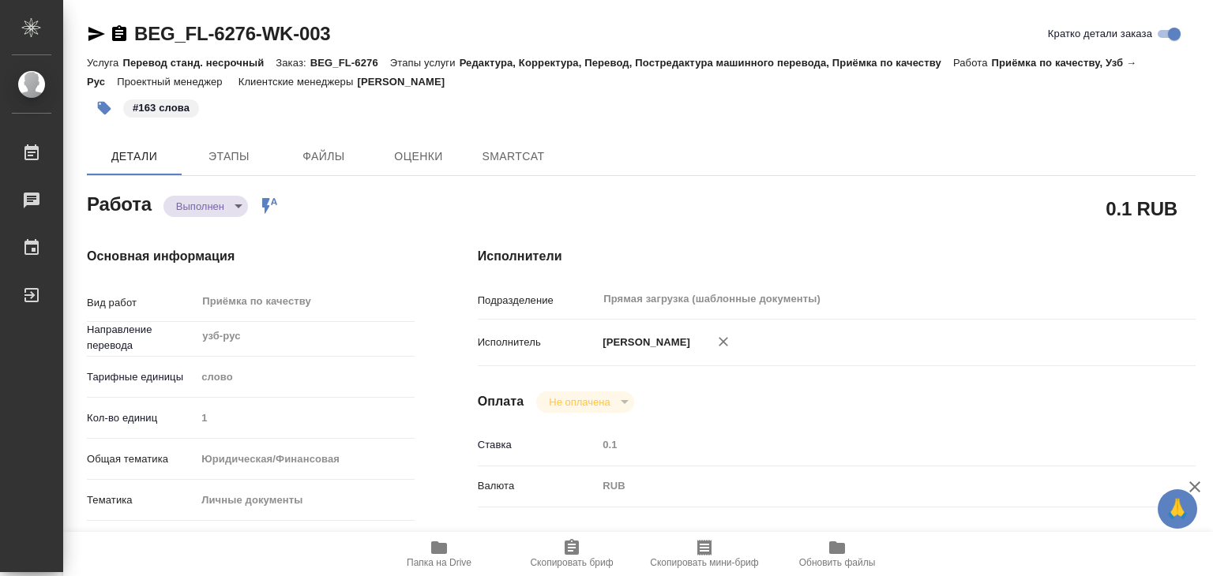
type textarea "x"
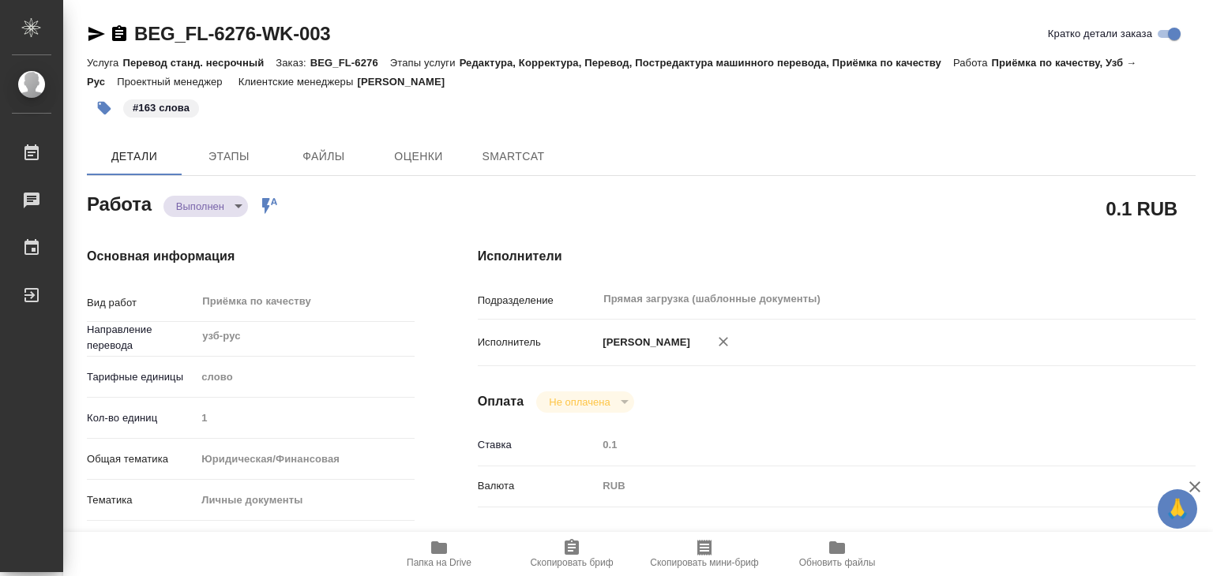
type textarea "x"
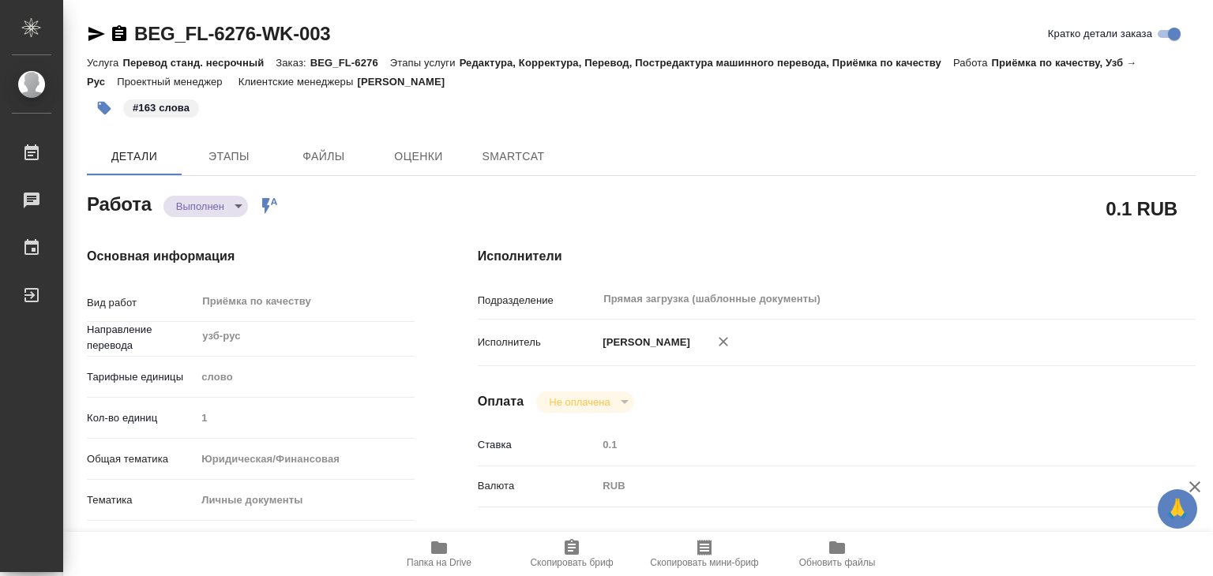
type textarea "x"
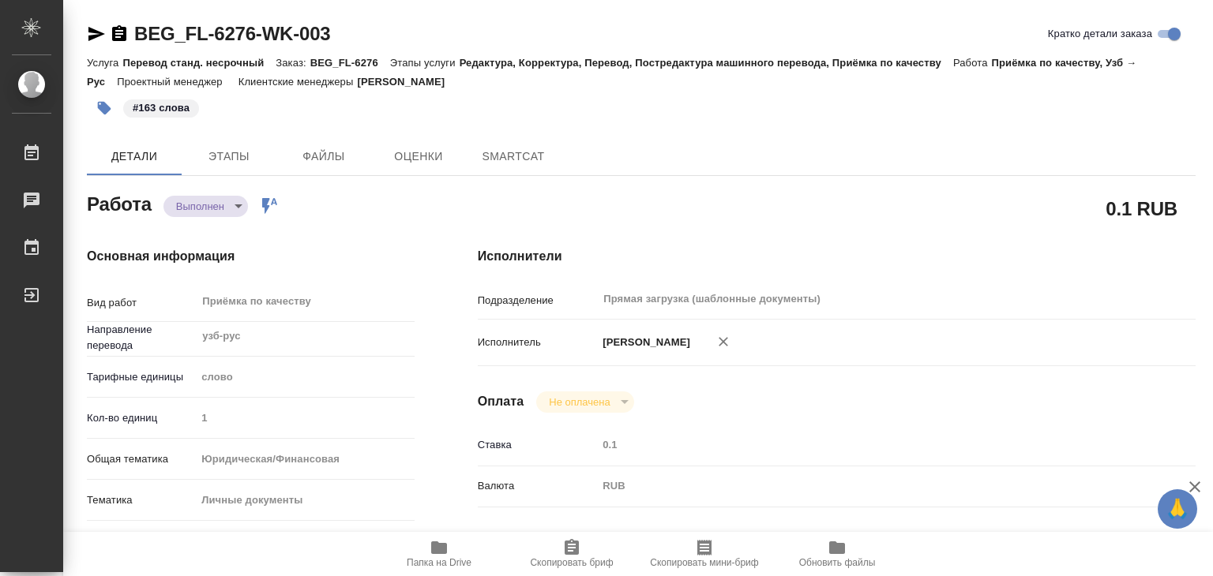
type textarea "x"
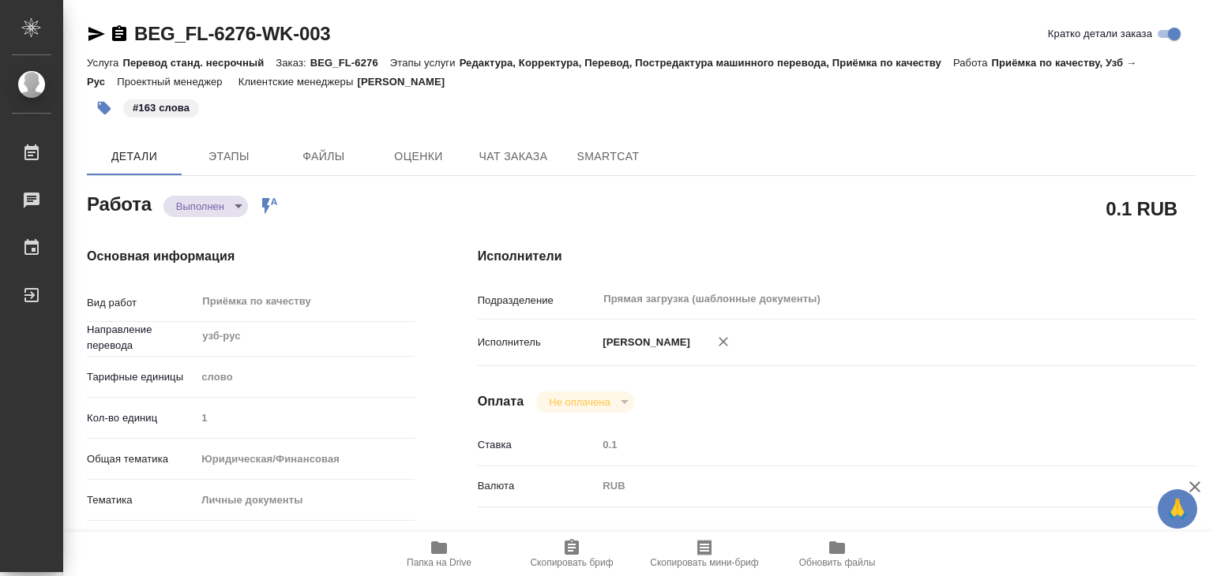
type textarea "x"
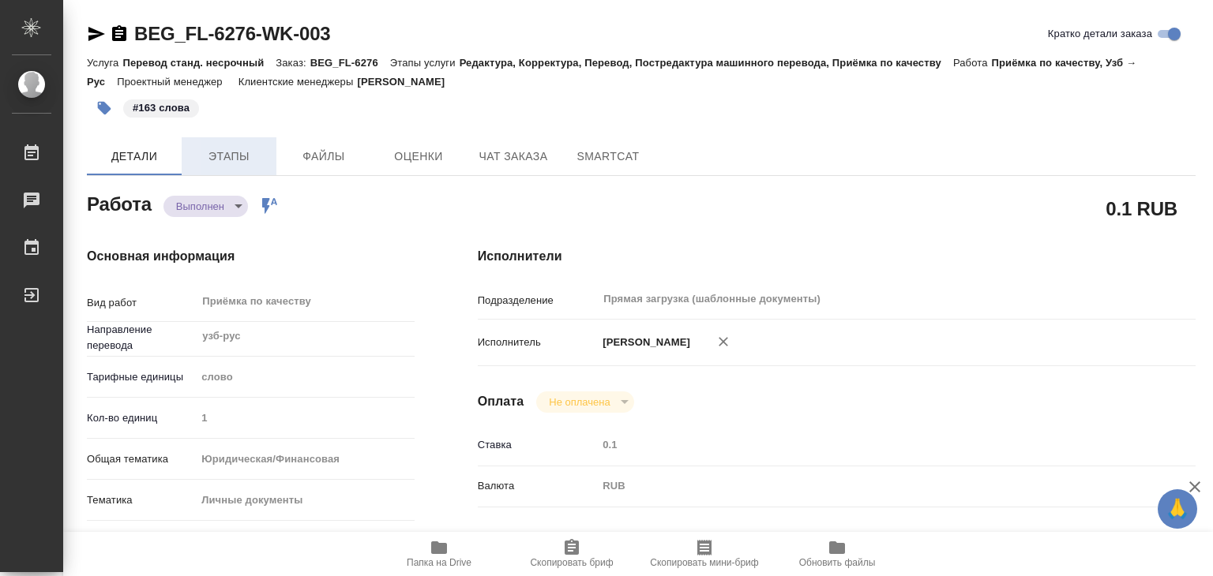
type textarea "x"
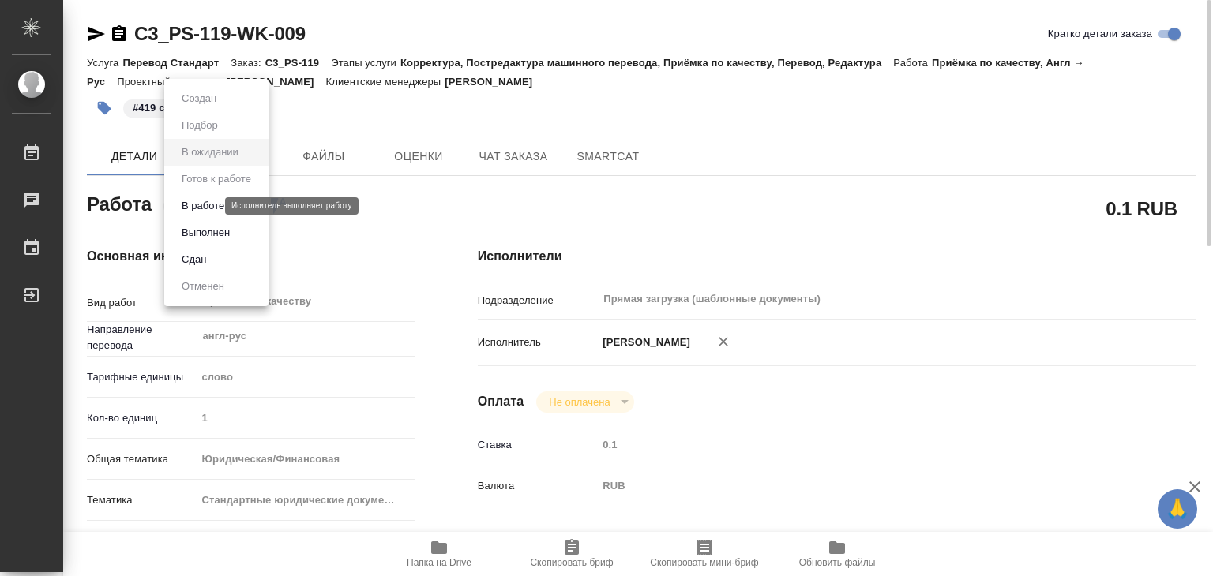
click at [196, 206] on body "🙏 .cls-1 fill:#fff; AWATERA Alilekova Valeriya Работы 0 Чаты График Выйти C3_PS…" at bounding box center [606, 288] width 1213 height 576
click at [213, 235] on button "Выполнен" at bounding box center [206, 232] width 58 height 17
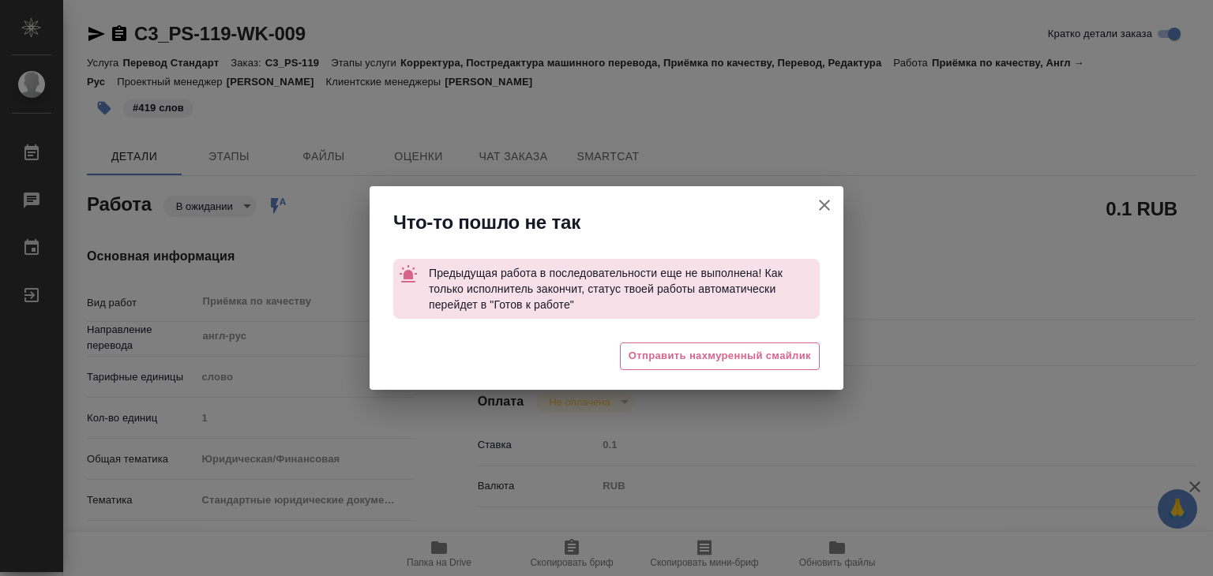
type textarea "x"
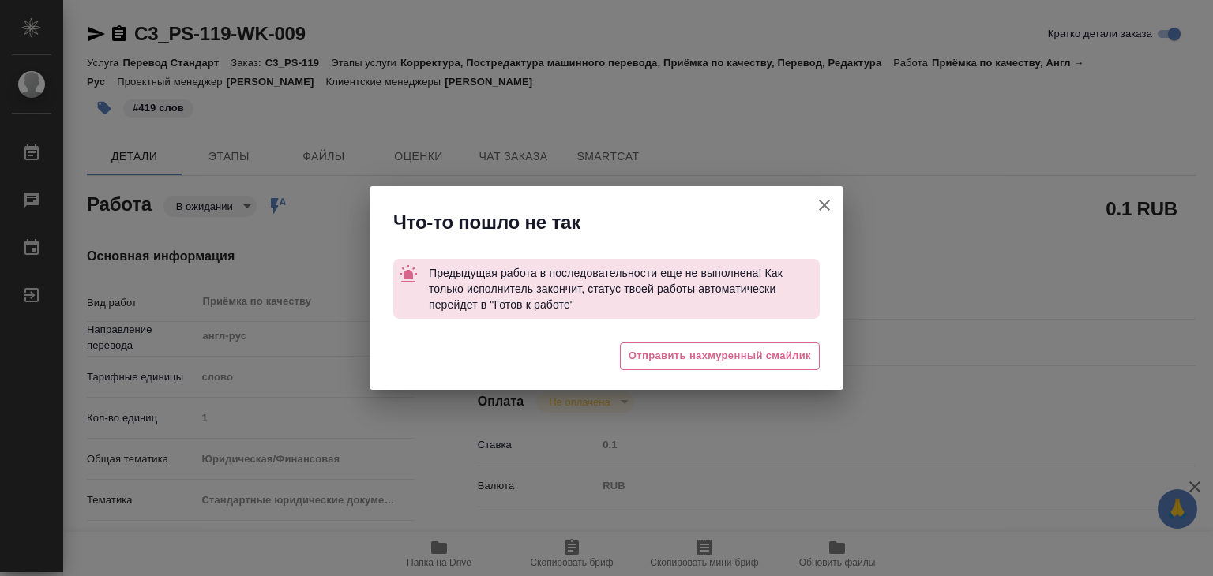
type textarea "x"
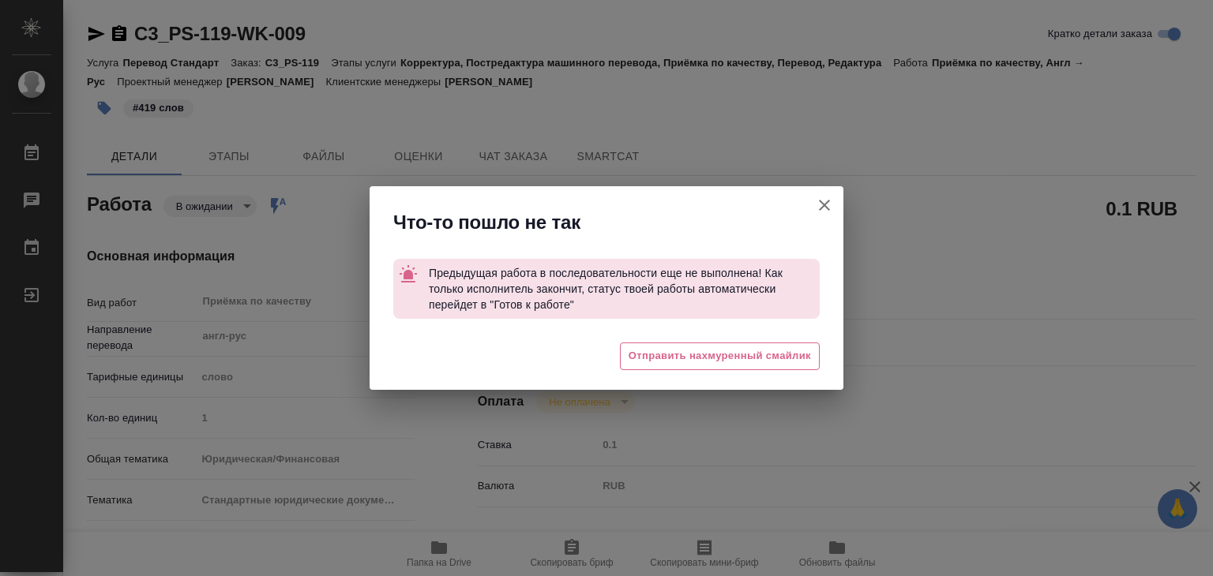
type textarea "x"
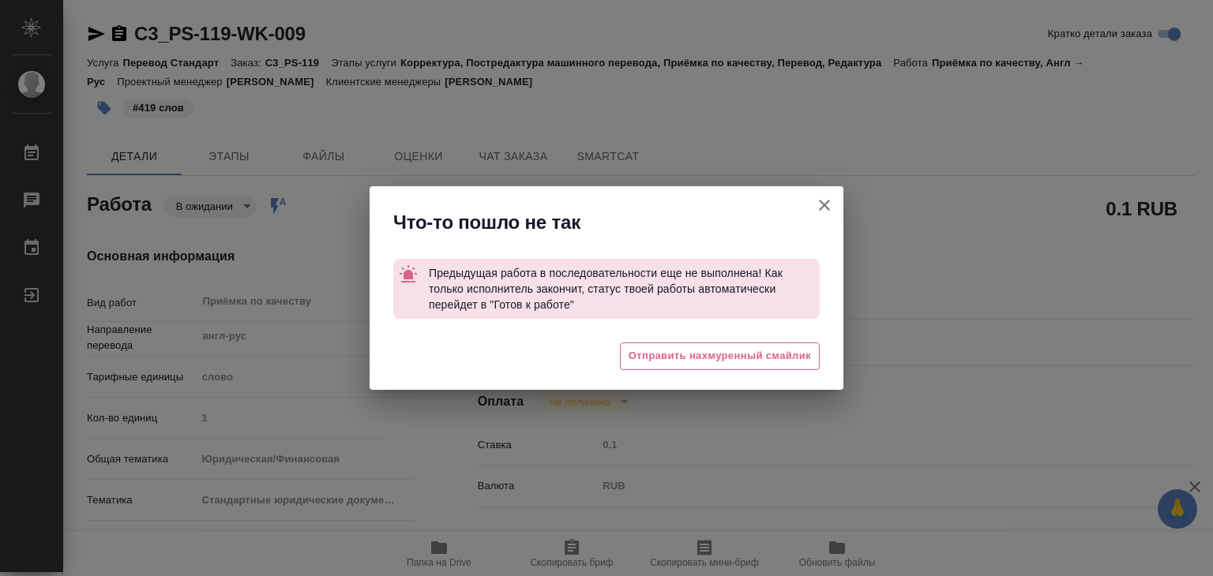
click at [822, 206] on icon "button" at bounding box center [824, 205] width 19 height 19
type textarea "x"
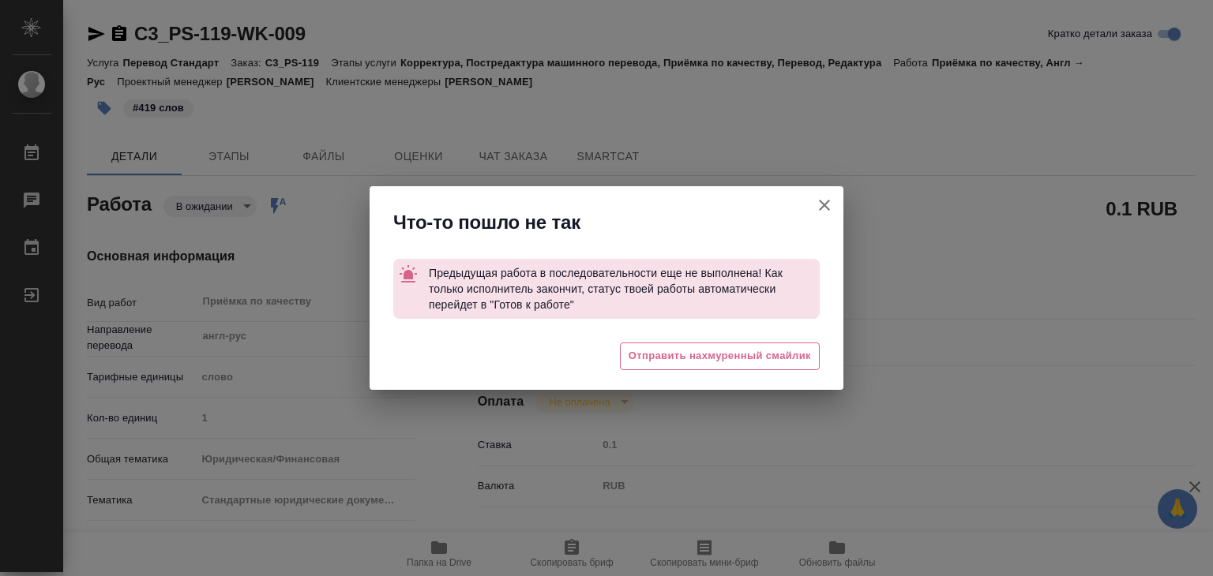
type textarea "x"
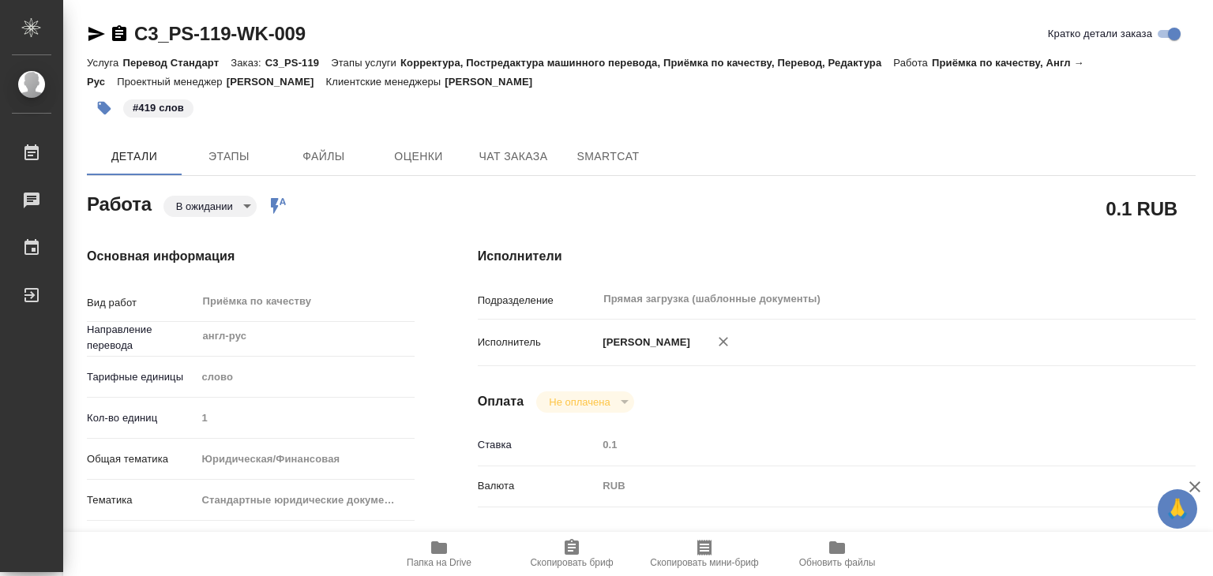
type textarea "x"
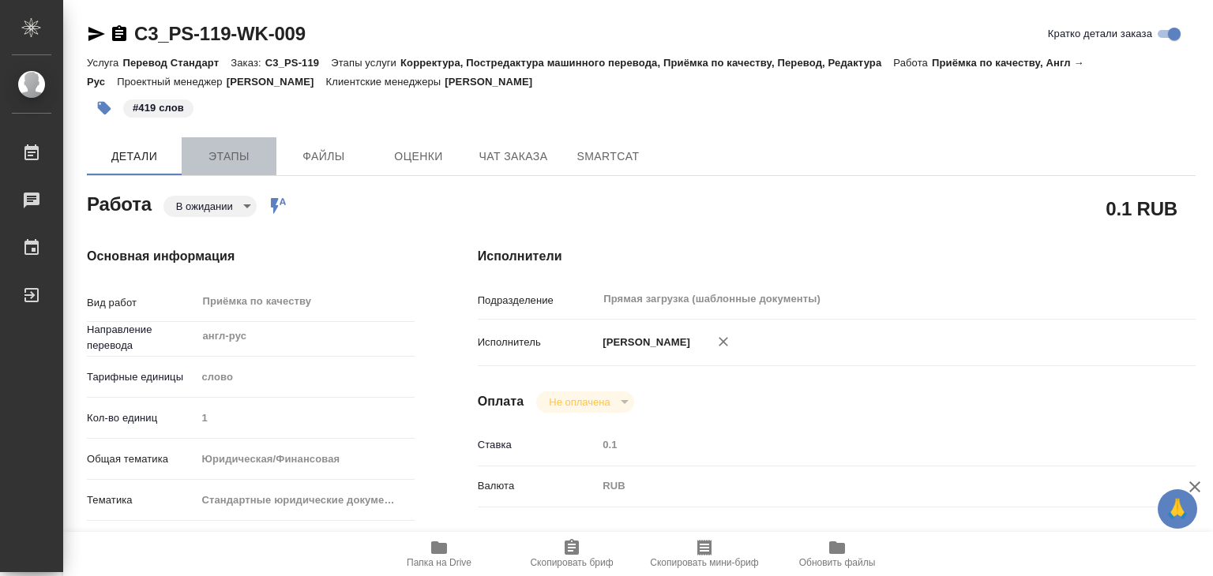
click at [190, 170] on button "Этапы" at bounding box center [229, 156] width 95 height 38
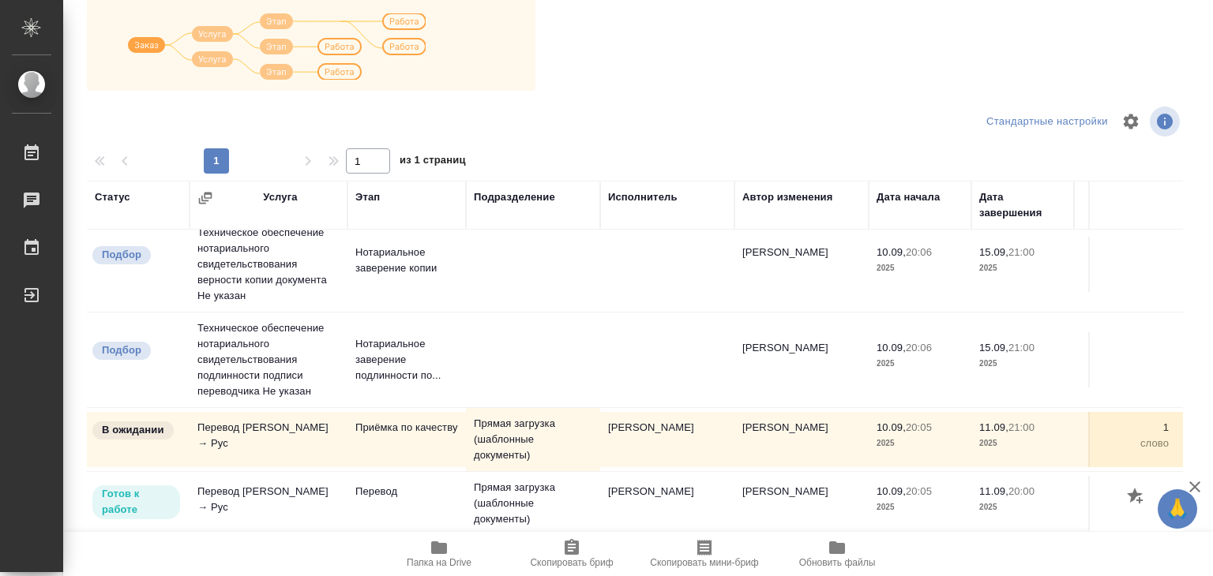
scroll to position [9, 0]
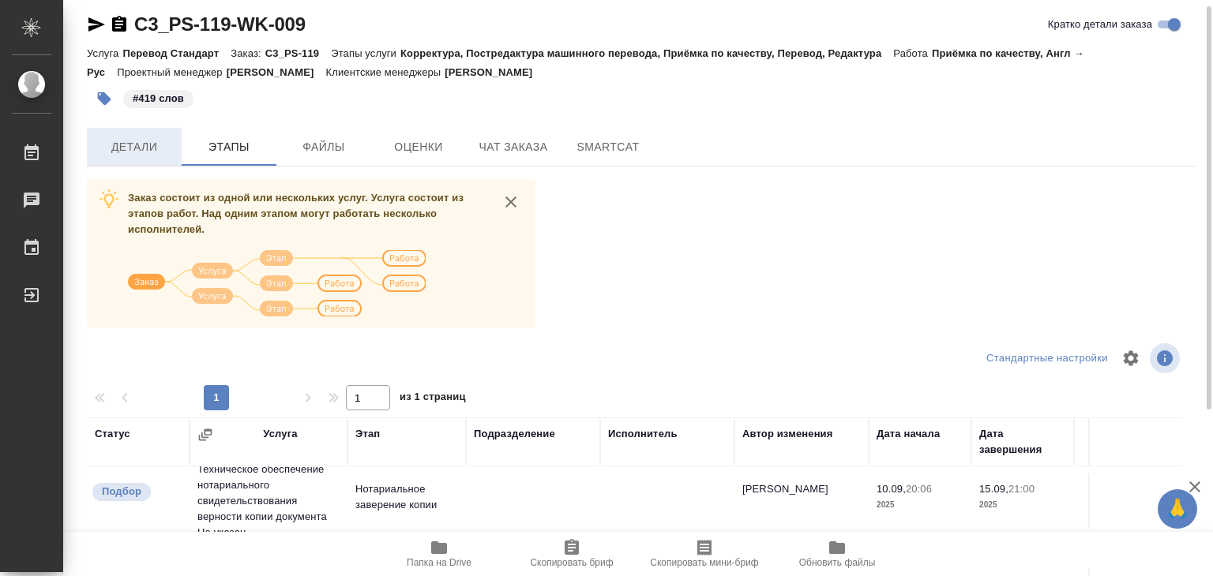
click at [156, 159] on button "Детали" at bounding box center [134, 147] width 95 height 38
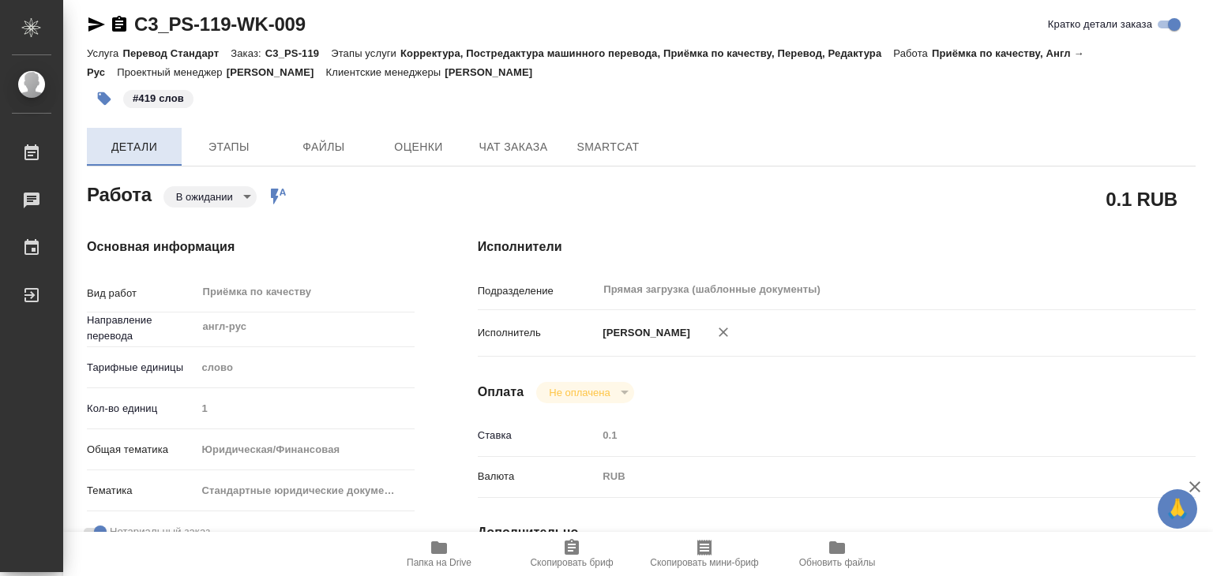
type textarea "x"
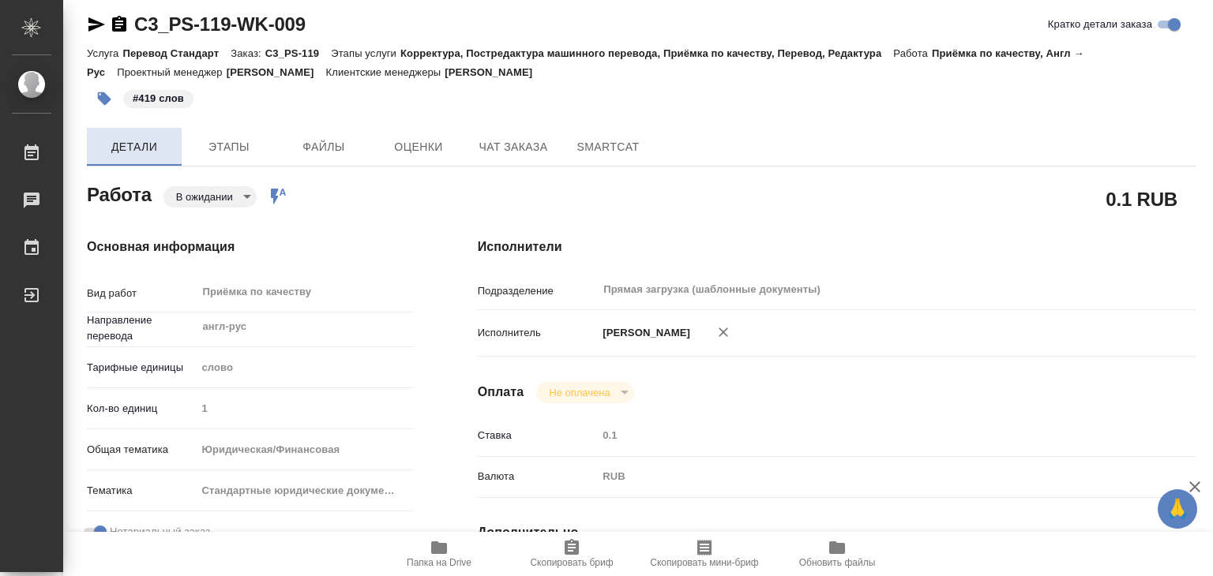
type textarea "x"
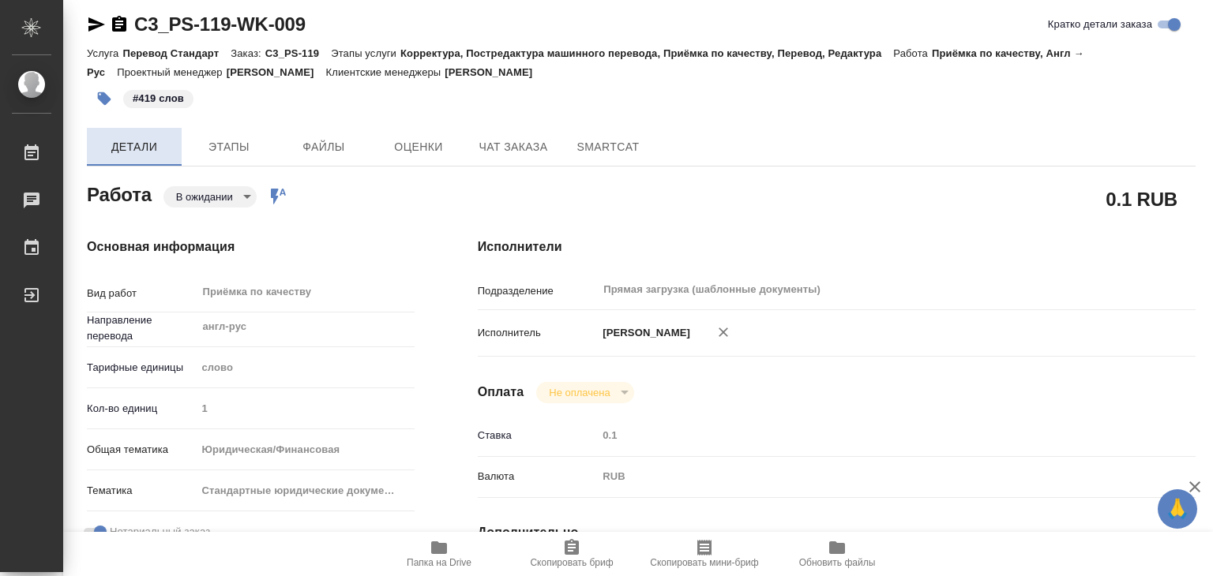
type textarea "x"
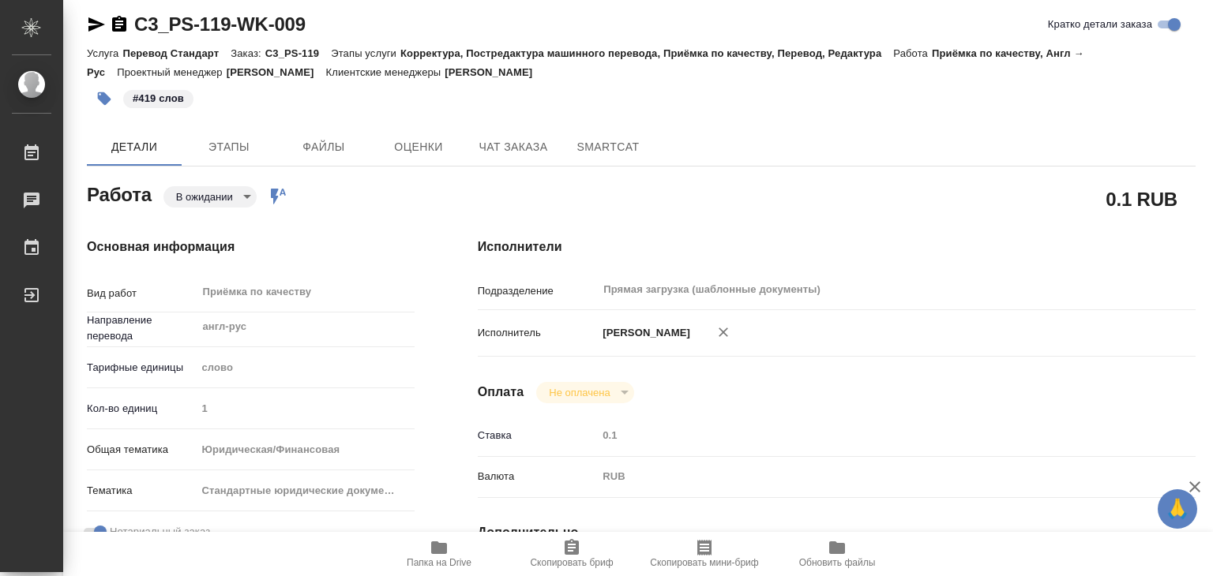
type textarea "x"
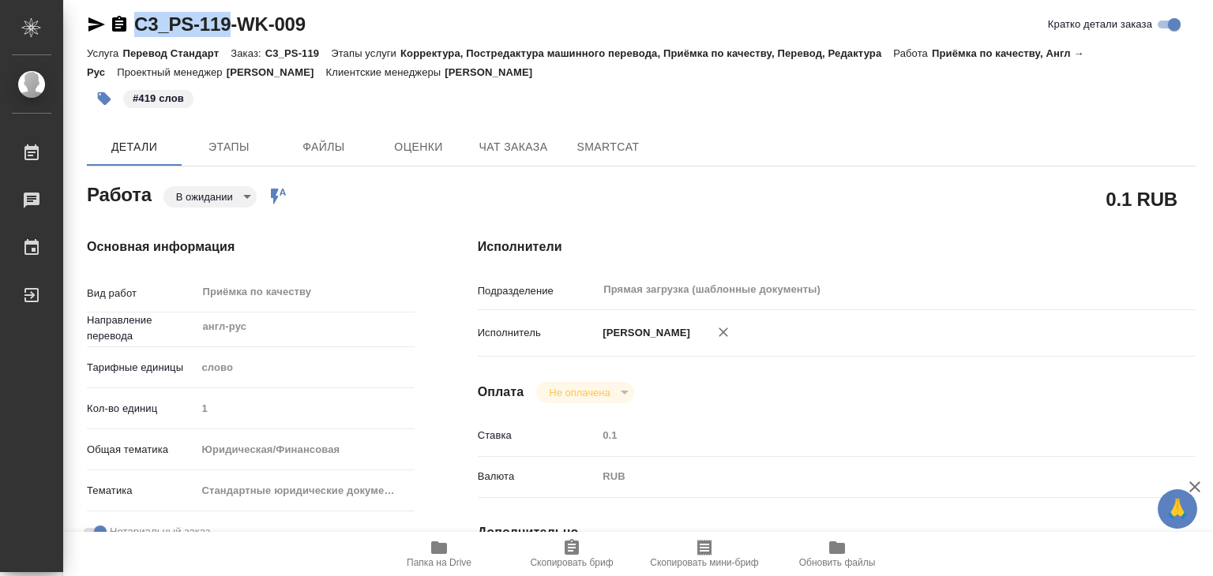
drag, startPoint x: 123, startPoint y: 2, endPoint x: 227, endPoint y: 23, distance: 106.2
copy link "C3_PS-119"
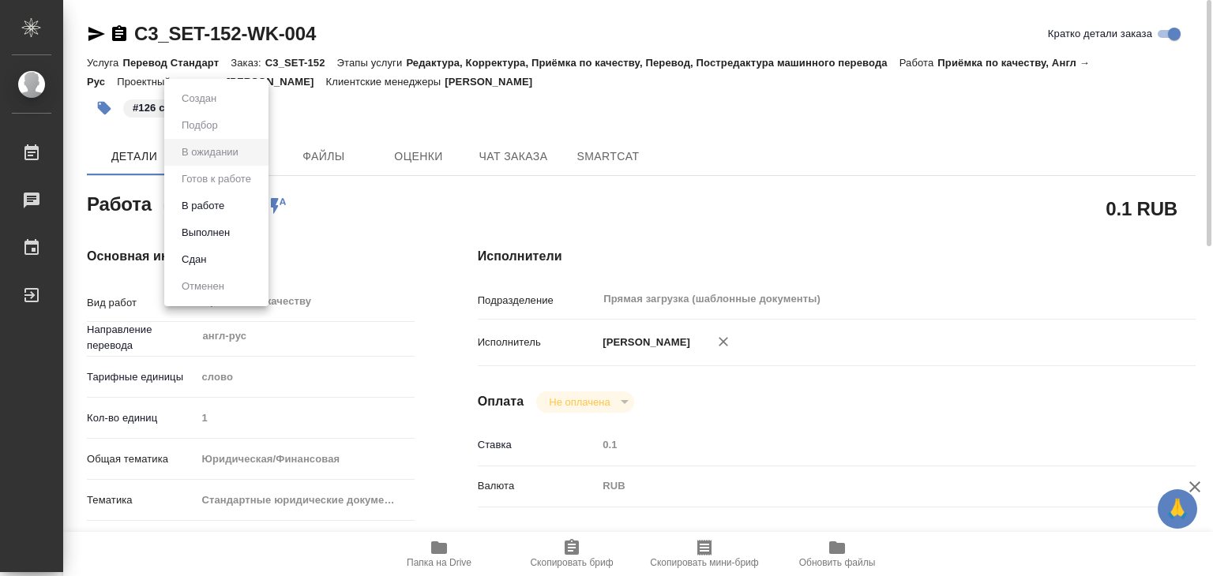
click at [208, 207] on body "🙏 .cls-1 fill:#fff; AWATERA Alilekova [PERSON_NAME] Работы 0 Чаты График Выйти …" at bounding box center [606, 288] width 1213 height 576
click at [227, 238] on button "Выполнен" at bounding box center [206, 232] width 58 height 17
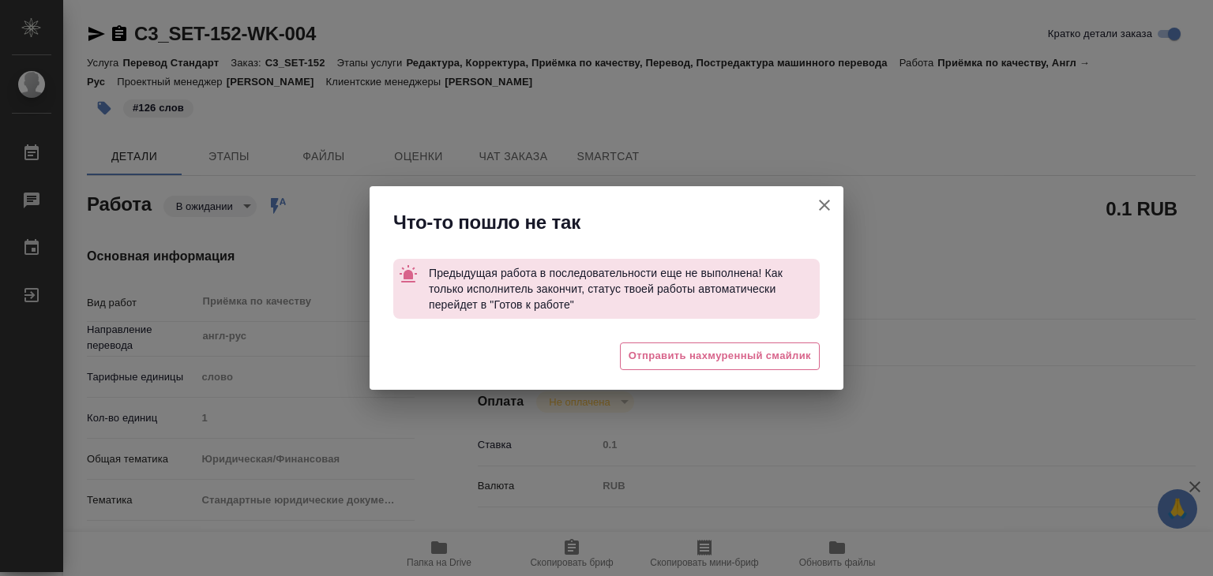
type textarea "x"
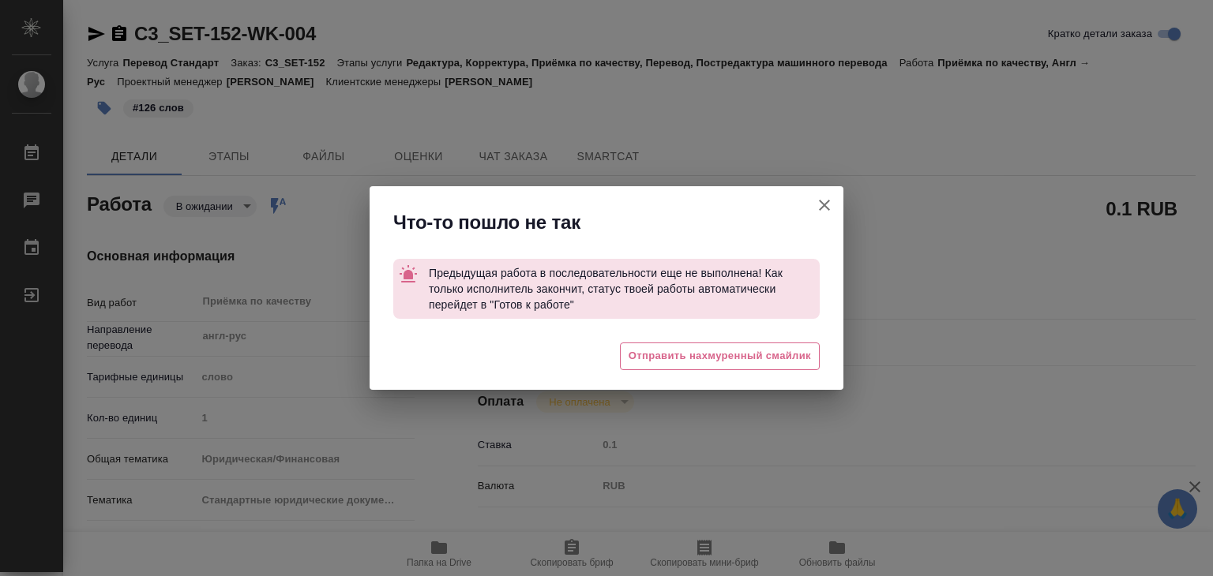
type textarea "x"
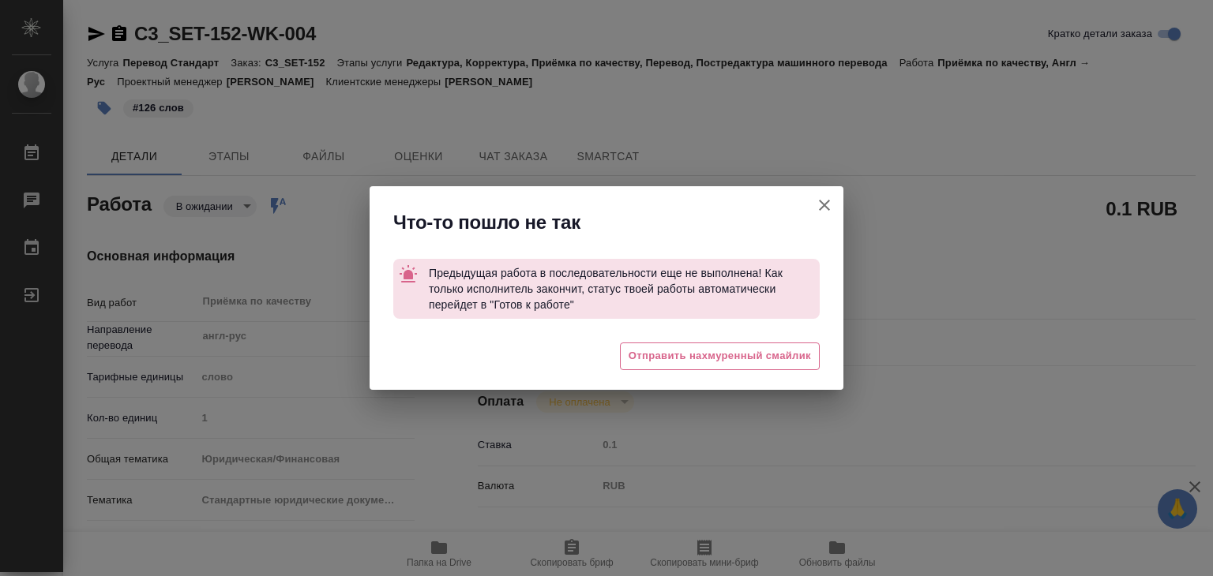
click at [821, 200] on icon "button" at bounding box center [824, 205] width 19 height 19
type textarea "x"
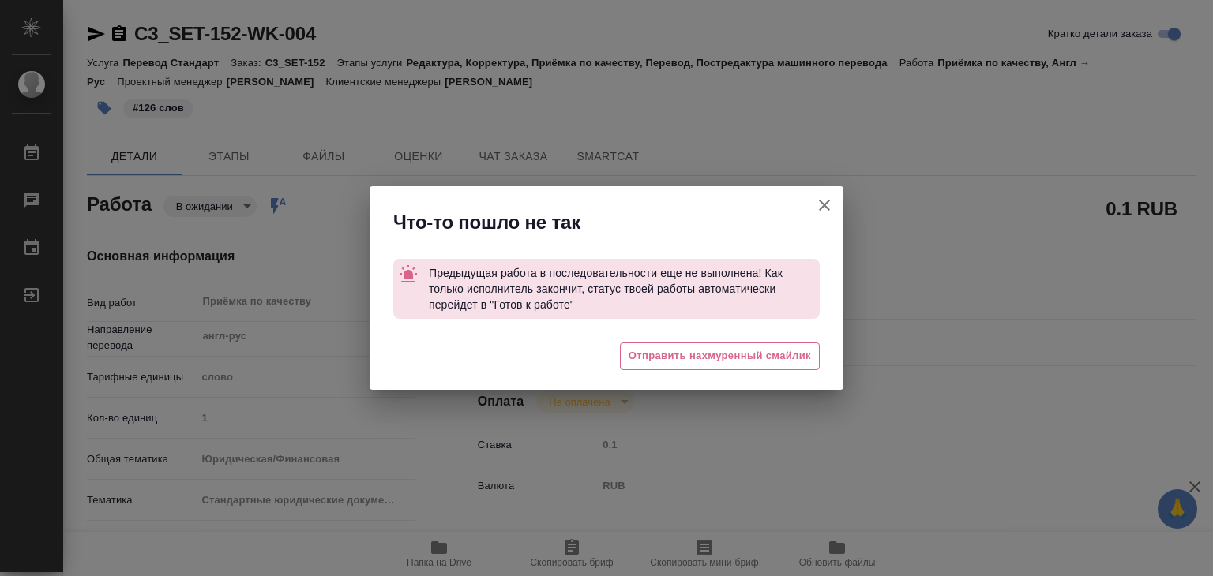
type textarea "x"
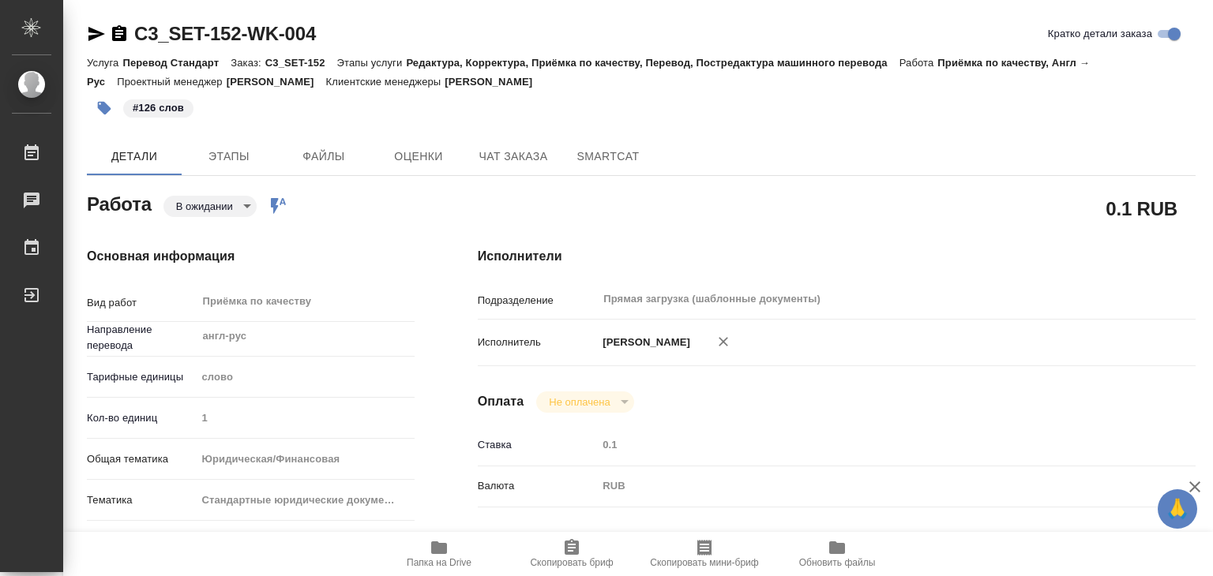
type textarea "x"
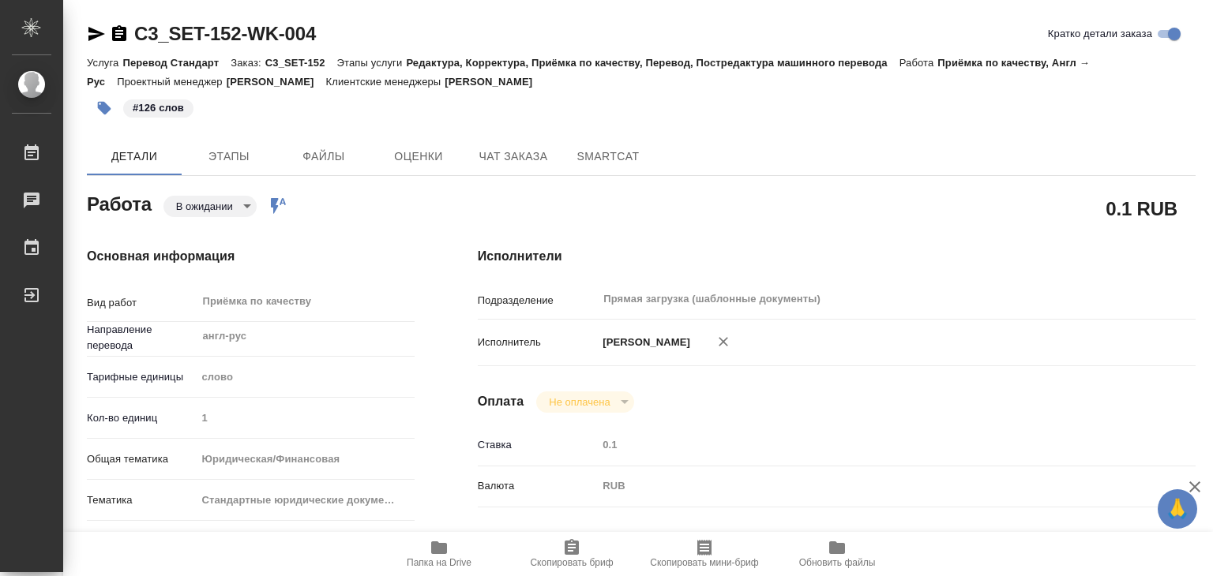
click at [185, 197] on body "🙏 .cls-1 fill:#fff; AWATERA Alilekova [PERSON_NAME] Работы 0 Чаты График Выйти …" at bounding box center [606, 288] width 1213 height 576
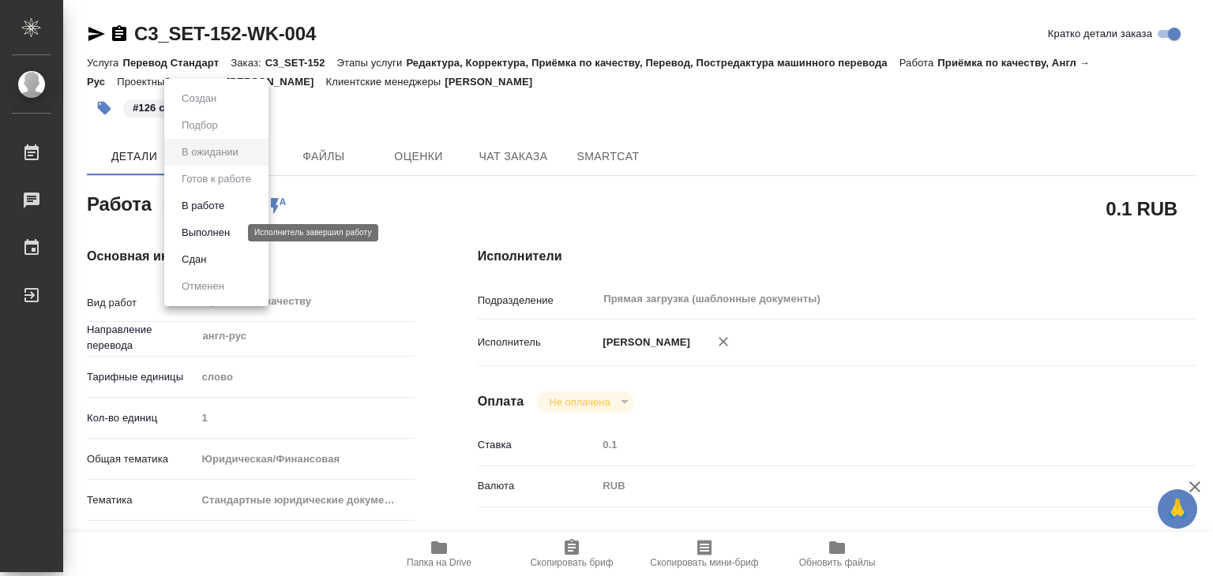
click at [227, 232] on button "Выполнен" at bounding box center [206, 232] width 58 height 17
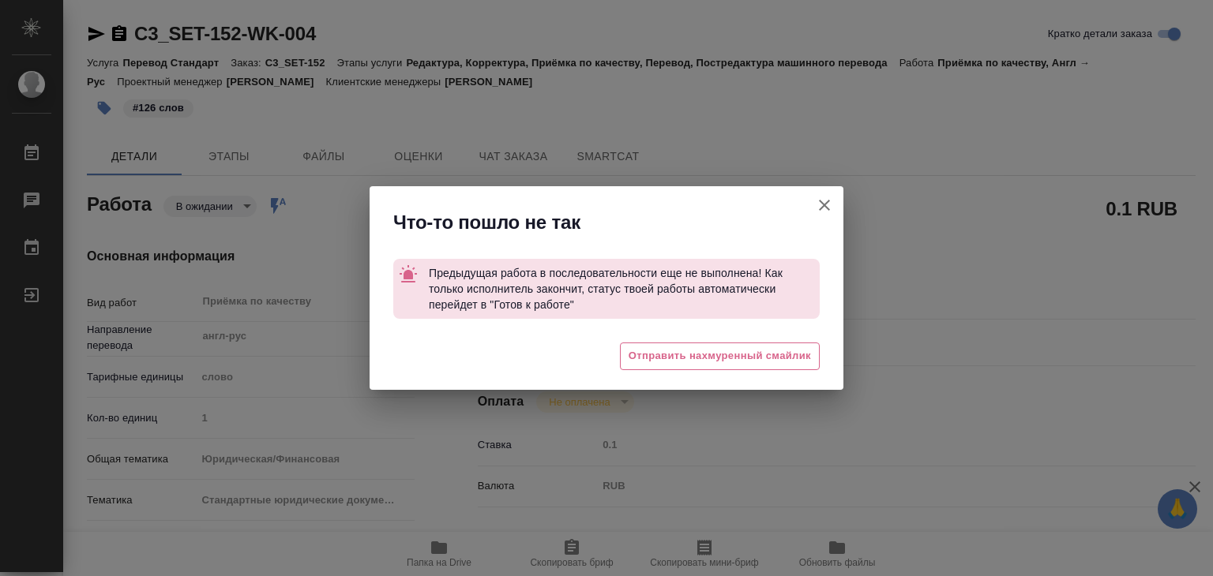
type textarea "x"
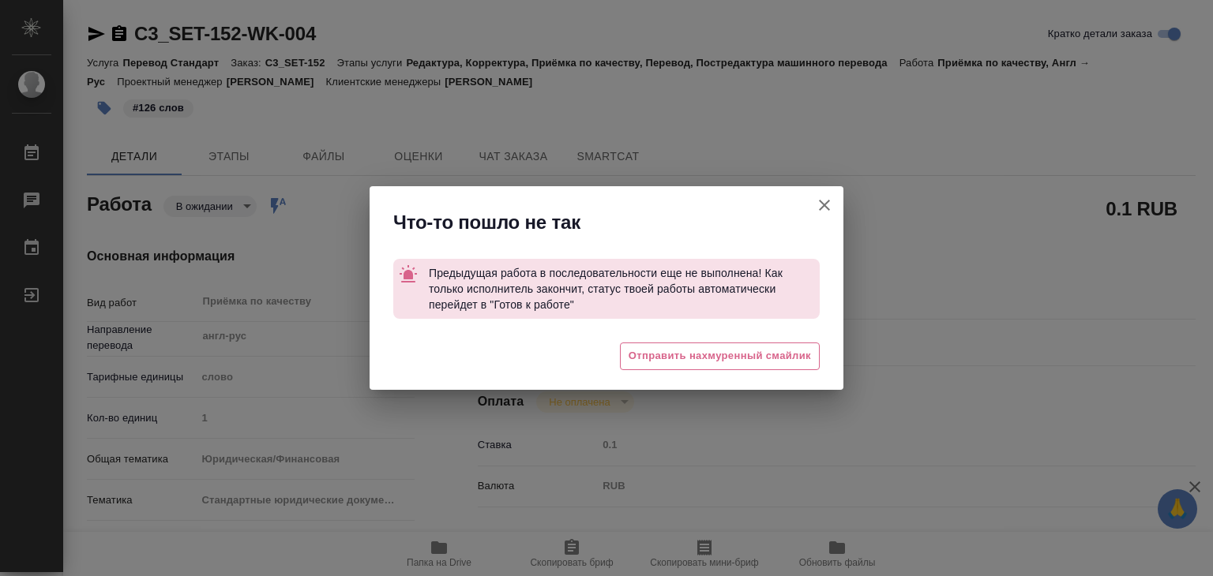
type textarea "x"
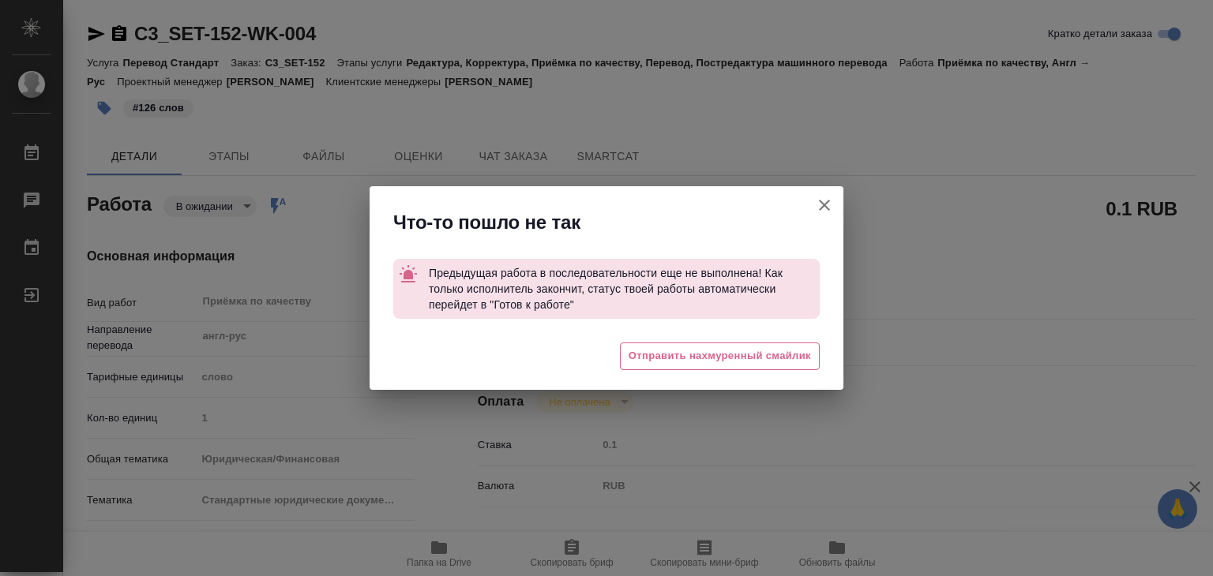
type textarea "x"
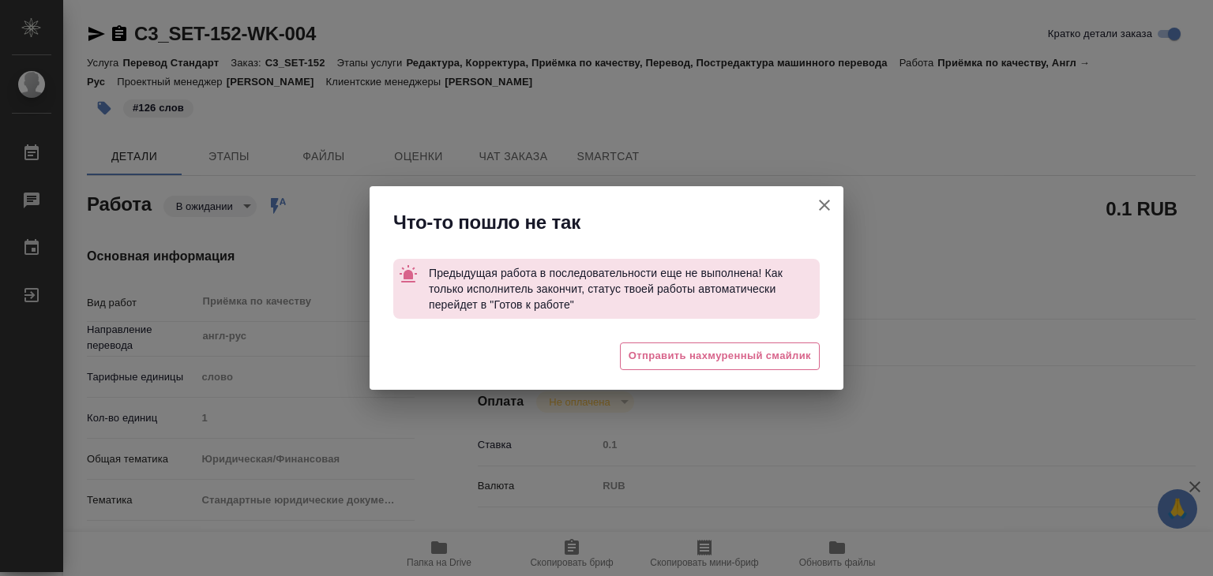
click at [817, 197] on icon "button" at bounding box center [824, 205] width 19 height 19
type textarea "x"
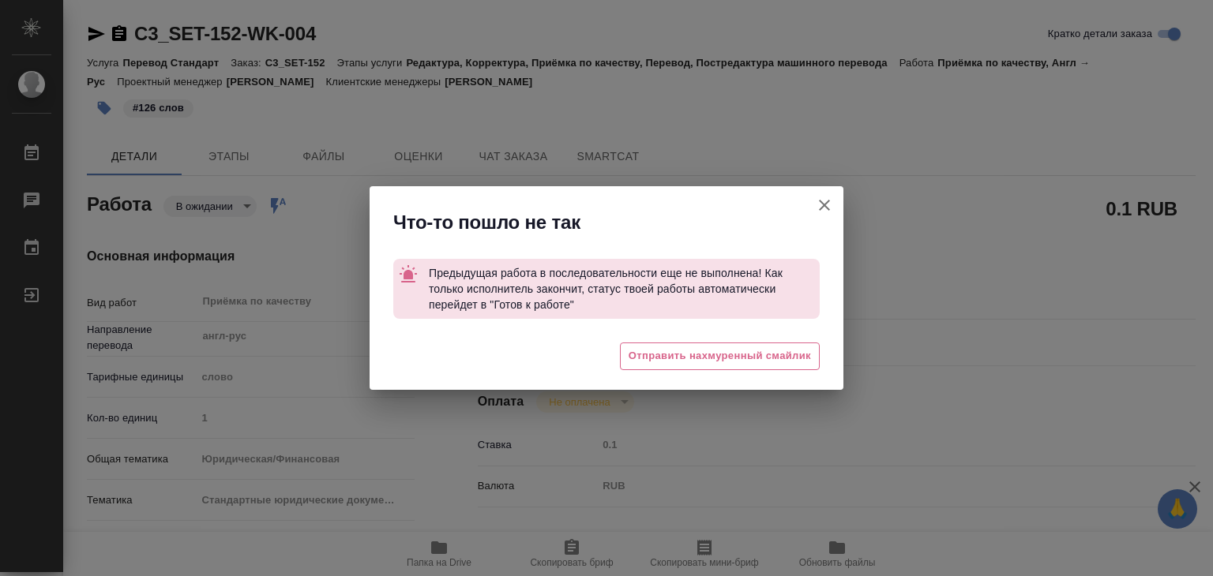
type textarea "x"
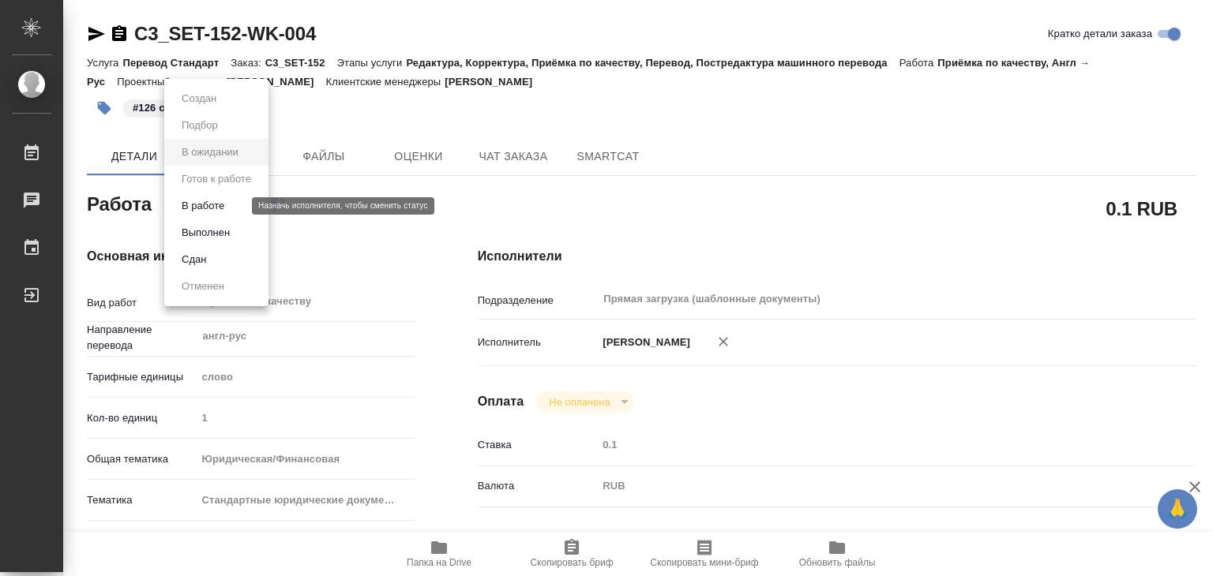
click at [222, 203] on body "🙏 .cls-1 fill:#fff; AWATERA Alilekova [PERSON_NAME] Работы 0 Чаты График Выйти …" at bounding box center [606, 288] width 1213 height 576
click at [227, 236] on button "Выполнен" at bounding box center [206, 232] width 58 height 17
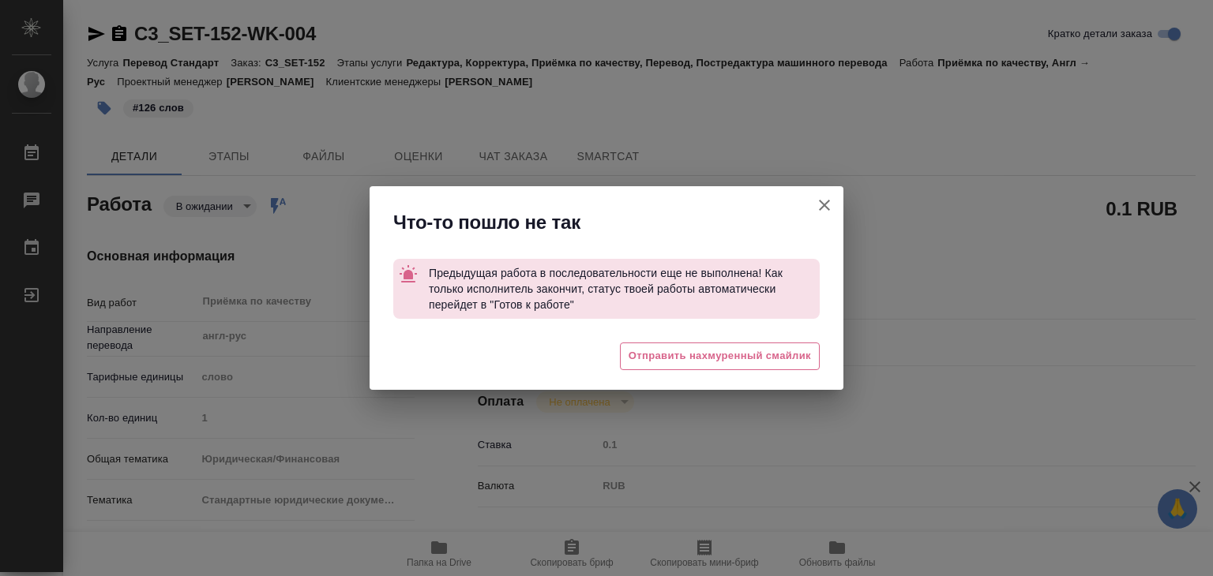
type textarea "x"
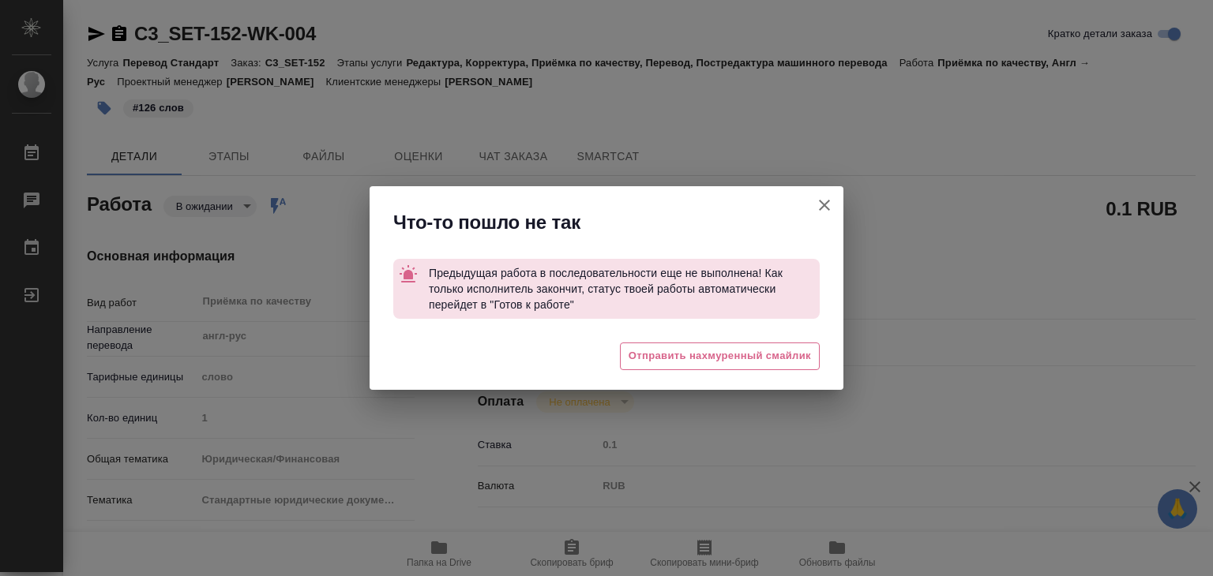
type textarea "x"
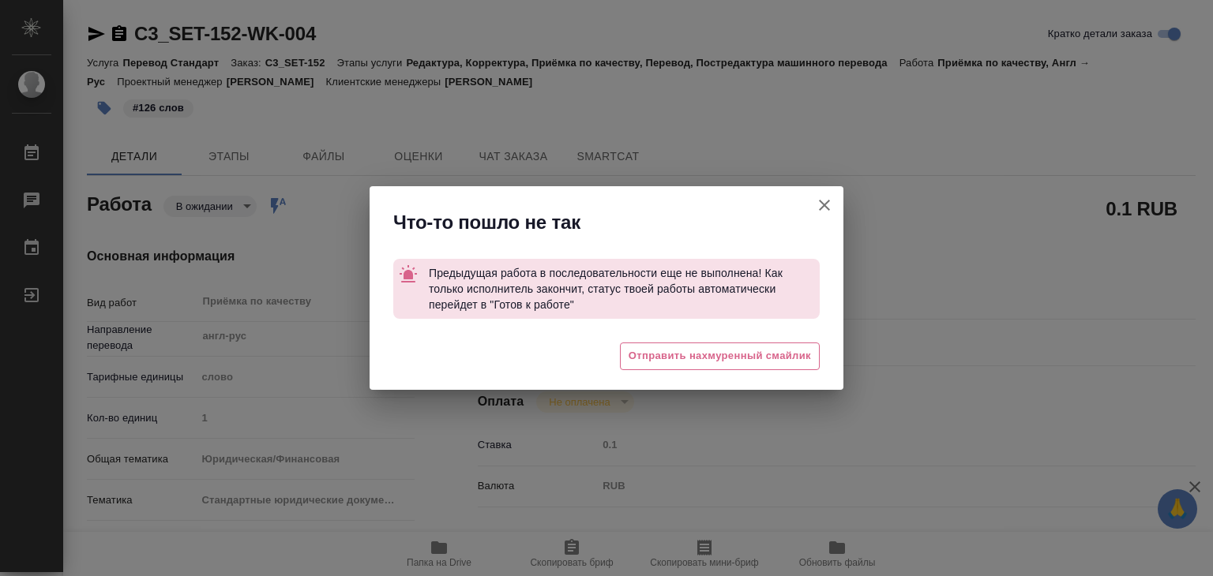
type textarea "x"
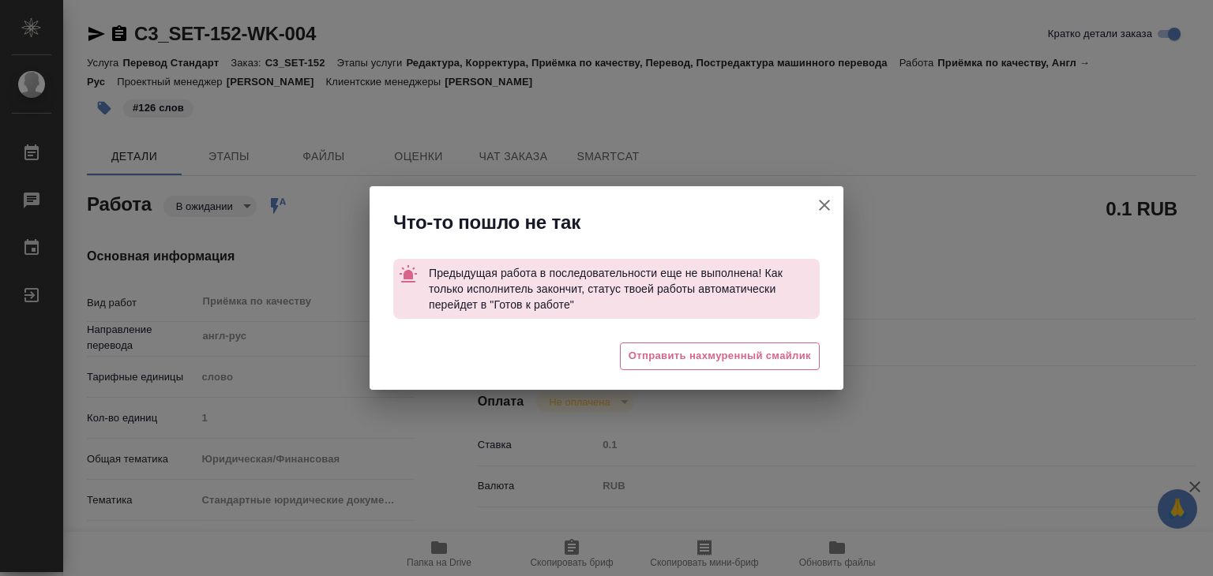
click at [820, 197] on icon "button" at bounding box center [824, 205] width 19 height 19
type textarea "x"
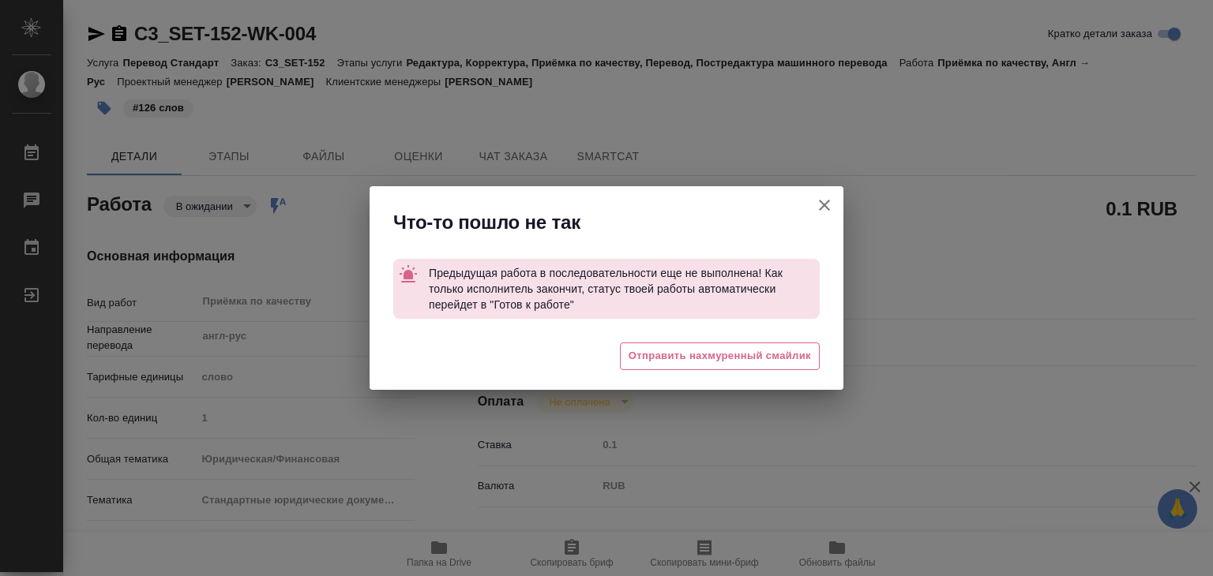
type textarea "x"
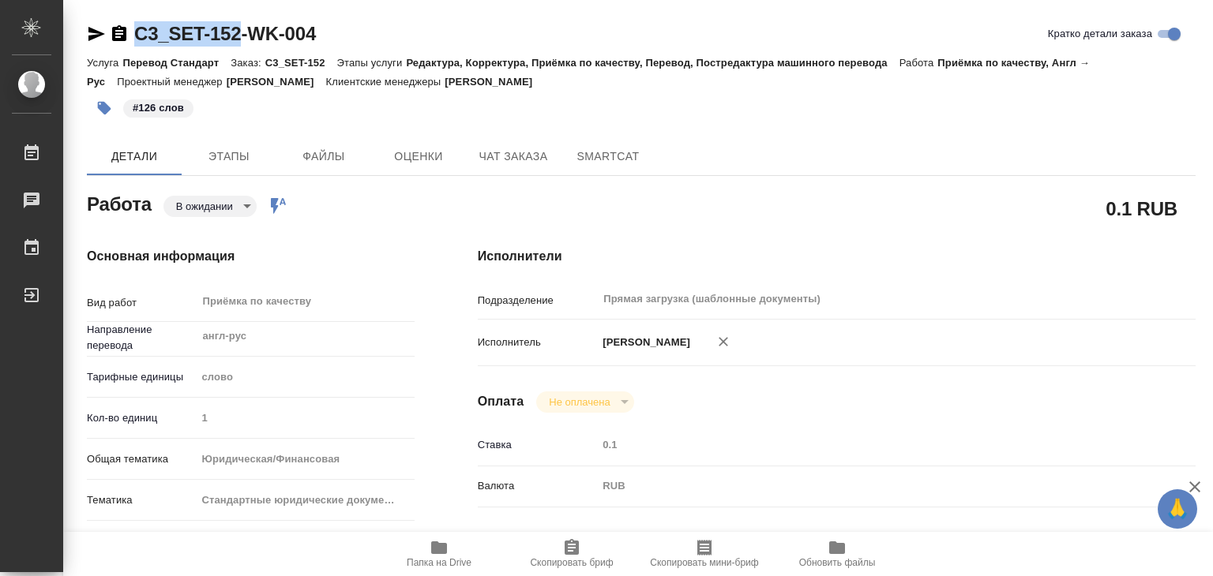
drag, startPoint x: 128, startPoint y: 17, endPoint x: 246, endPoint y: 36, distance: 119.9
copy link "C3_SET-152"
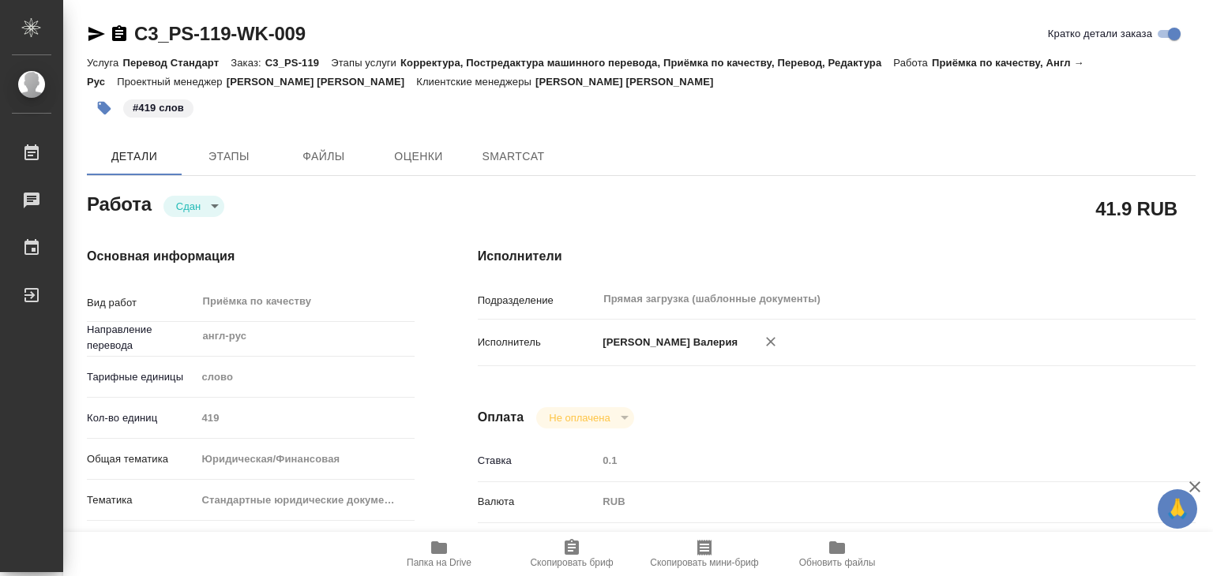
type textarea "x"
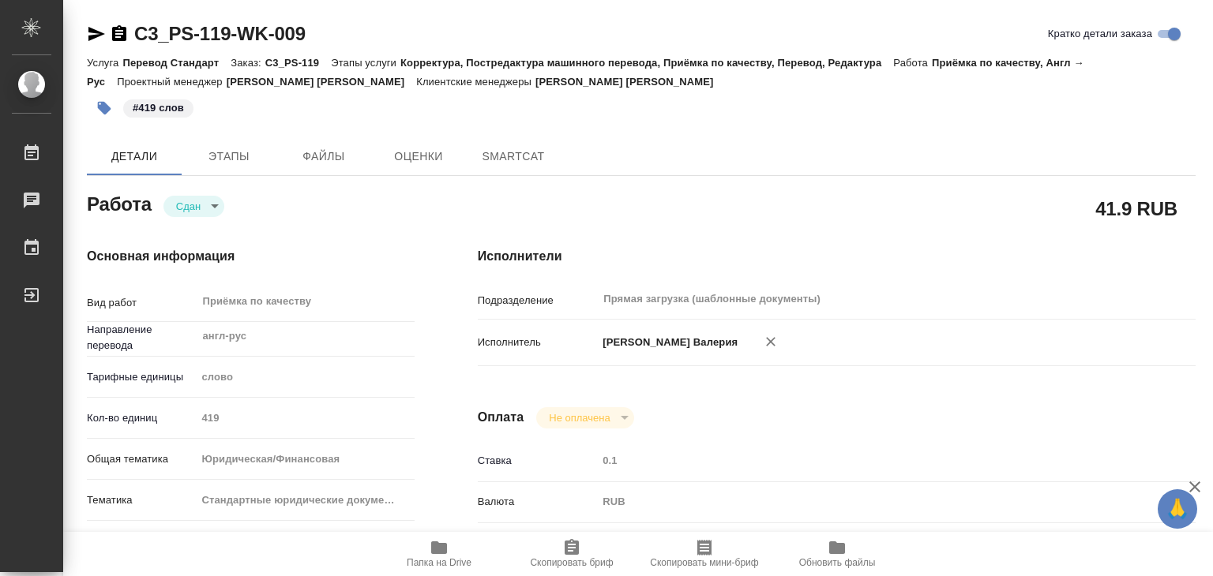
type textarea "x"
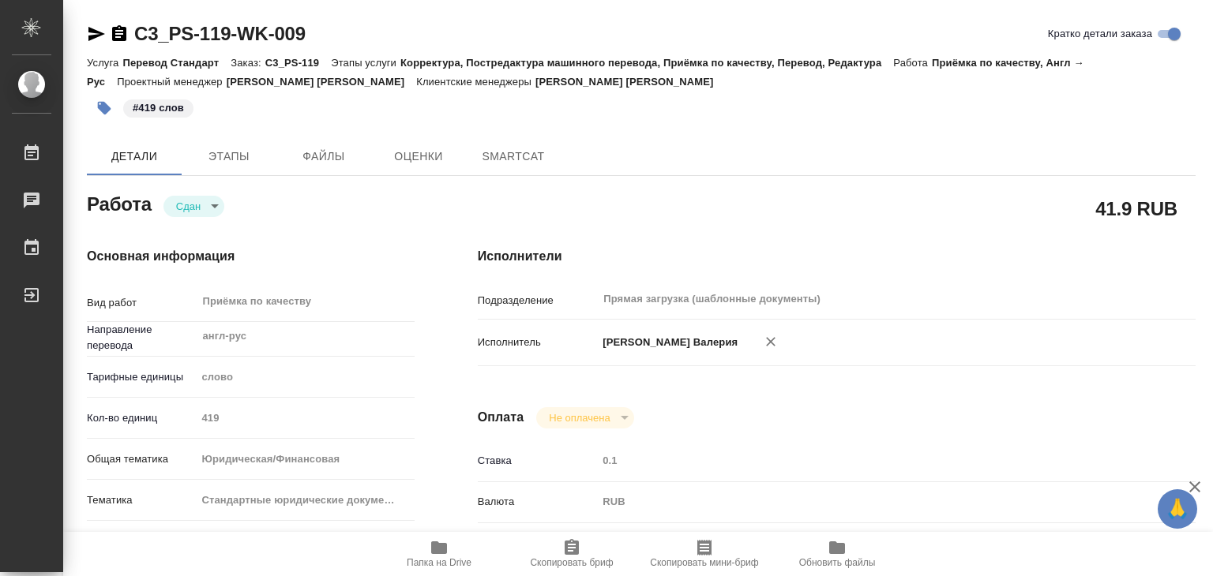
type textarea "x"
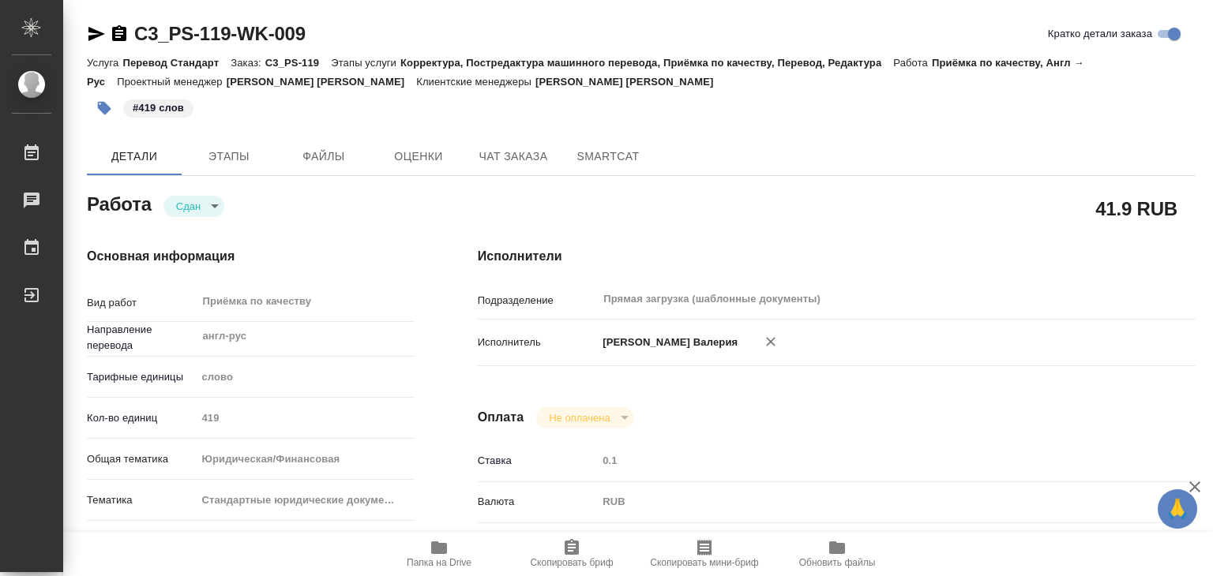
type textarea "x"
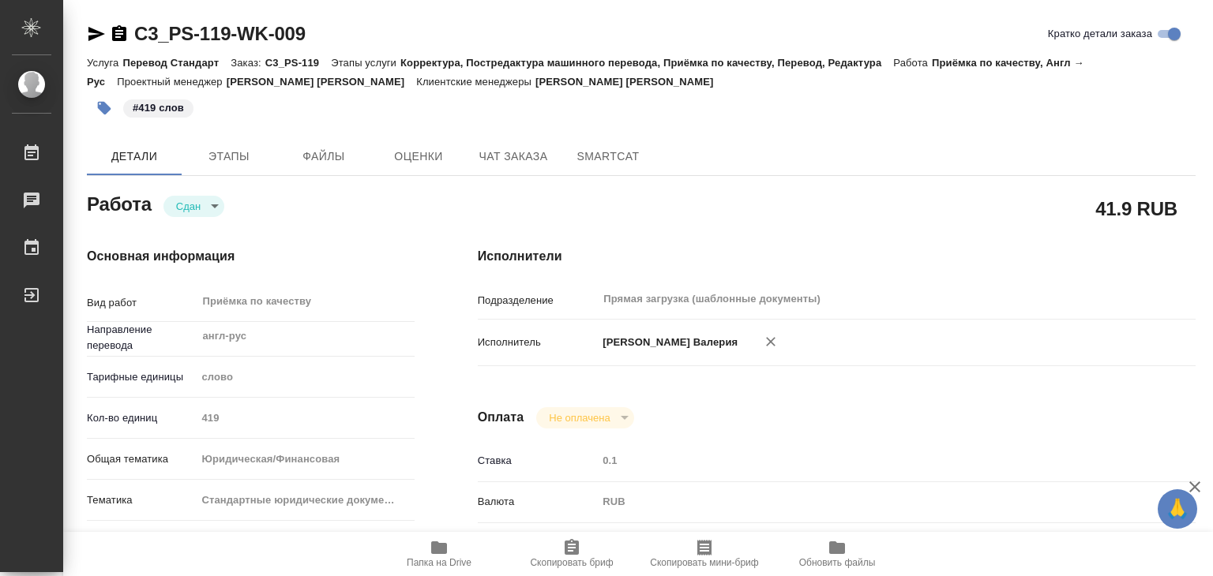
type textarea "x"
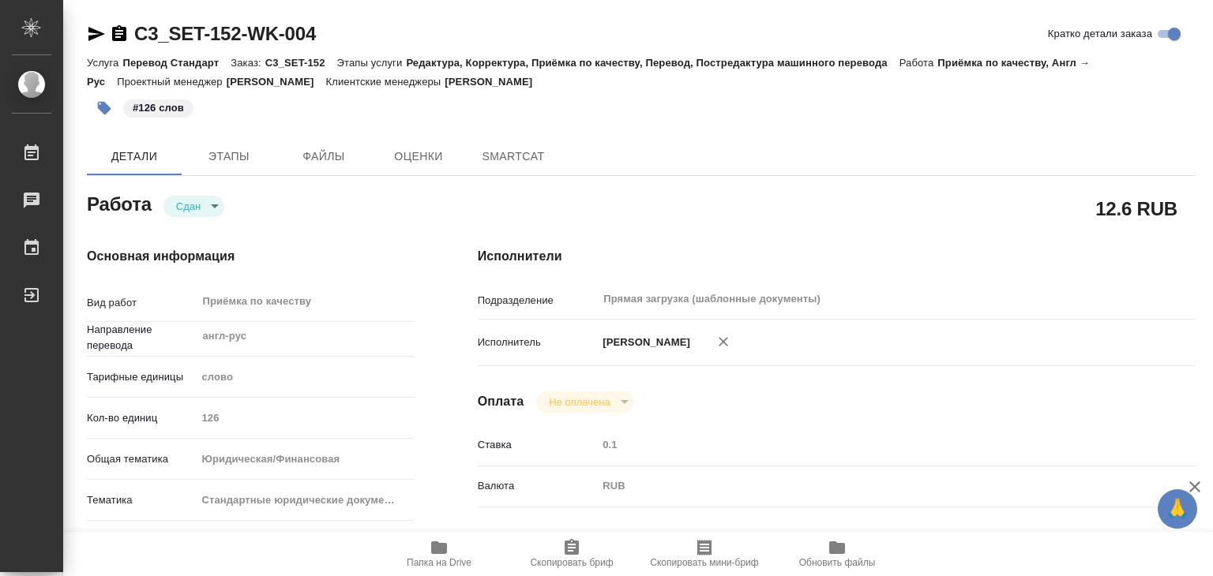
type textarea "x"
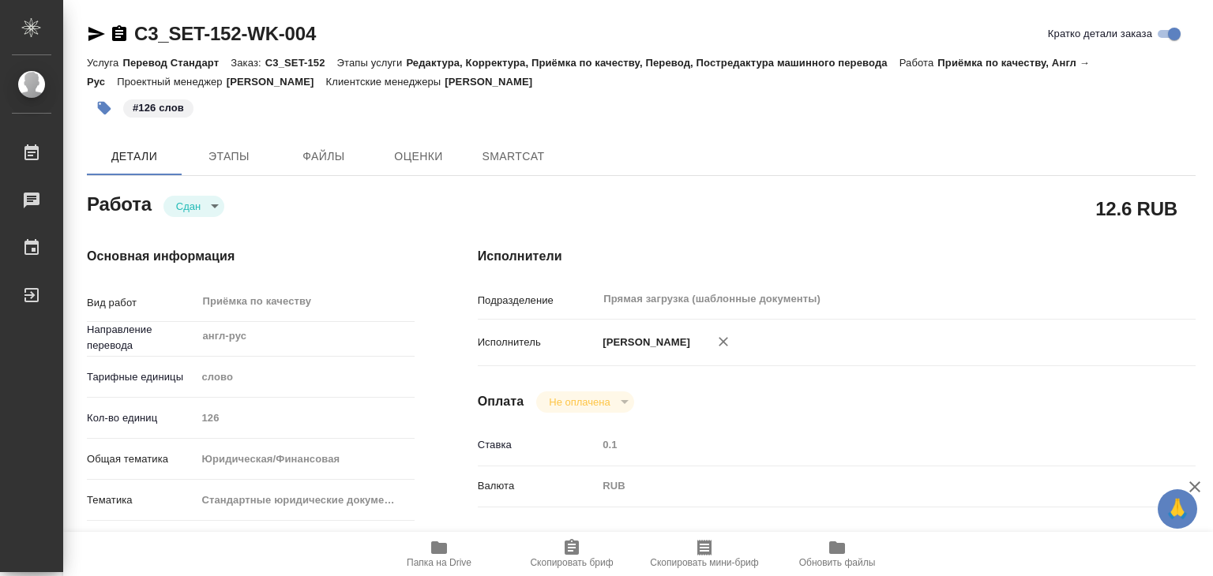
type textarea "x"
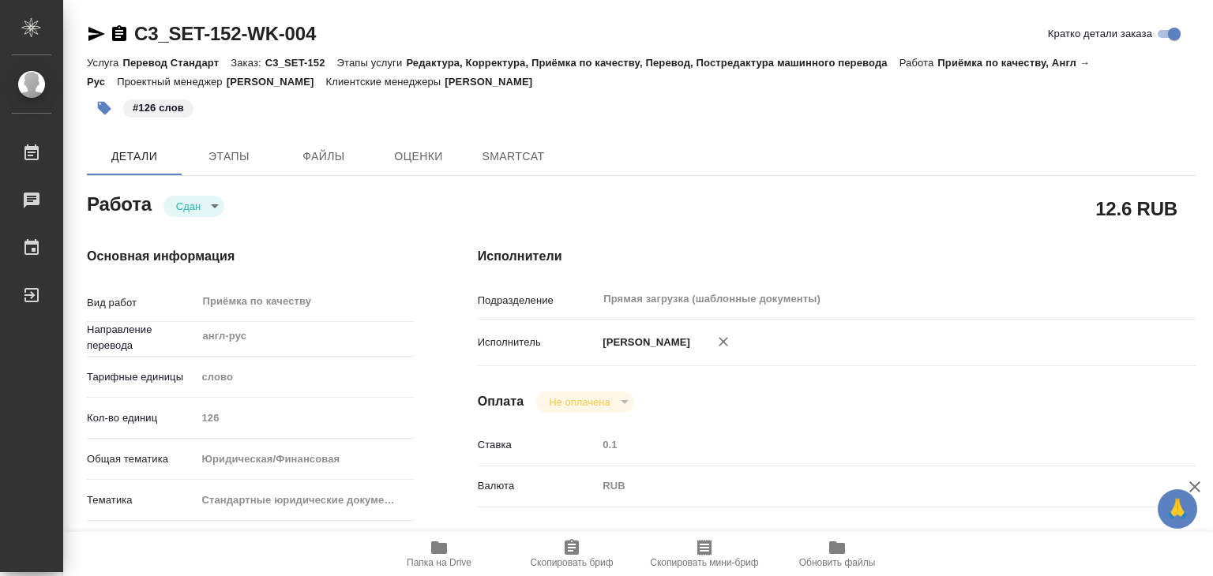
type textarea "x"
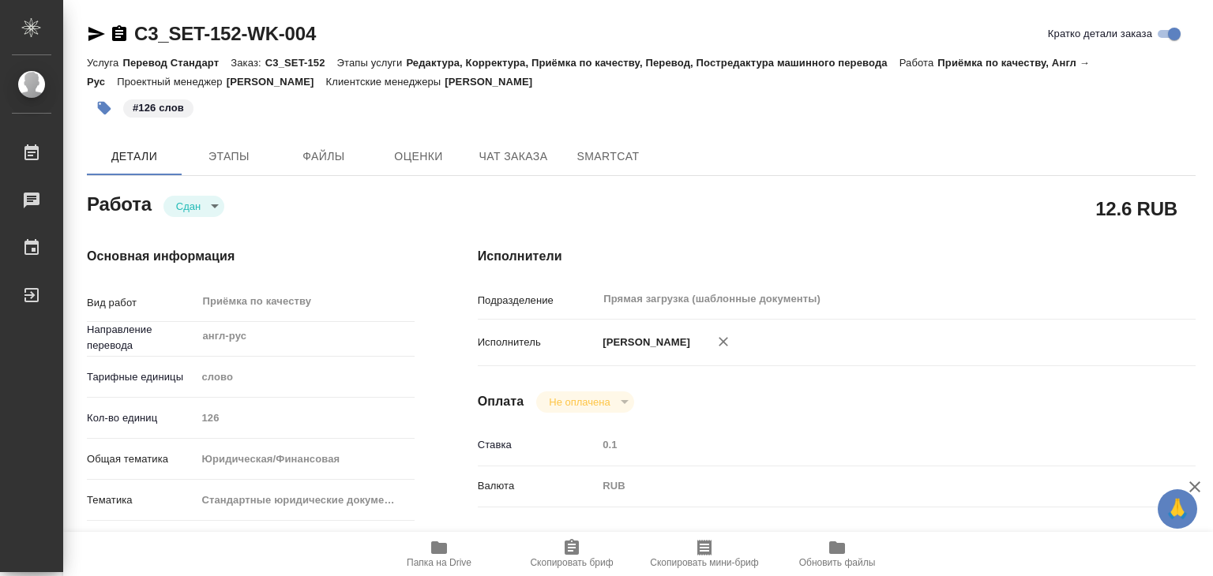
type textarea "x"
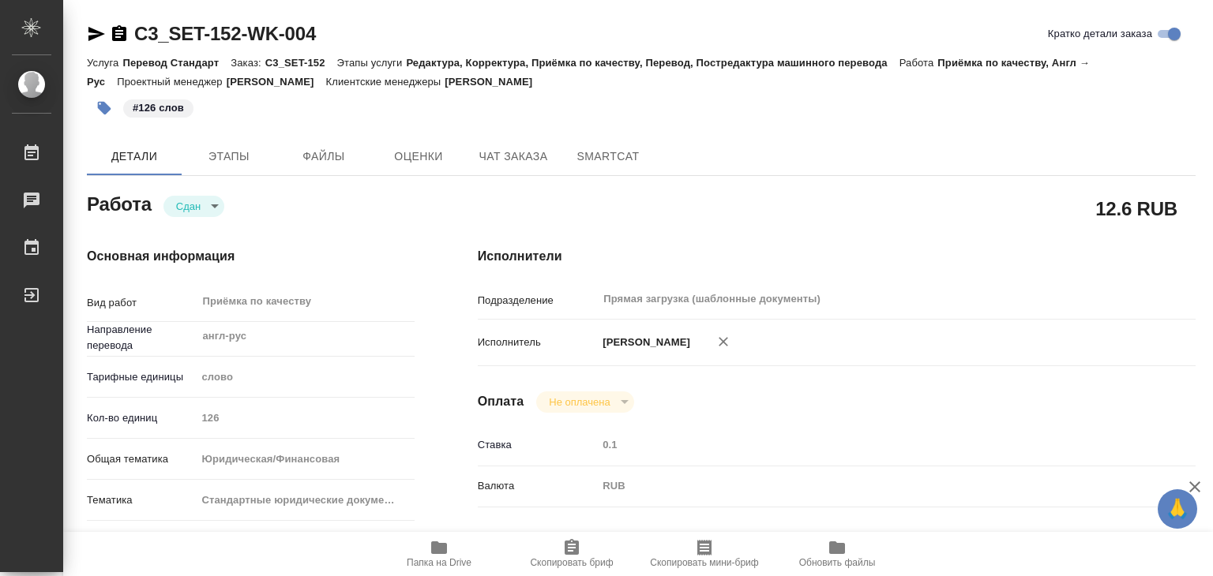
type textarea "x"
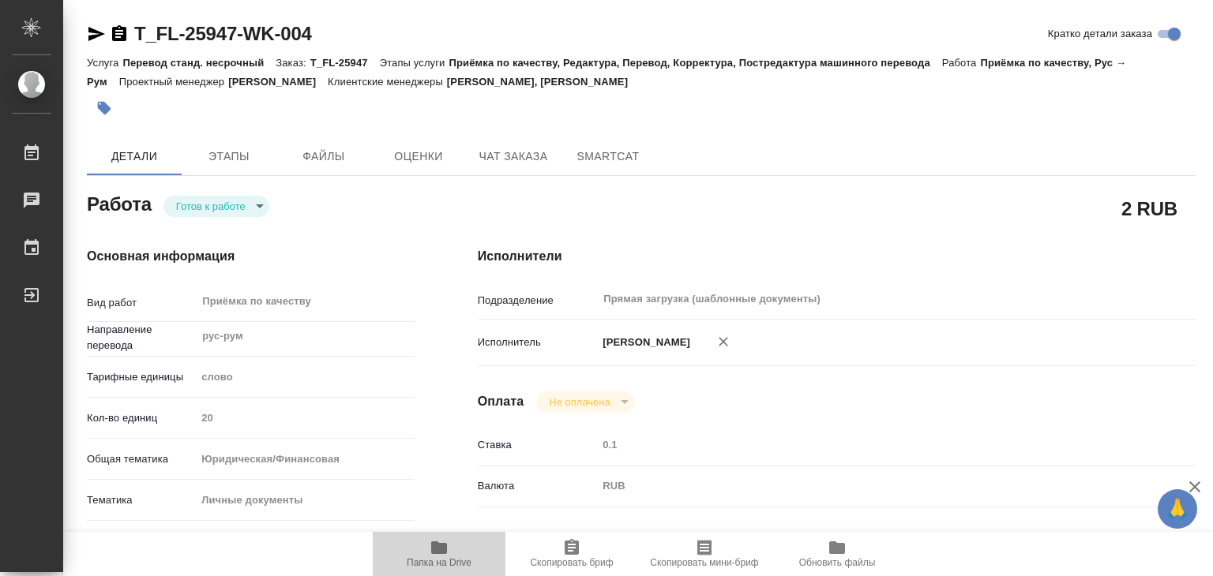
click at [441, 556] on icon "button" at bounding box center [438, 547] width 19 height 19
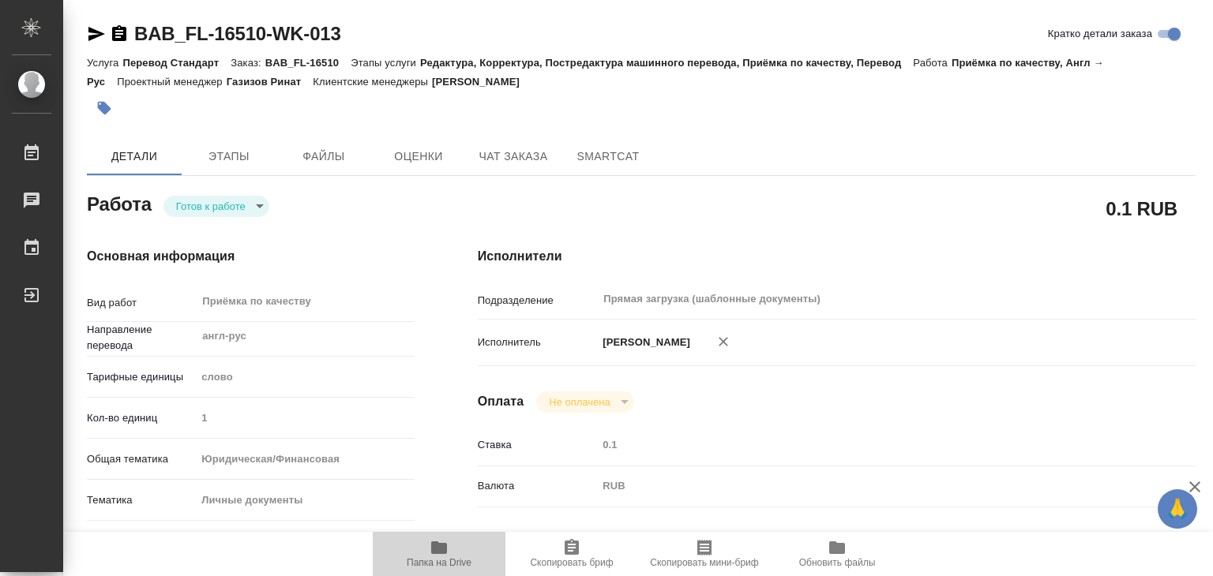
click at [445, 550] on icon "button" at bounding box center [439, 548] width 16 height 13
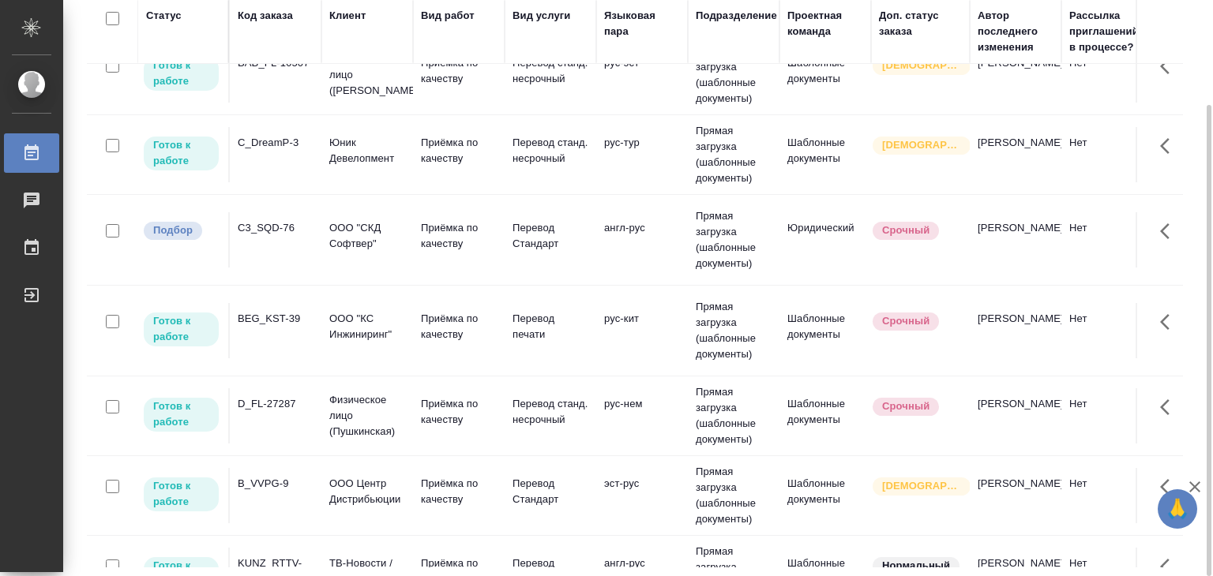
scroll to position [632, 0]
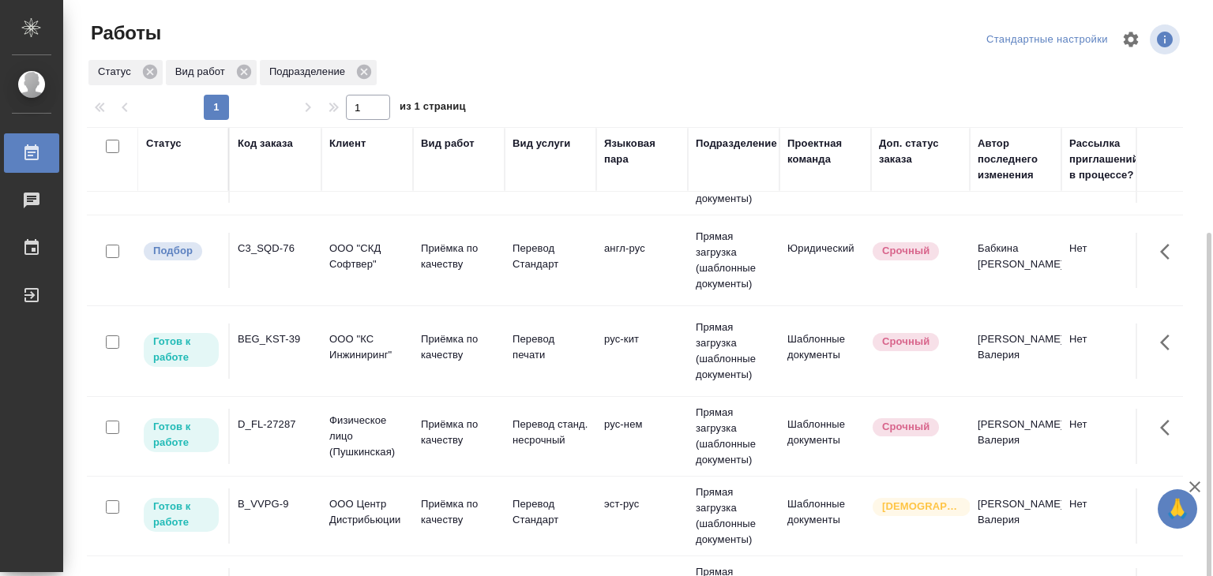
scroll to position [128, 0]
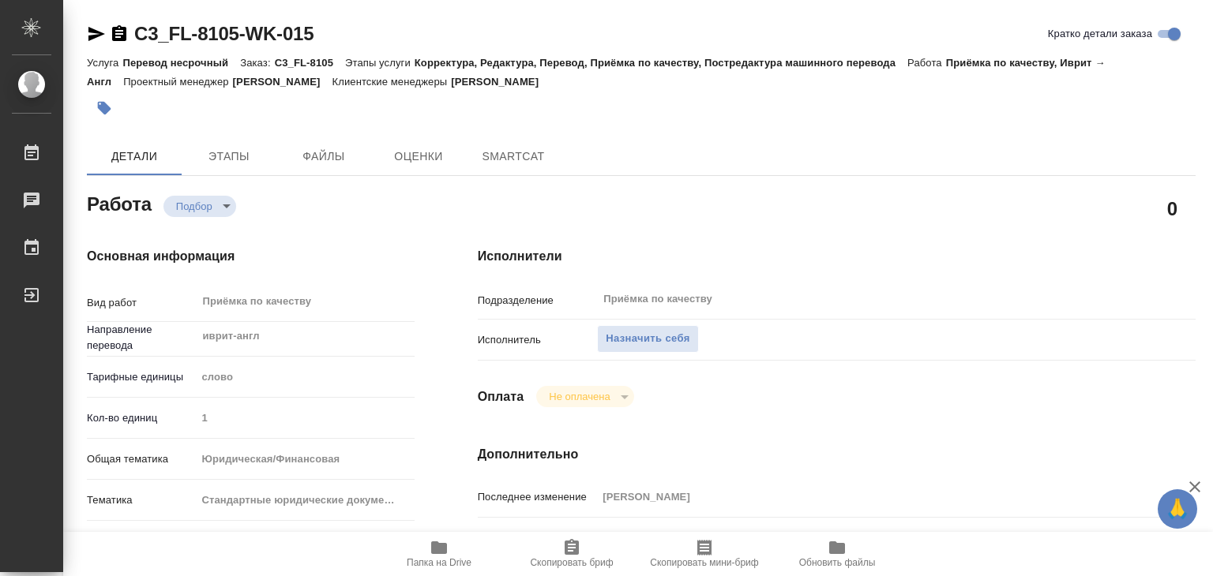
type textarea "x"
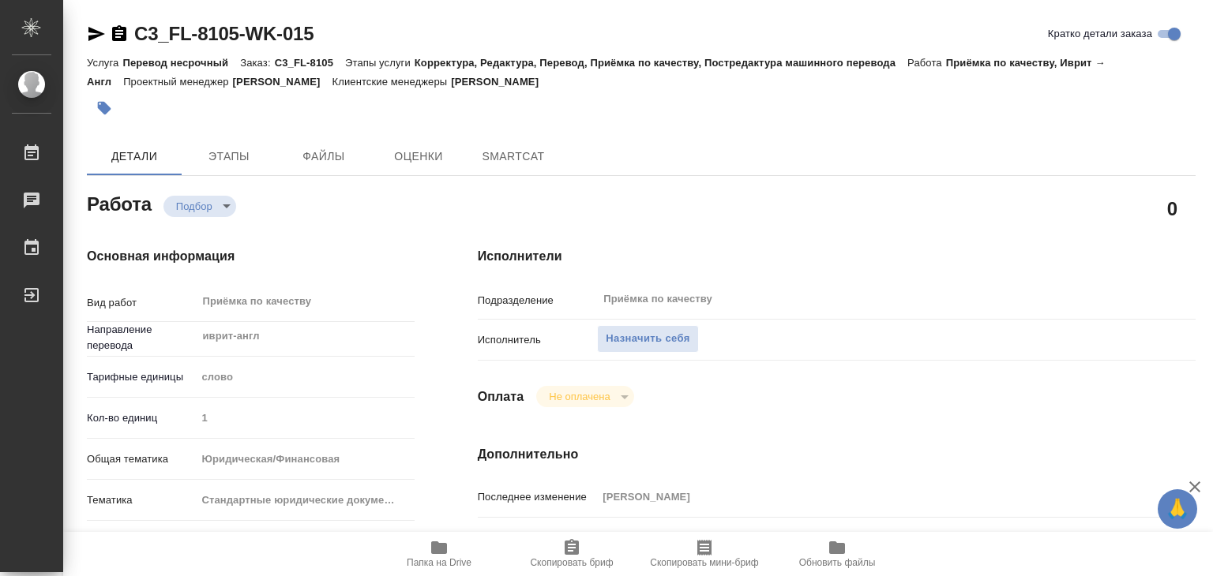
type textarea "x"
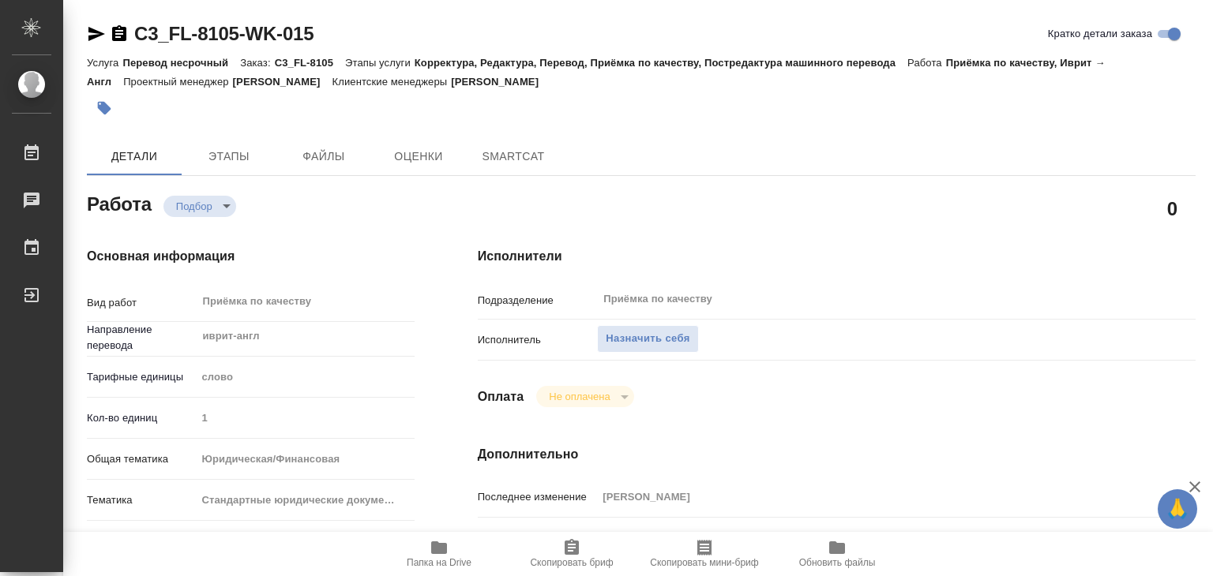
type textarea "x"
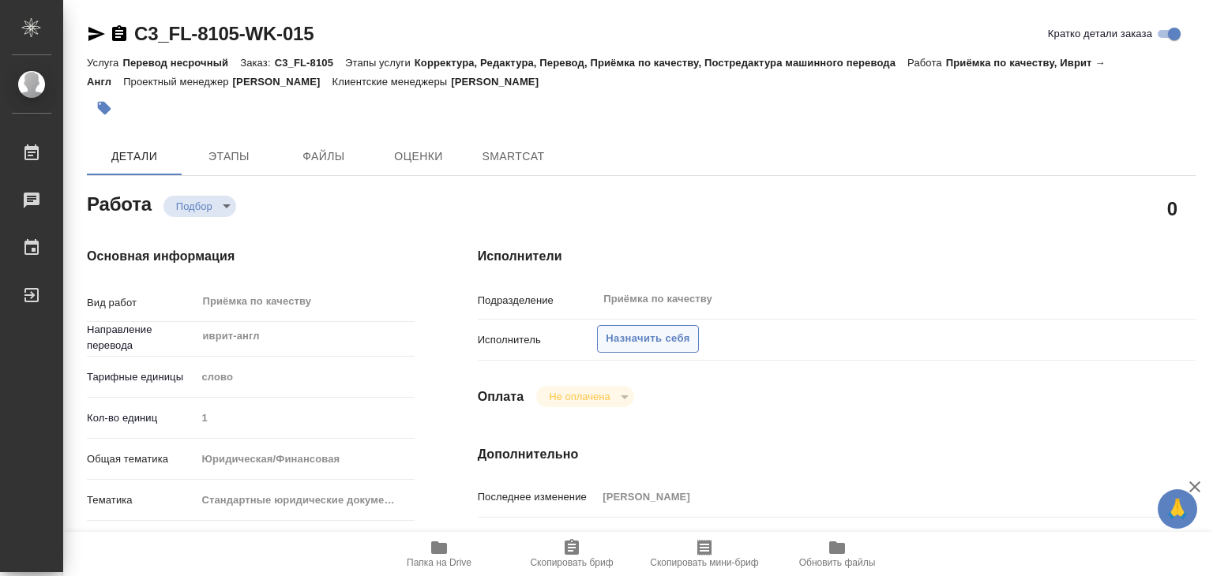
click at [651, 339] on span "Назначить себя" at bounding box center [648, 339] width 84 height 18
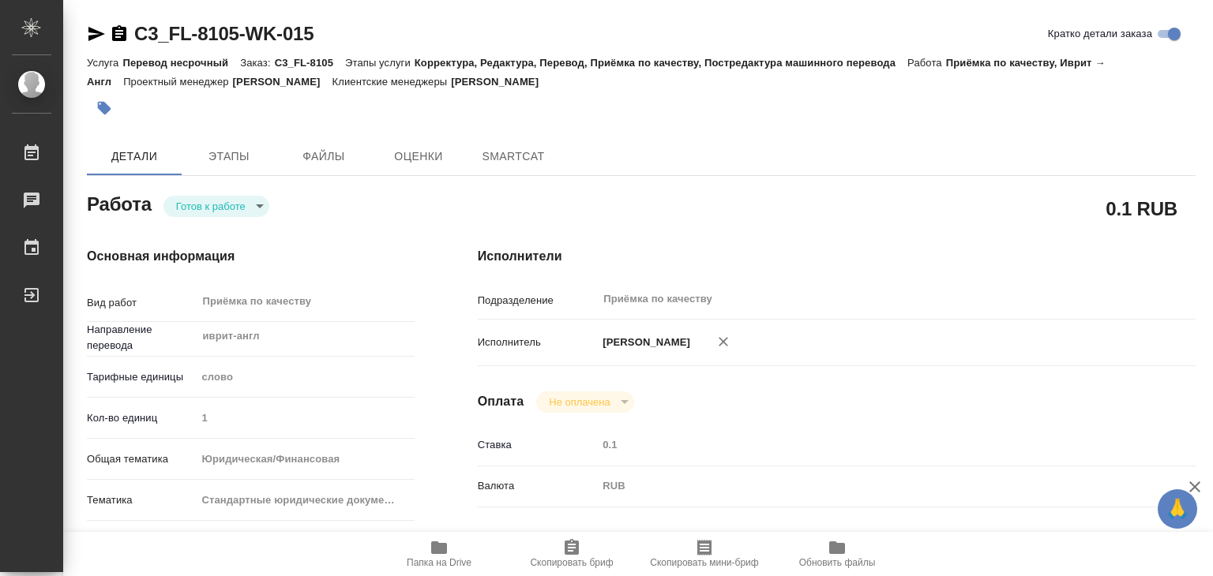
type textarea "x"
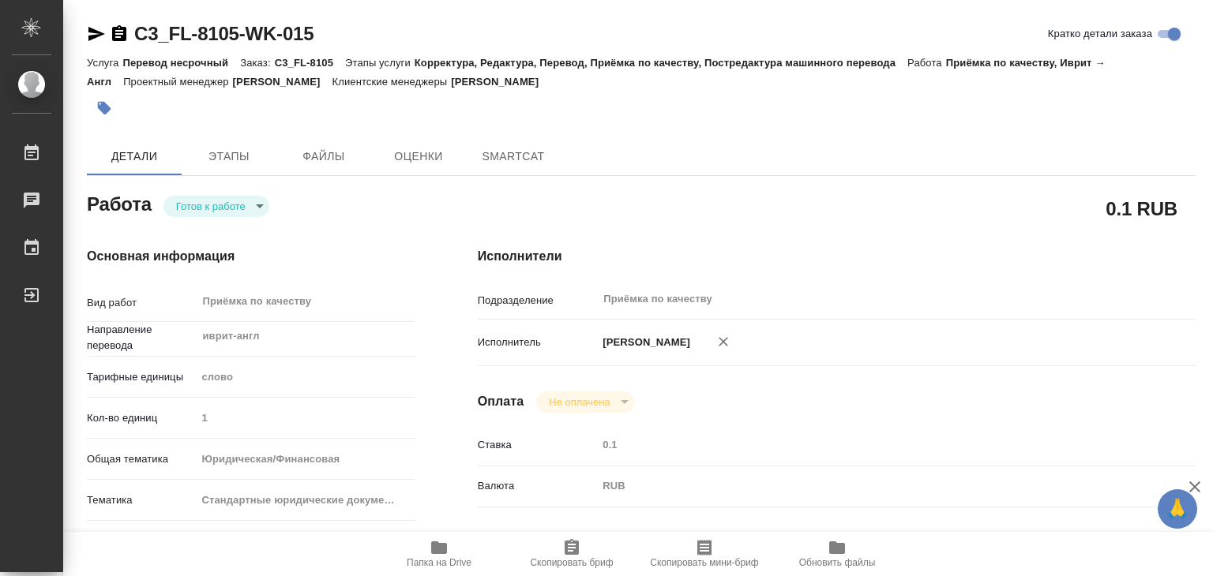
type textarea "x"
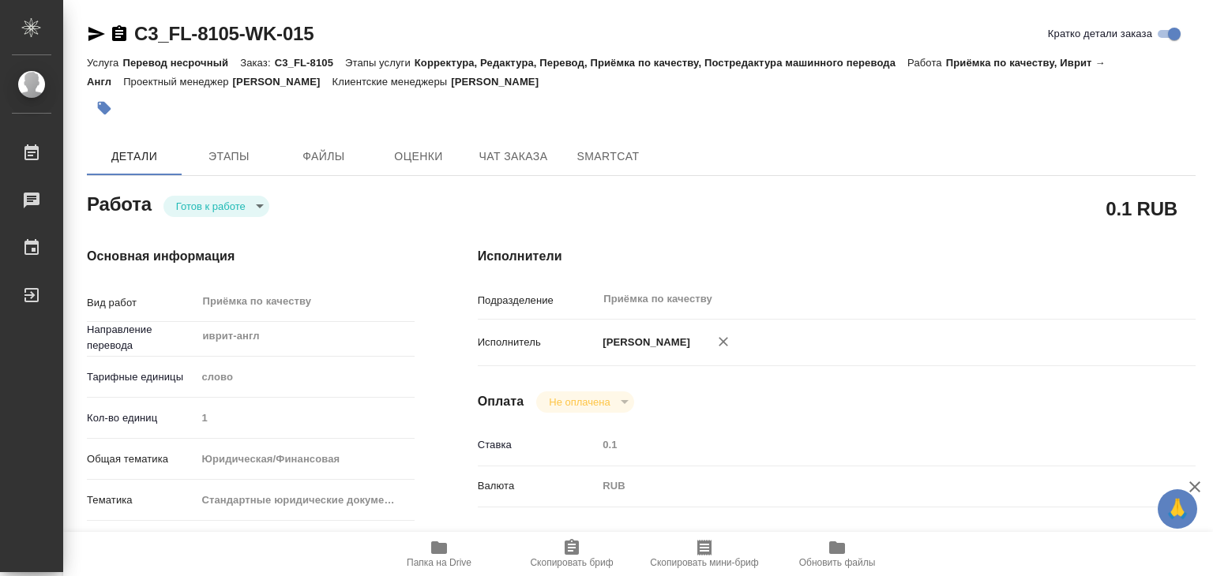
type textarea "x"
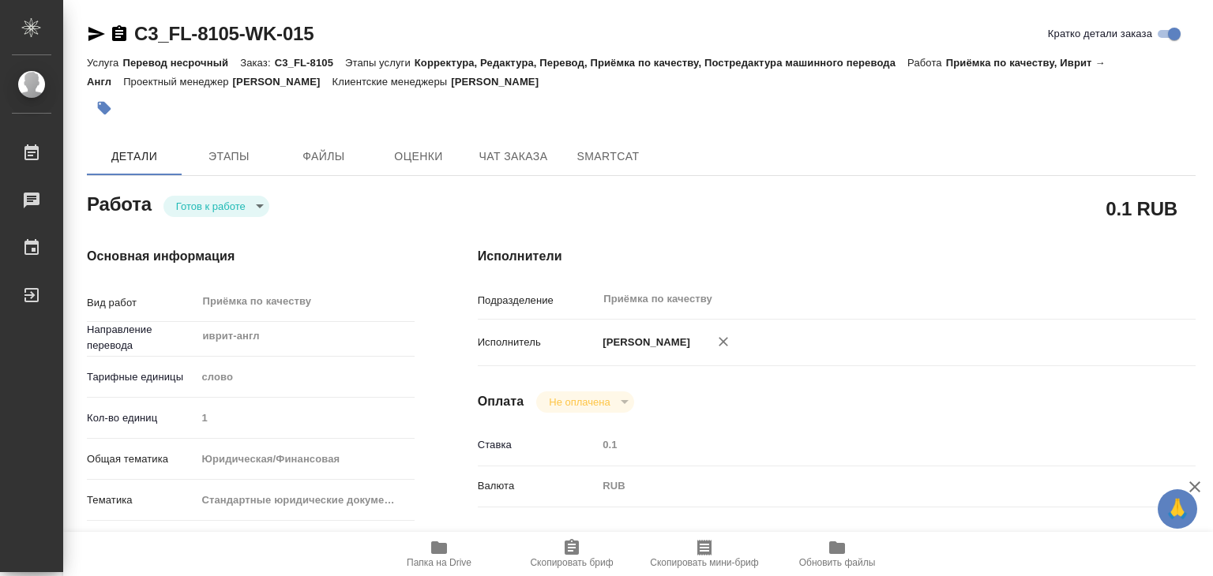
type textarea "x"
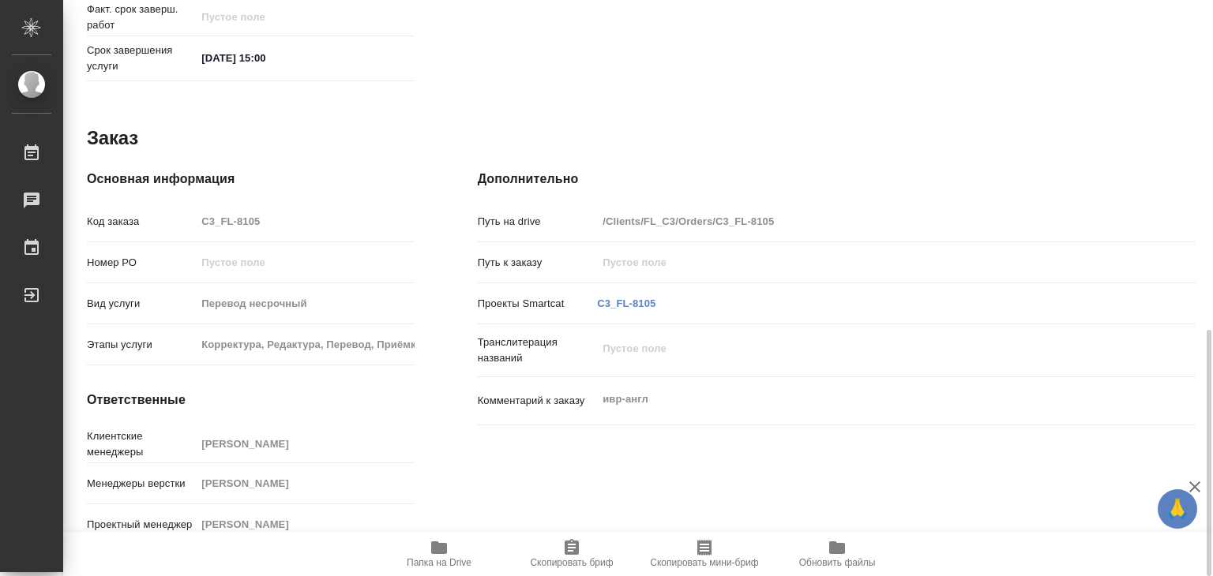
scroll to position [455, 0]
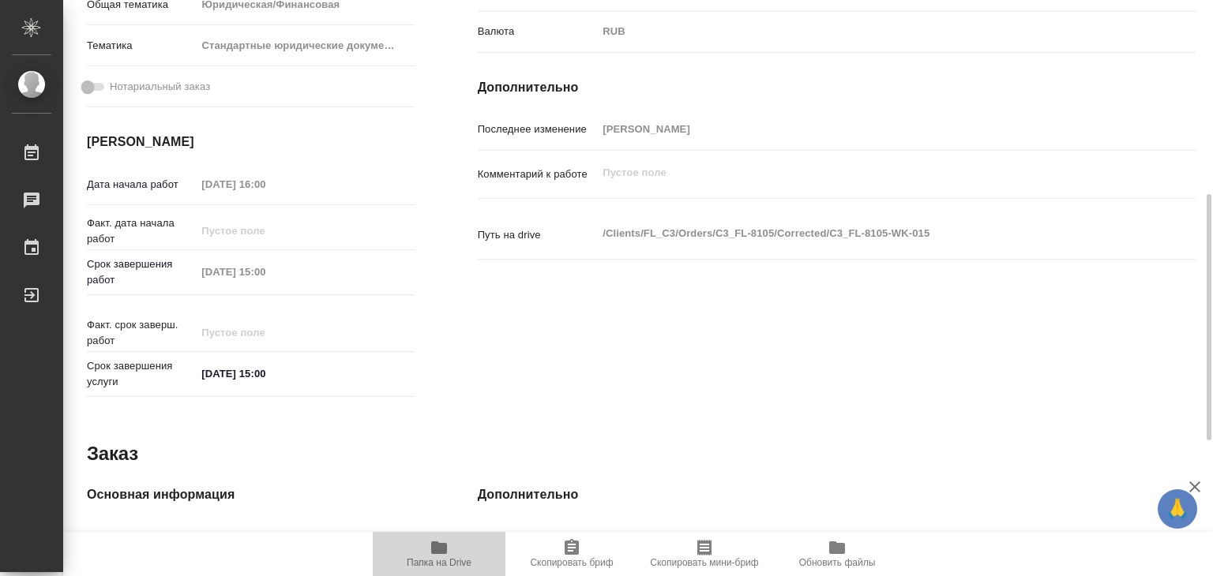
click at [426, 553] on span "Папка на Drive" at bounding box center [439, 553] width 114 height 30
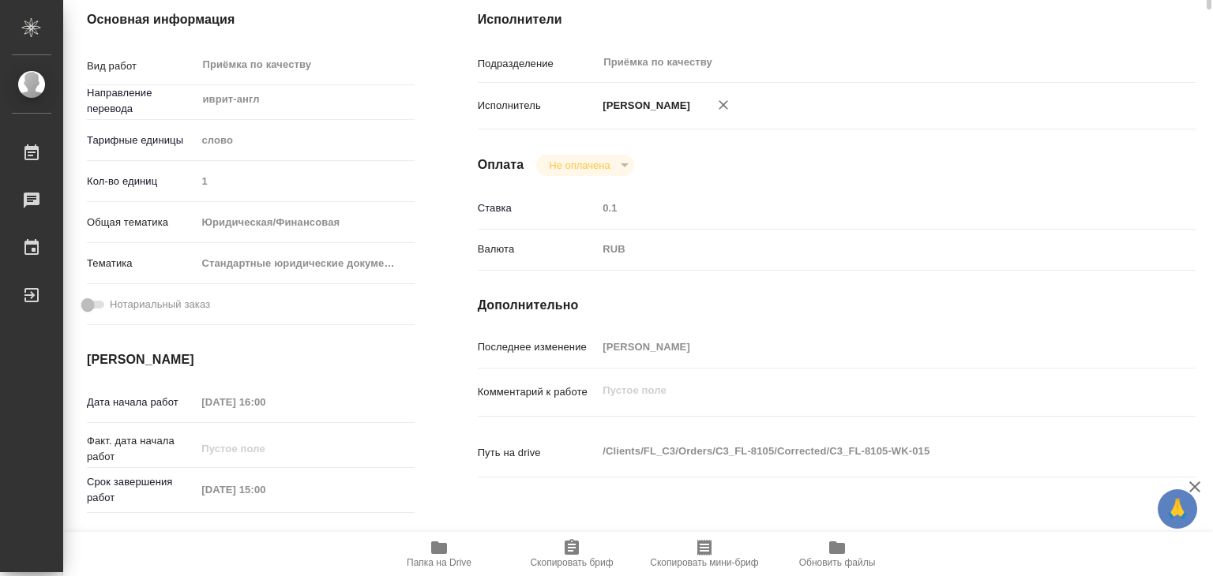
scroll to position [0, 0]
